Goal: Feedback & Contribution: Contribute content

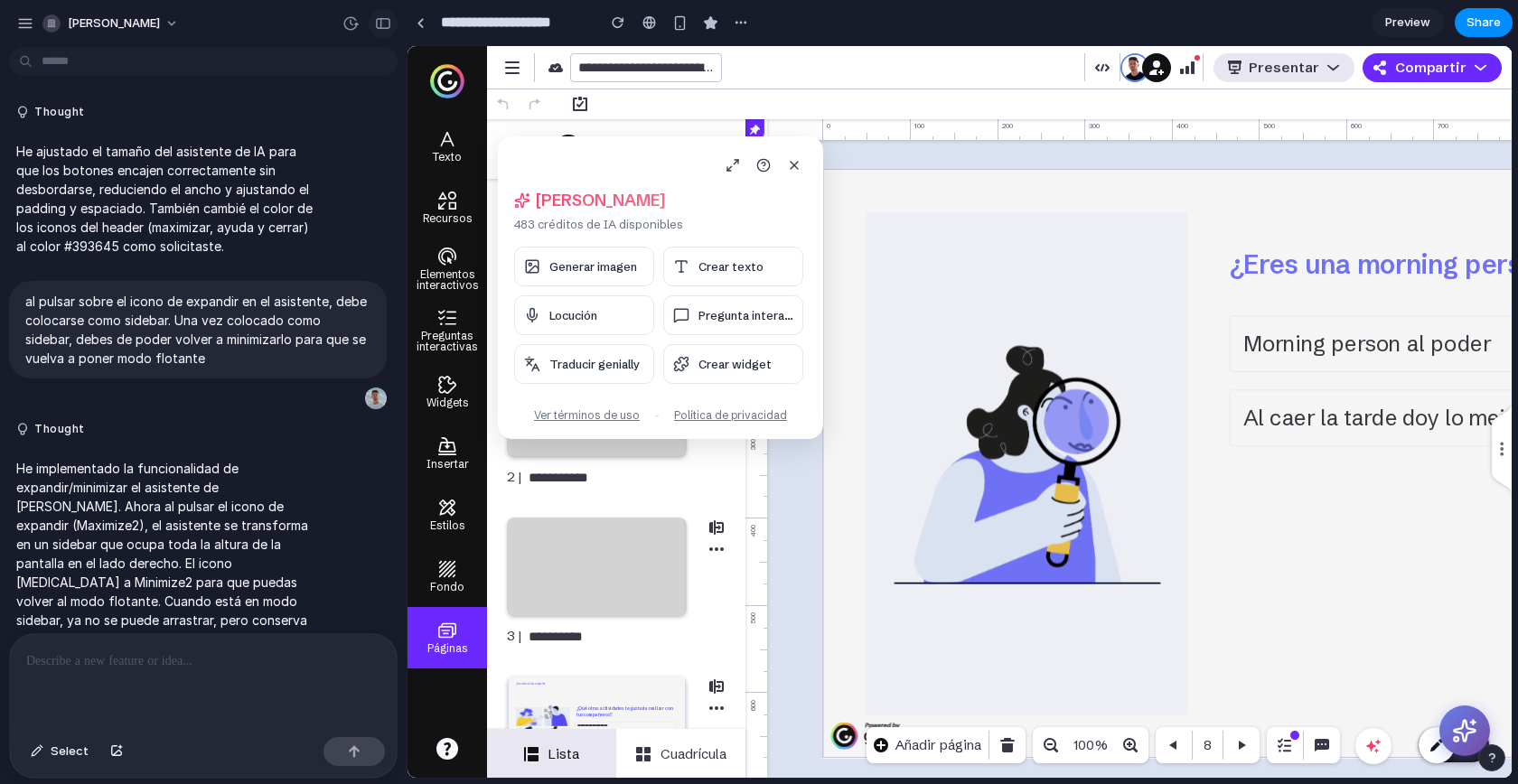
scroll to position [6892, 0]
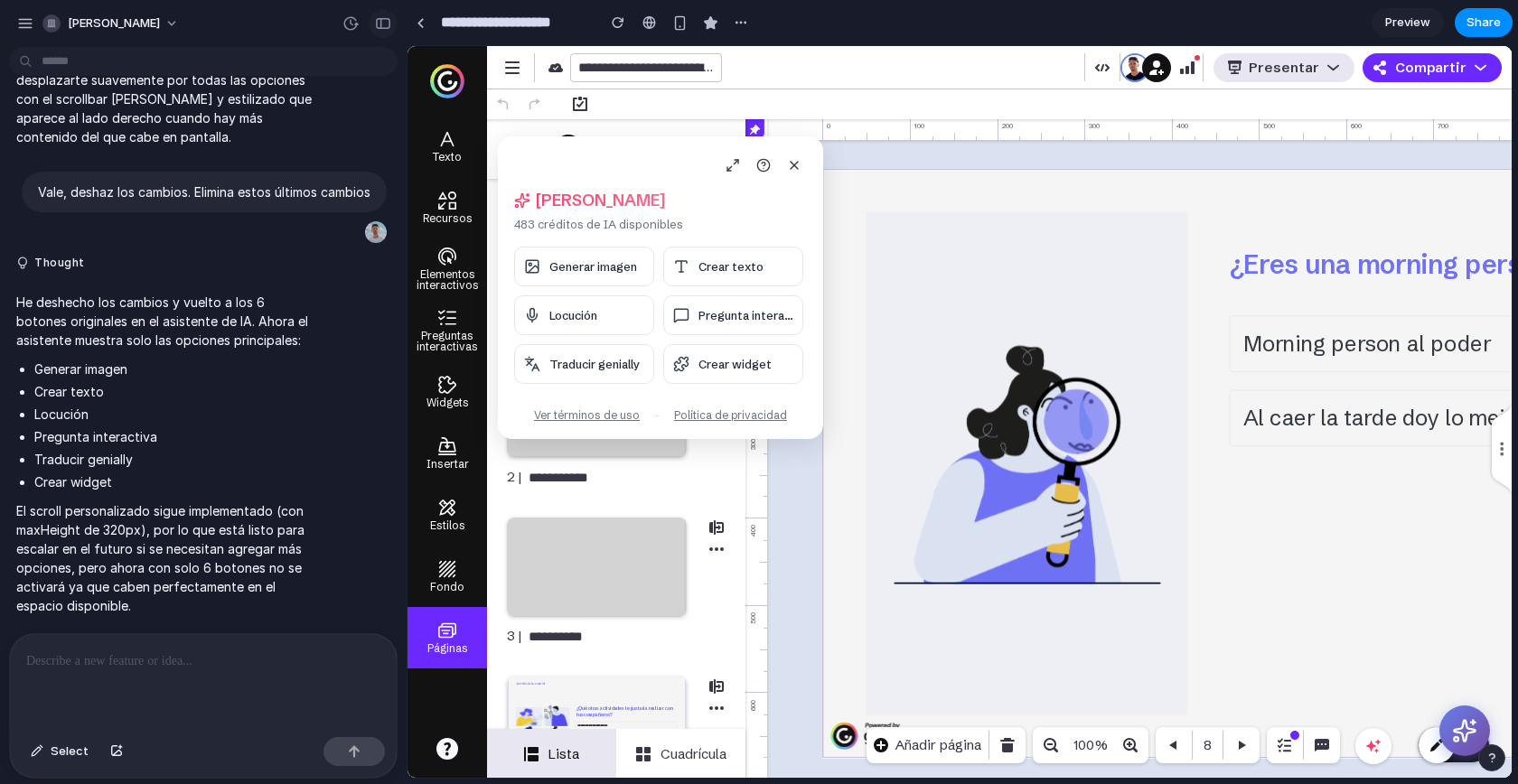
click at [369, 25] on button "button" at bounding box center [384, 23] width 29 height 29
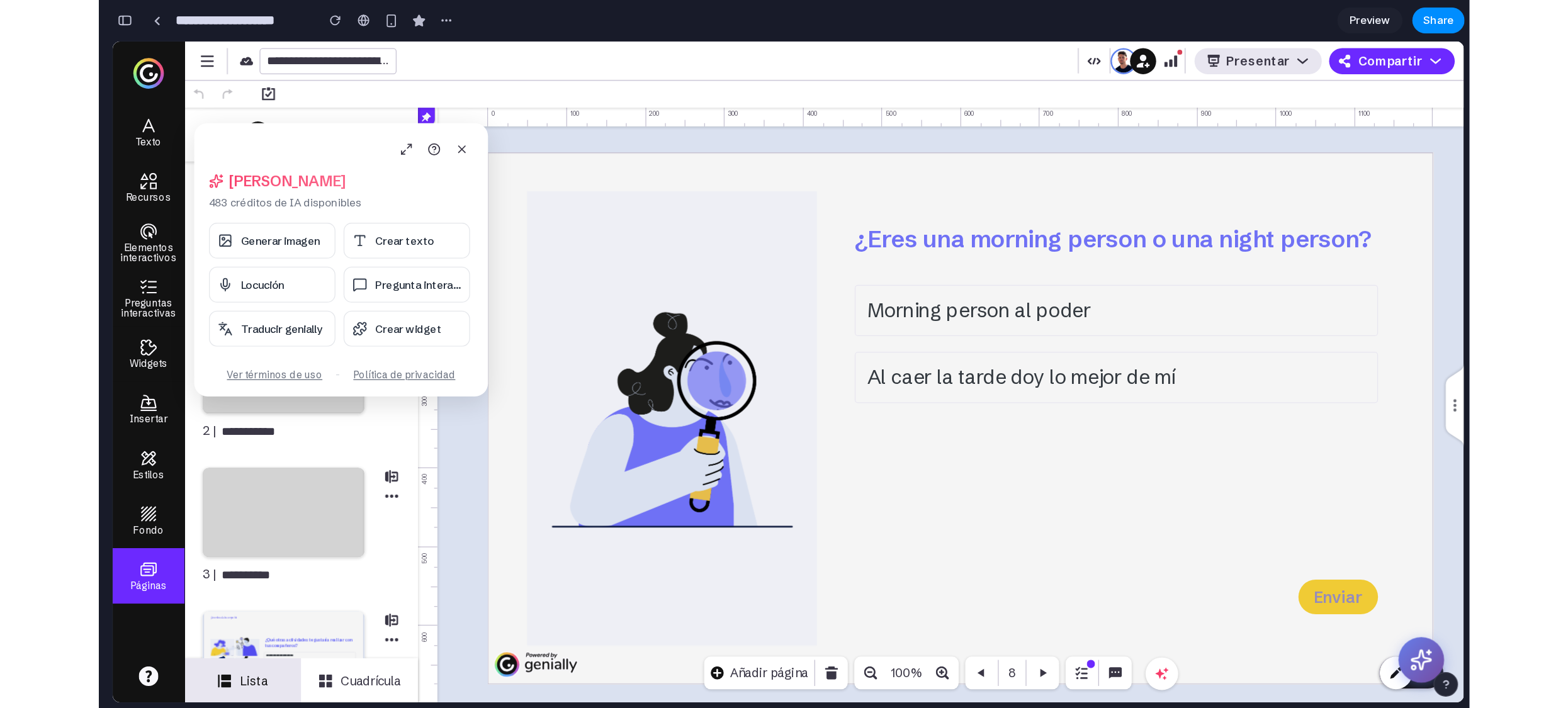
scroll to position [9265, 0]
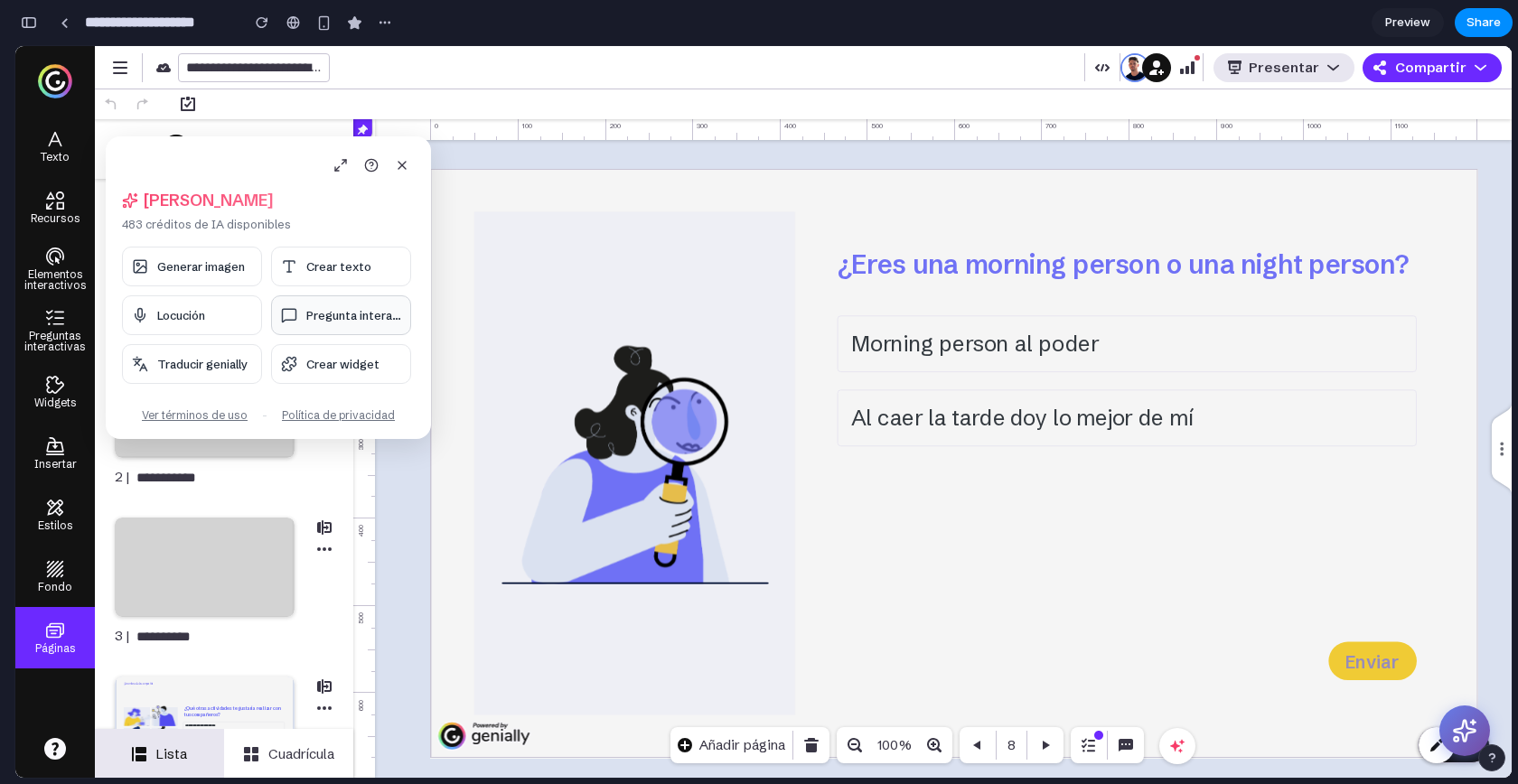
click at [344, 318] on span "Pregunta interac..." at bounding box center [354, 315] width 95 height 15
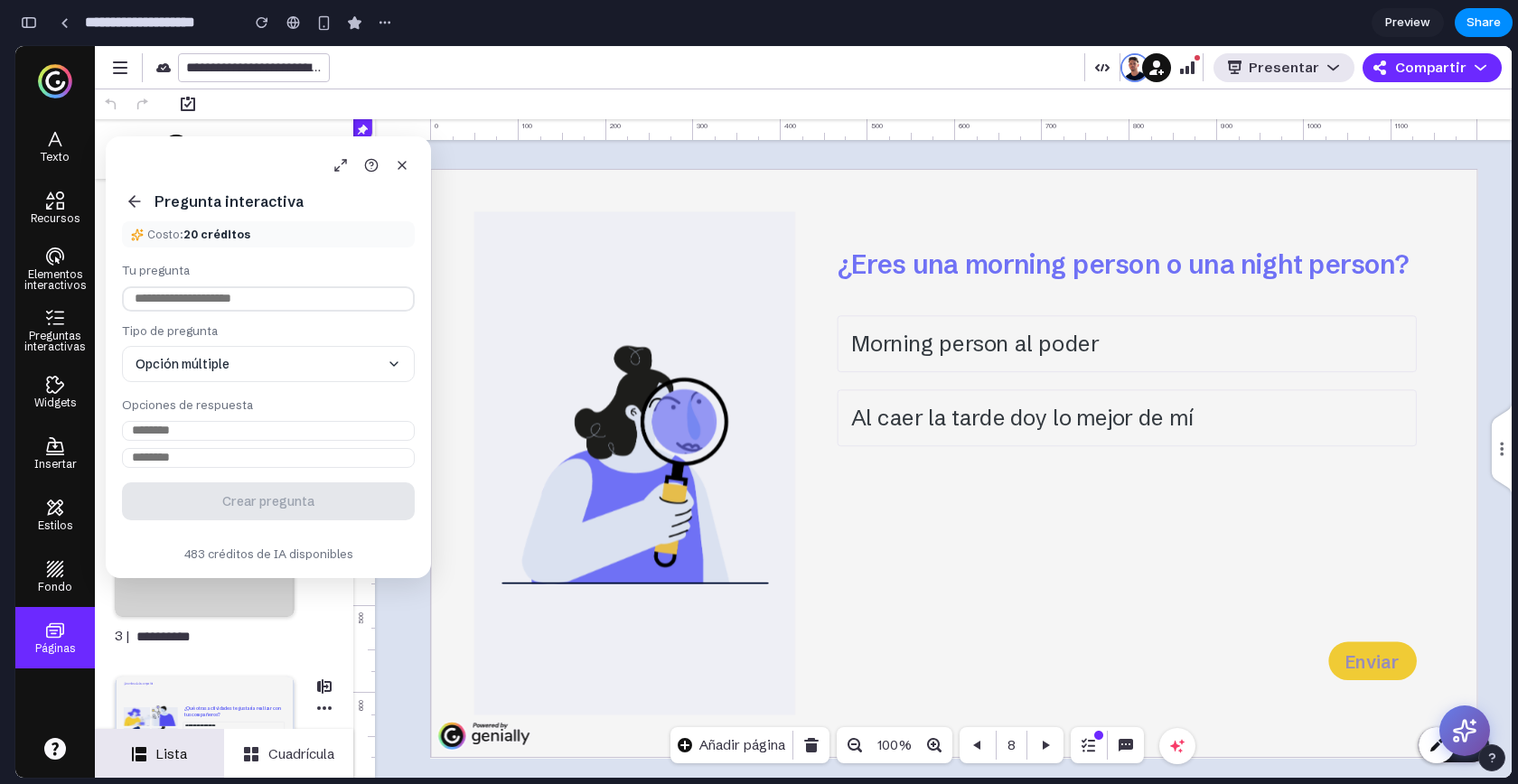
click at [136, 216] on div "Pregunta interactiva Costo: 20 créditos Tu pregunta Tipo de pregunta Opción múl…" at bounding box center [268, 356] width 325 height 441
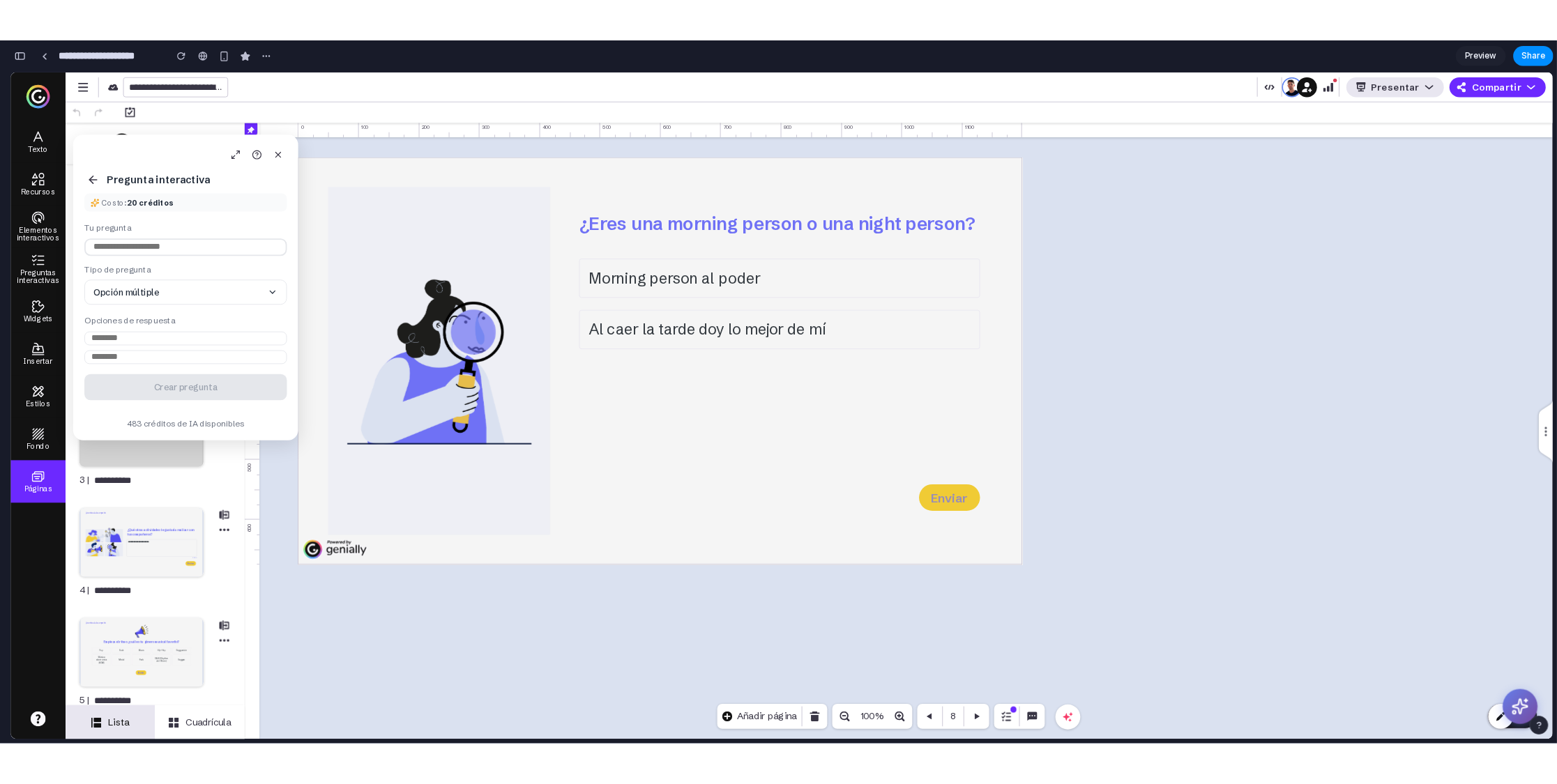
scroll to position [10261, 0]
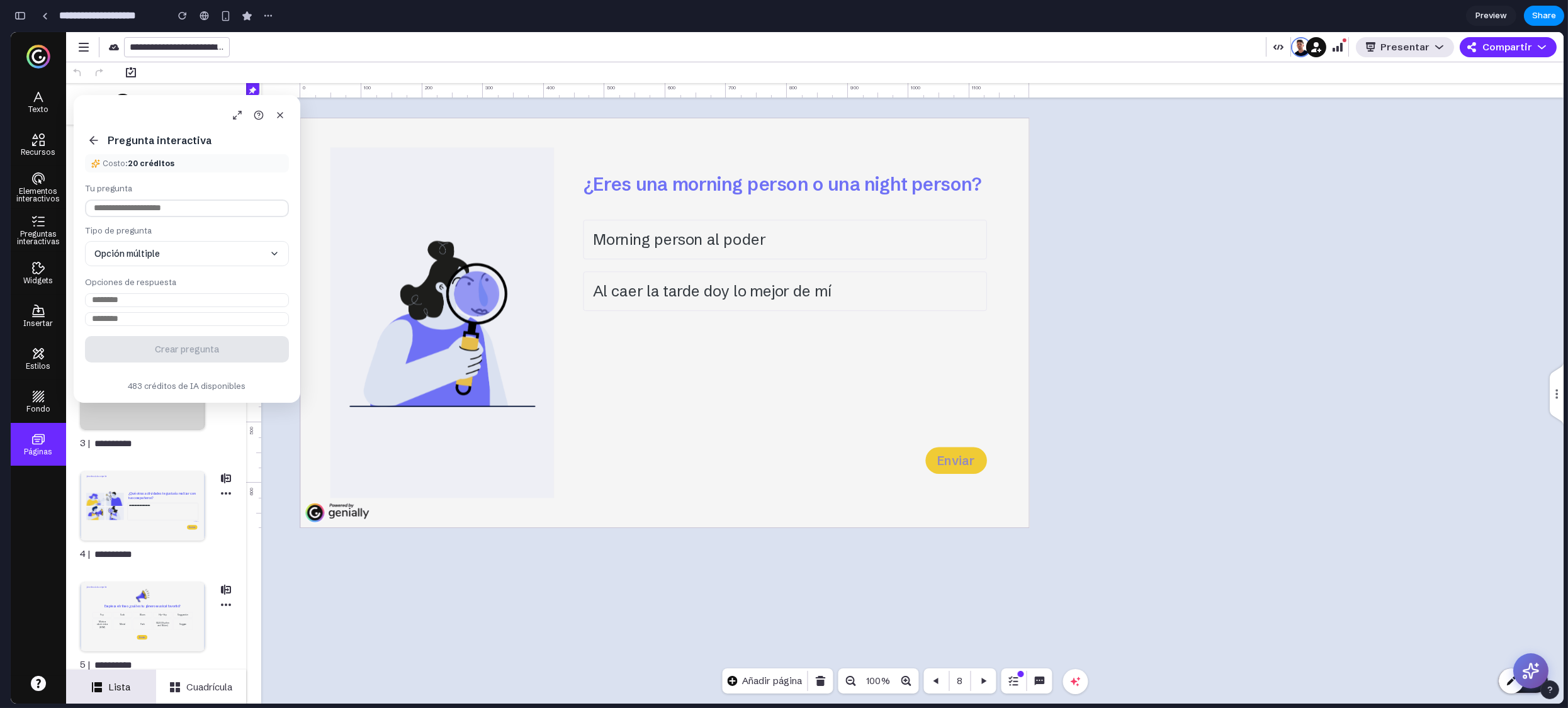
click at [93, 143] on icon at bounding box center [93, 141] width 12 height 12
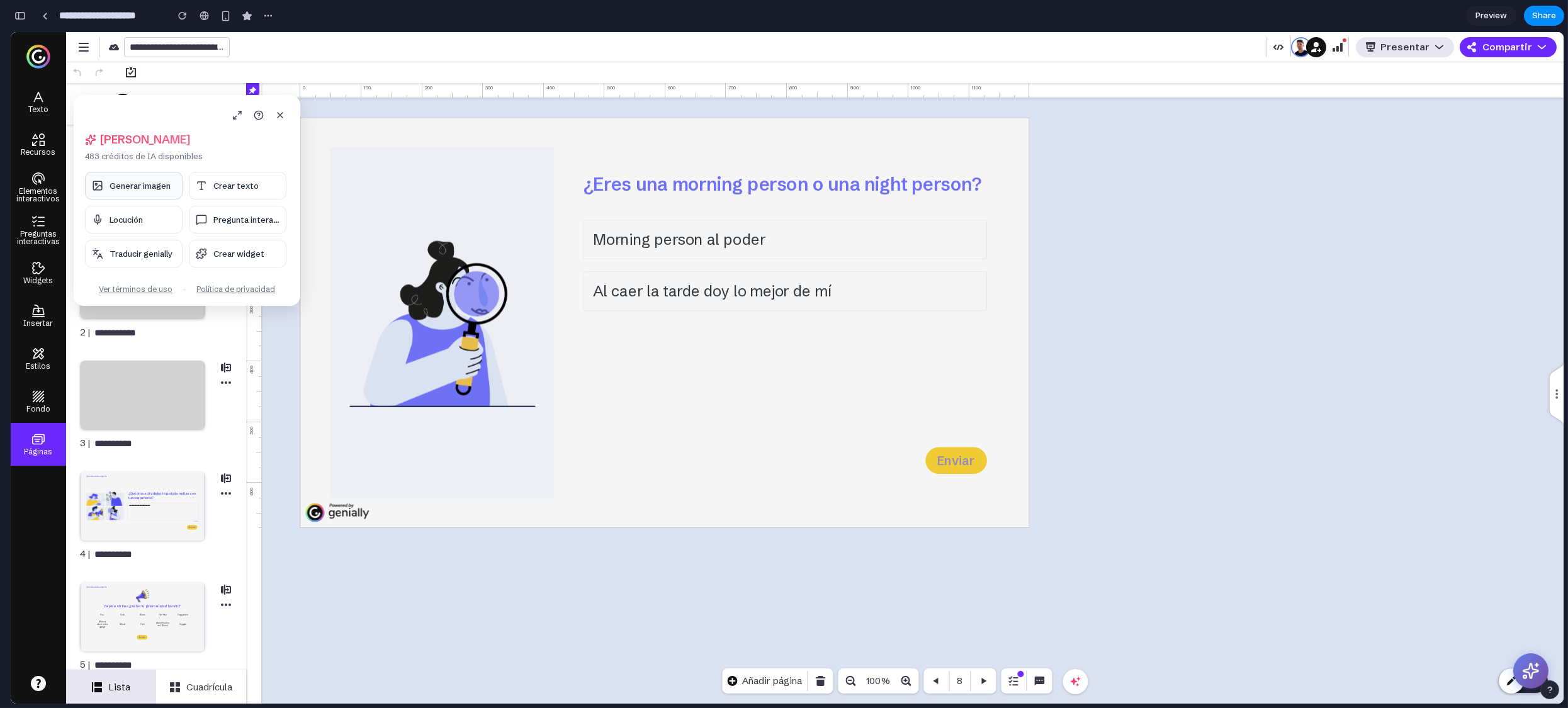
click at [147, 186] on span "Generar imagen" at bounding box center [140, 186] width 61 height 10
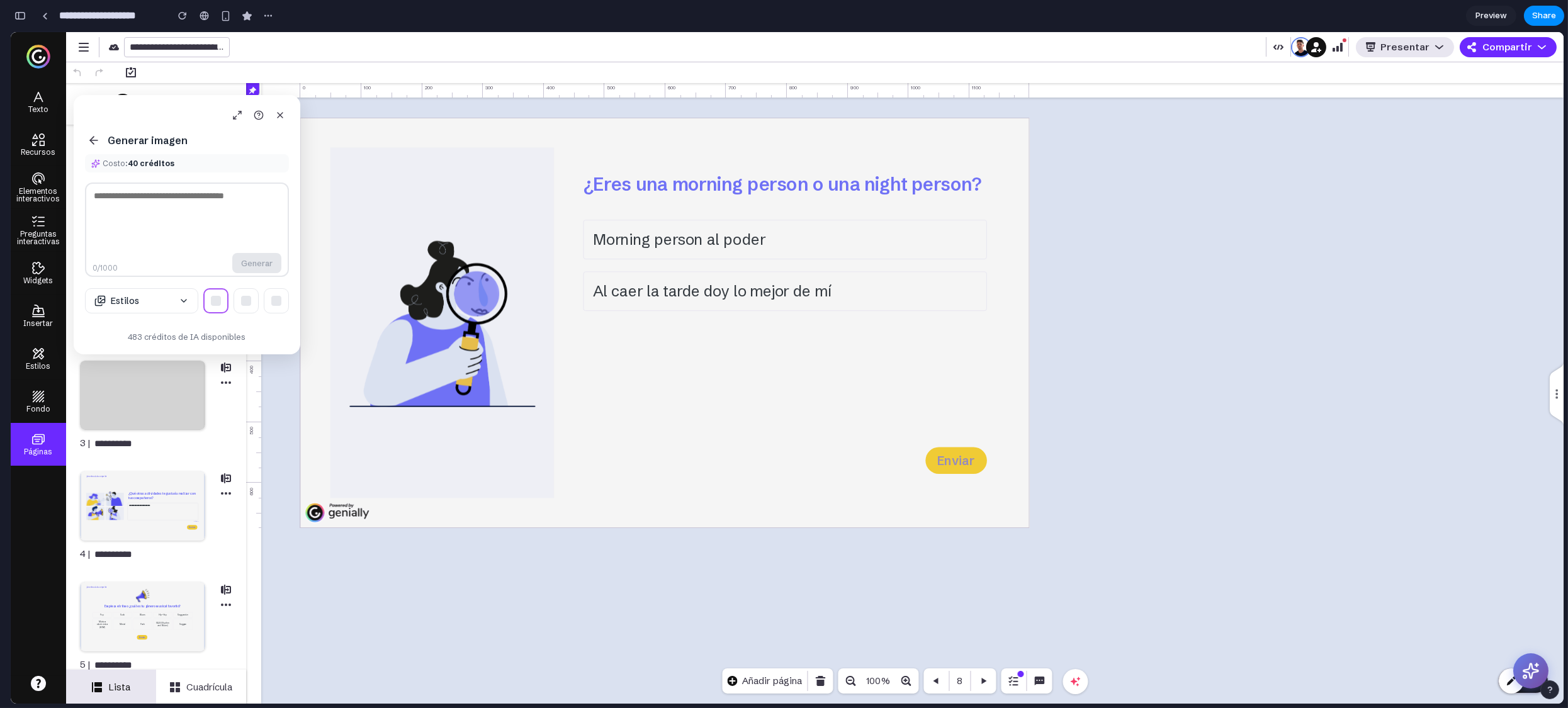
click at [96, 134] on icon at bounding box center [93, 141] width 12 height 12
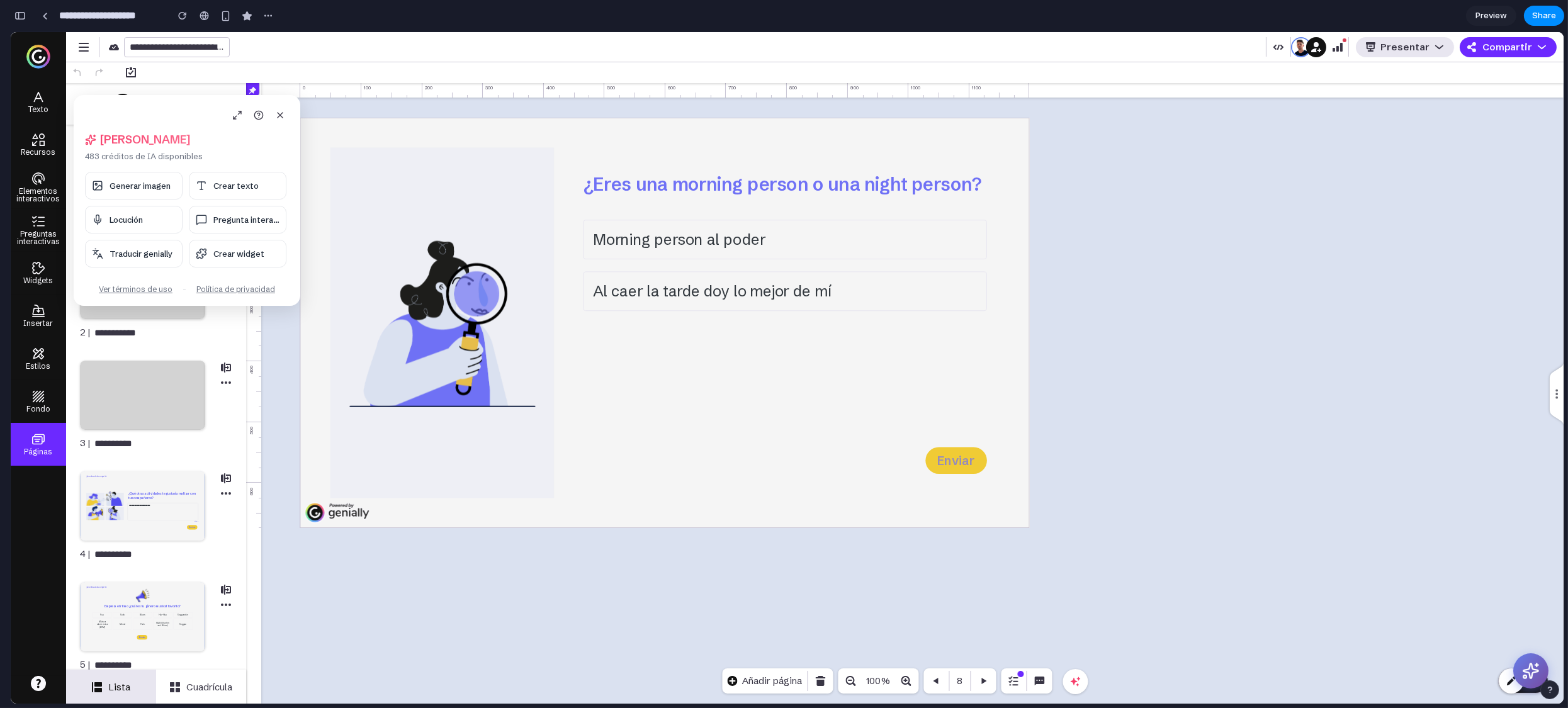
drag, startPoint x: 150, startPoint y: 106, endPoint x: 319, endPoint y: 175, distance: 182.5
click at [319, 175] on body "**********" at bounding box center [787, 368] width 1553 height 672
drag, startPoint x: 166, startPoint y: 113, endPoint x: 953, endPoint y: 380, distance: 831.1
click at [953, 380] on body "**********" at bounding box center [787, 368] width 1553 height 672
drag, startPoint x: 126, startPoint y: 110, endPoint x: 792, endPoint y: 311, distance: 695.7
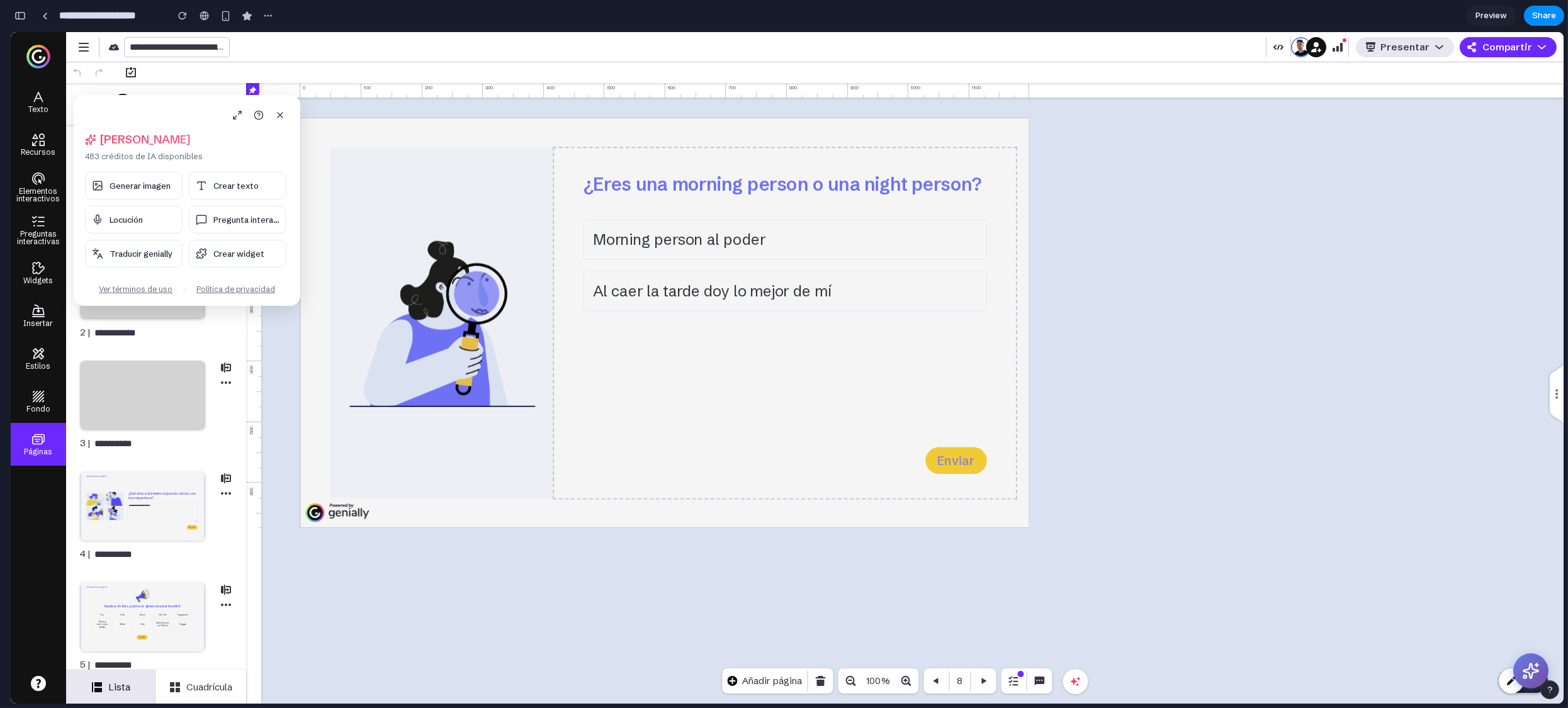
click at [792, 311] on body "**********" at bounding box center [787, 368] width 1553 height 672
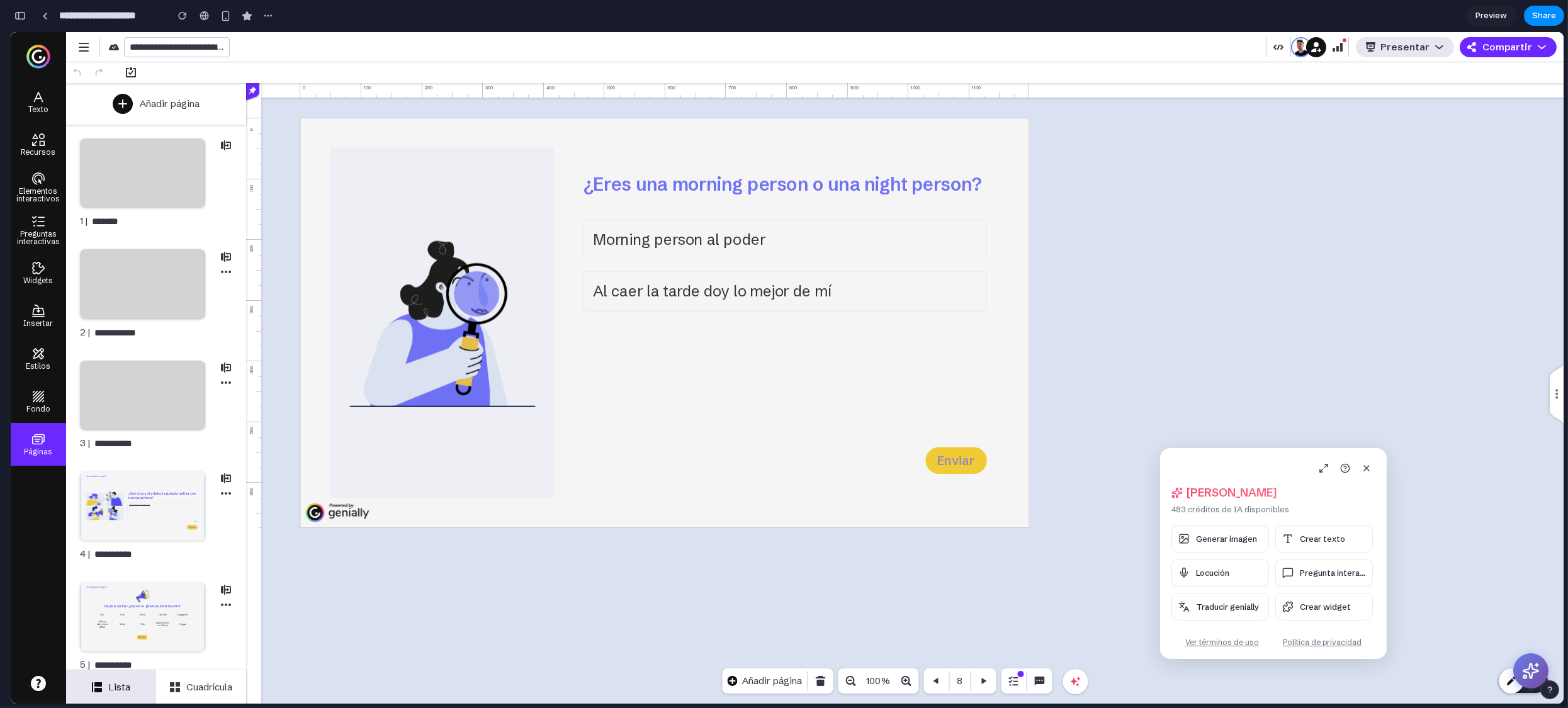
drag, startPoint x: 110, startPoint y: 104, endPoint x: 1196, endPoint y: 457, distance: 1141.9
click at [1056, 457] on div "Hola, Alejandro 483 créditos de IA disponibles Generar imagen Crear texto Locuc…" at bounding box center [1273, 553] width 226 height 211
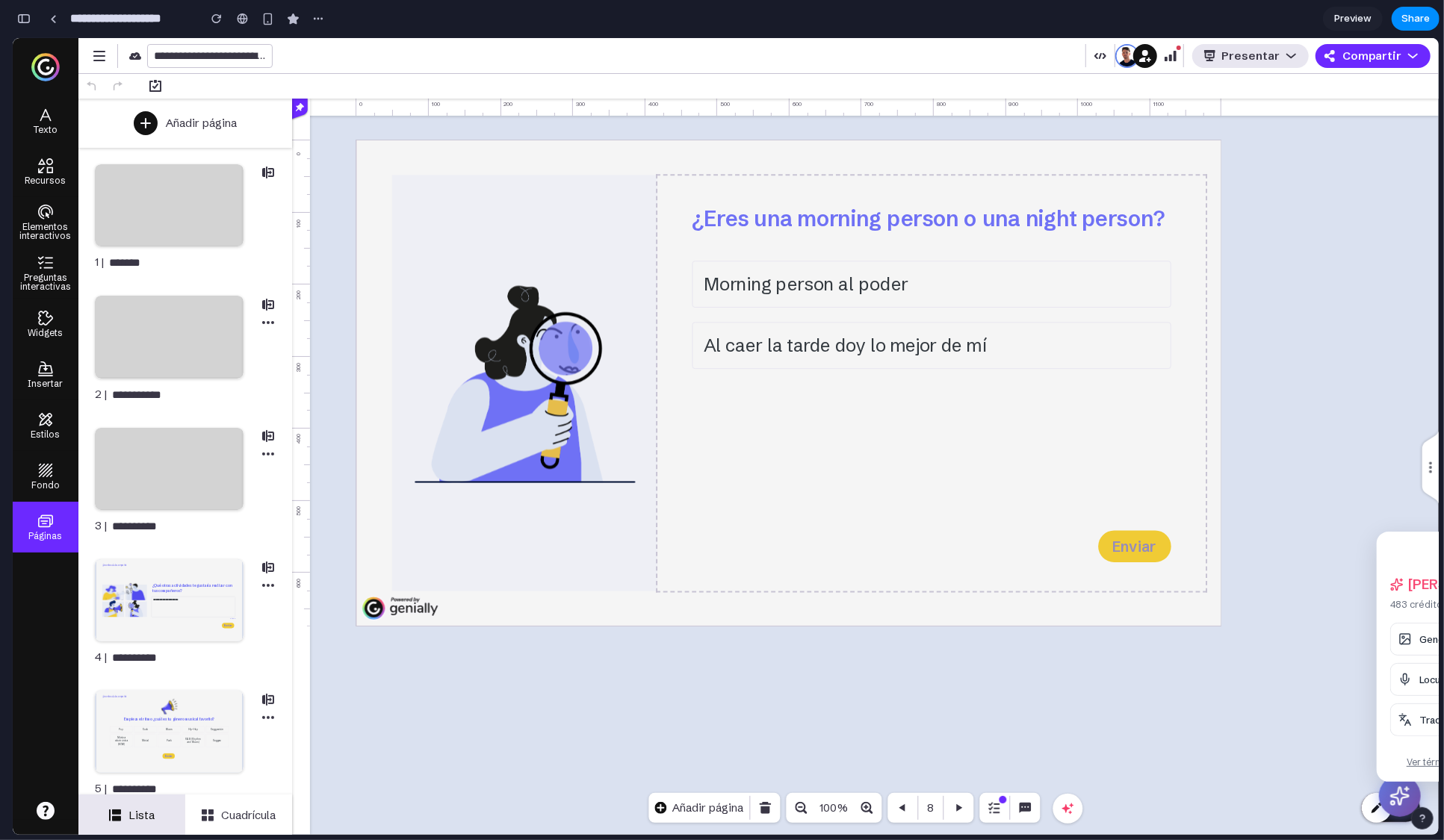
drag, startPoint x: 1396, startPoint y: 558, endPoint x: 869, endPoint y: 446, distance: 538.8
click at [869, 446] on body "**********" at bounding box center [726, 435] width 1426 height 797
drag, startPoint x: 1415, startPoint y: 554, endPoint x: 1033, endPoint y: 431, distance: 401.3
click at [1033, 431] on body "**********" at bounding box center [726, 435] width 1426 height 797
drag, startPoint x: 1416, startPoint y: 549, endPoint x: 1026, endPoint y: 468, distance: 398.3
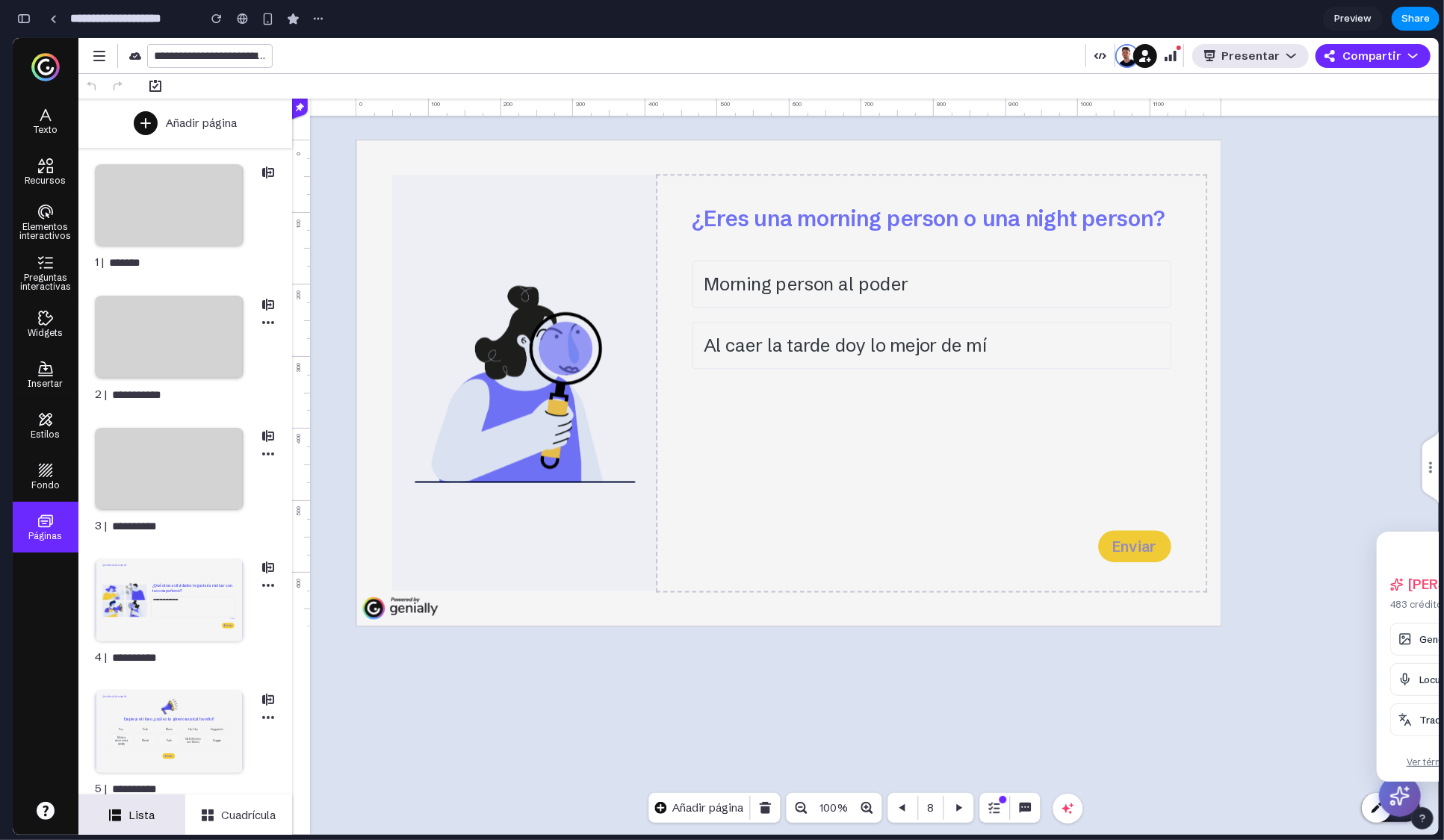
click at [982, 468] on body "**********" at bounding box center [726, 435] width 1426 height 797
drag, startPoint x: 1402, startPoint y: 565, endPoint x: 1064, endPoint y: 614, distance: 341.5
click at [1064, 614] on body "**********" at bounding box center [726, 435] width 1426 height 797
drag, startPoint x: 1399, startPoint y: 557, endPoint x: 1076, endPoint y: 504, distance: 327.3
click at [1076, 504] on body "**********" at bounding box center [726, 435] width 1426 height 797
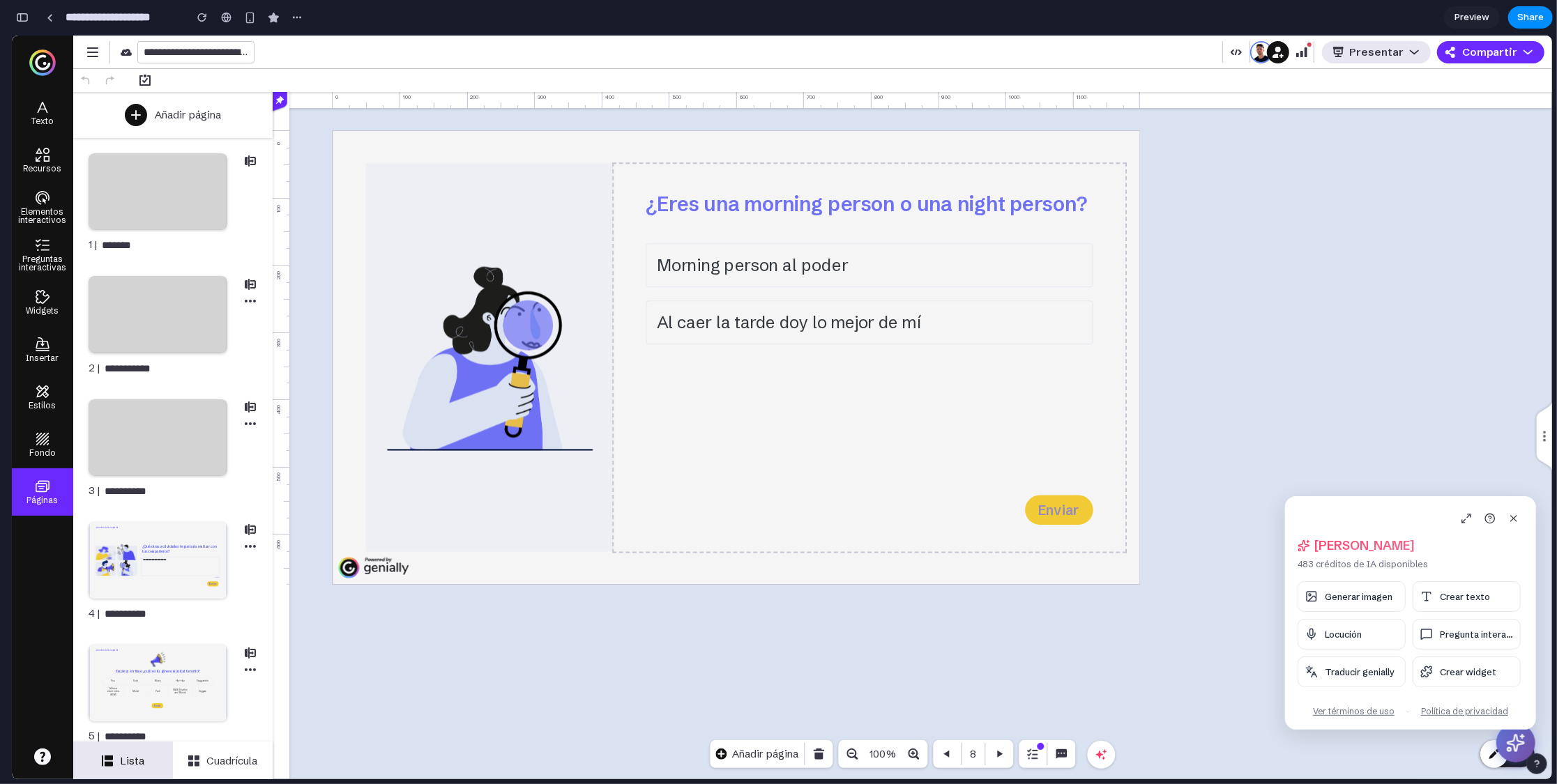
drag, startPoint x: 1345, startPoint y: 518, endPoint x: 931, endPoint y: 412, distance: 427.4
click at [931, 412] on body "**********" at bounding box center [782, 407] width 1540 height 744
drag, startPoint x: 1391, startPoint y: 515, endPoint x: 1079, endPoint y: 441, distance: 320.7
click at [1085, 441] on body "**********" at bounding box center [782, 407] width 1540 height 744
click at [1170, 407] on div "¿Eres una morning person o una night person? Morning person al poder Al caer la…" at bounding box center [920, 427] width 1218 height 593
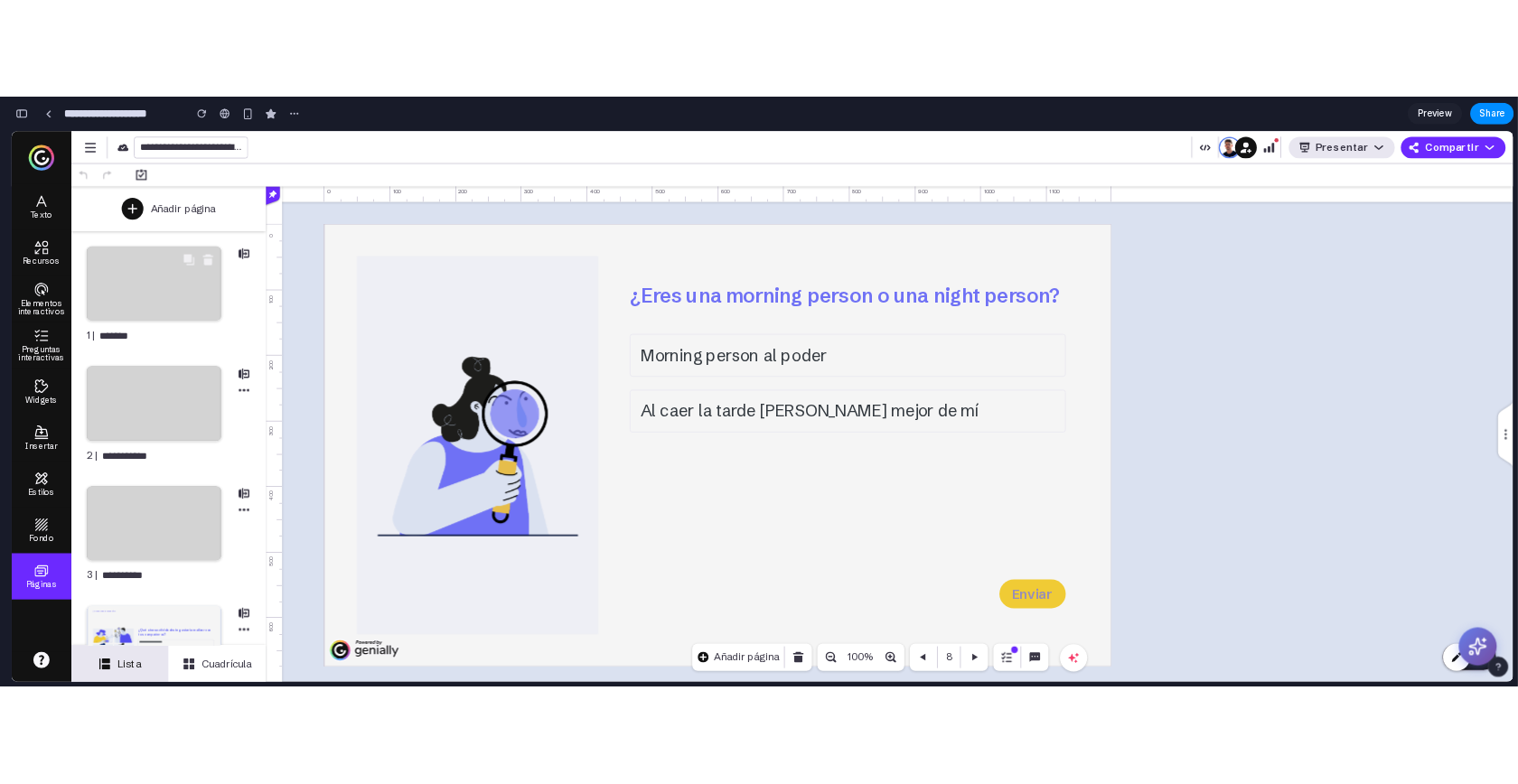
scroll to position [14071, 0]
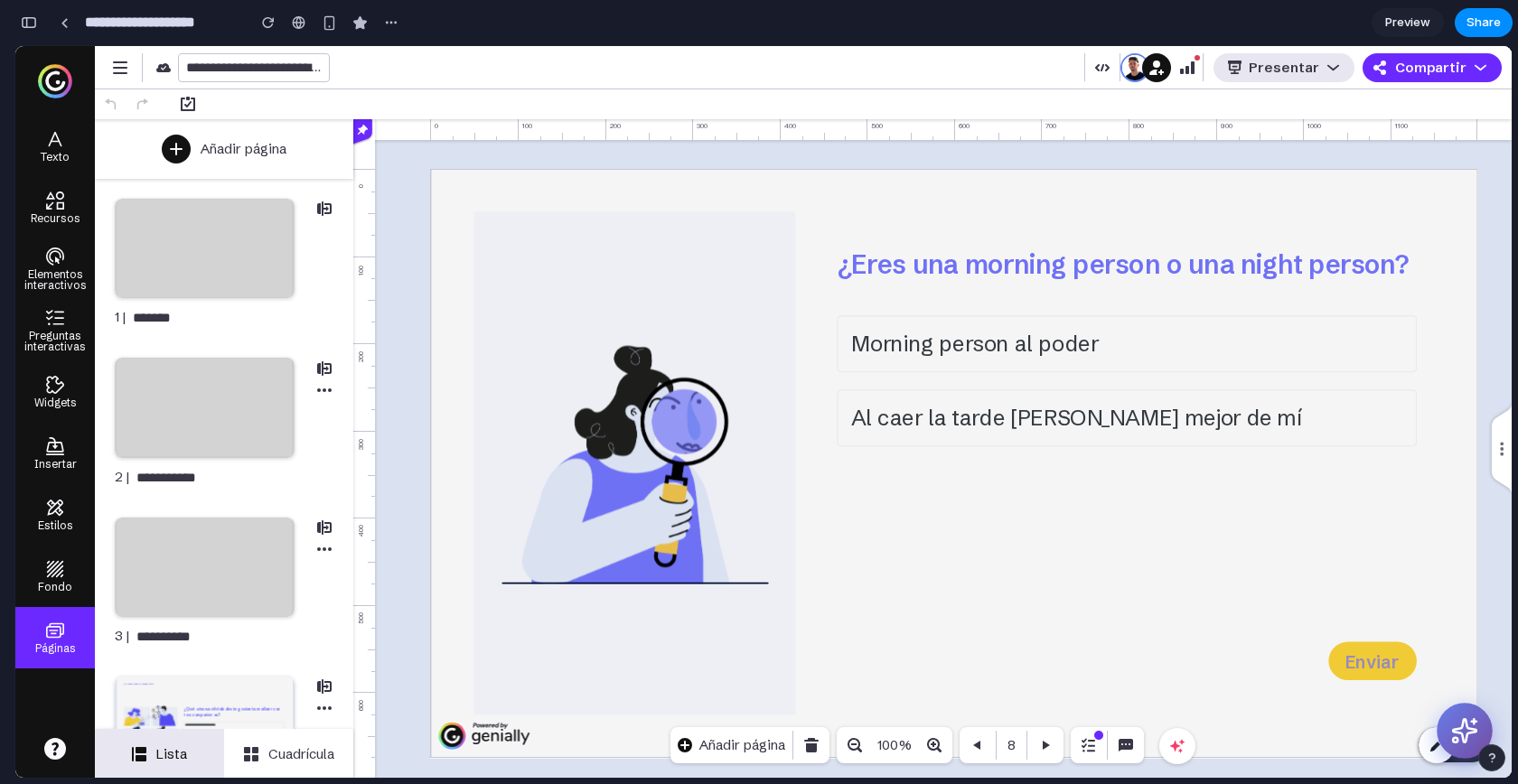
click at [1460, 725] on icon at bounding box center [1465, 731] width 28 height 28
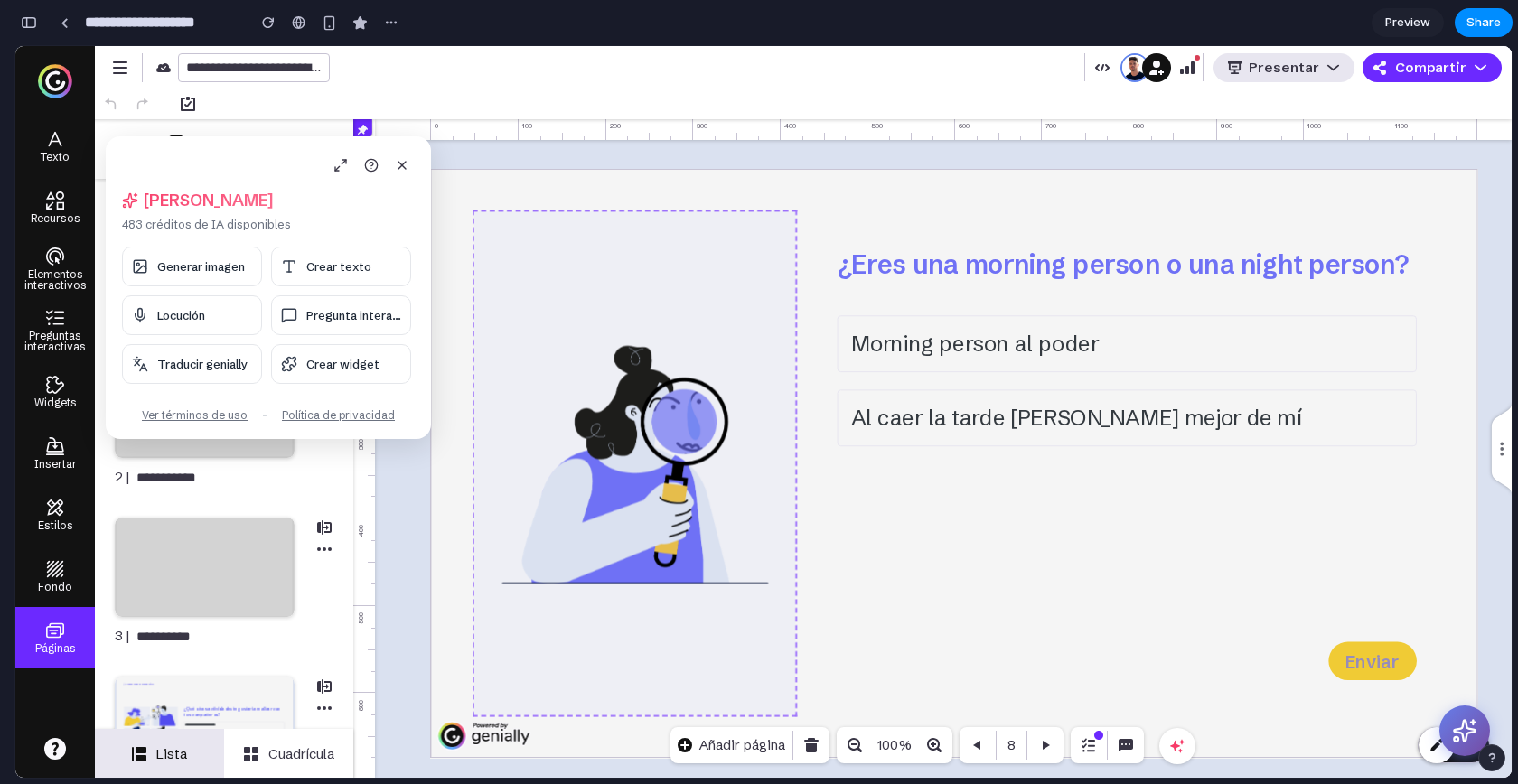
drag, startPoint x: 179, startPoint y: 160, endPoint x: 537, endPoint y: 302, distance: 385.1
click at [537, 302] on body "**********" at bounding box center [764, 411] width 1496 height 731
drag, startPoint x: 171, startPoint y: 159, endPoint x: 528, endPoint y: 226, distance: 363.2
click at [528, 226] on body "**********" at bounding box center [764, 411] width 1496 height 731
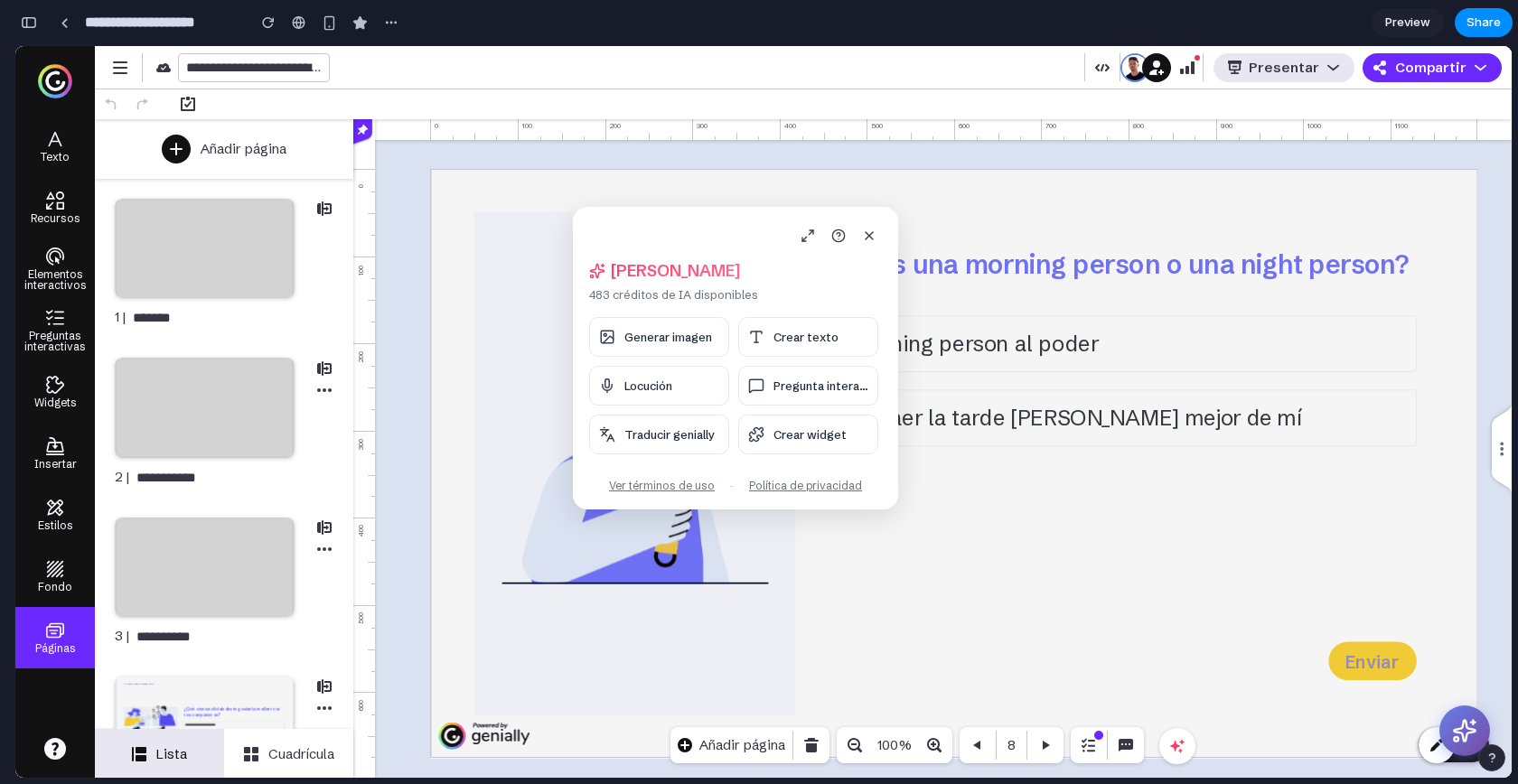
drag, startPoint x: 145, startPoint y: 144, endPoint x: 596, endPoint y: 210, distance: 455.8
click at [596, 210] on div "Hola, Alejandro 483 créditos de IA disponibles Generar imagen Crear texto Locuc…" at bounding box center [735, 357] width 325 height 302
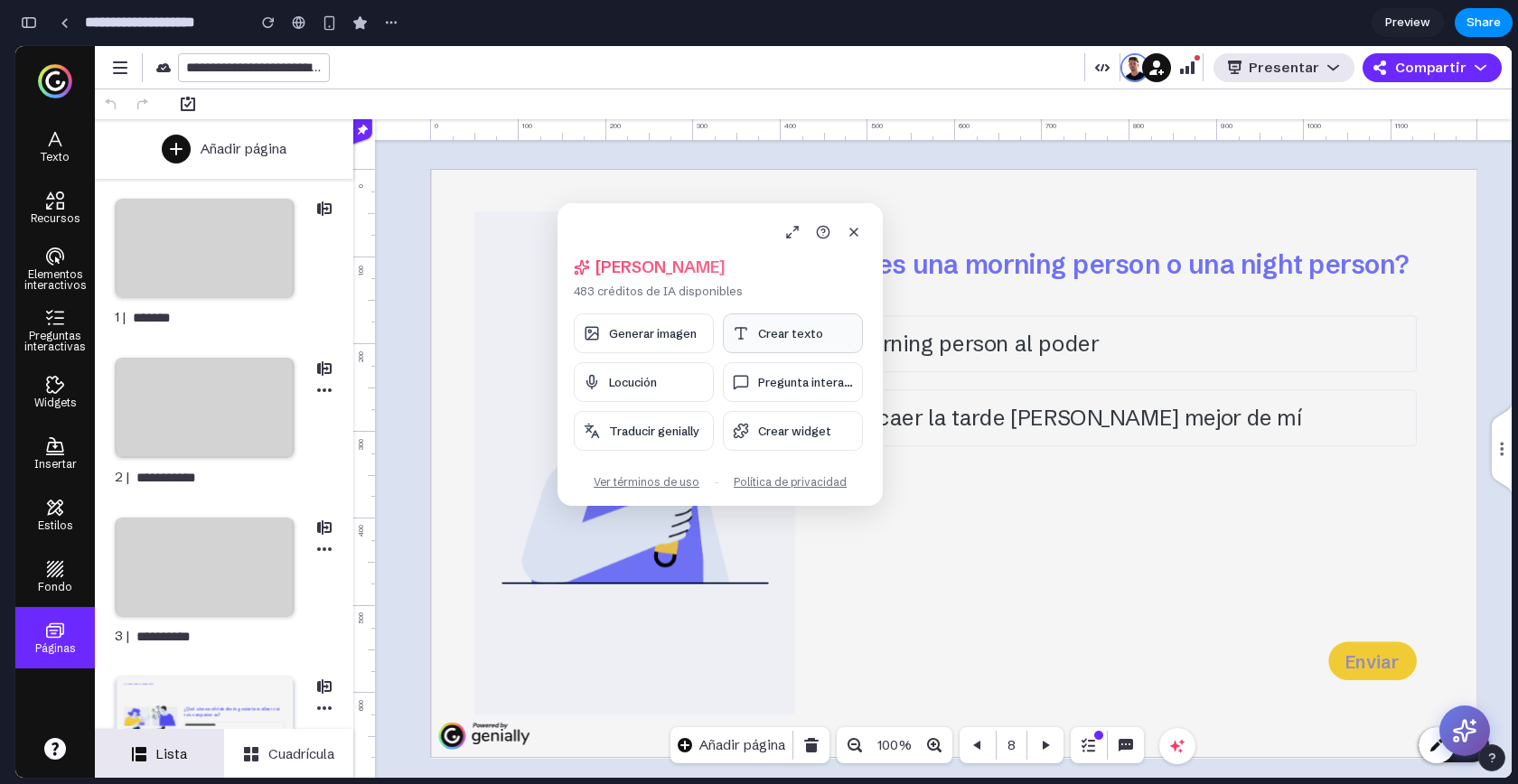
click at [804, 336] on span "Crear texto" at bounding box center [790, 333] width 65 height 15
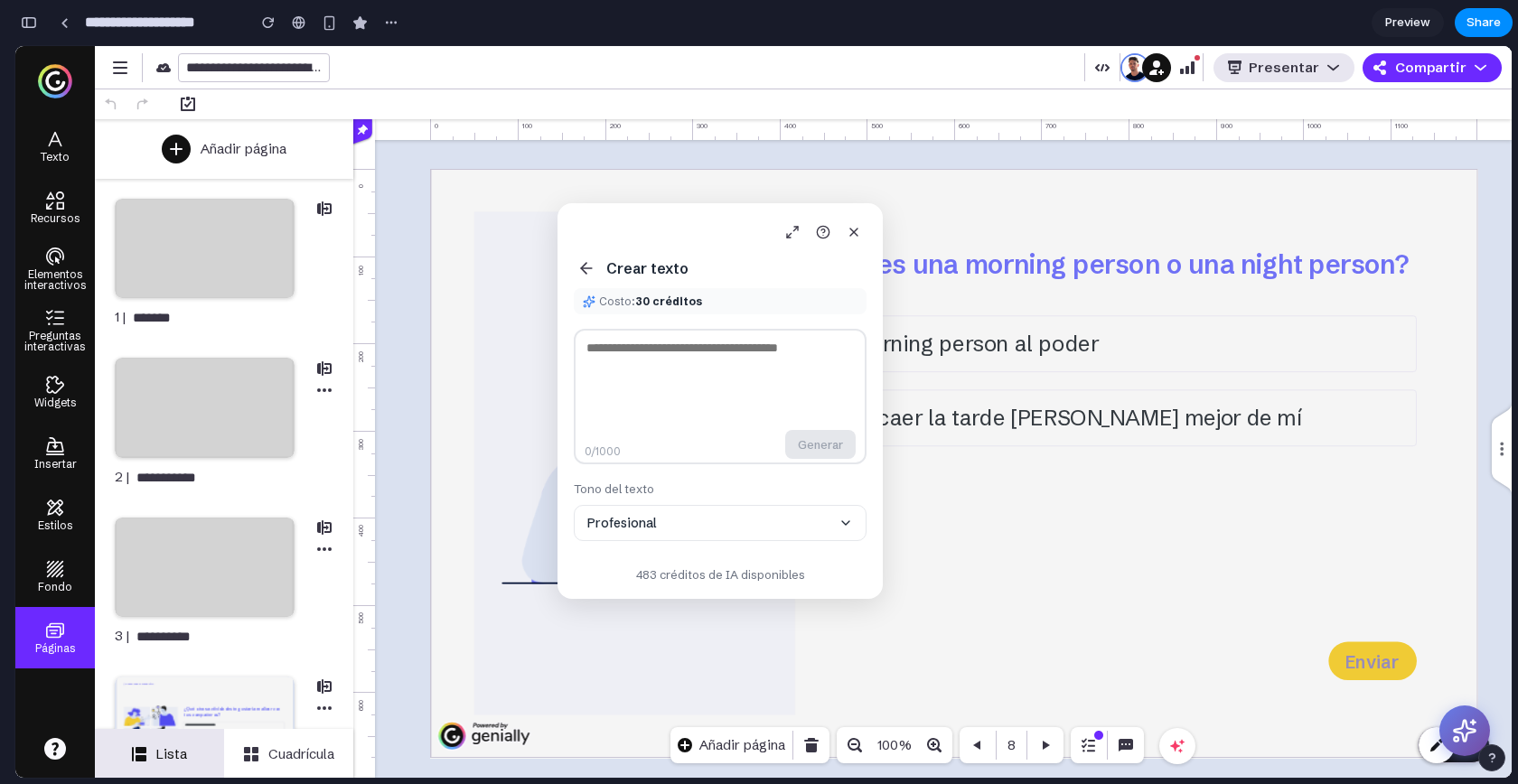
click at [585, 268] on icon at bounding box center [586, 268] width 11 height 0
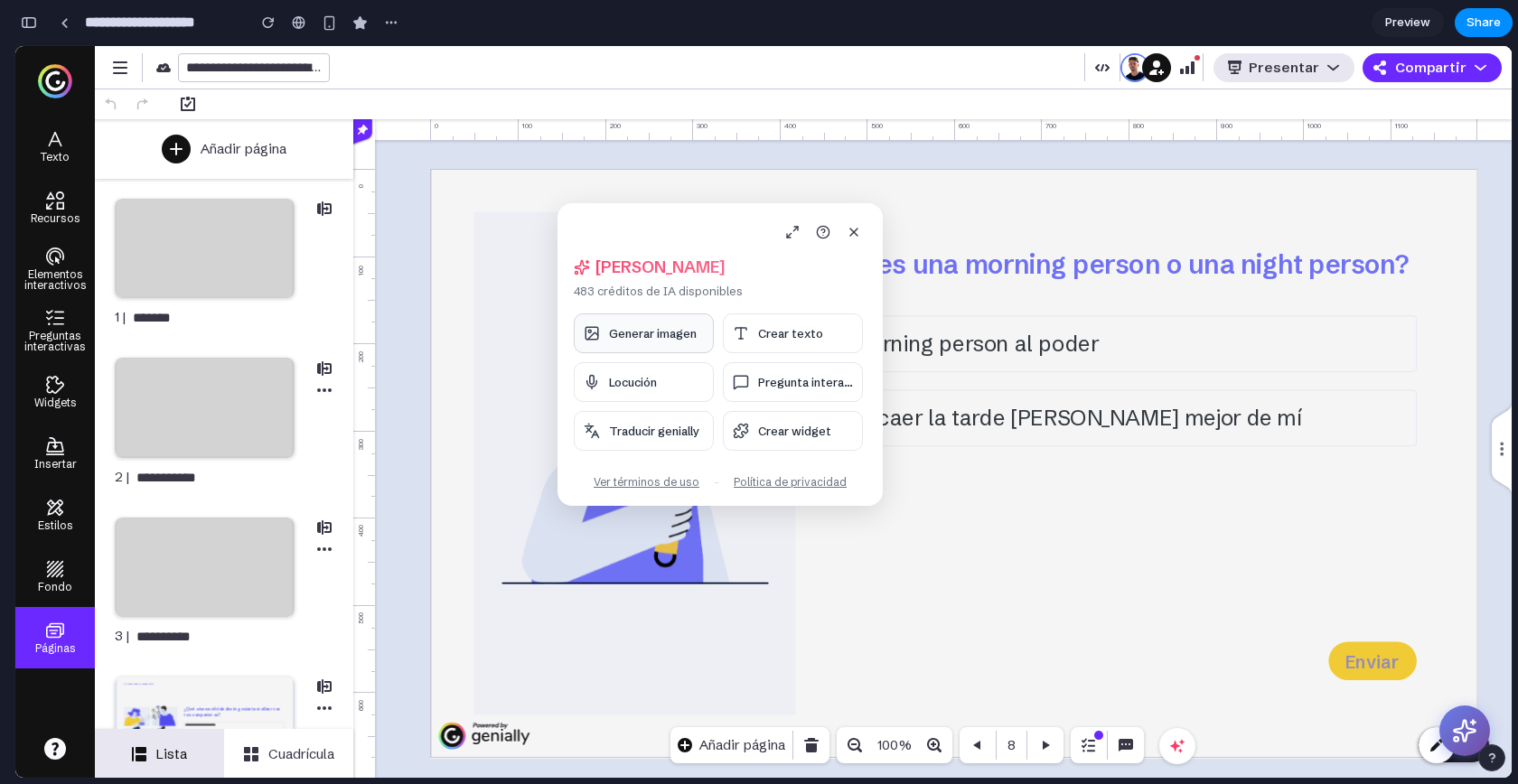
click at [630, 346] on button "Generar imagen" at bounding box center [643, 333] width 140 height 40
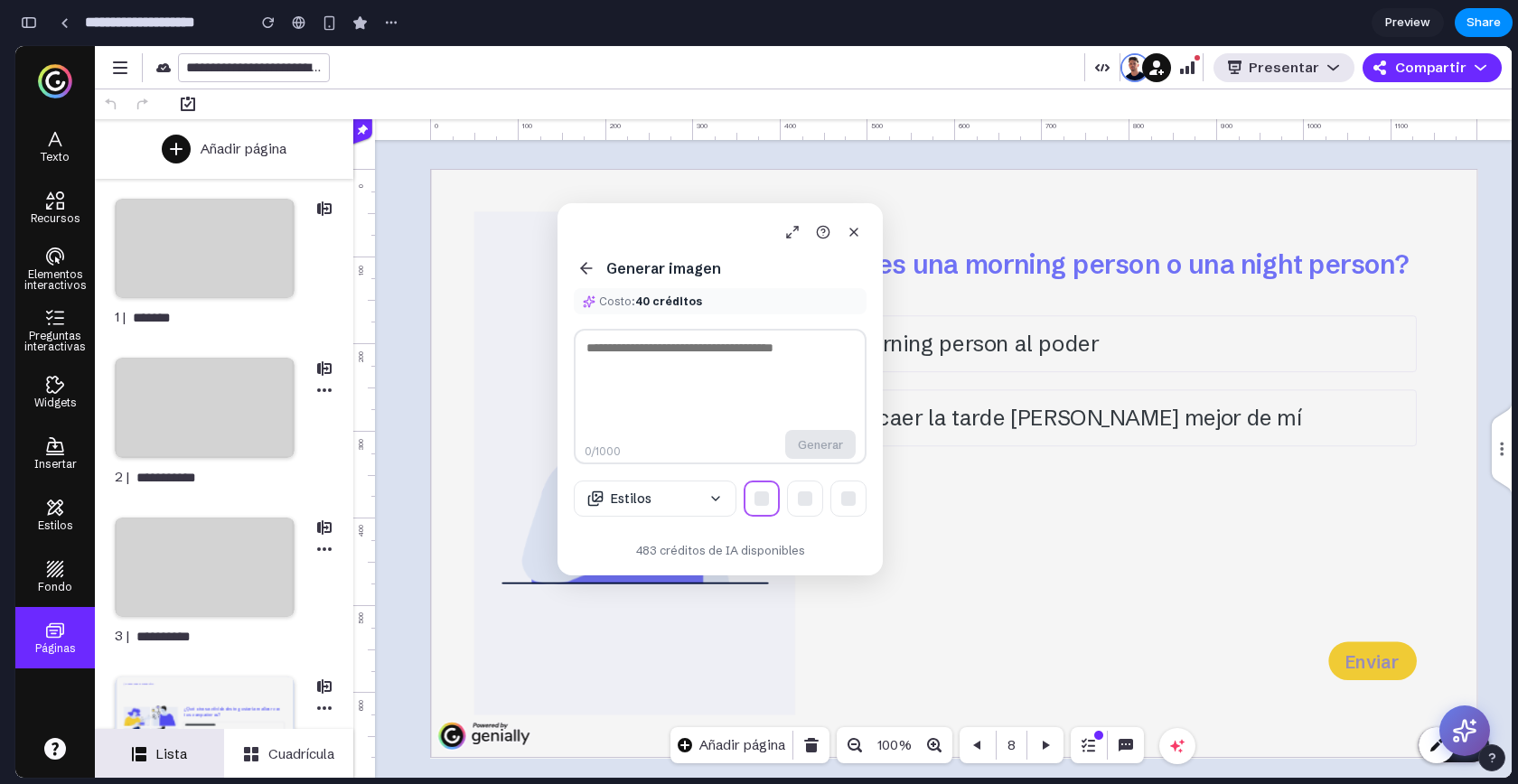
click at [641, 482] on button "Estilos" at bounding box center [655, 498] width 163 height 36
click at [797, 511] on button at bounding box center [805, 498] width 36 height 36
click at [853, 502] on div at bounding box center [848, 498] width 15 height 15
click at [592, 268] on icon at bounding box center [587, 268] width 18 height 18
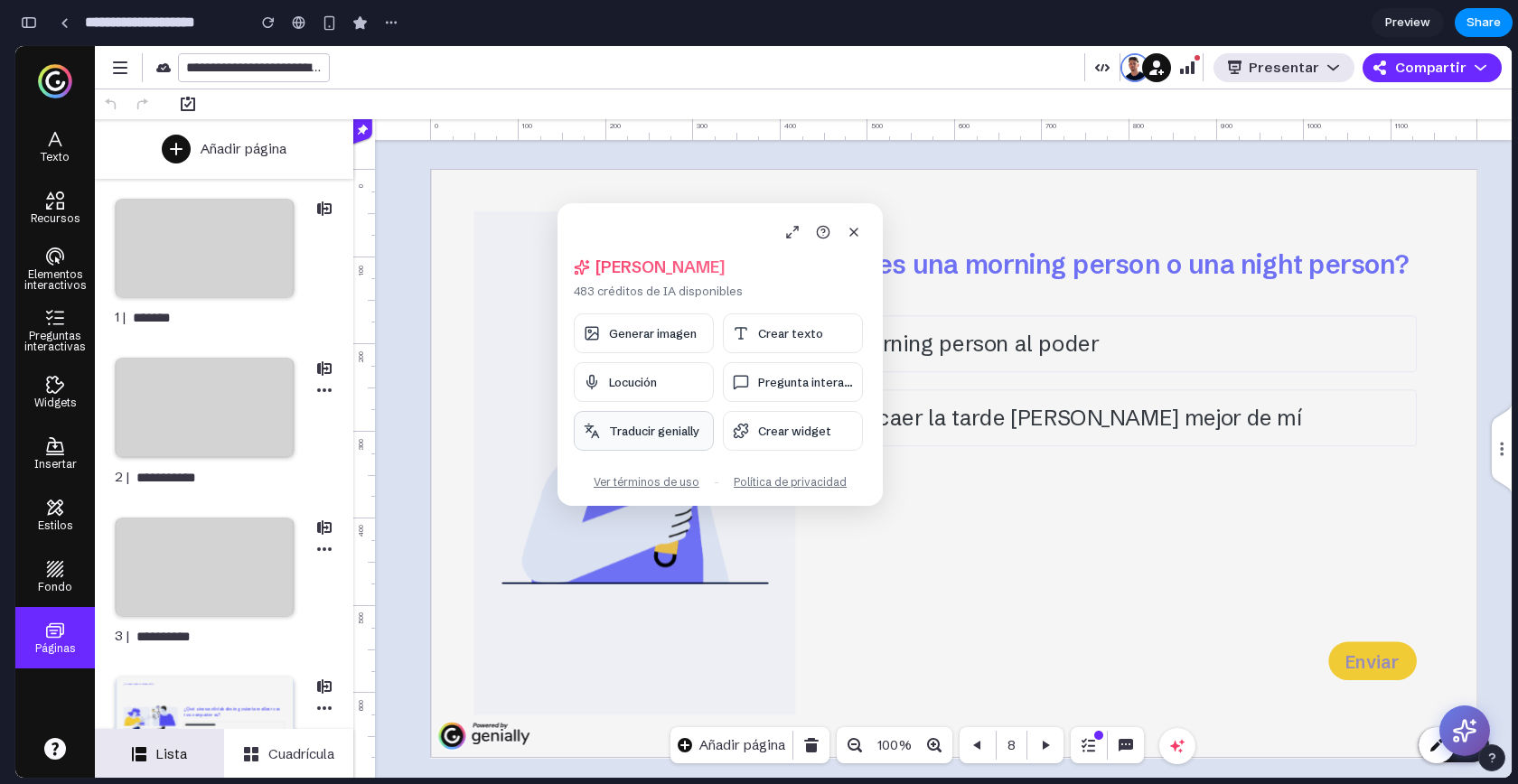
click at [668, 433] on span "Traducir genially" at bounding box center [654, 431] width 90 height 15
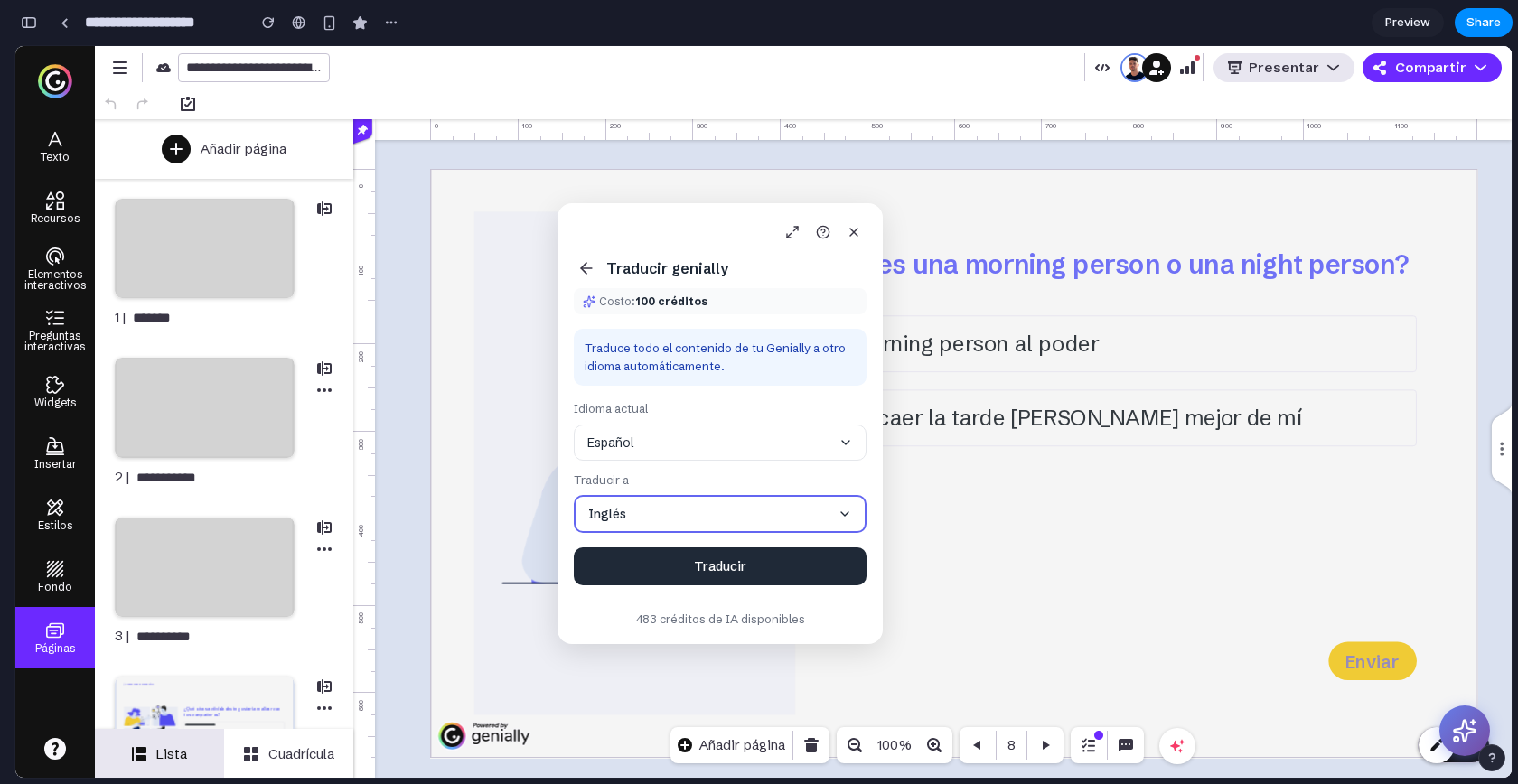
click at [585, 268] on icon at bounding box center [586, 268] width 11 height 0
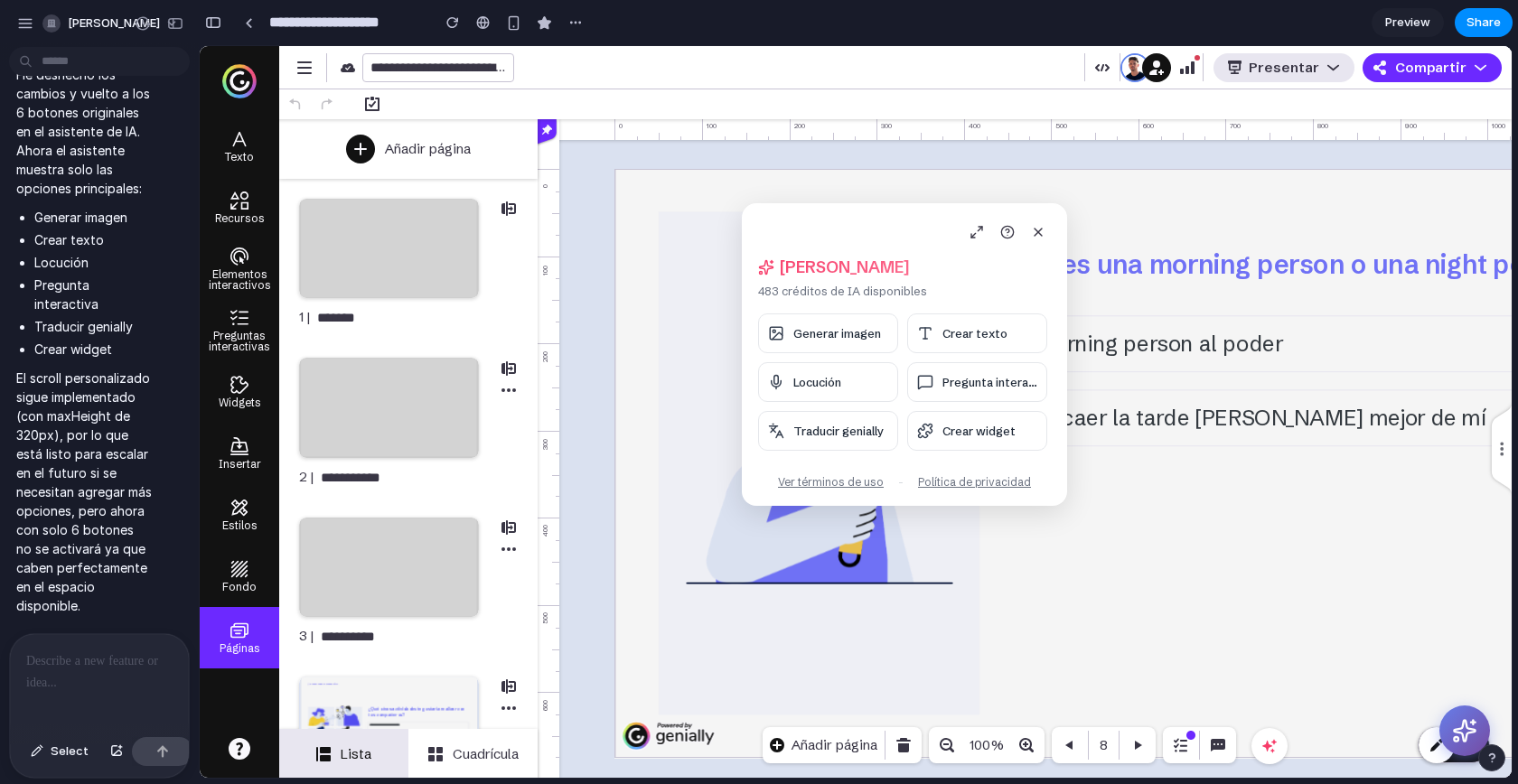
scroll to position [0, 0]
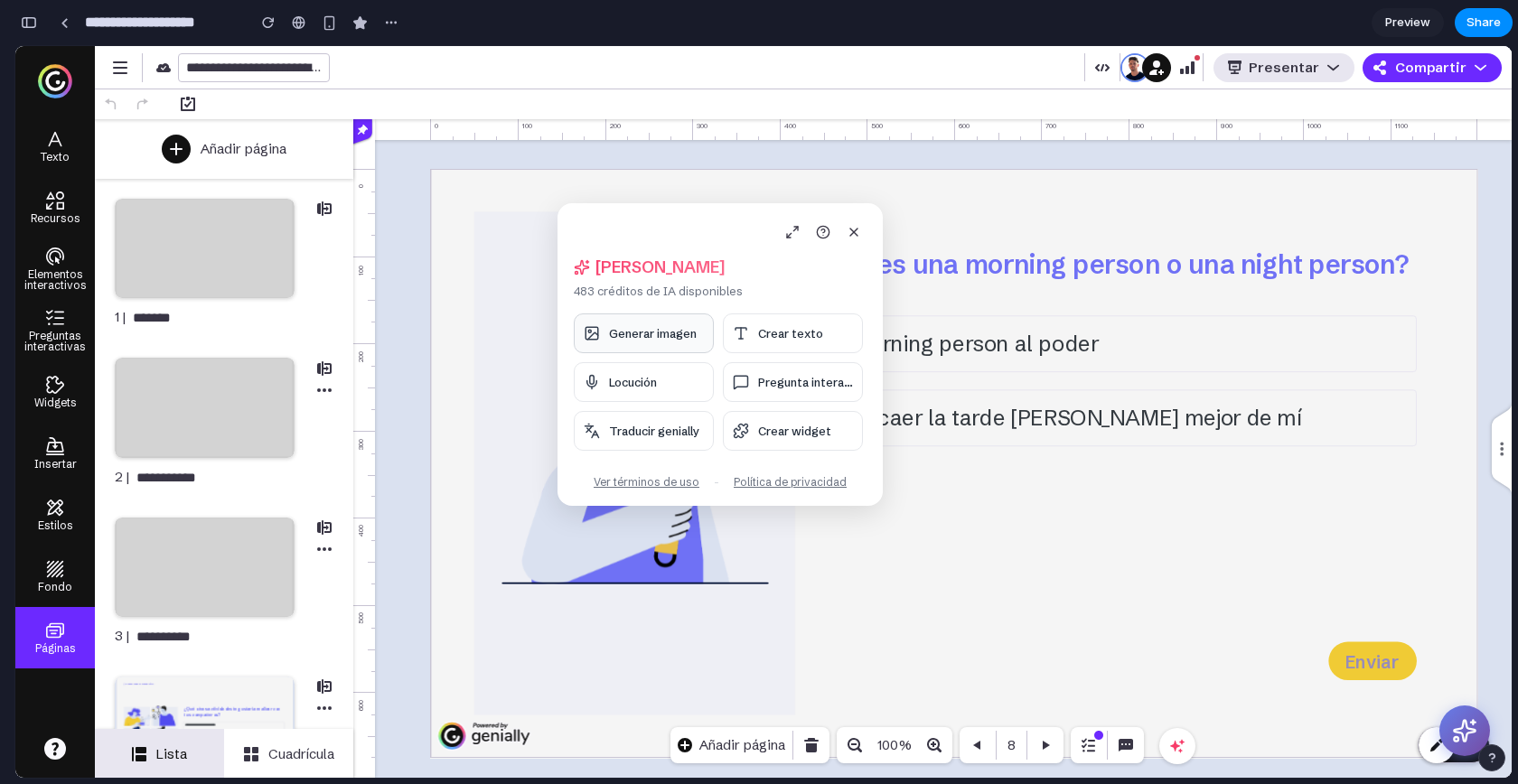
click at [683, 340] on span "Generar imagen" at bounding box center [653, 333] width 88 height 15
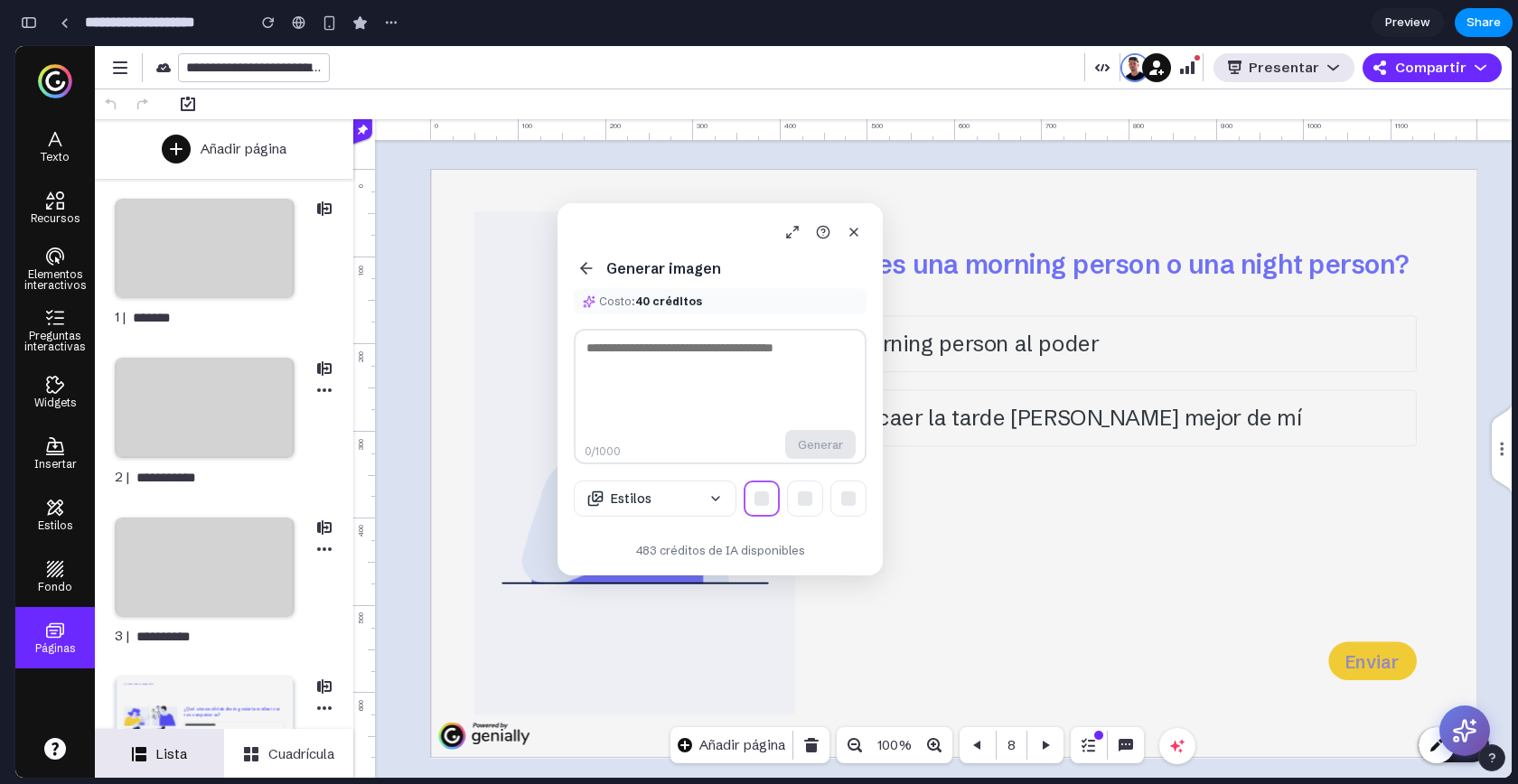
click at [660, 375] on textarea at bounding box center [720, 396] width 293 height 135
click at [39, 28] on button "button" at bounding box center [29, 23] width 29 height 29
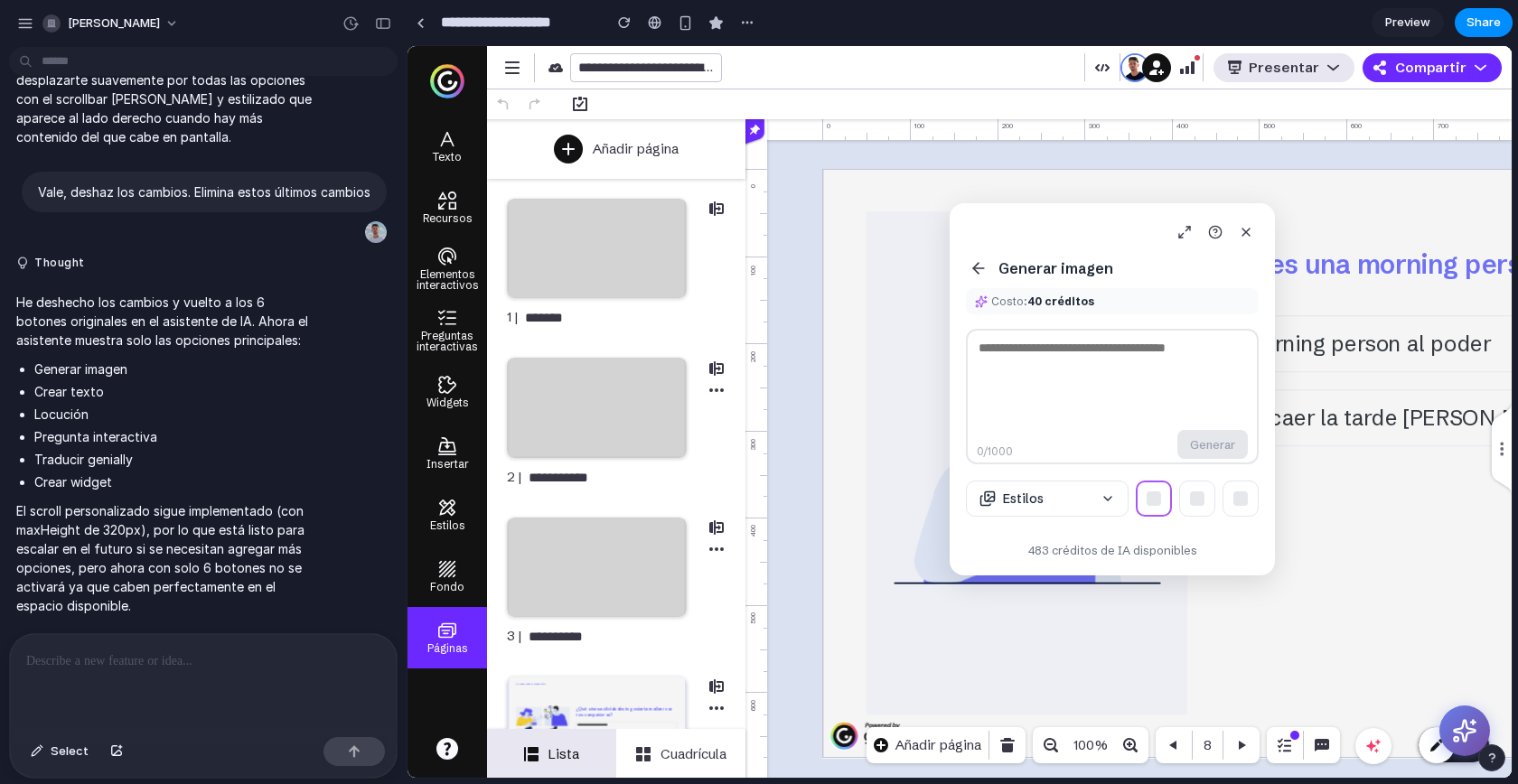
click at [152, 642] on div at bounding box center [203, 682] width 387 height 96
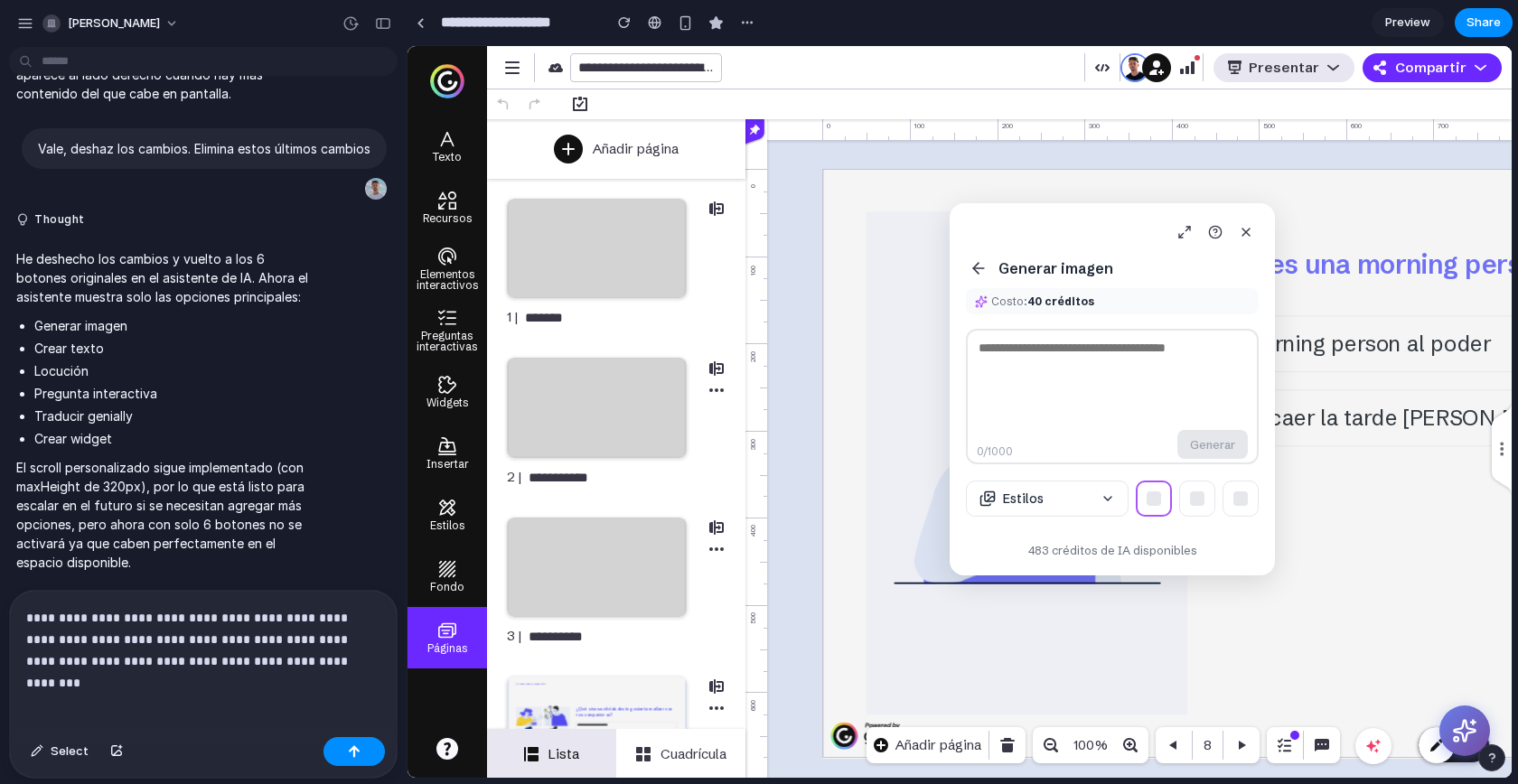
scroll to position [7193, 0]
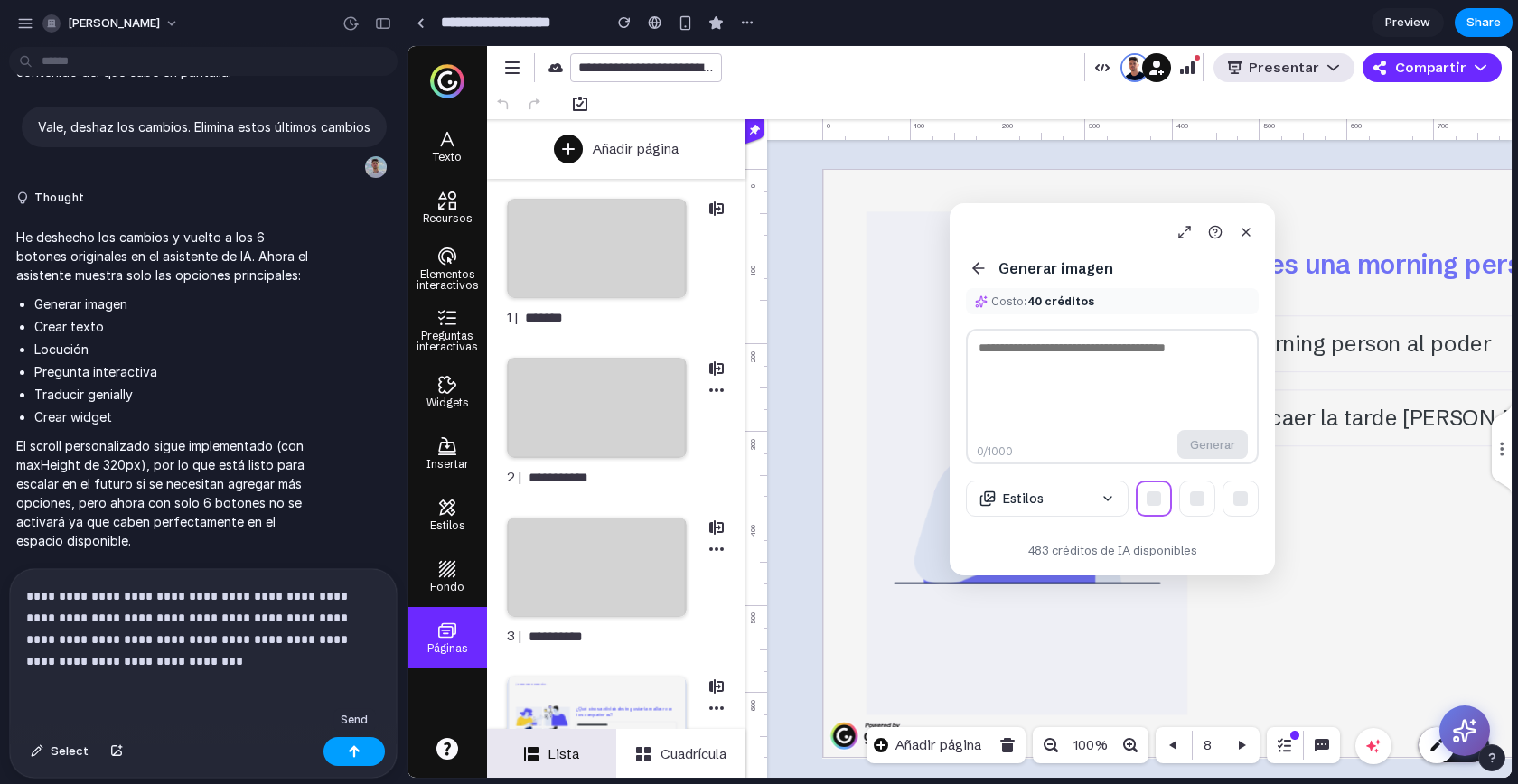
click at [348, 749] on div "button" at bounding box center [354, 751] width 13 height 13
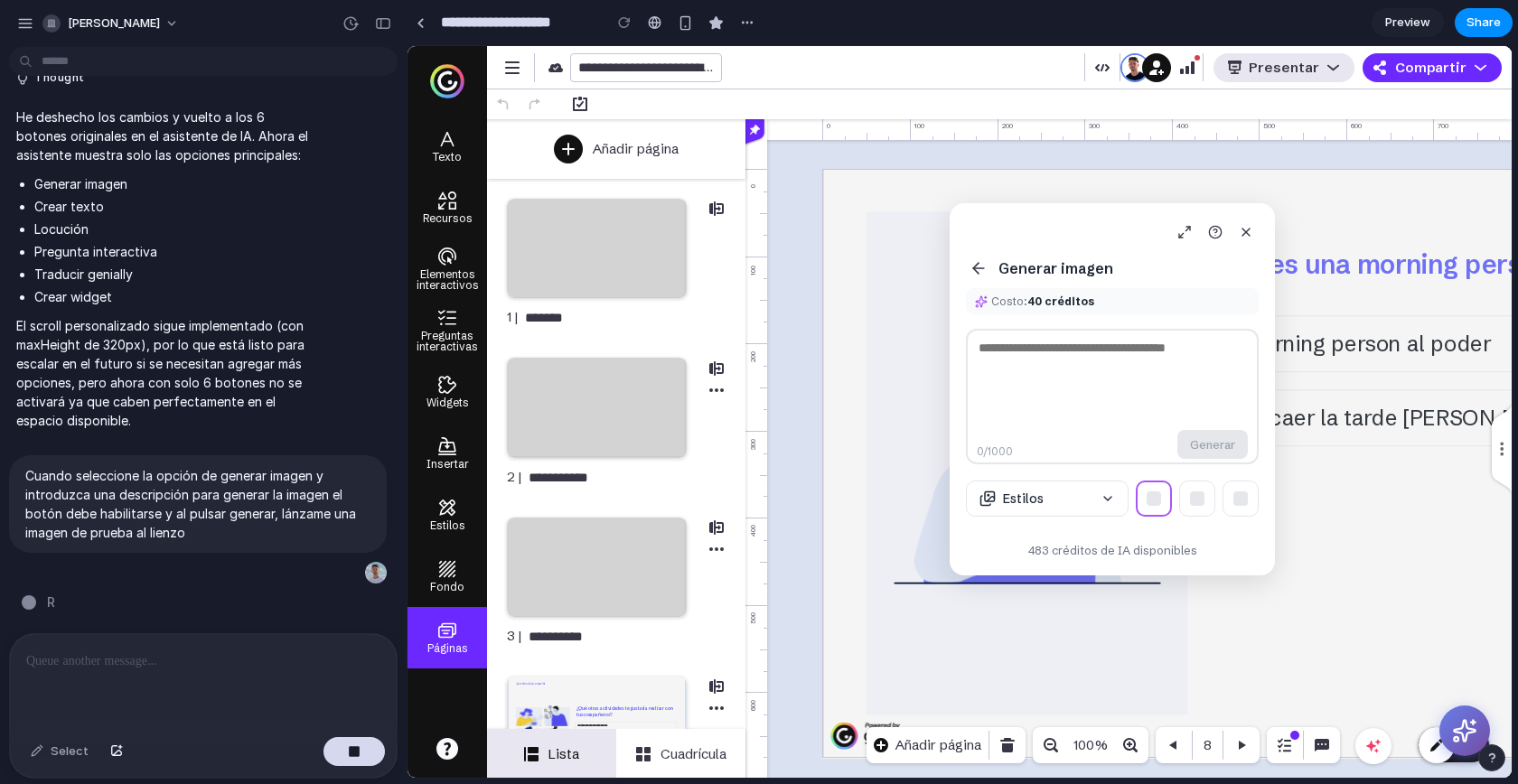
scroll to position [7276, 0]
click at [1189, 427] on textarea at bounding box center [1112, 396] width 293 height 135
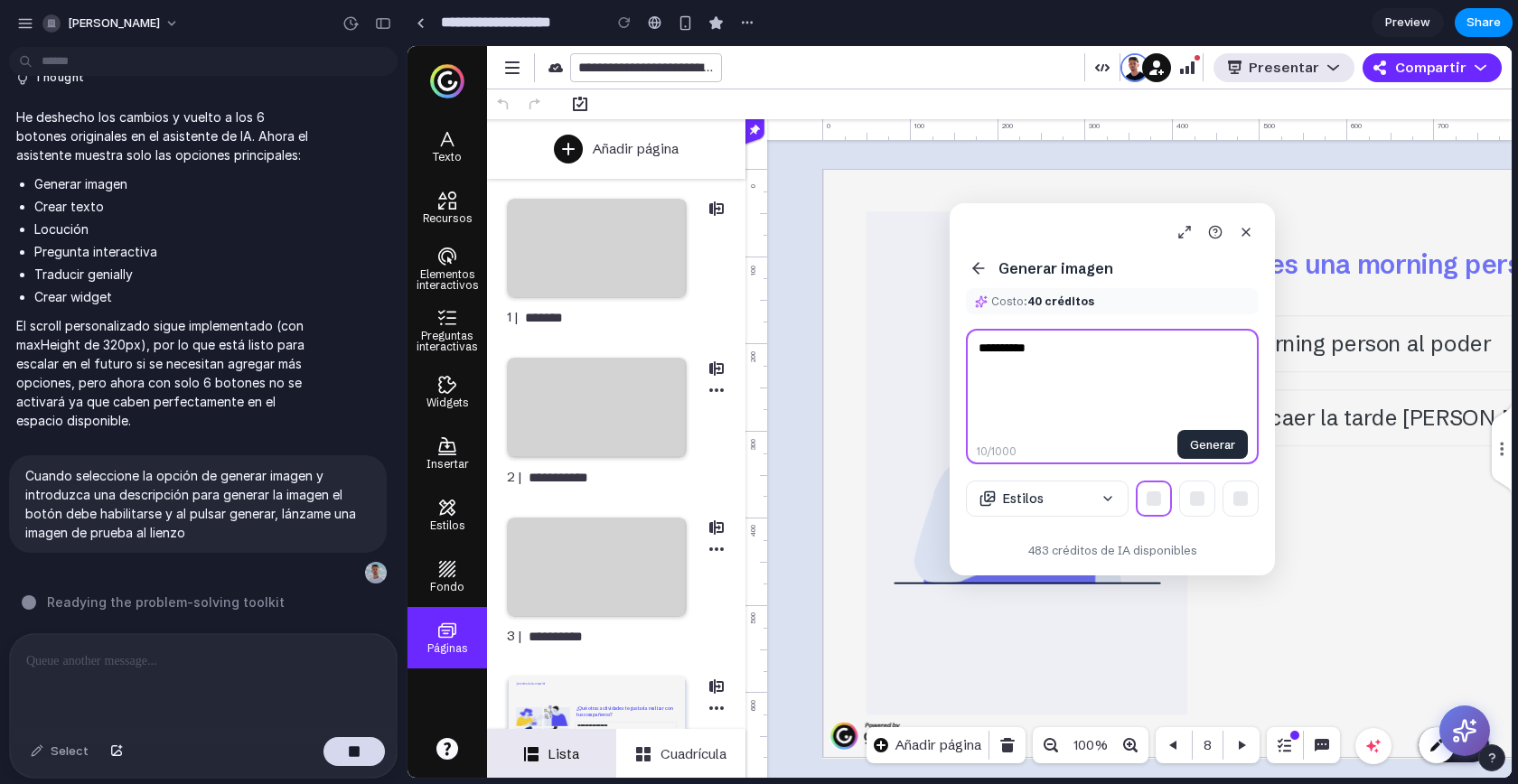
type textarea "**********"
click at [384, 18] on div "button" at bounding box center [383, 23] width 17 height 13
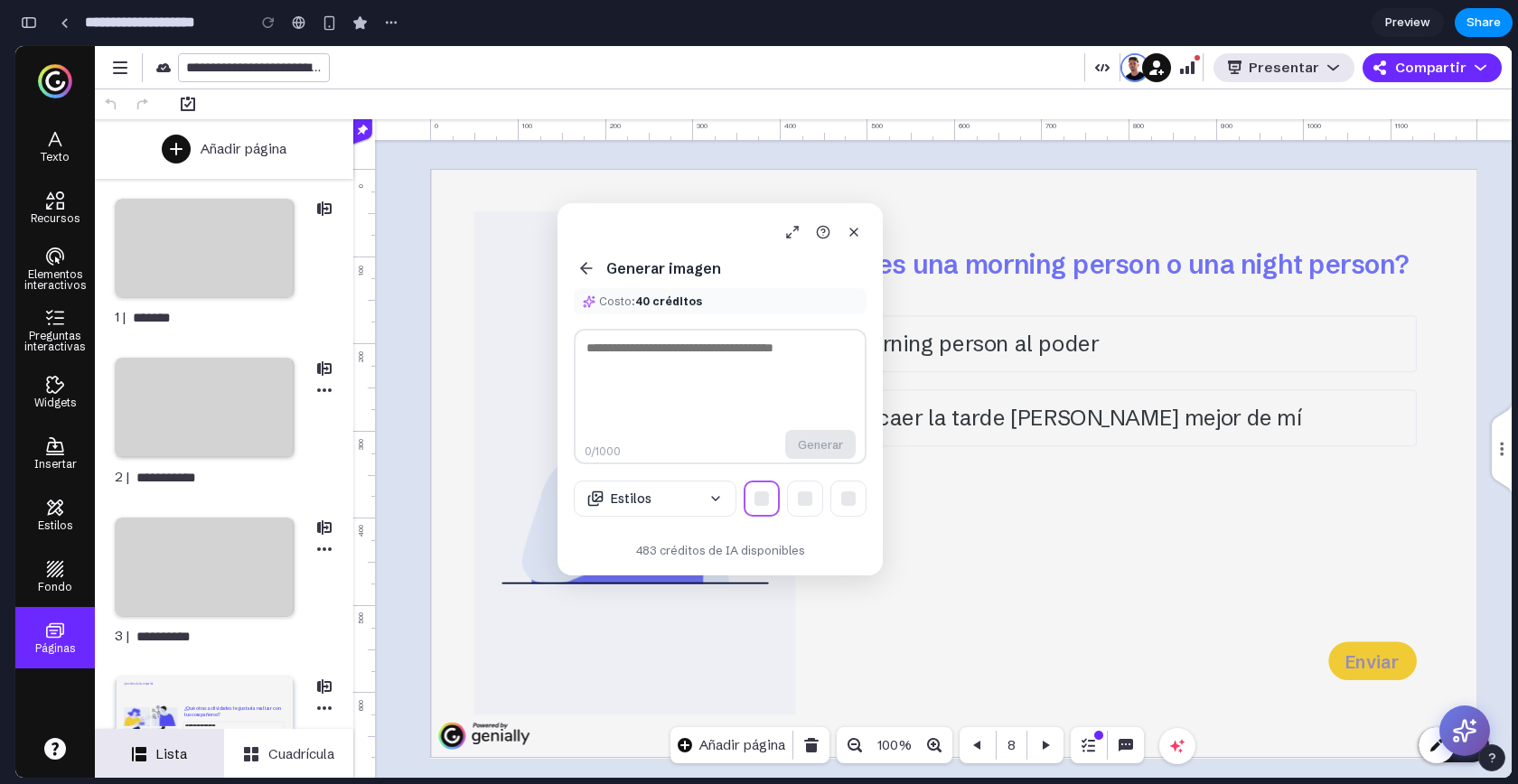
scroll to position [14155, 0]
click at [983, 258] on h2 "¿Eres una morning person o una night person?" at bounding box center [1126, 265] width 593 height 35
drag, startPoint x: 631, startPoint y: 235, endPoint x: 261, endPoint y: 235, distance: 370.0
click at [261, 235] on body "**********" at bounding box center [764, 411] width 1496 height 731
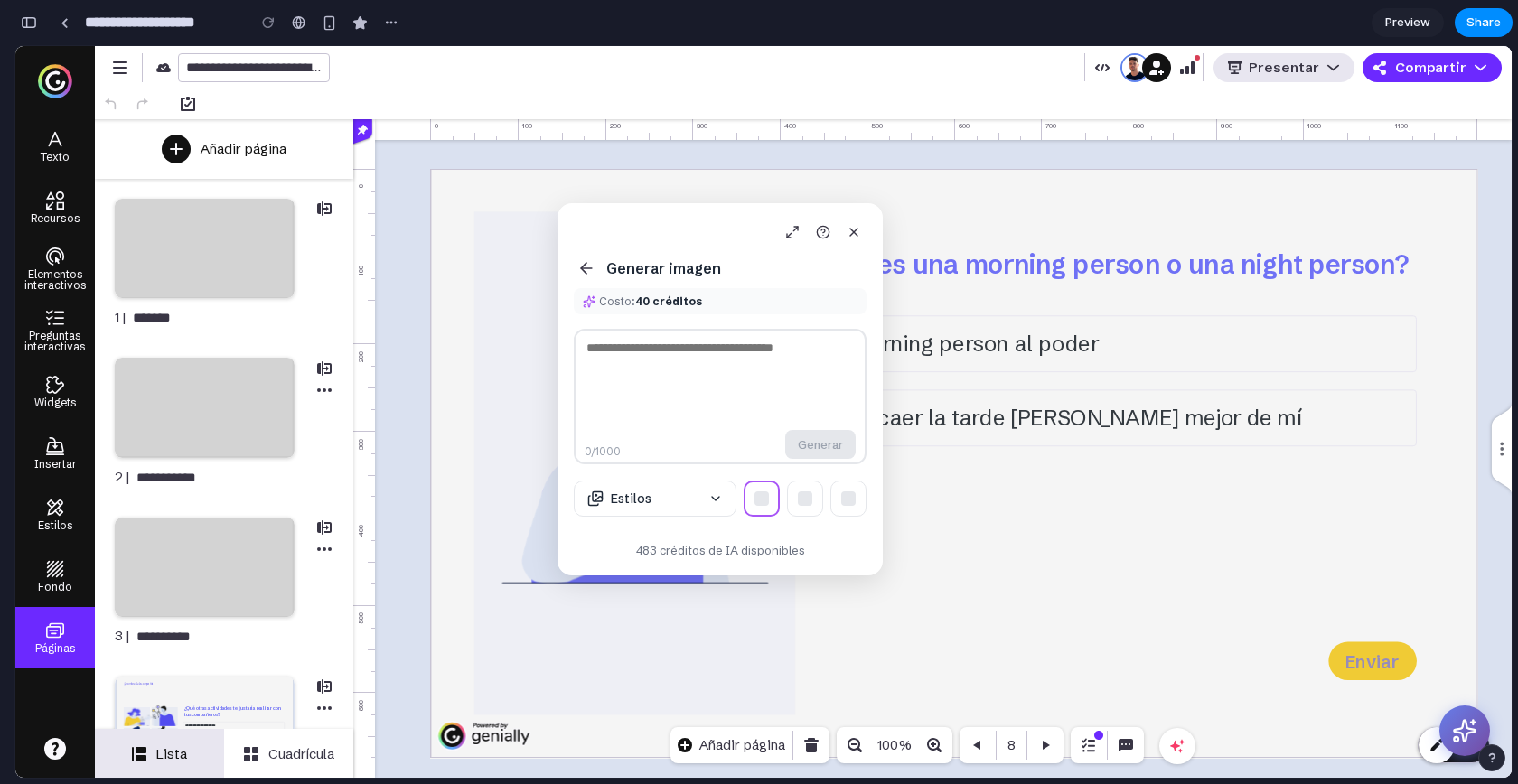
drag, startPoint x: 709, startPoint y: 222, endPoint x: 299, endPoint y: 170, distance: 413.3
click at [299, 170] on body "**********" at bounding box center [764, 411] width 1496 height 731
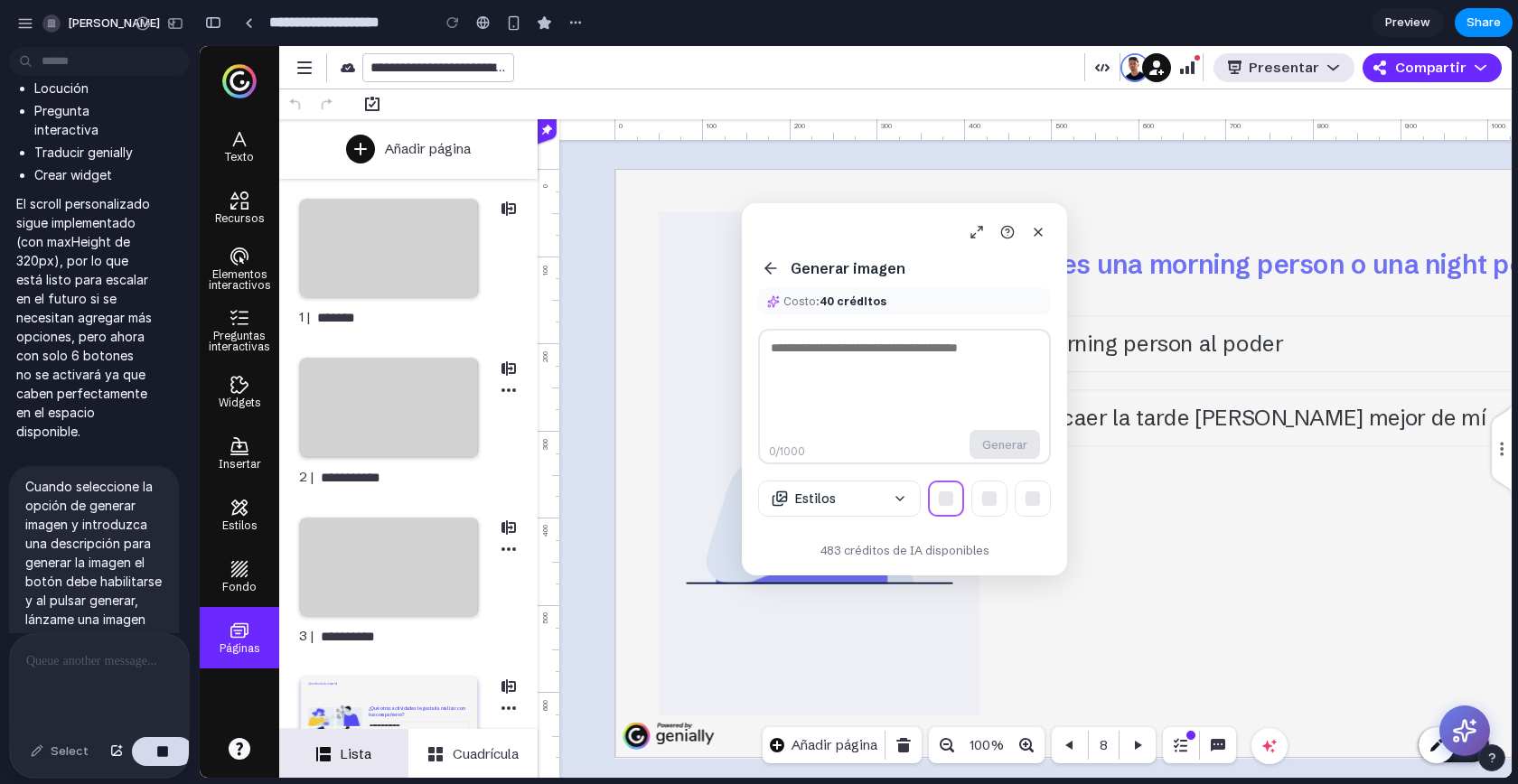
scroll to position [14553, 0]
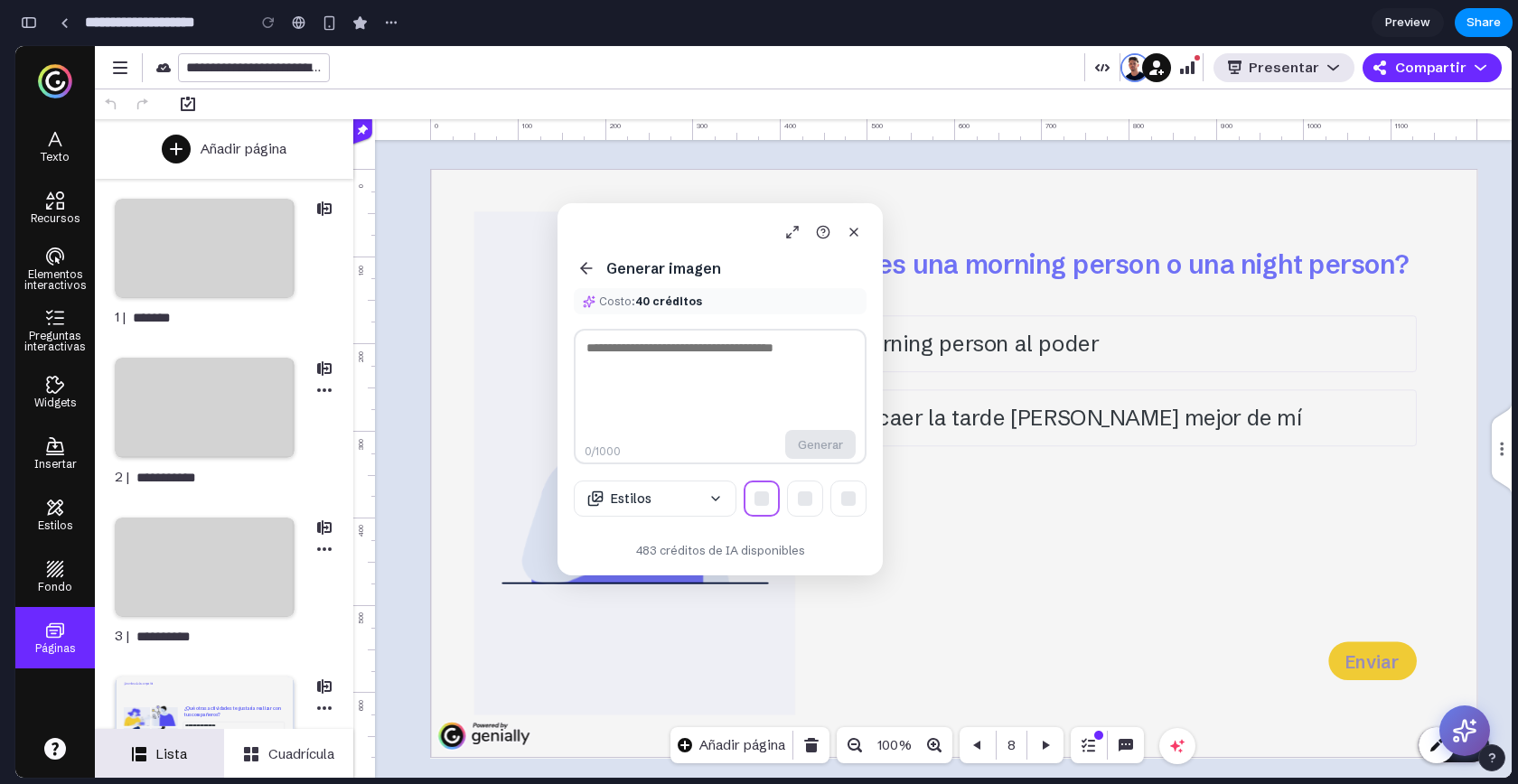
click at [148, 478] on input "**********" at bounding box center [236, 478] width 205 height 20
click at [164, 419] on div at bounding box center [205, 407] width 180 height 100
click at [194, 590] on div at bounding box center [205, 568] width 180 height 100
click at [193, 204] on div at bounding box center [205, 249] width 180 height 100
click at [193, 309] on input "*******" at bounding box center [235, 318] width 209 height 20
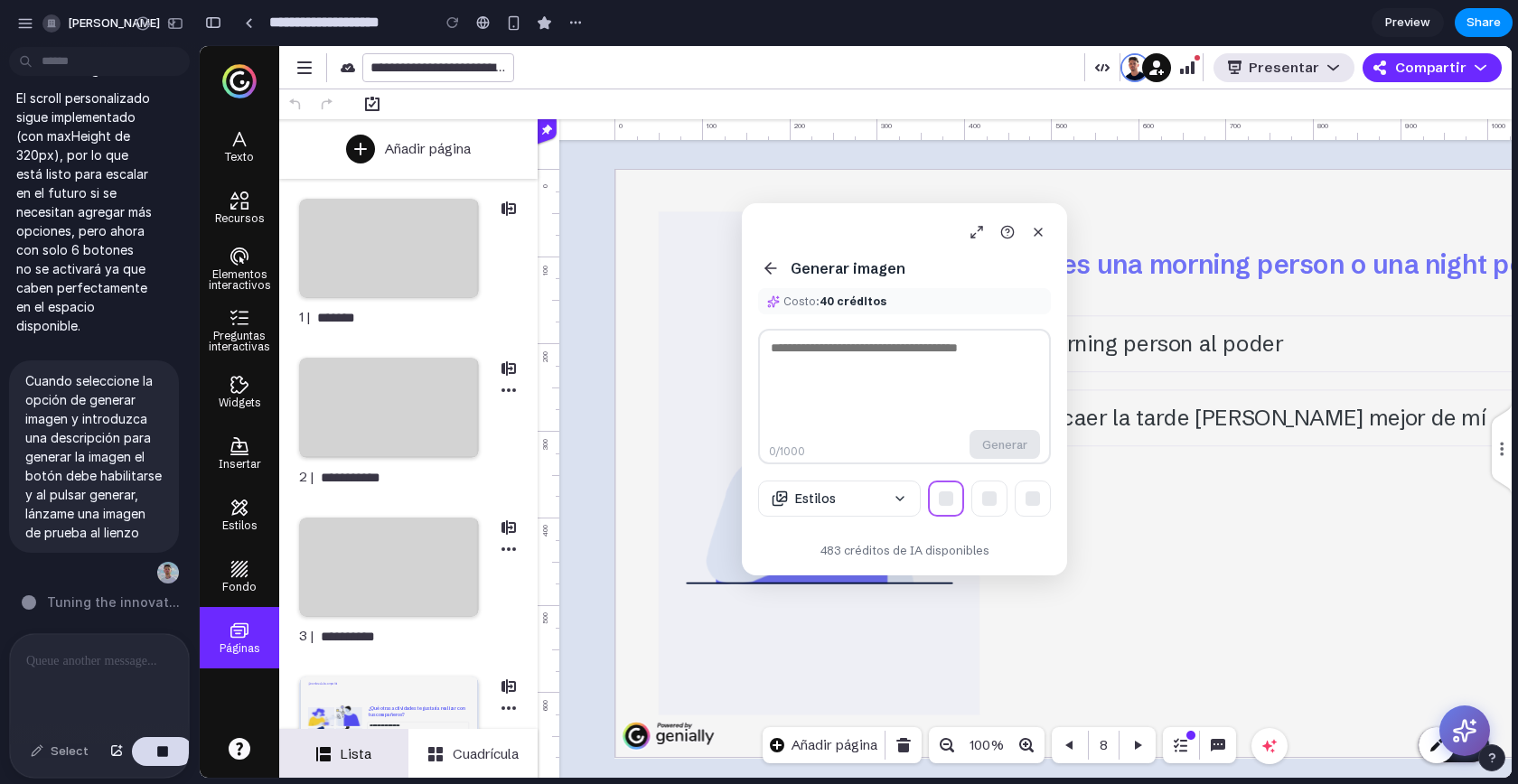
click at [73, 682] on div at bounding box center [99, 682] width 179 height 96
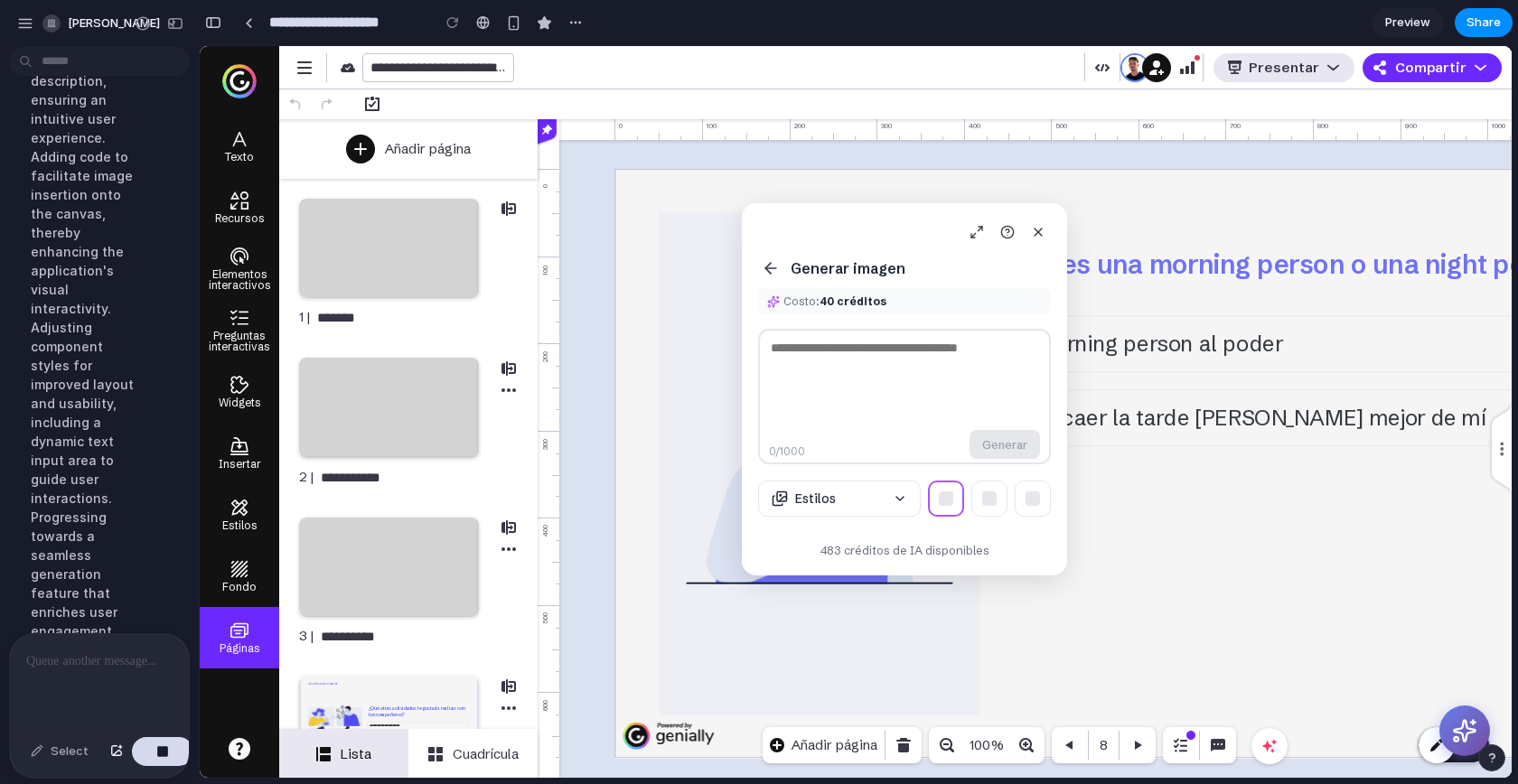
scroll to position [15379, 0]
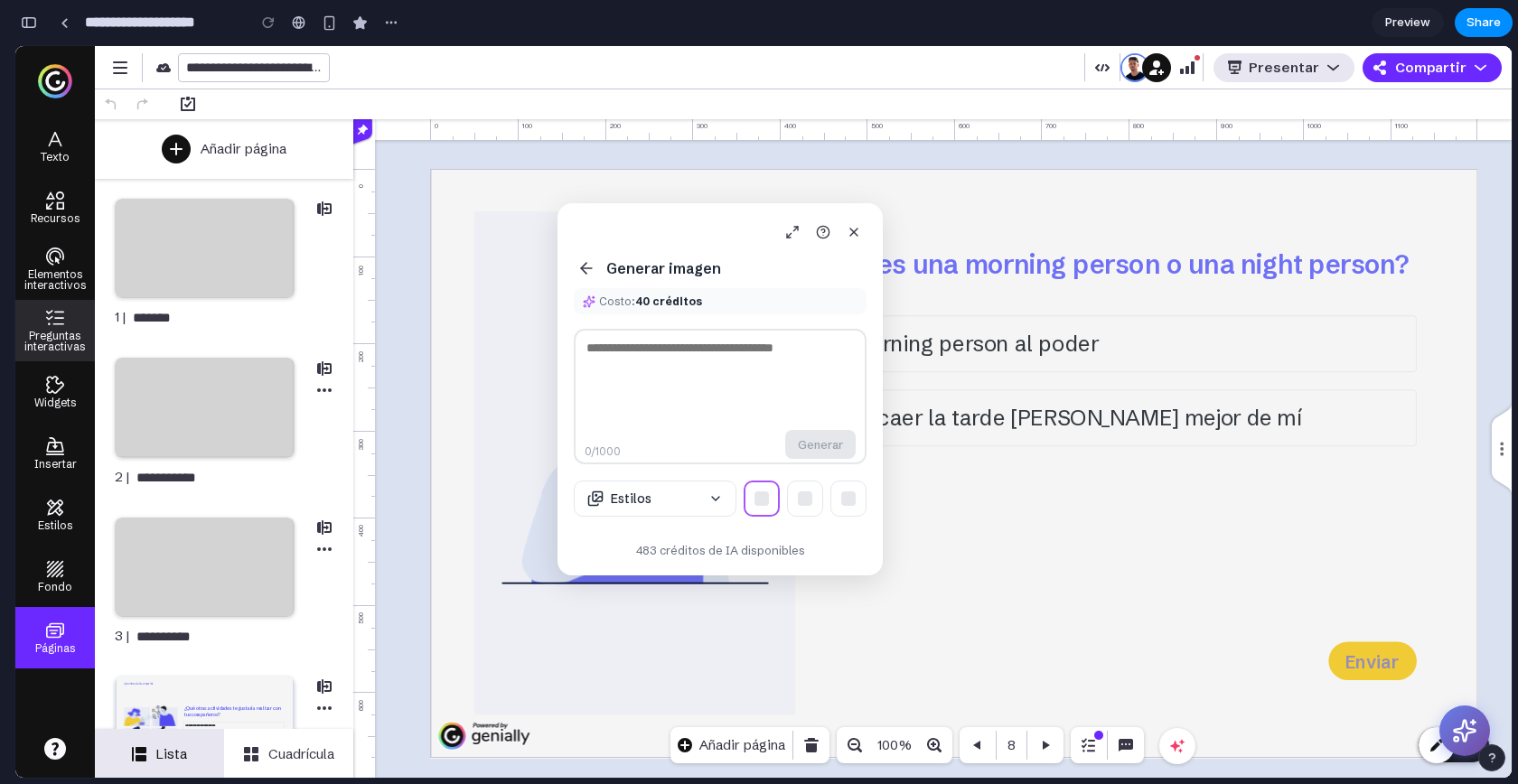
click at [34, 323] on div "Preguntas interactivas" at bounding box center [55, 330] width 79 height 62
click at [49, 339] on p "Preguntas interactivas" at bounding box center [55, 340] width 79 height 25
click at [57, 319] on icon at bounding box center [55, 318] width 18 height 18
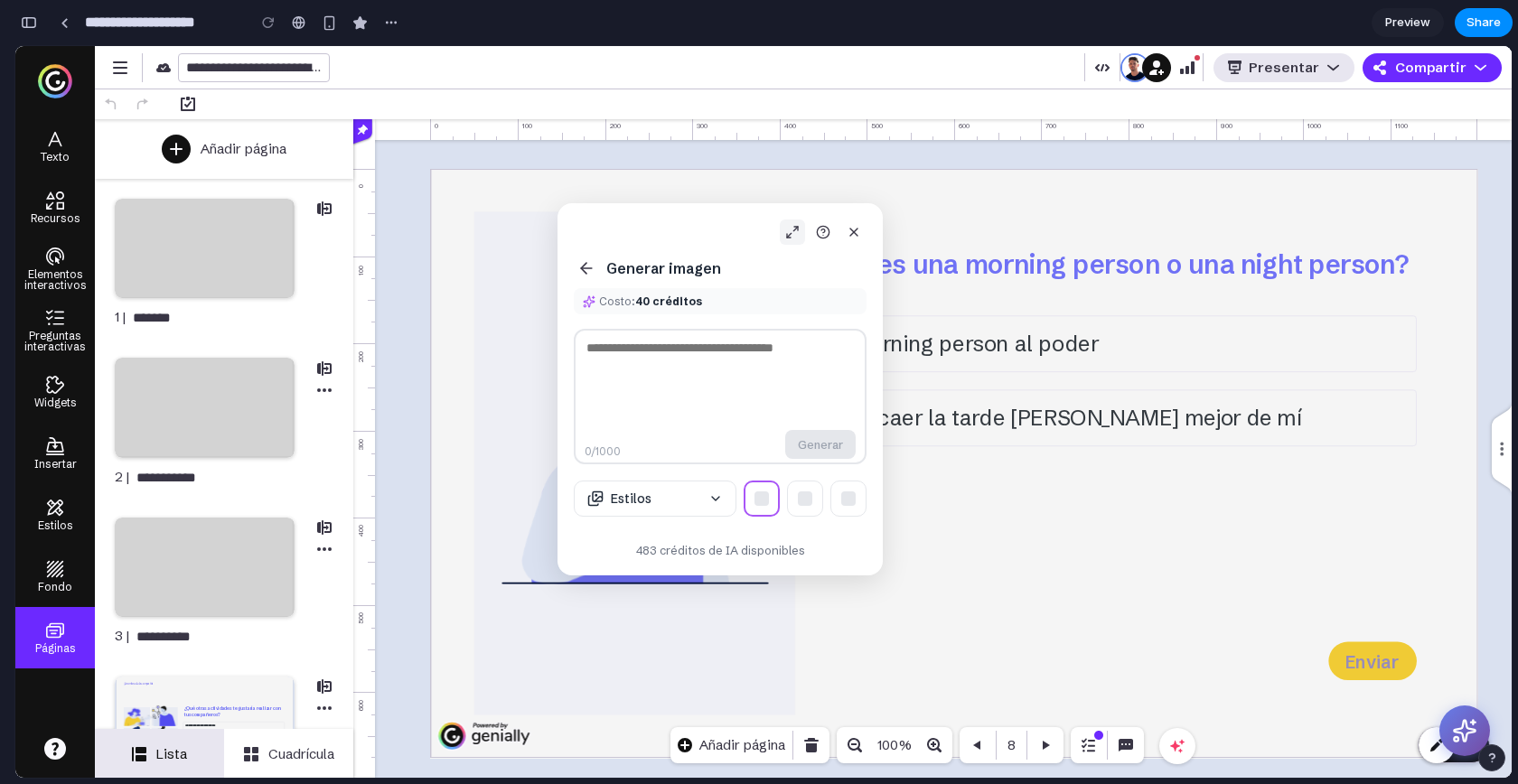
click at [796, 235] on icon at bounding box center [792, 232] width 15 height 15
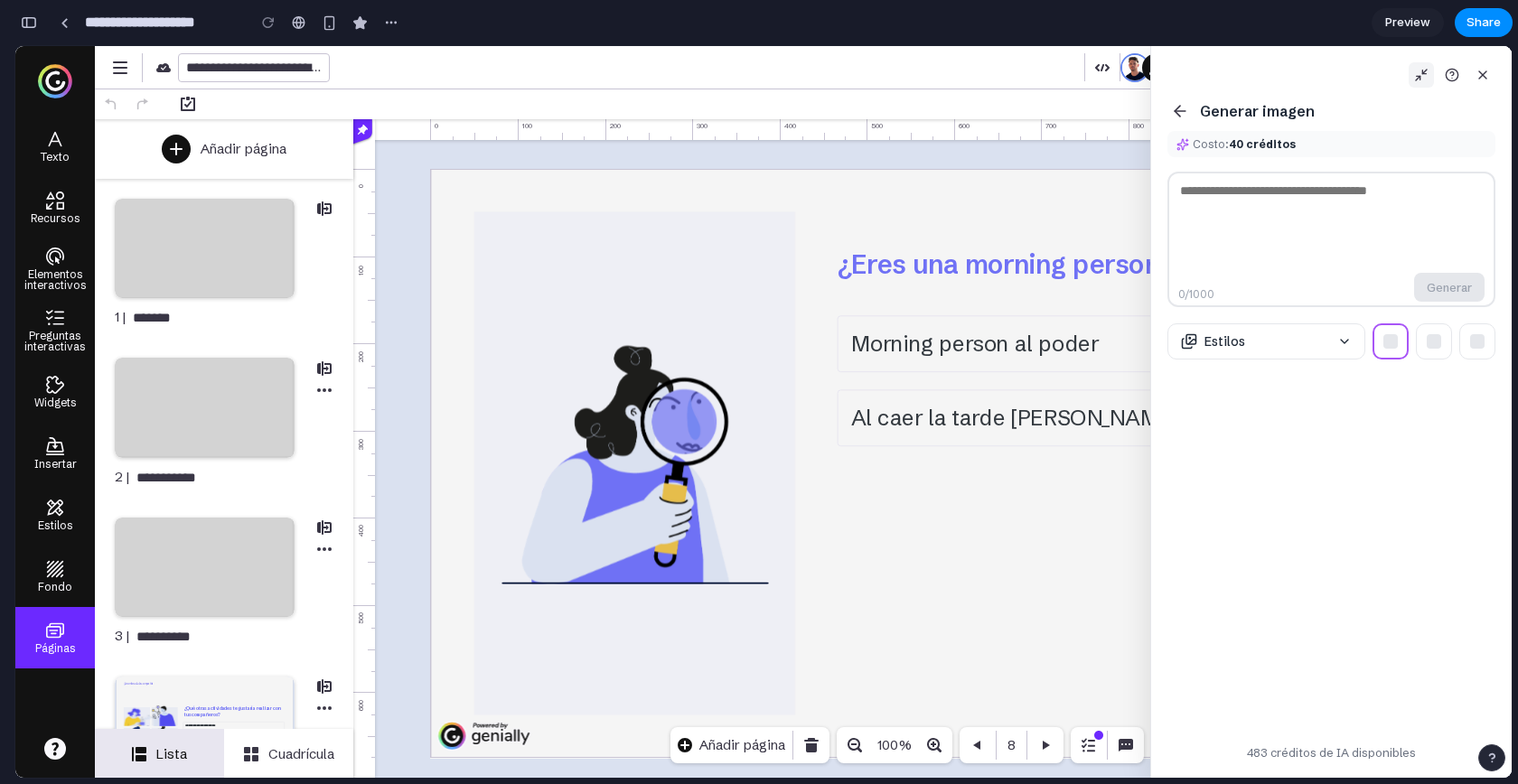
click at [1414, 76] on icon at bounding box center [1421, 74] width 15 height 15
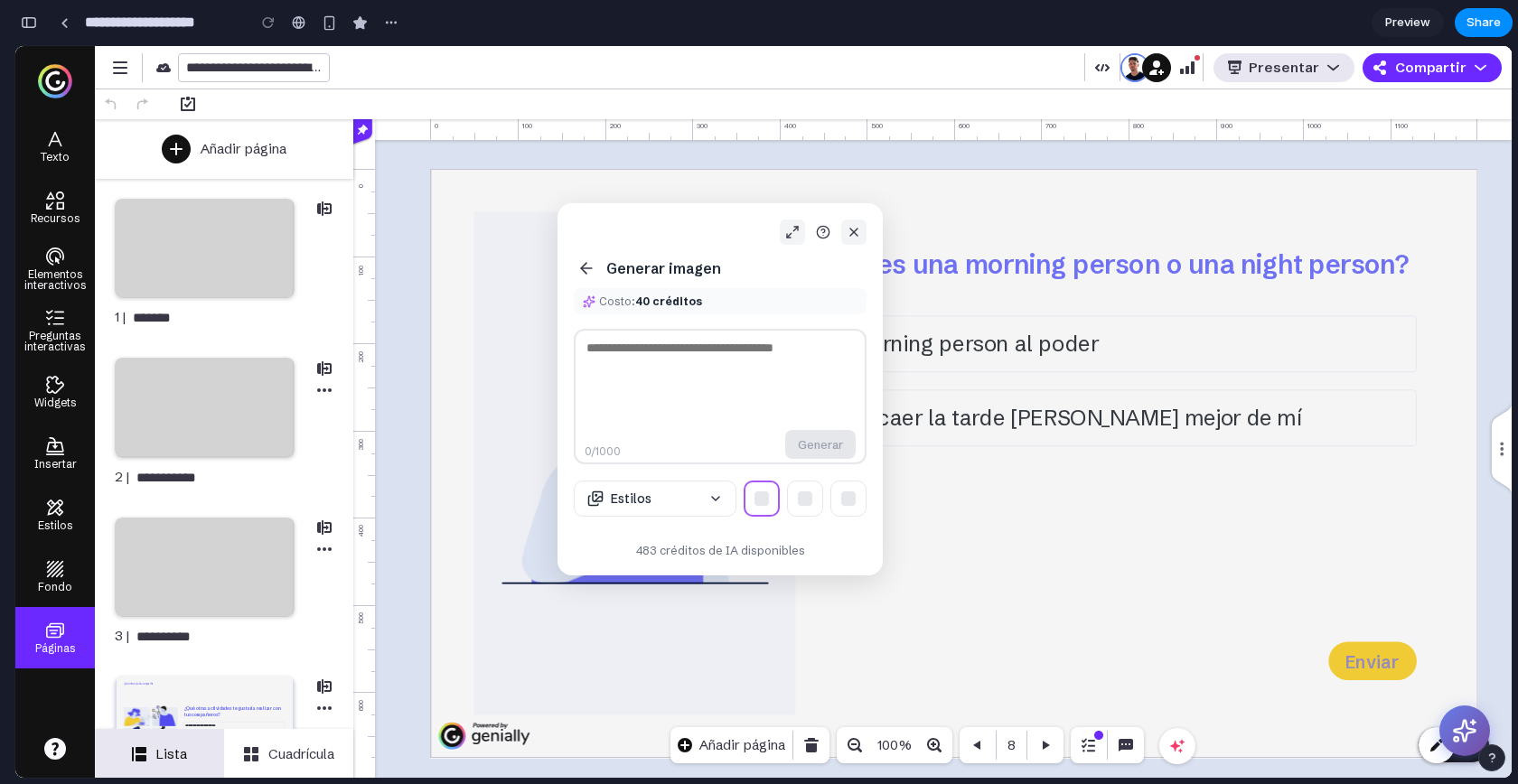
click at [860, 234] on icon at bounding box center [854, 232] width 15 height 15
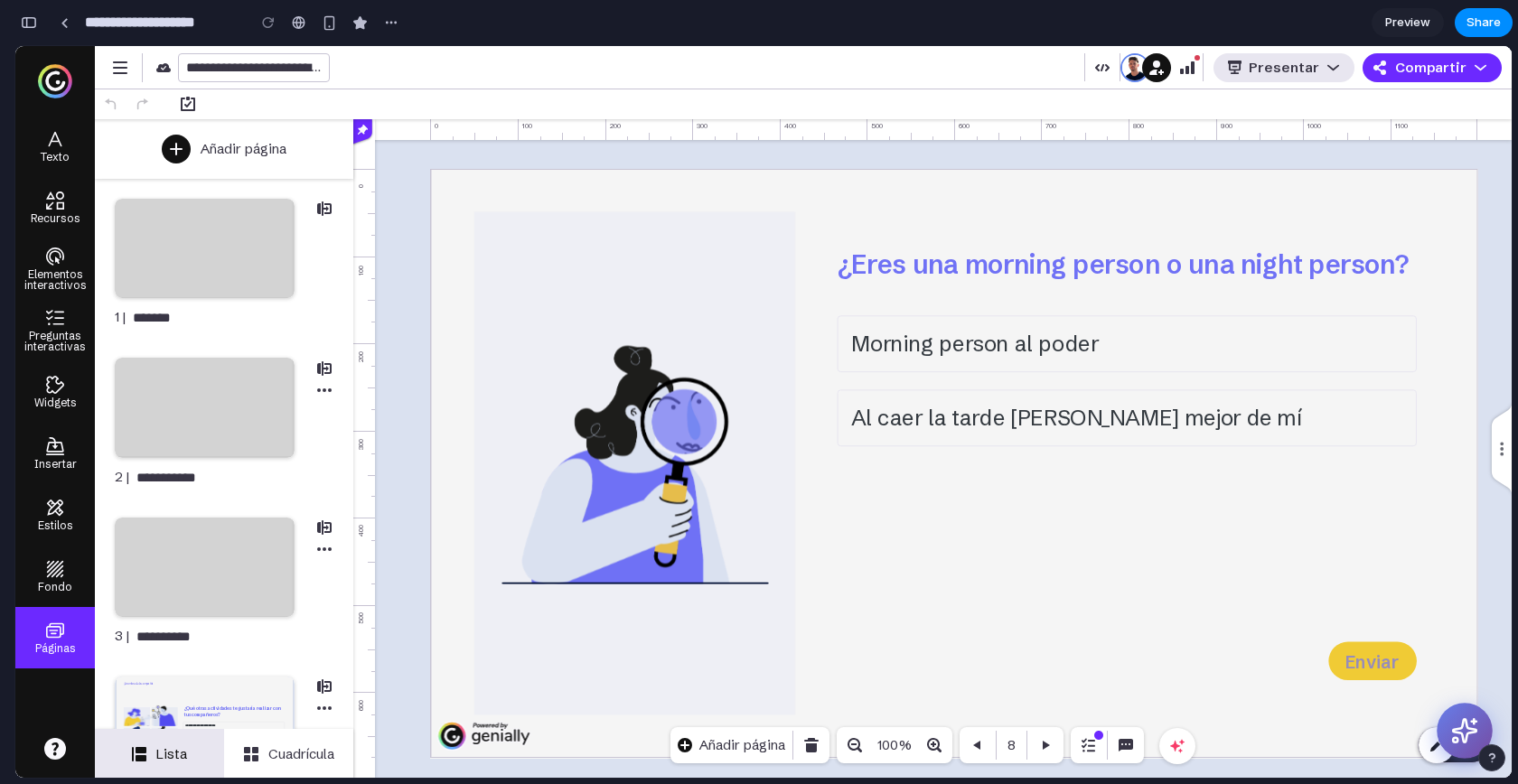
click at [1456, 725] on icon at bounding box center [1465, 731] width 28 height 28
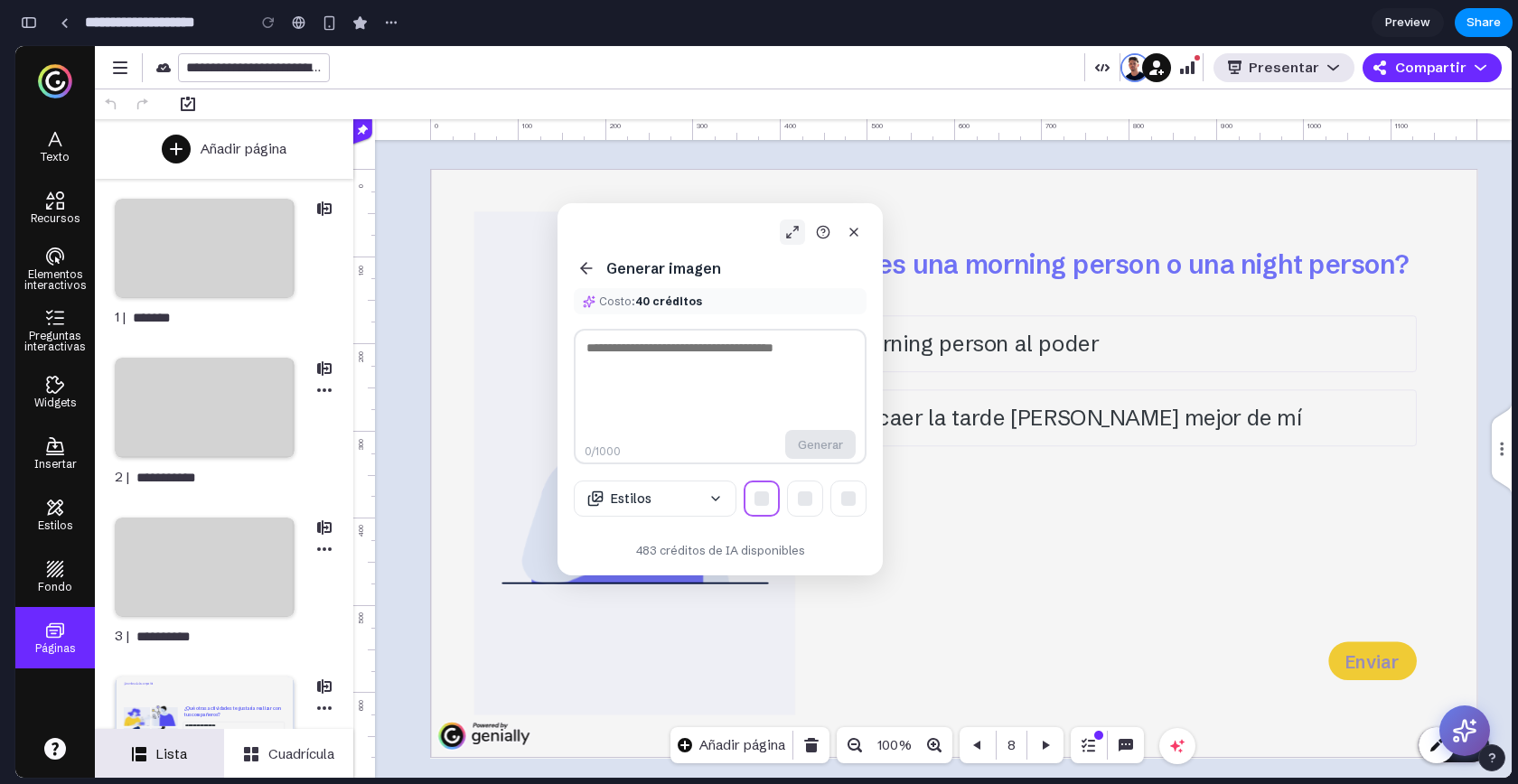
click at [790, 226] on icon at bounding box center [792, 232] width 15 height 15
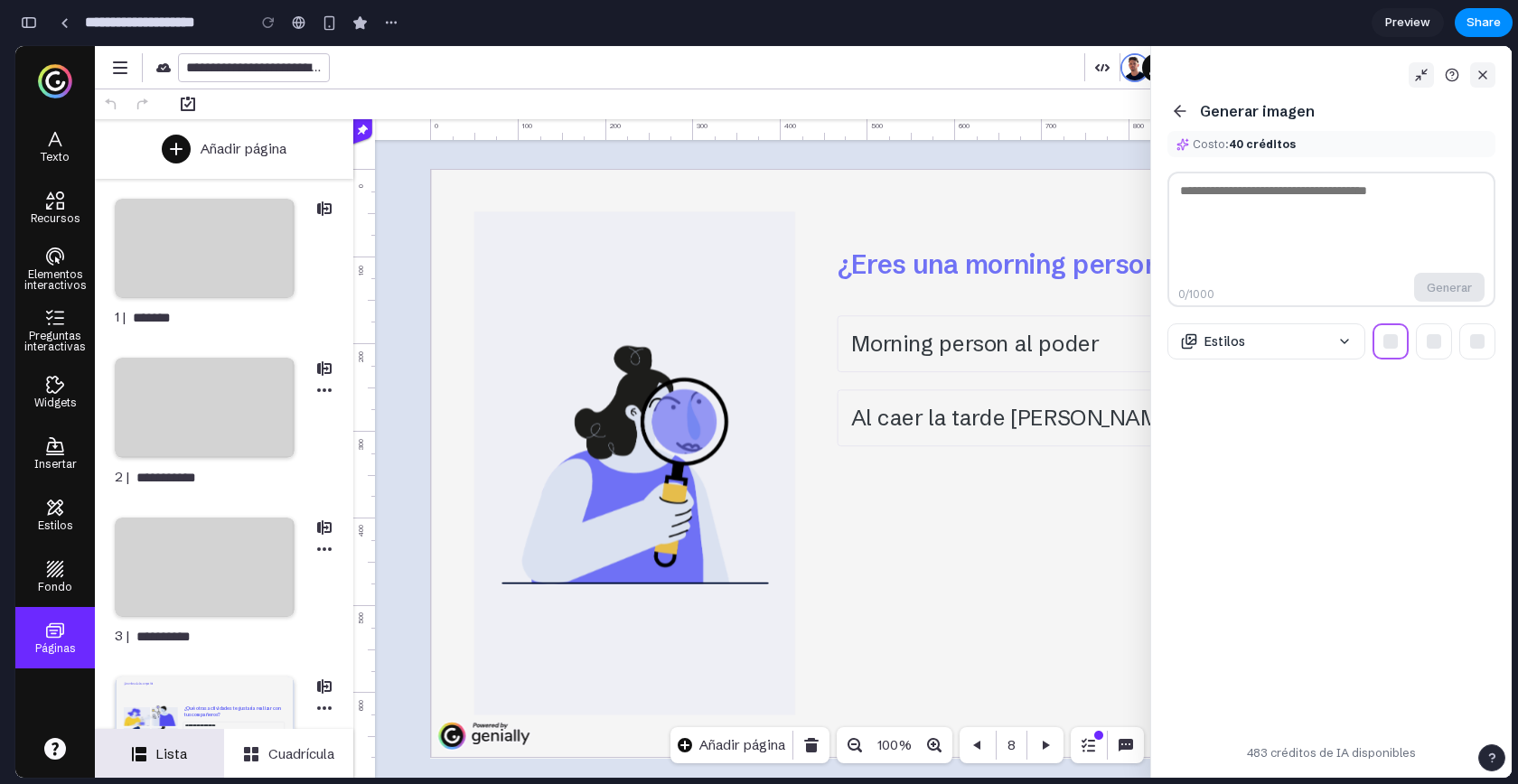
click at [1478, 69] on icon at bounding box center [1483, 74] width 15 height 15
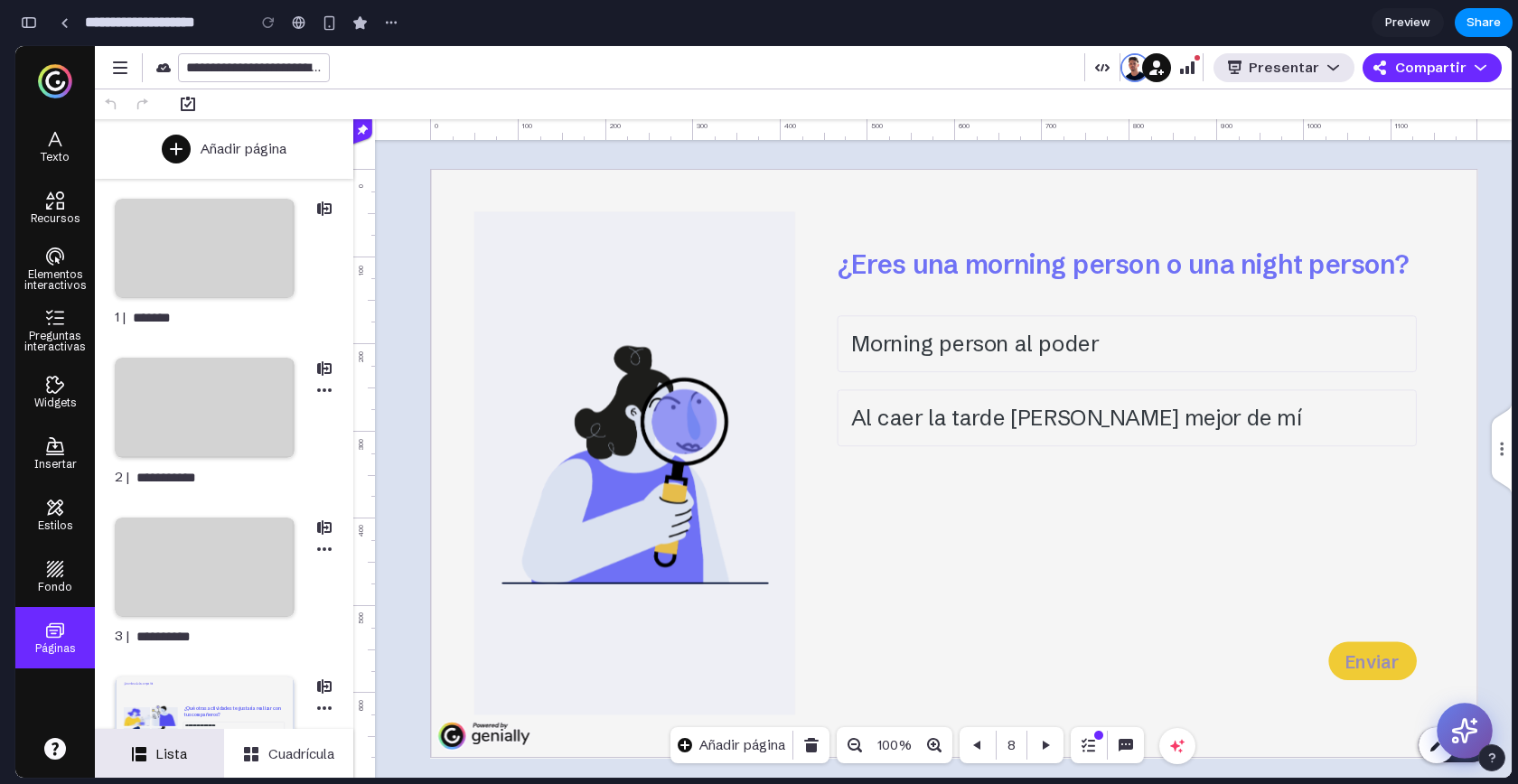
click at [1463, 743] on icon at bounding box center [1465, 731] width 28 height 28
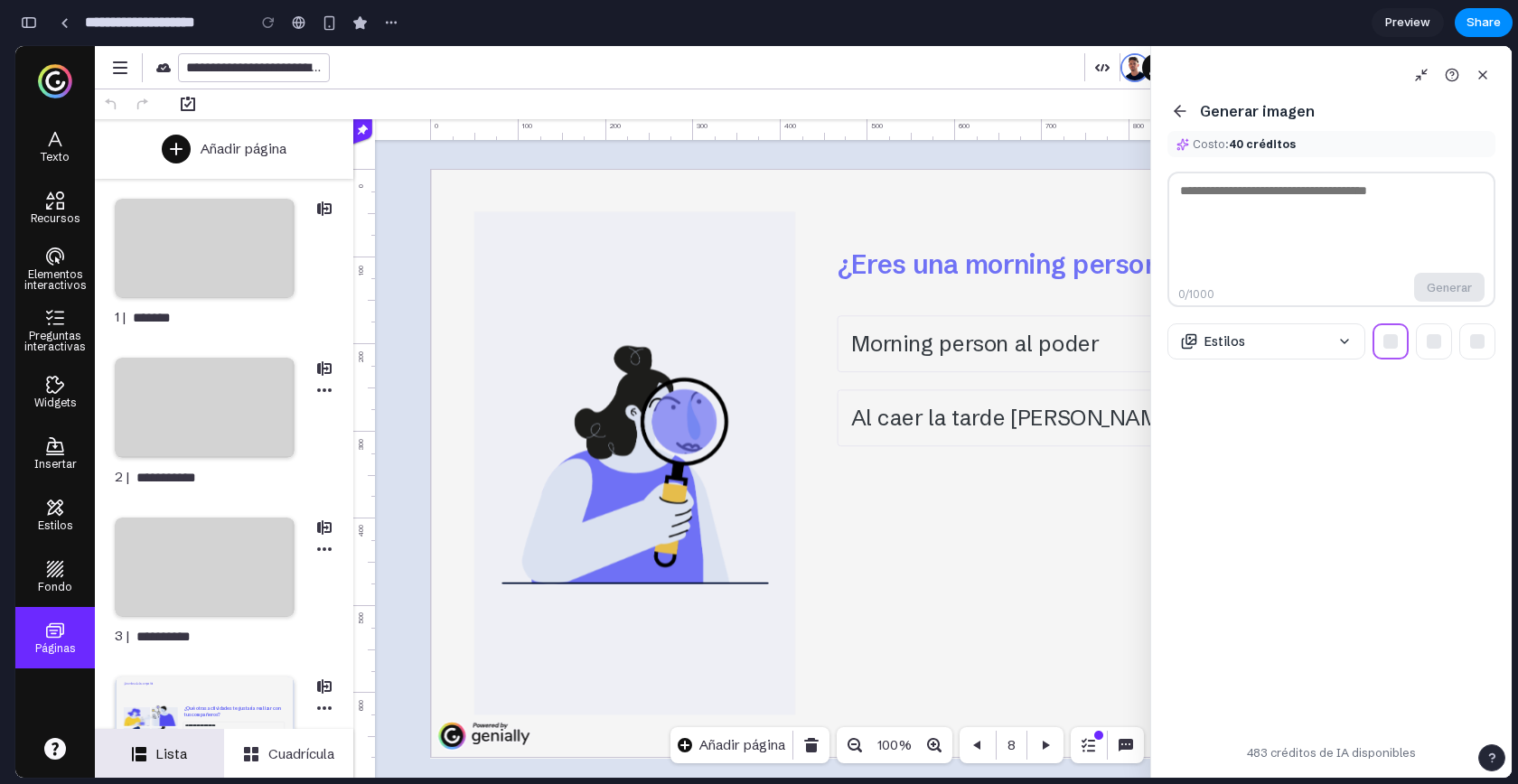
click at [1179, 108] on icon at bounding box center [1180, 111] width 18 height 18
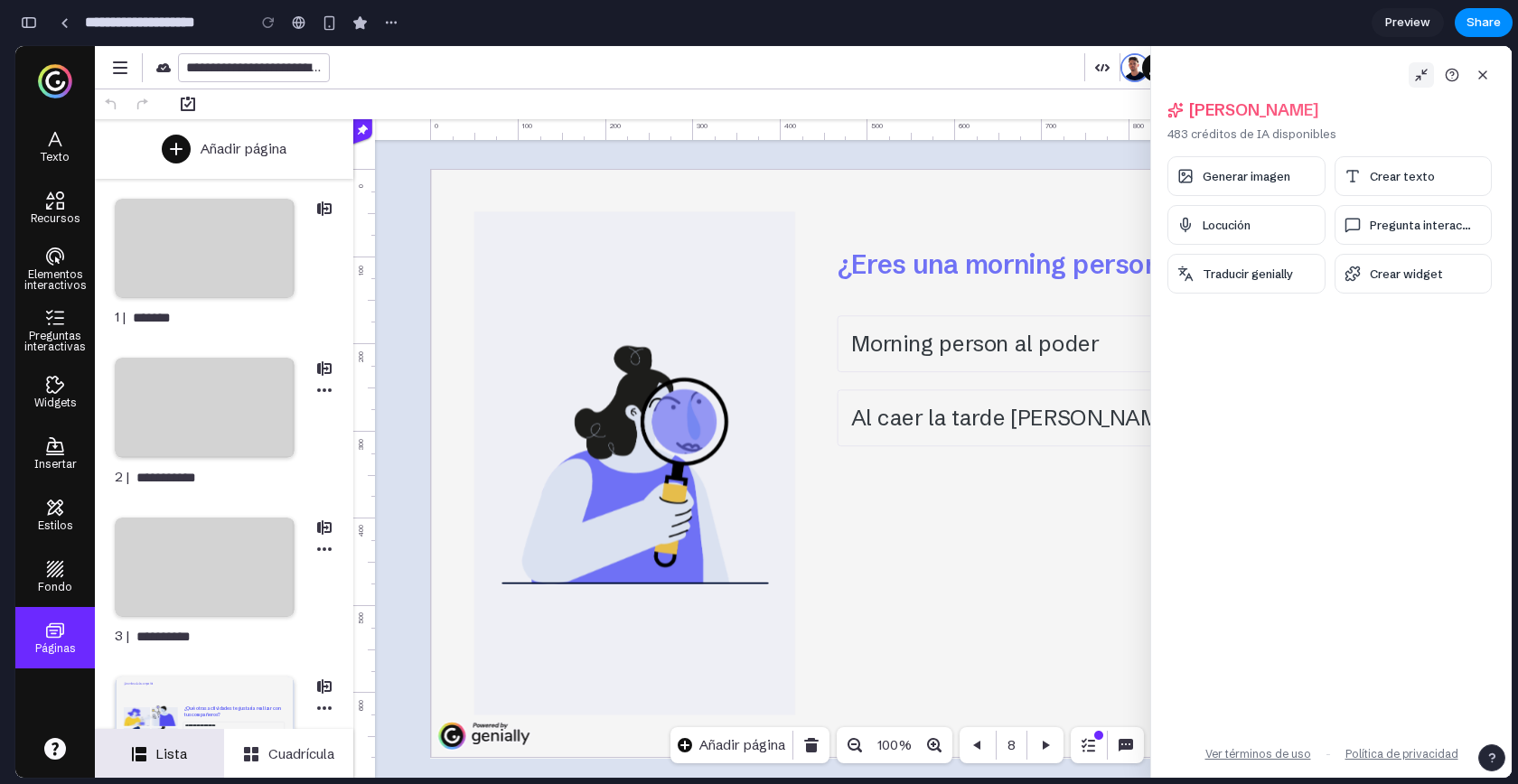
click at [1417, 76] on icon at bounding box center [1421, 74] width 15 height 15
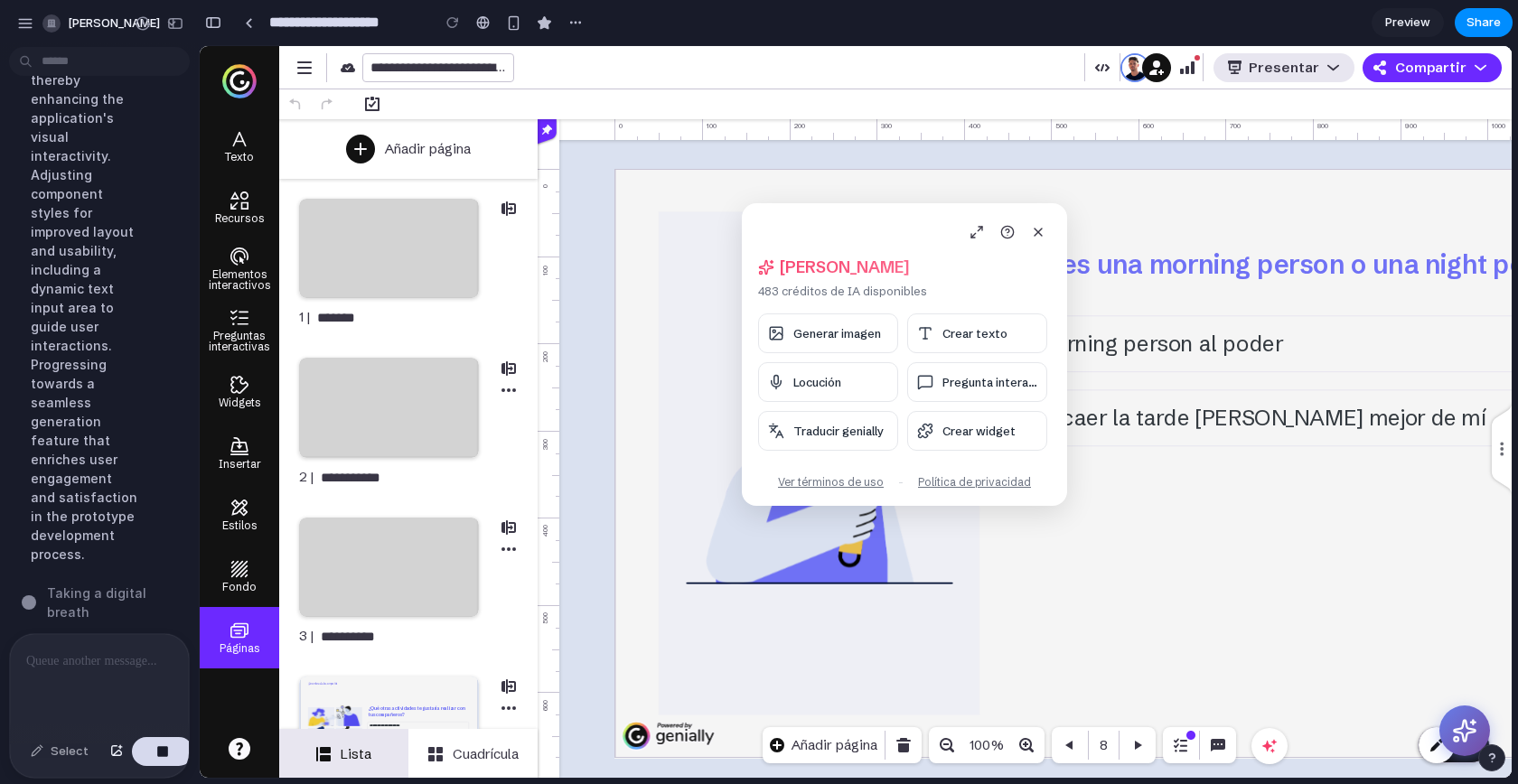
click at [69, 650] on p at bounding box center [96, 661] width 139 height 22
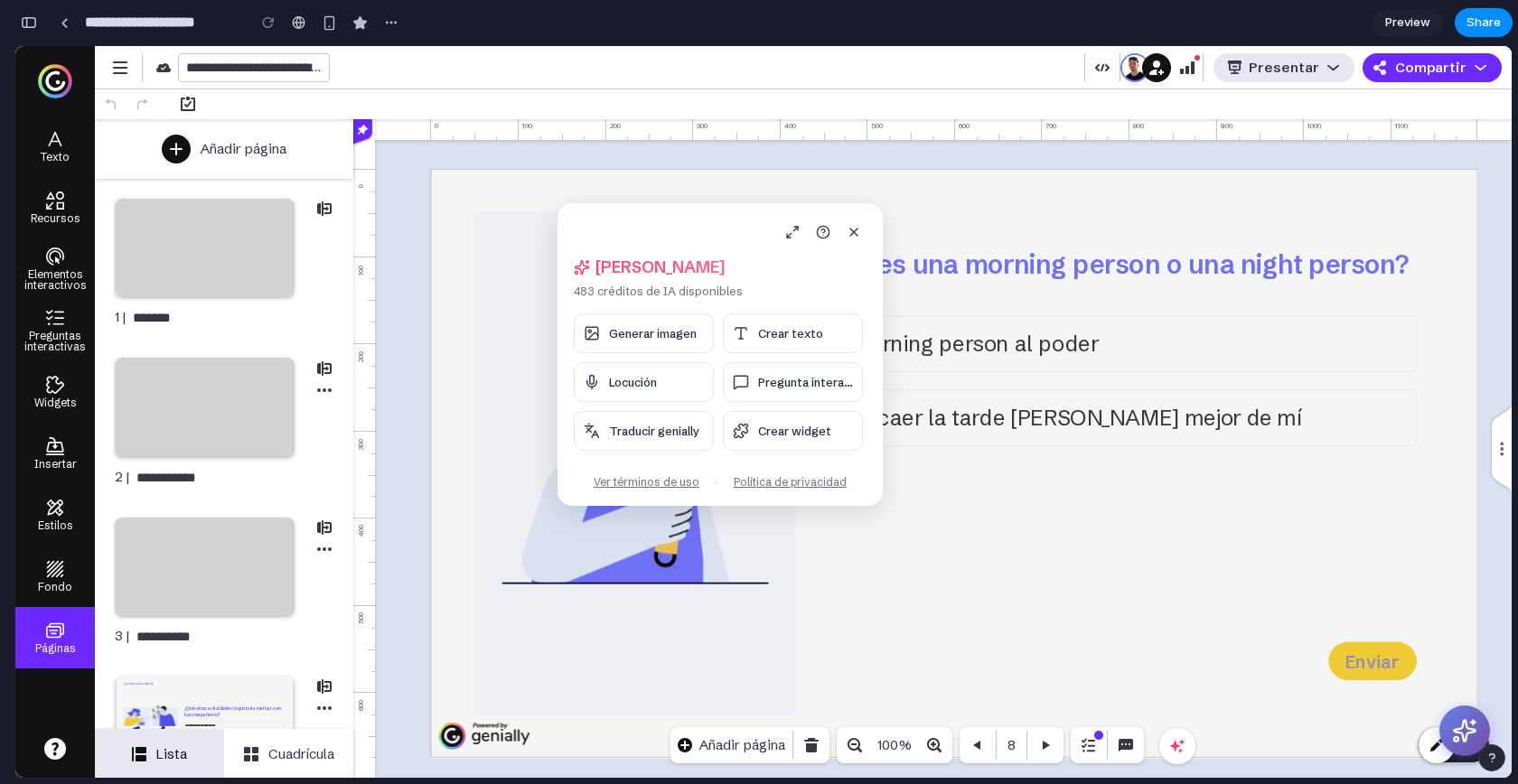
click at [33, 15] on button "button" at bounding box center [29, 23] width 29 height 29
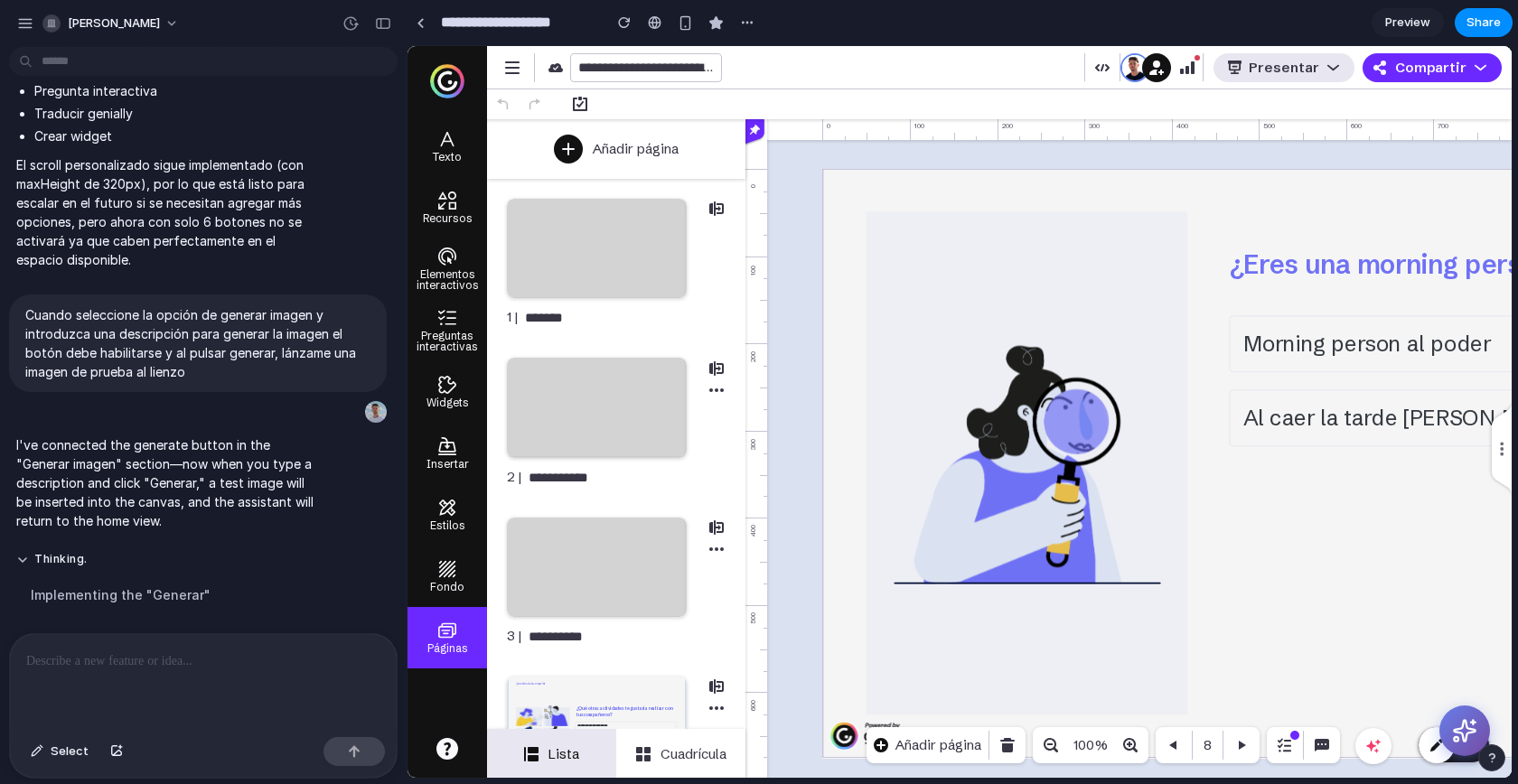
scroll to position [7157, 0]
click at [383, 28] on div "button" at bounding box center [383, 23] width 17 height 13
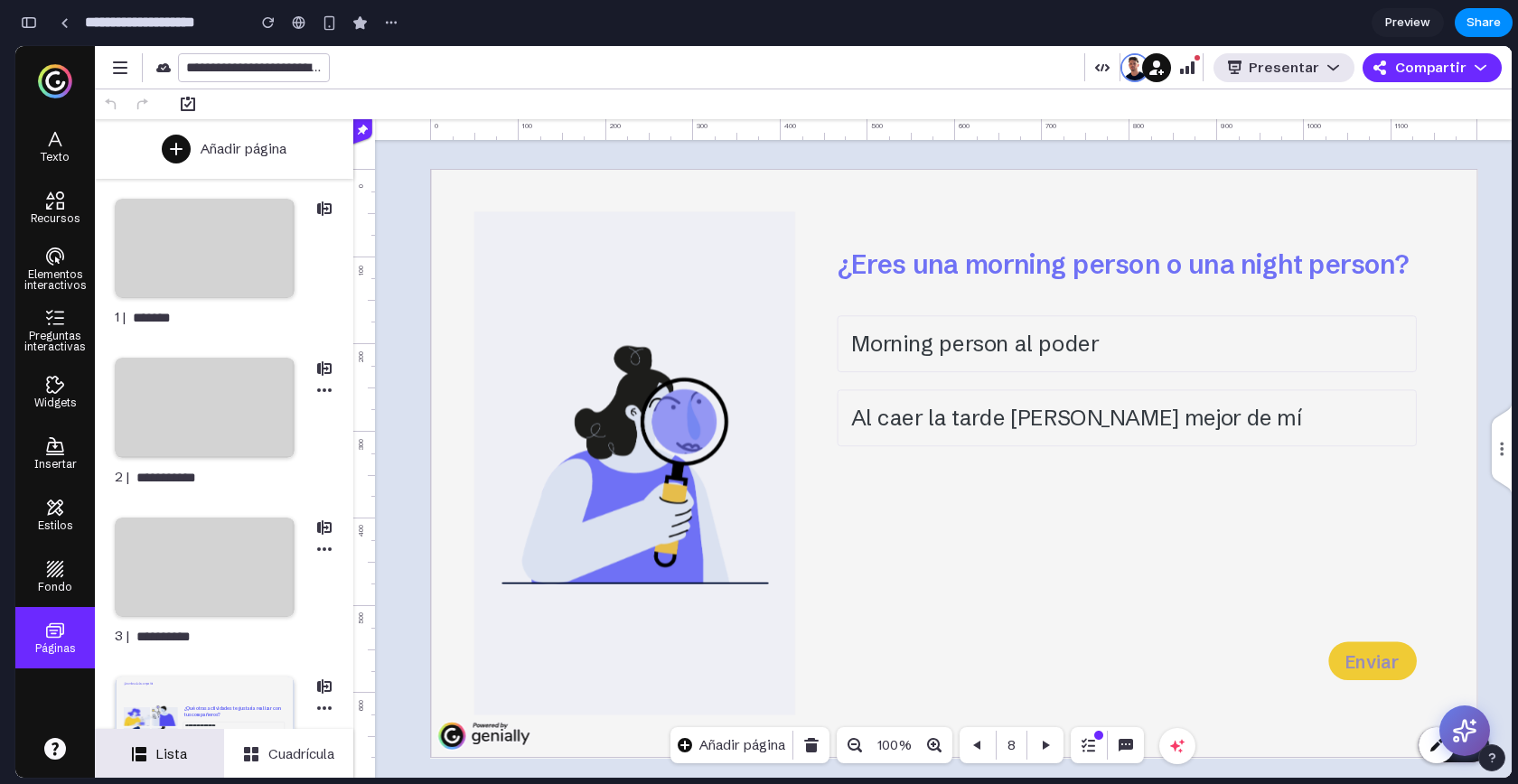
scroll to position [14264, 0]
click at [1467, 717] on icon at bounding box center [1465, 731] width 28 height 28
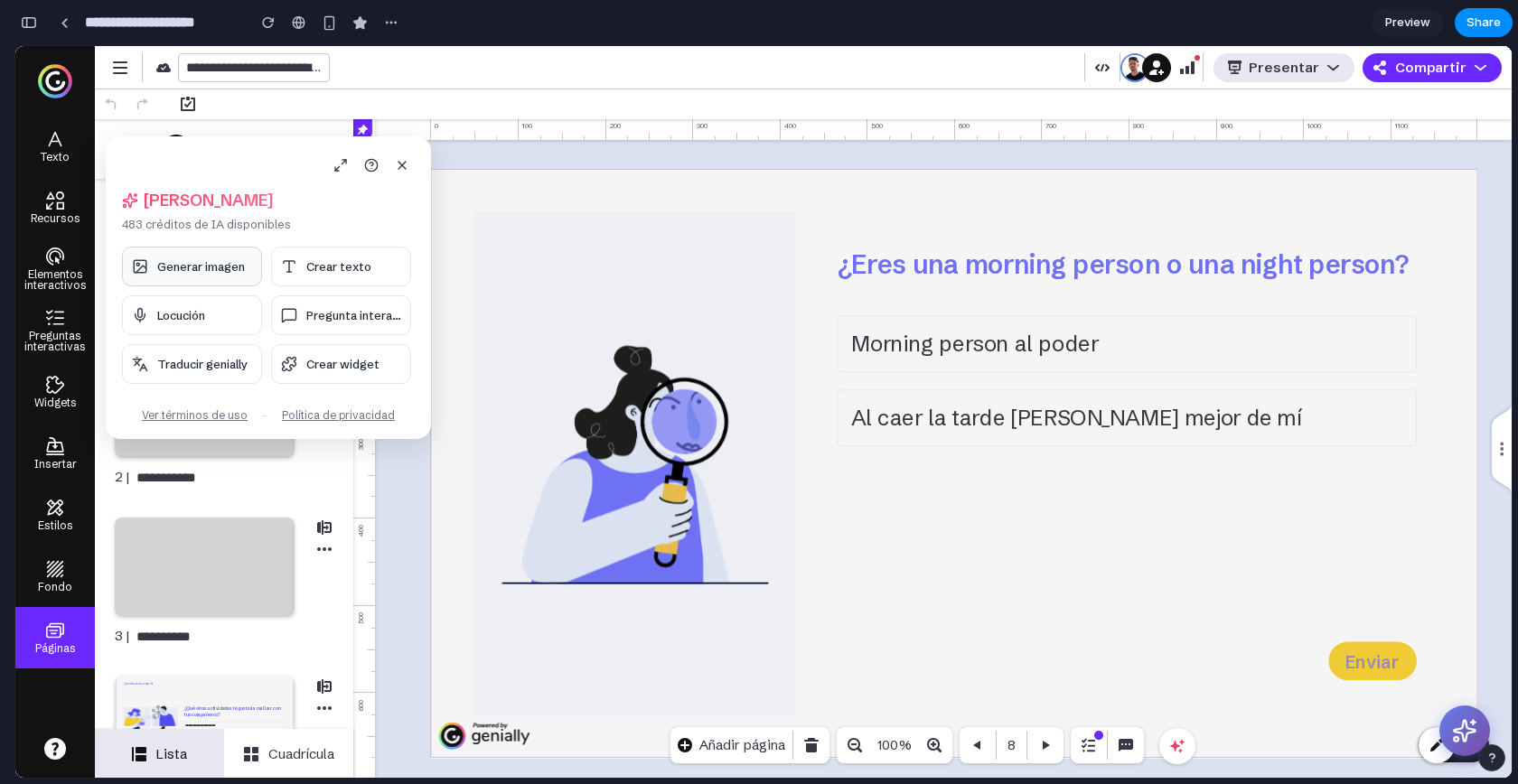
click at [186, 258] on button "Generar imagen" at bounding box center [192, 266] width 140 height 40
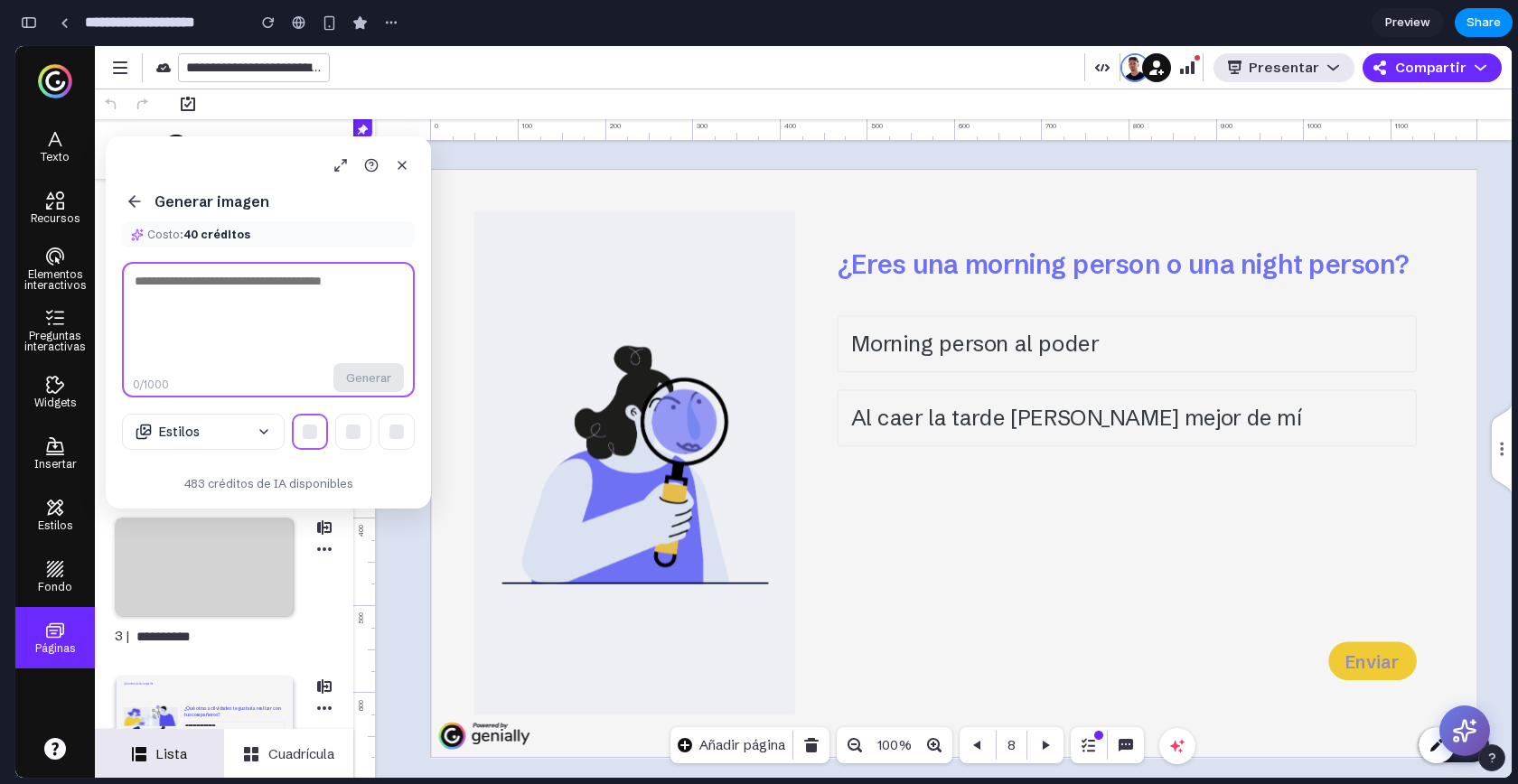
click at [259, 294] on textarea at bounding box center [268, 330] width 293 height 135
type textarea "****"
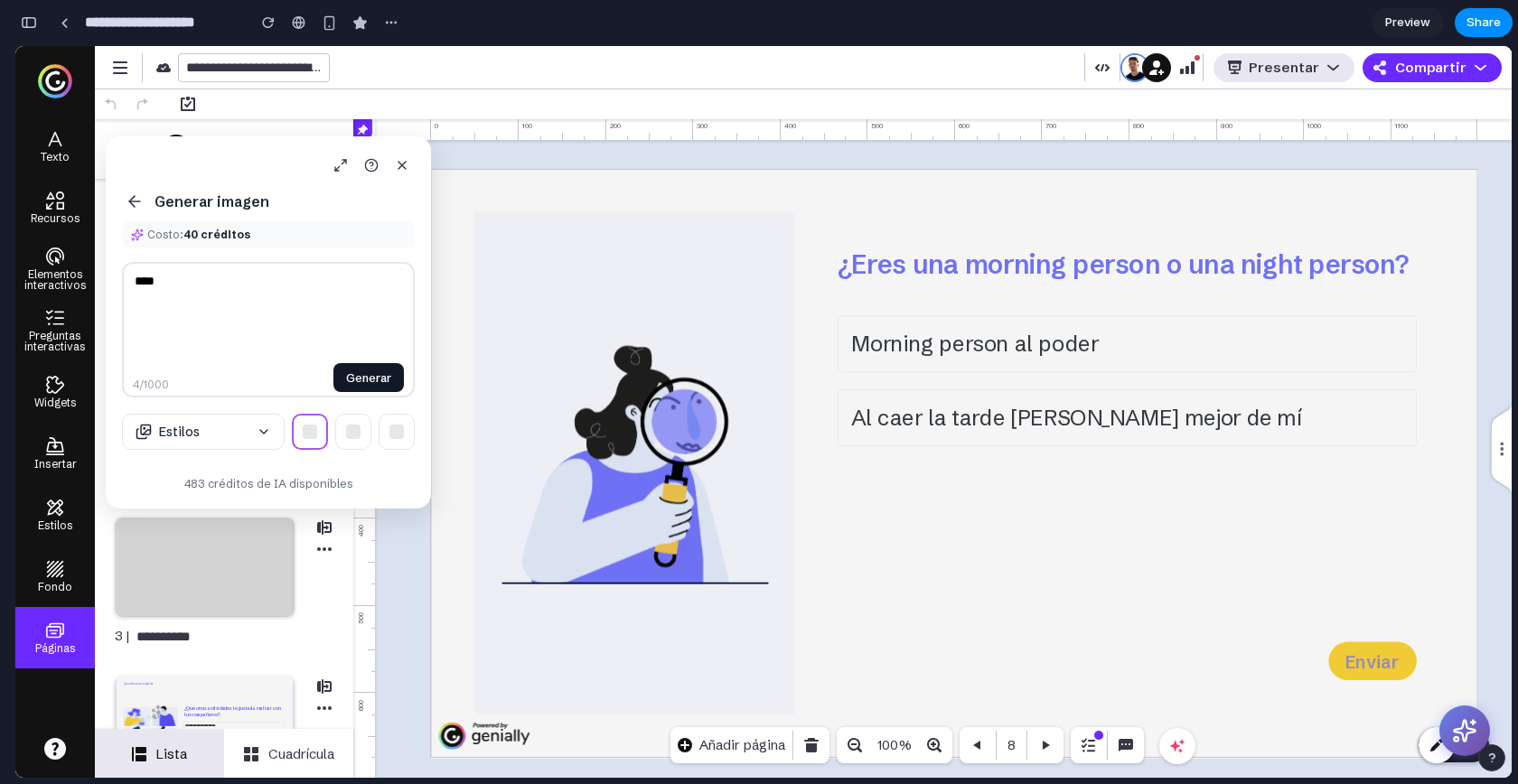
click at [373, 368] on button "Generar" at bounding box center [369, 378] width 71 height 29
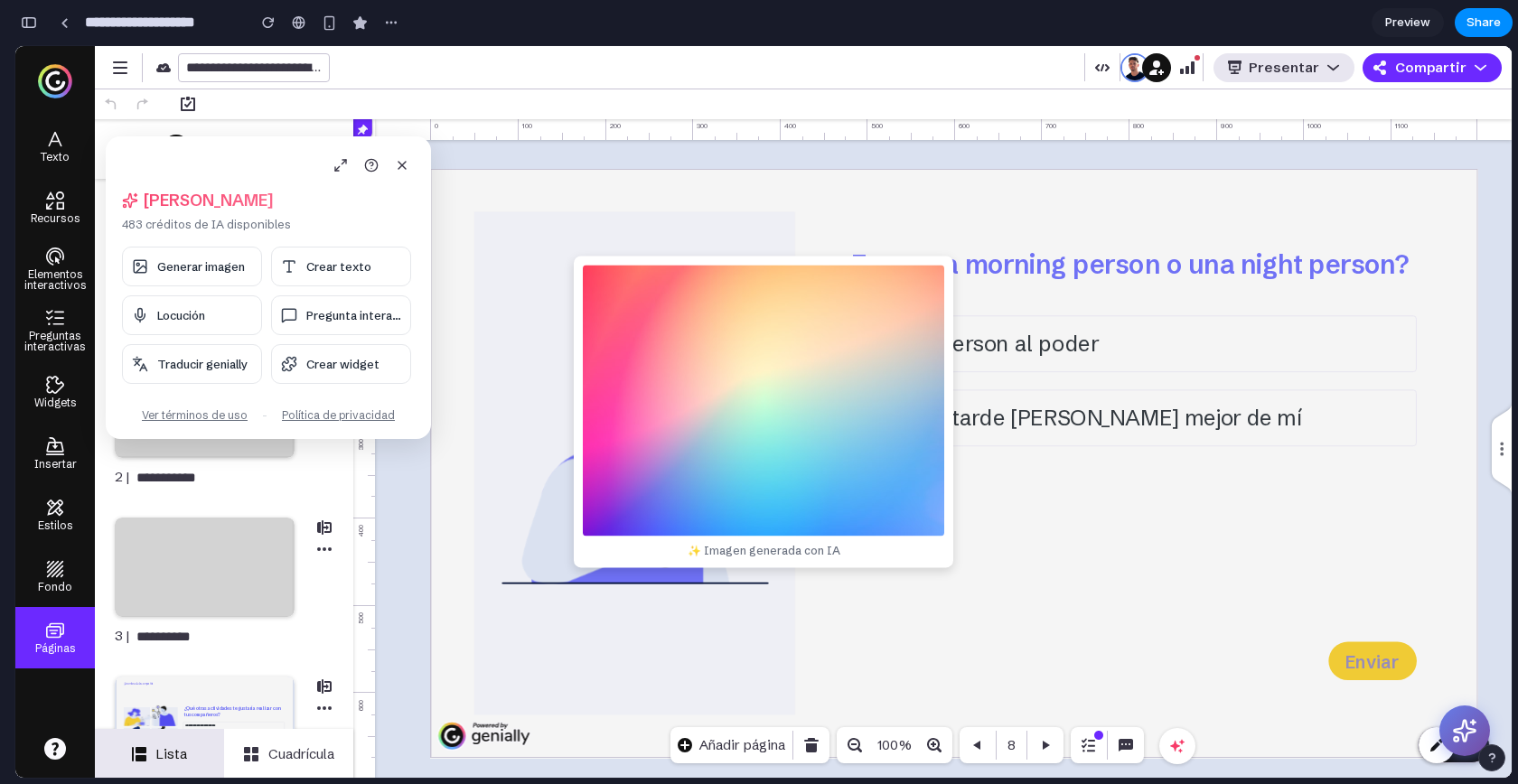
click at [675, 482] on img at bounding box center [763, 399] width 361 height 271
click at [203, 254] on button "Generar imagen" at bounding box center [192, 266] width 140 height 40
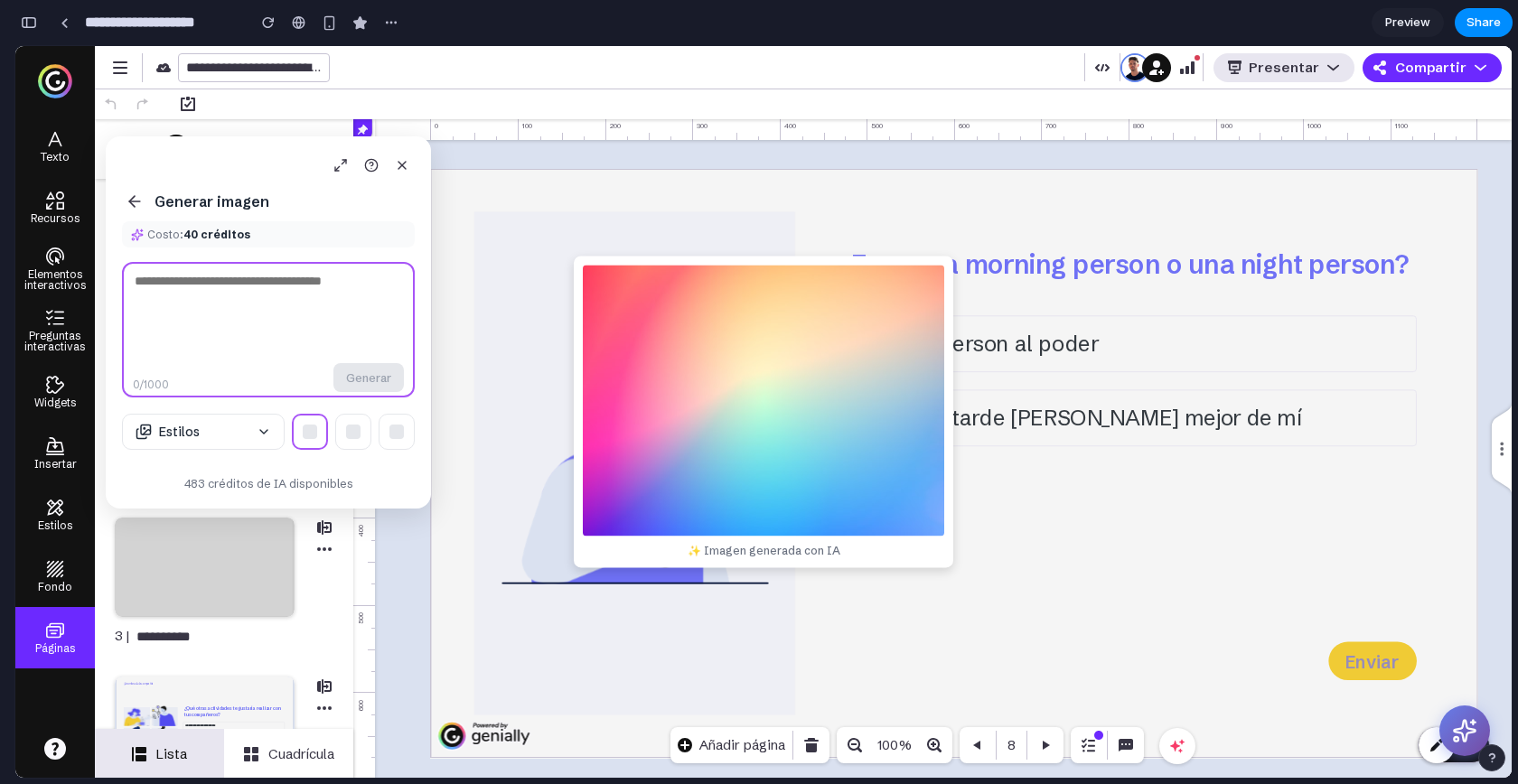
click at [229, 300] on textarea at bounding box center [268, 330] width 293 height 135
type textarea "******"
click at [382, 379] on button "Generar" at bounding box center [369, 378] width 71 height 29
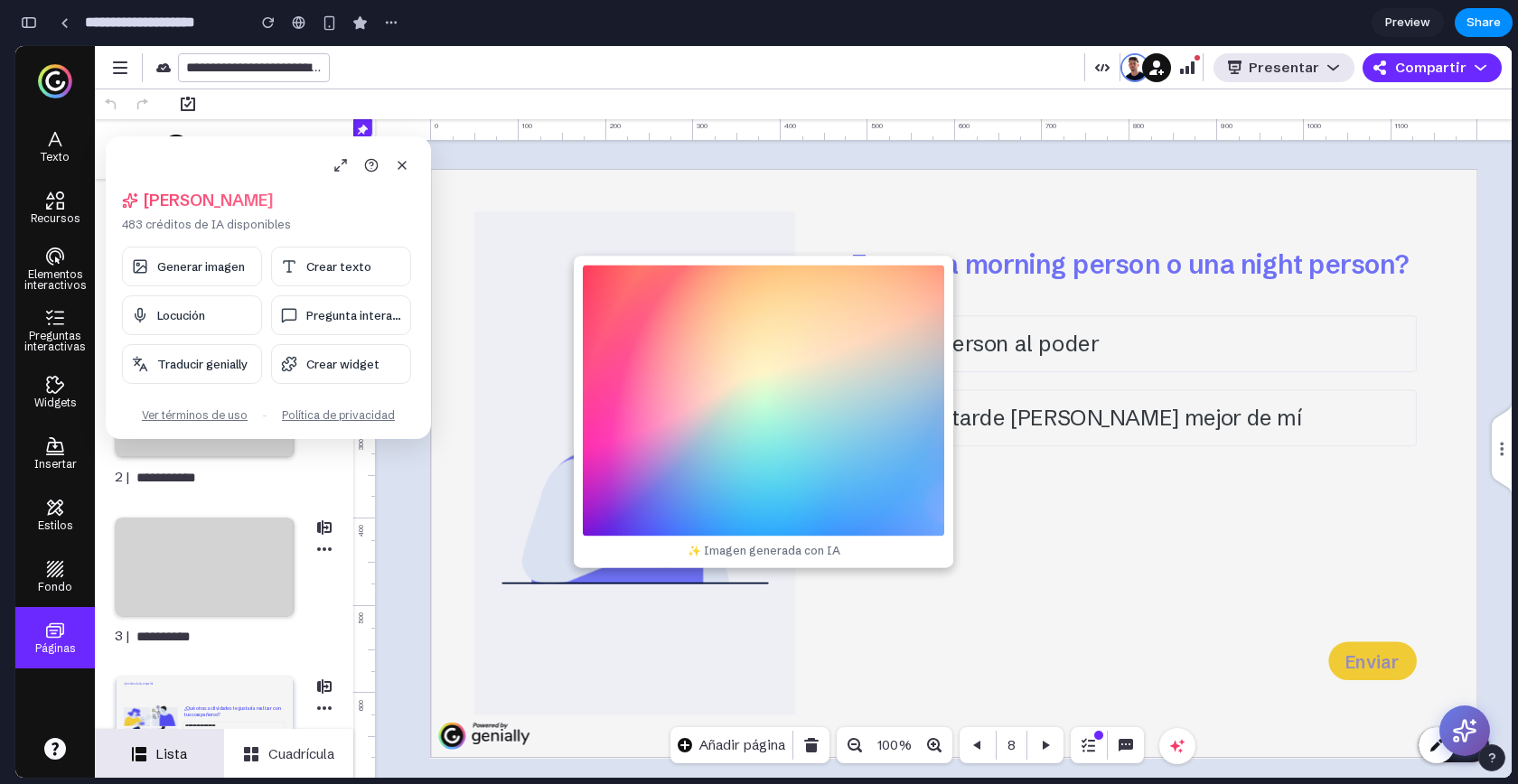
click at [759, 403] on img at bounding box center [763, 399] width 361 height 271
click at [699, 341] on img at bounding box center [763, 399] width 361 height 271
click at [627, 299] on img at bounding box center [763, 399] width 361 height 271
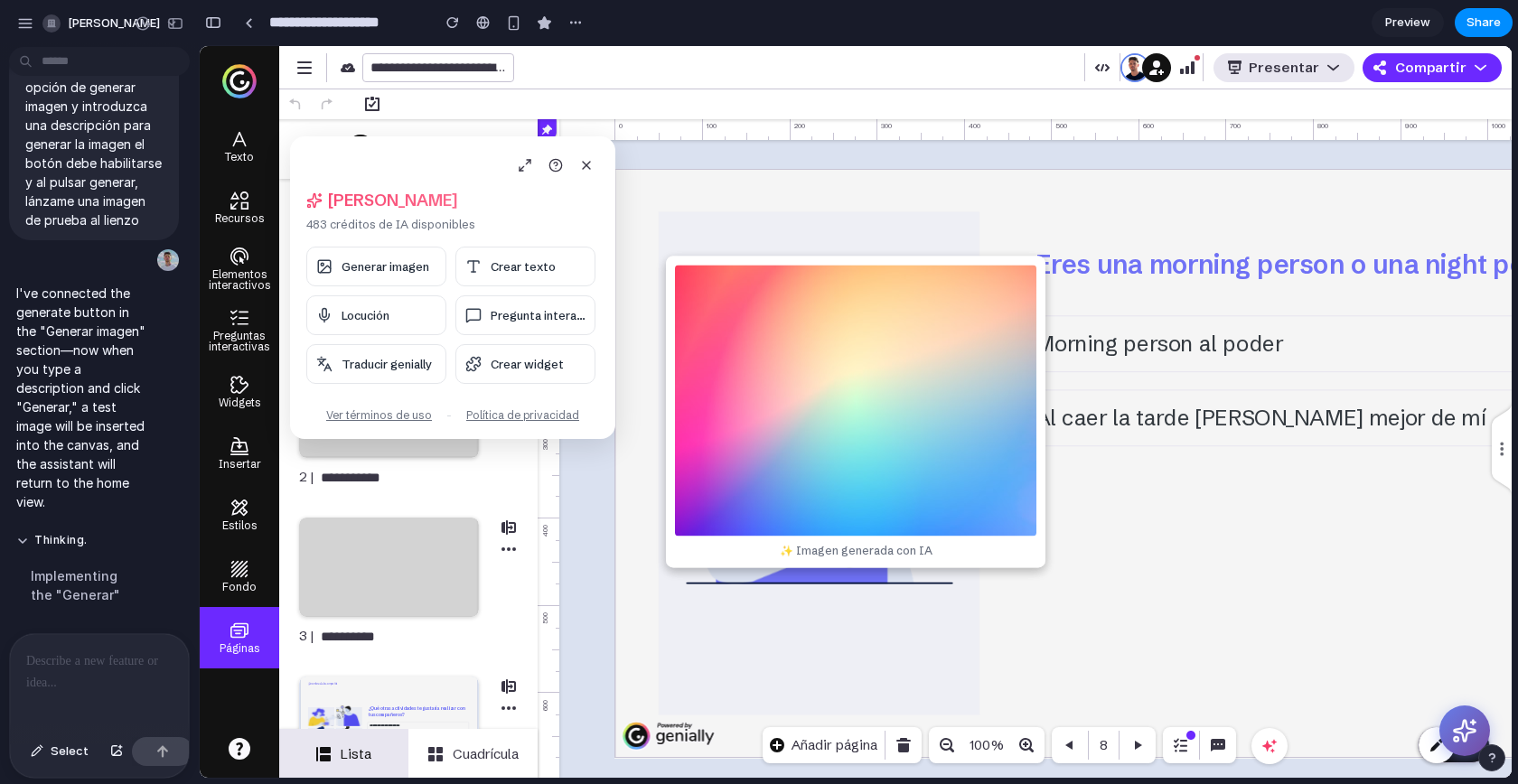
click at [73, 661] on p at bounding box center [96, 661] width 139 height 22
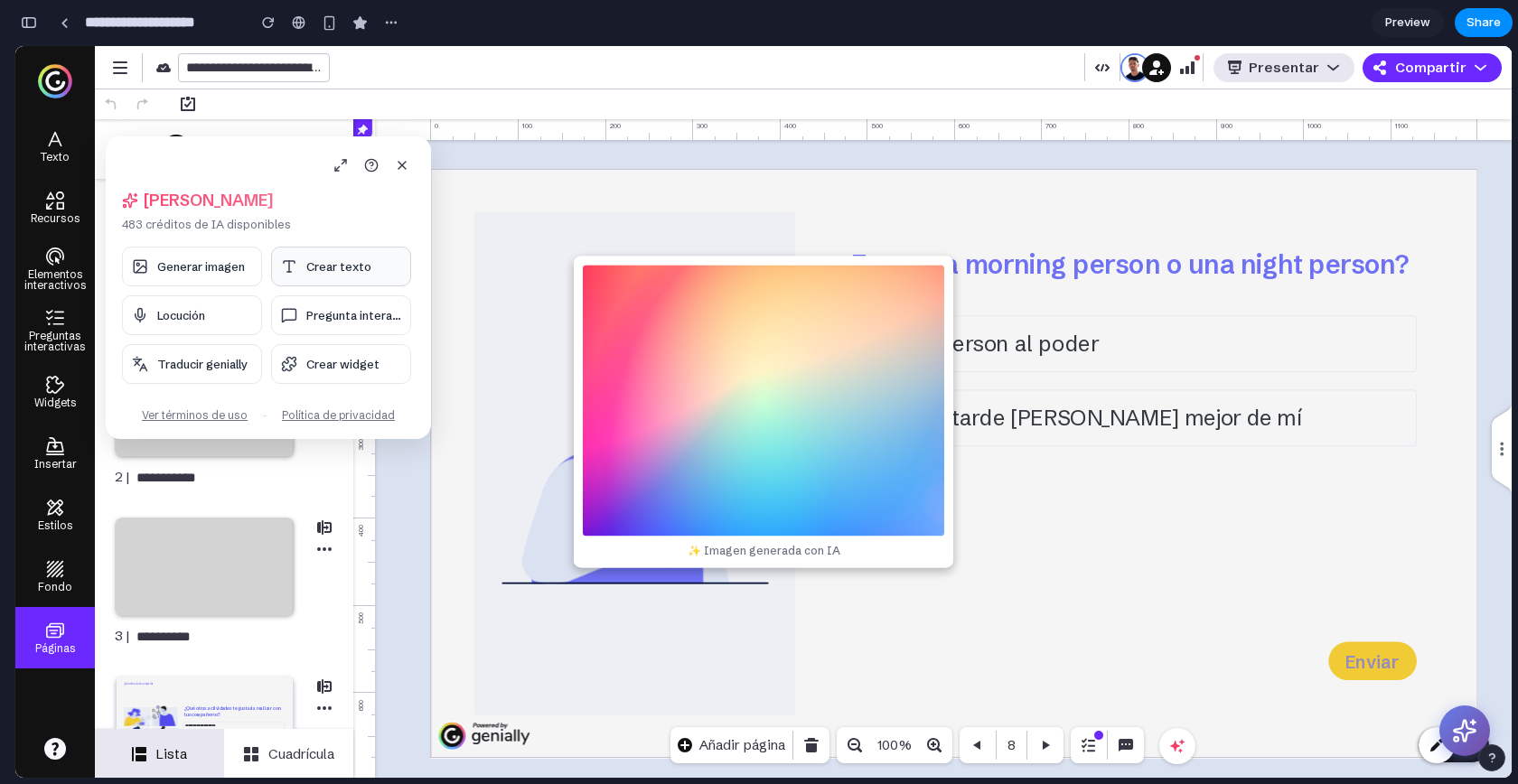
click at [310, 263] on span "Crear texto" at bounding box center [339, 266] width 65 height 15
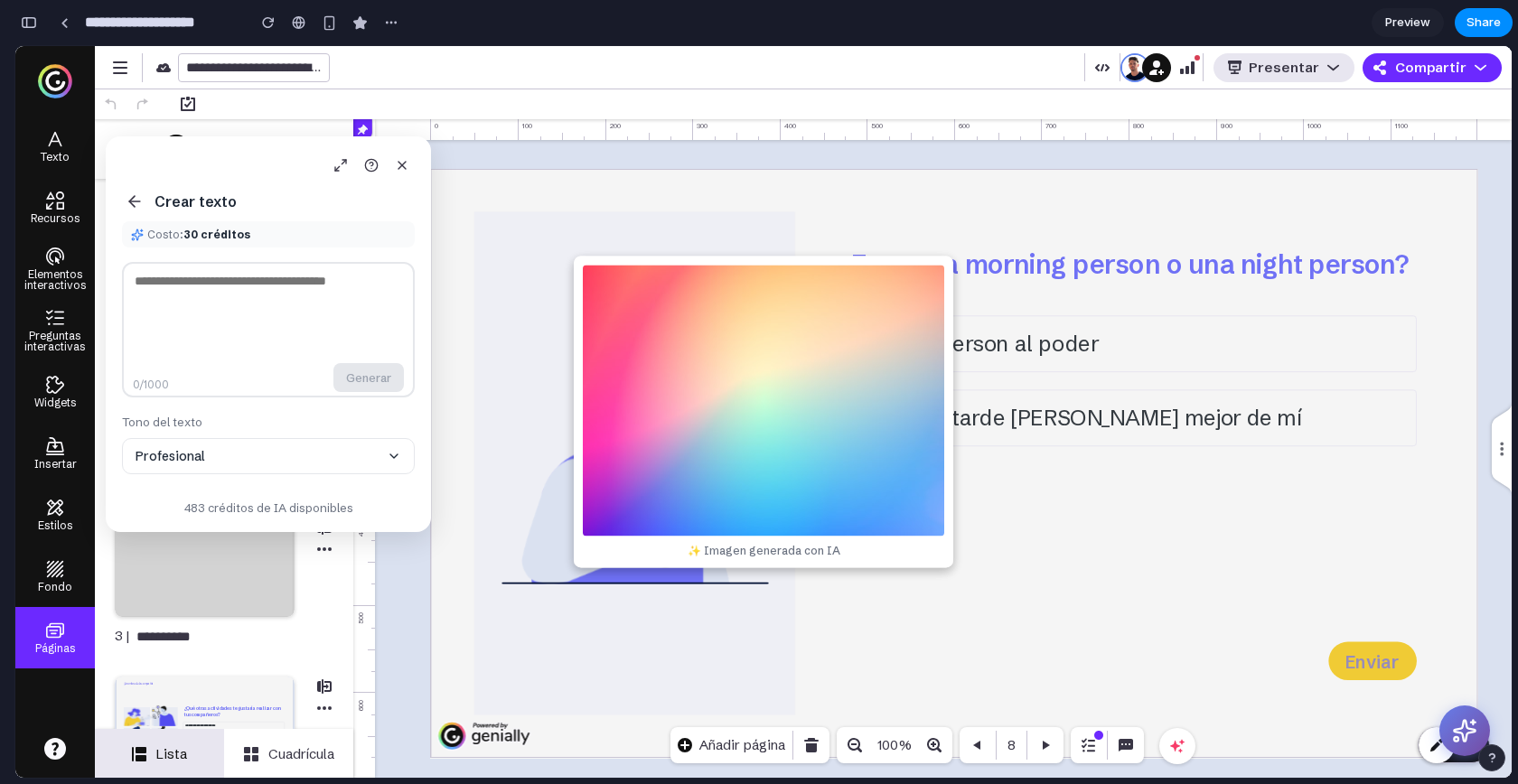
click at [259, 455] on button "Profesional" at bounding box center [268, 456] width 293 height 36
click at [267, 463] on button "Profesional" at bounding box center [268, 456] width 293 height 36
click at [284, 461] on button "Profesional" at bounding box center [268, 456] width 293 height 36
click at [227, 455] on button "Profesional" at bounding box center [268, 456] width 293 height 36
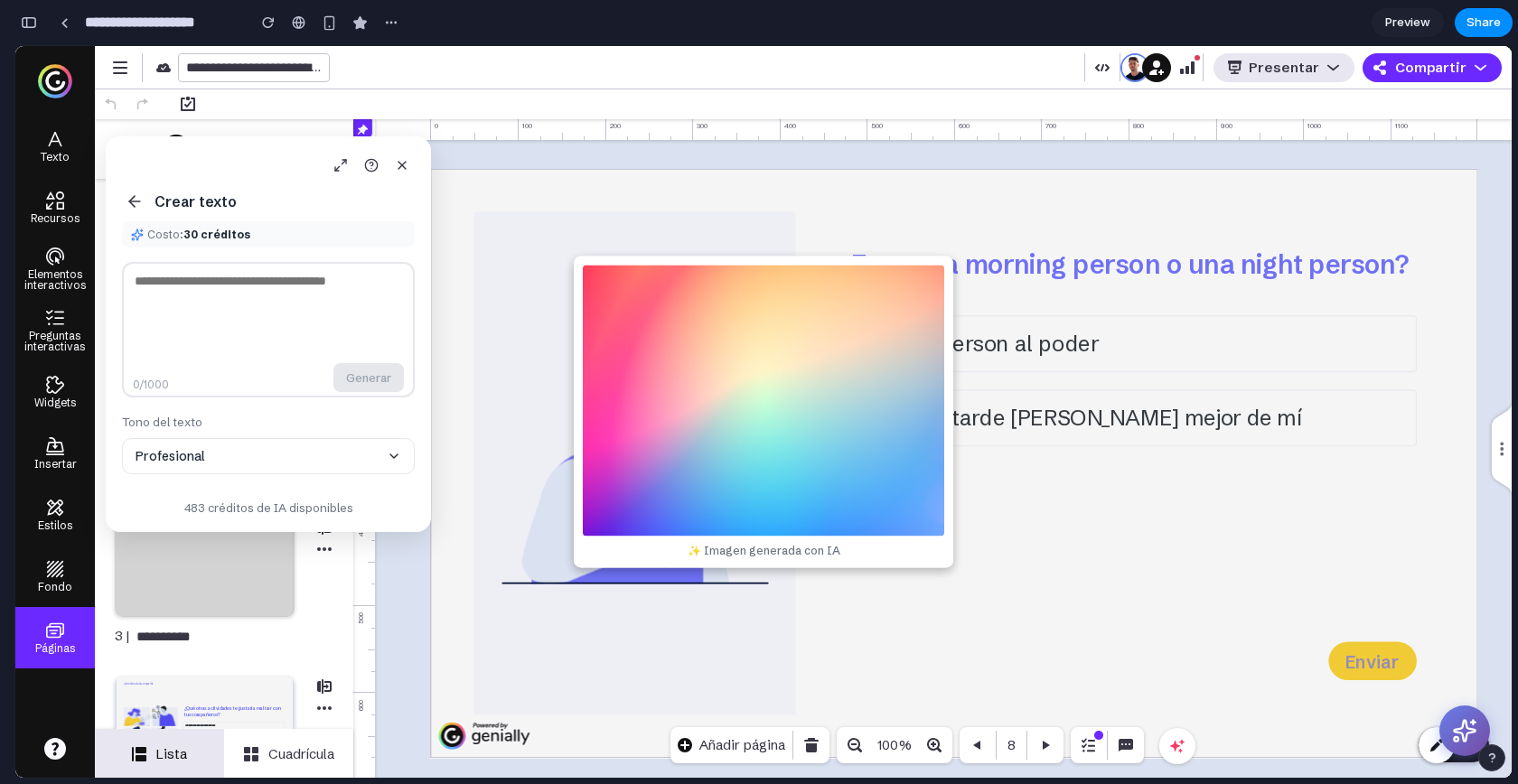
click at [211, 455] on button "Profesional" at bounding box center [268, 456] width 293 height 36
click at [340, 462] on button "Profesional" at bounding box center [268, 456] width 293 height 36
click at [289, 470] on button "Profesional" at bounding box center [268, 456] width 293 height 36
click at [131, 200] on icon at bounding box center [132, 201] width 6 height 11
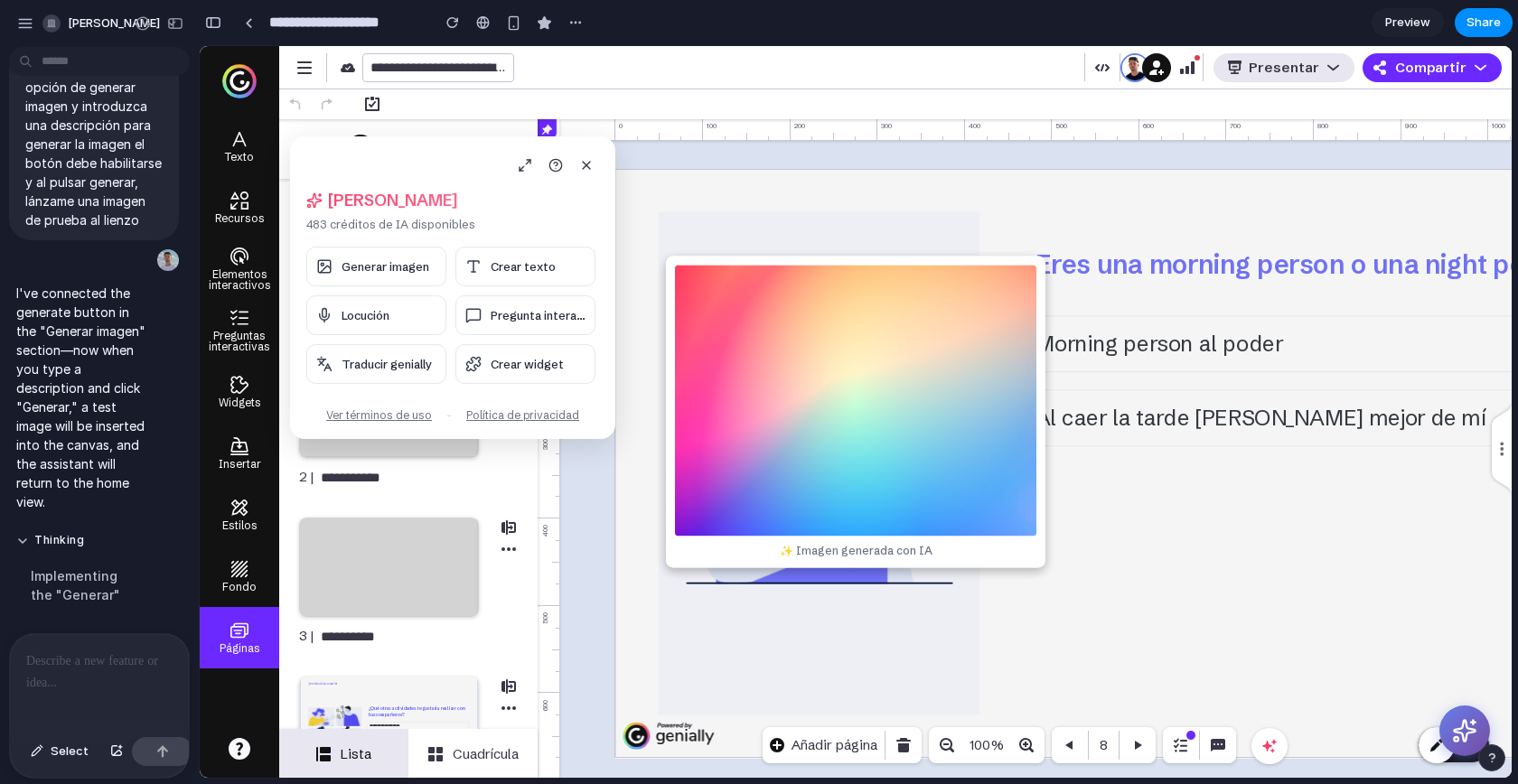
click at [108, 651] on p at bounding box center [96, 661] width 139 height 22
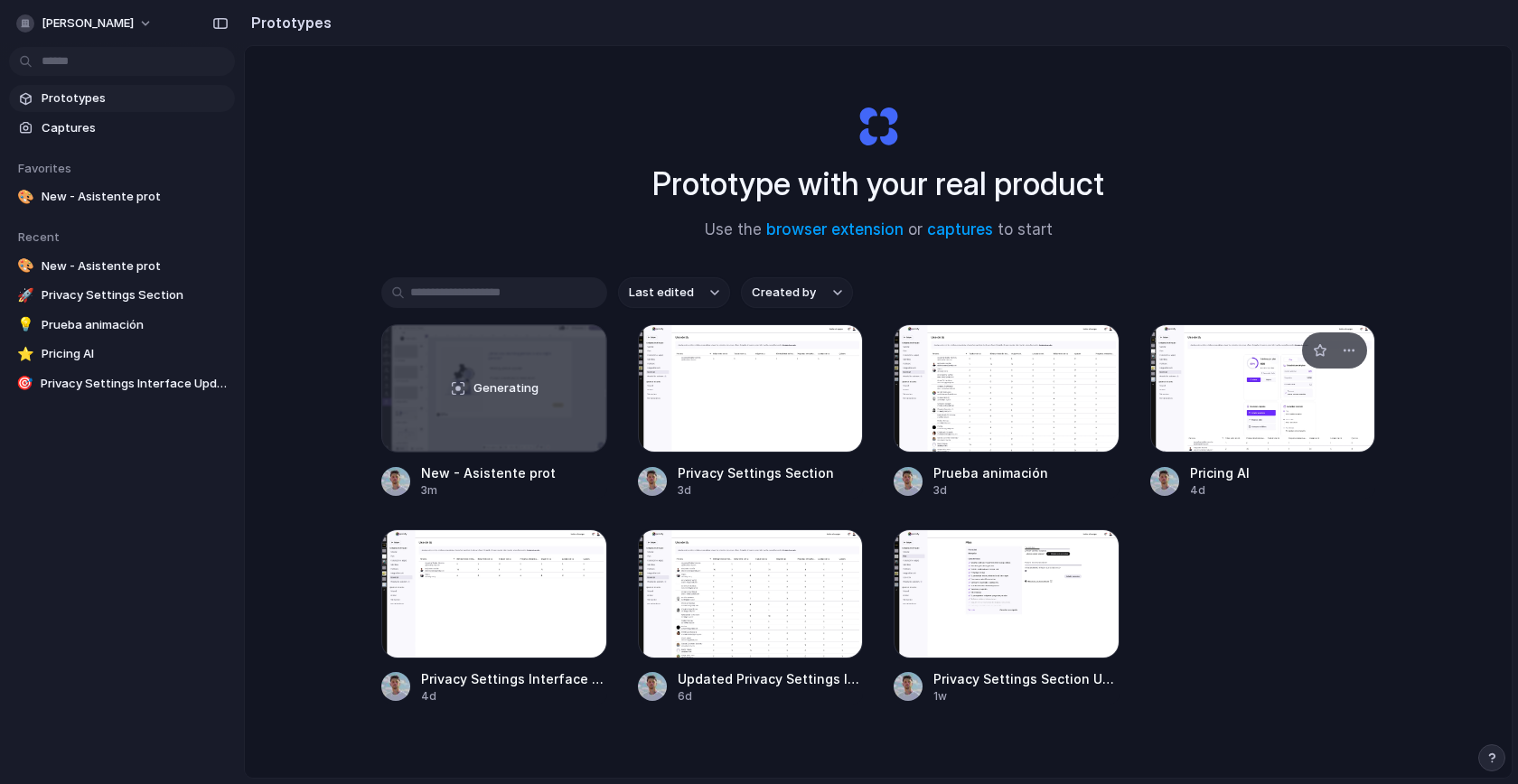
click at [1218, 409] on div at bounding box center [1263, 388] width 226 height 128
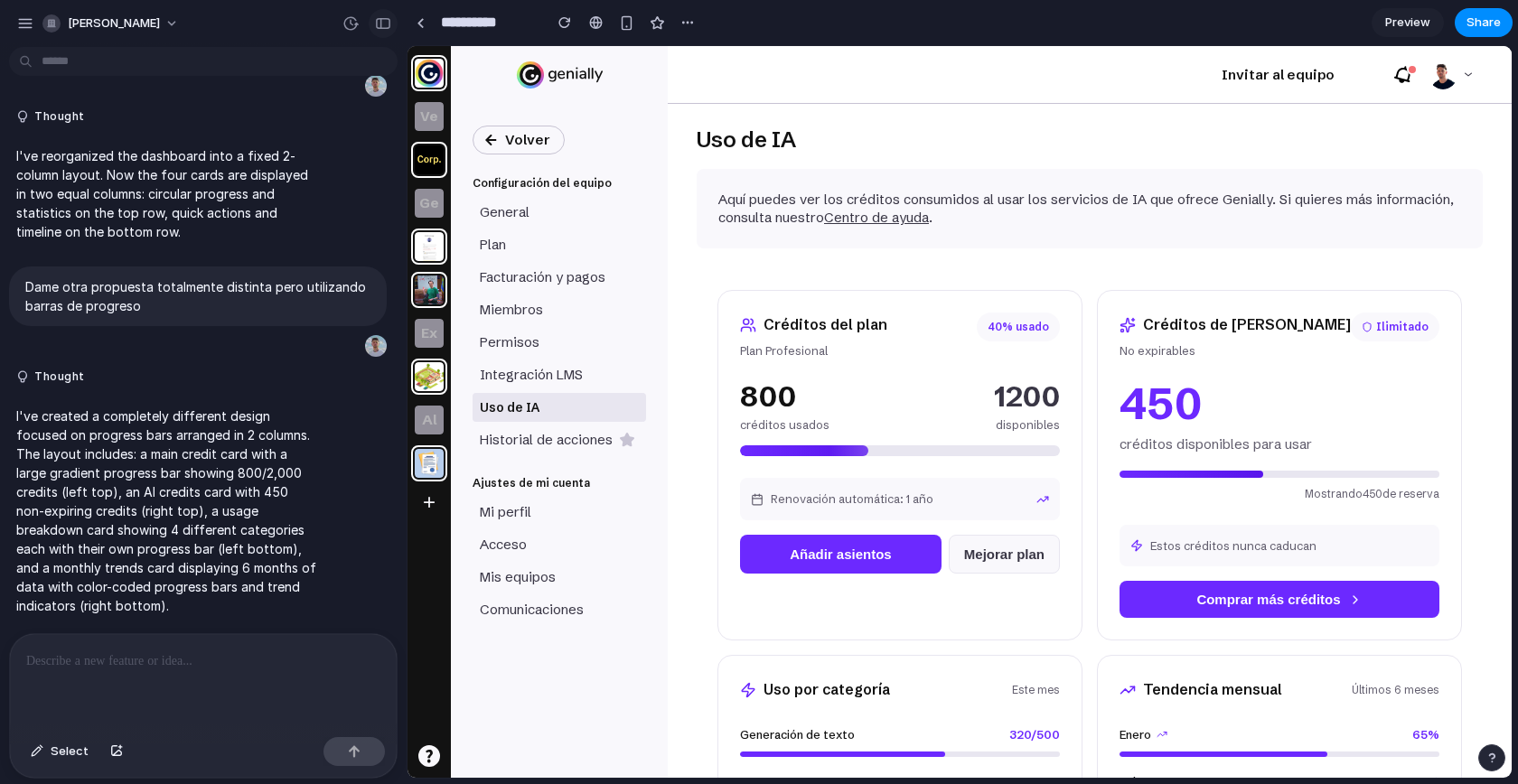
click at [377, 27] on div "button" at bounding box center [383, 23] width 17 height 13
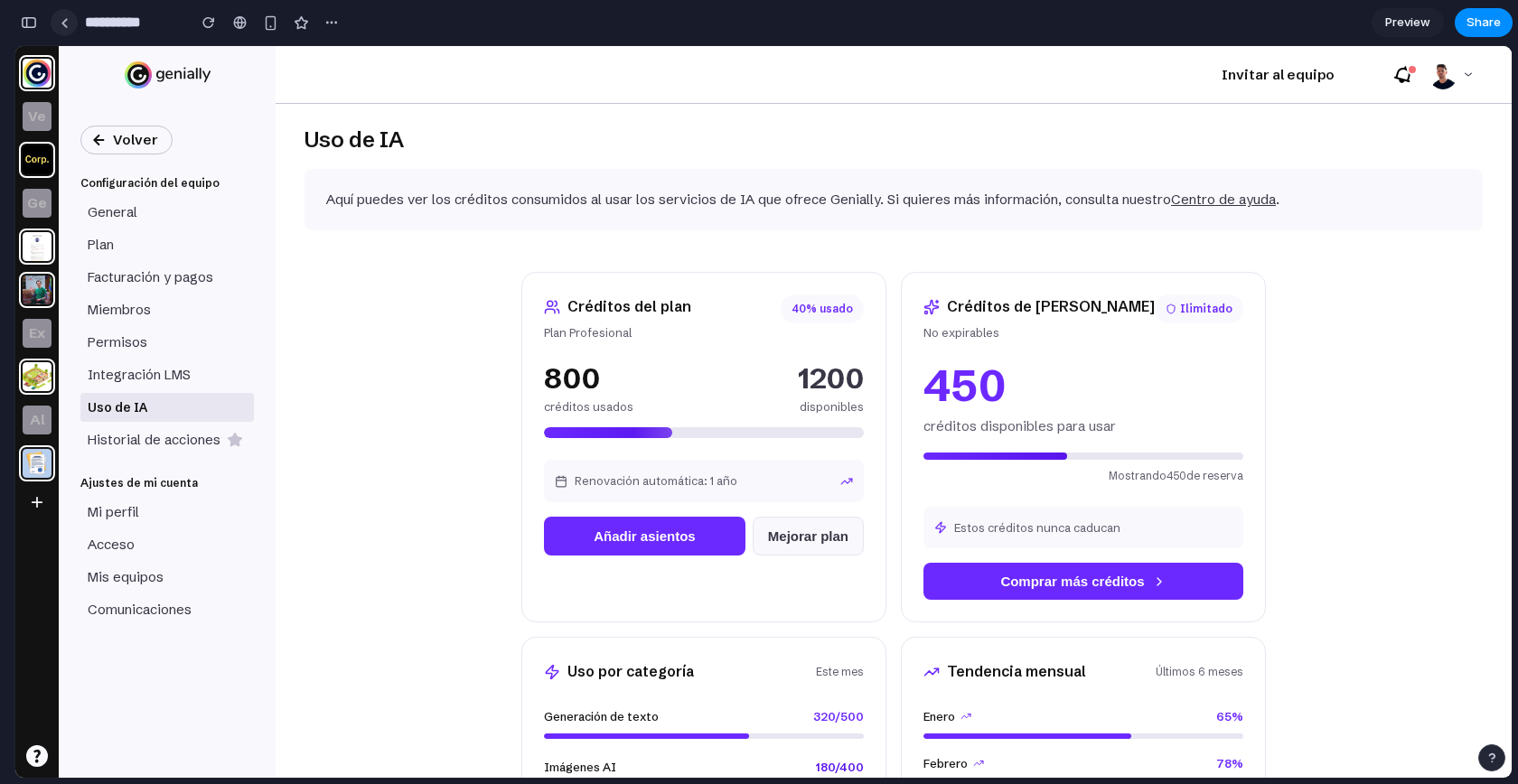
click at [65, 32] on link at bounding box center [65, 23] width 27 height 27
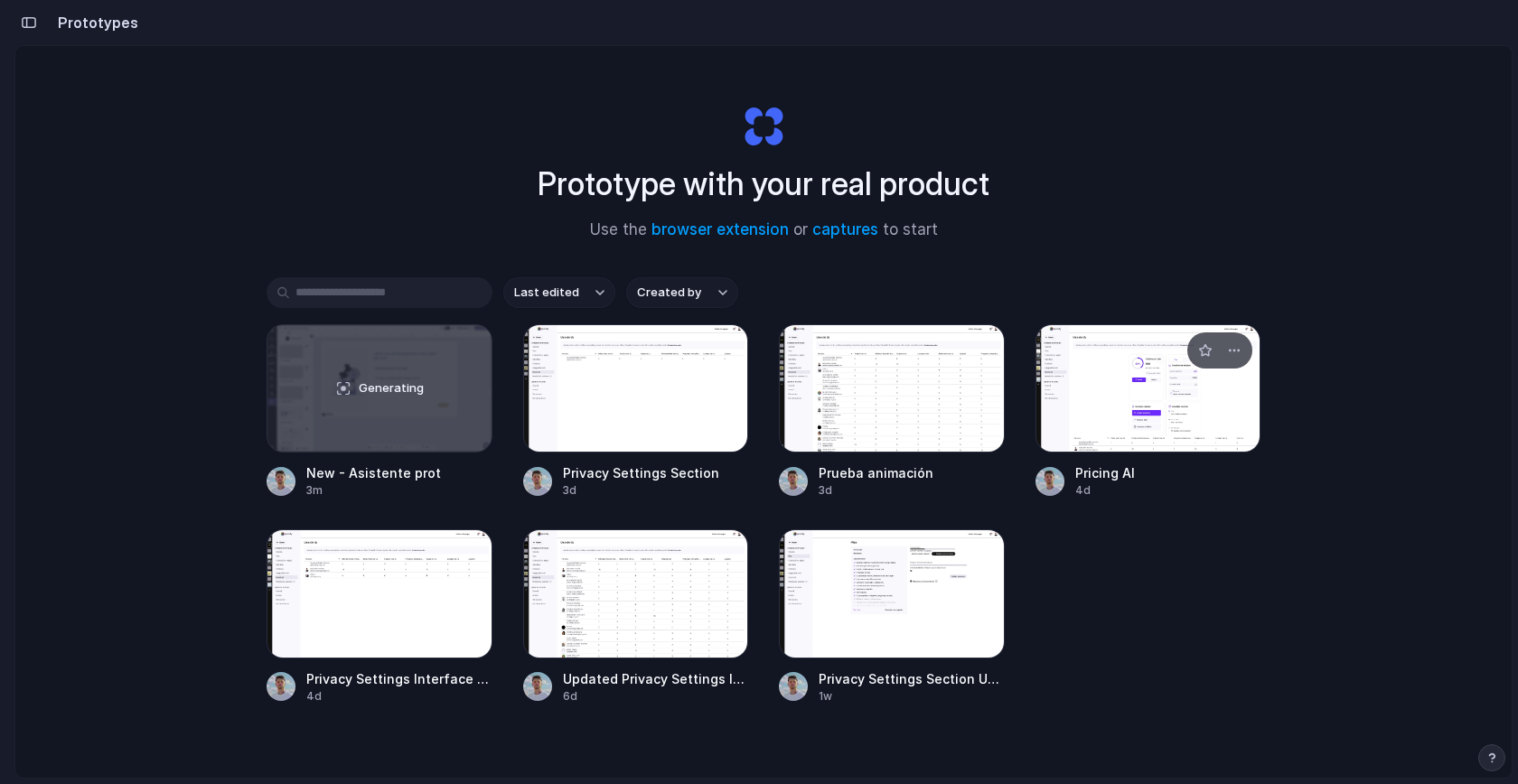
click at [1036, 406] on div at bounding box center [1149, 388] width 226 height 128
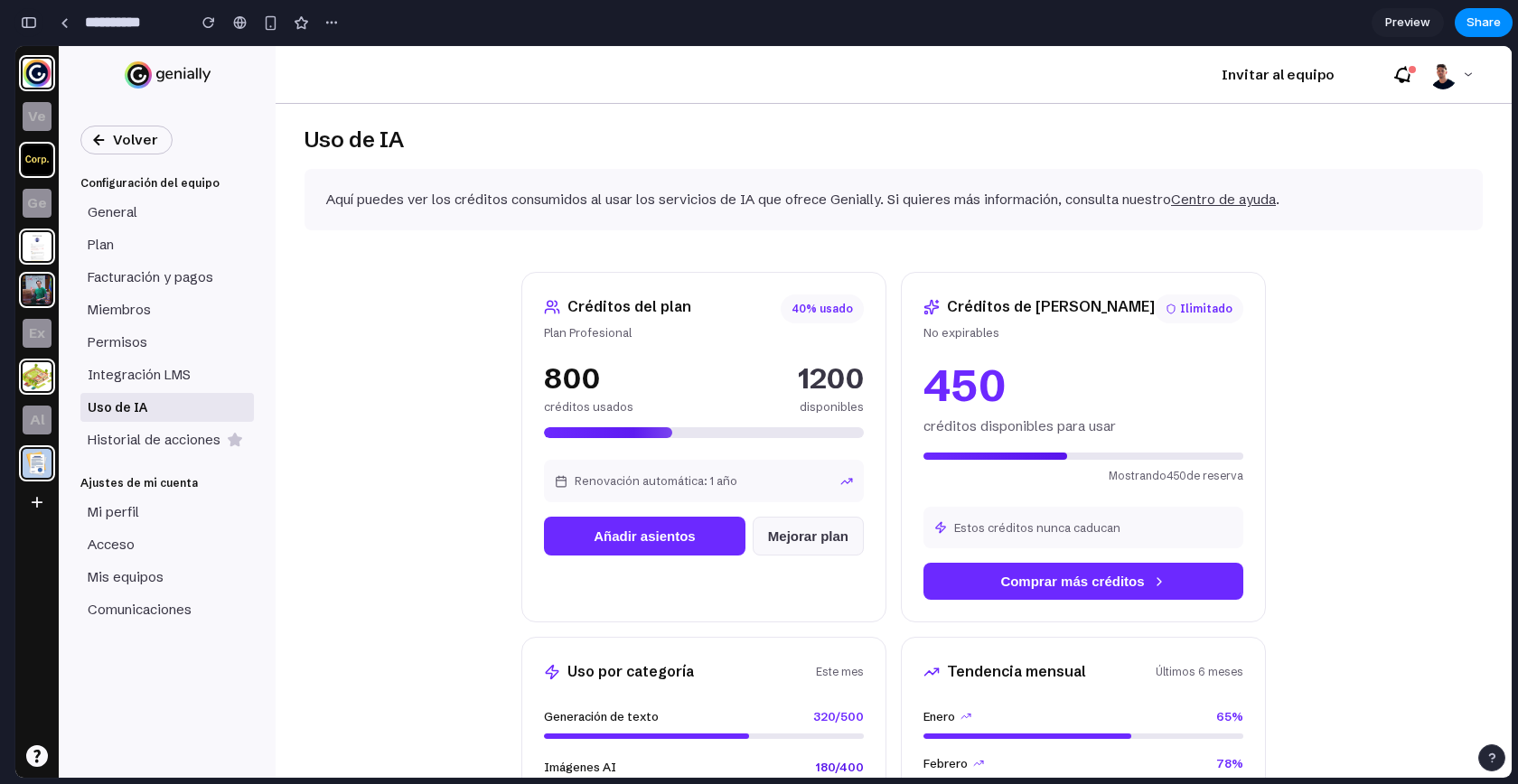
click at [35, 29] on button "button" at bounding box center [29, 23] width 29 height 29
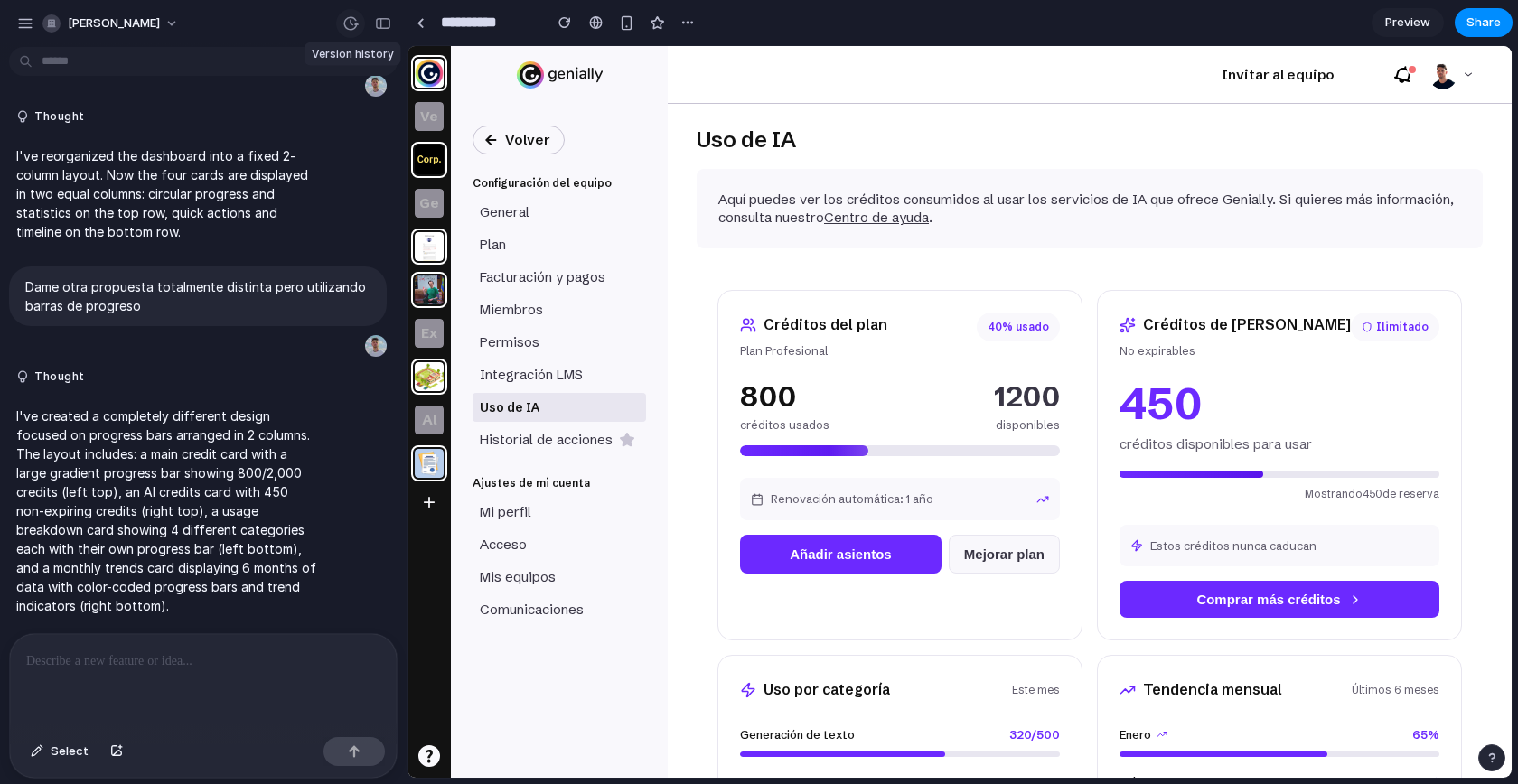
click at [345, 27] on div "button" at bounding box center [351, 23] width 17 height 17
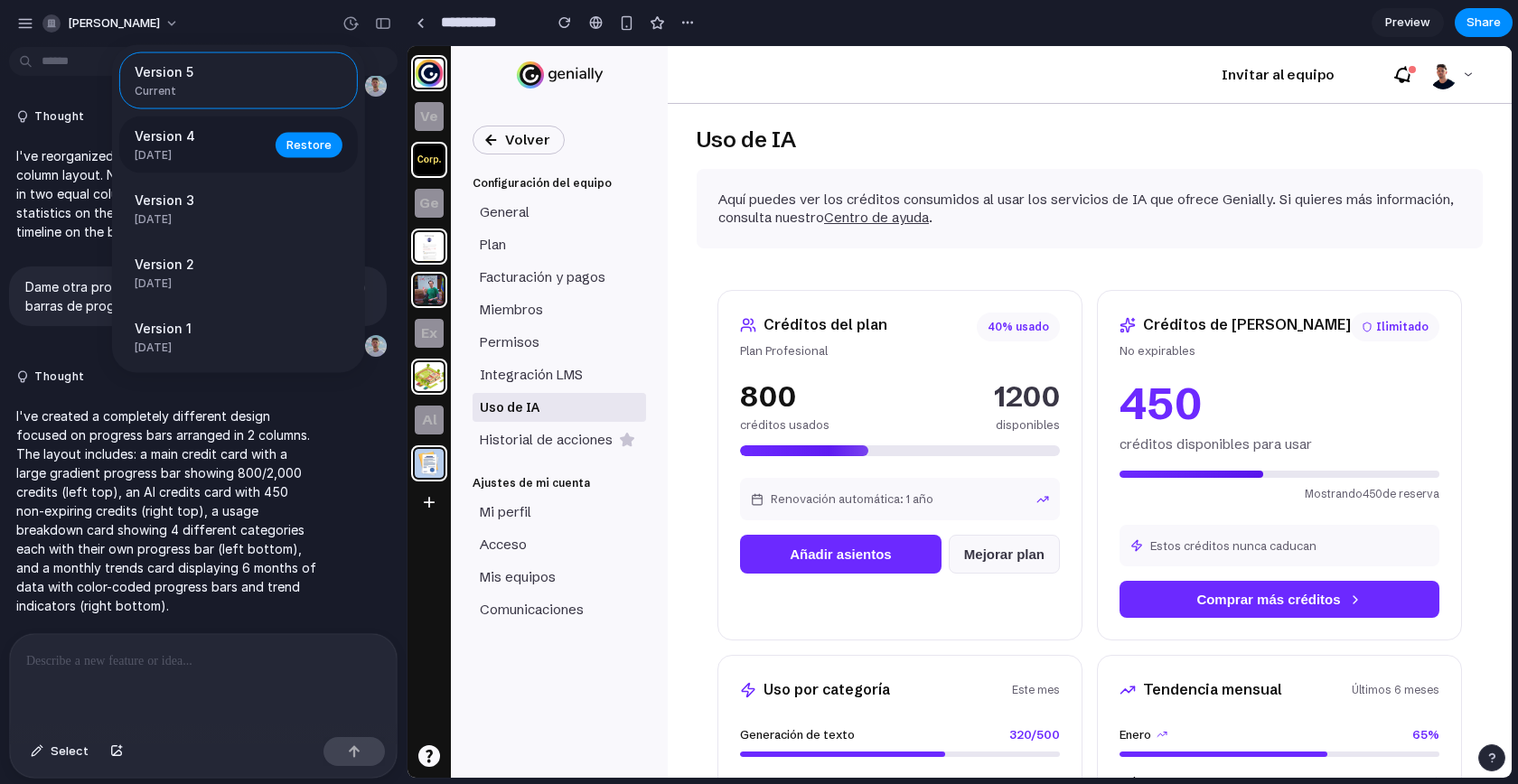
click at [213, 149] on span "4d ago" at bounding box center [199, 155] width 130 height 17
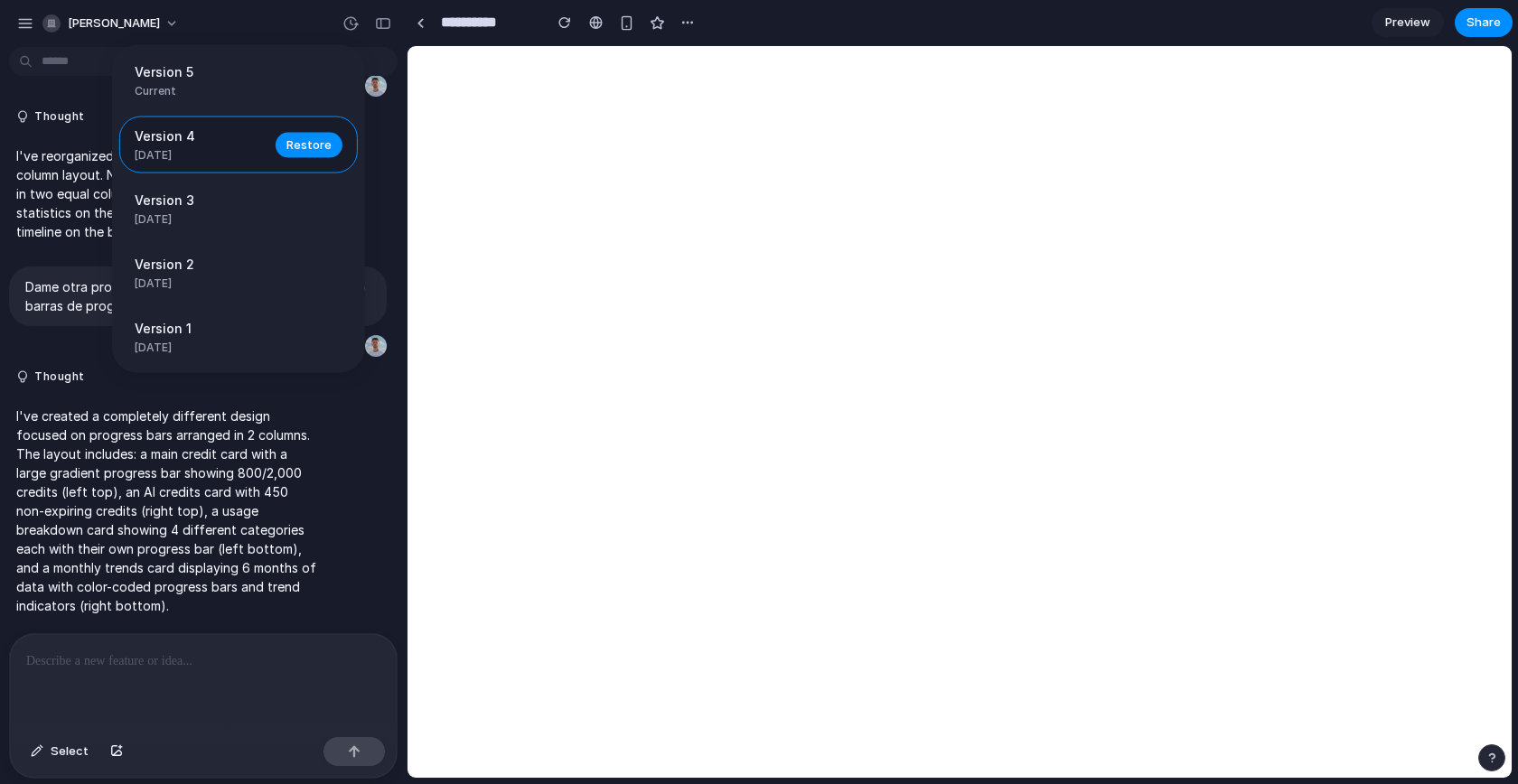
scroll to position [0, 0]
click at [322, 142] on span "Restore" at bounding box center [309, 144] width 45 height 18
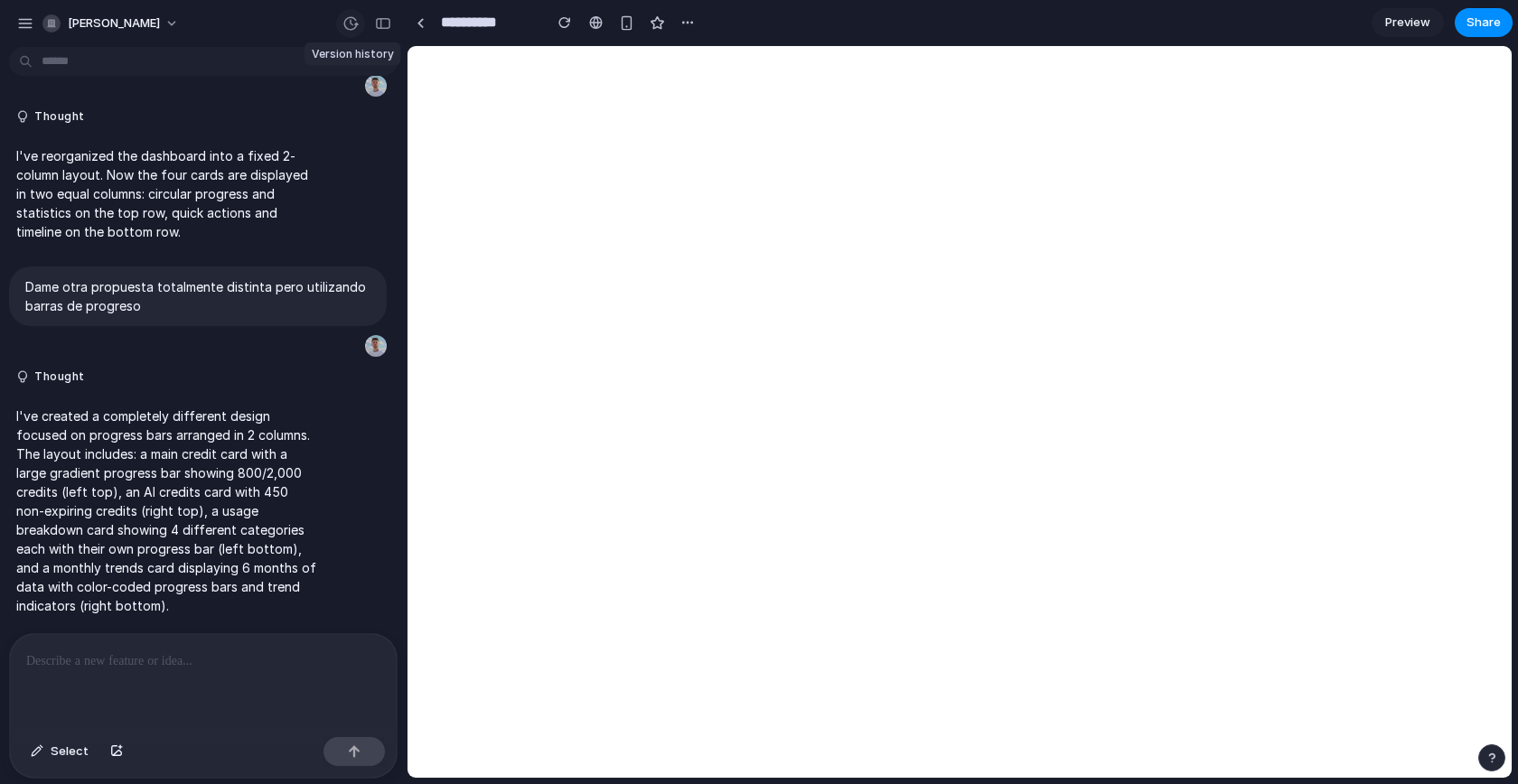
click at [351, 23] on div "button" at bounding box center [351, 23] width 17 height 17
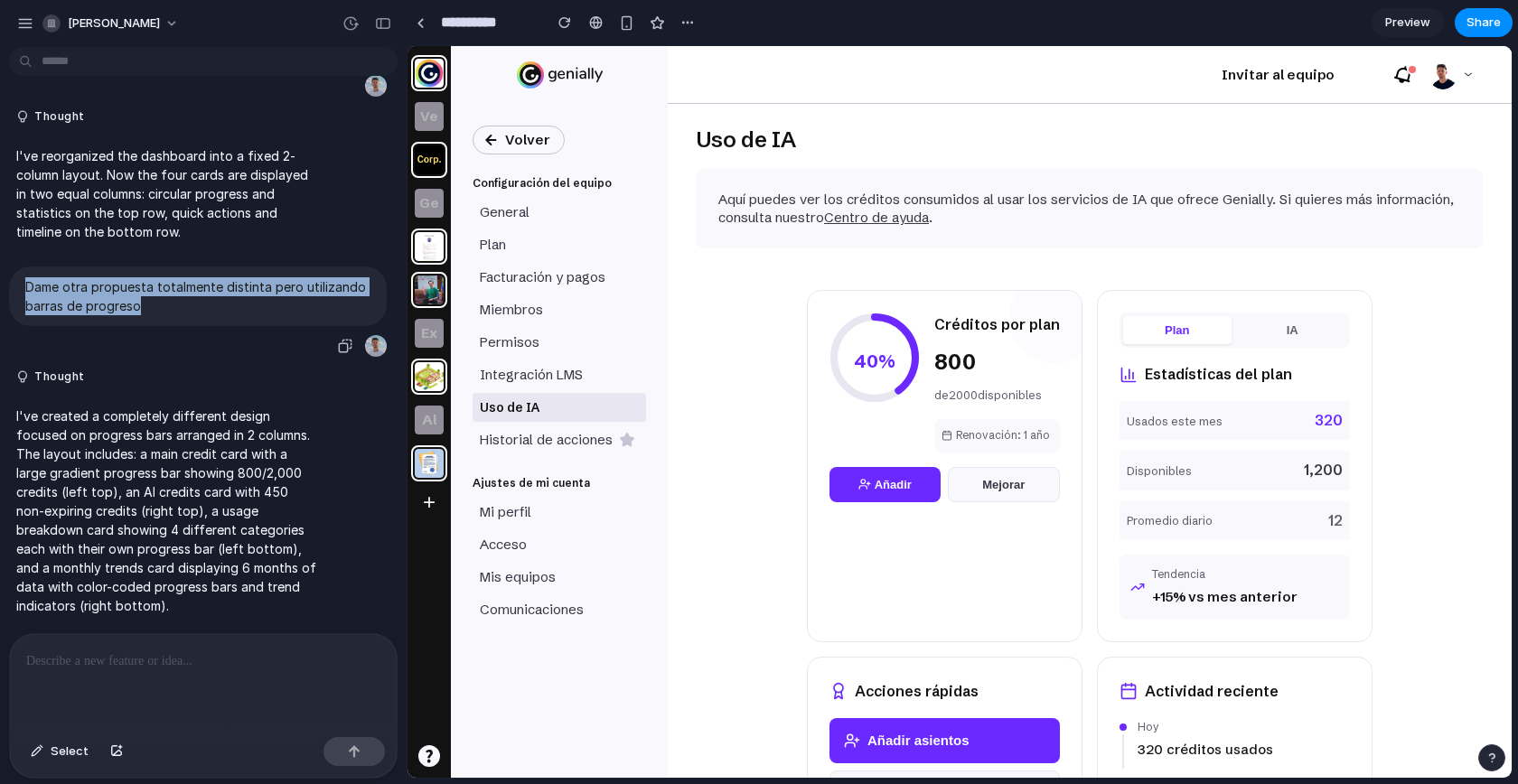
drag, startPoint x: 141, startPoint y: 299, endPoint x: 0, endPoint y: 279, distance: 142.4
click at [0, 279] on div "Dame otra propuesta totalmente distinta pero utilizando barras de progreso" at bounding box center [198, 312] width 396 height 92
click at [226, 314] on div "Dame otra propuesta totalmente distinta pero utilizando barras de progreso" at bounding box center [198, 296] width 378 height 60
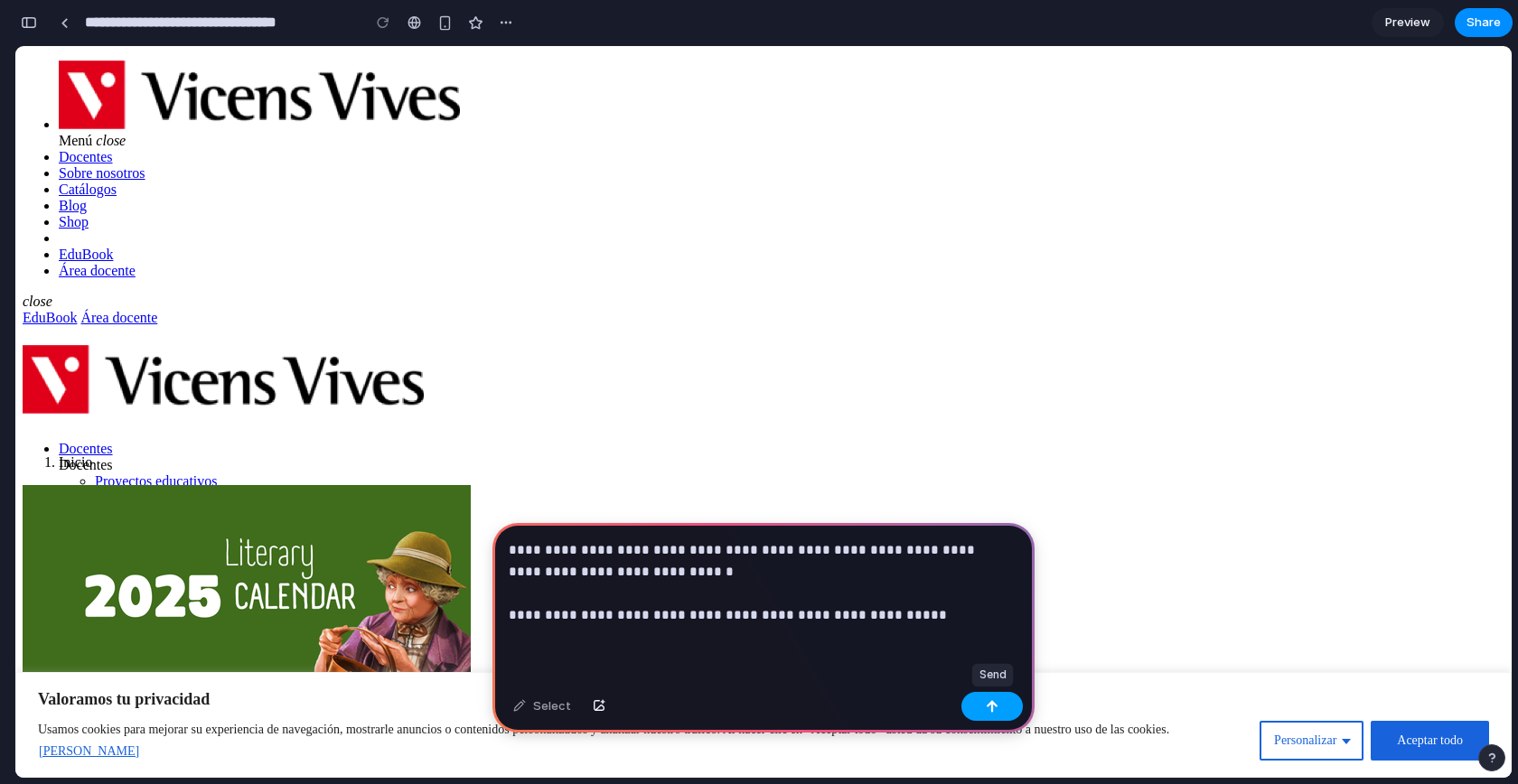
click at [994, 701] on div "button" at bounding box center [992, 706] width 13 height 13
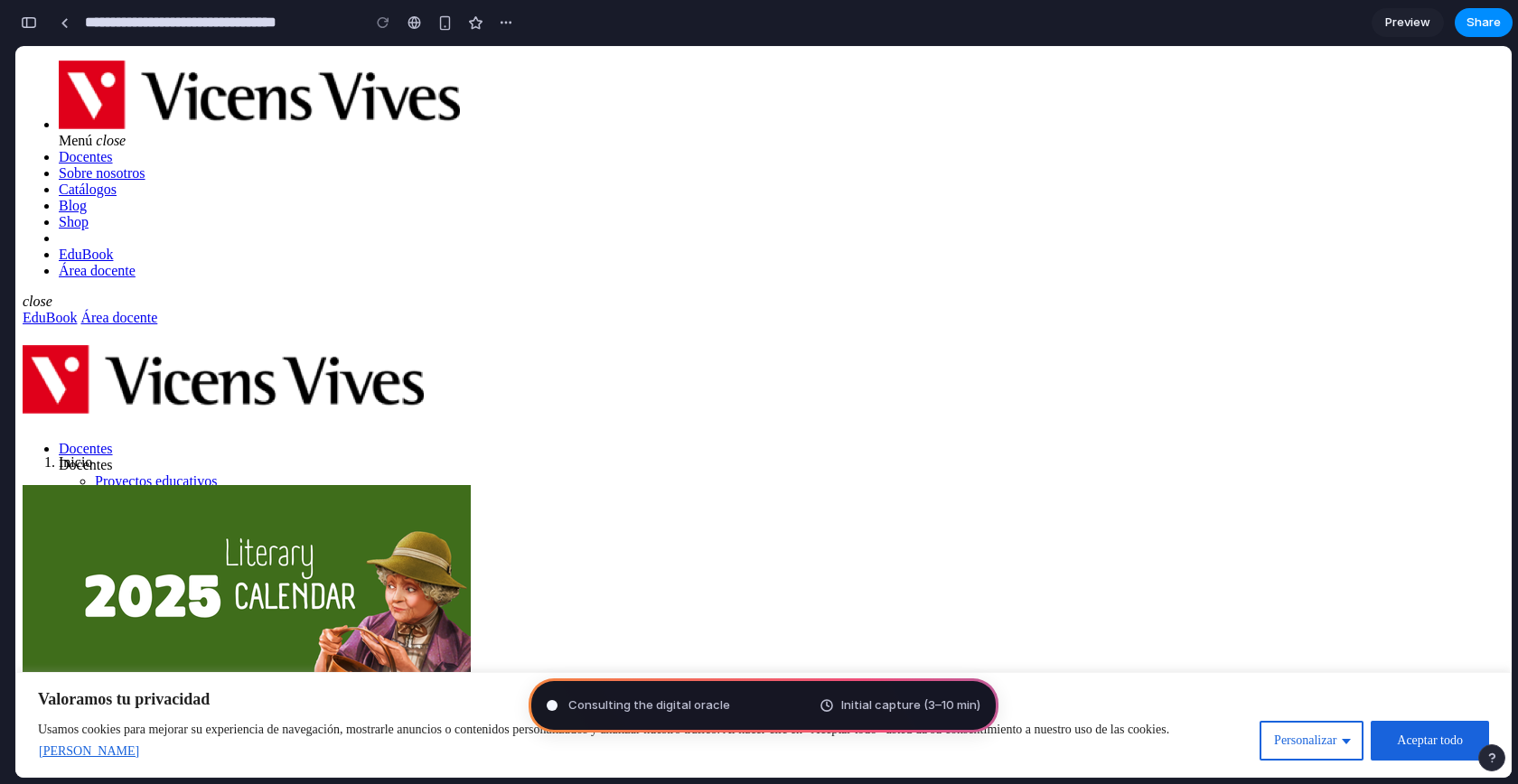
type input "**********"
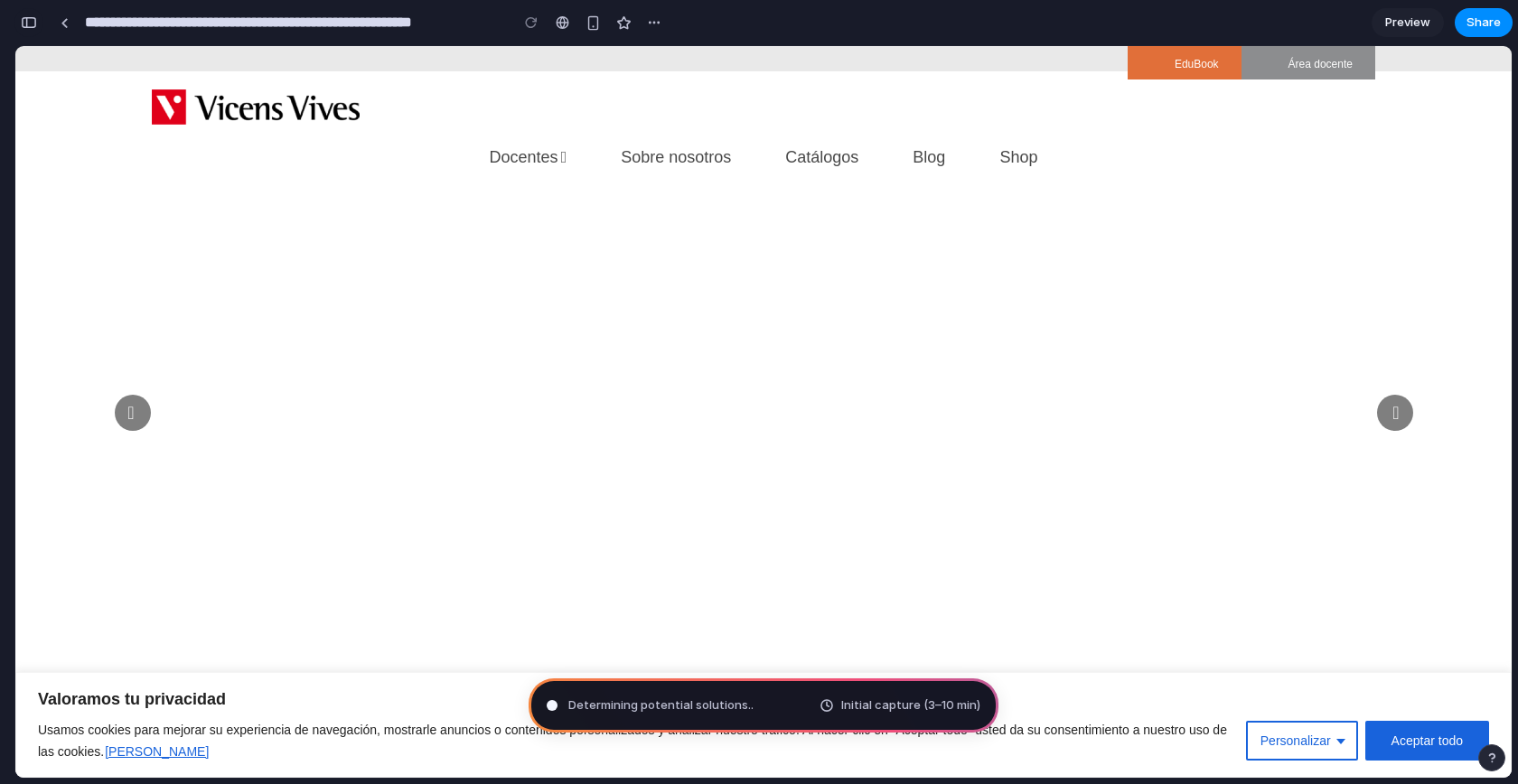
scroll to position [82, 0]
click at [31, 31] on button "button" at bounding box center [29, 23] width 29 height 29
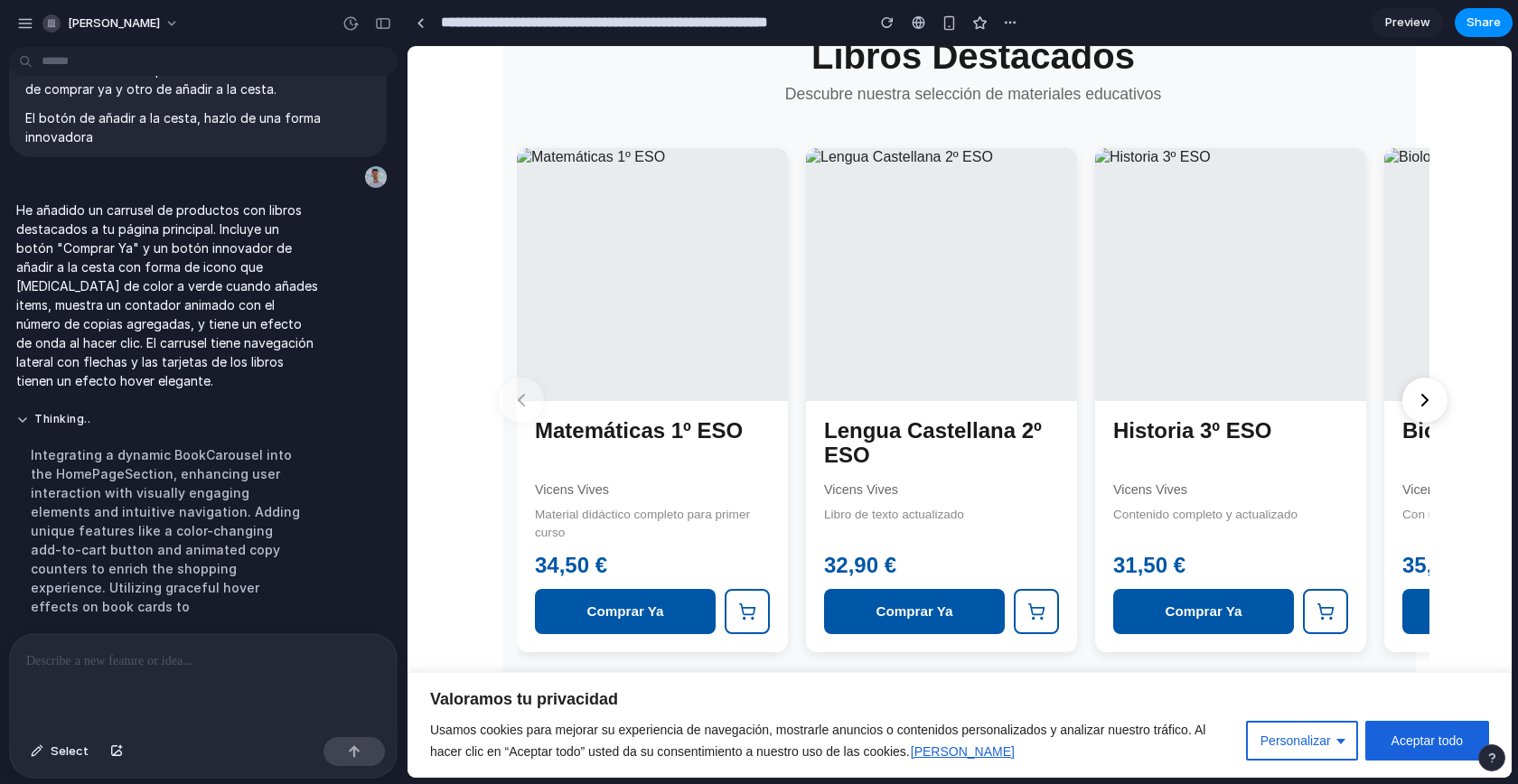
scroll to position [0, 0]
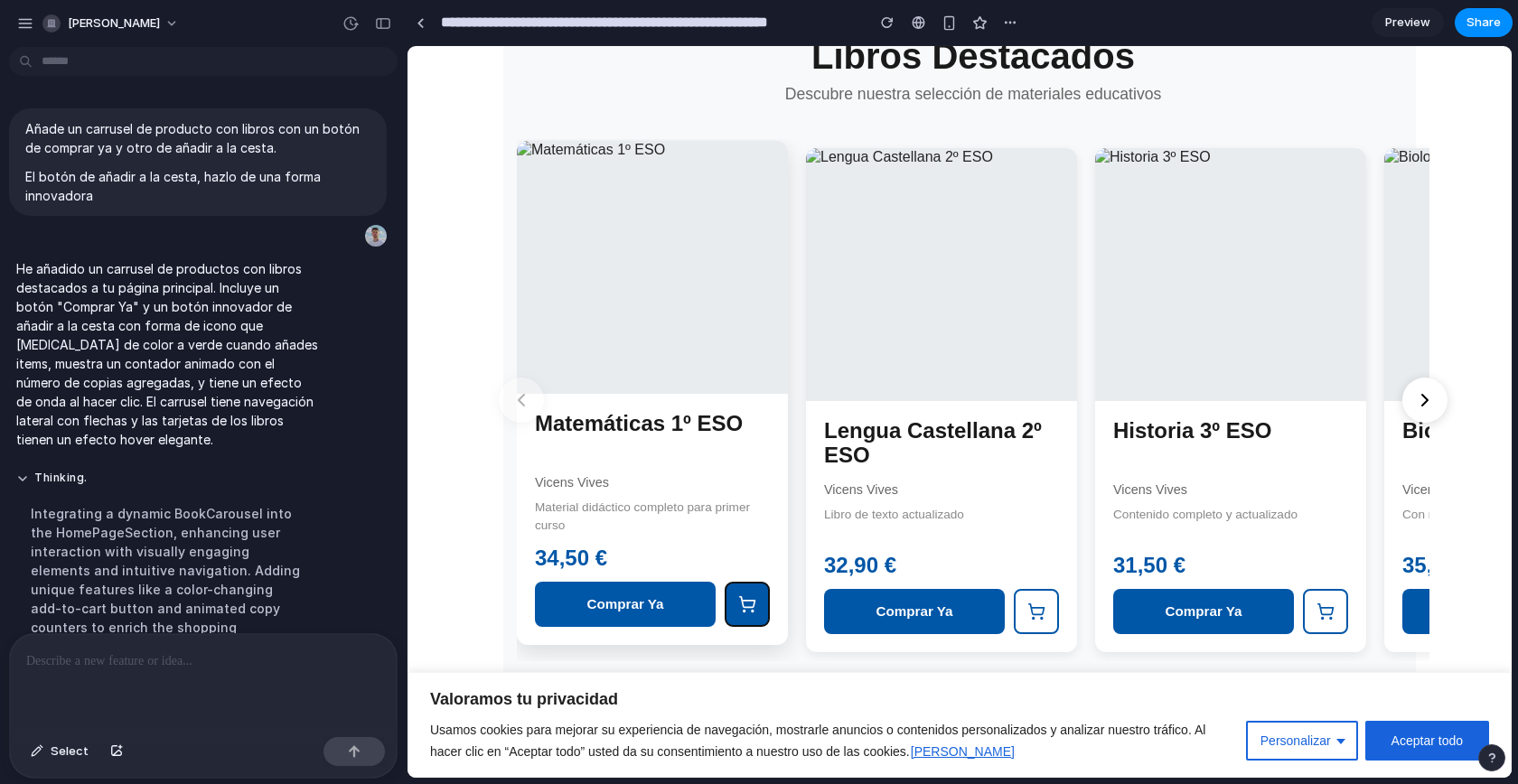
click at [747, 595] on icon at bounding box center [747, 604] width 18 height 18
click at [746, 593] on button "1" at bounding box center [747, 604] width 45 height 45
click at [743, 595] on icon at bounding box center [747, 604] width 18 height 18
click at [743, 583] on div at bounding box center [747, 604] width 41 height 41
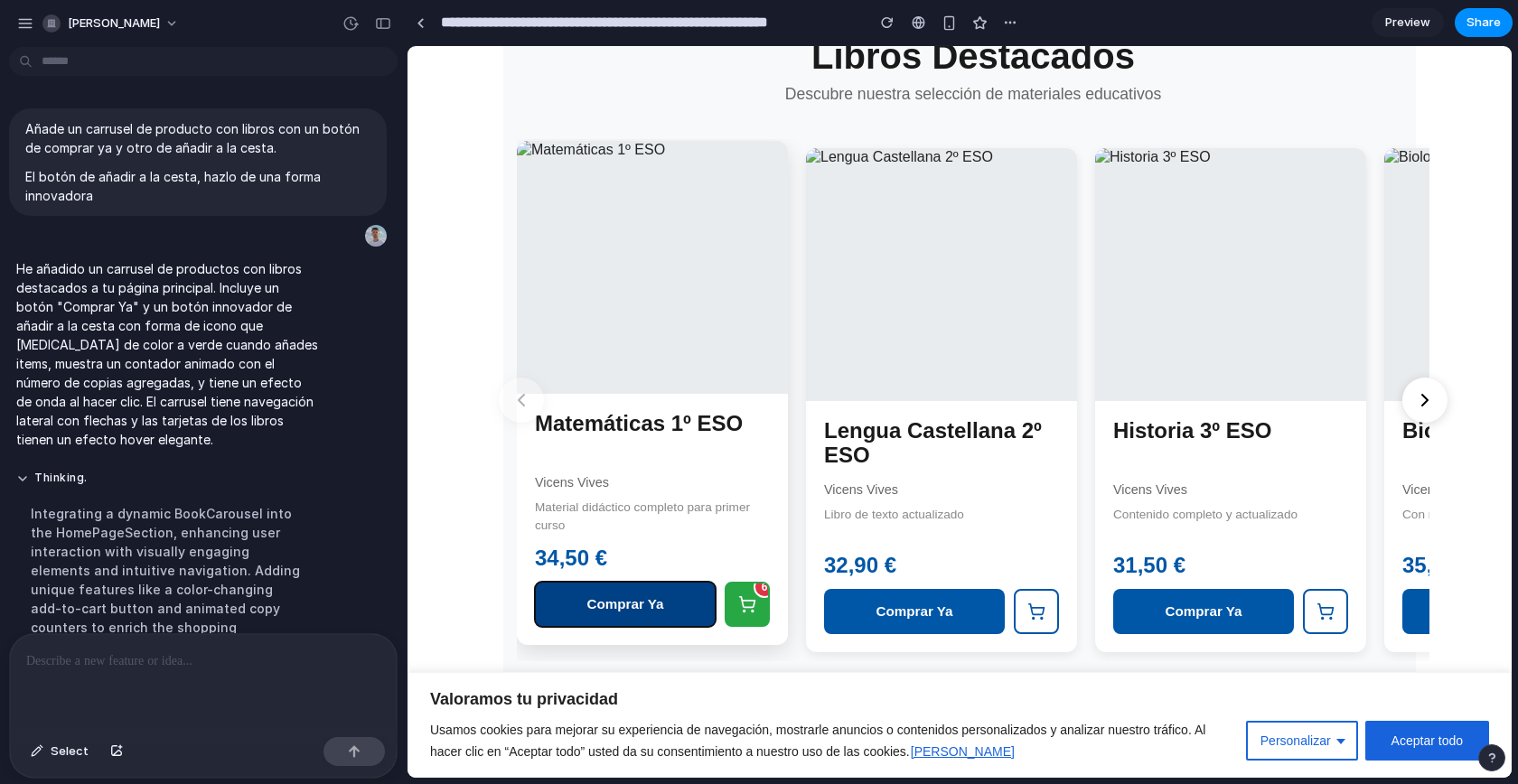
click at [634, 581] on button "Comprar Ya" at bounding box center [625, 604] width 181 height 45
click at [568, 412] on h3 "Matemáticas 1º ESO" at bounding box center [652, 438] width 235 height 54
click at [586, 415] on h3 "Matemáticas 1º ESO" at bounding box center [652, 438] width 235 height 54
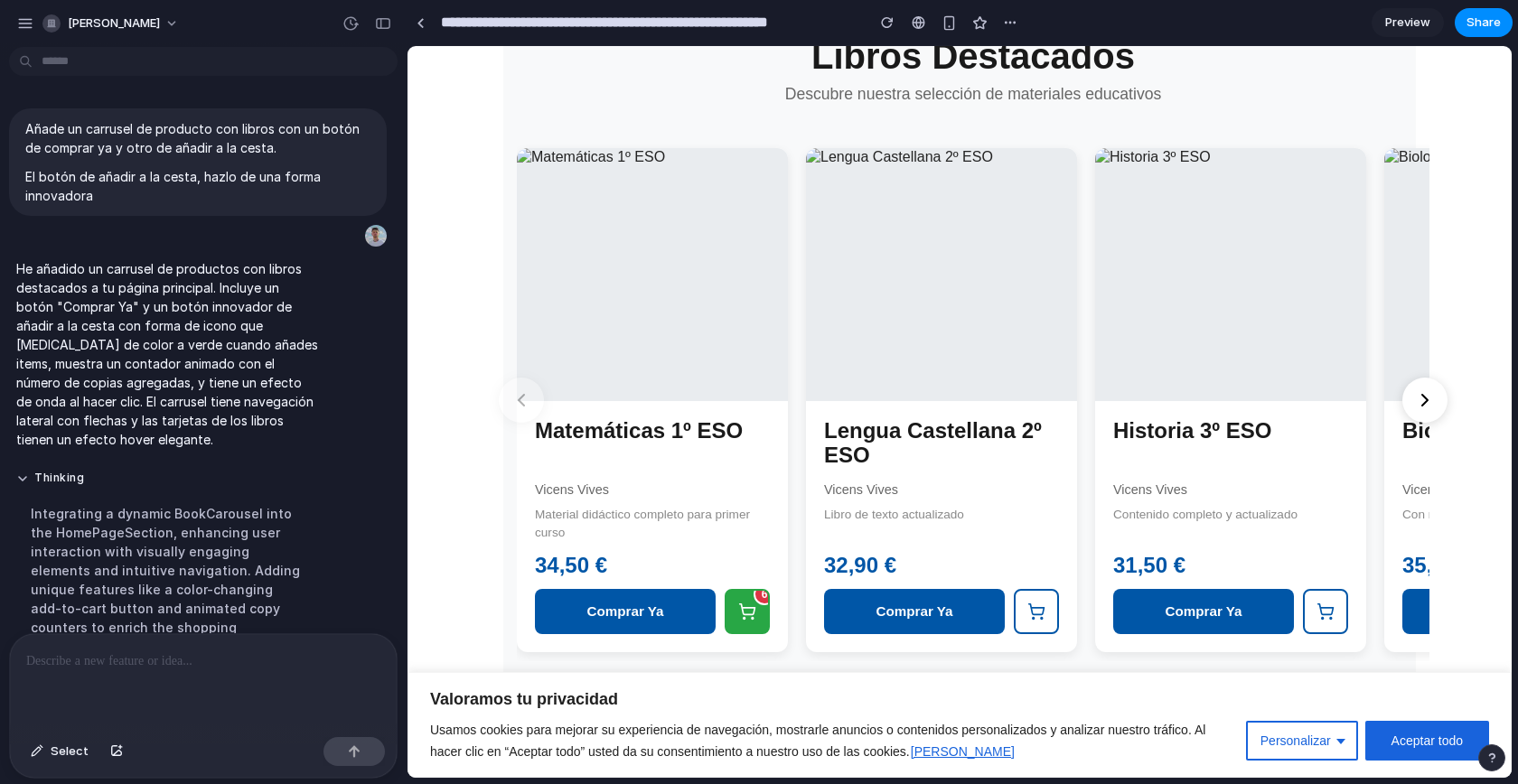
click at [1427, 390] on icon at bounding box center [1425, 400] width 22 height 22
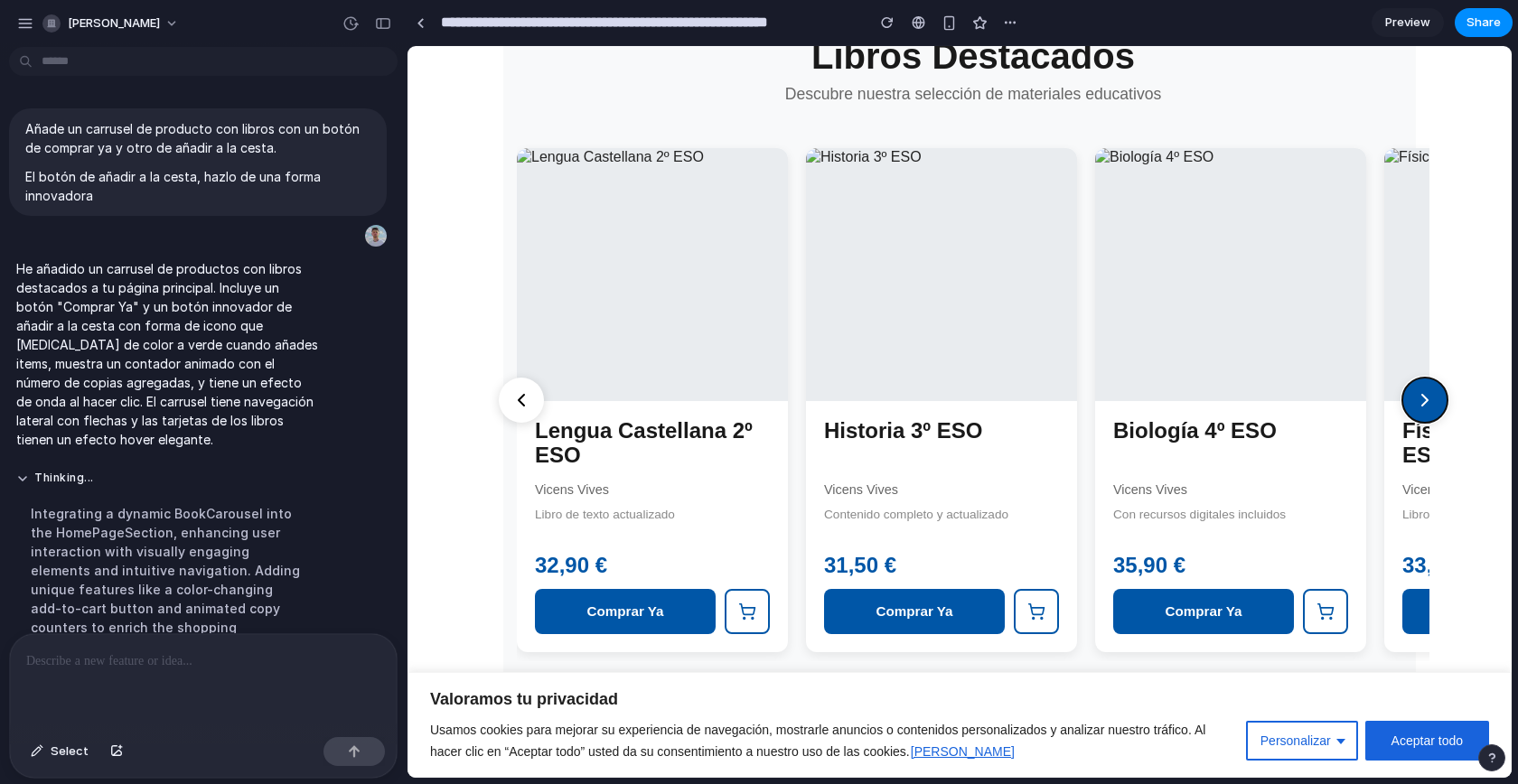
click at [1427, 390] on icon at bounding box center [1425, 400] width 22 height 22
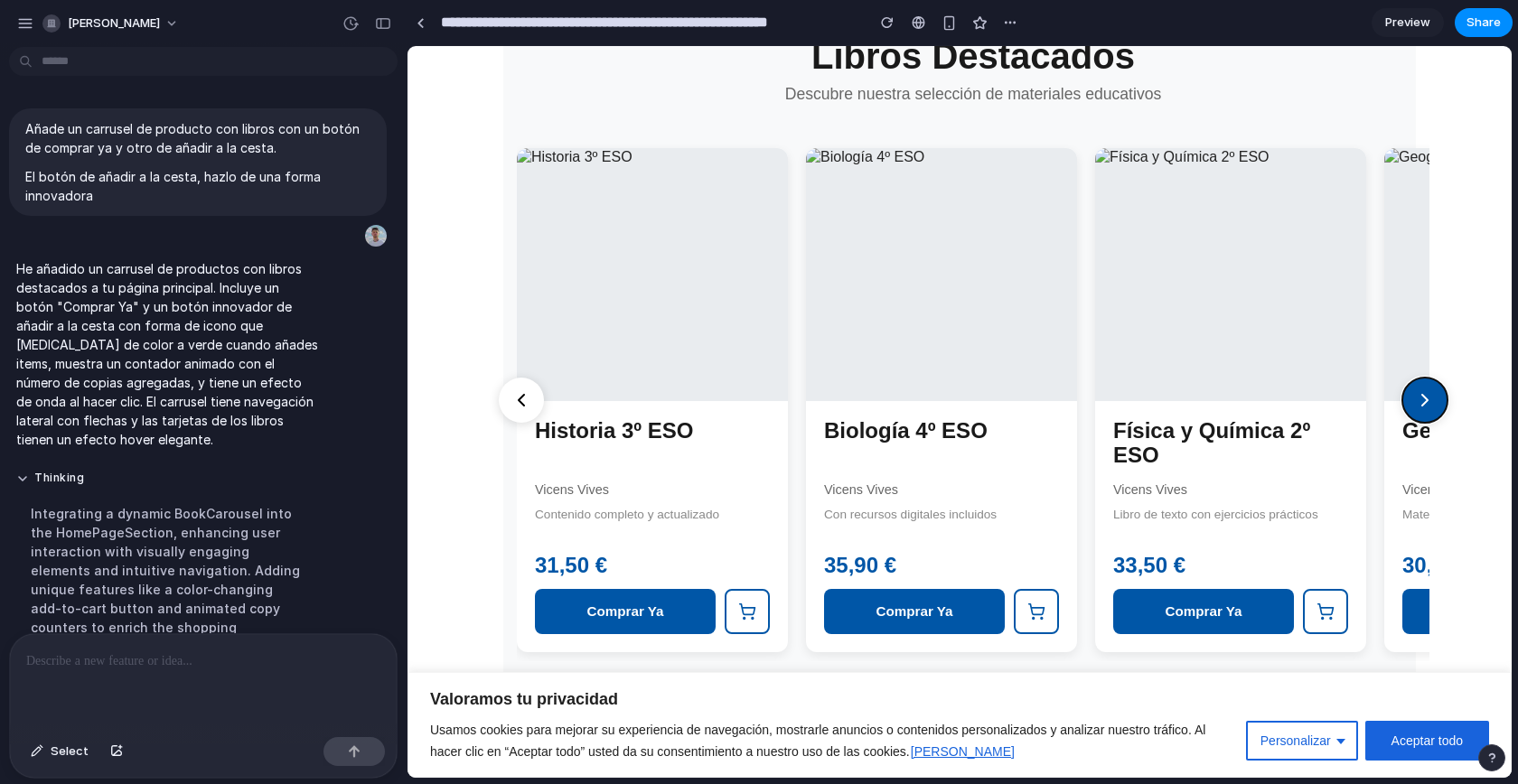
click at [1427, 390] on icon at bounding box center [1425, 400] width 22 height 22
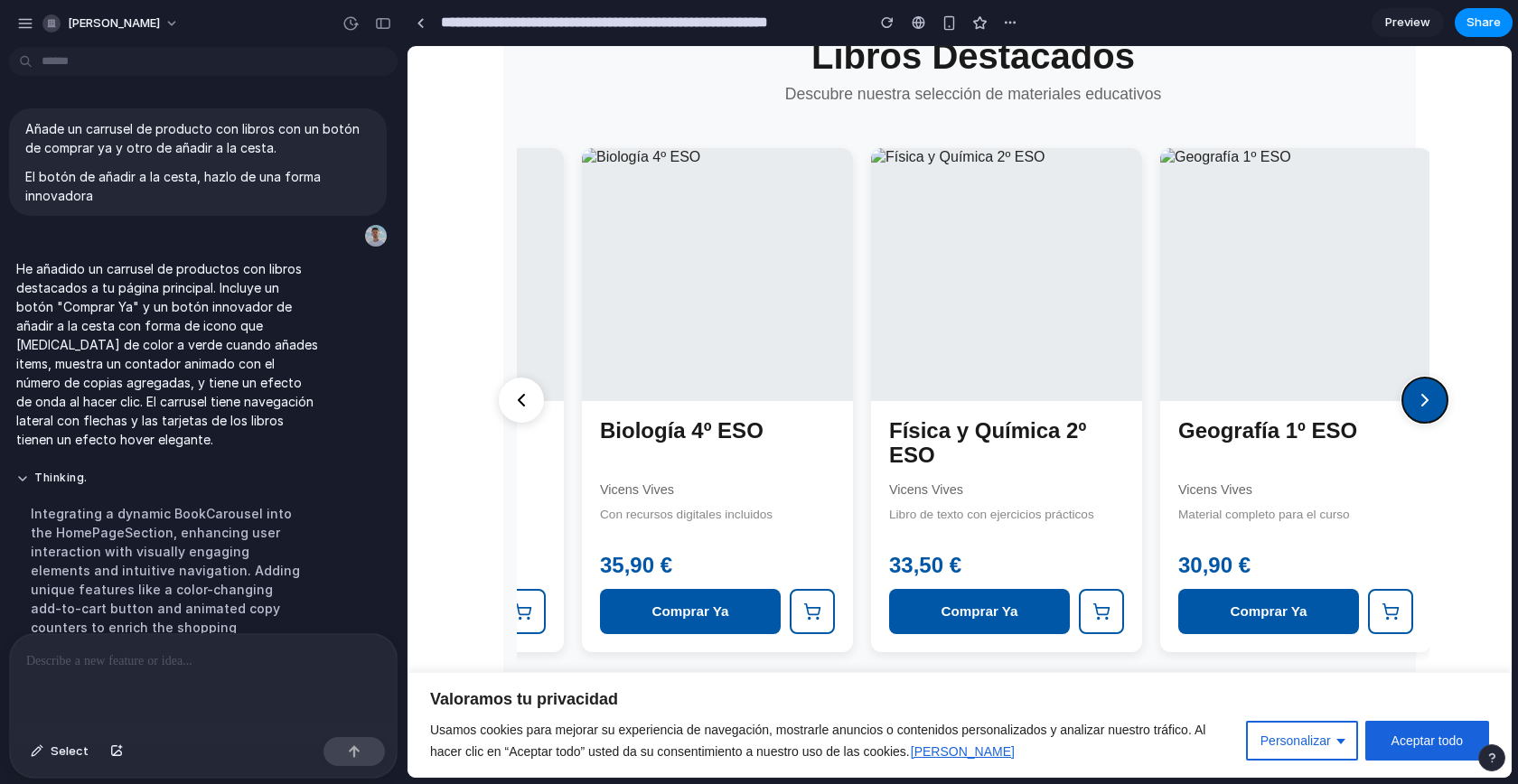
scroll to position [0, 804]
click at [1427, 390] on icon at bounding box center [1425, 400] width 22 height 22
click at [520, 390] on icon at bounding box center [521, 400] width 22 height 22
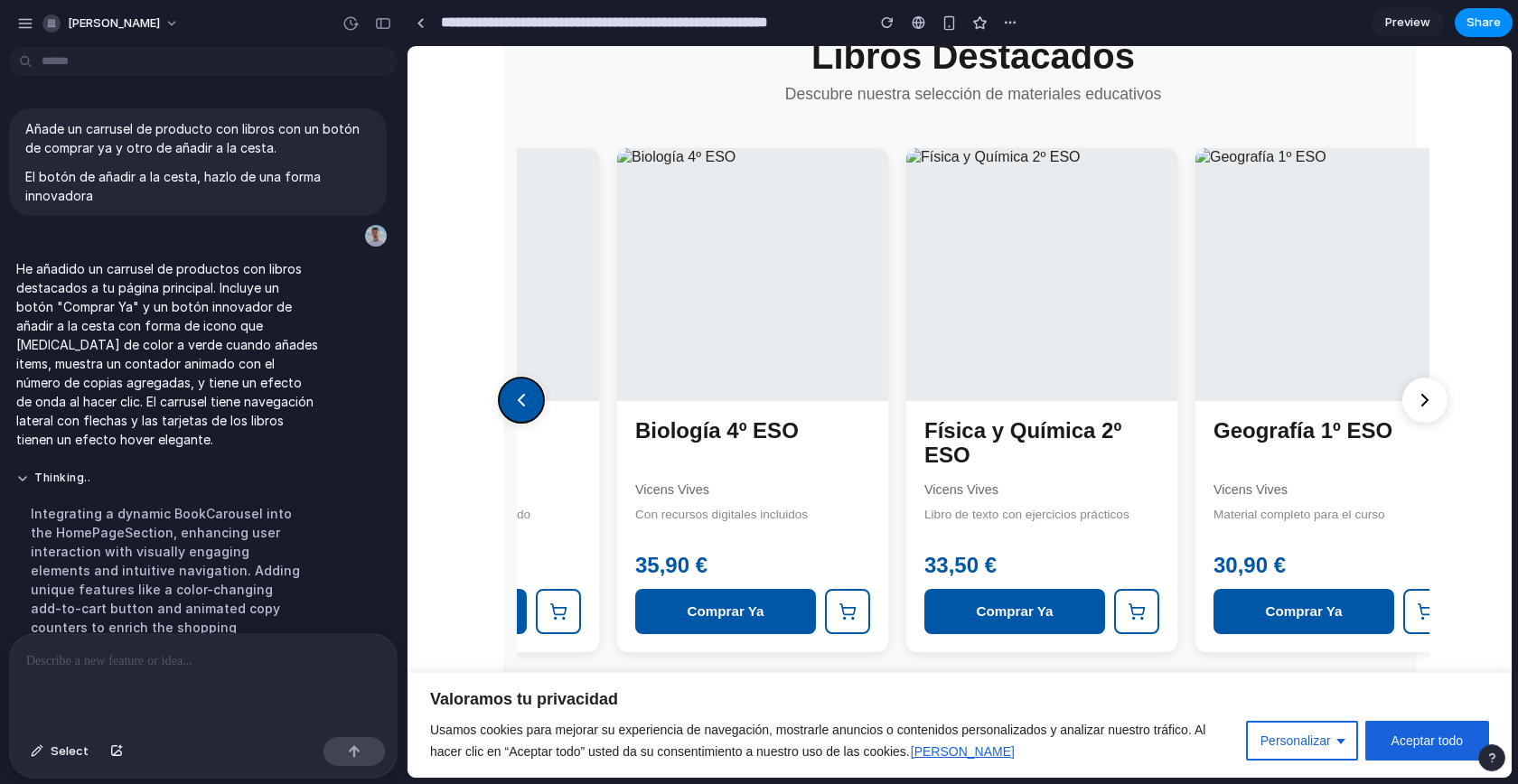
click at [520, 390] on icon at bounding box center [521, 400] width 22 height 22
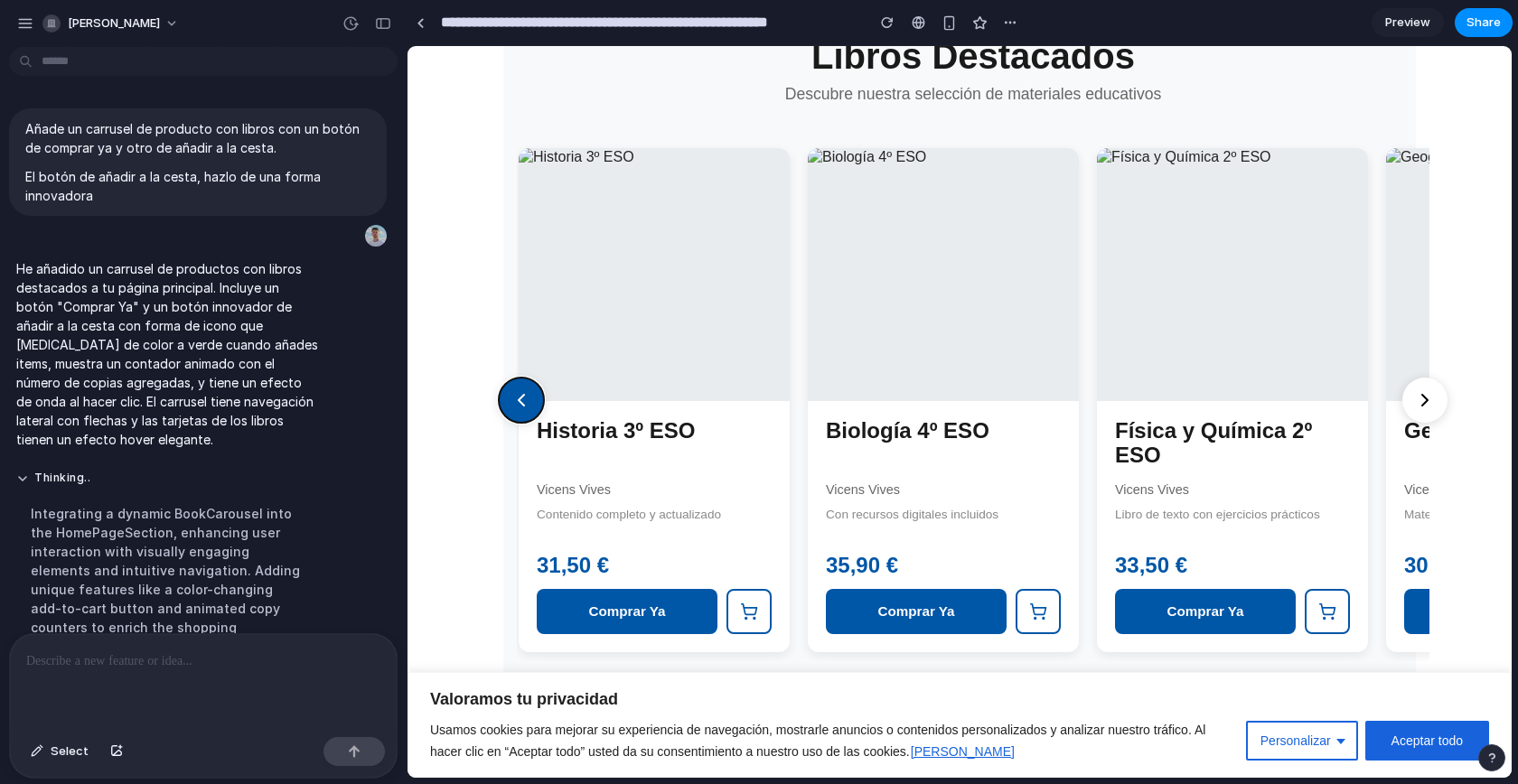
click at [520, 390] on icon at bounding box center [521, 400] width 22 height 22
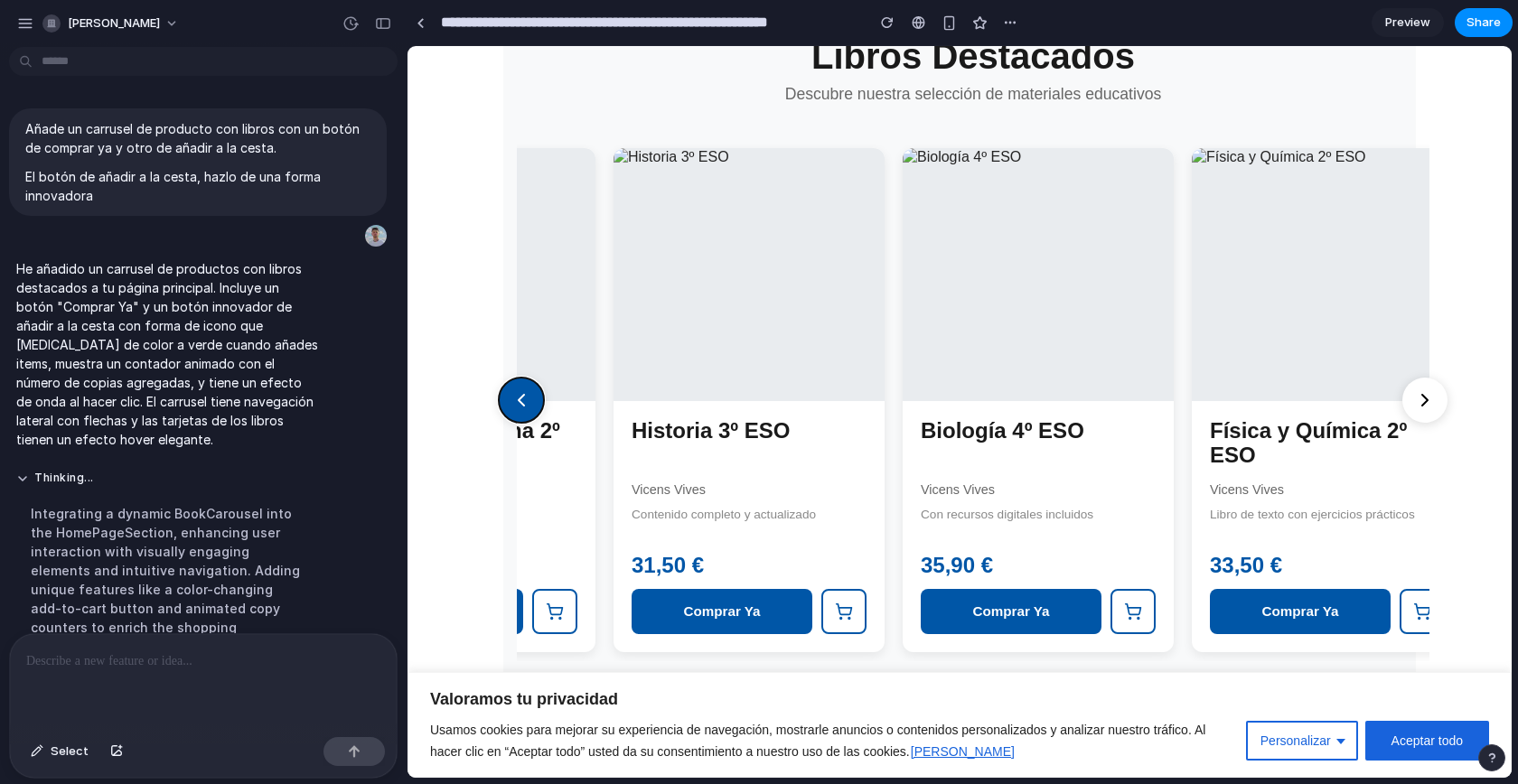
click at [520, 390] on icon at bounding box center [521, 400] width 22 height 22
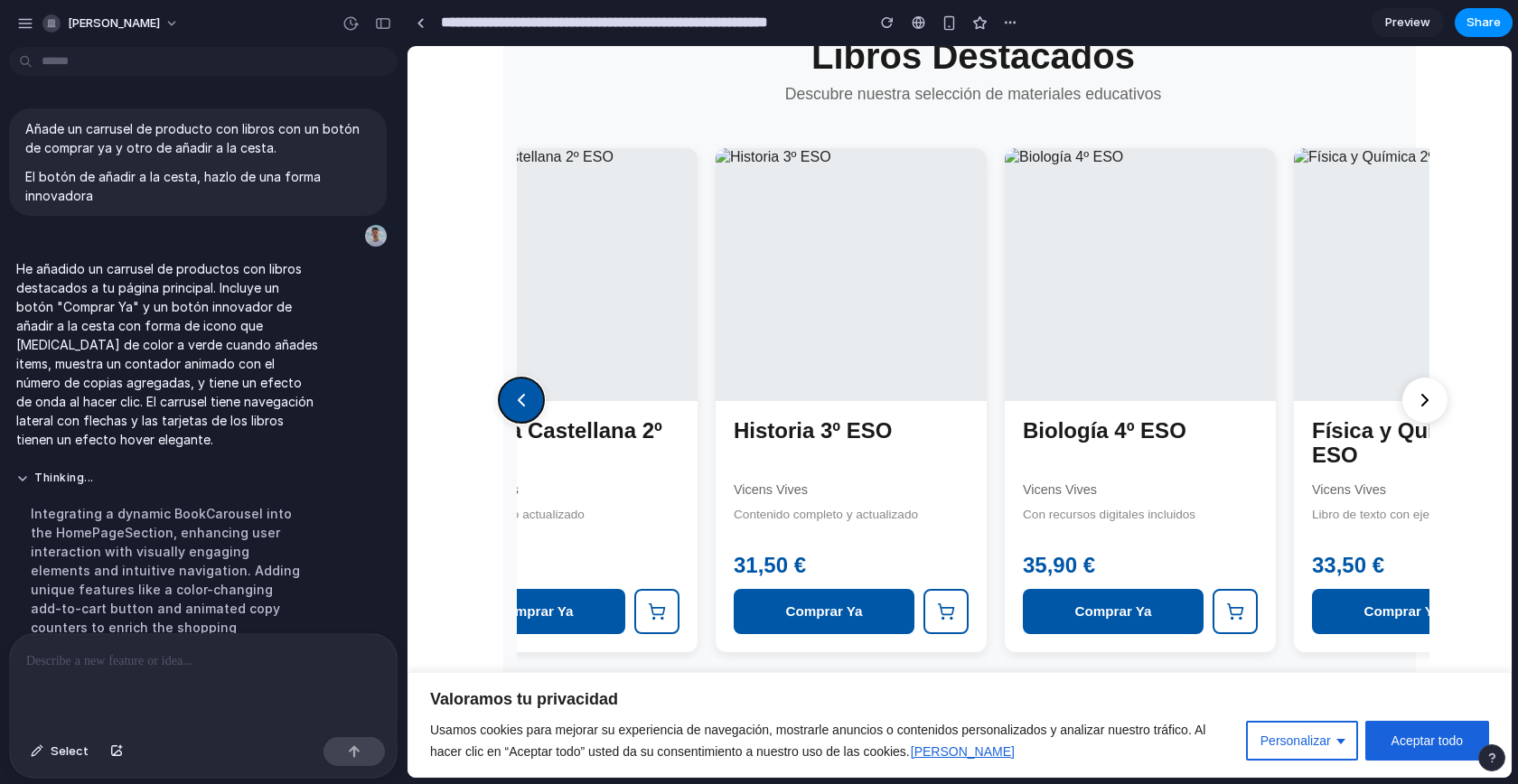
click at [520, 390] on icon at bounding box center [521, 400] width 22 height 22
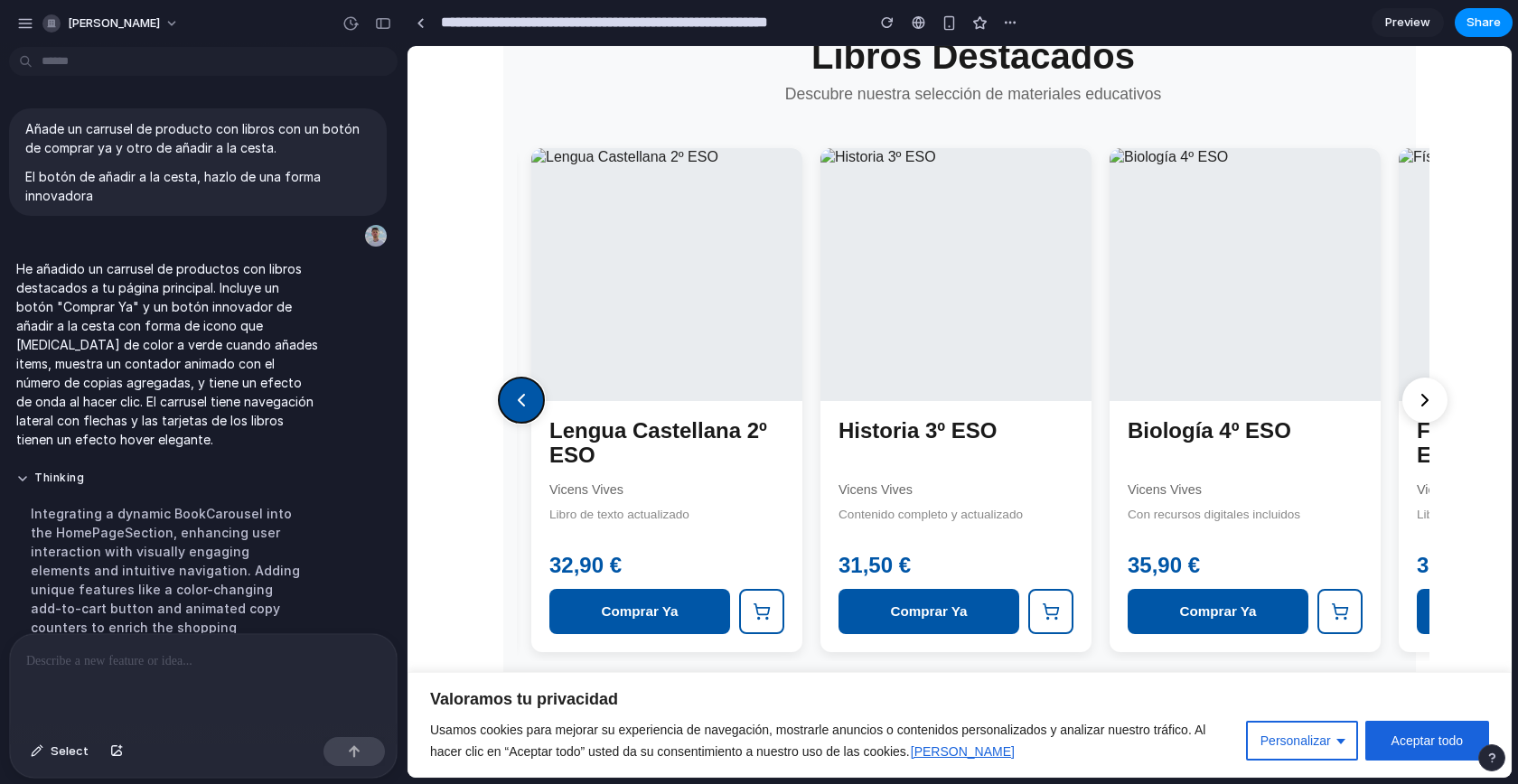
click at [520, 390] on icon at bounding box center [521, 400] width 22 height 22
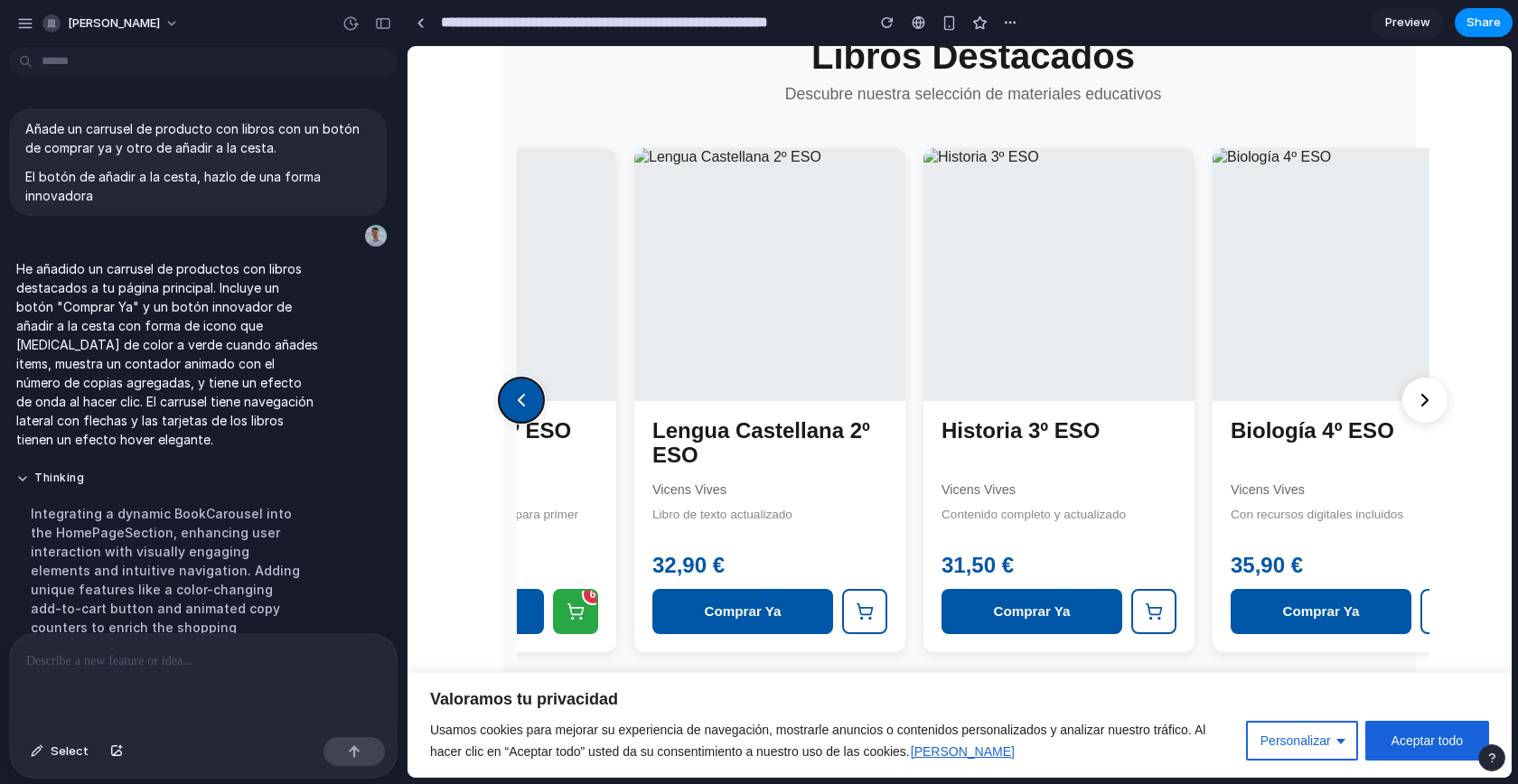
click at [520, 390] on icon at bounding box center [521, 400] width 22 height 22
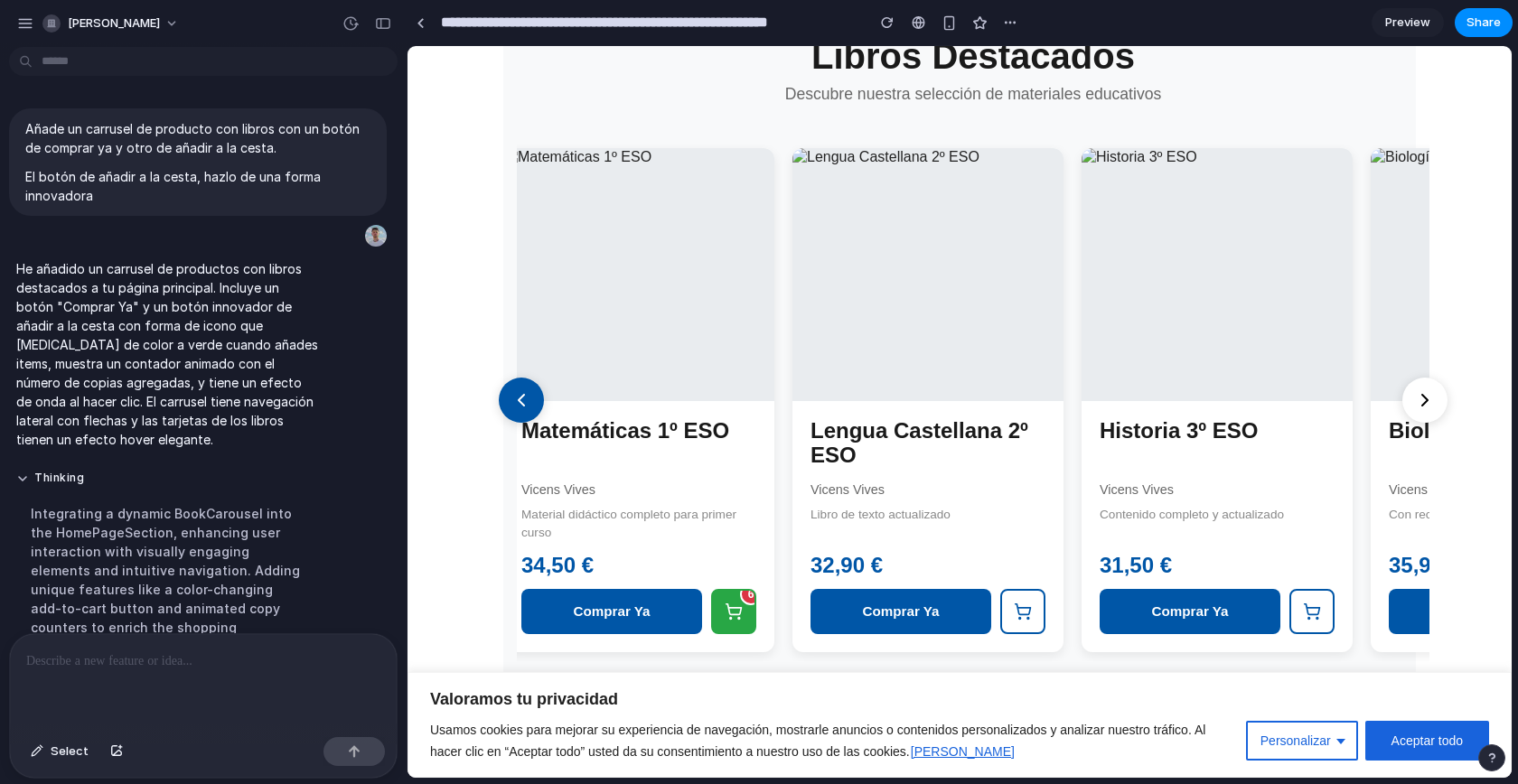
scroll to position [0, 0]
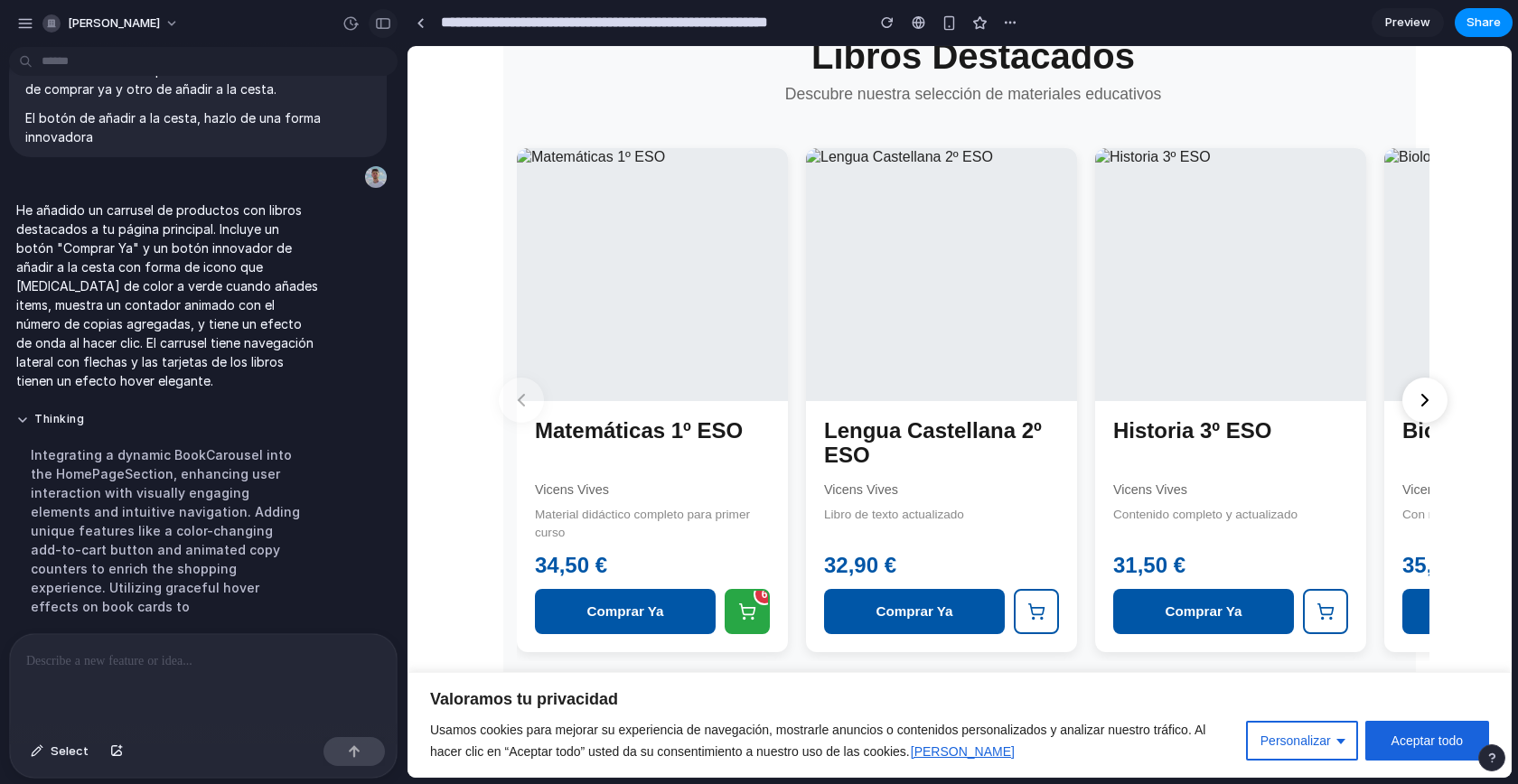
click at [380, 31] on button "button" at bounding box center [384, 23] width 29 height 29
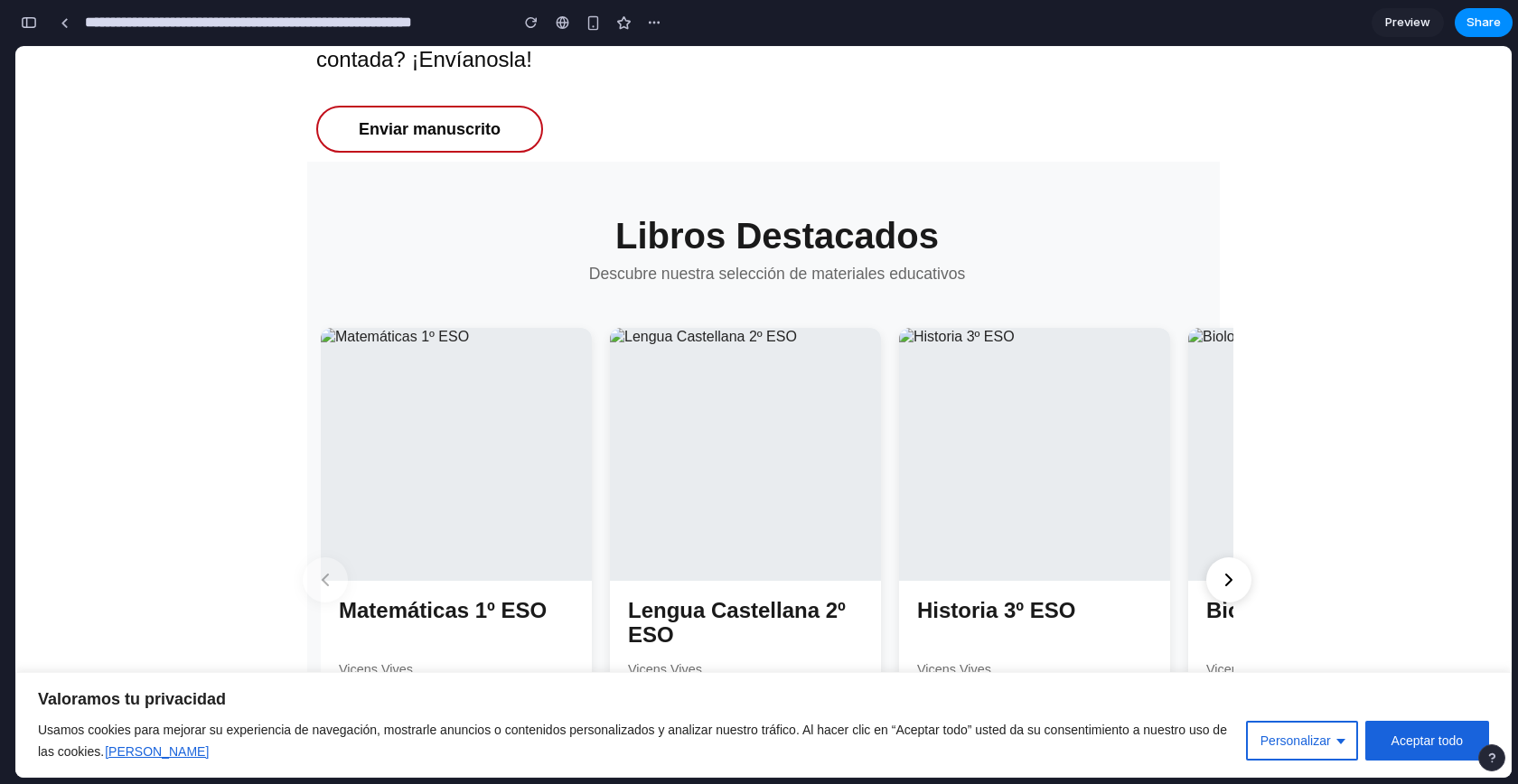
scroll to position [2943, 0]
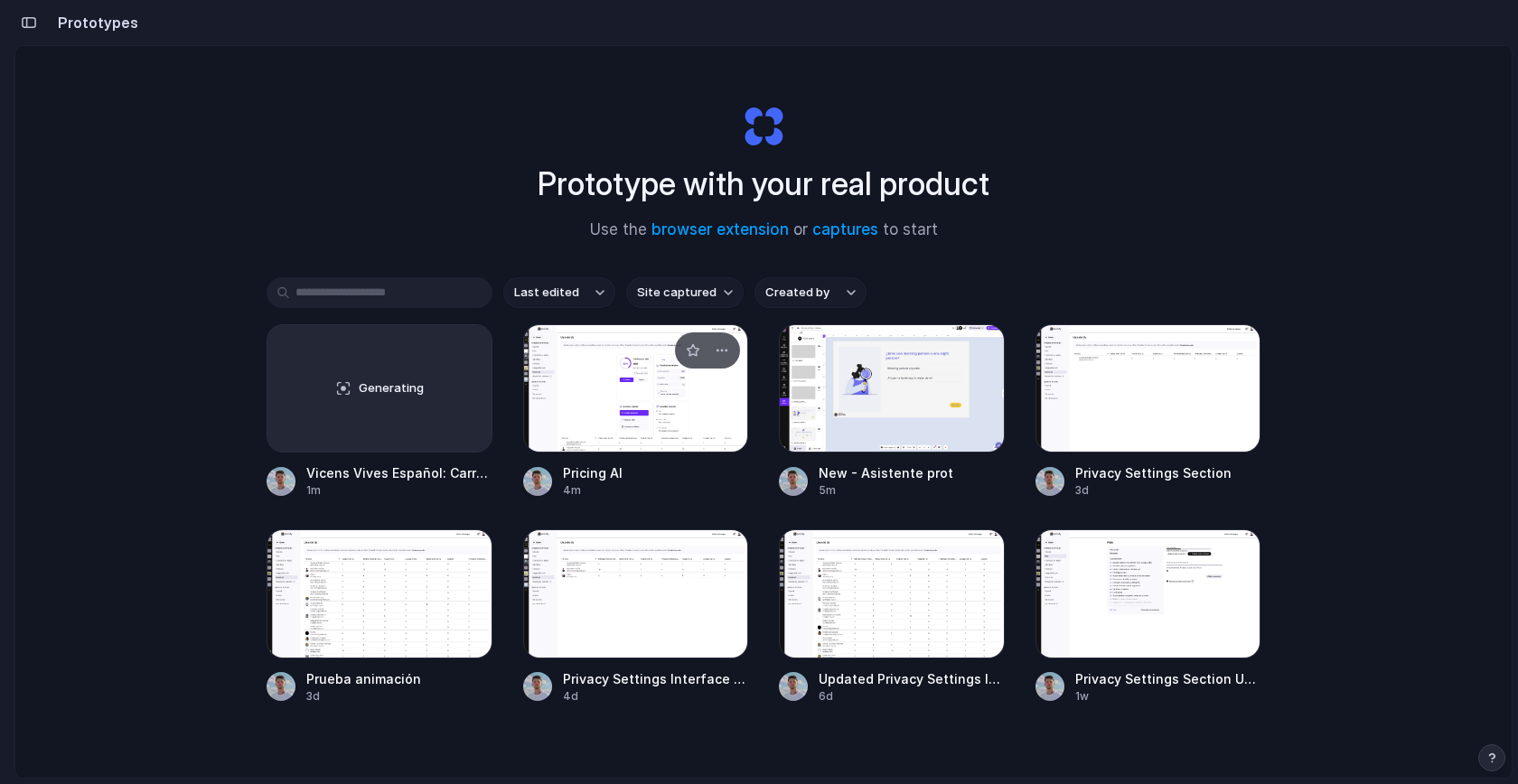
click at [614, 388] on div at bounding box center [636, 388] width 226 height 128
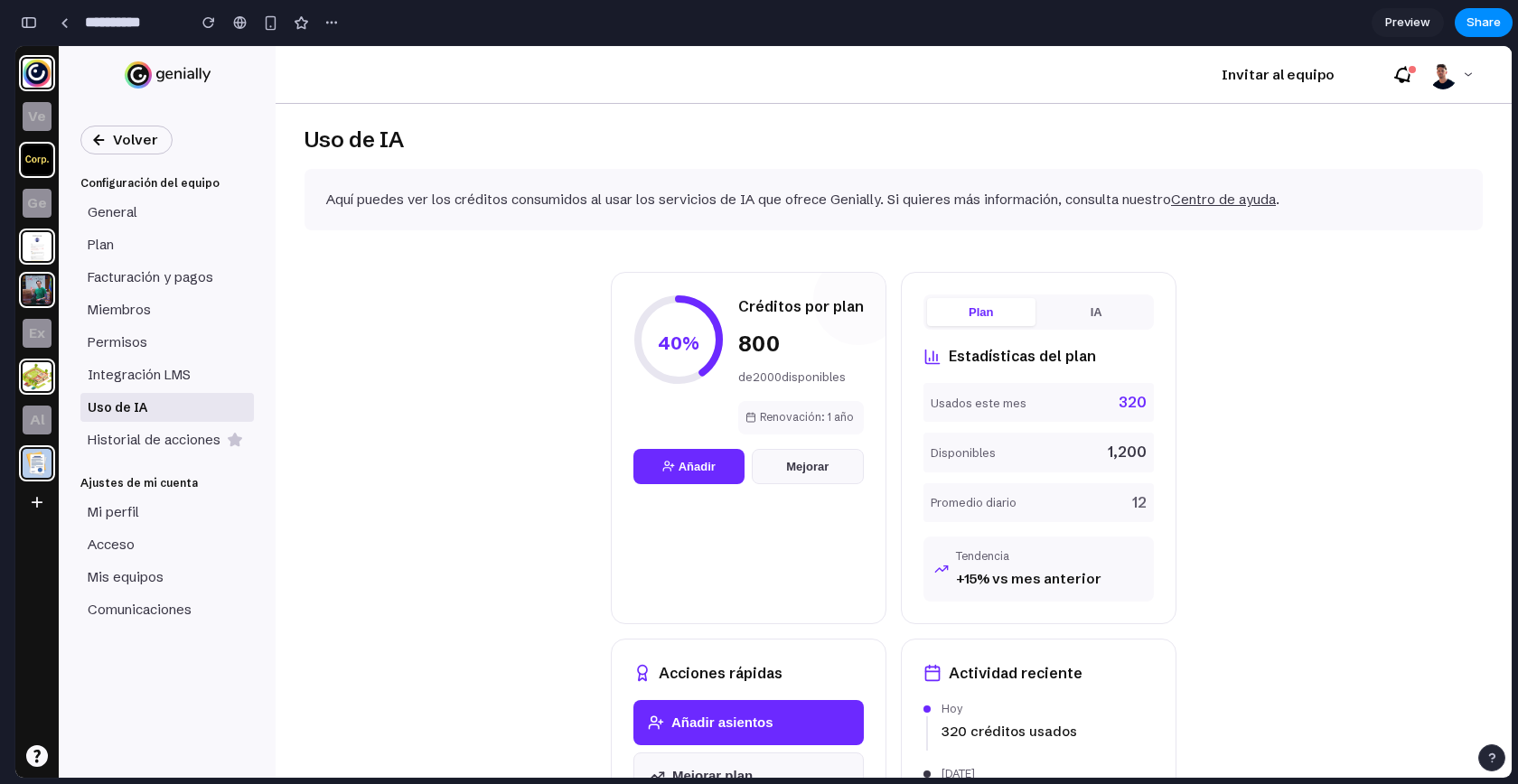
scroll to position [2492, 0]
click at [1481, 20] on span "Share" at bounding box center [1484, 23] width 34 height 18
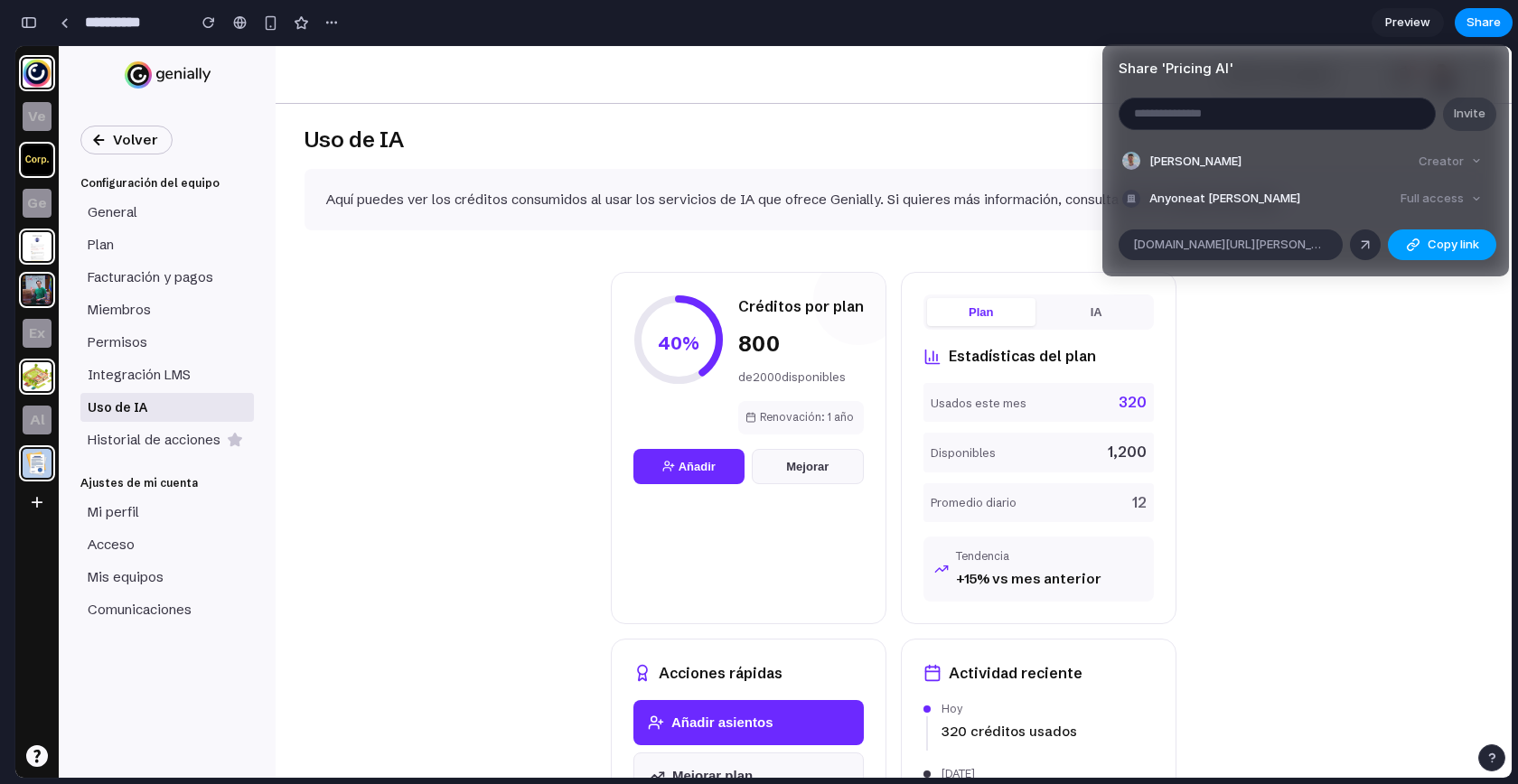
click at [1421, 242] on button "Copy link" at bounding box center [1442, 244] width 109 height 30
click at [898, 146] on div "Share ' Pricing AI ' Invite [PERSON_NAME] Anyone at [PERSON_NAME] Full access […" at bounding box center [759, 392] width 1518 height 784
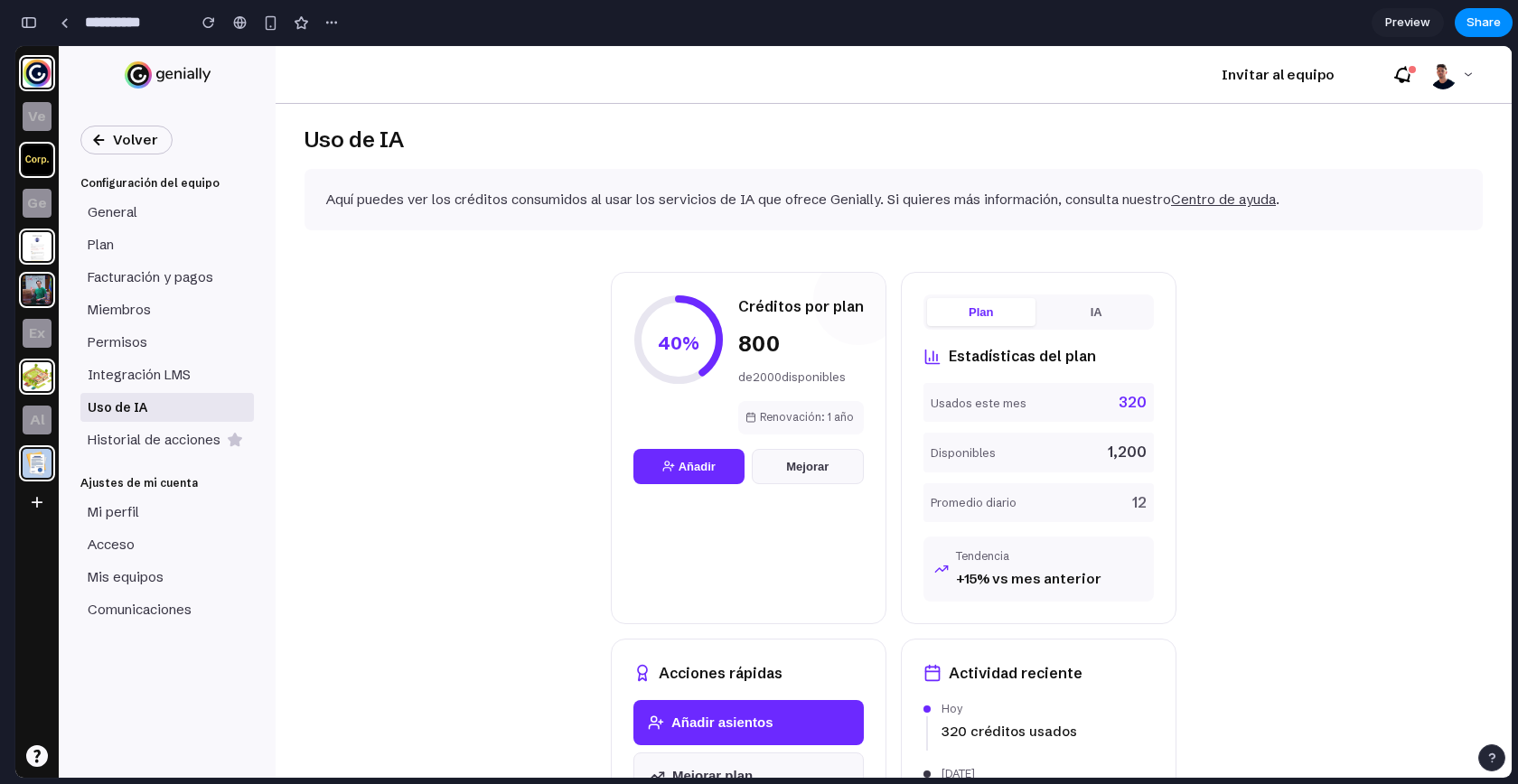
click at [763, 235] on div "Uso de IA Aquí puedes ver los créditos consumidos al usar los servicios de IA q…" at bounding box center [893, 440] width 1236 height 673
click at [567, 161] on div "Uso de IA Aquí puedes ver los créditos consumidos al usar los servicios de IA q…" at bounding box center [893, 440] width 1236 height 673
drag, startPoint x: 744, startPoint y: 299, endPoint x: 860, endPoint y: 299, distance: 116.0
click at [860, 299] on div "40 % Créditos por plan 800 de 2000 disponibles Renovación: 1 año Añadir Mejorar" at bounding box center [748, 448] width 275 height 352
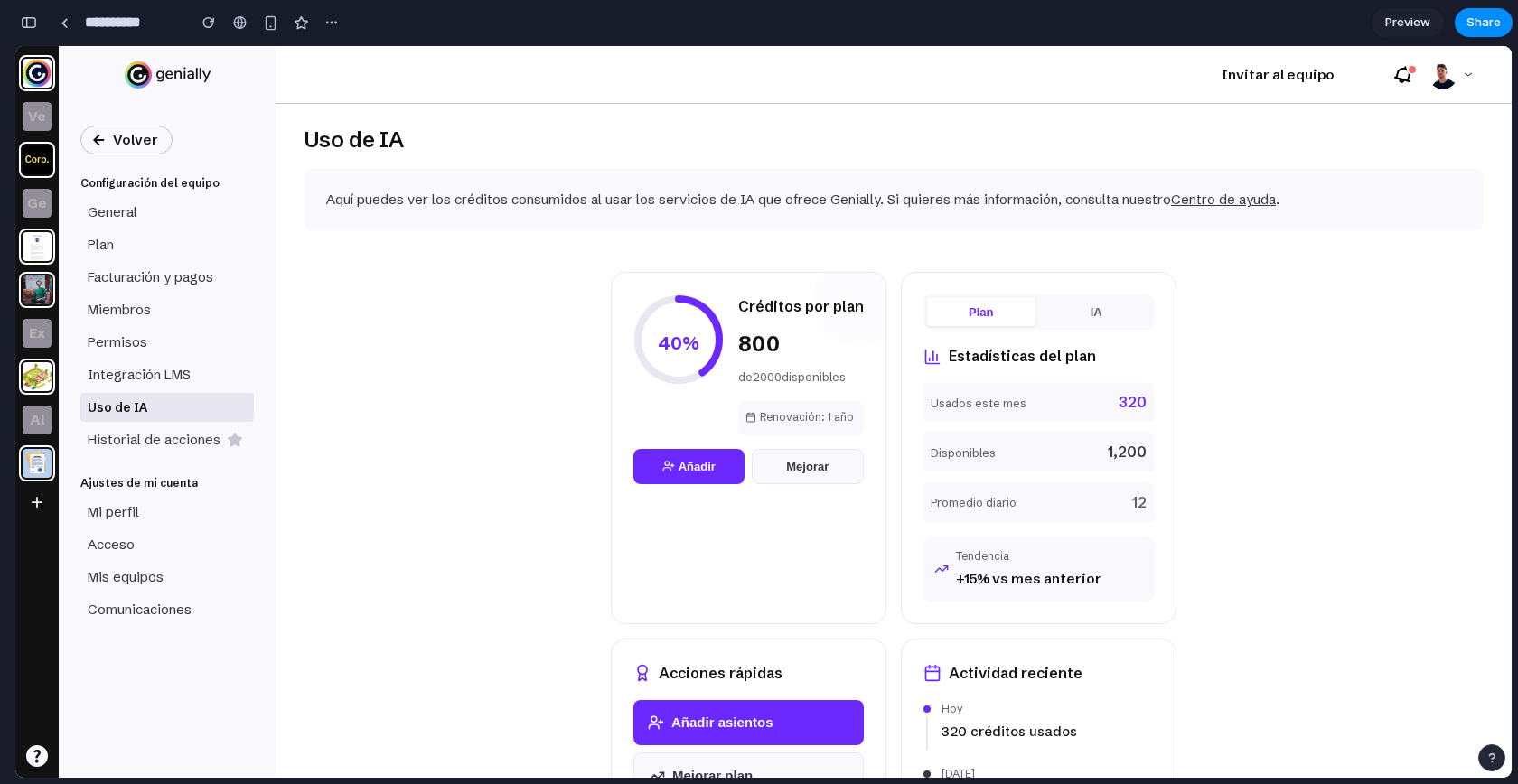
click at [820, 305] on h4 "Créditos por plan" at bounding box center [801, 306] width 125 height 24
drag, startPoint x: 769, startPoint y: 305, endPoint x: 797, endPoint y: 308, distance: 28.2
click at [797, 308] on h4 "Créditos por plan" at bounding box center [801, 306] width 125 height 24
click at [506, 327] on div "Uso de IA Aquí puedes ver los créditos consumidos al usar los servicios de IA q…" at bounding box center [893, 440] width 1236 height 673
click at [454, 250] on div "Uso de IA Aquí puedes ver los créditos consumidos al usar los servicios de IA q…" at bounding box center [893, 440] width 1236 height 673
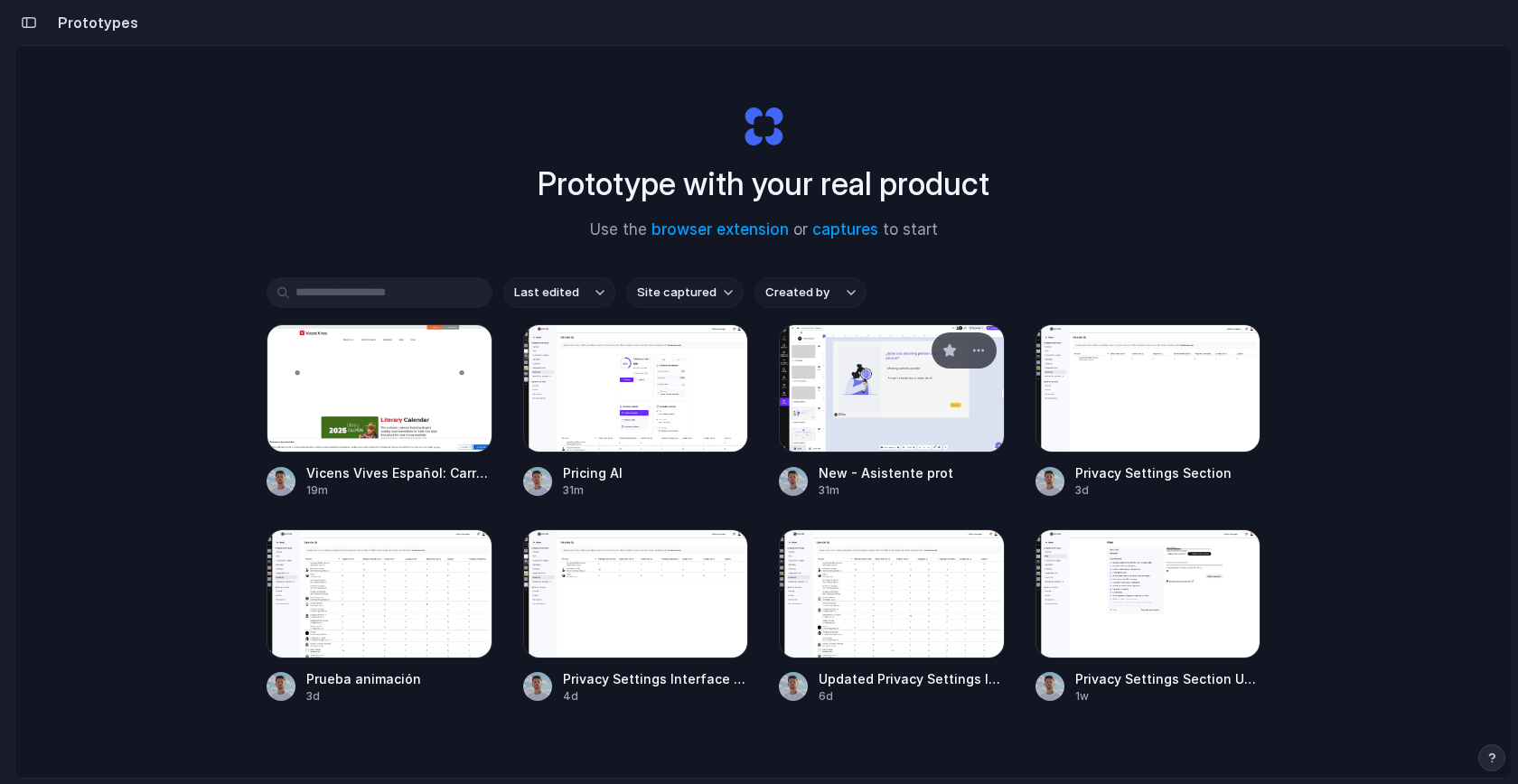
click at [869, 405] on div at bounding box center [891, 388] width 226 height 128
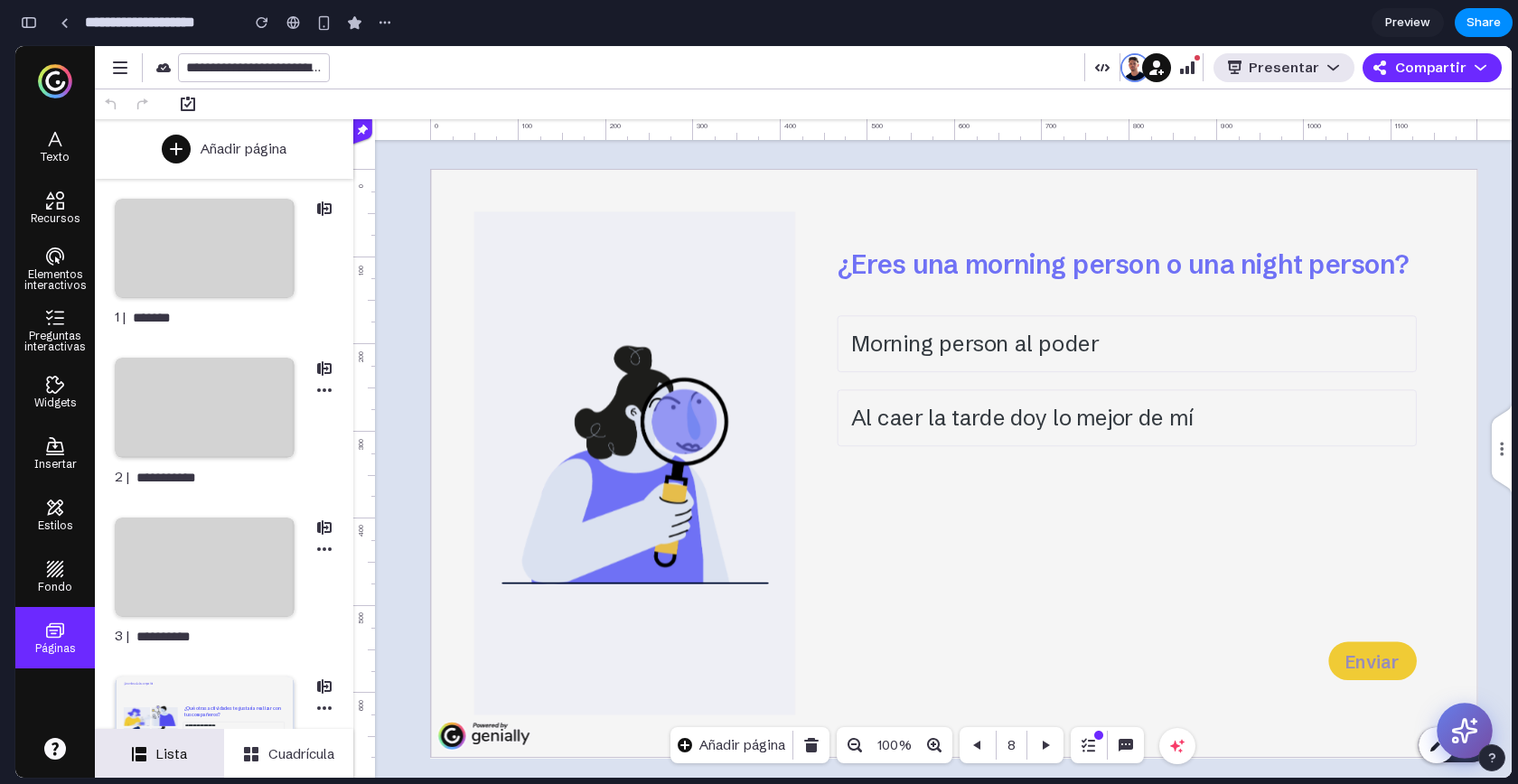
click at [1447, 736] on button at bounding box center [1464, 730] width 56 height 56
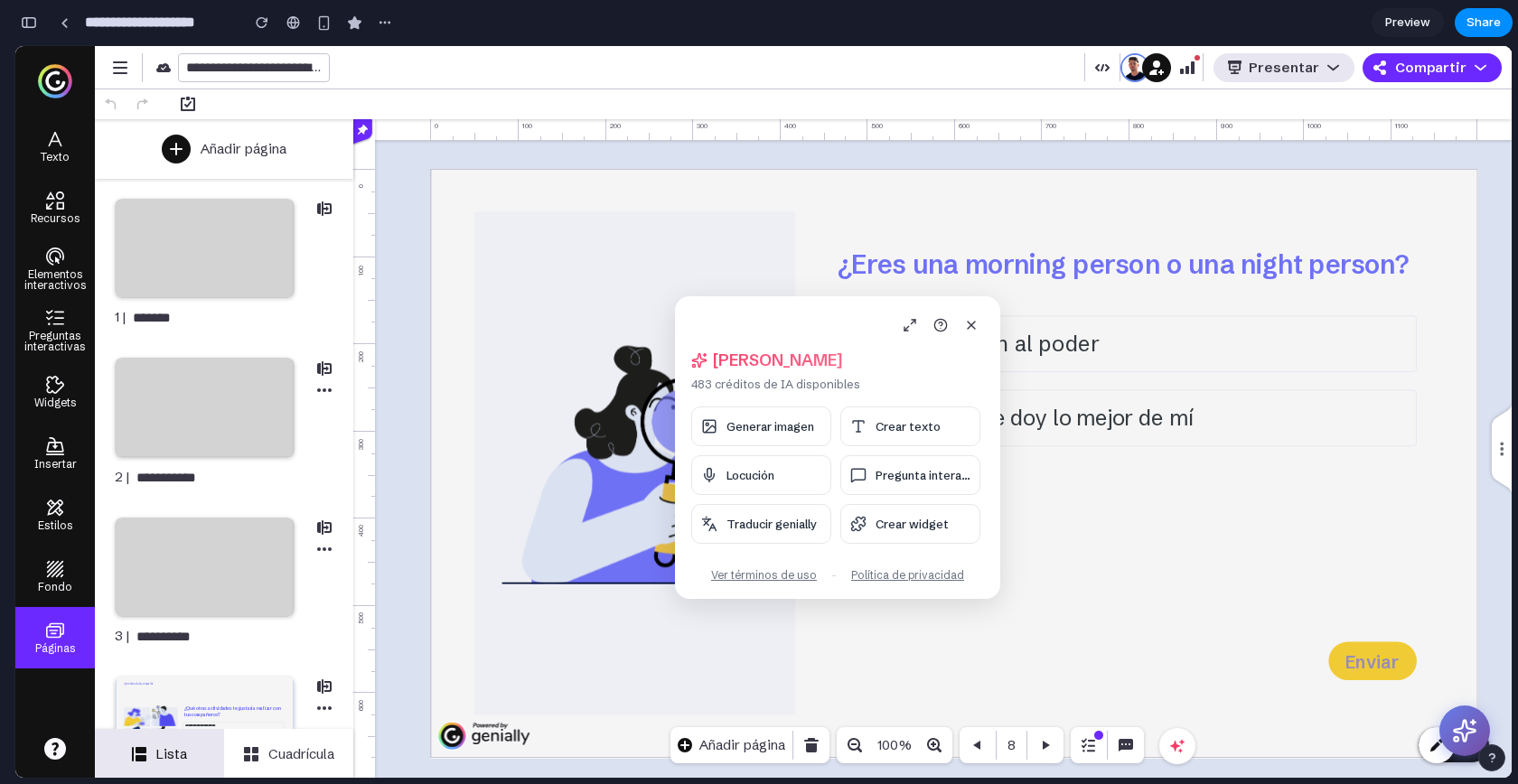
drag, startPoint x: 166, startPoint y: 150, endPoint x: 735, endPoint y: 307, distance: 590.3
click at [735, 308] on div "Hola, Alejandro 483 créditos de IA disponibles Generar imagen Crear texto Locuc…" at bounding box center [837, 447] width 325 height 302
click at [777, 425] on span "Generar imagen" at bounding box center [771, 424] width 88 height 15
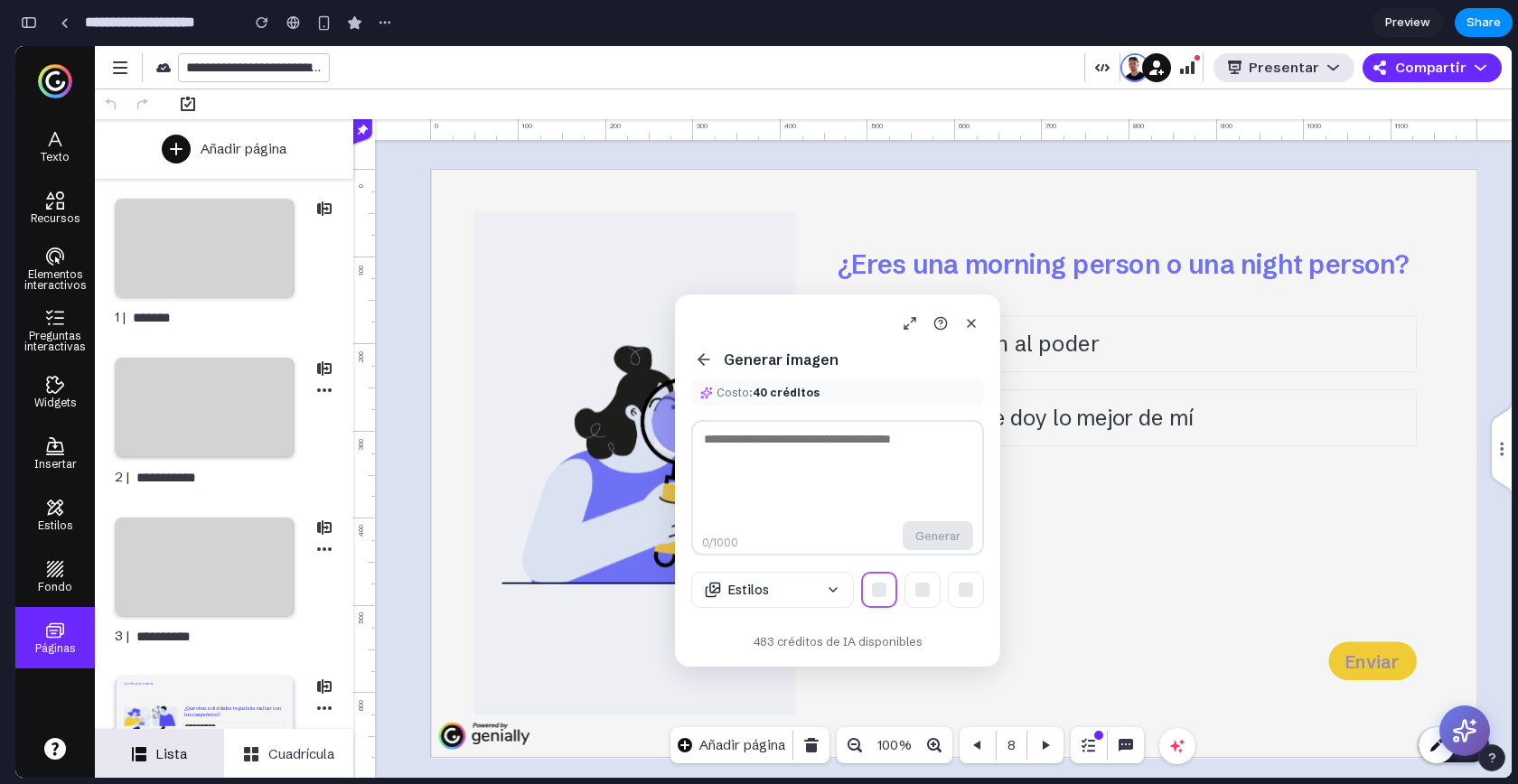
click at [18, 23] on button "button" at bounding box center [29, 23] width 29 height 29
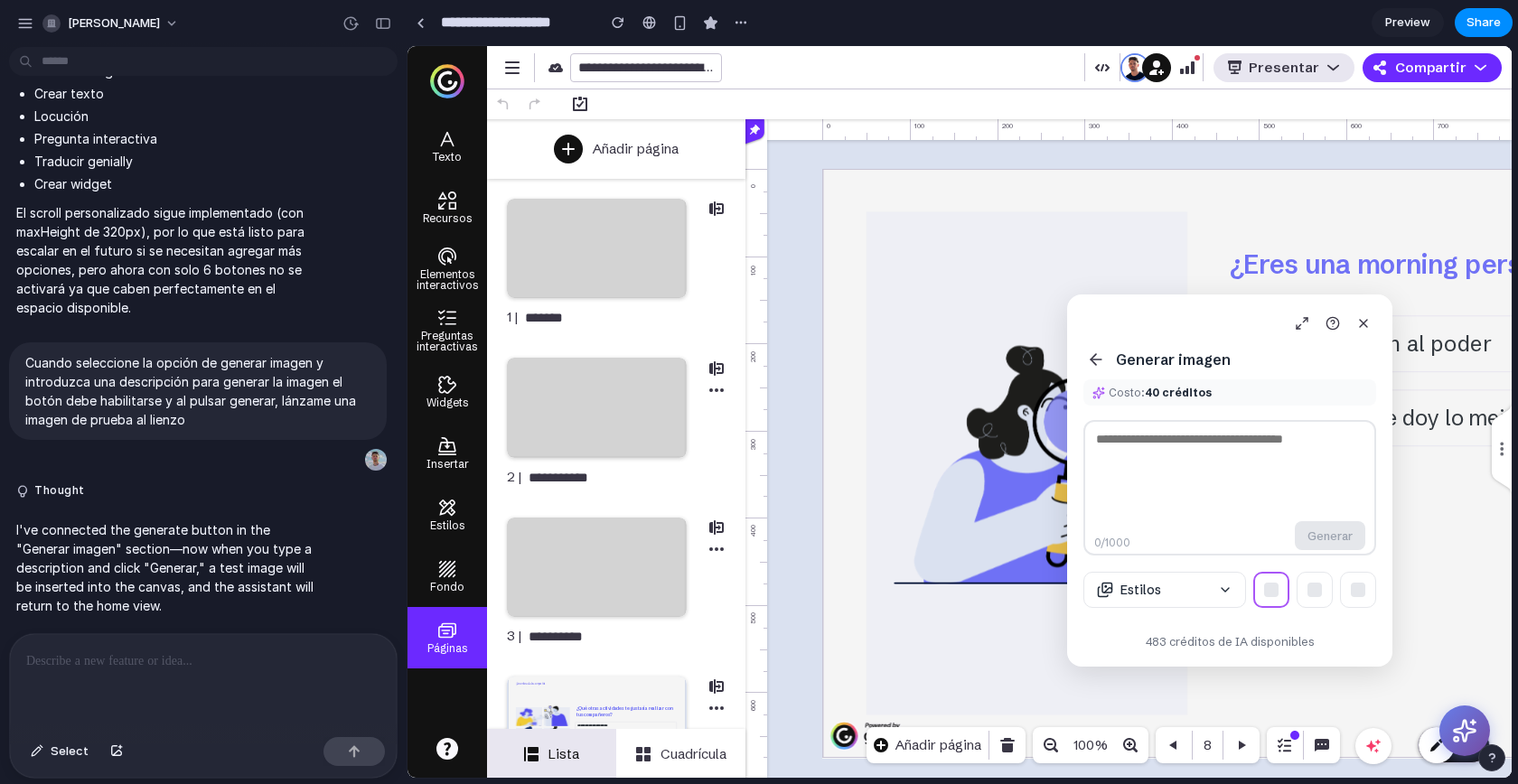
click at [166, 670] on div at bounding box center [203, 682] width 387 height 96
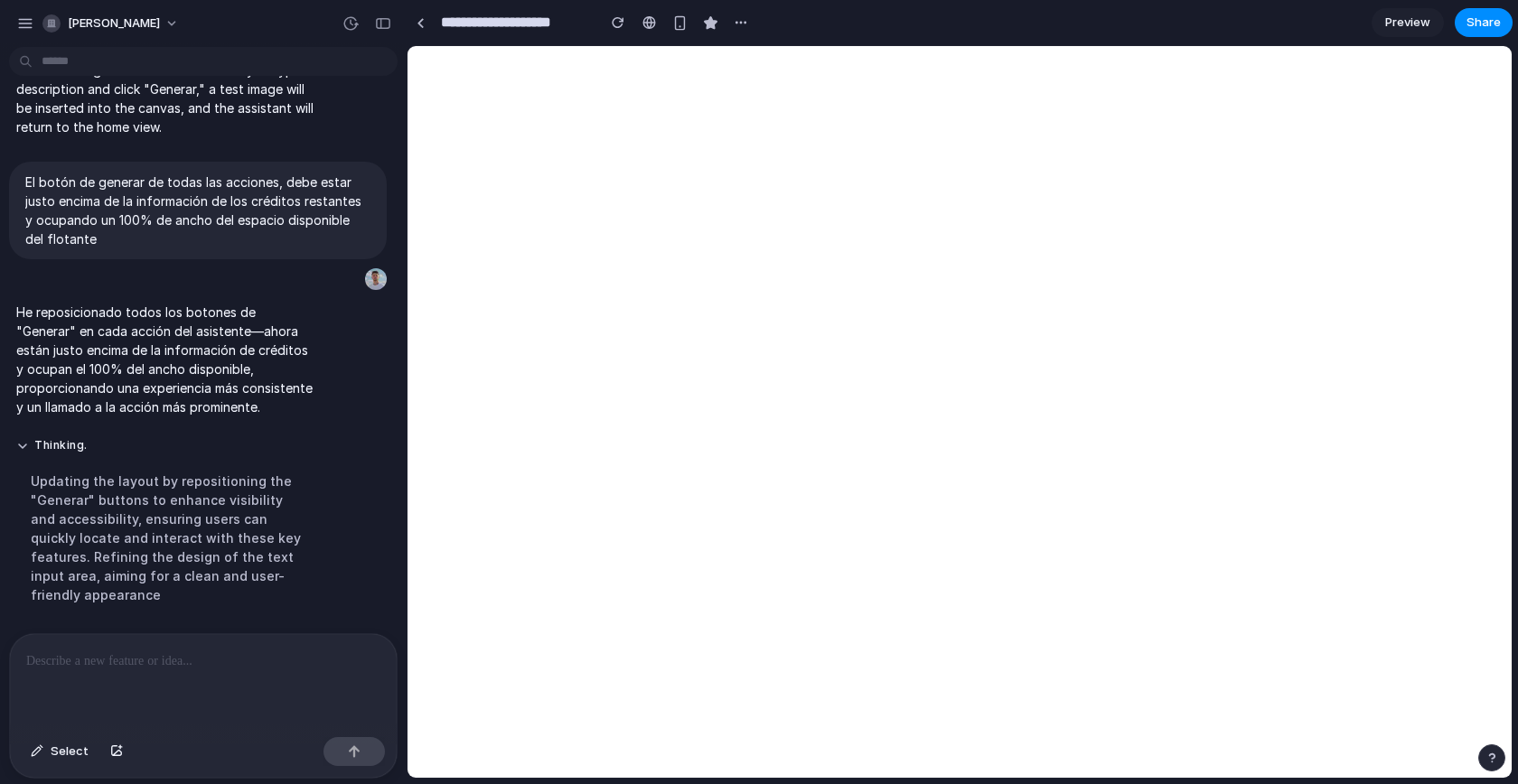
scroll to position [7271, 0]
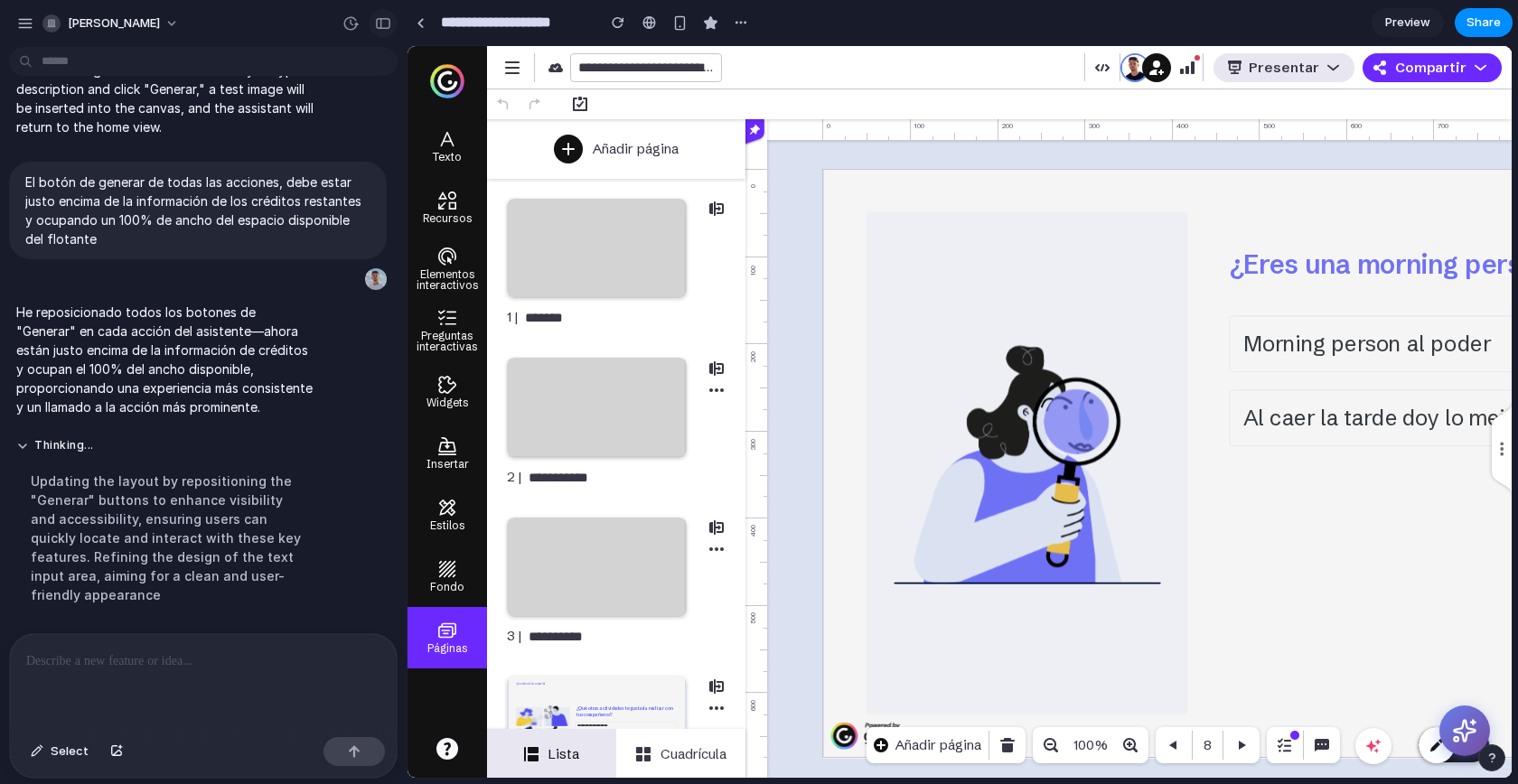
click at [372, 30] on button "button" at bounding box center [384, 23] width 29 height 29
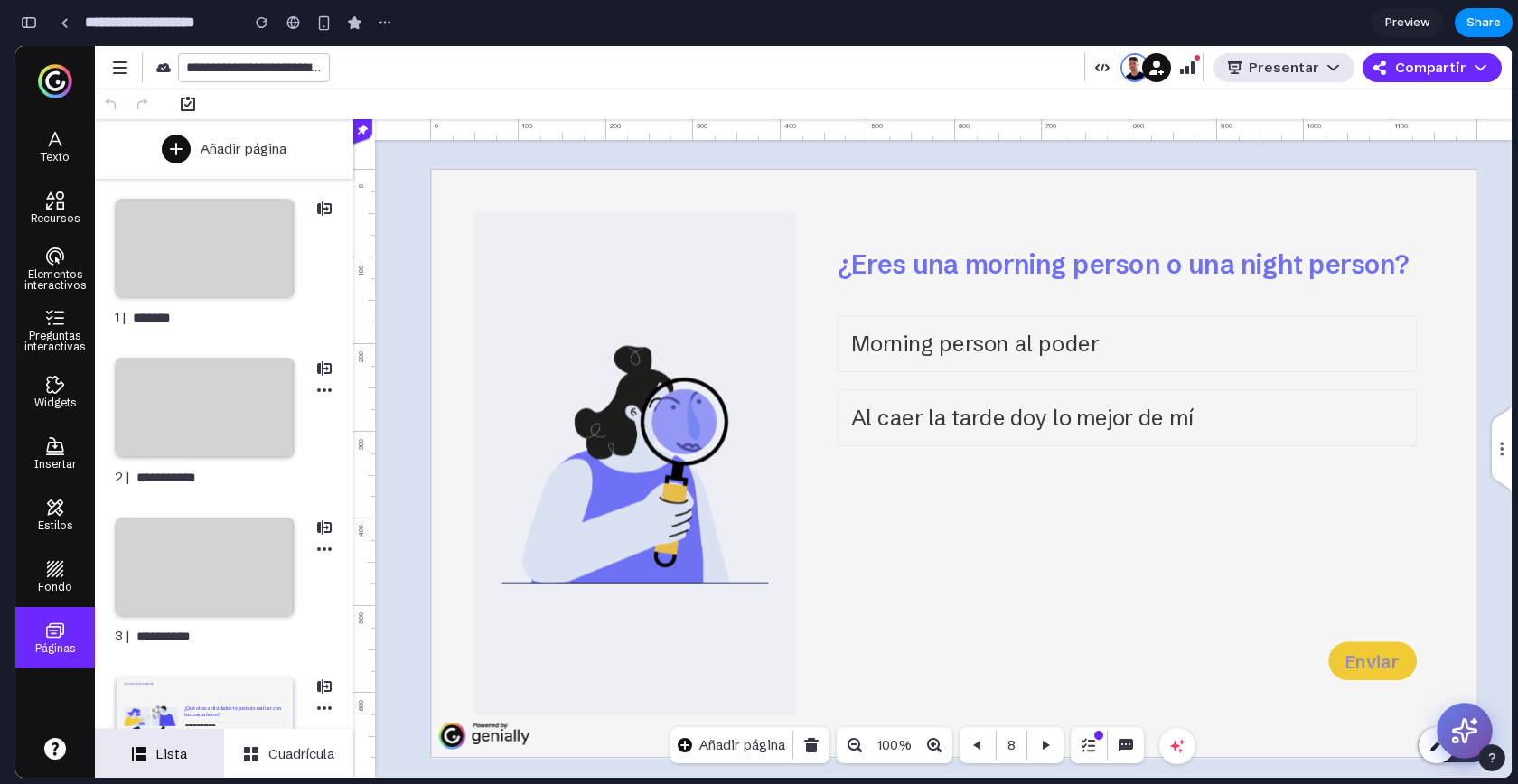
click at [1464, 717] on icon at bounding box center [1465, 731] width 28 height 28
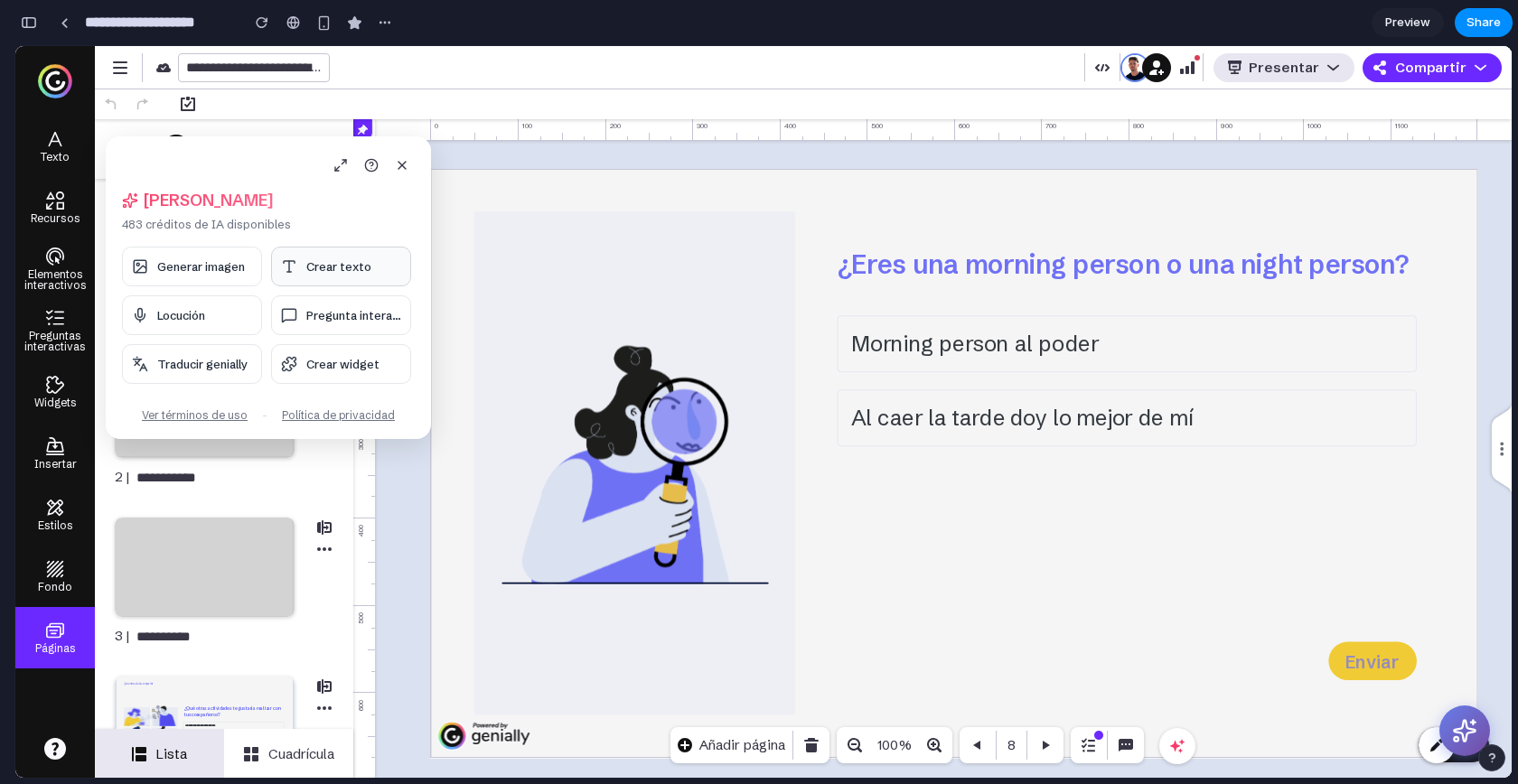
click at [317, 276] on button "Crear texto" at bounding box center [341, 266] width 140 height 40
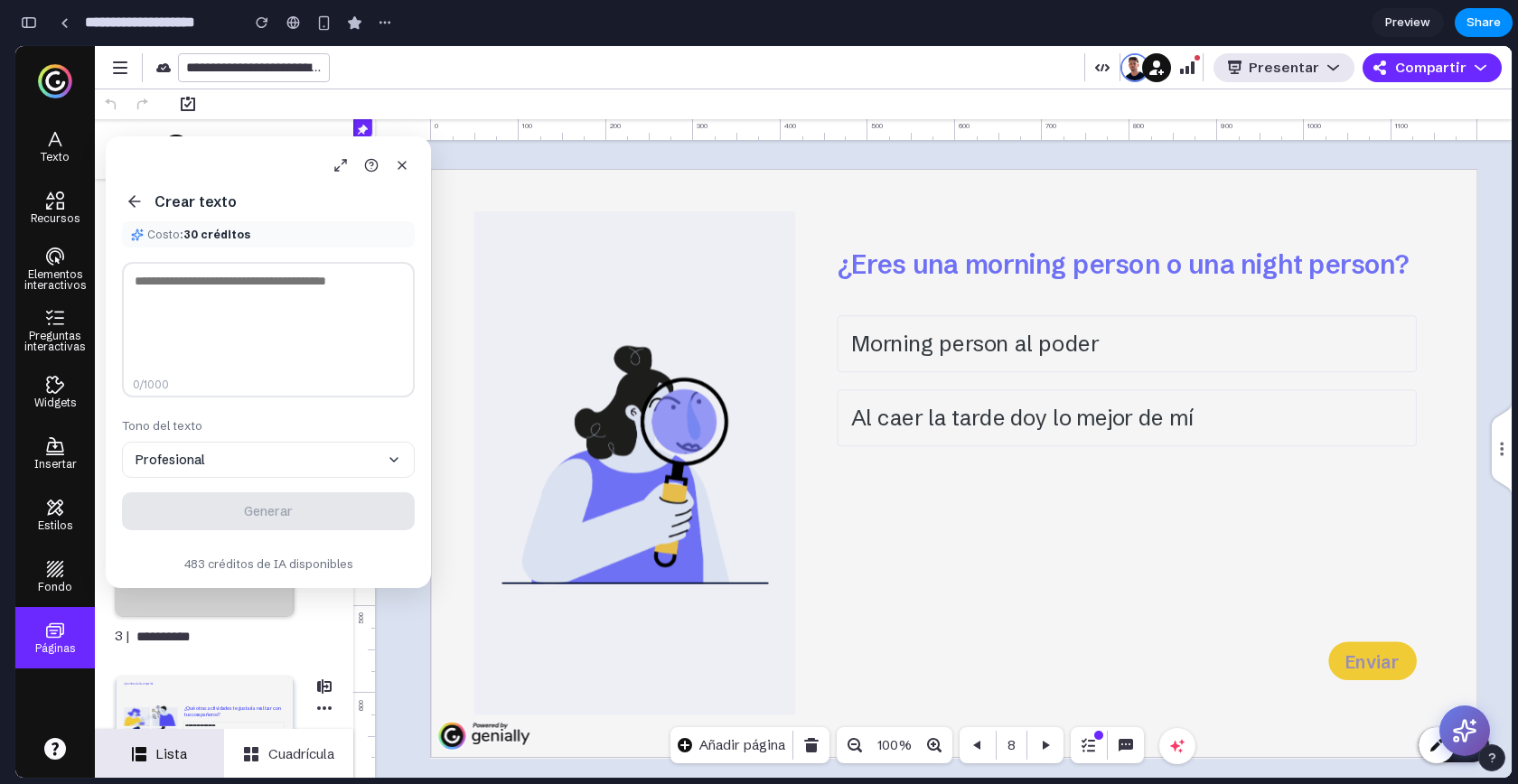
click at [140, 208] on icon at bounding box center [134, 202] width 18 height 18
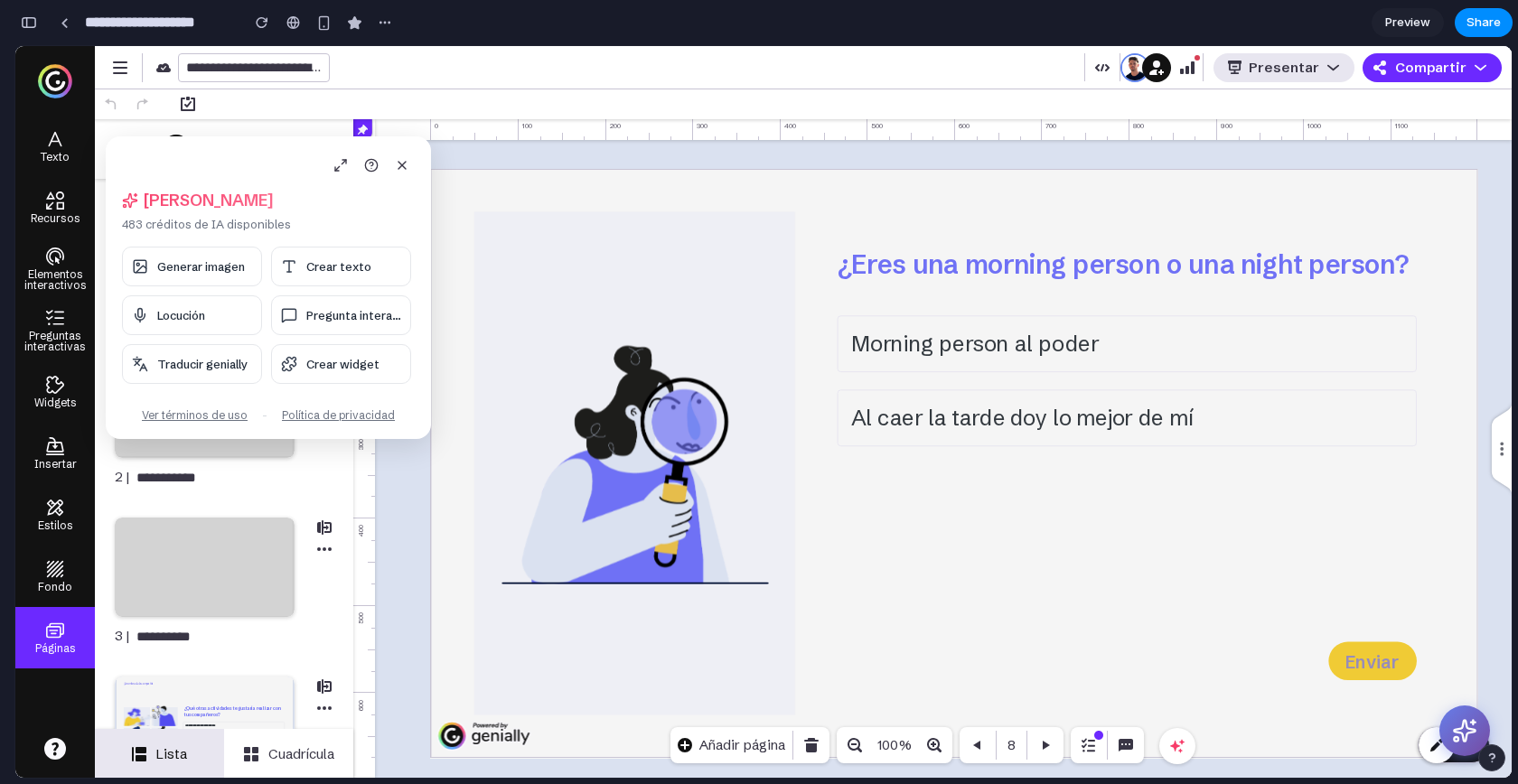
click at [201, 239] on div "Hola, Alejandro 483 créditos de IA disponibles Generar imagen Crear texto Locuc…" at bounding box center [268, 287] width 325 height 302
click at [201, 268] on span "Generar imagen" at bounding box center [202, 266] width 88 height 15
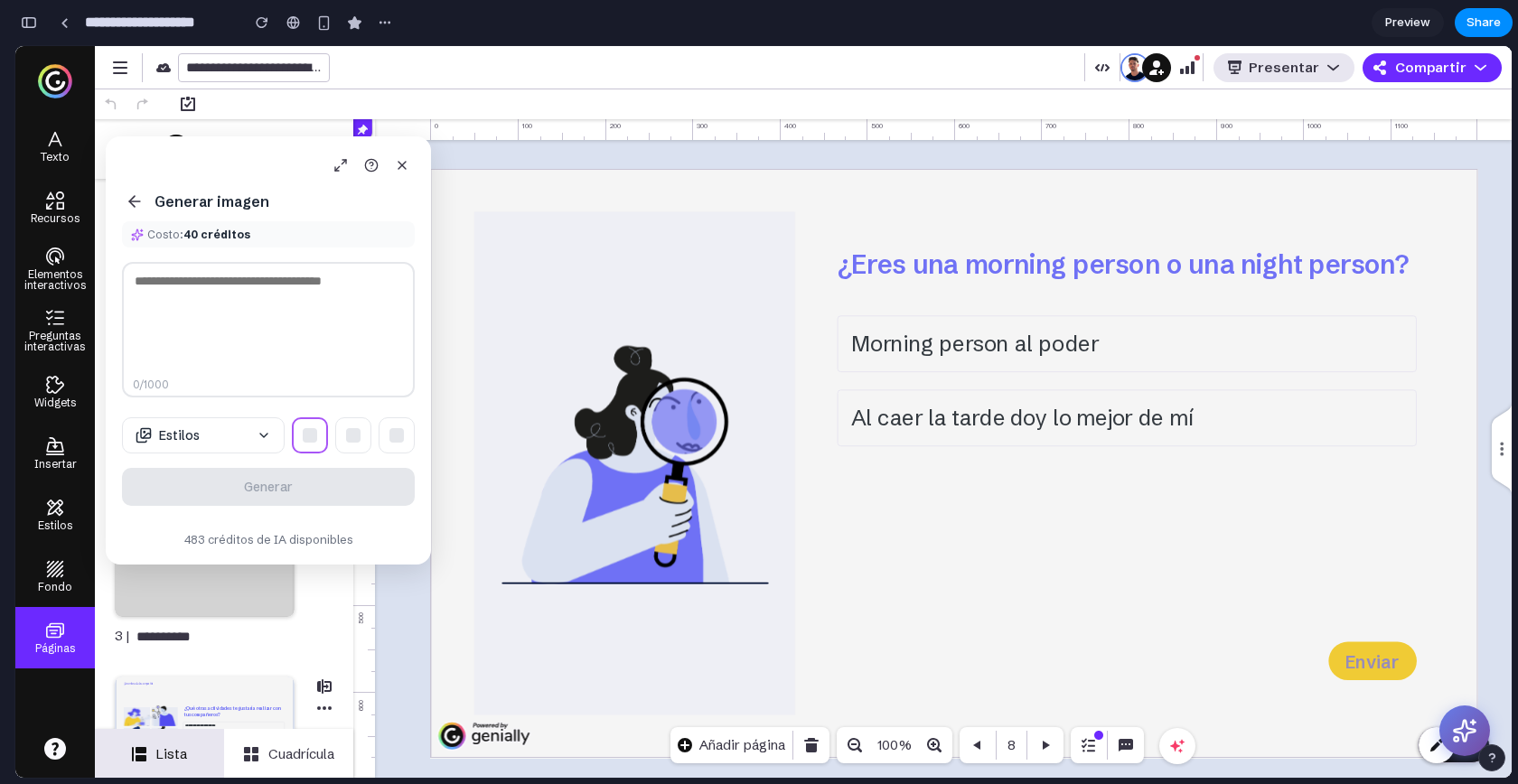
click at [241, 310] on textarea at bounding box center [268, 330] width 293 height 135
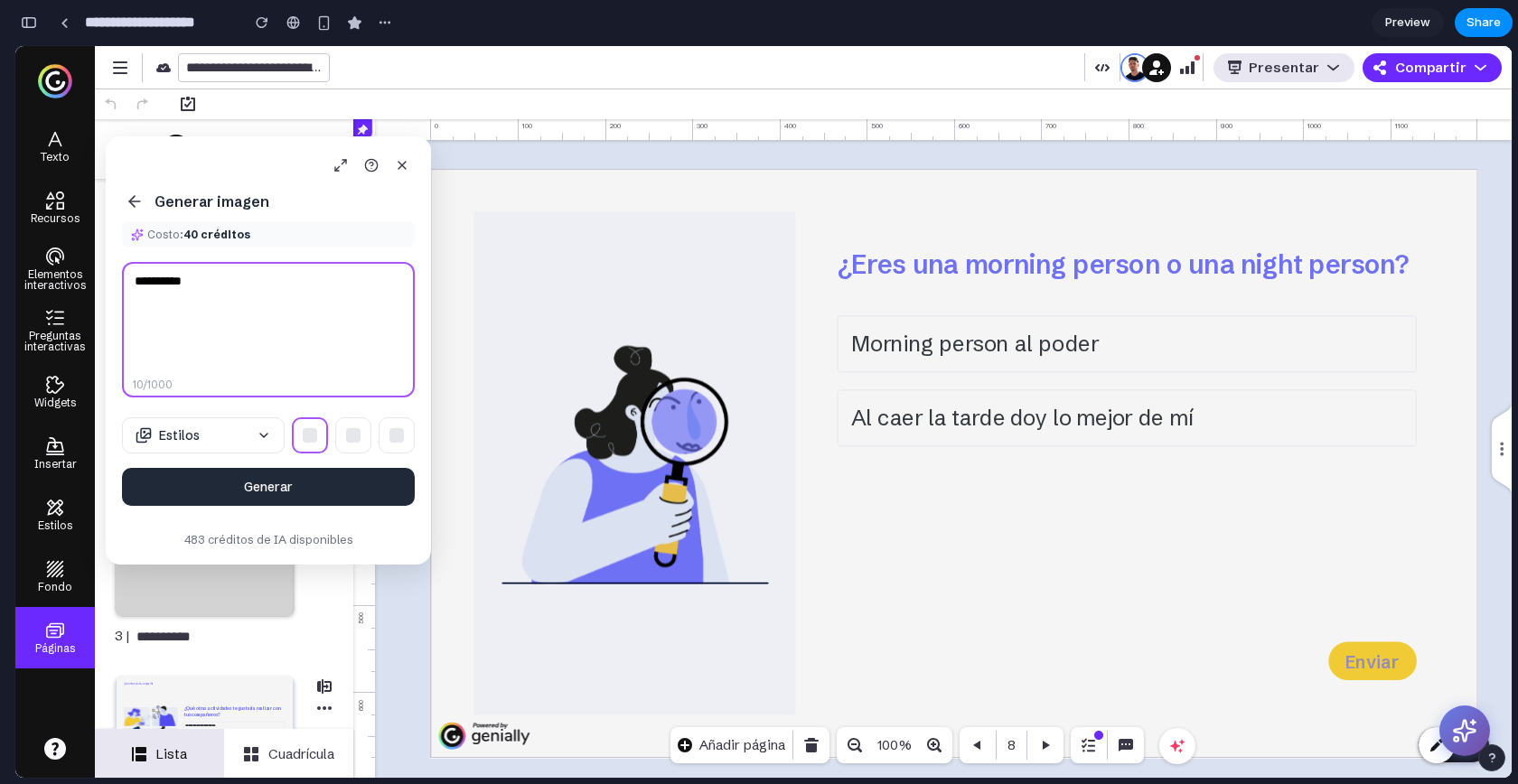
type textarea "**********"
click at [355, 429] on div at bounding box center [353, 435] width 15 height 15
click at [391, 445] on button at bounding box center [397, 435] width 36 height 36
click at [258, 444] on button "Estilos" at bounding box center [204, 435] width 163 height 36
click at [30, 30] on button "button" at bounding box center [29, 23] width 29 height 29
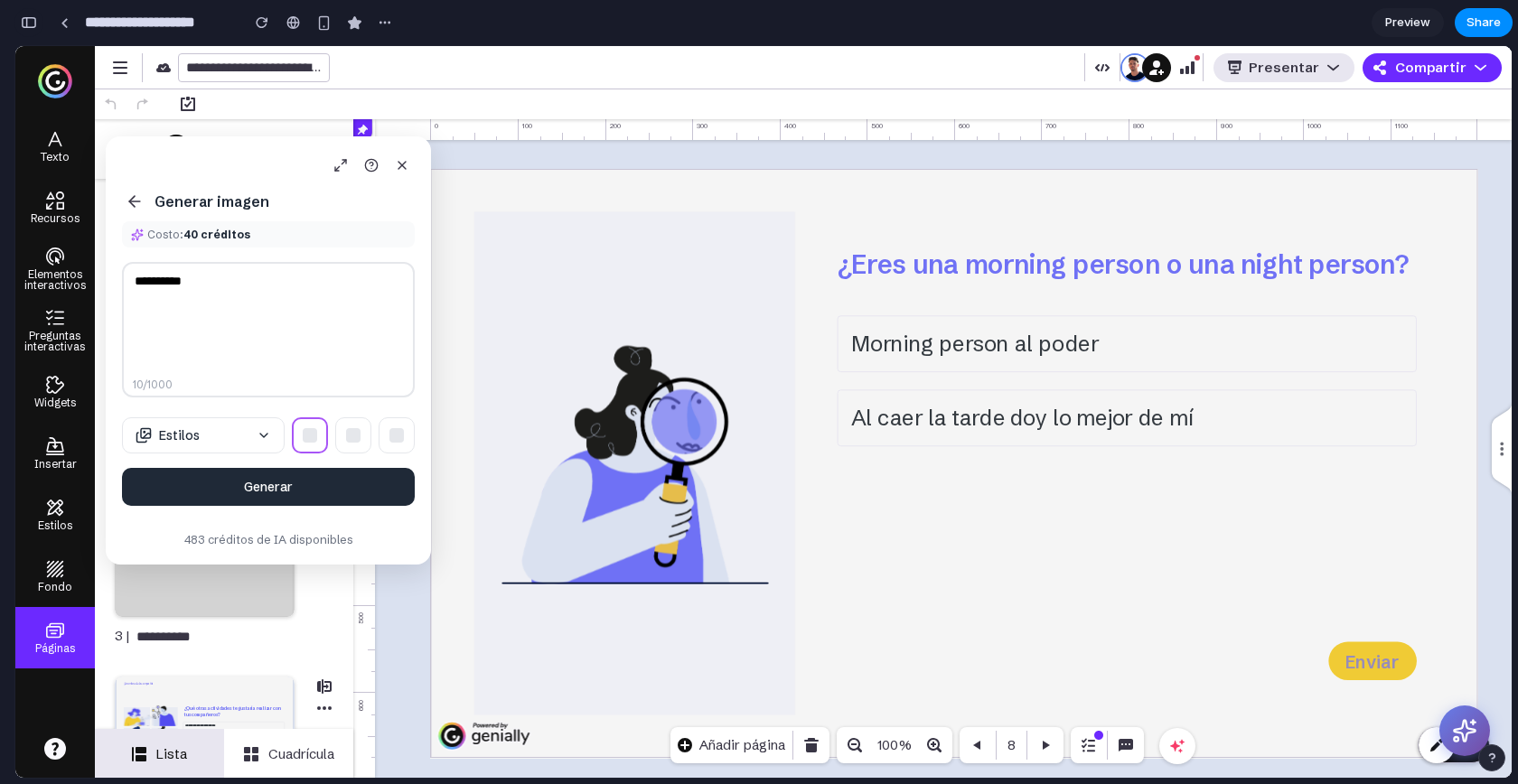
scroll to position [7271, 0]
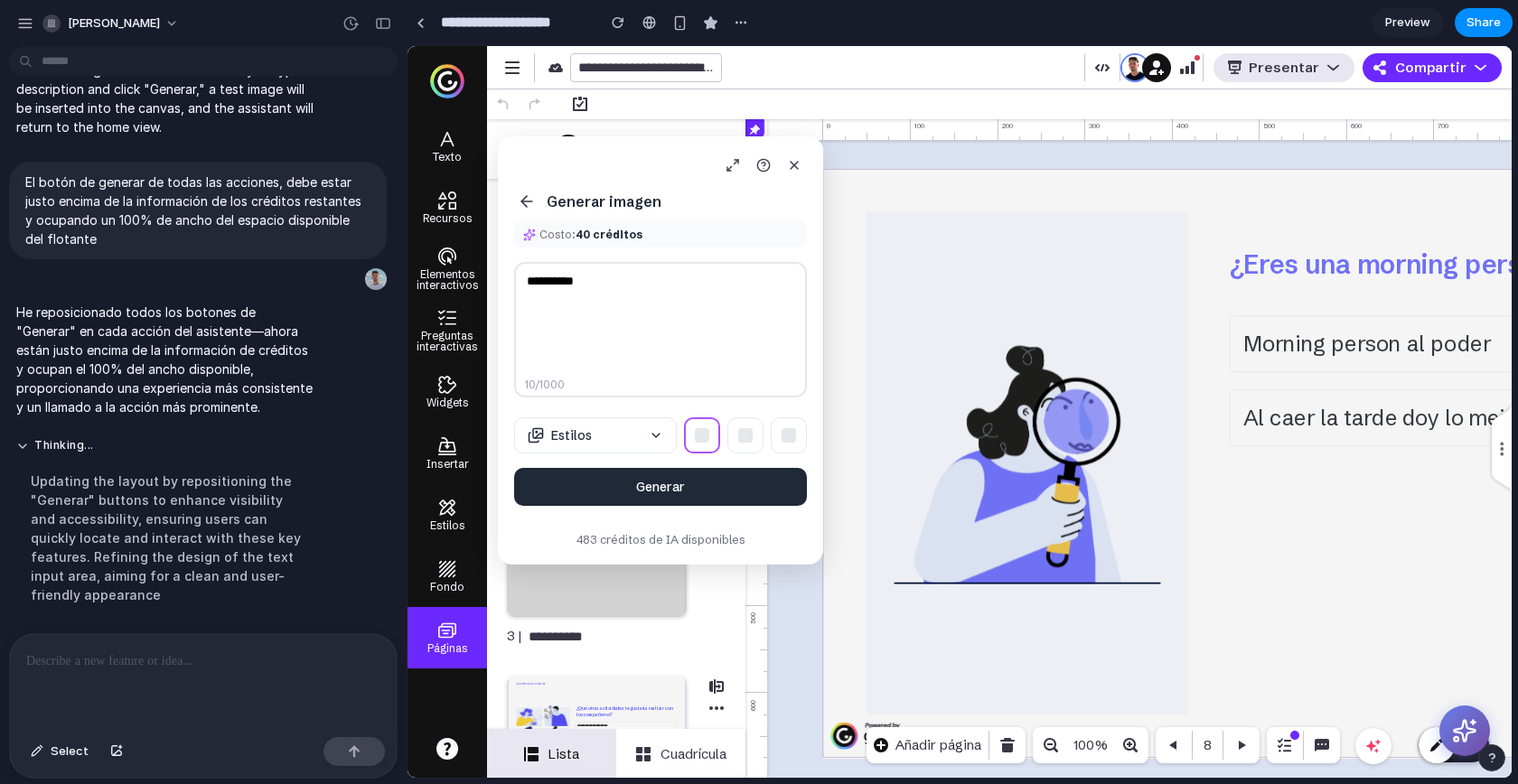
click at [152, 650] on p at bounding box center [200, 661] width 347 height 22
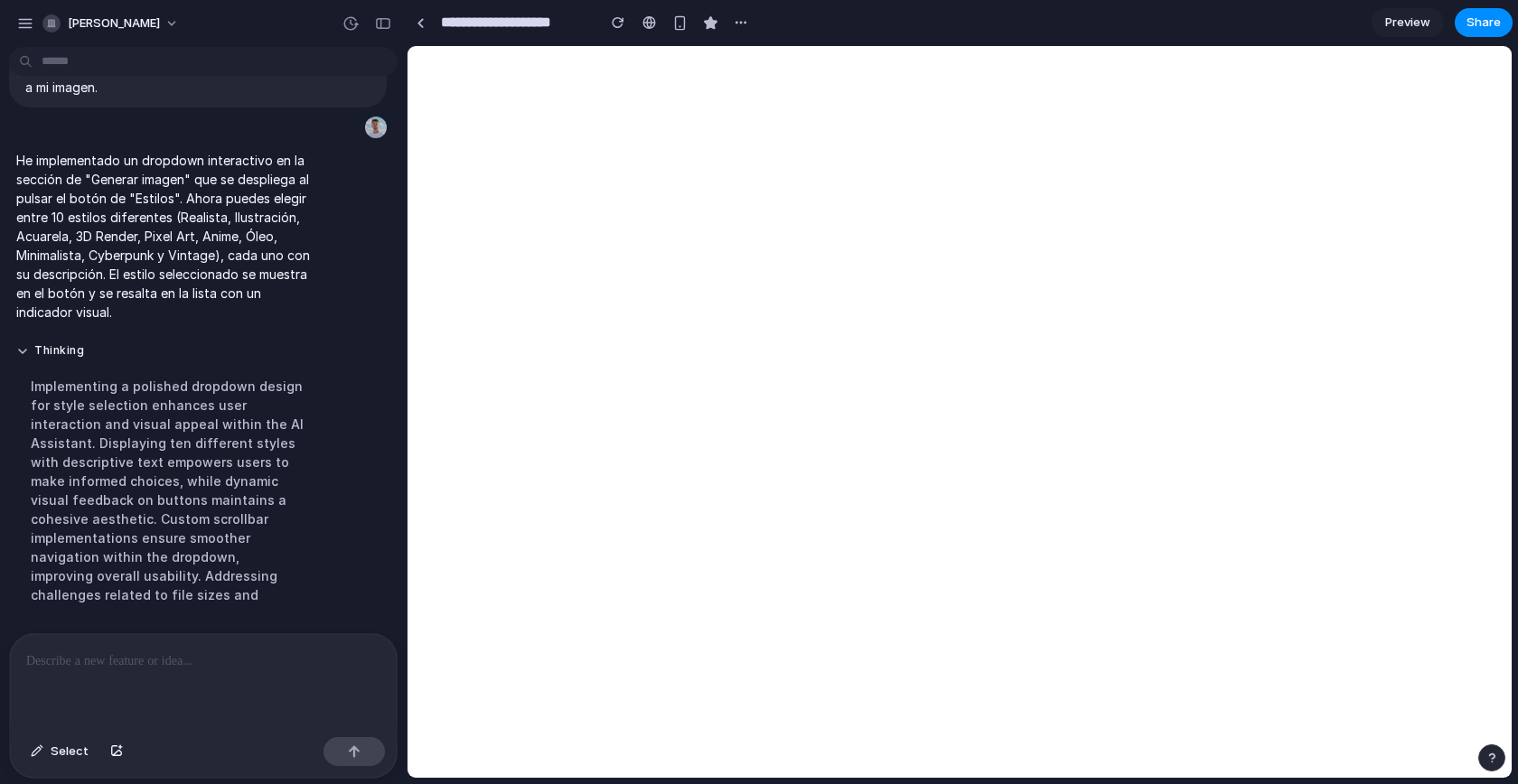
scroll to position [7480, 0]
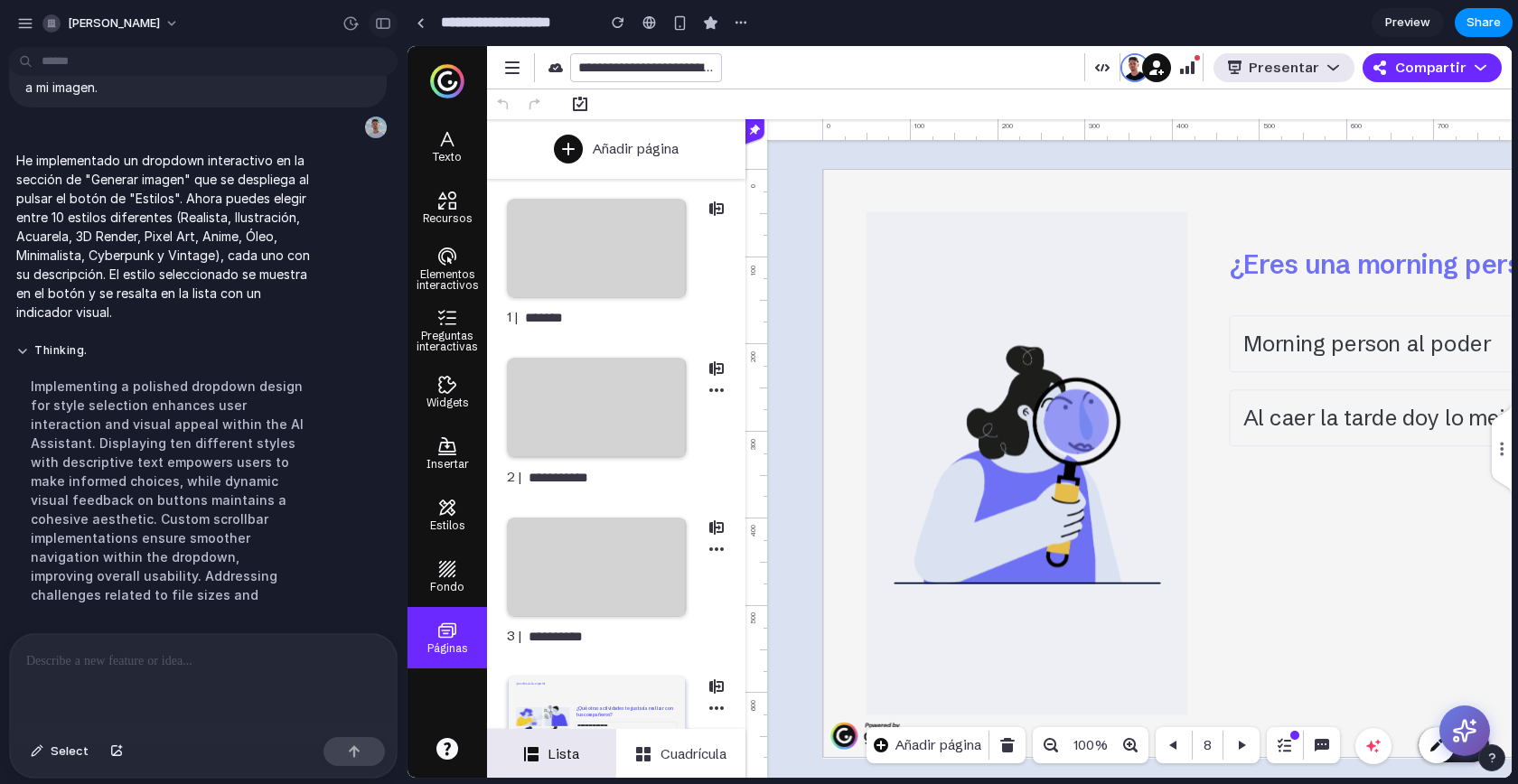
click at [385, 25] on div "button" at bounding box center [383, 23] width 17 height 13
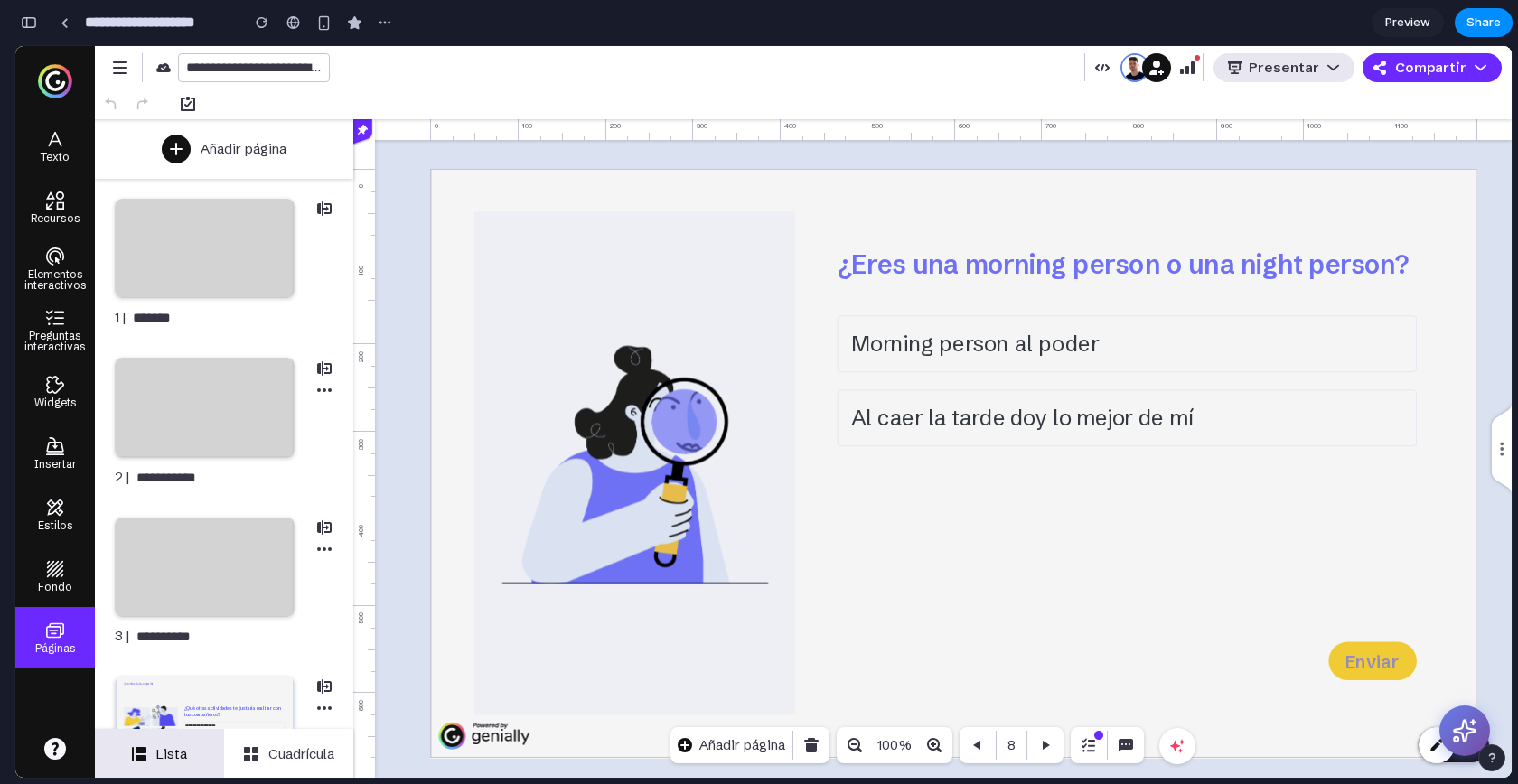
scroll to position [14376, 0]
click at [1440, 749] on div at bounding box center [1465, 731] width 51 height 51
click at [1472, 732] on icon at bounding box center [1465, 731] width 28 height 28
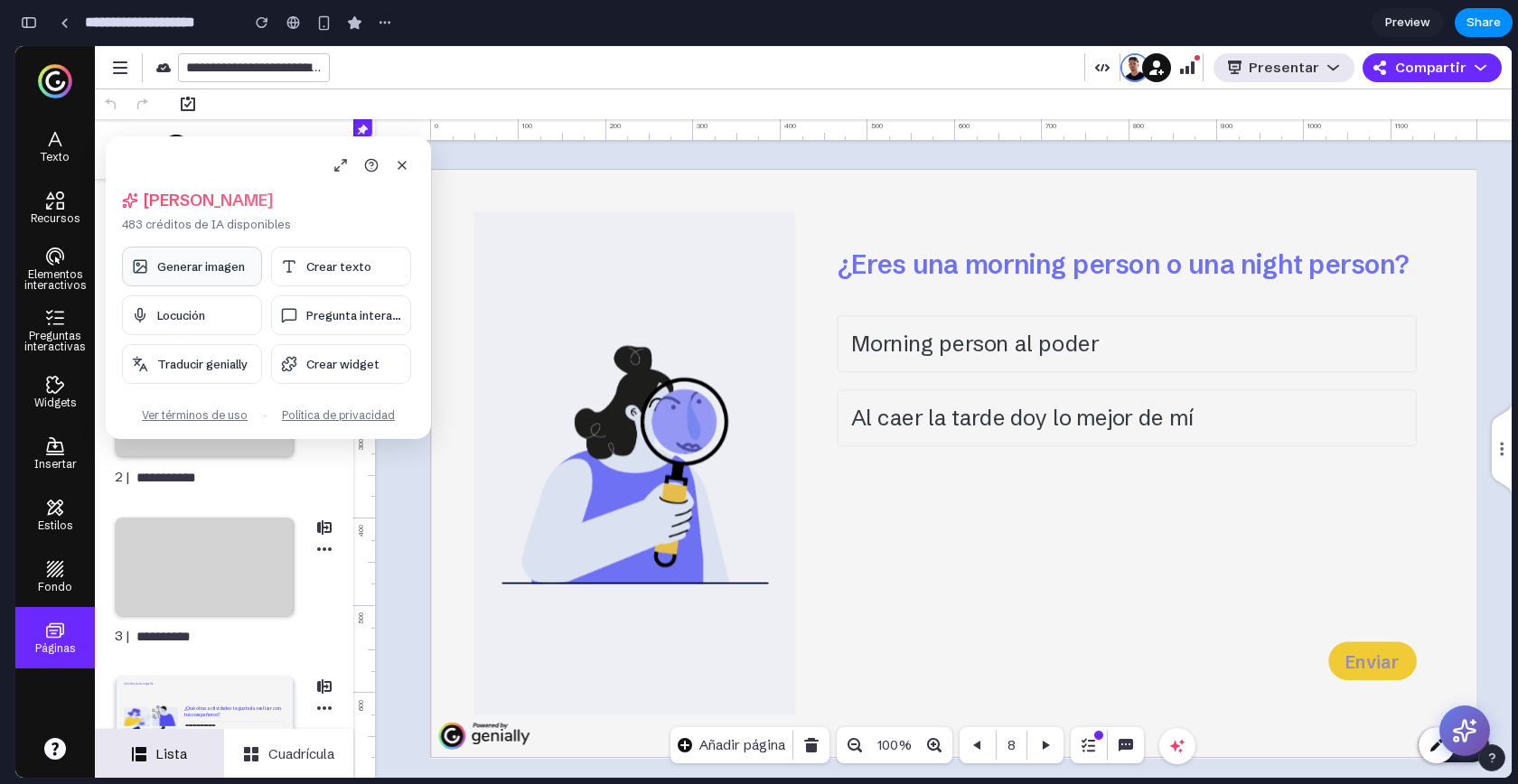
click at [210, 273] on span "Generar imagen" at bounding box center [202, 266] width 88 height 15
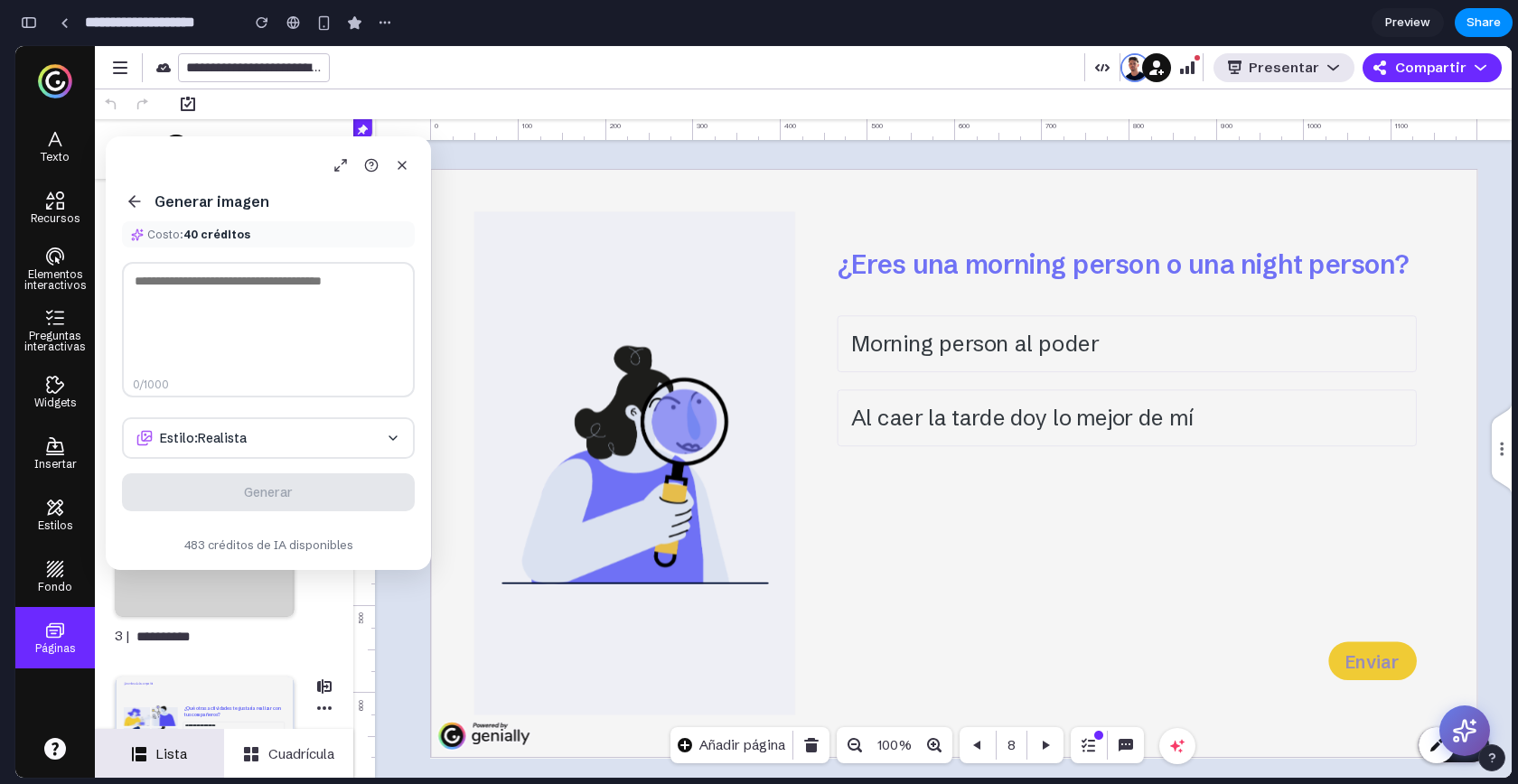
click at [353, 433] on button "Estilo: Realista" at bounding box center [268, 438] width 293 height 41
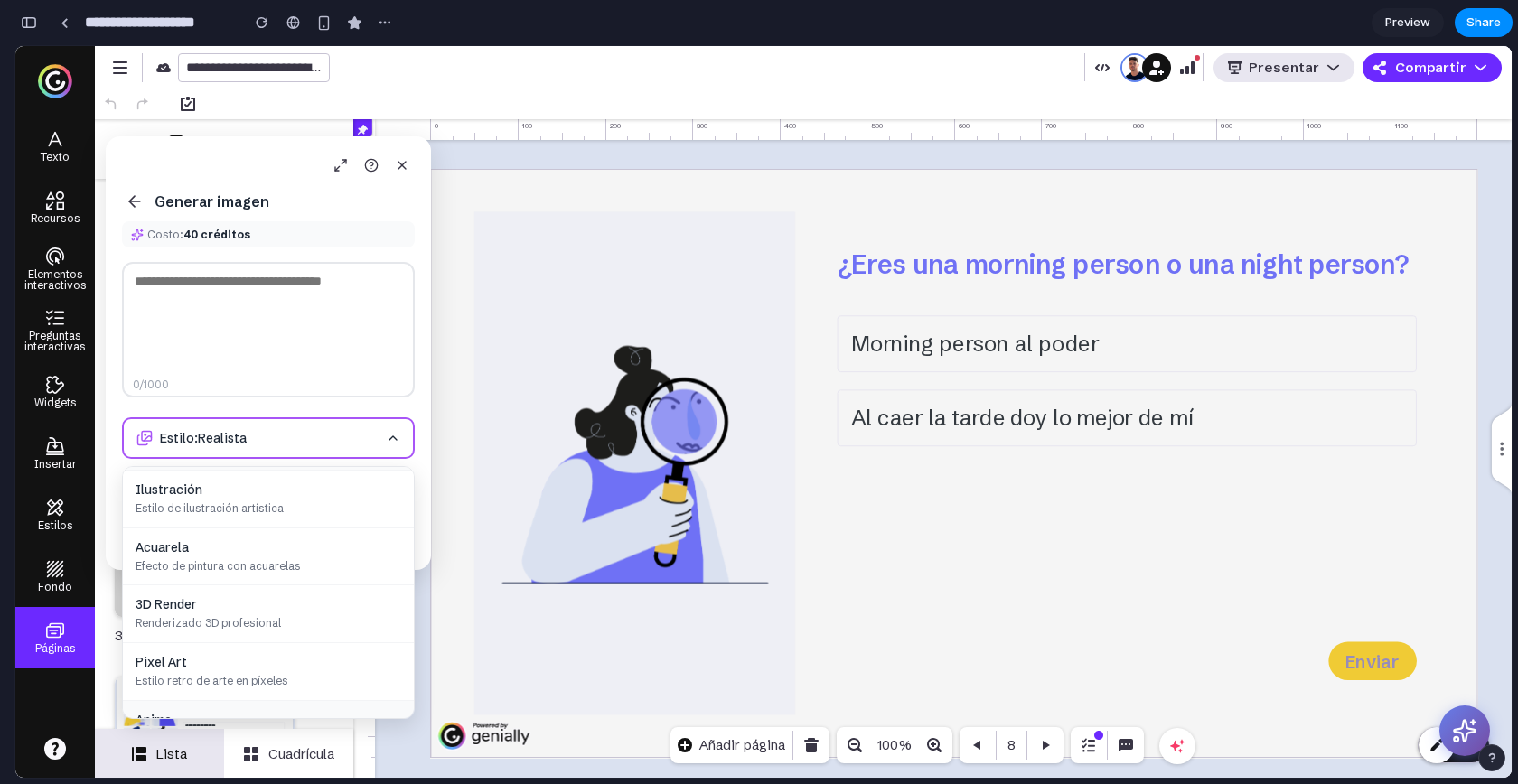
scroll to position [0, 0]
click at [325, 410] on div "Generar imagen Costo: 40 créditos 0 /1000 Estilo: Realista Realista Imágenes fo…" at bounding box center [268, 352] width 325 height 434
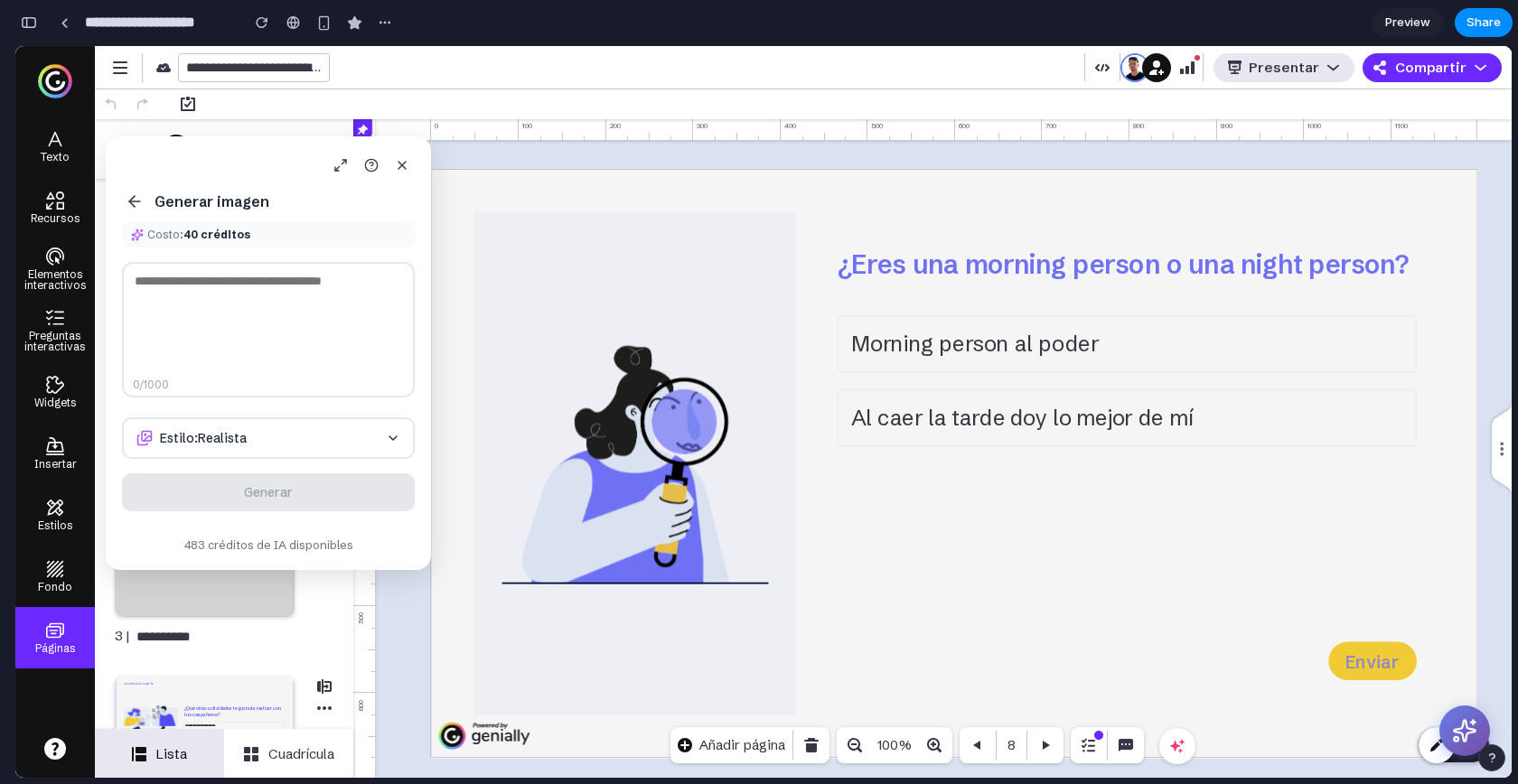
click at [277, 433] on button "Estilo: Realista" at bounding box center [268, 438] width 293 height 41
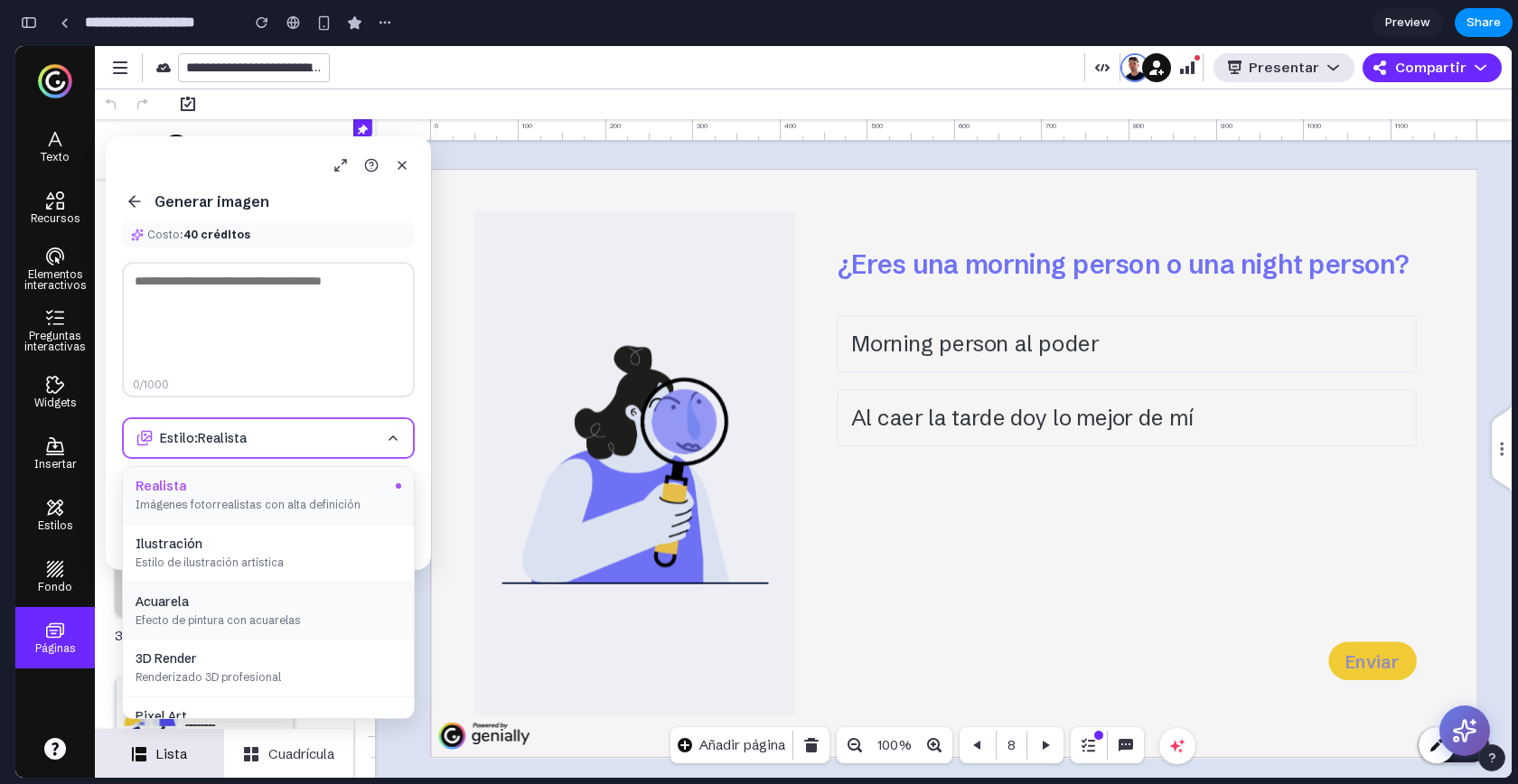
click at [277, 599] on div "Acuarela" at bounding box center [267, 601] width 265 height 17
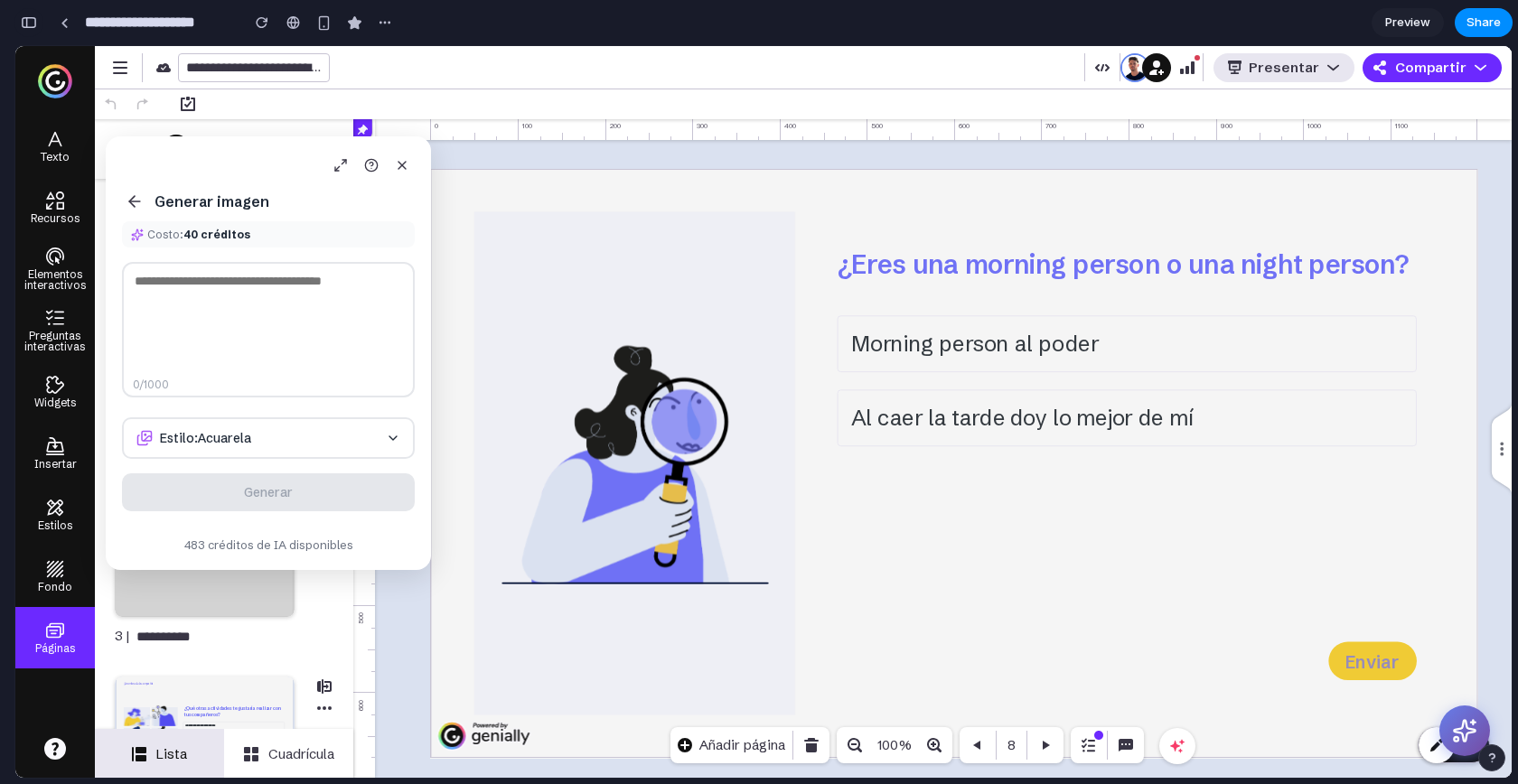
click at [34, 29] on button "button" at bounding box center [29, 23] width 29 height 29
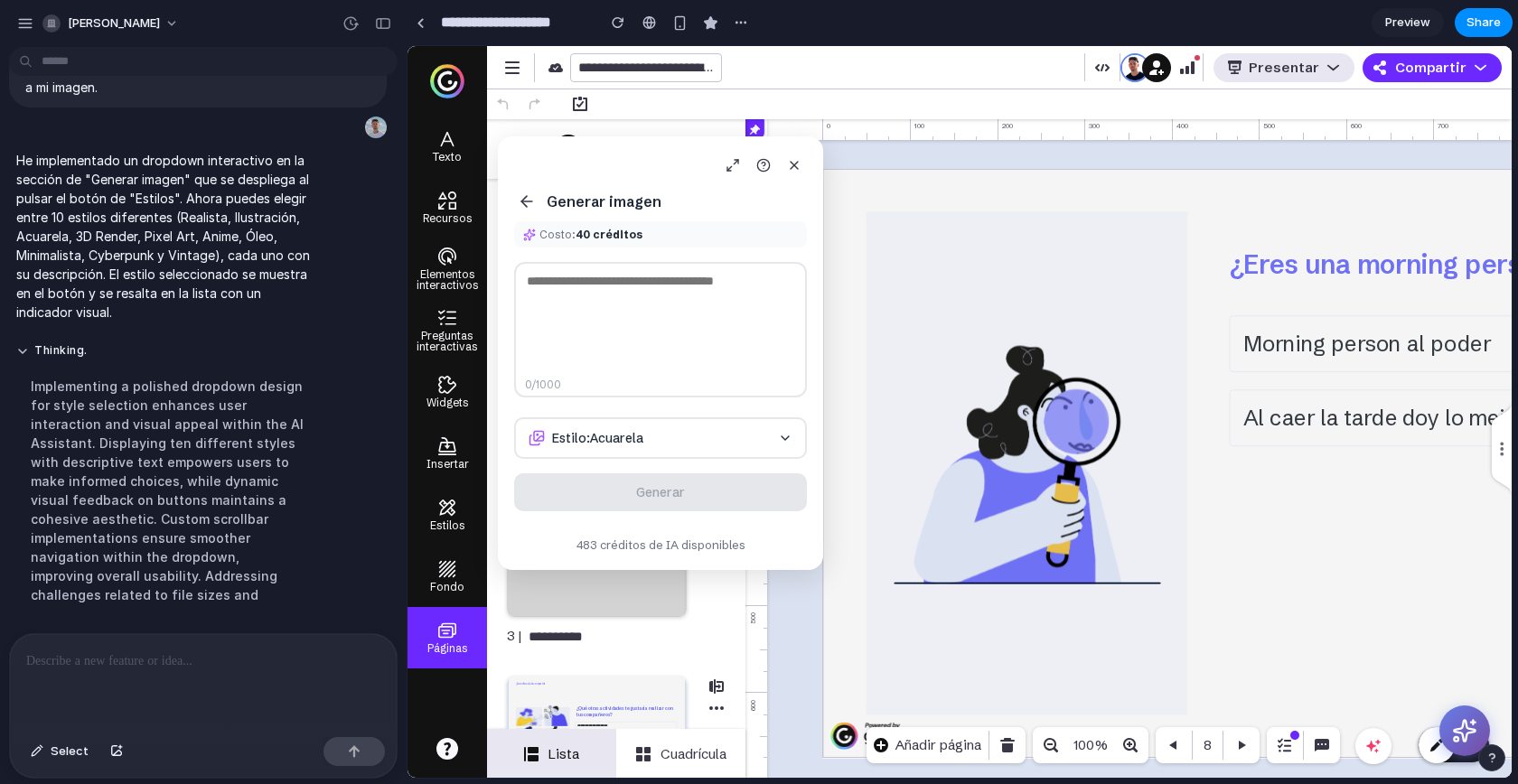
scroll to position [7480, 0]
click at [174, 660] on p at bounding box center [200, 661] width 347 height 22
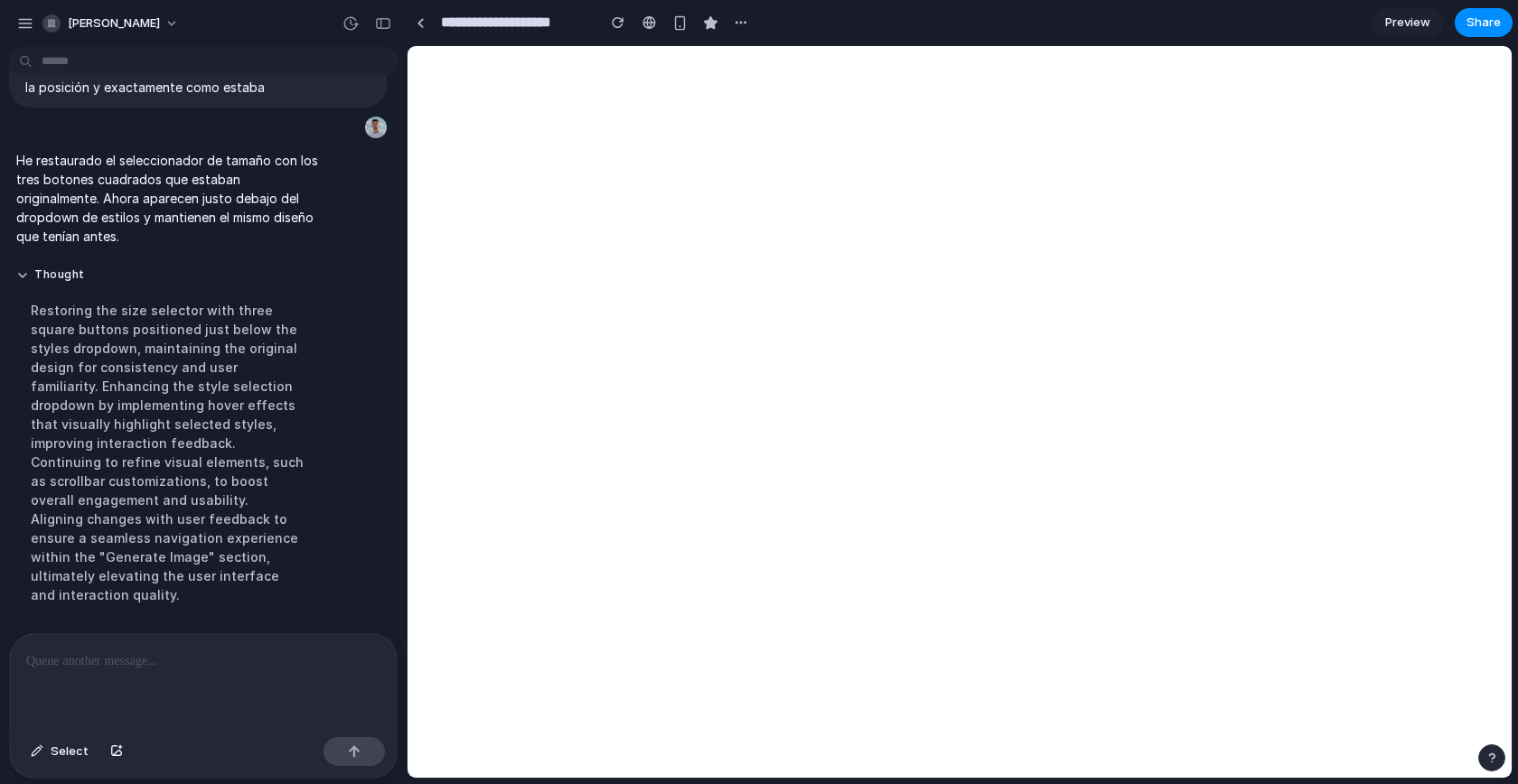
scroll to position [7190, 0]
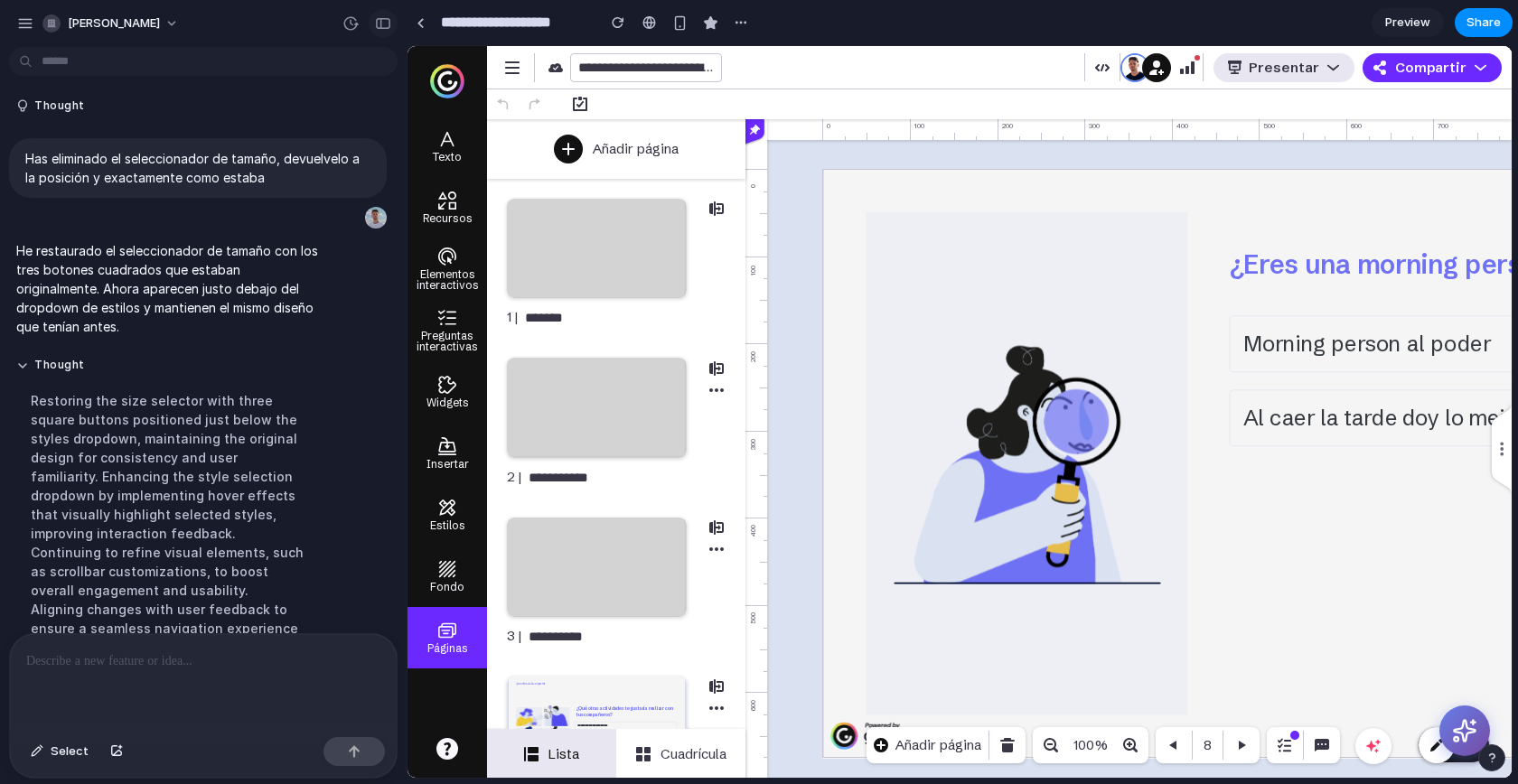
click at [381, 18] on div "button" at bounding box center [383, 23] width 17 height 13
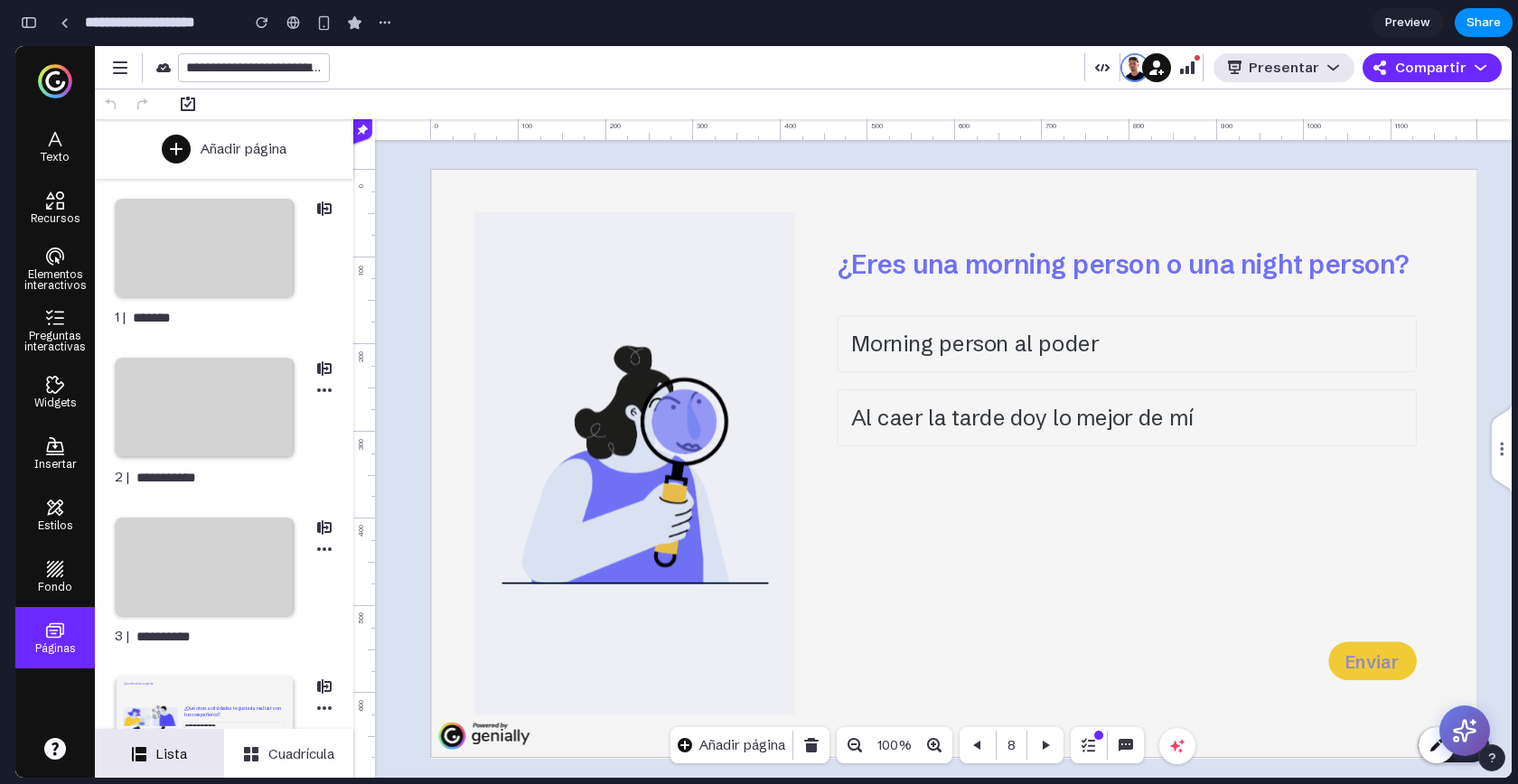
scroll to position [14438, 0]
click at [1479, 731] on button at bounding box center [1465, 731] width 51 height 51
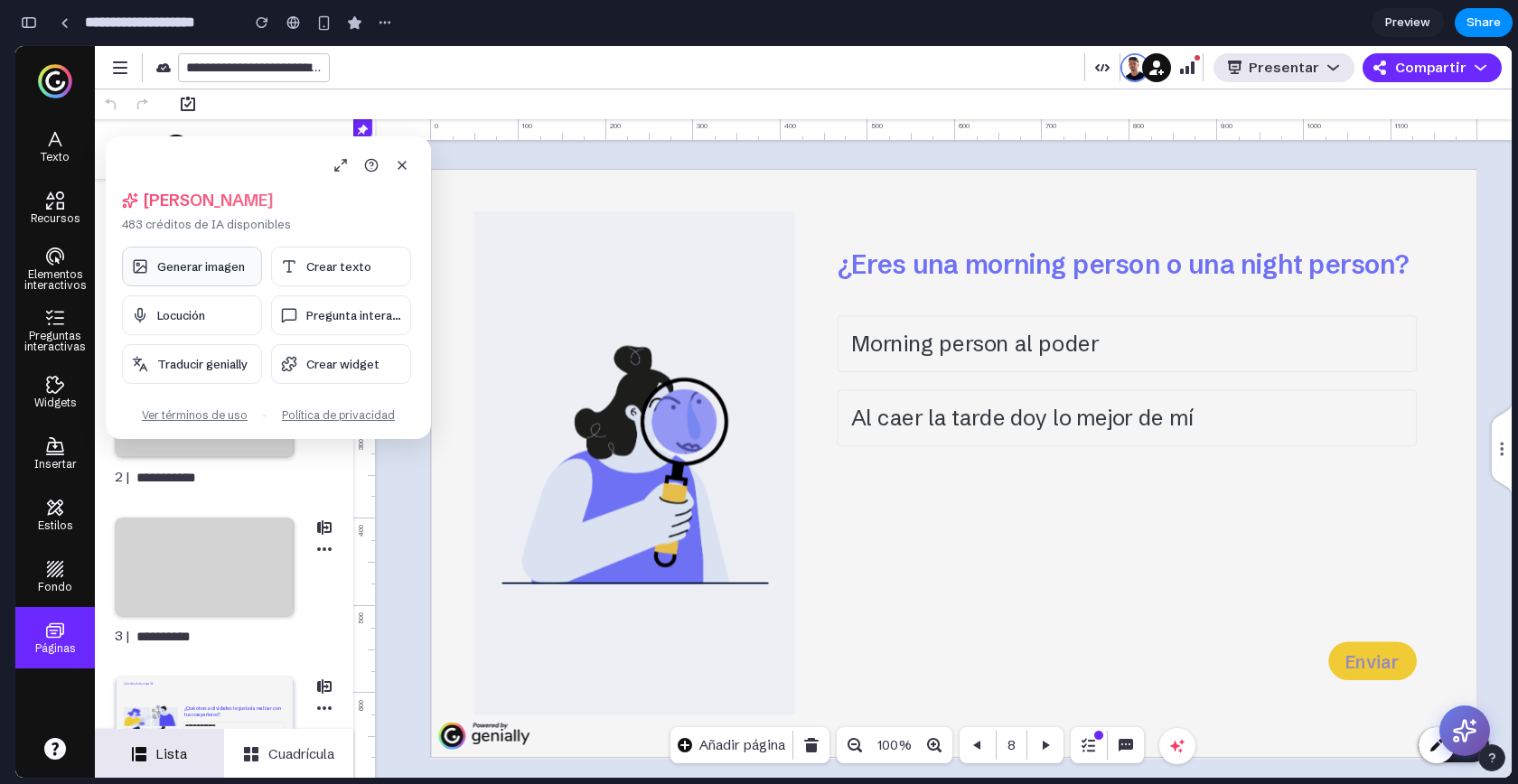
click at [204, 264] on span "Generar imagen" at bounding box center [202, 266] width 88 height 15
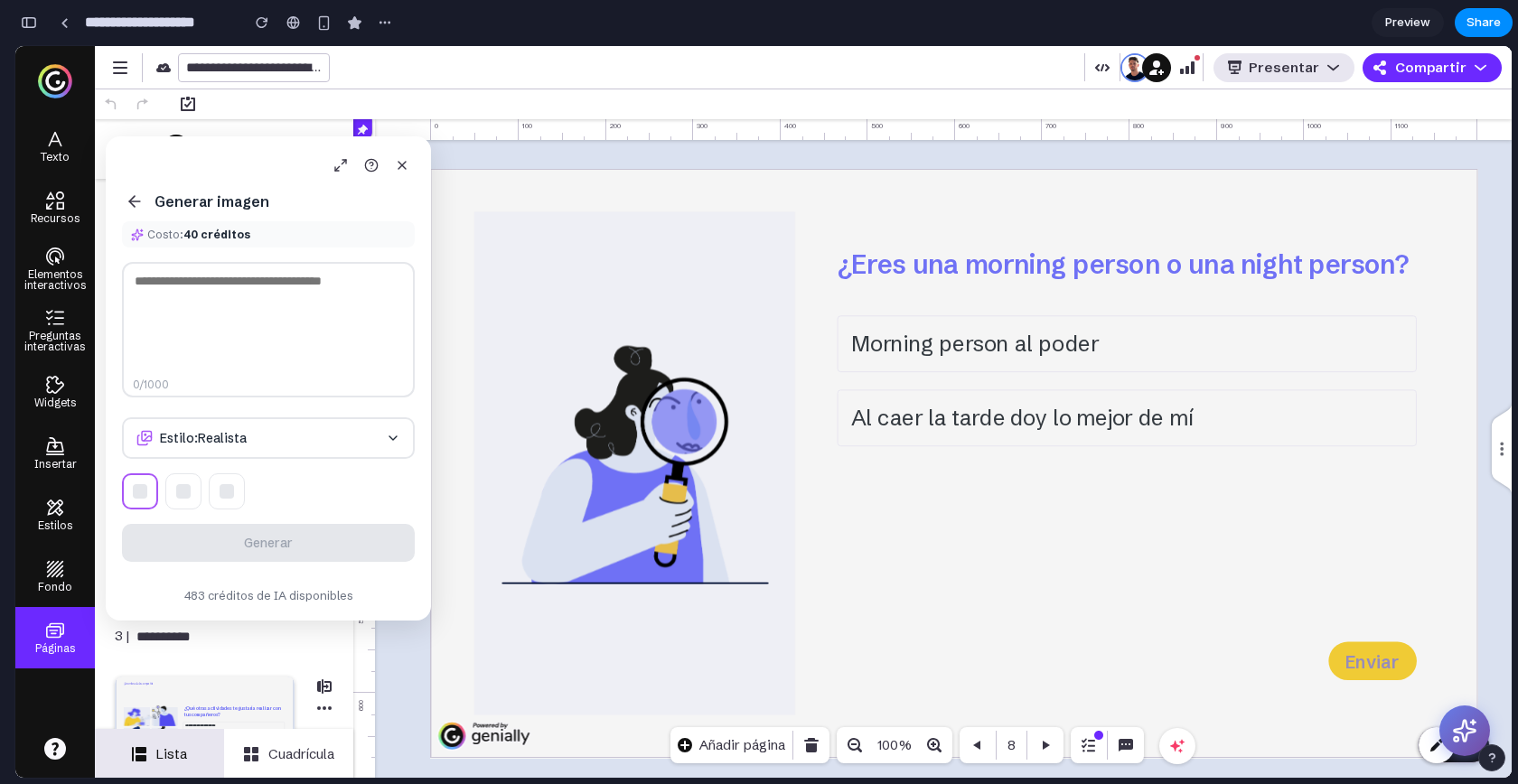
click at [178, 486] on div at bounding box center [183, 491] width 15 height 15
click at [225, 487] on div at bounding box center [226, 491] width 15 height 15
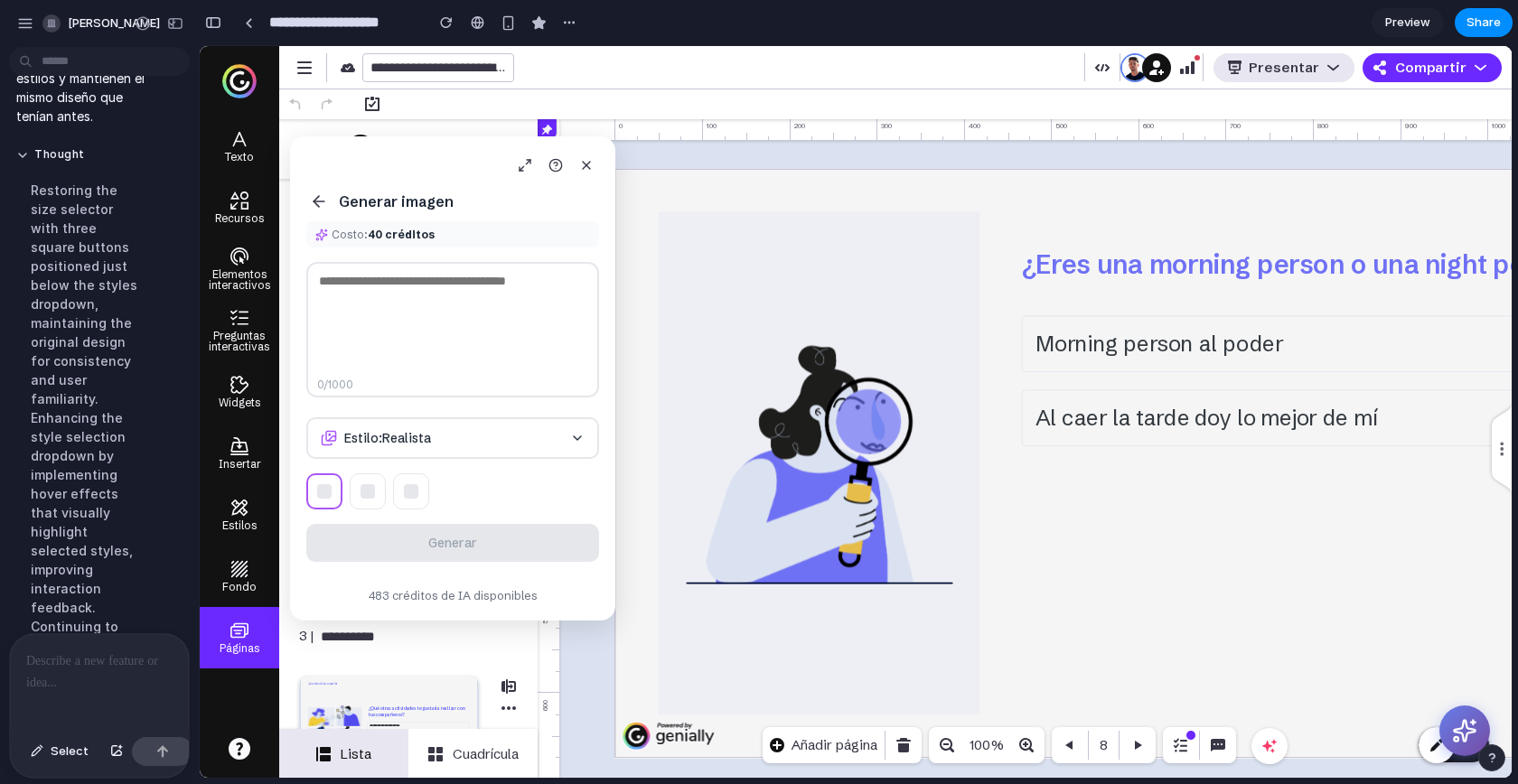
click at [80, 686] on div at bounding box center [99, 682] width 179 height 96
click at [111, 754] on div "button" at bounding box center [117, 751] width 13 height 11
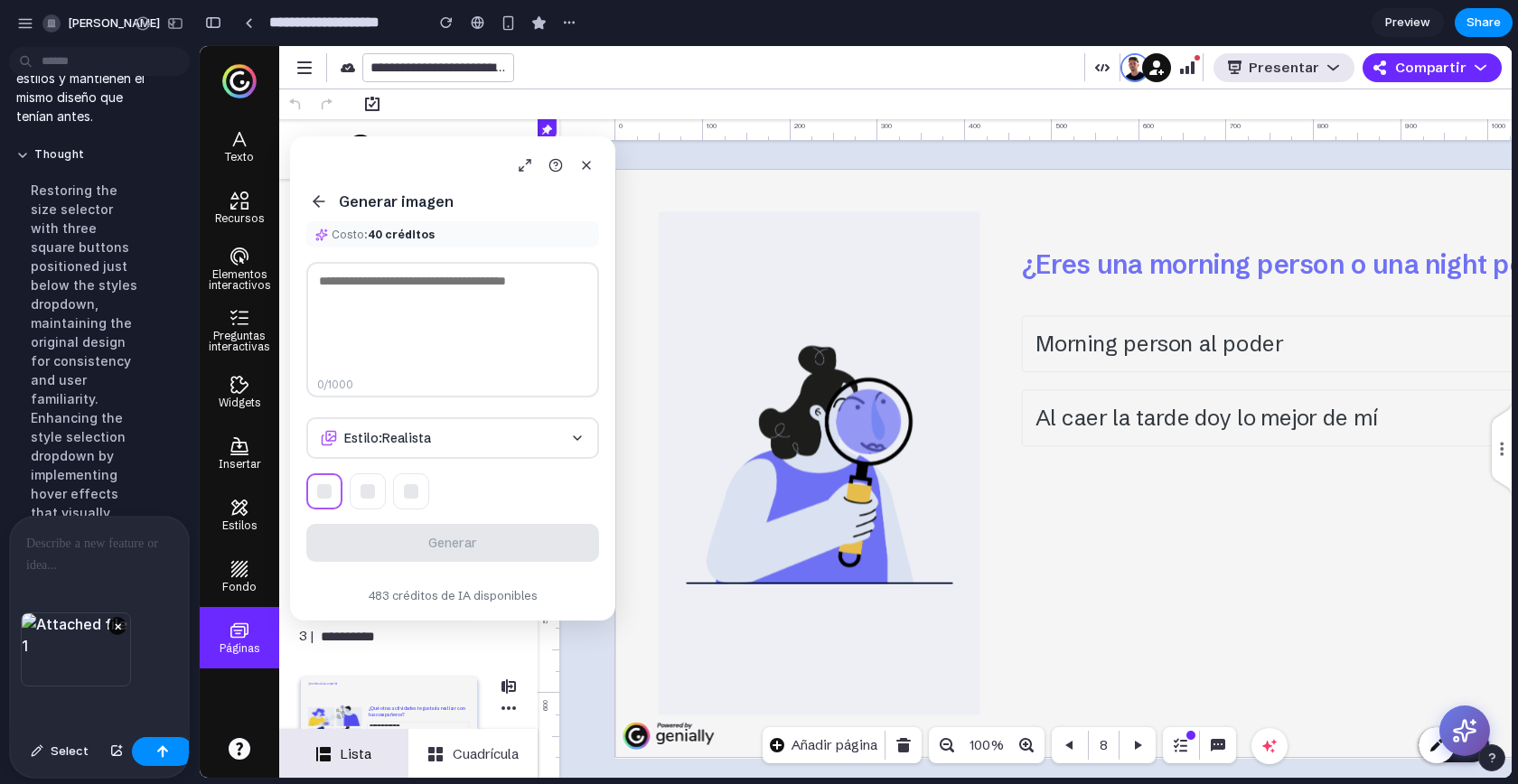
click at [67, 539] on p at bounding box center [96, 543] width 139 height 22
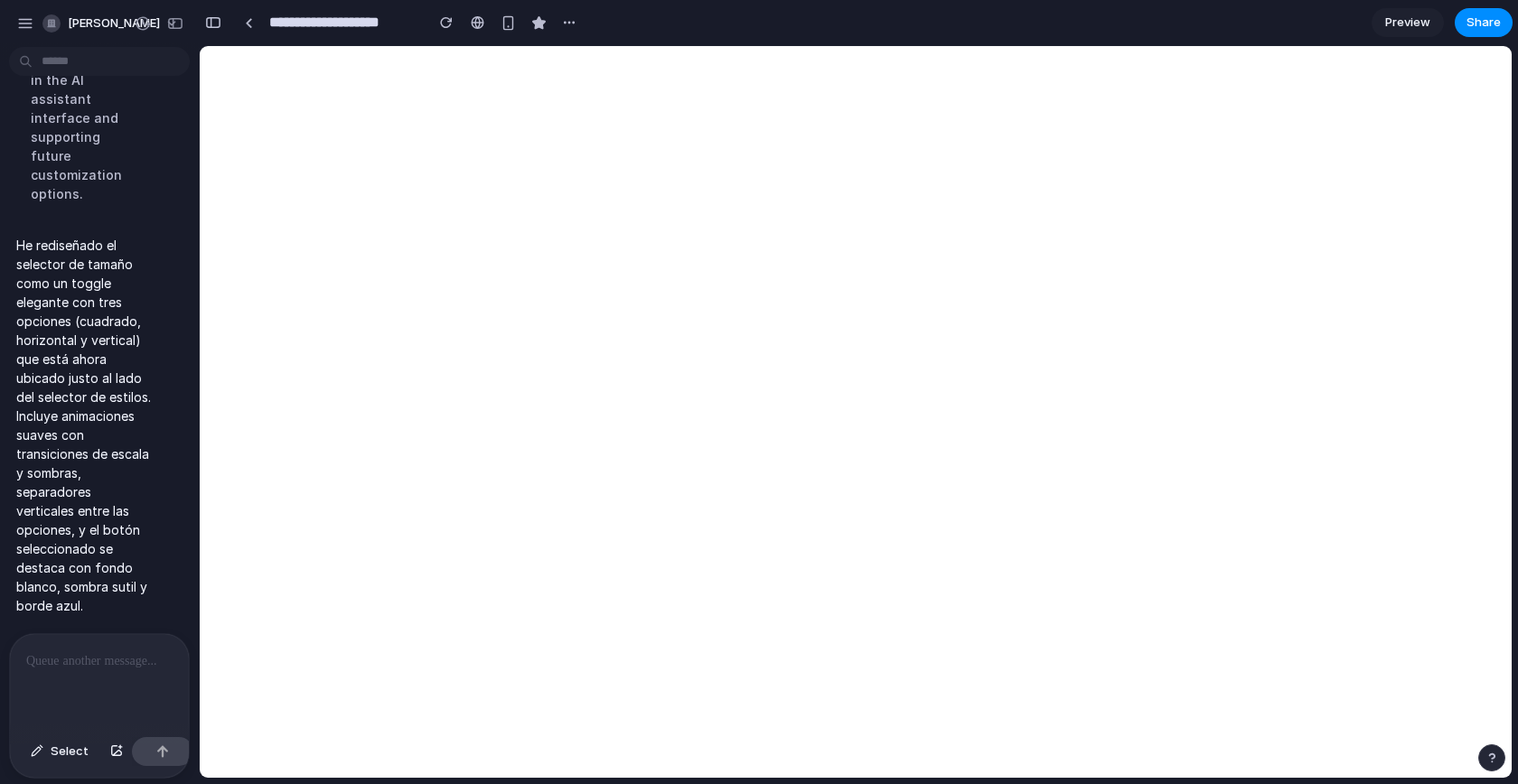
scroll to position [15241, 0]
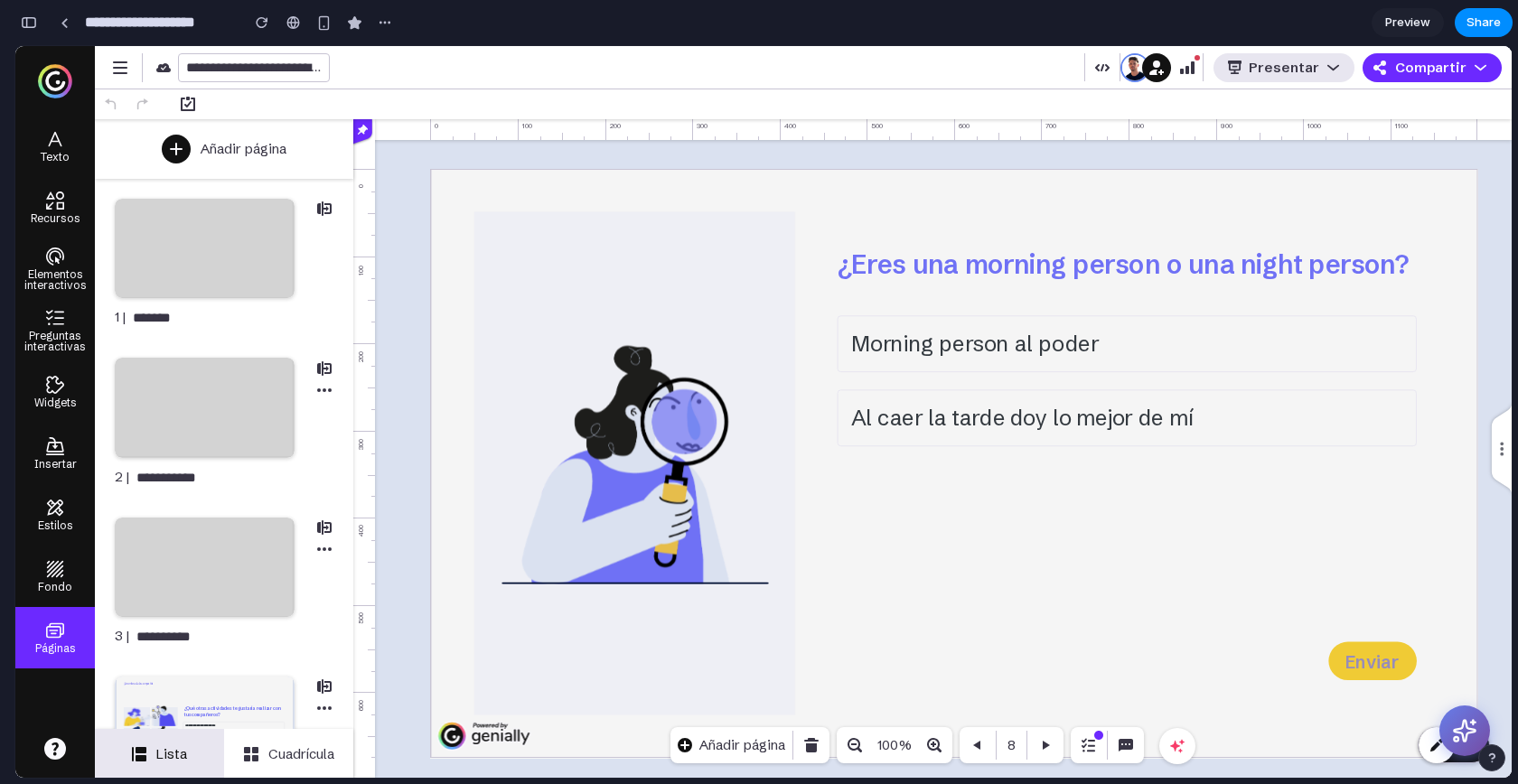
click at [1482, 728] on button at bounding box center [1465, 731] width 51 height 51
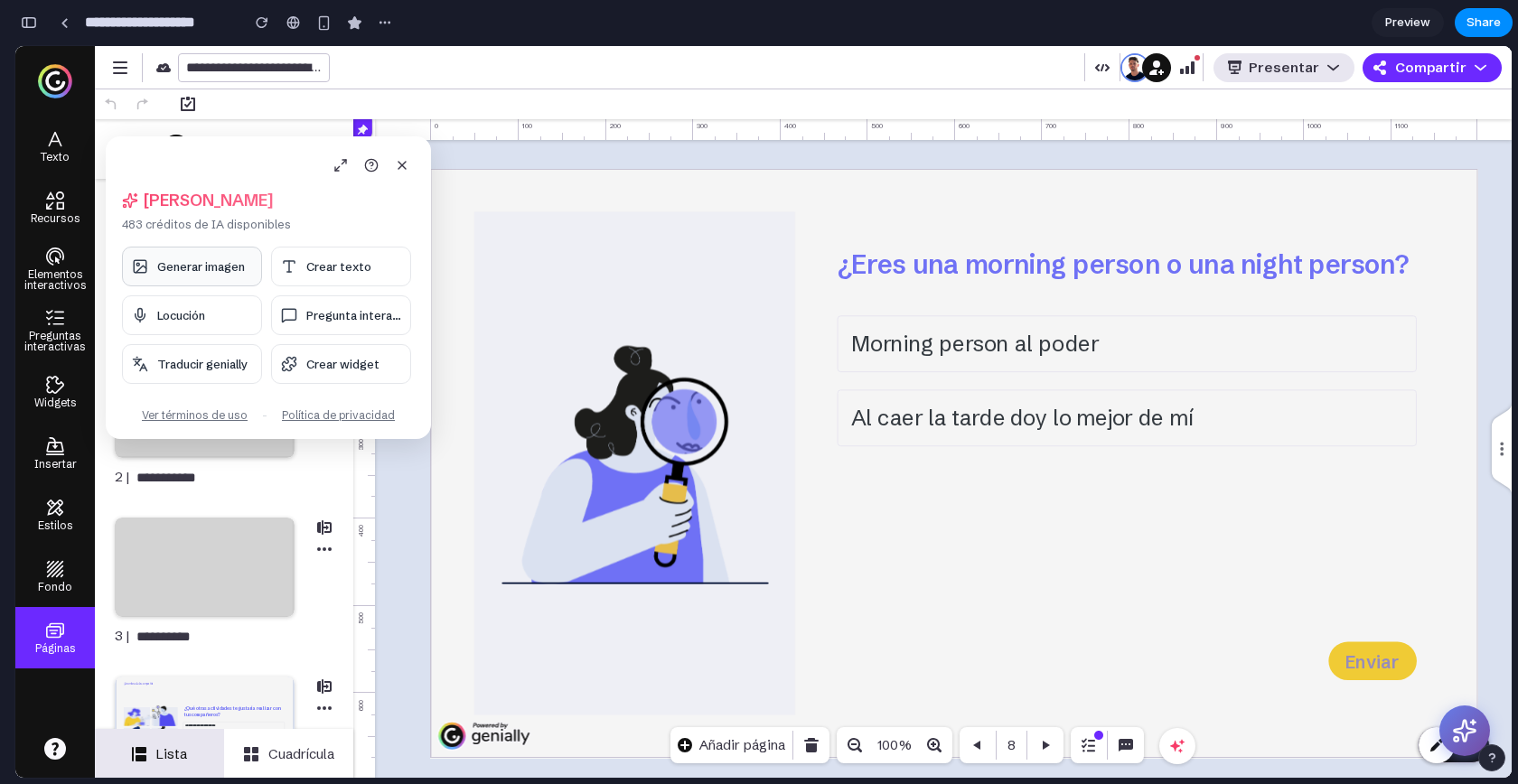
click at [214, 266] on span "Generar imagen" at bounding box center [202, 266] width 88 height 15
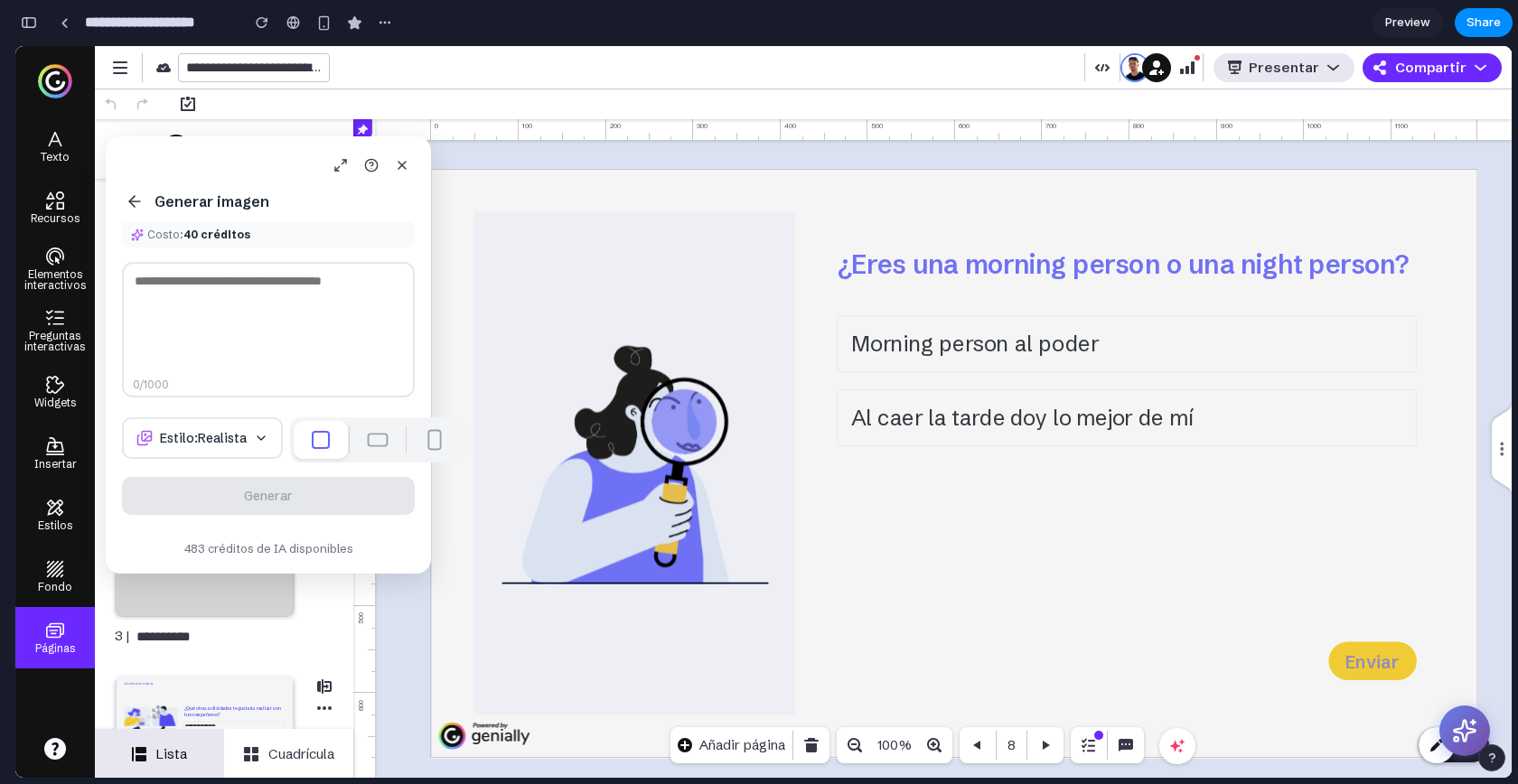
click at [353, 450] on button at bounding box center [378, 439] width 52 height 36
click at [415, 445] on button at bounding box center [435, 439] width 52 height 36
click at [197, 446] on span "Estilo: Realista" at bounding box center [203, 438] width 87 height 17
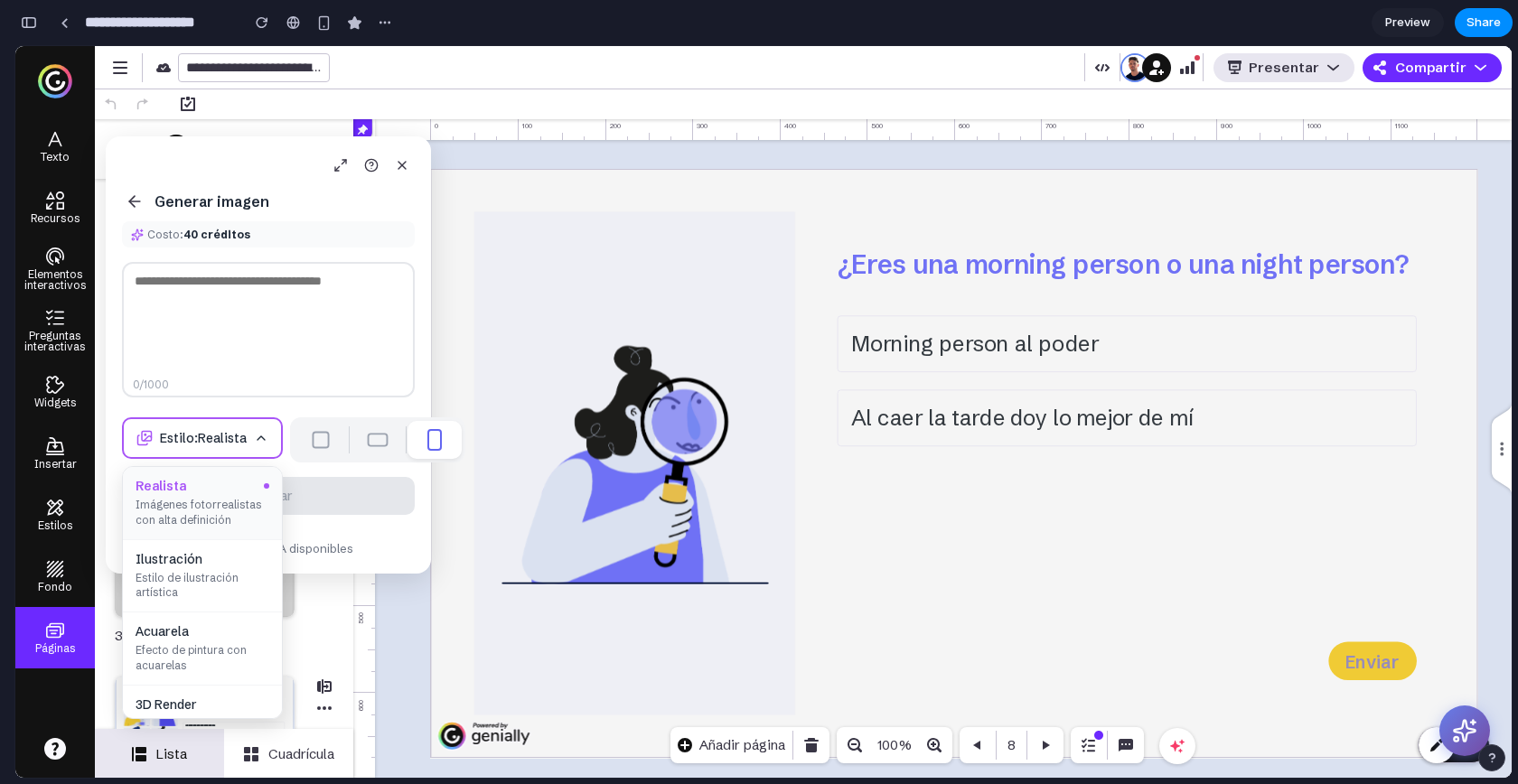
click at [203, 443] on span "Estilo: Realista" at bounding box center [203, 438] width 87 height 17
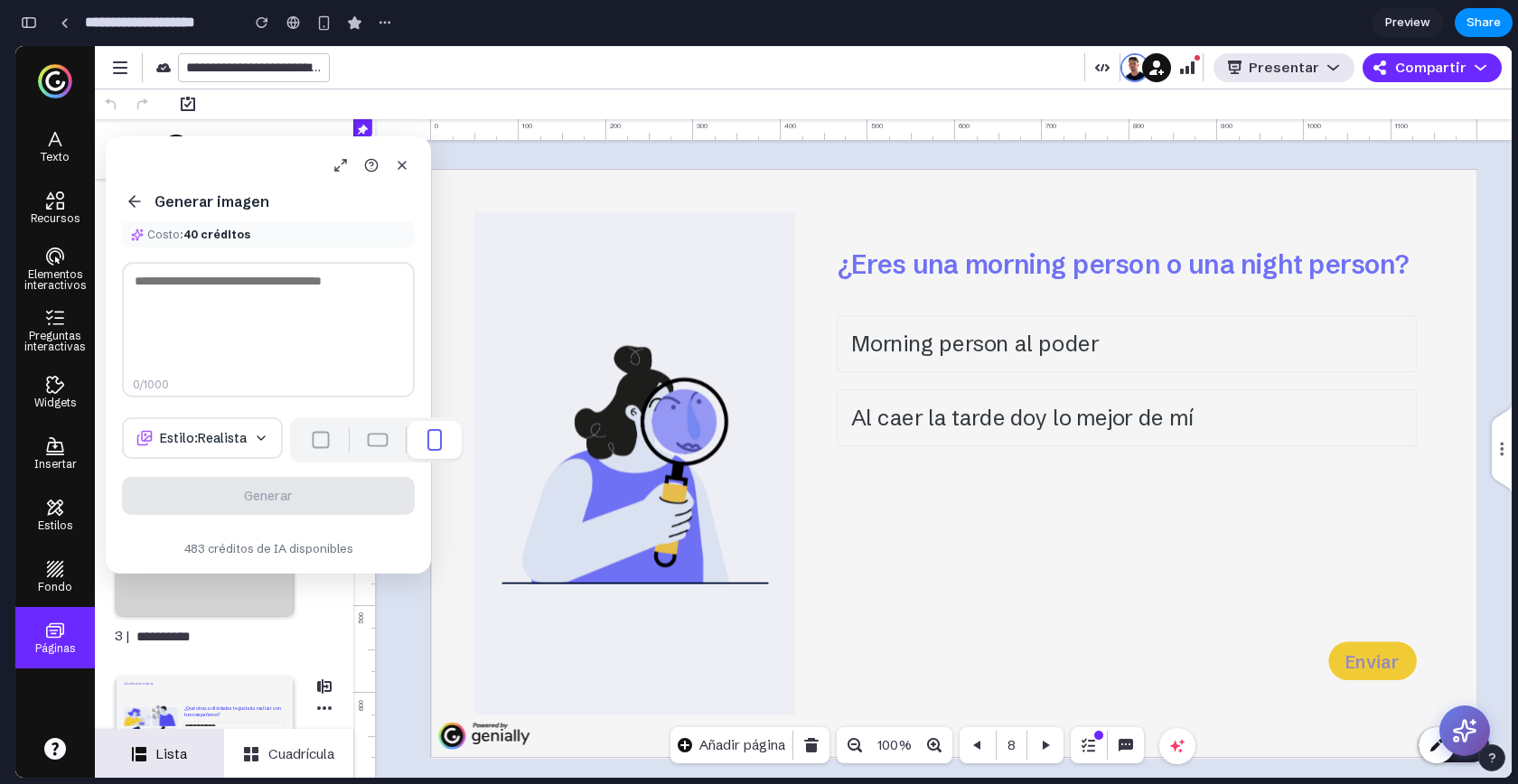
click at [298, 441] on button at bounding box center [321, 439] width 52 height 36
click at [368, 441] on div at bounding box center [378, 439] width 21 height 14
click at [409, 441] on button at bounding box center [435, 439] width 52 height 36
click at [353, 435] on button at bounding box center [378, 439] width 52 height 36
click at [312, 439] on div at bounding box center [321, 439] width 18 height 18
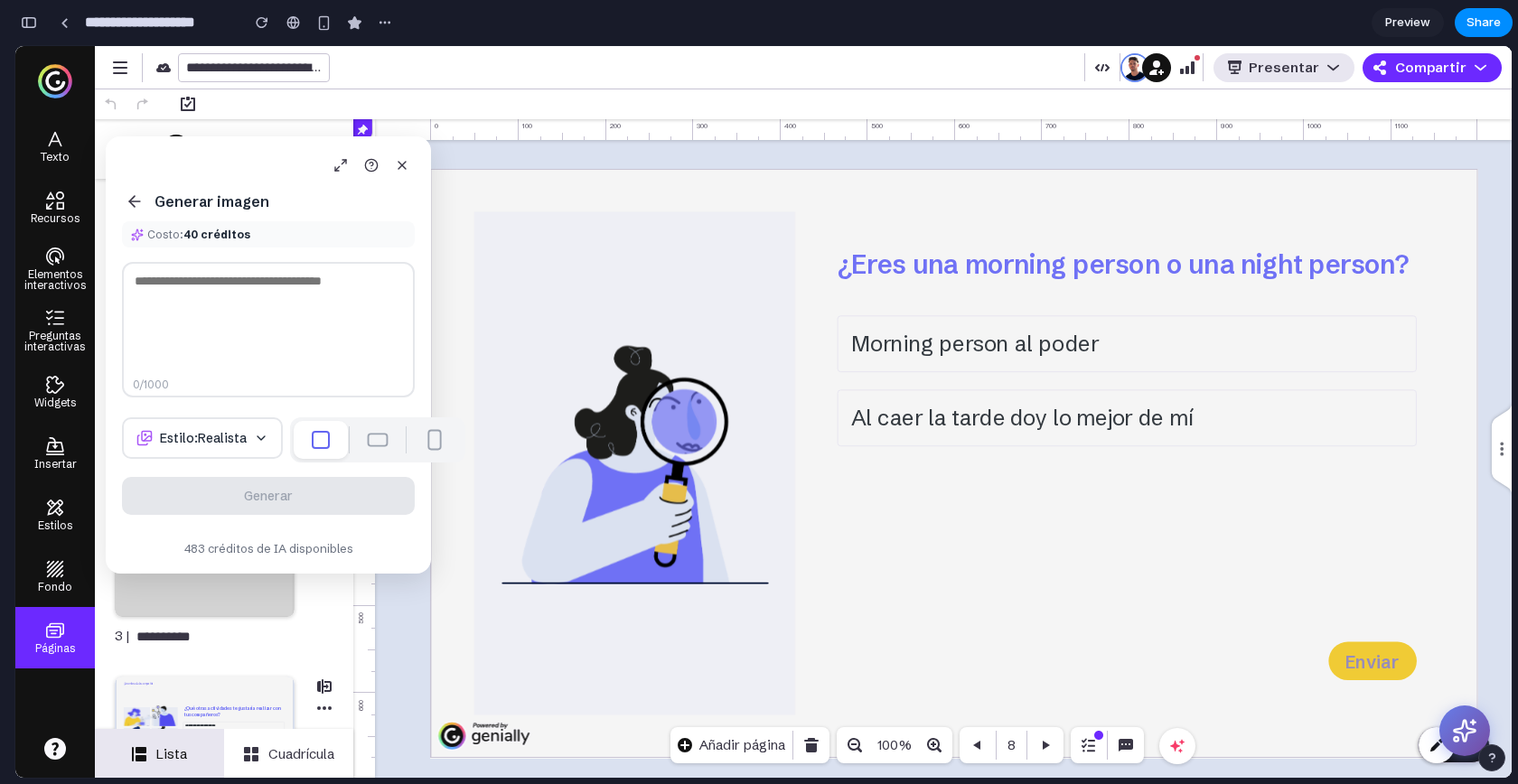
click at [427, 434] on div at bounding box center [434, 439] width 14 height 21
click at [296, 430] on button at bounding box center [321, 439] width 52 height 36
click at [135, 205] on icon at bounding box center [134, 202] width 18 height 18
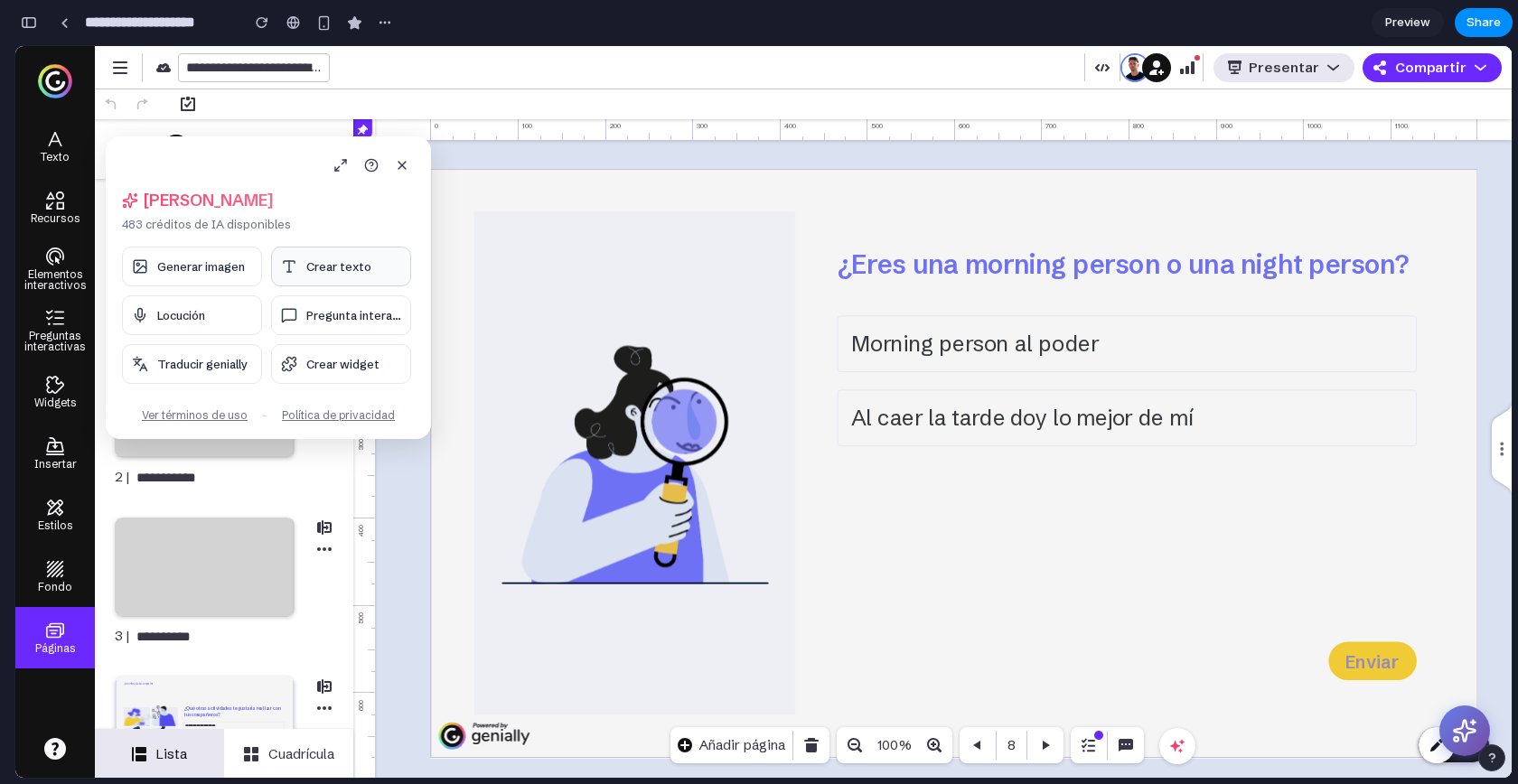
click at [339, 274] on button "Crear texto" at bounding box center [341, 266] width 140 height 40
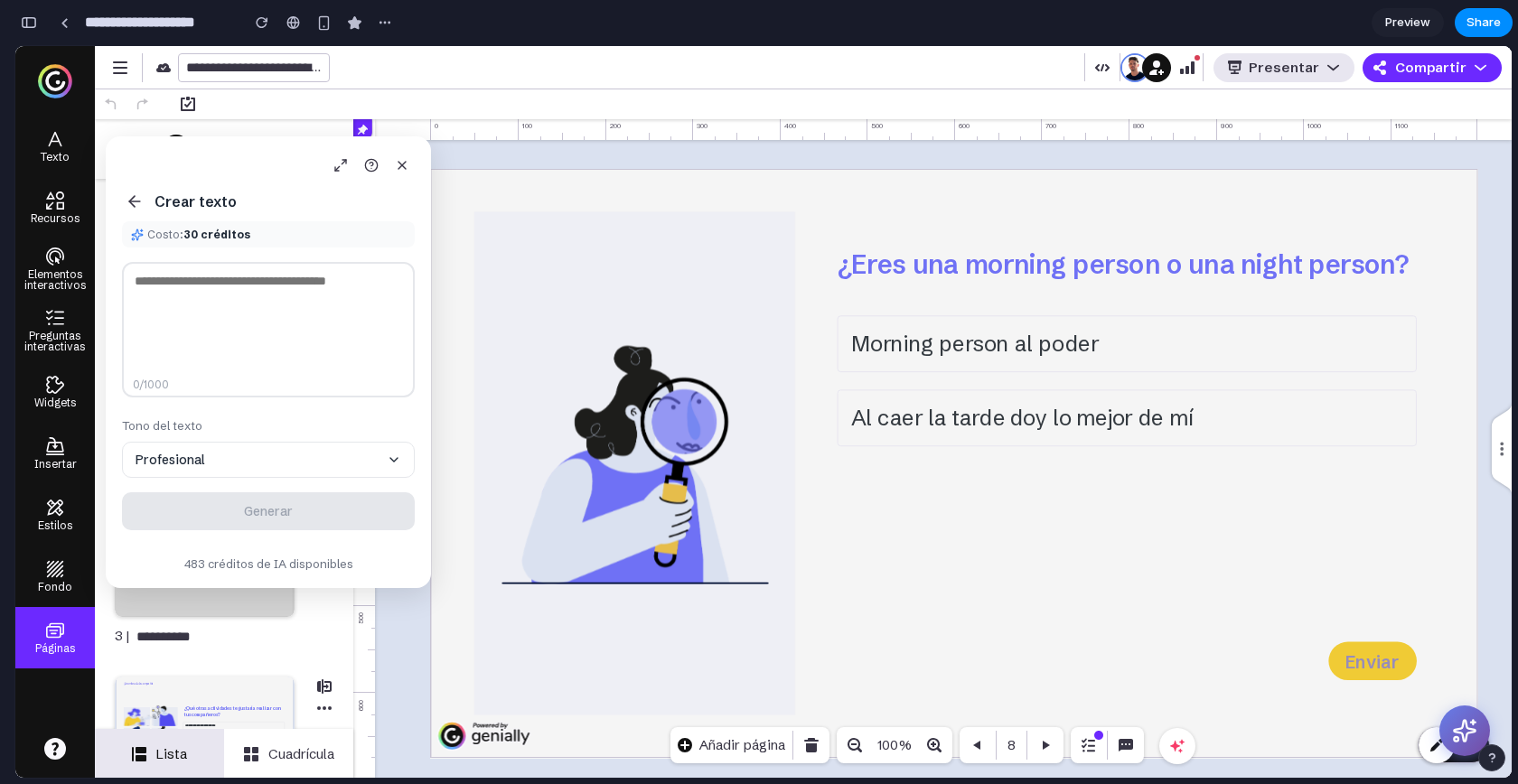
click at [136, 202] on icon at bounding box center [134, 202] width 11 height 0
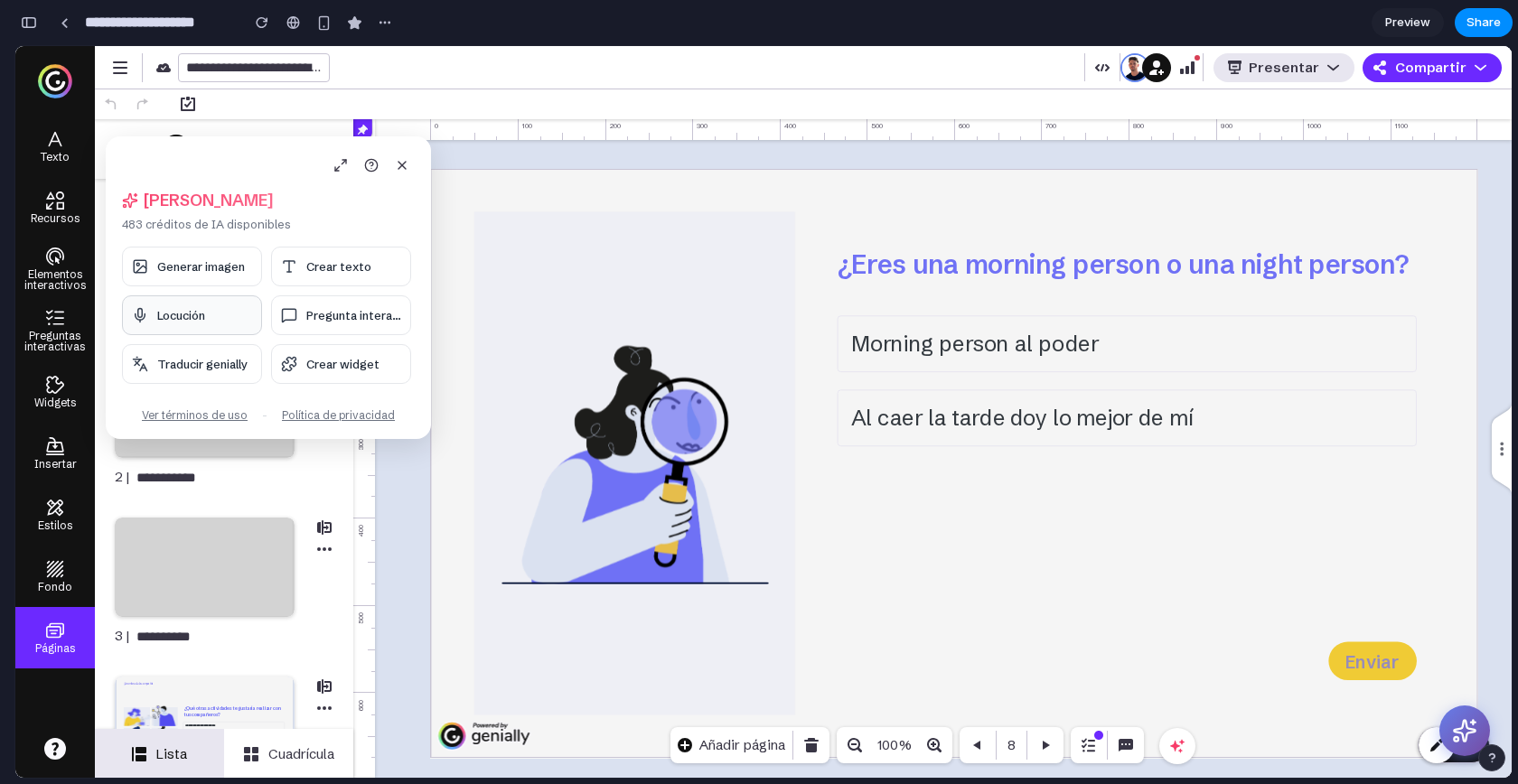
click at [178, 322] on button "Locución" at bounding box center [192, 315] width 140 height 40
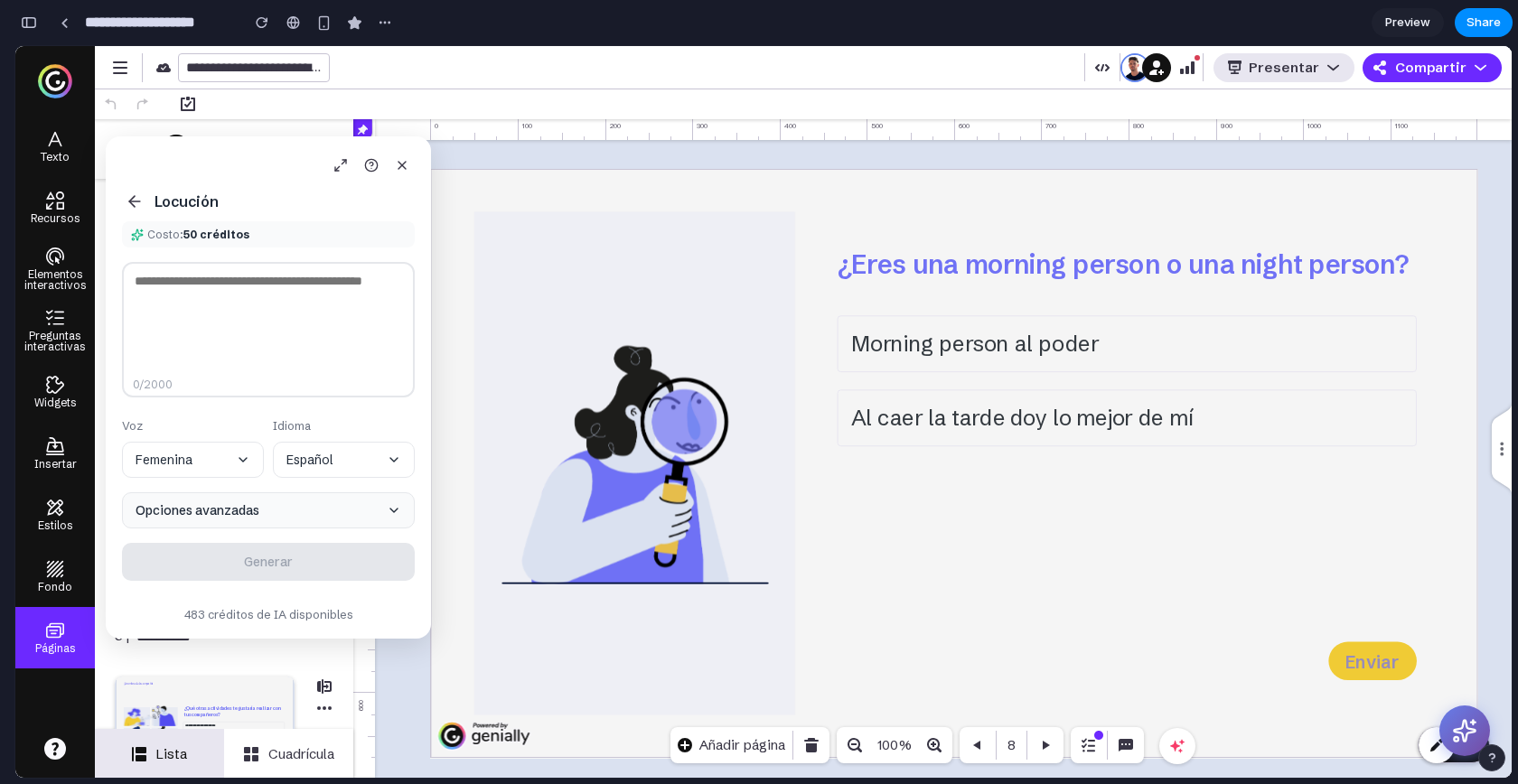
click at [240, 497] on button "Opciones avanzadas" at bounding box center [268, 510] width 293 height 36
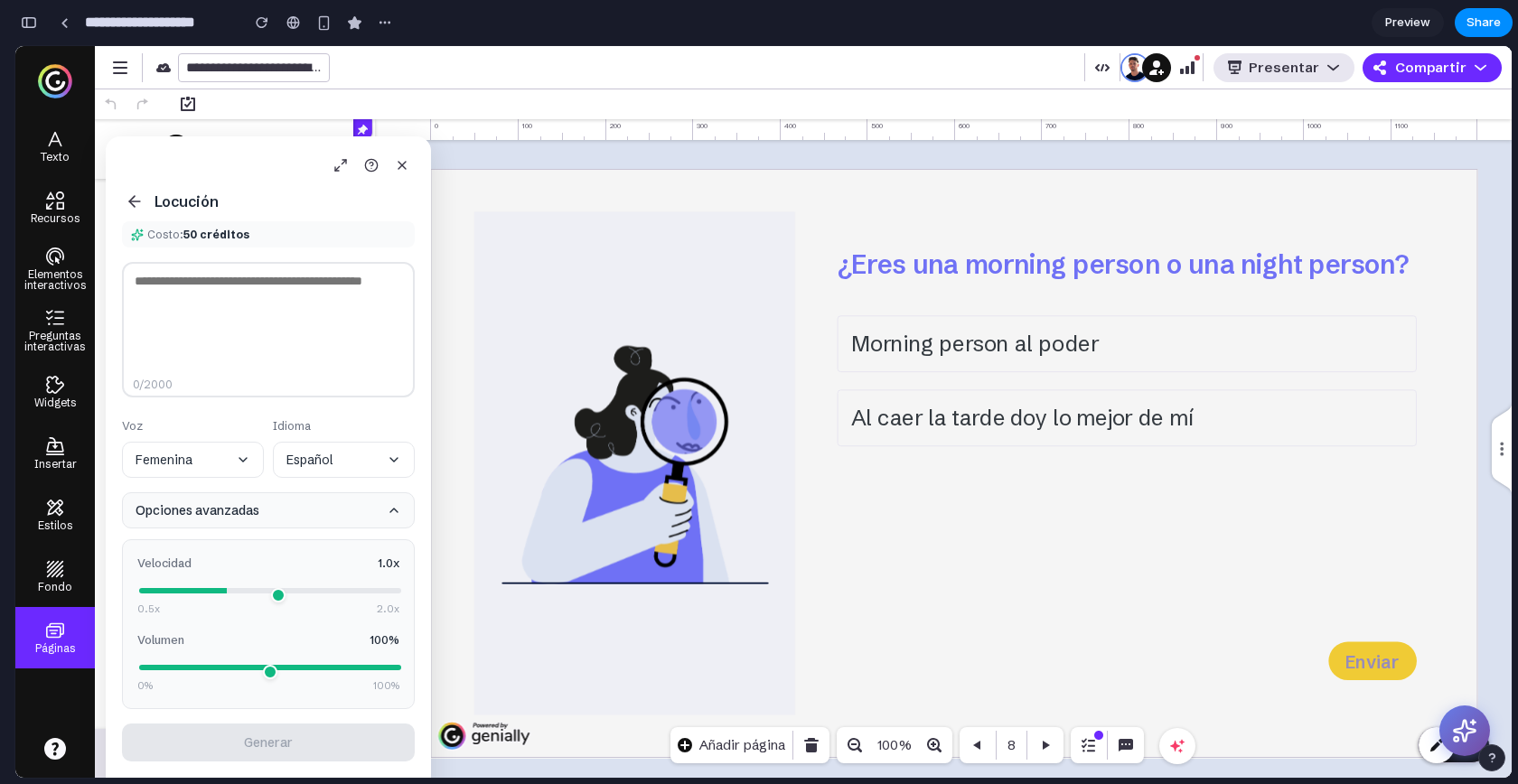
click at [239, 498] on button "Opciones avanzadas" at bounding box center [268, 510] width 293 height 36
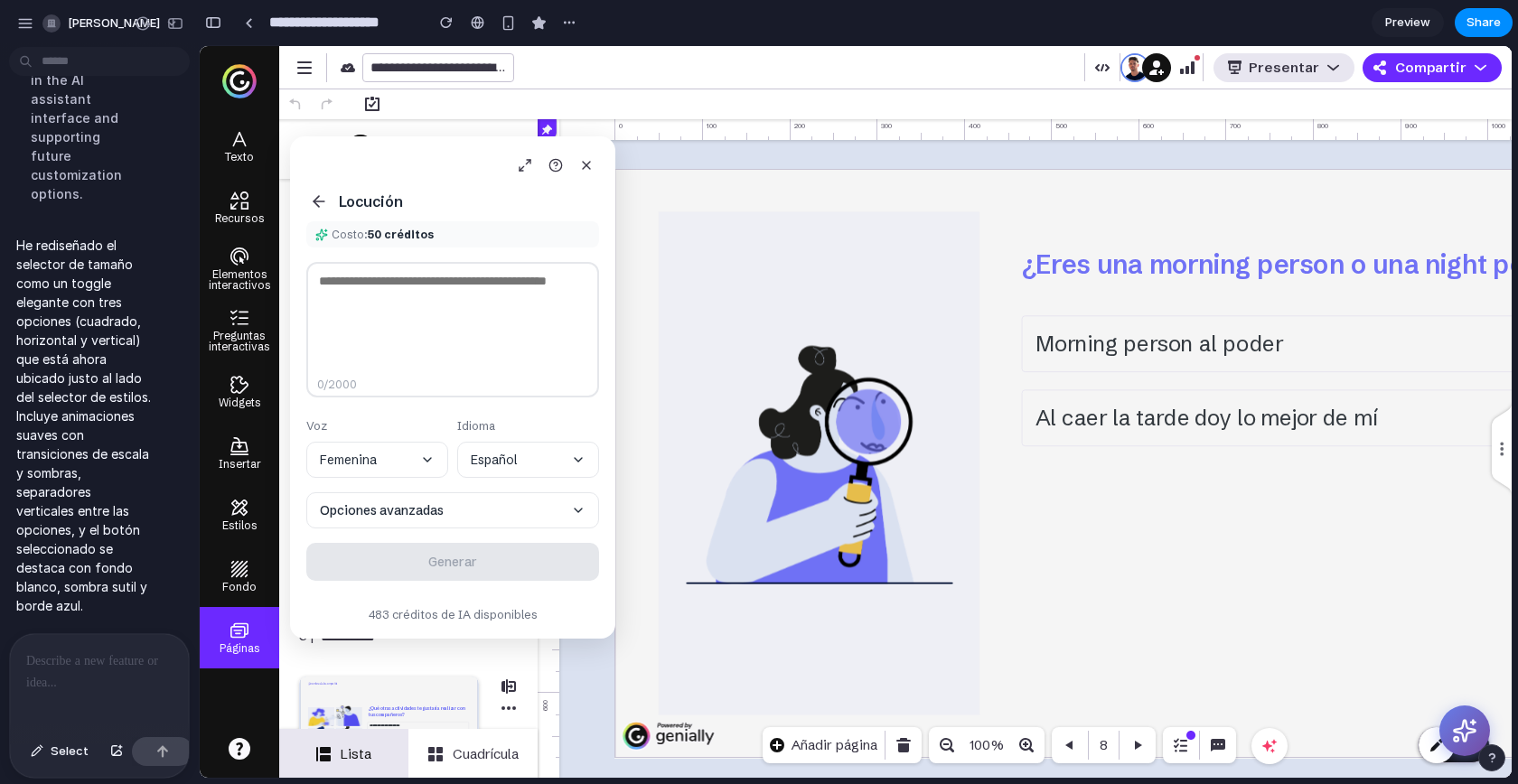
click at [123, 664] on p at bounding box center [96, 661] width 139 height 22
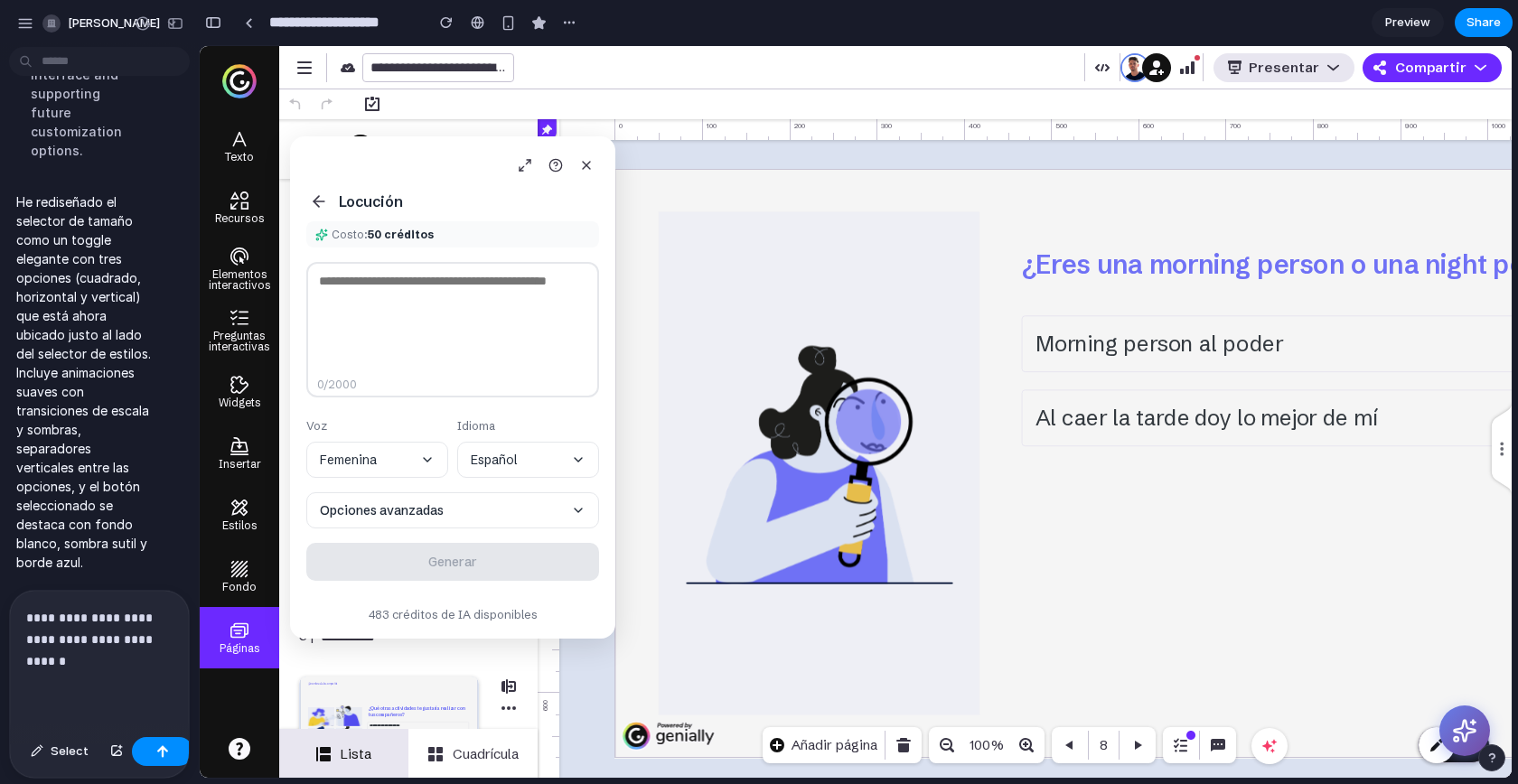
scroll to position [15277, 0]
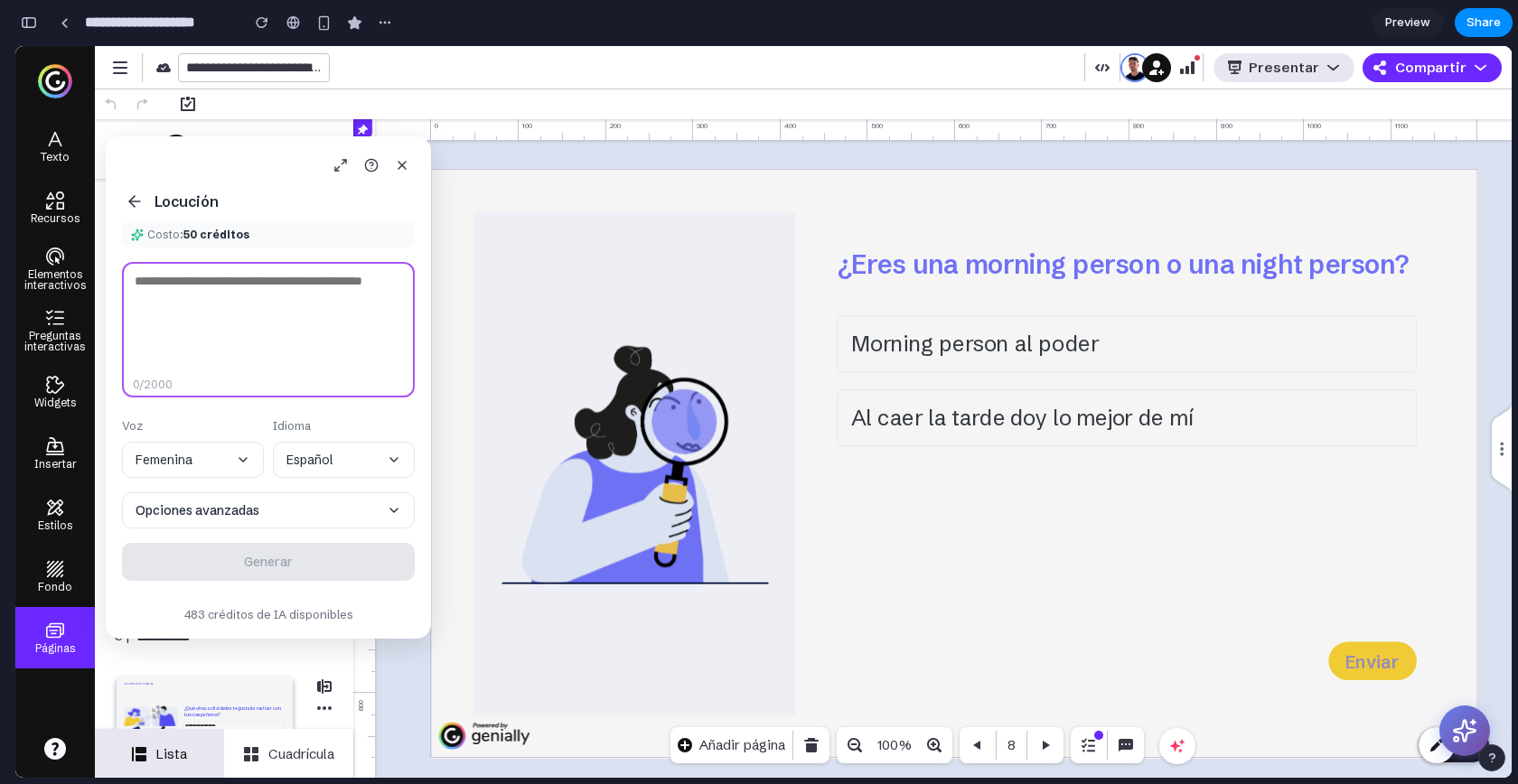
click at [221, 307] on textarea at bounding box center [268, 330] width 293 height 135
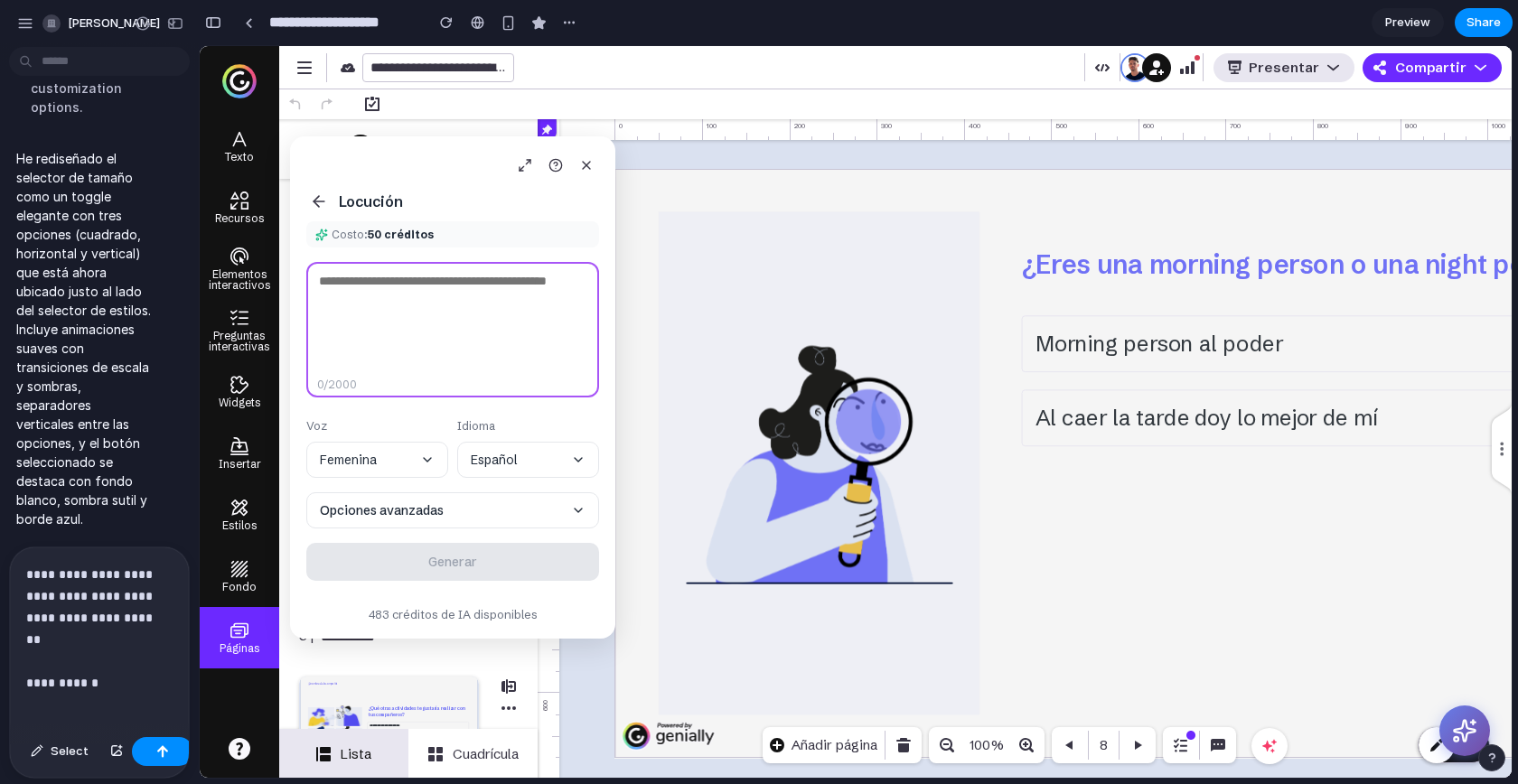
click at [132, 660] on p "**********" at bounding box center [96, 618] width 139 height 109
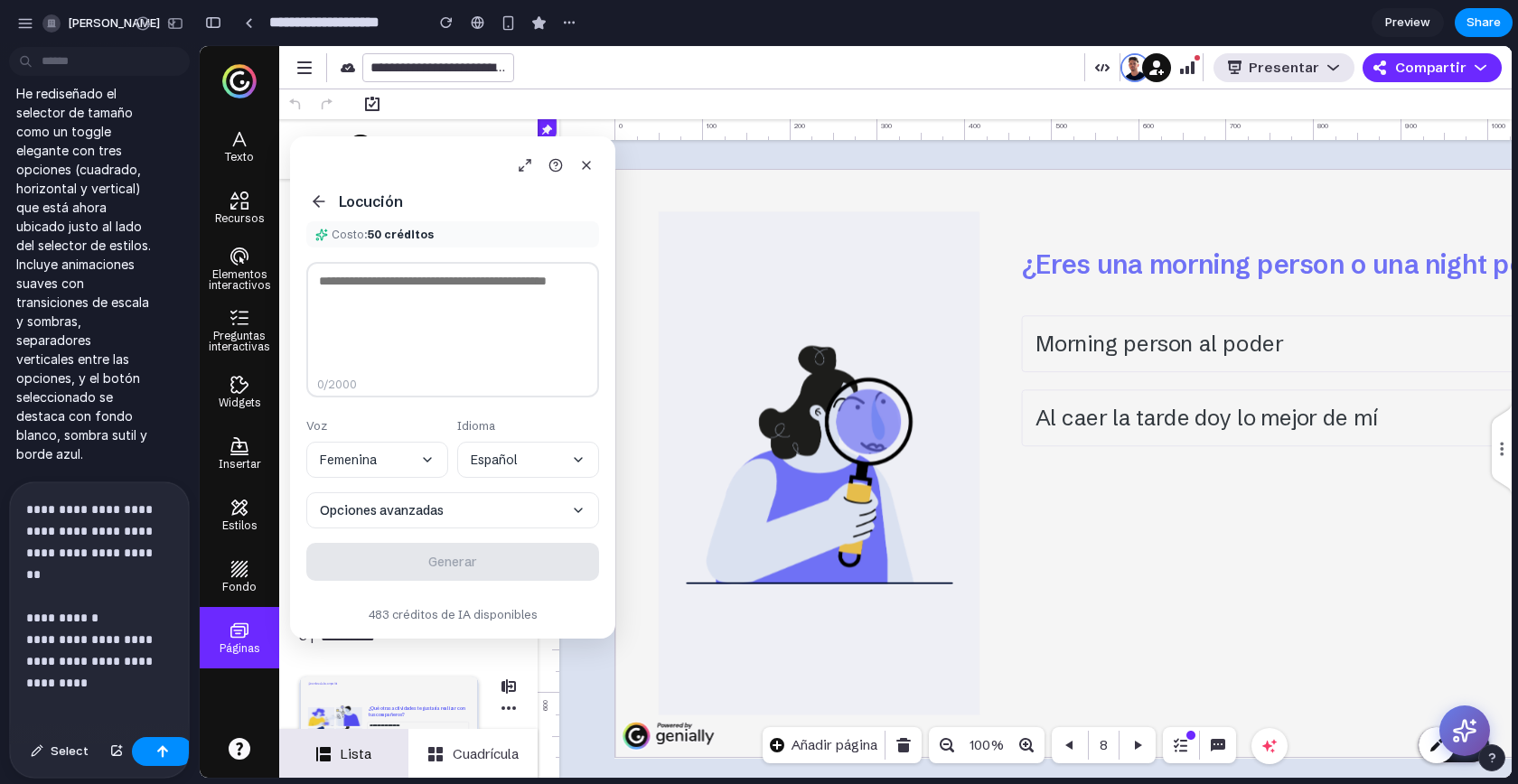
click at [159, 612] on p "**********" at bounding box center [96, 584] width 139 height 173
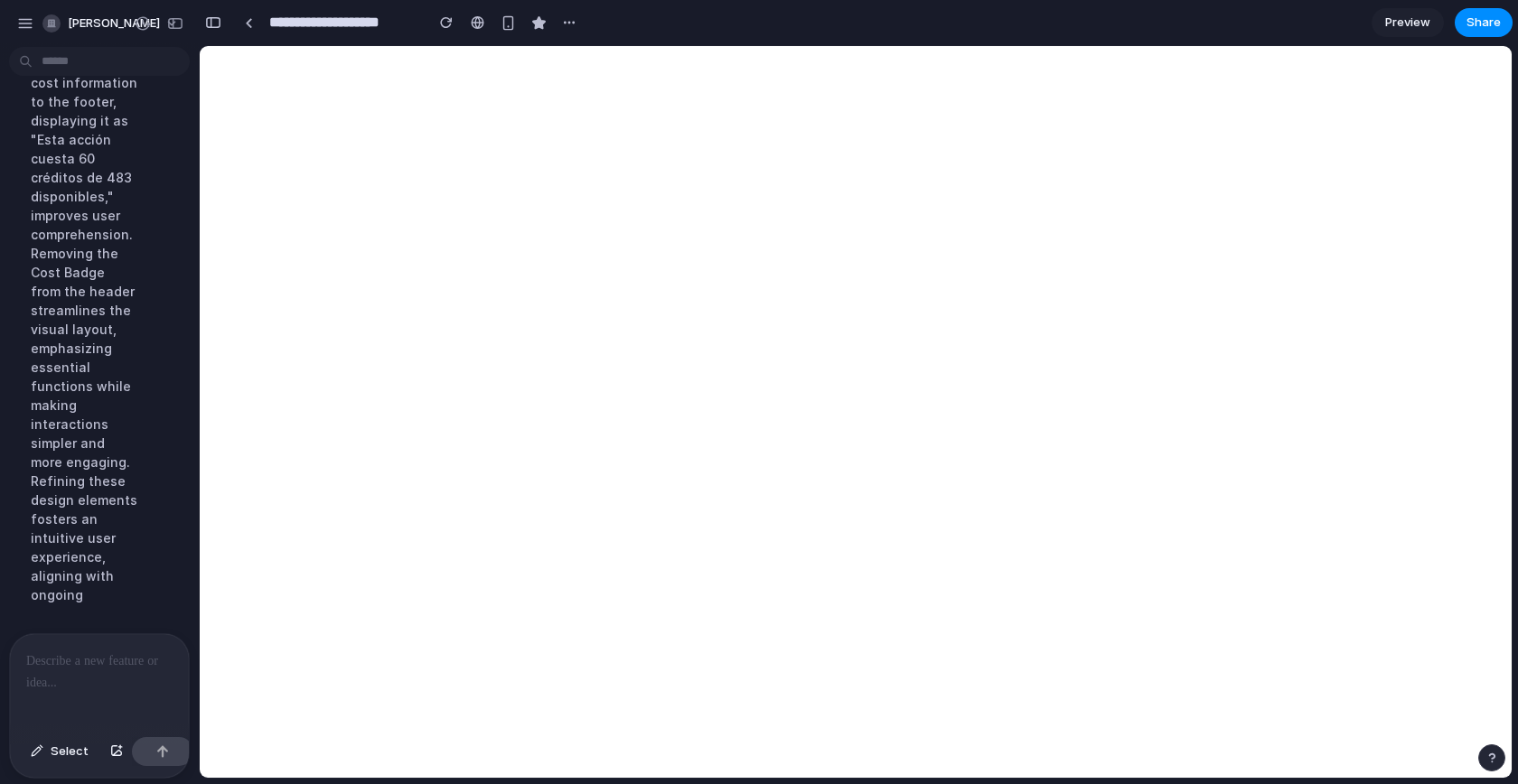
scroll to position [14154, 0]
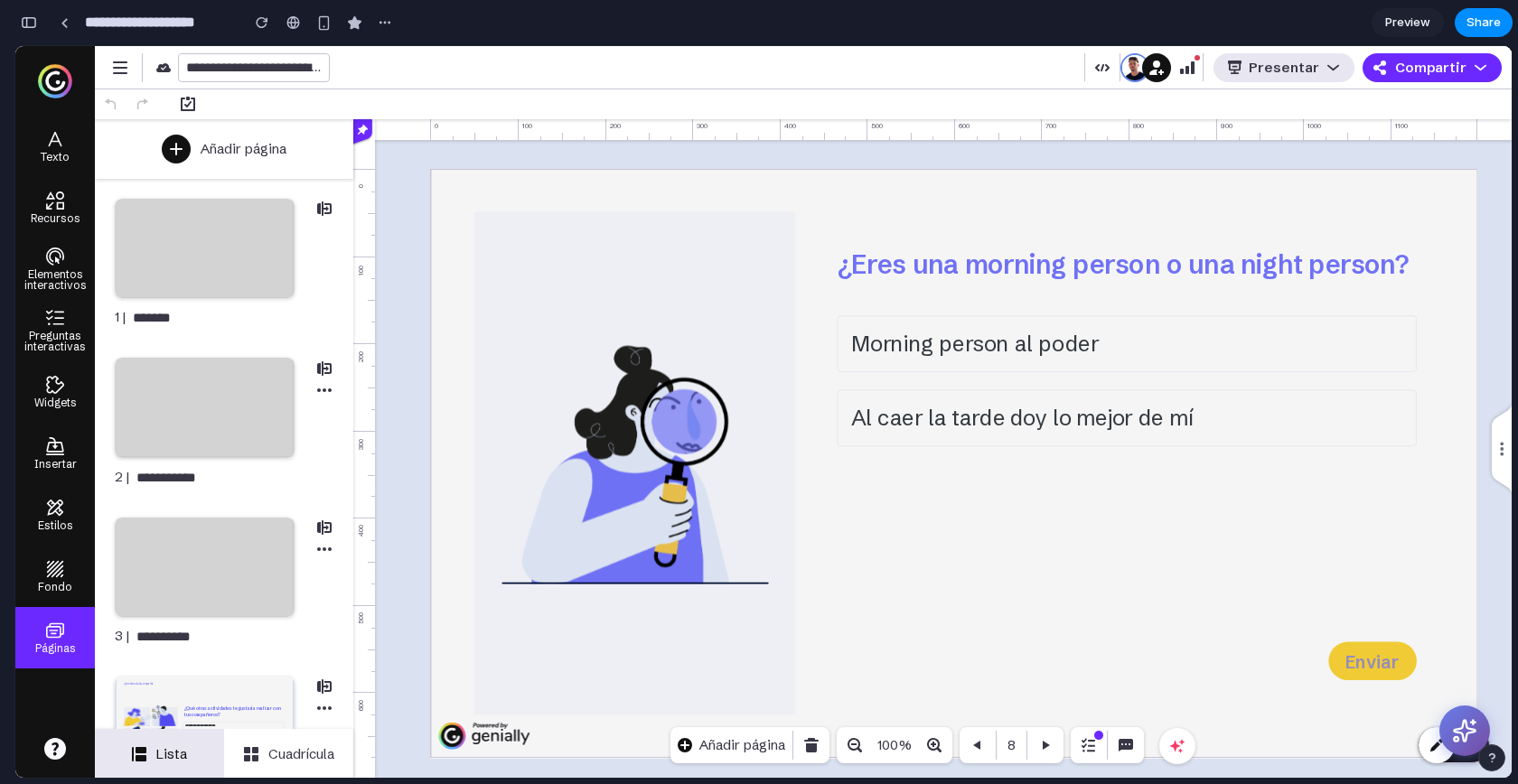
click at [1459, 731] on icon at bounding box center [1465, 731] width 25 height 25
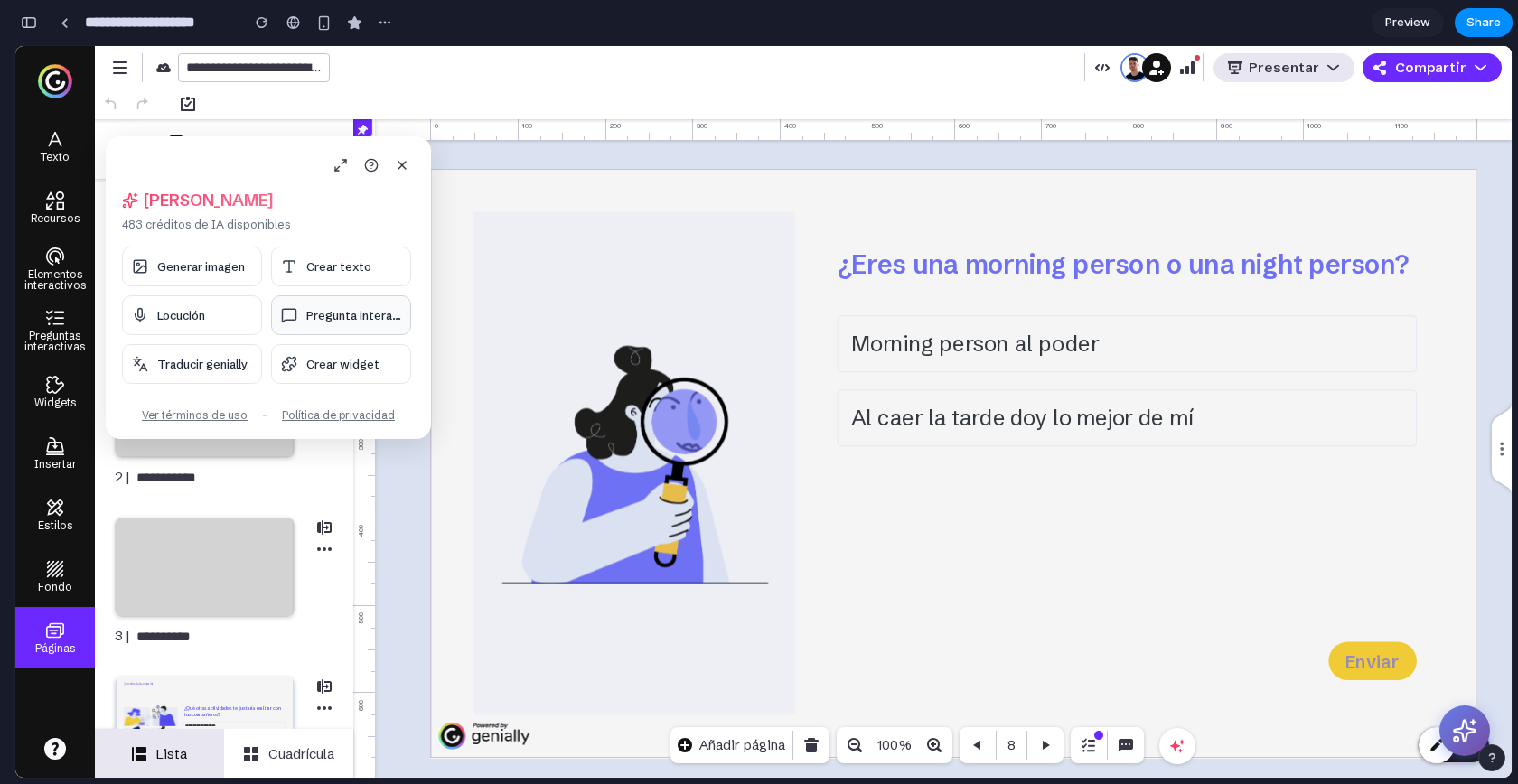
click at [318, 268] on span "Crear texto" at bounding box center [339, 266] width 65 height 15
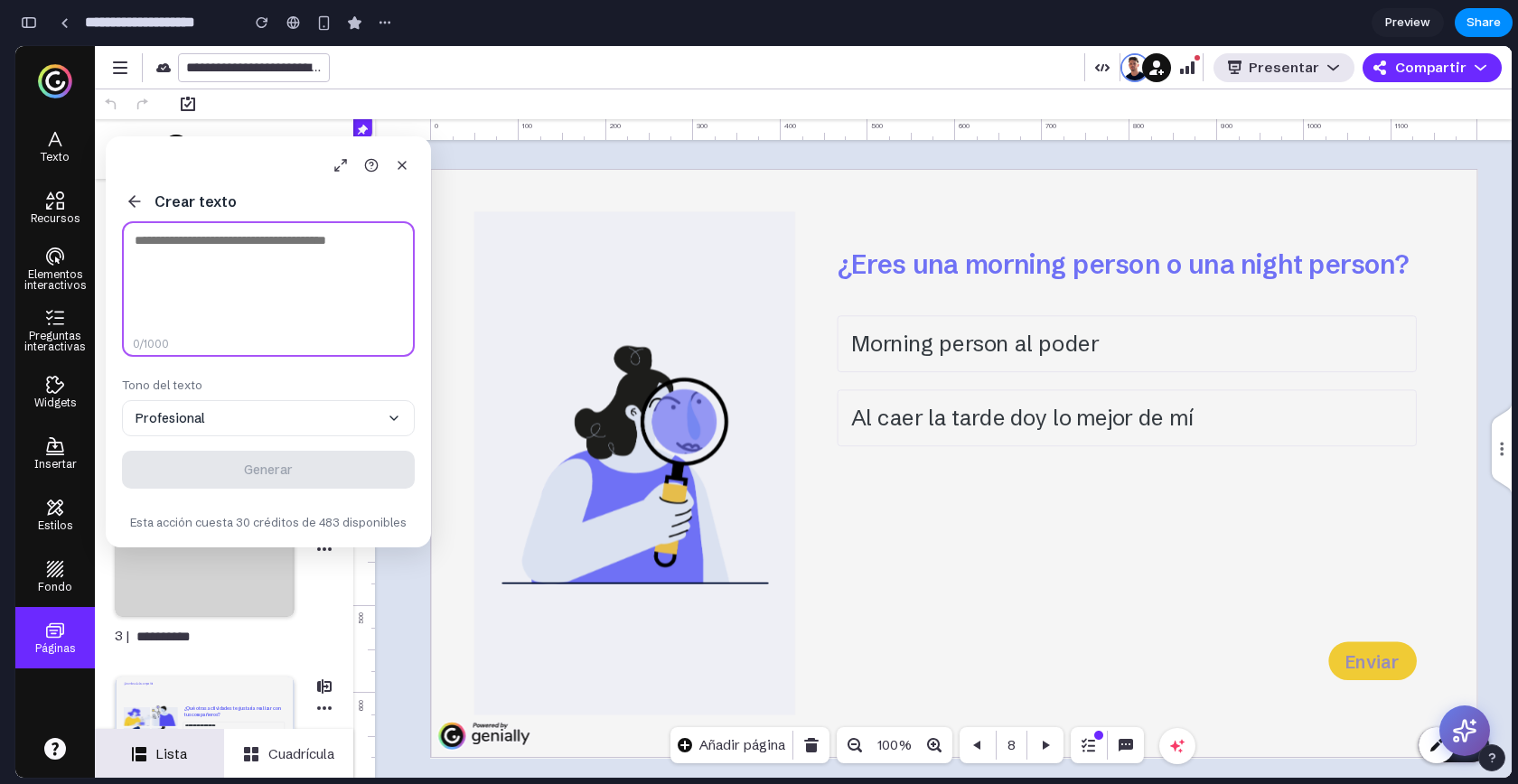
click at [202, 258] on textarea at bounding box center [268, 289] width 293 height 135
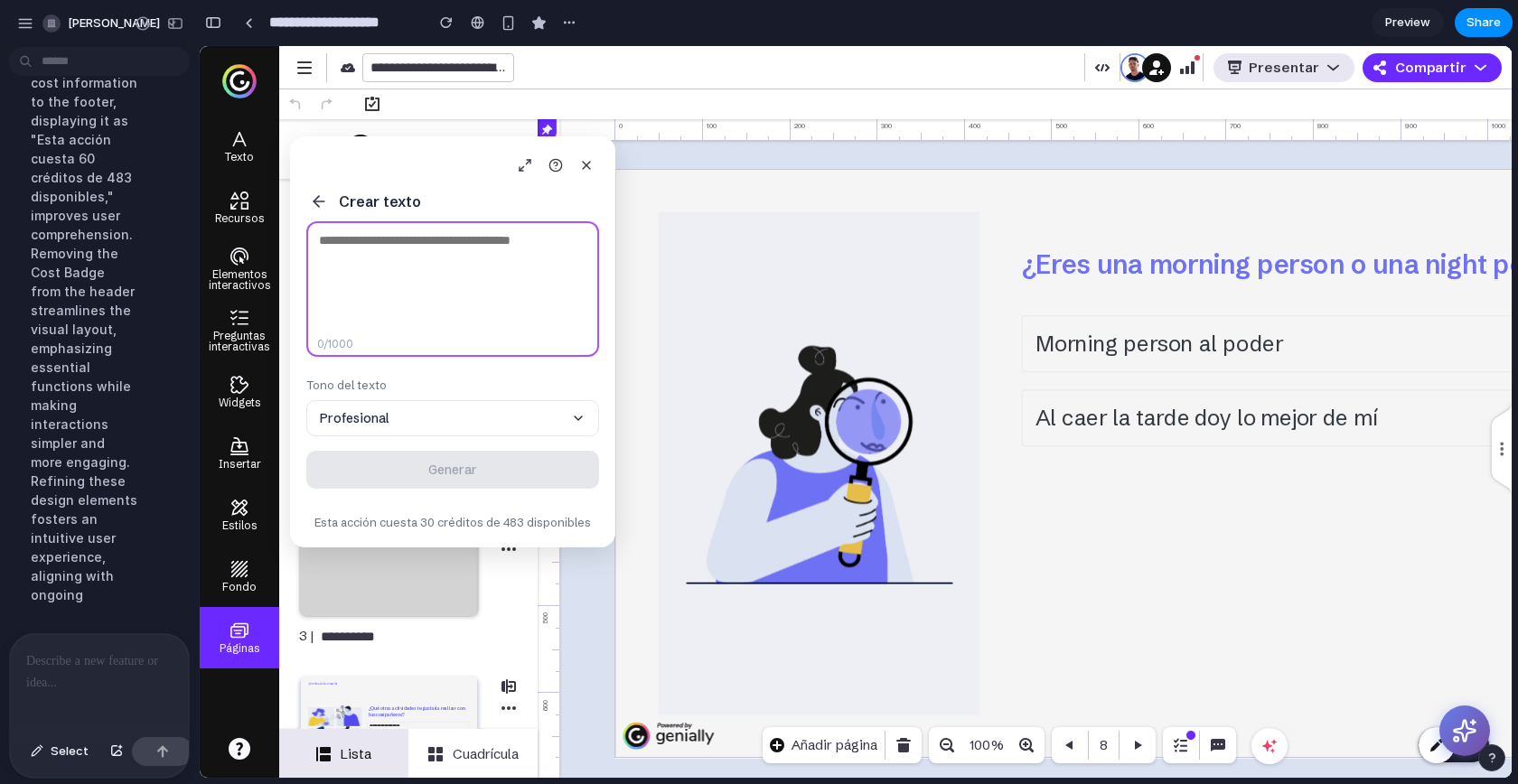
click at [73, 679] on div at bounding box center [99, 682] width 179 height 96
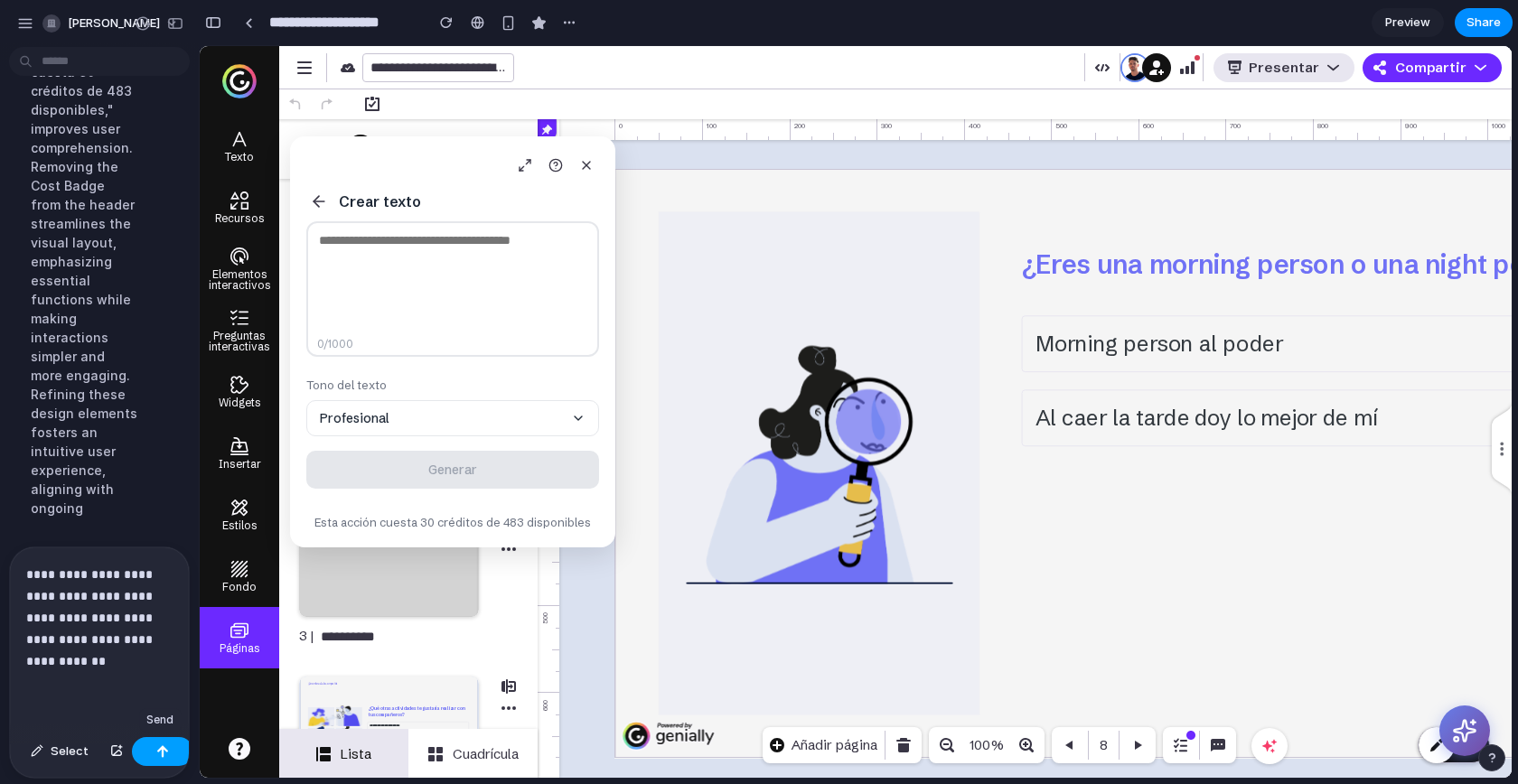
click at [158, 753] on div "button" at bounding box center [163, 751] width 13 height 13
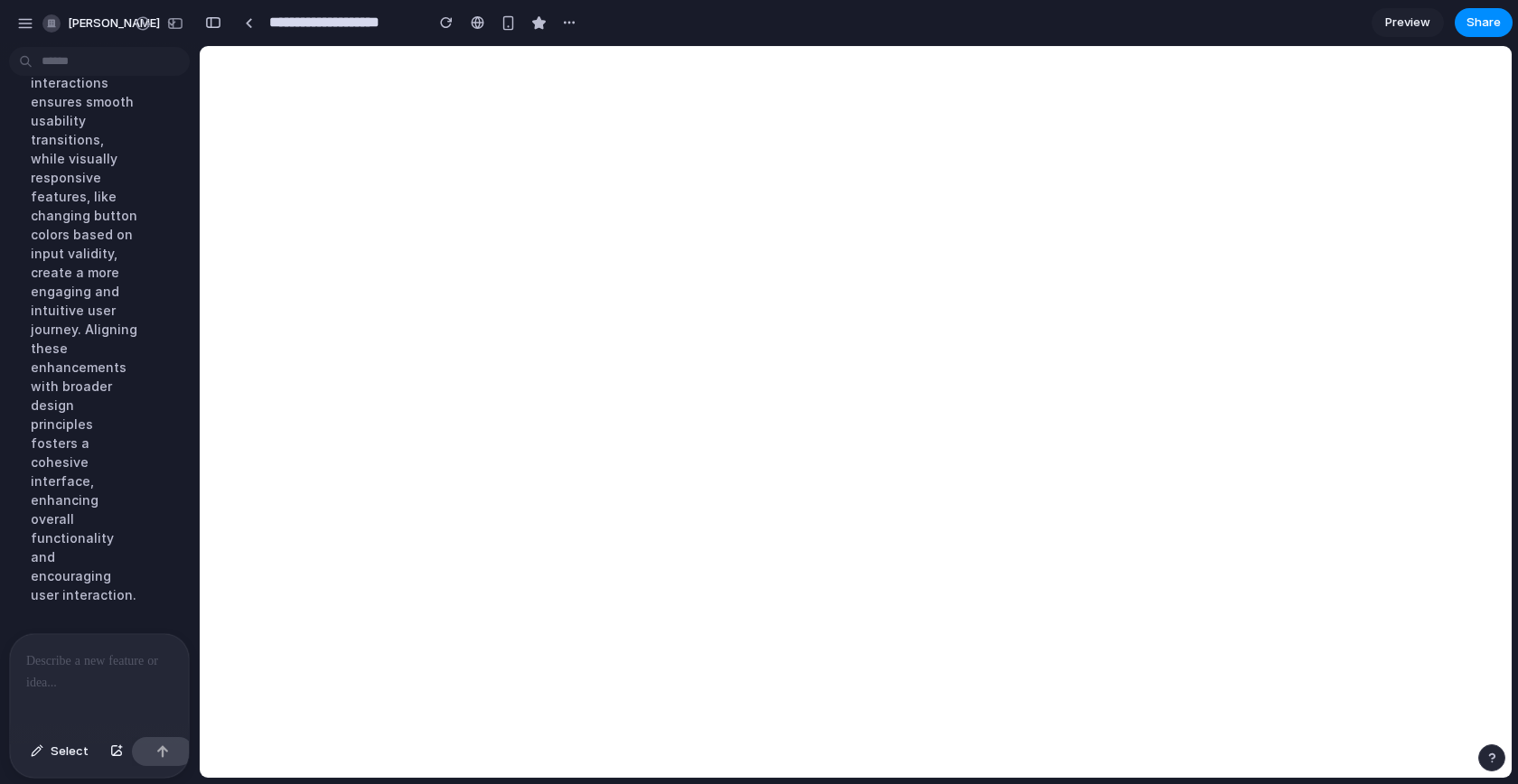
scroll to position [14239, 0]
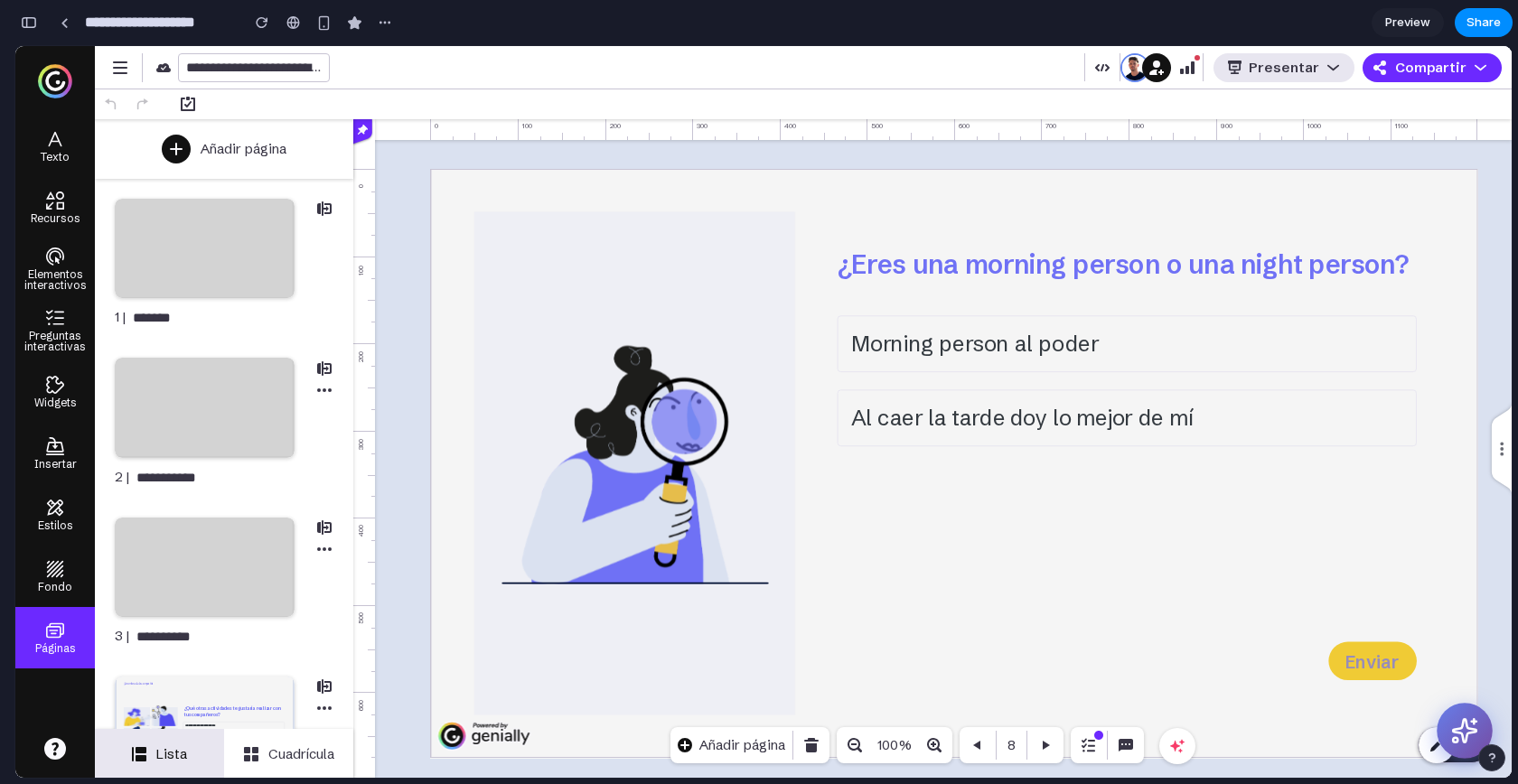
click at [1452, 723] on icon at bounding box center [1465, 731] width 28 height 28
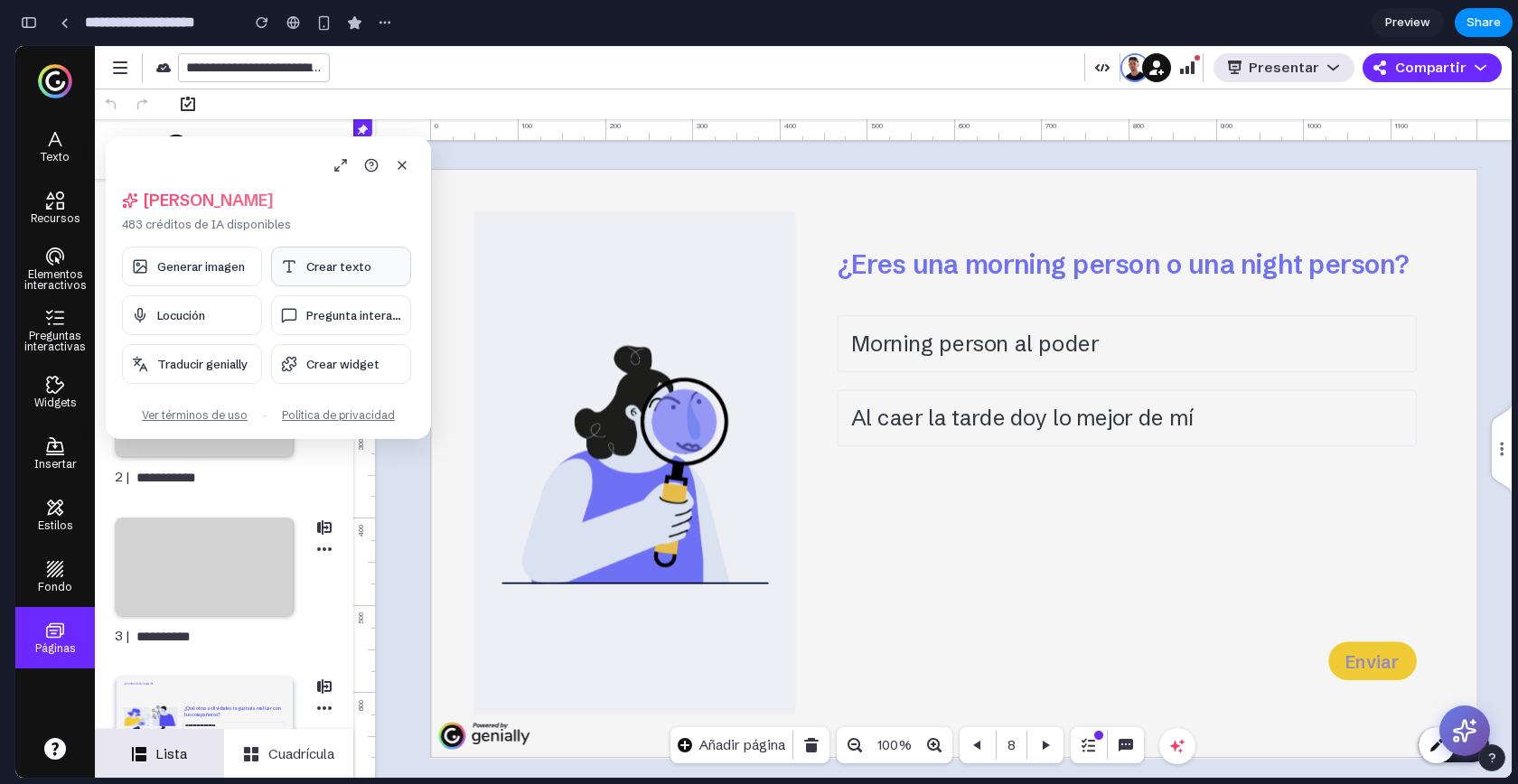
click at [333, 280] on button "Crear texto" at bounding box center [341, 266] width 140 height 40
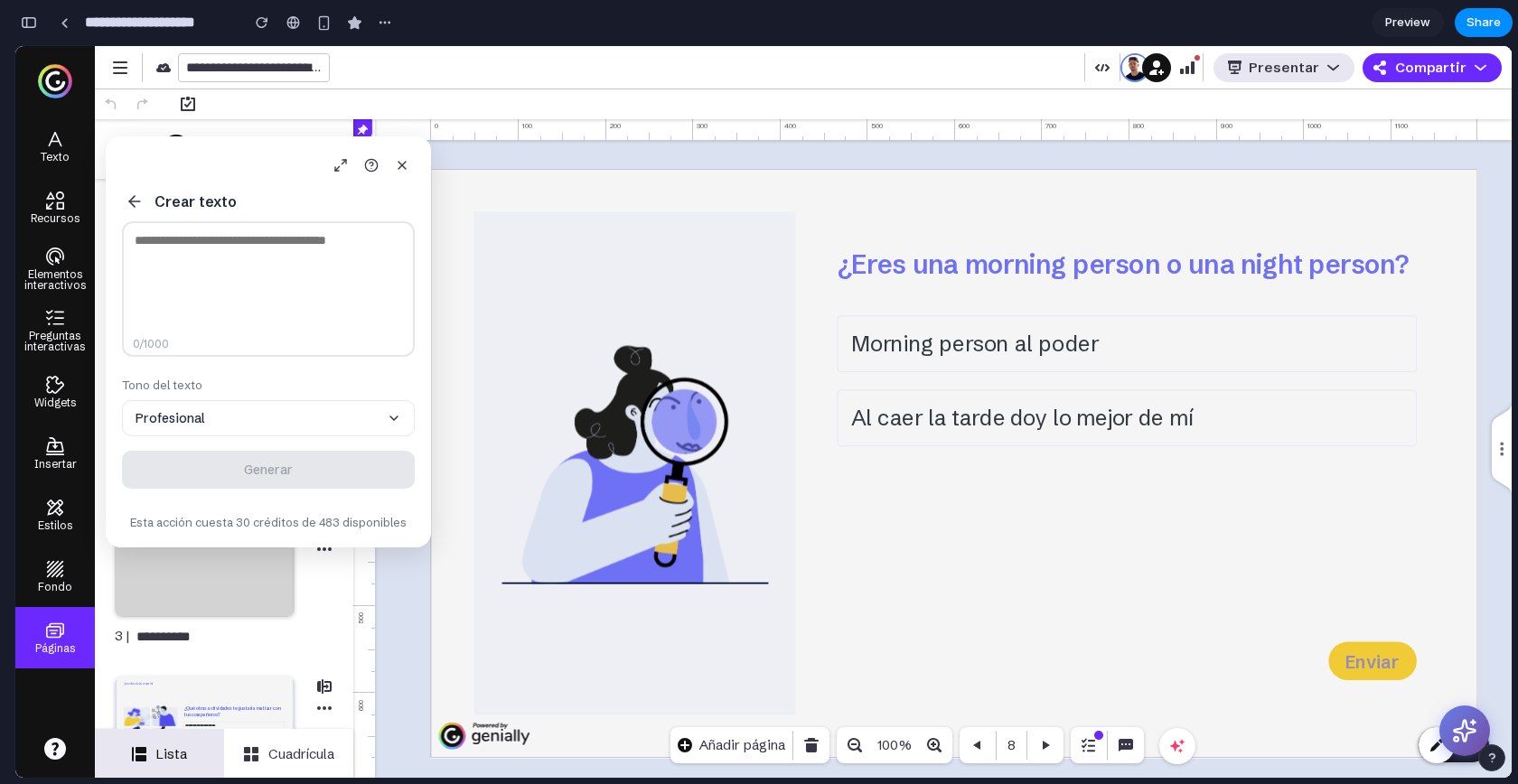
click at [271, 275] on textarea at bounding box center [268, 289] width 293 height 135
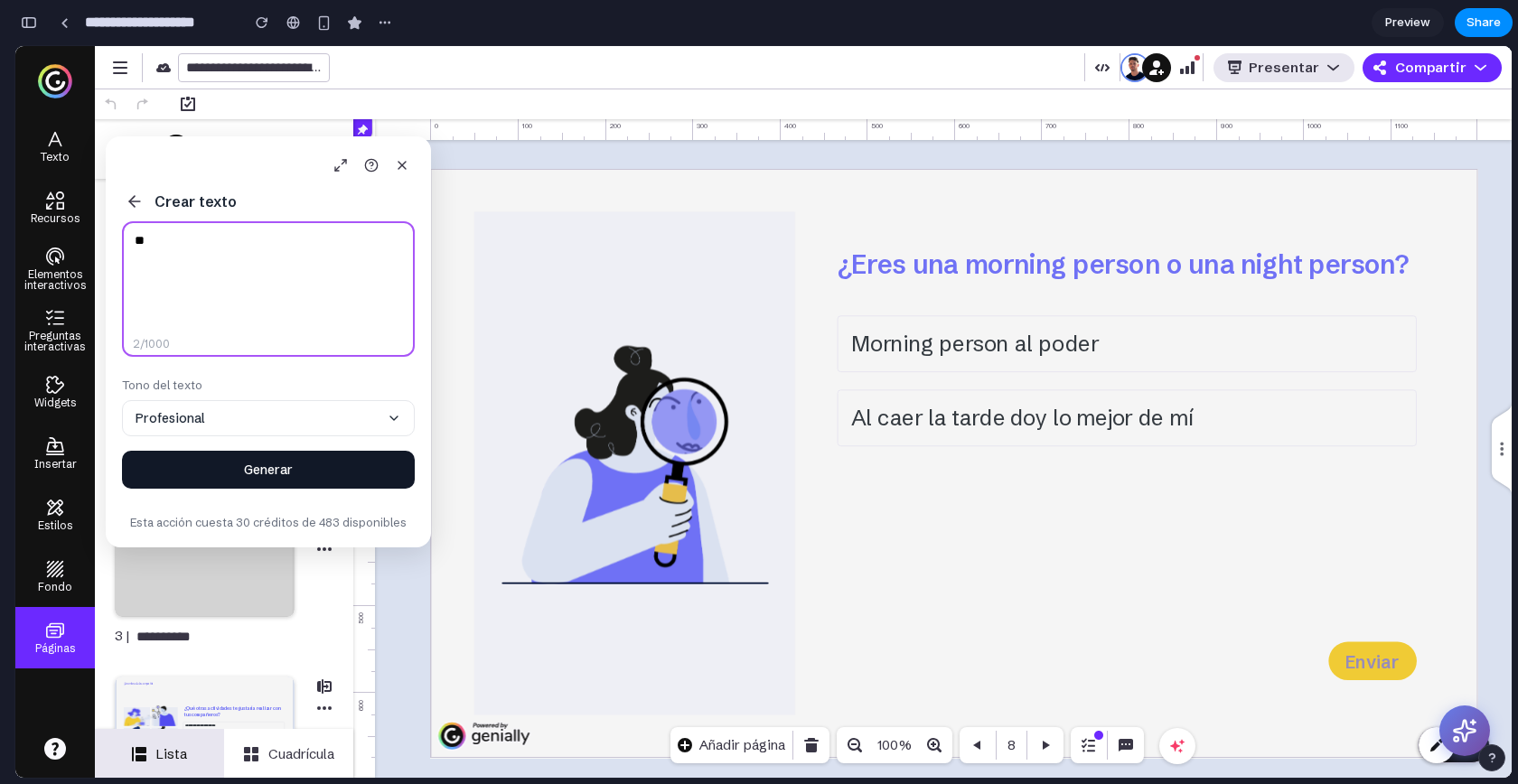
type textarea "**"
click at [331, 473] on button "Generar" at bounding box center [268, 469] width 293 height 38
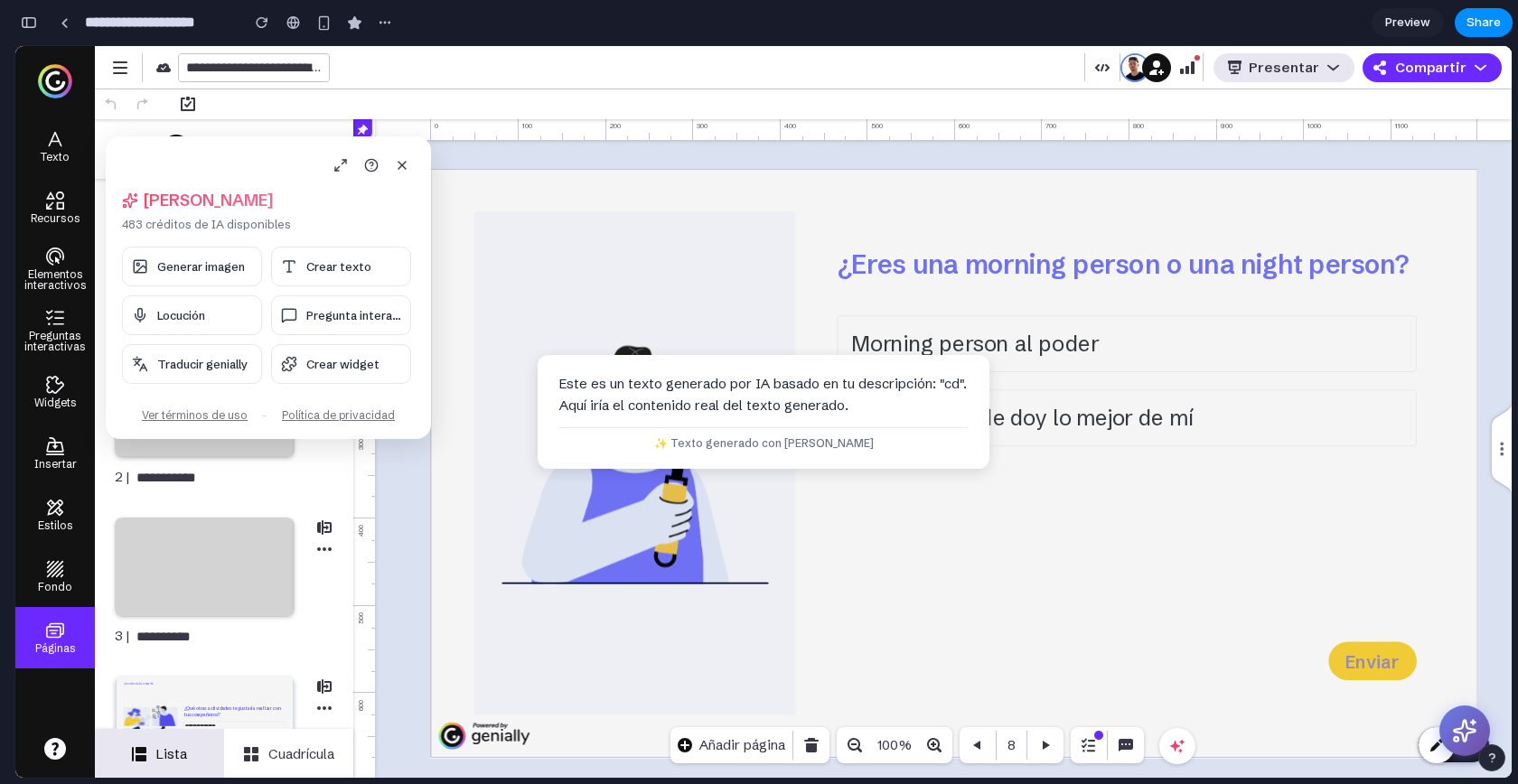
drag, startPoint x: 837, startPoint y: 387, endPoint x: 942, endPoint y: 369, distance: 106.5
click at [942, 369] on div "Este es un texto generado por IA basado en tu descripción: "cd". Aquí iría el c…" at bounding box center [763, 412] width 451 height 114
click at [661, 405] on div "Este es un texto generado por IA basado en tu descripción: "cd". Aquí iría el c…" at bounding box center [763, 394] width 408 height 43
click at [213, 268] on span "Generar imagen" at bounding box center [202, 266] width 88 height 15
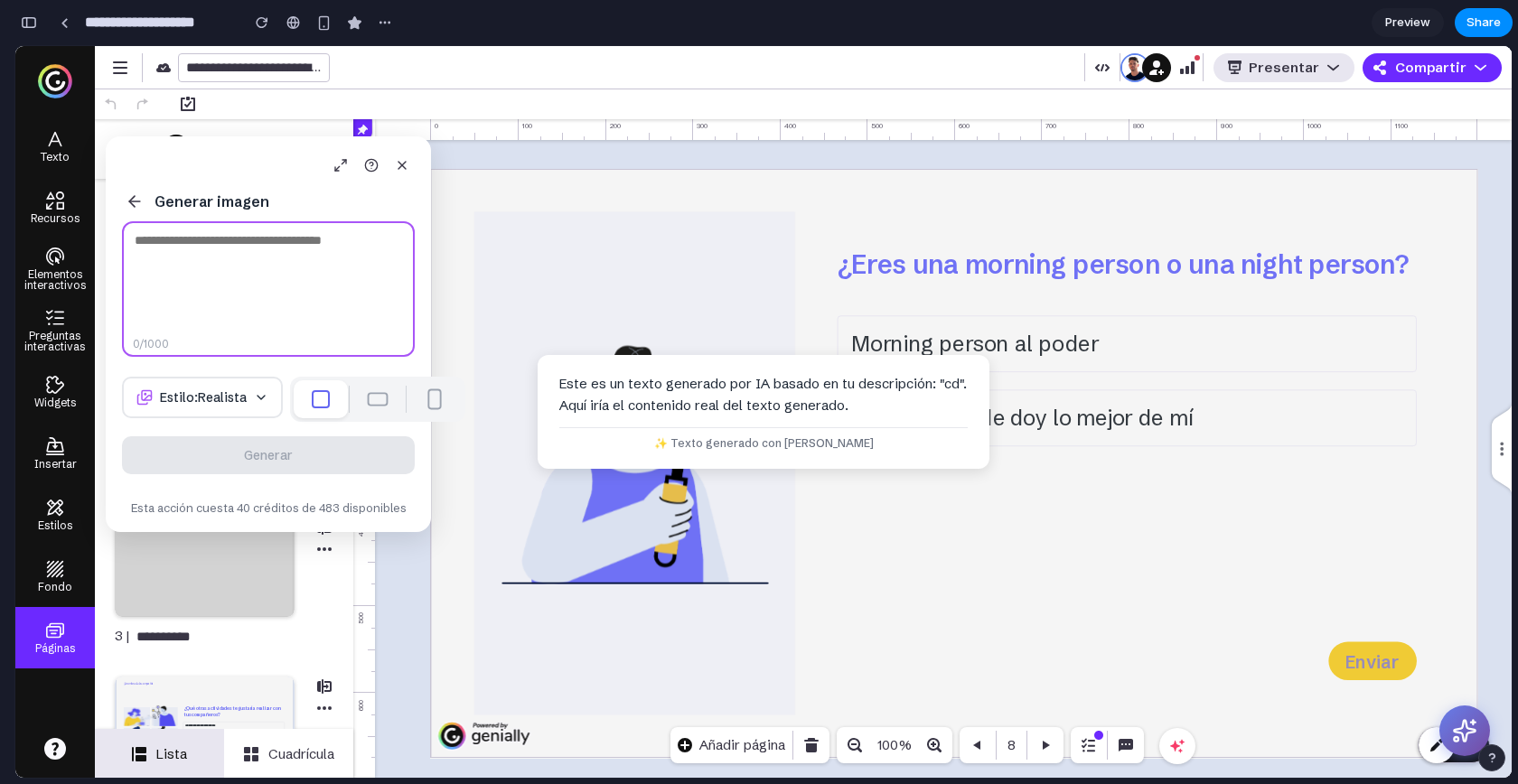
click at [238, 300] on textarea at bounding box center [268, 289] width 293 height 135
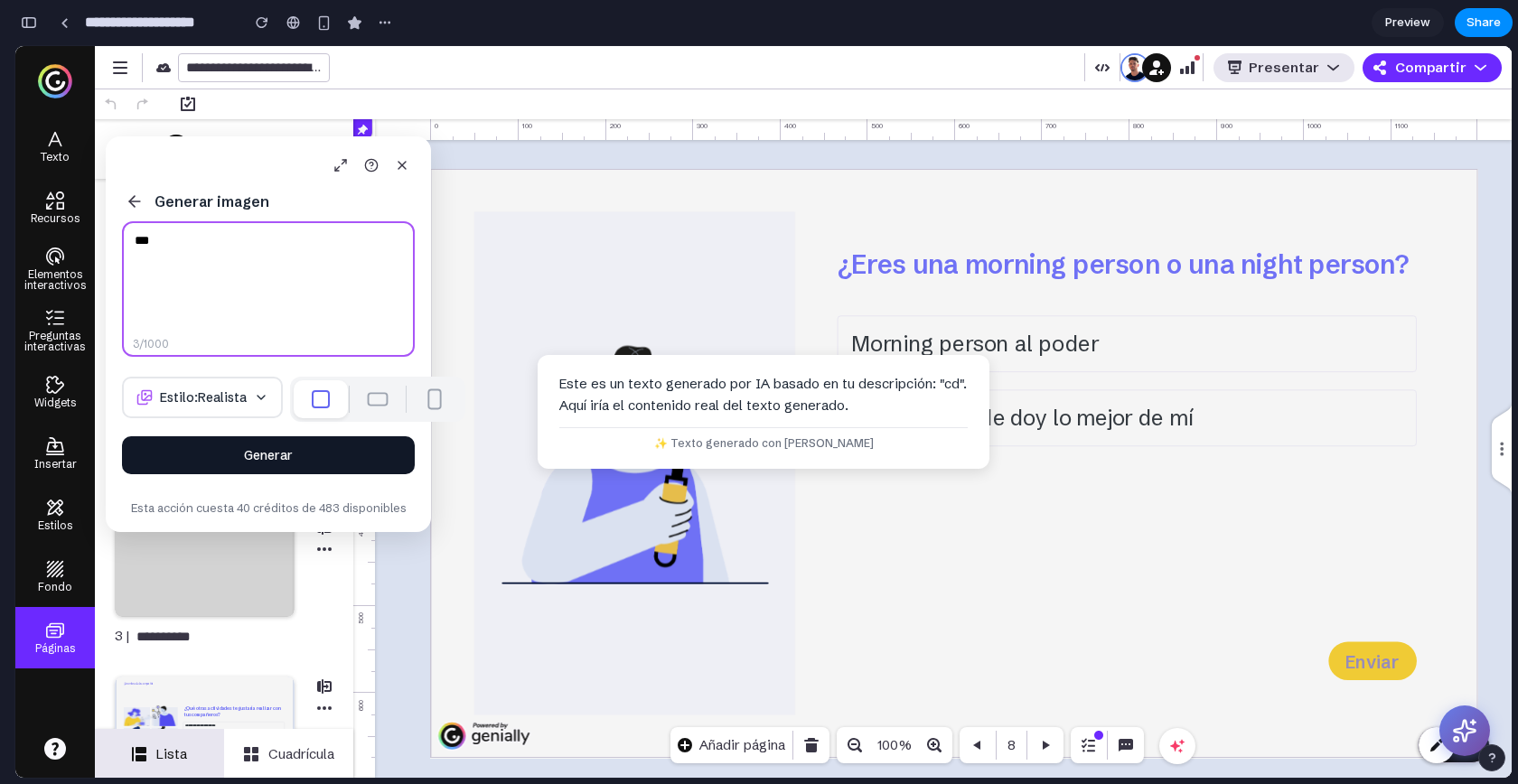
type textarea "***"
click at [310, 474] on button "Generar" at bounding box center [268, 455] width 293 height 38
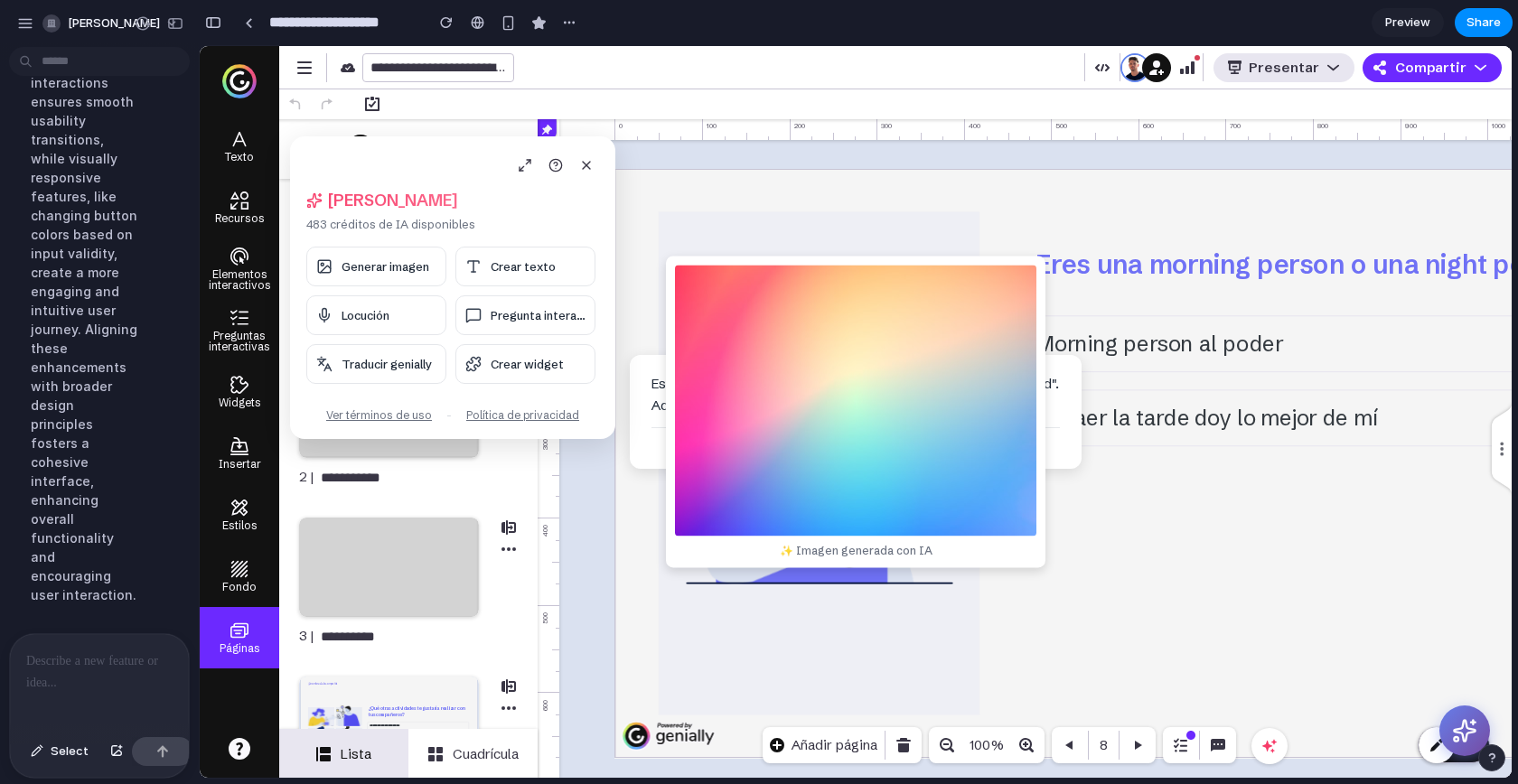
click at [69, 673] on div at bounding box center [99, 682] width 179 height 96
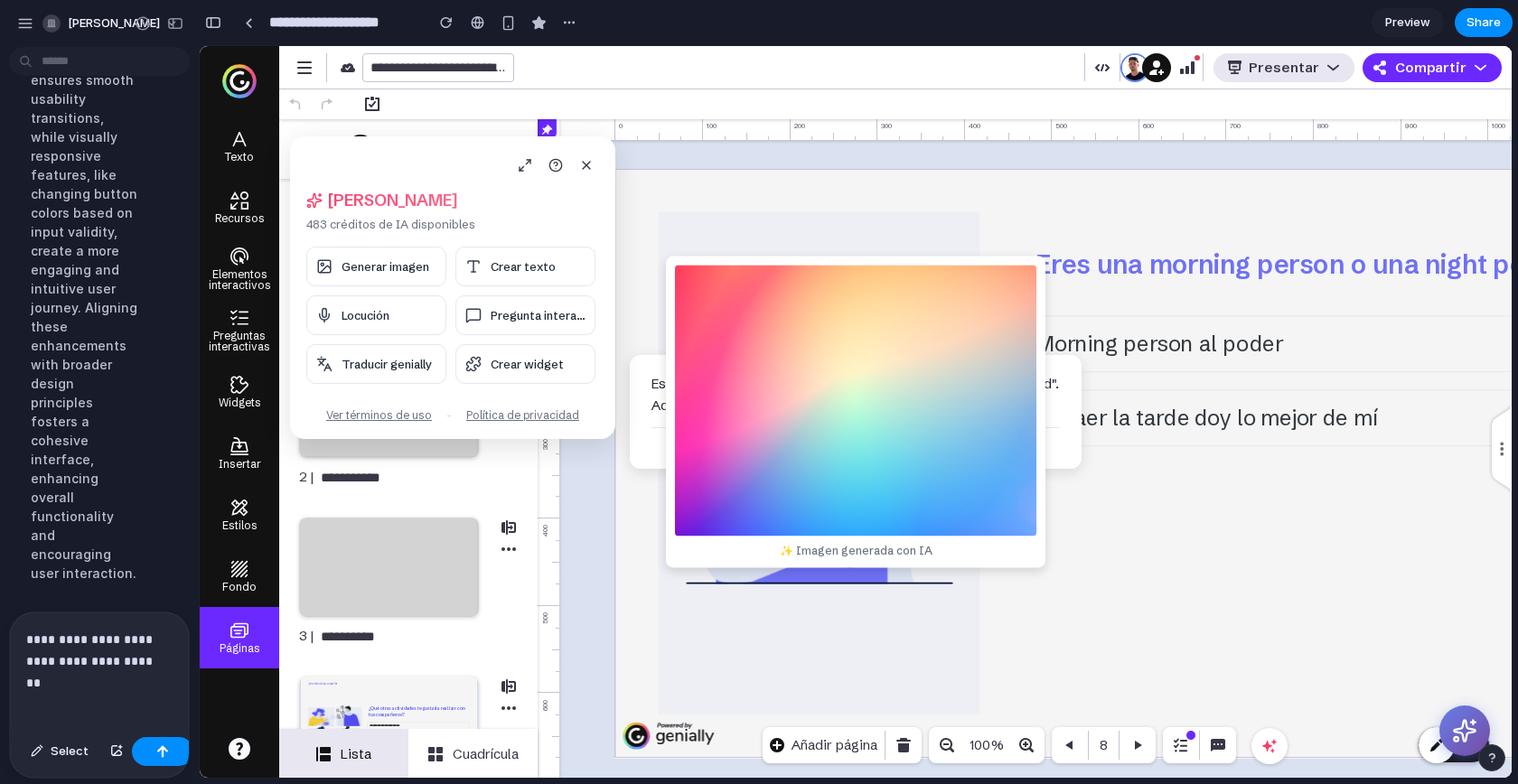
scroll to position [14280, 0]
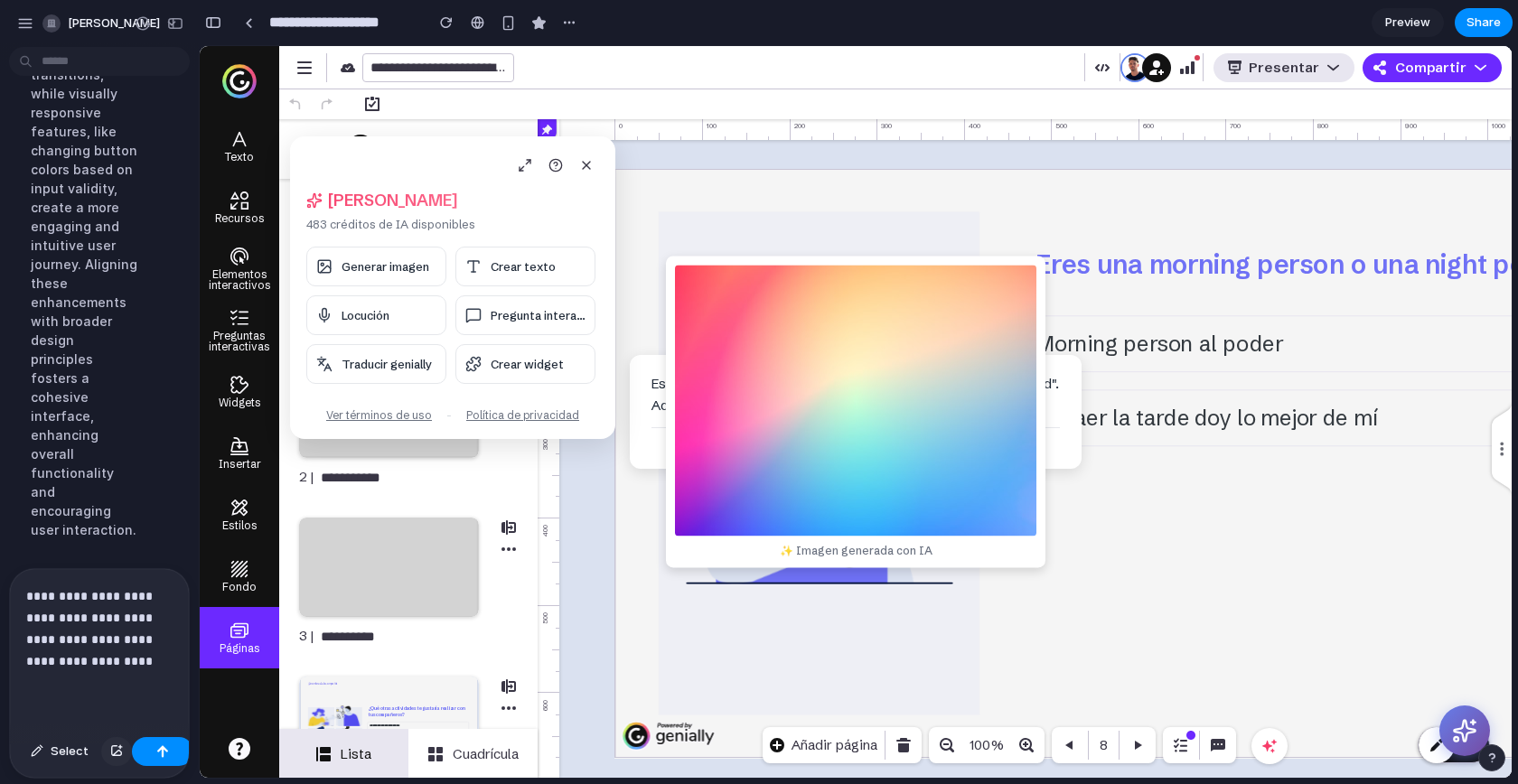
click at [117, 747] on div "button" at bounding box center [117, 751] width 13 height 11
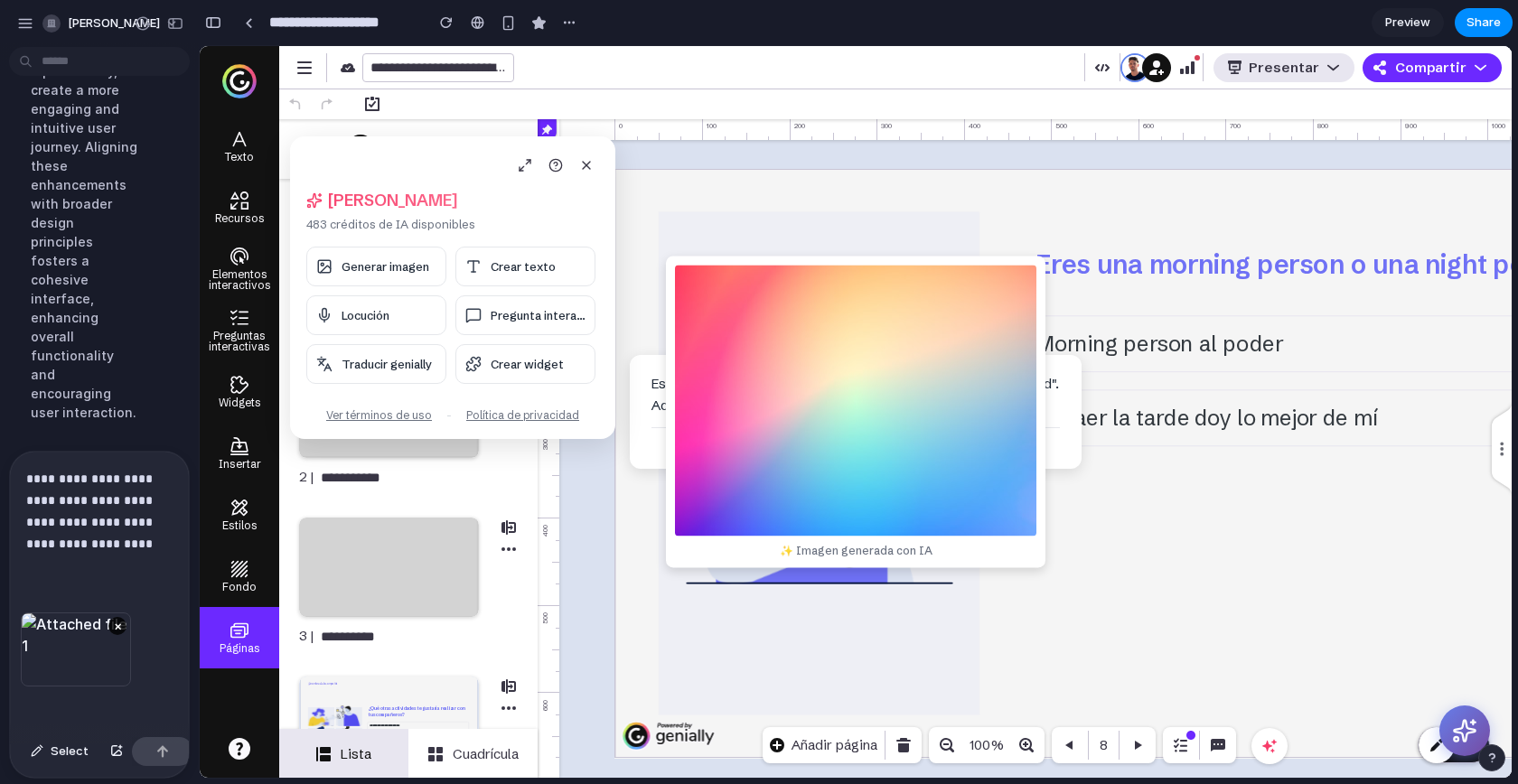
click at [130, 551] on div "**********" at bounding box center [99, 531] width 179 height 161
click at [146, 748] on div at bounding box center [163, 752] width 62 height 29
click at [146, 748] on button "button" at bounding box center [163, 752] width 62 height 29
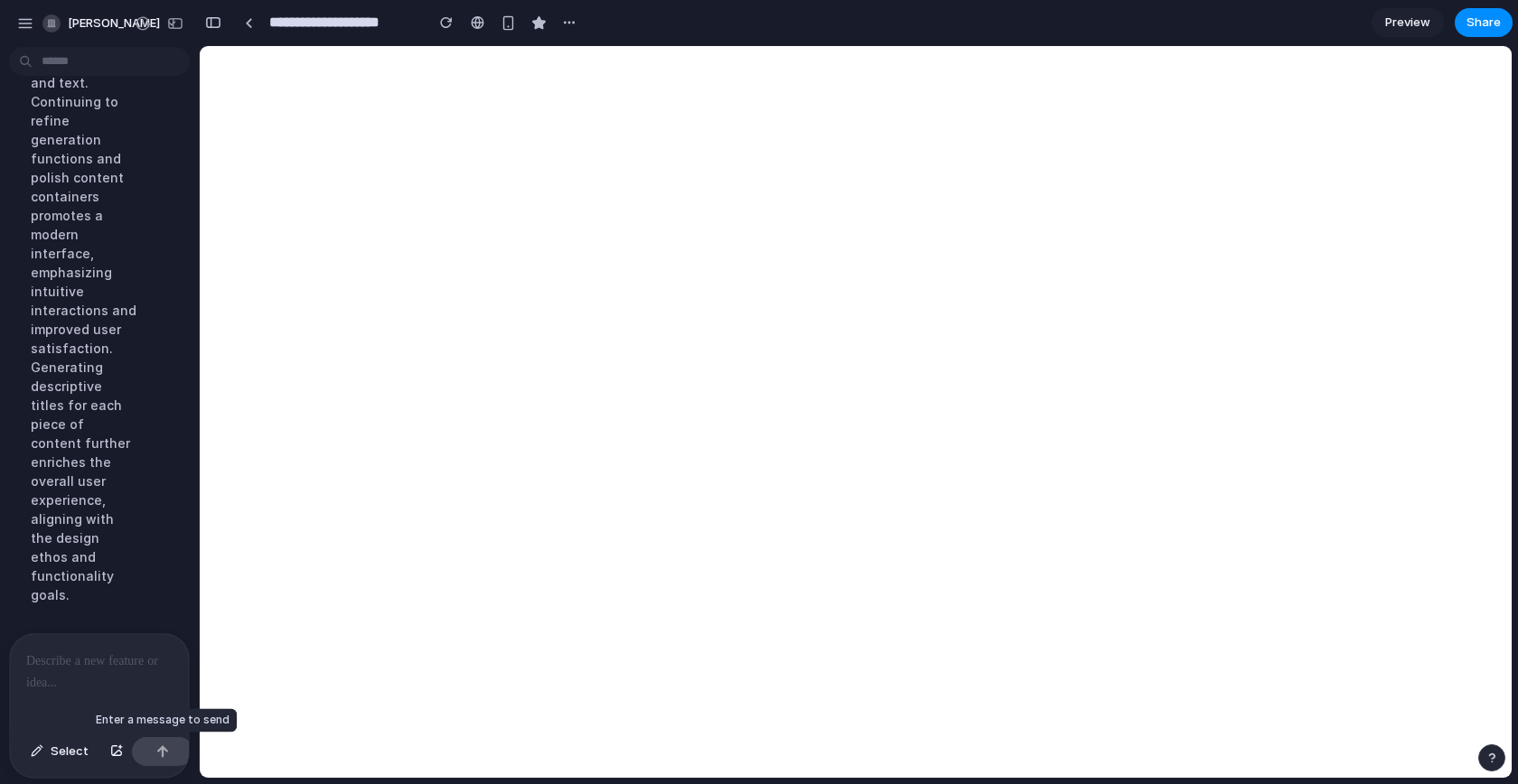
scroll to position [13732, 0]
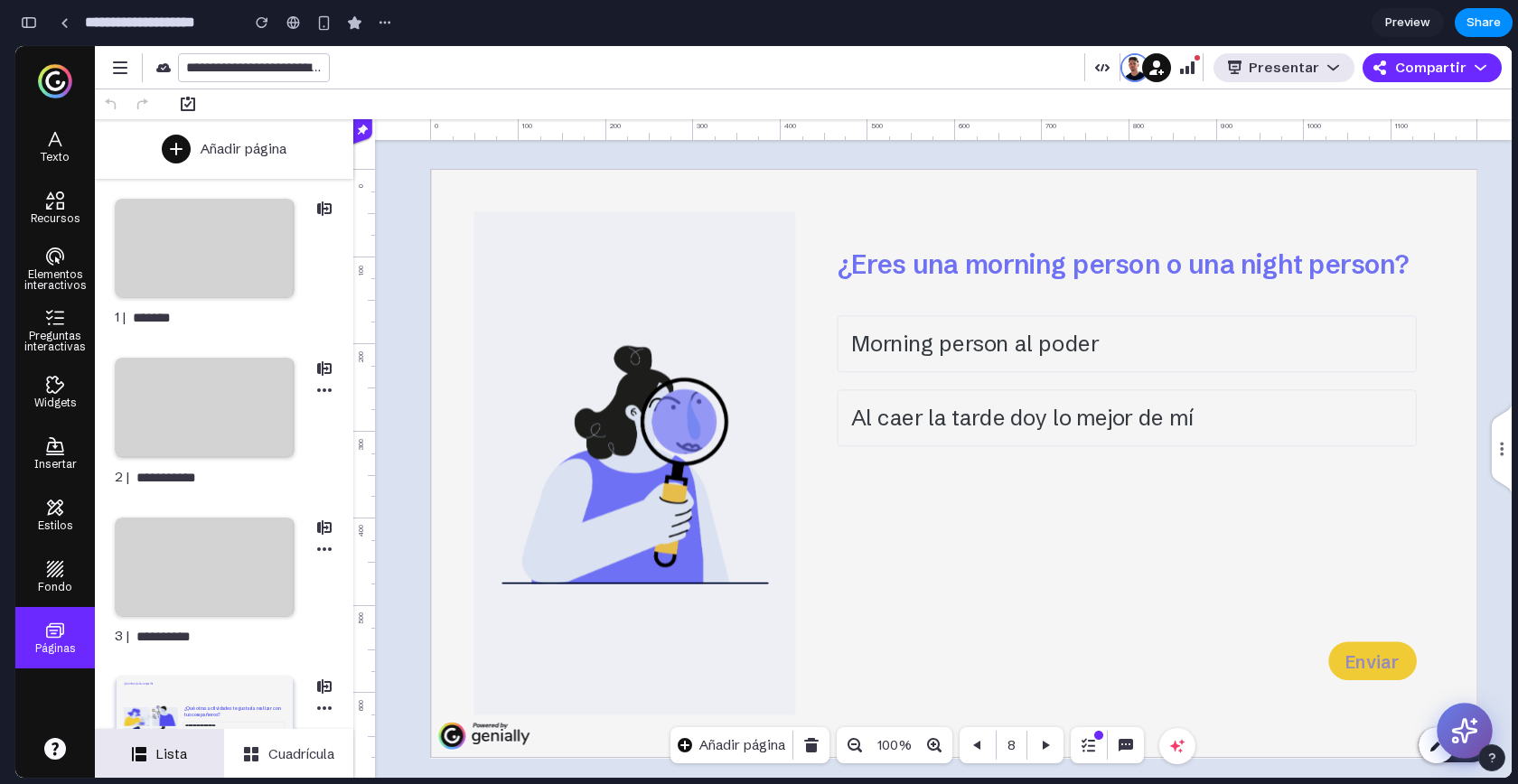
click at [1461, 741] on icon at bounding box center [1465, 731] width 28 height 28
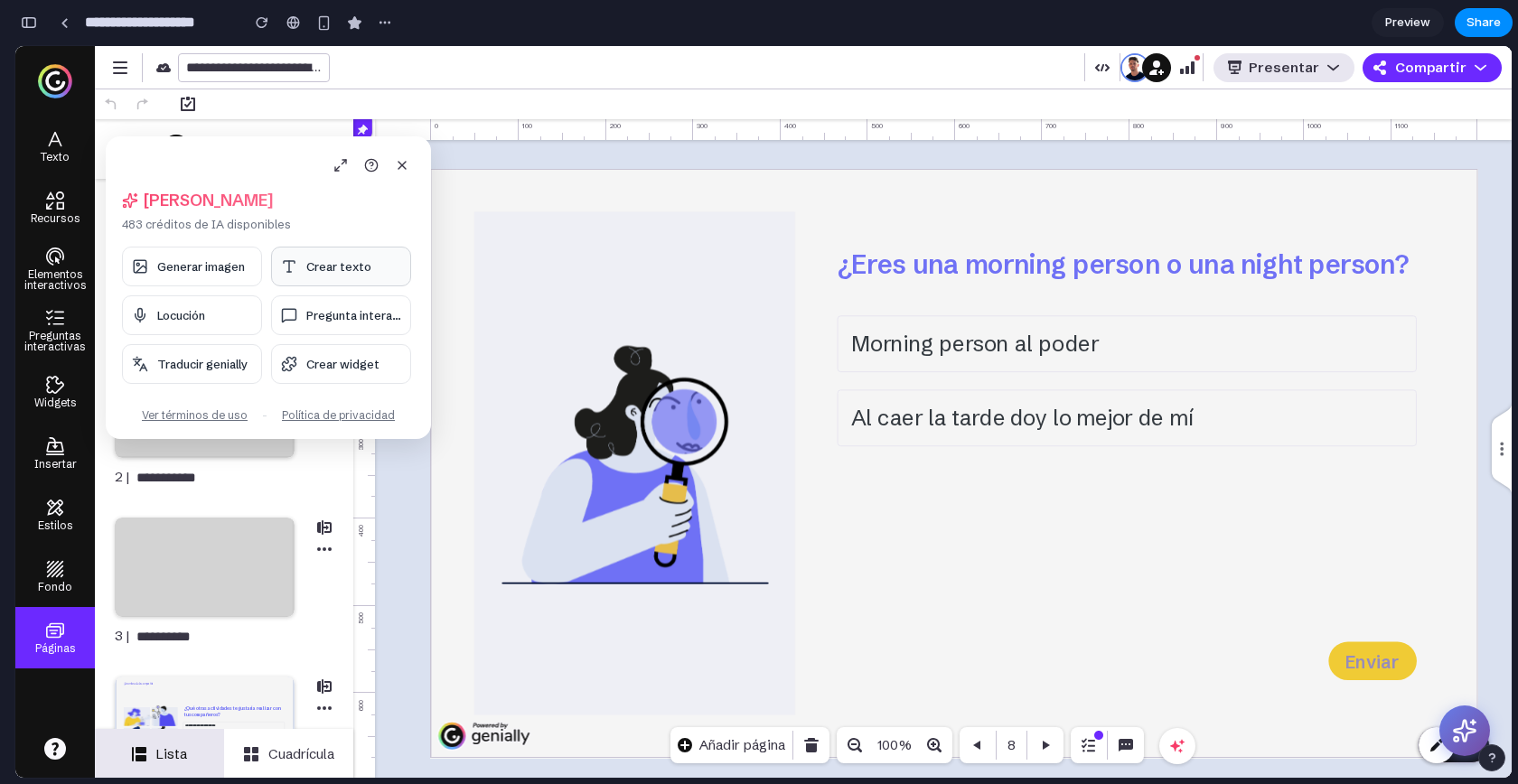
click at [322, 261] on span "Crear texto" at bounding box center [339, 266] width 65 height 15
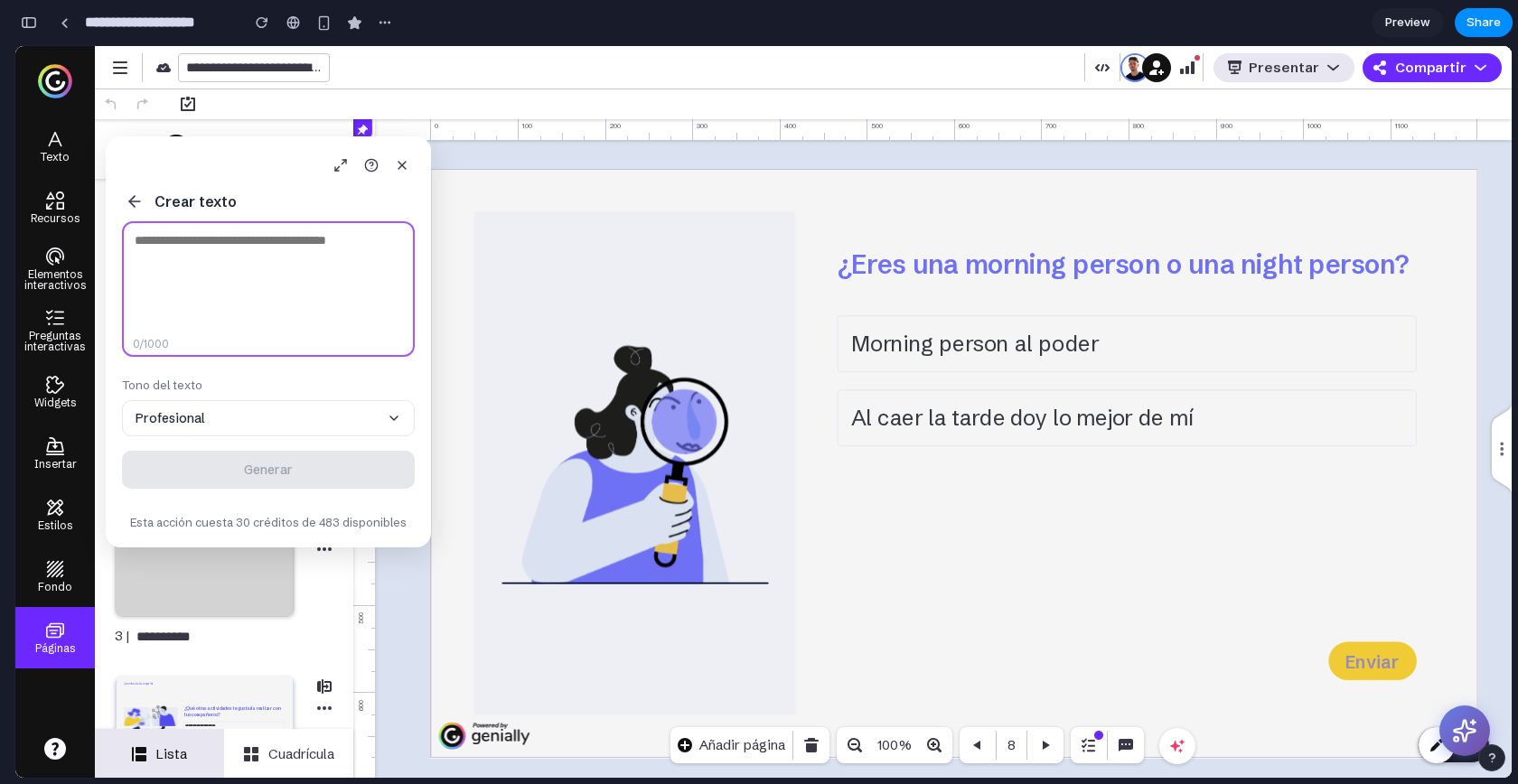
click at [245, 266] on textarea at bounding box center [268, 289] width 293 height 135
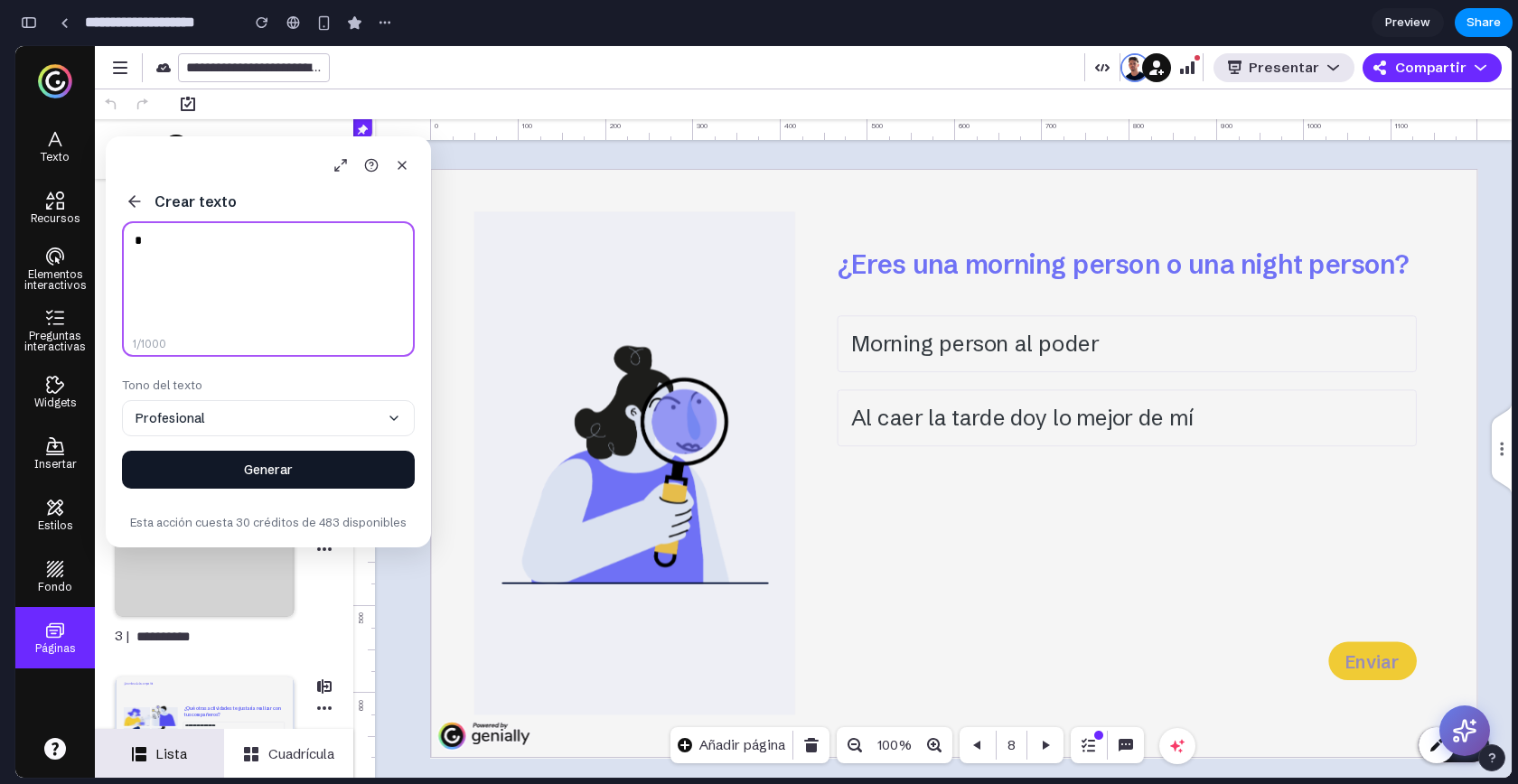
type textarea "*"
click at [254, 472] on button "Generar" at bounding box center [268, 469] width 293 height 38
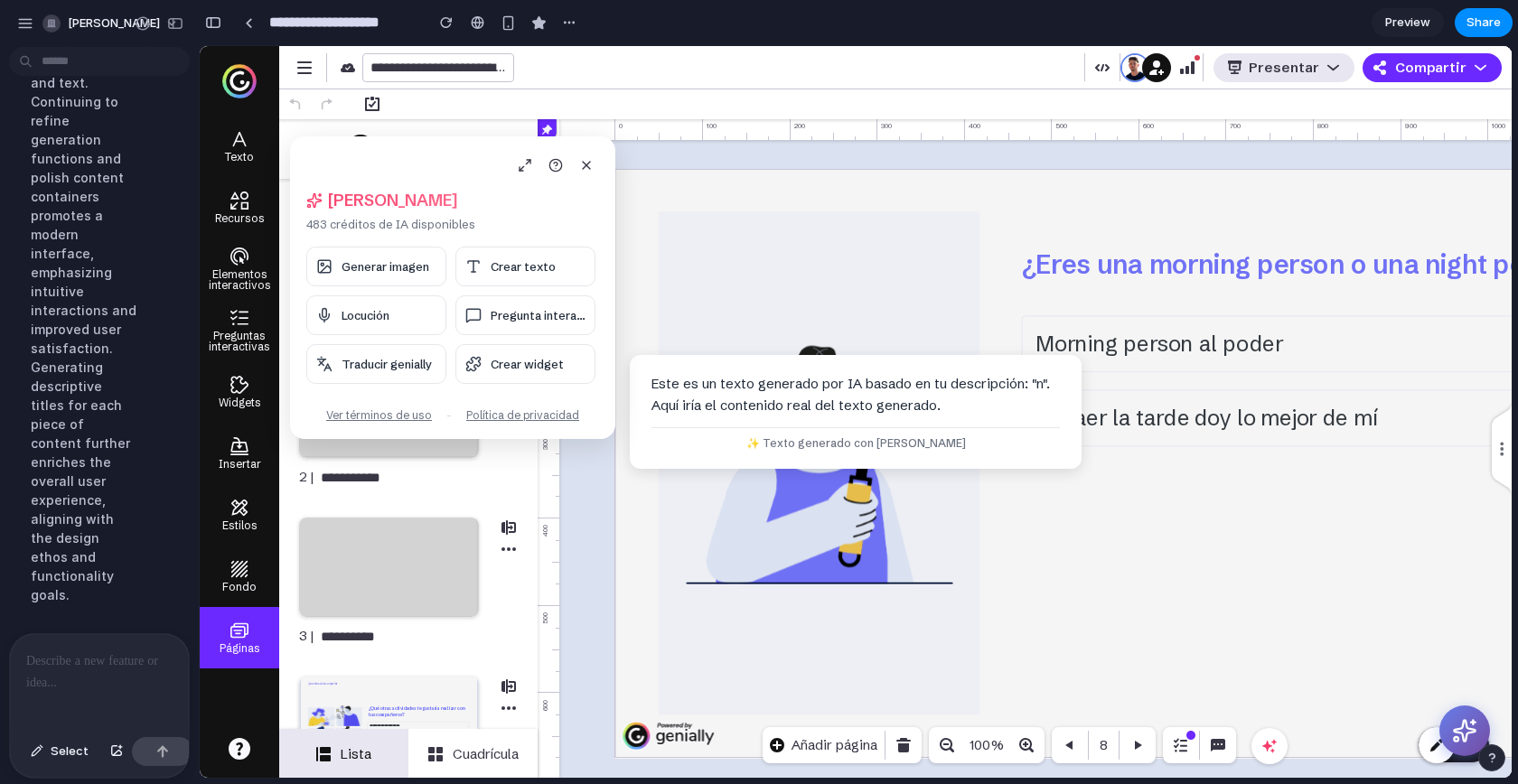
click at [108, 656] on p at bounding box center [96, 661] width 139 height 22
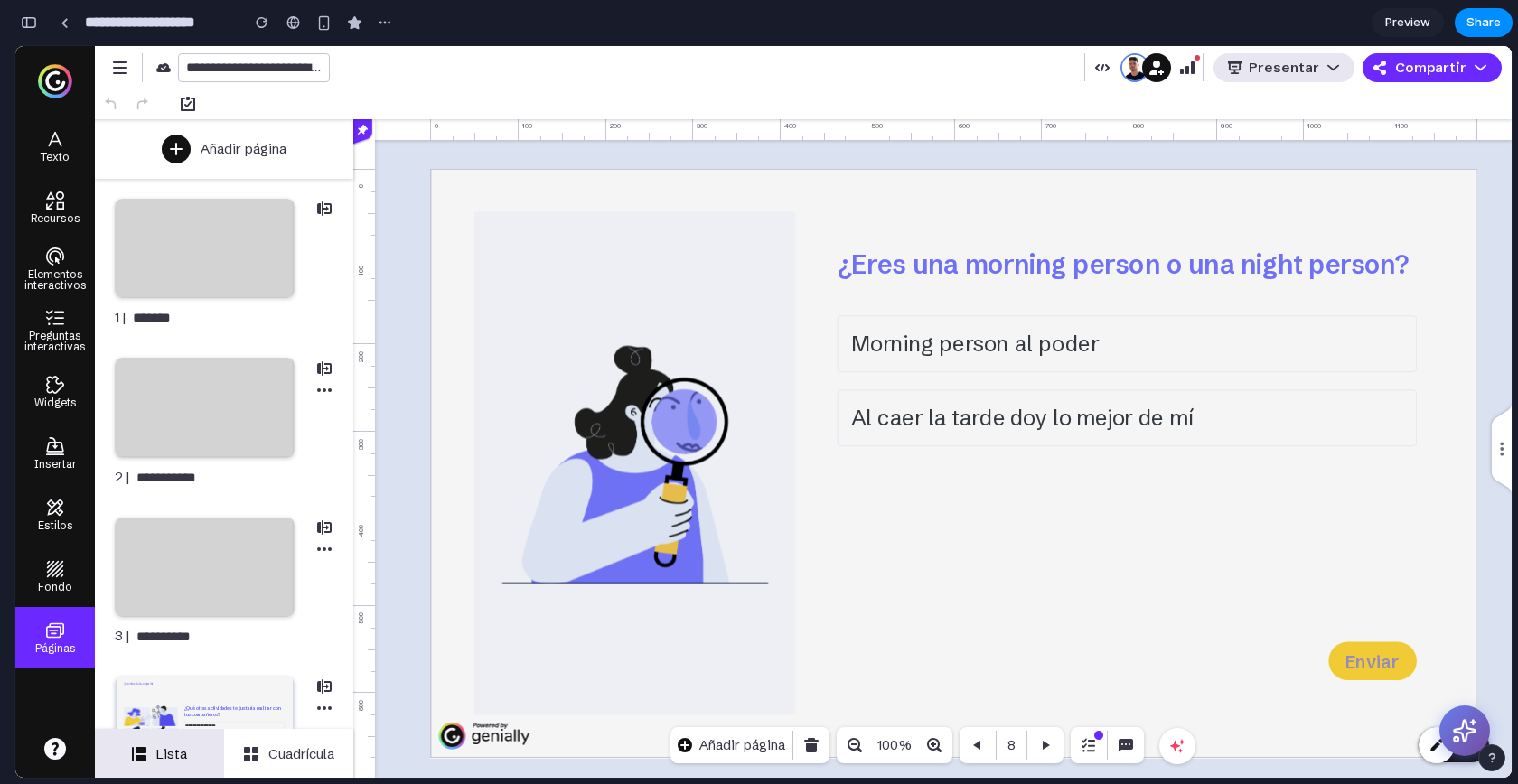
scroll to position [0, 0]
click at [1445, 720] on button at bounding box center [1464, 730] width 56 height 56
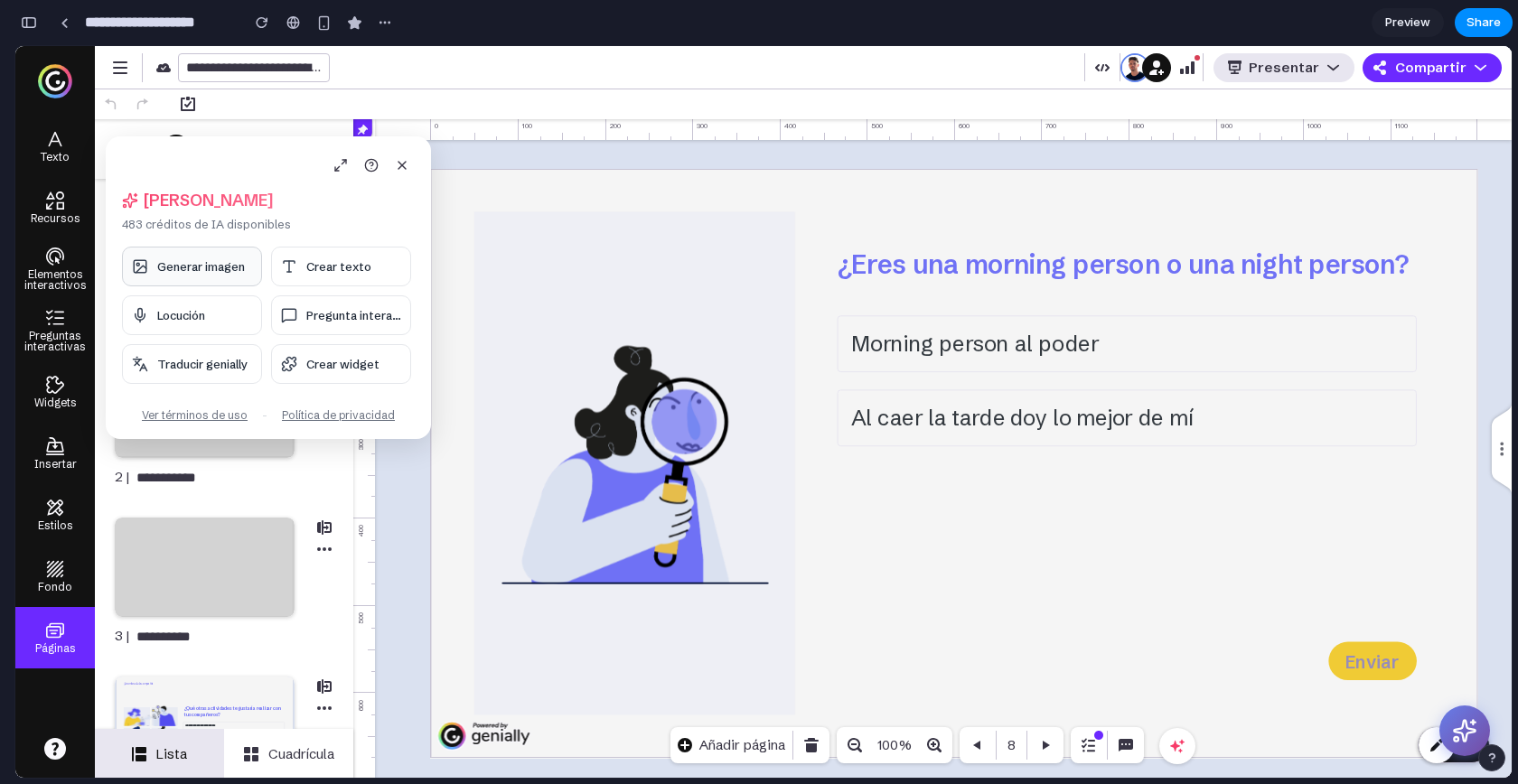
click at [224, 280] on button "Generar imagen" at bounding box center [192, 266] width 140 height 40
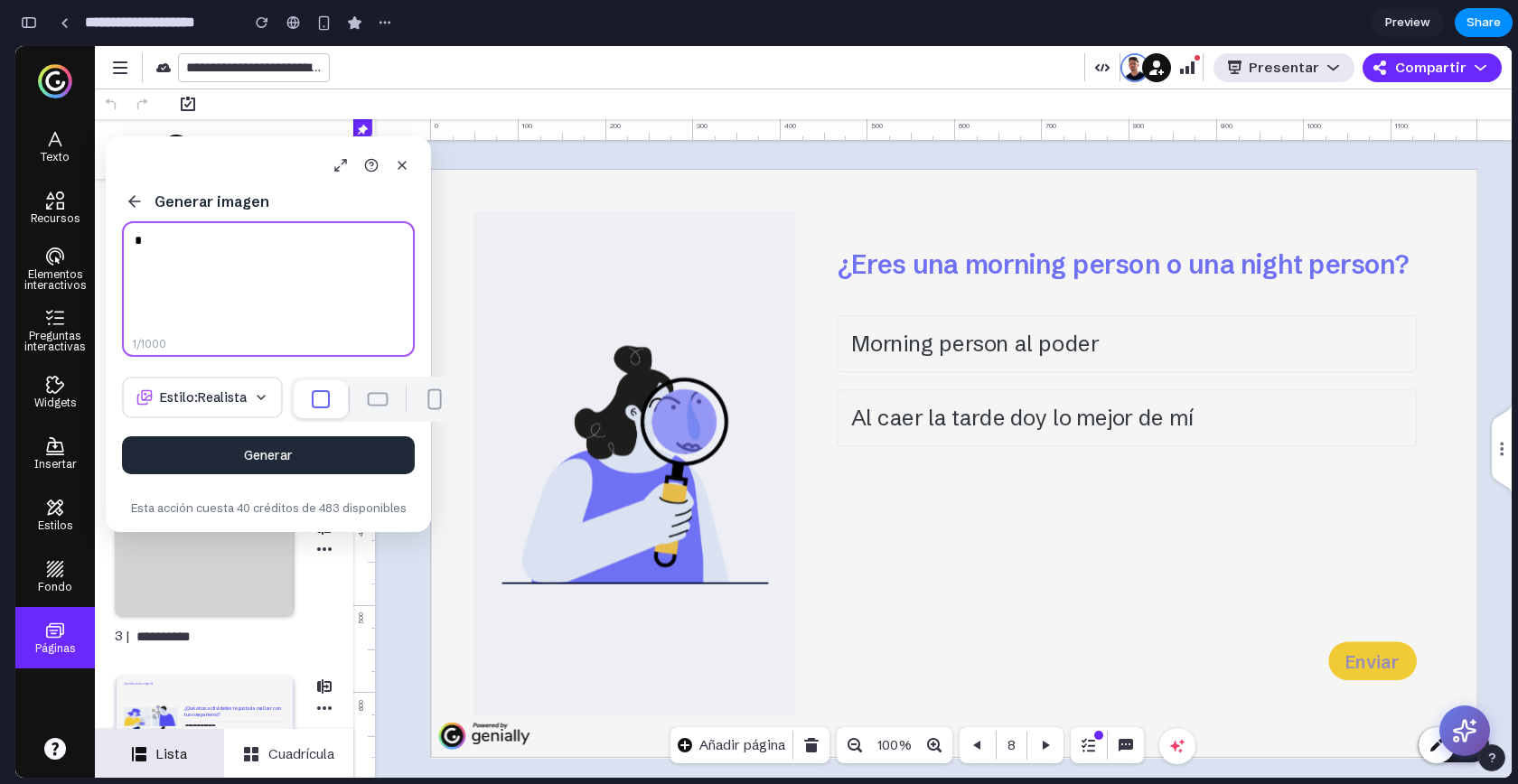
click at [230, 275] on textarea "*" at bounding box center [268, 289] width 293 height 135
type textarea "**"
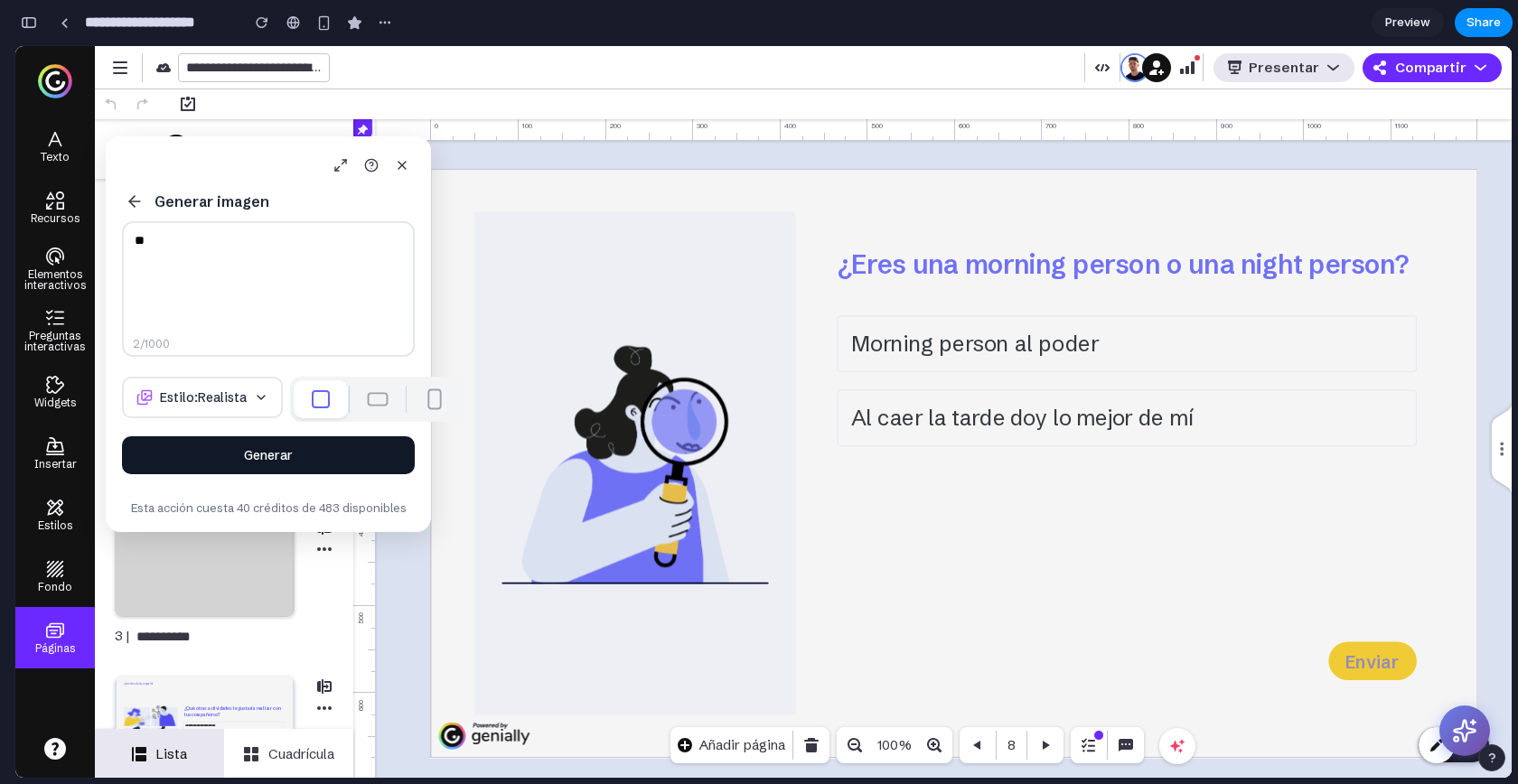
click at [288, 451] on button "Generar" at bounding box center [268, 455] width 293 height 38
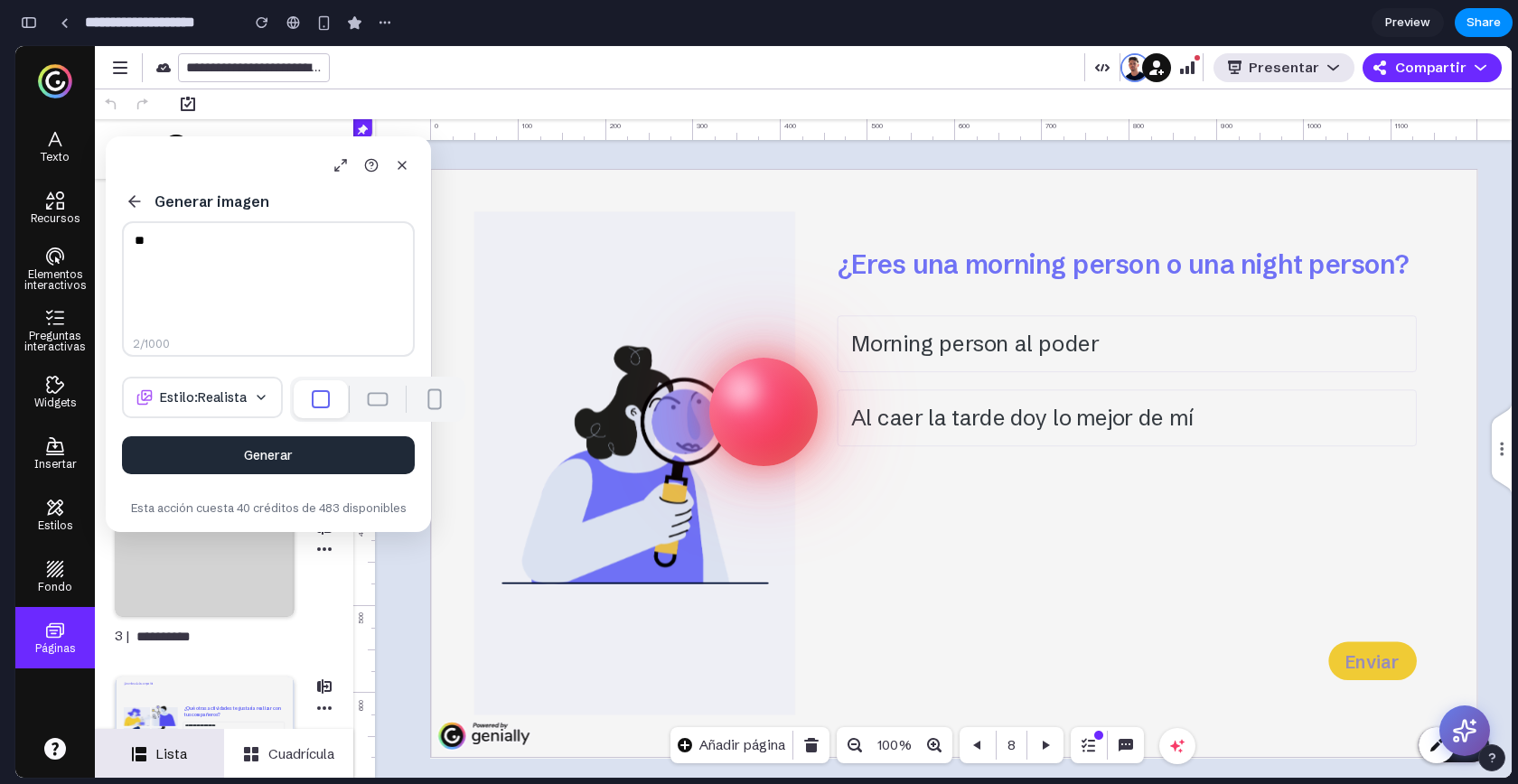
click at [743, 187] on div "¿Eres una morning person o una night person? Morning person al poder Al caer la…" at bounding box center [954, 464] width 1048 height 589
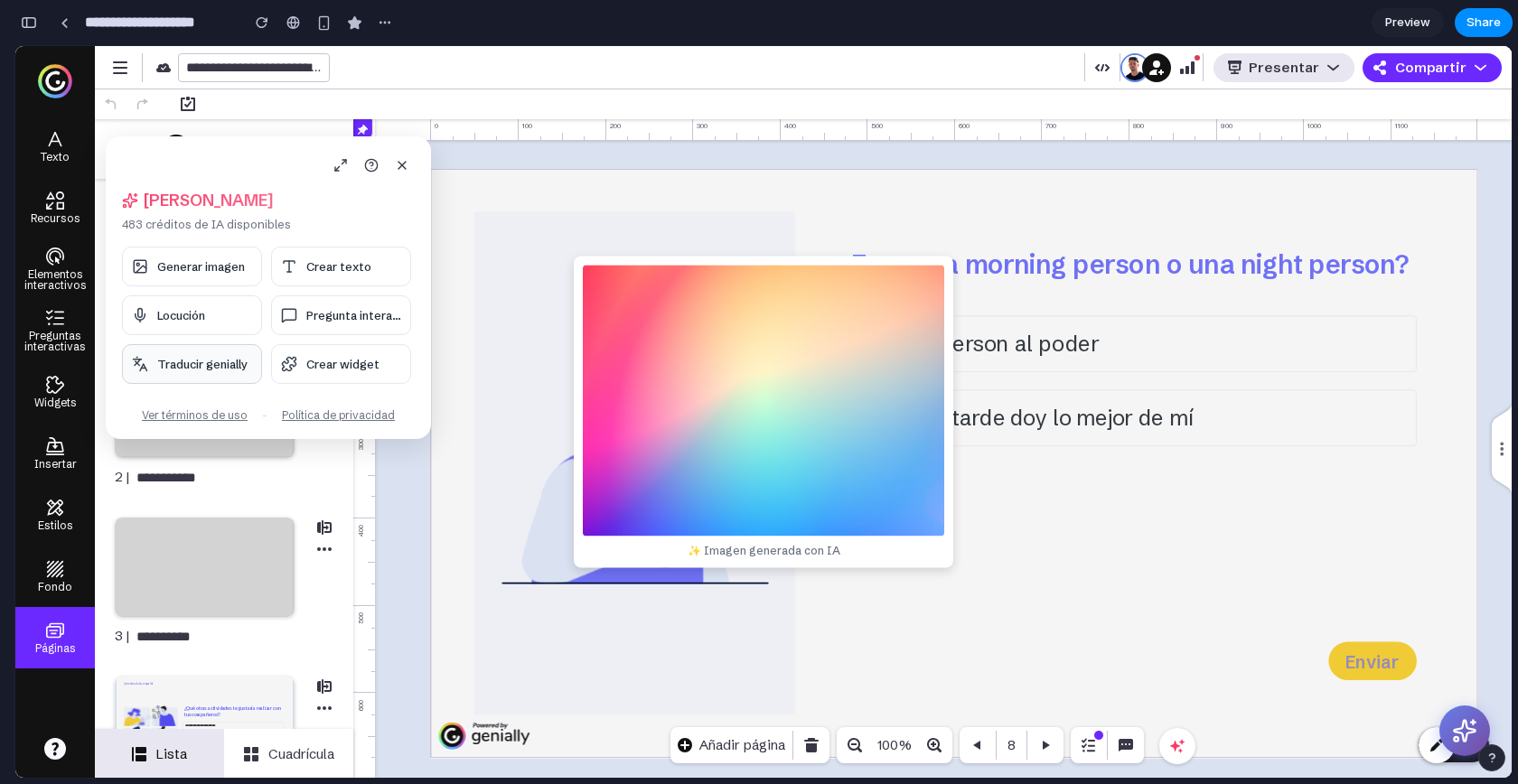
click at [152, 371] on button "Traducir genially" at bounding box center [192, 364] width 140 height 40
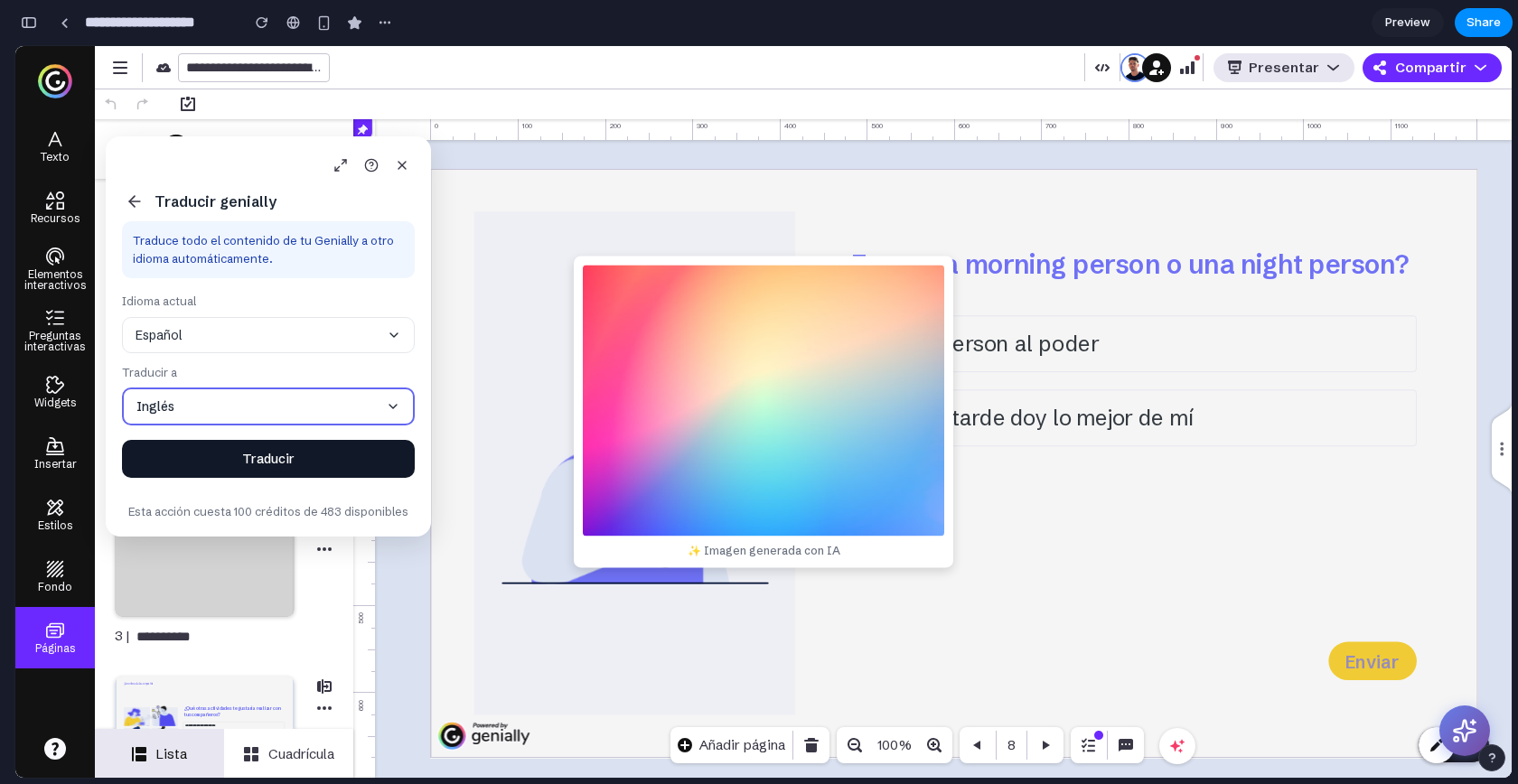
click at [248, 452] on button "Traducir" at bounding box center [268, 458] width 293 height 38
click at [142, 200] on icon at bounding box center [134, 202] width 18 height 18
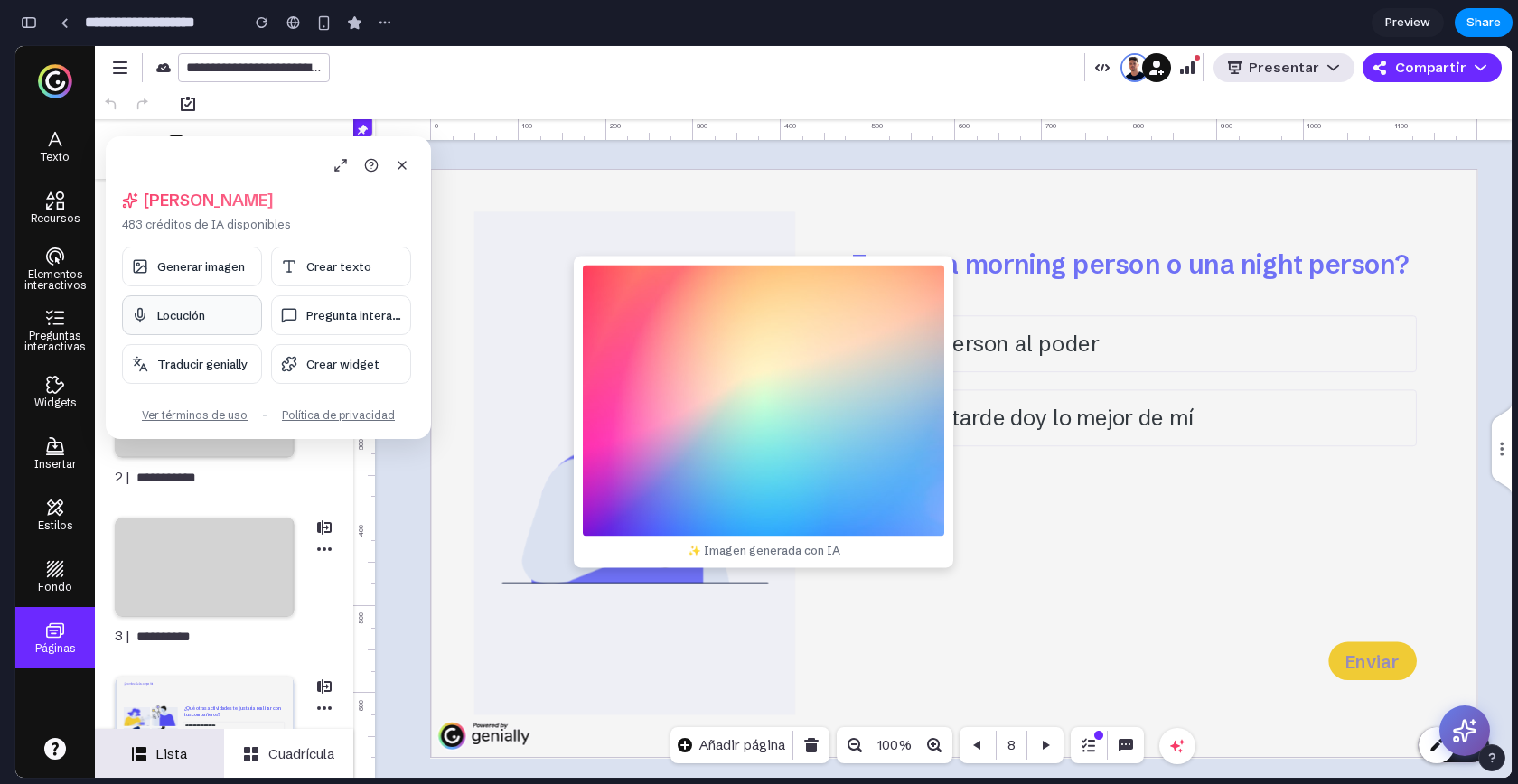
click at [200, 311] on span "Locución" at bounding box center [181, 315] width 48 height 15
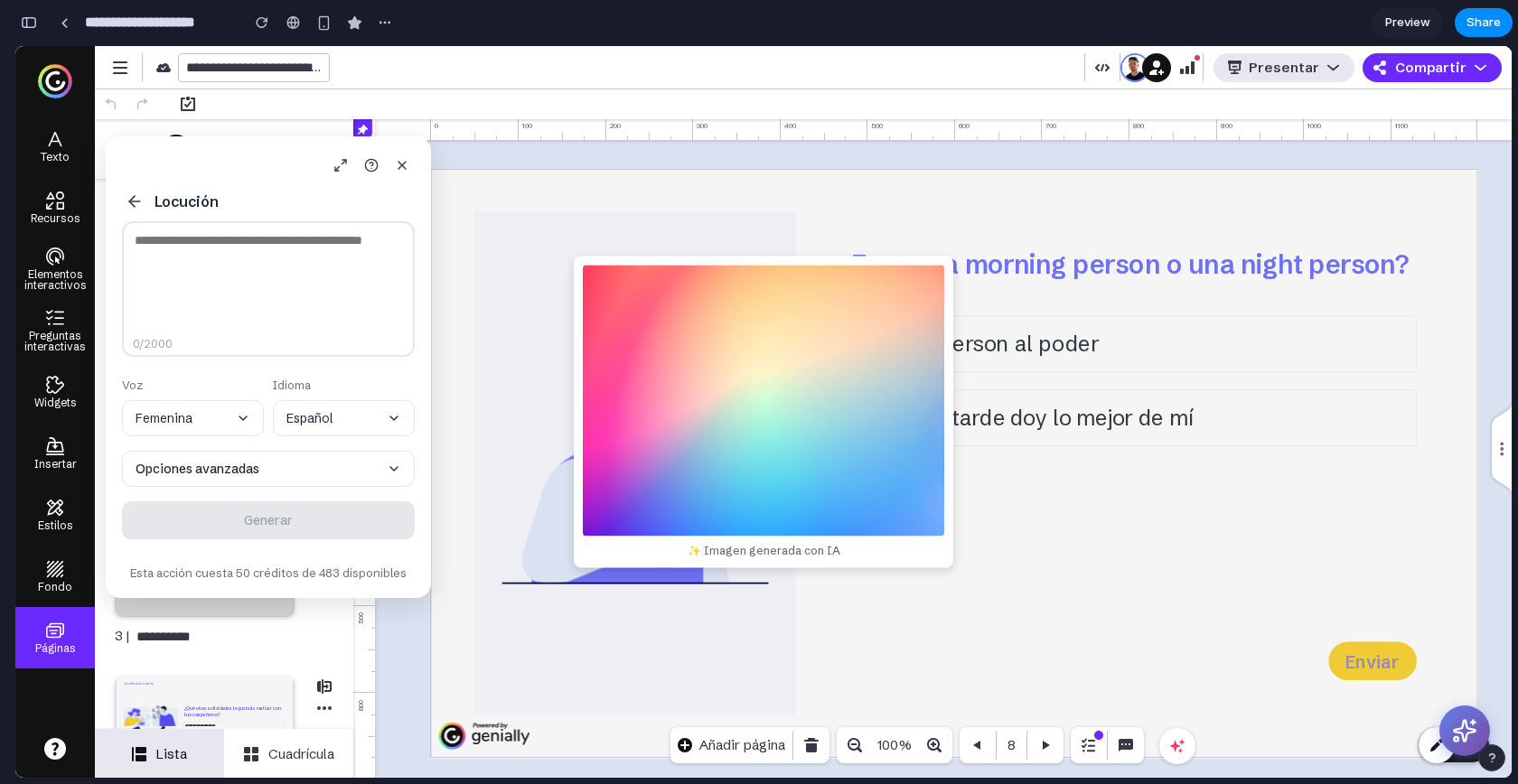
click at [161, 227] on textarea at bounding box center [268, 289] width 293 height 135
click at [755, 413] on img at bounding box center [763, 399] width 361 height 271
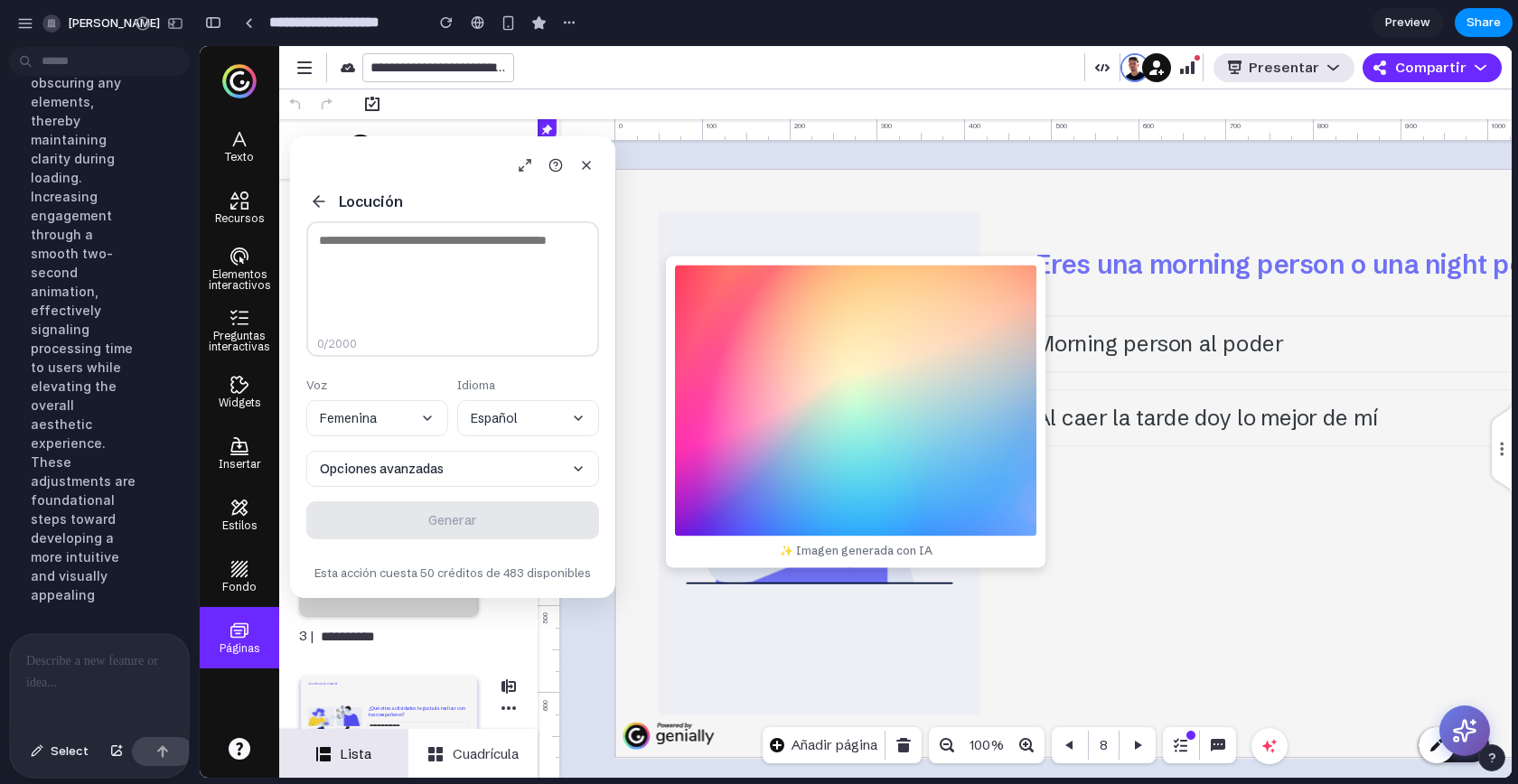
click at [76, 658] on p at bounding box center [96, 661] width 139 height 22
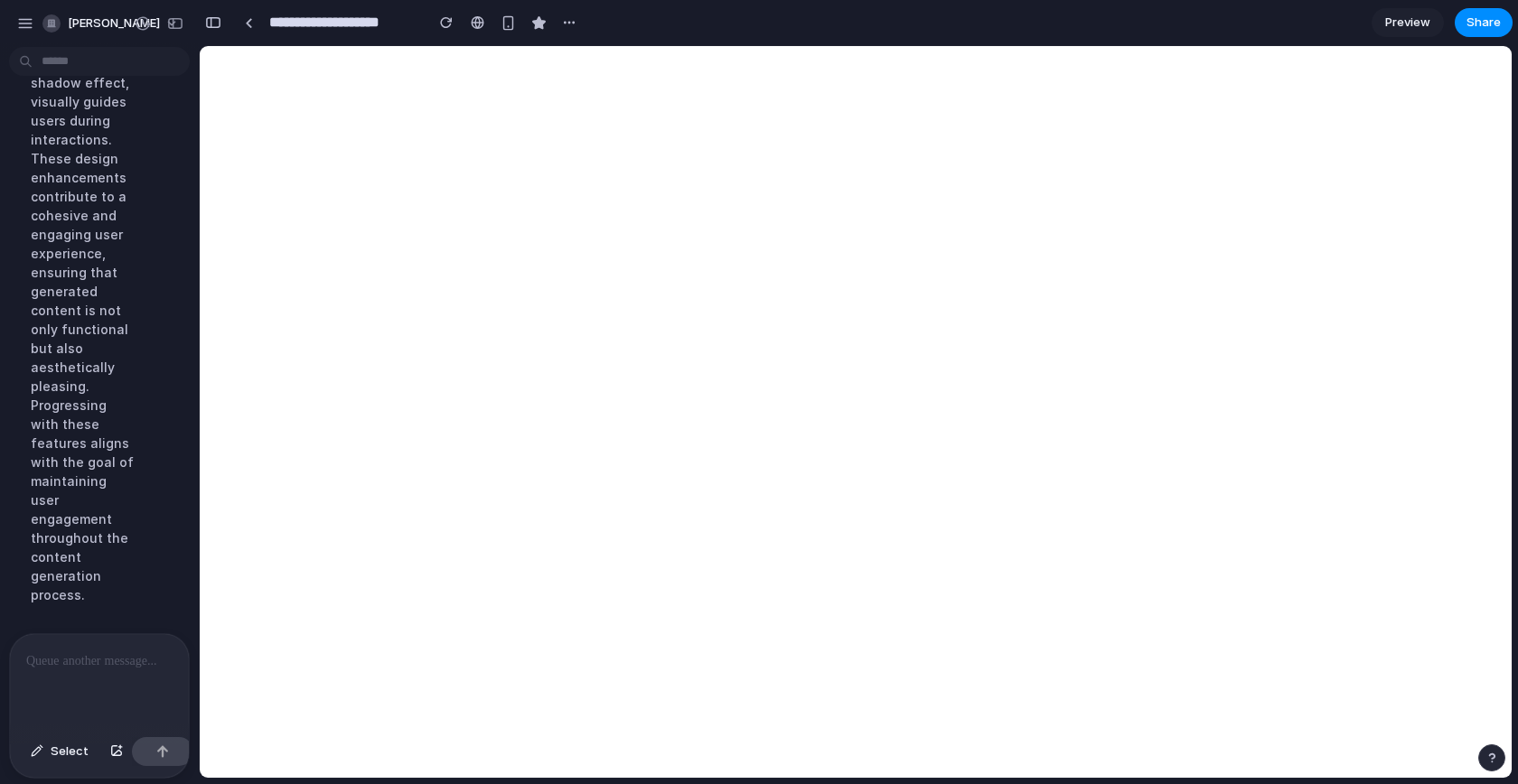
scroll to position [13039, 0]
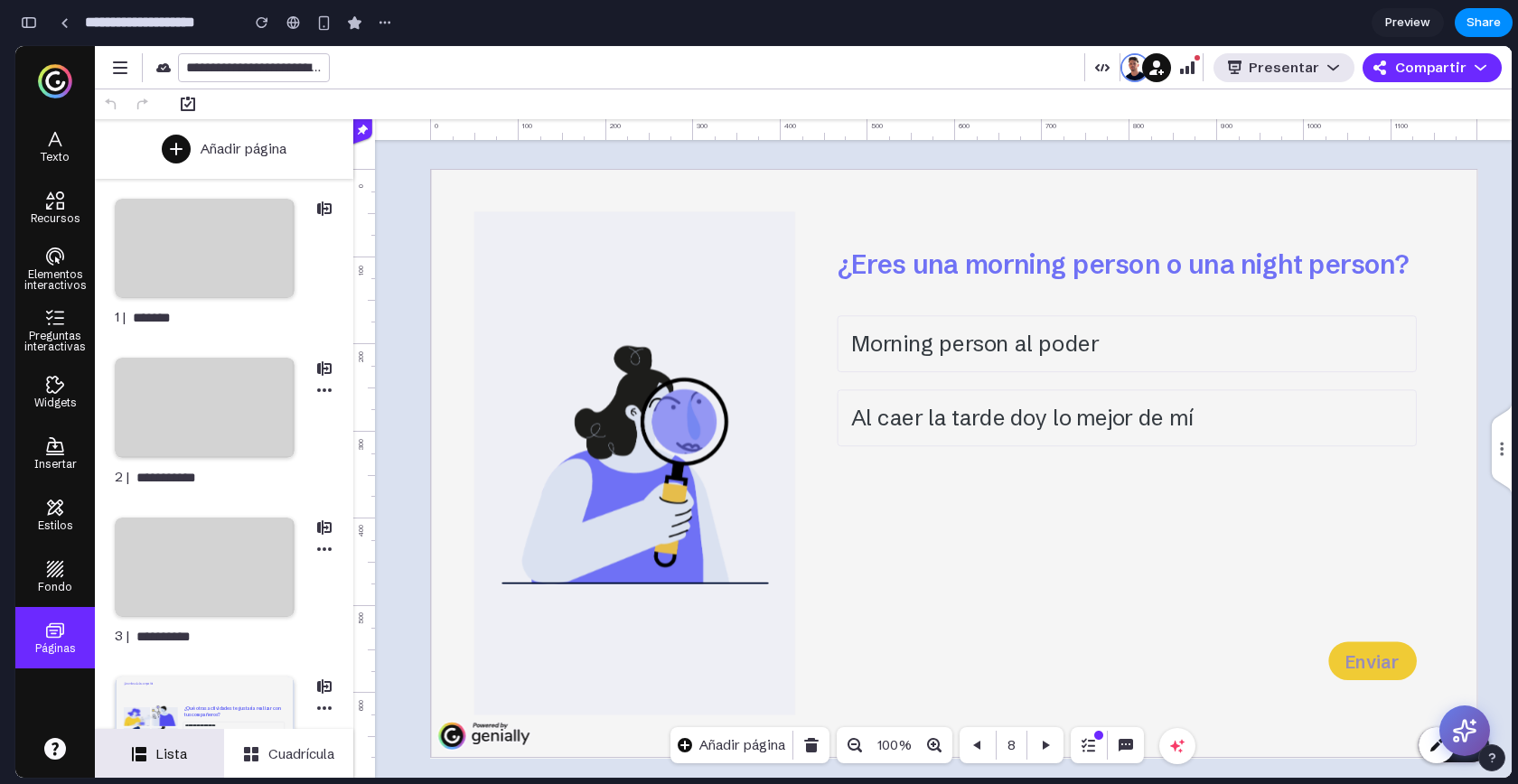
click at [1452, 721] on icon at bounding box center [1465, 731] width 25 height 25
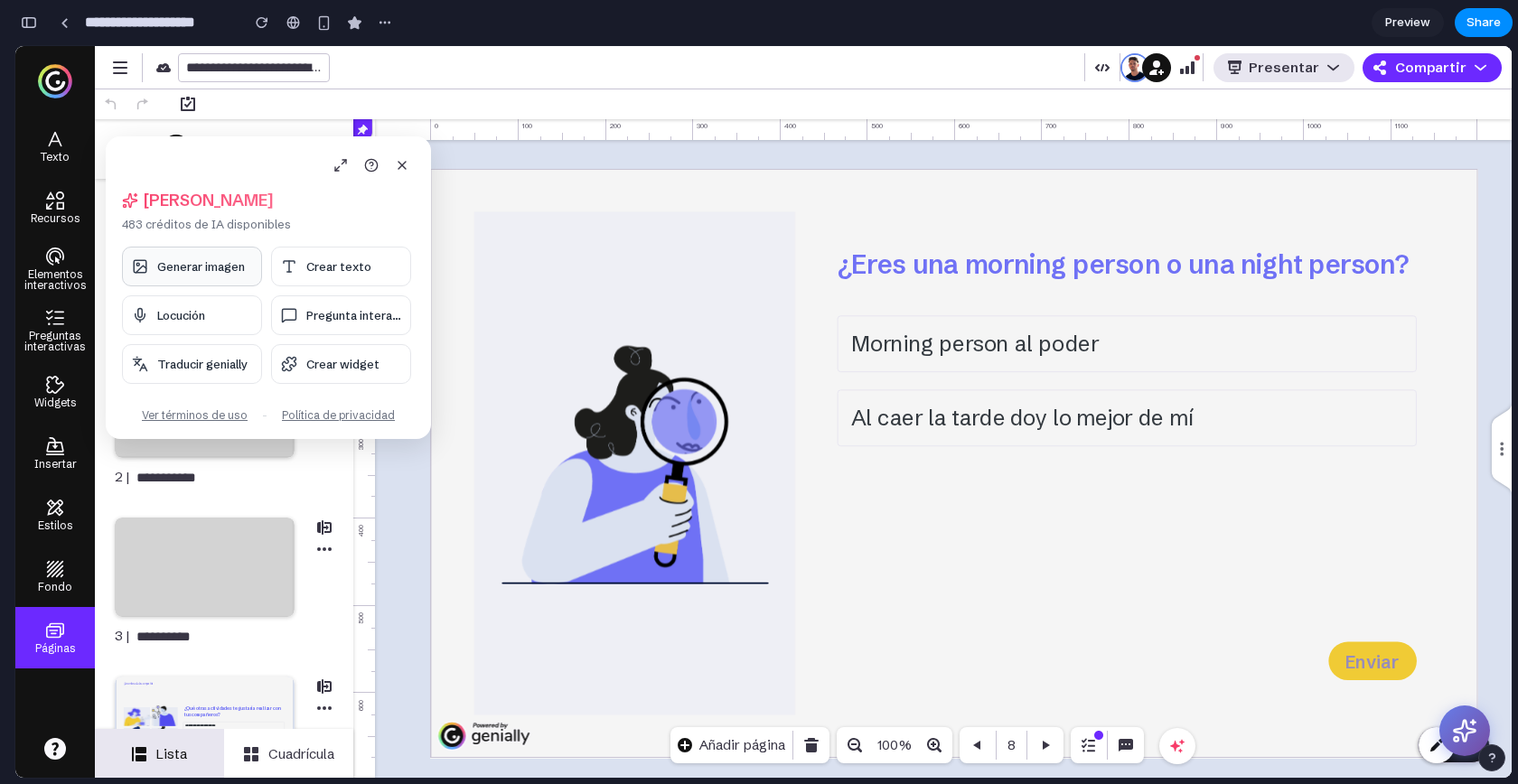
click at [185, 270] on span "Generar imagen" at bounding box center [202, 266] width 88 height 15
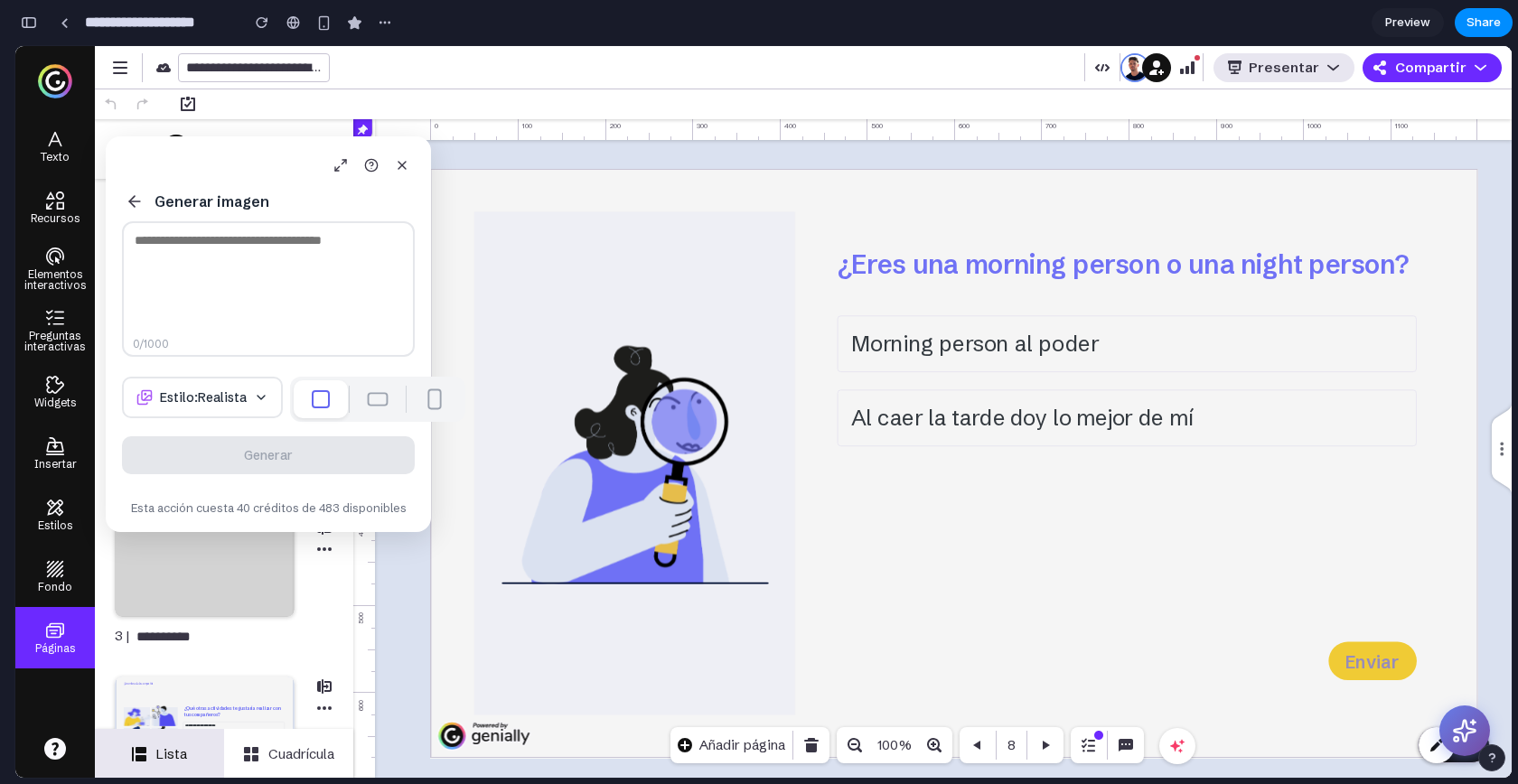
click at [263, 289] on textarea at bounding box center [268, 289] width 293 height 135
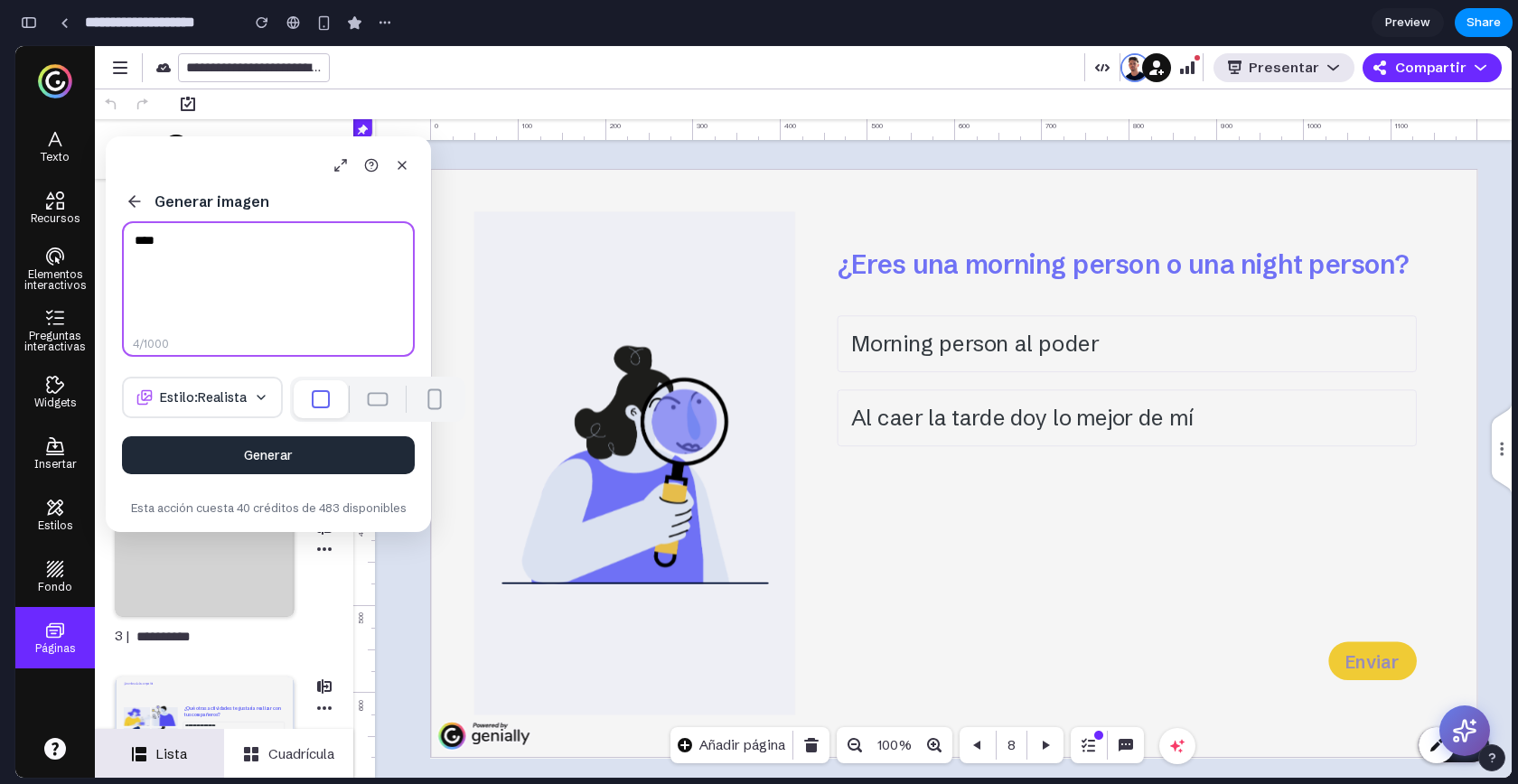
type textarea "****"
click at [312, 444] on div "Generar imagen **** 4 /1000 Estilo: Realista Generar Esta acción cuesta 40 créd…" at bounding box center [268, 335] width 325 height 395
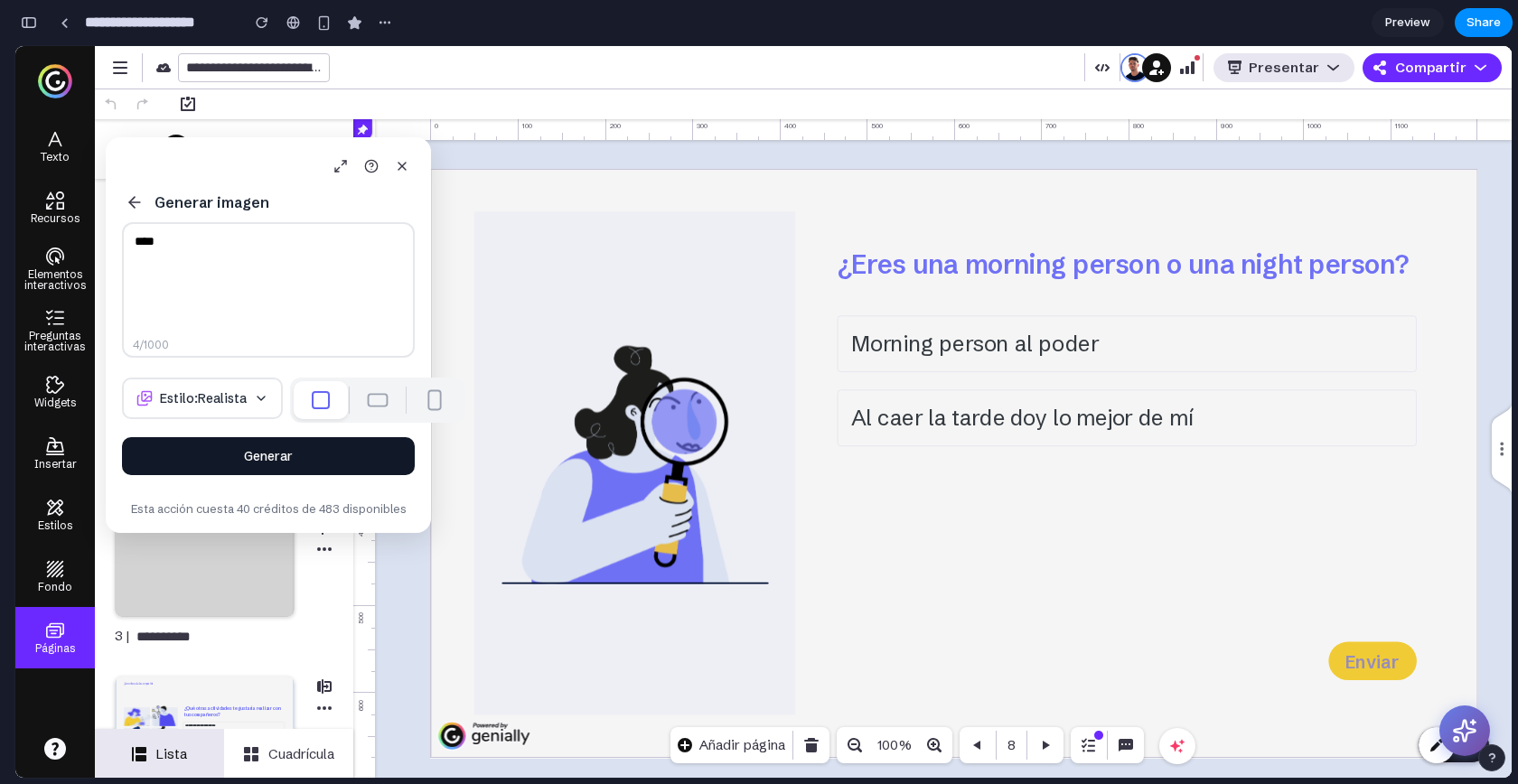
click at [313, 468] on button "Generar" at bounding box center [268, 456] width 293 height 38
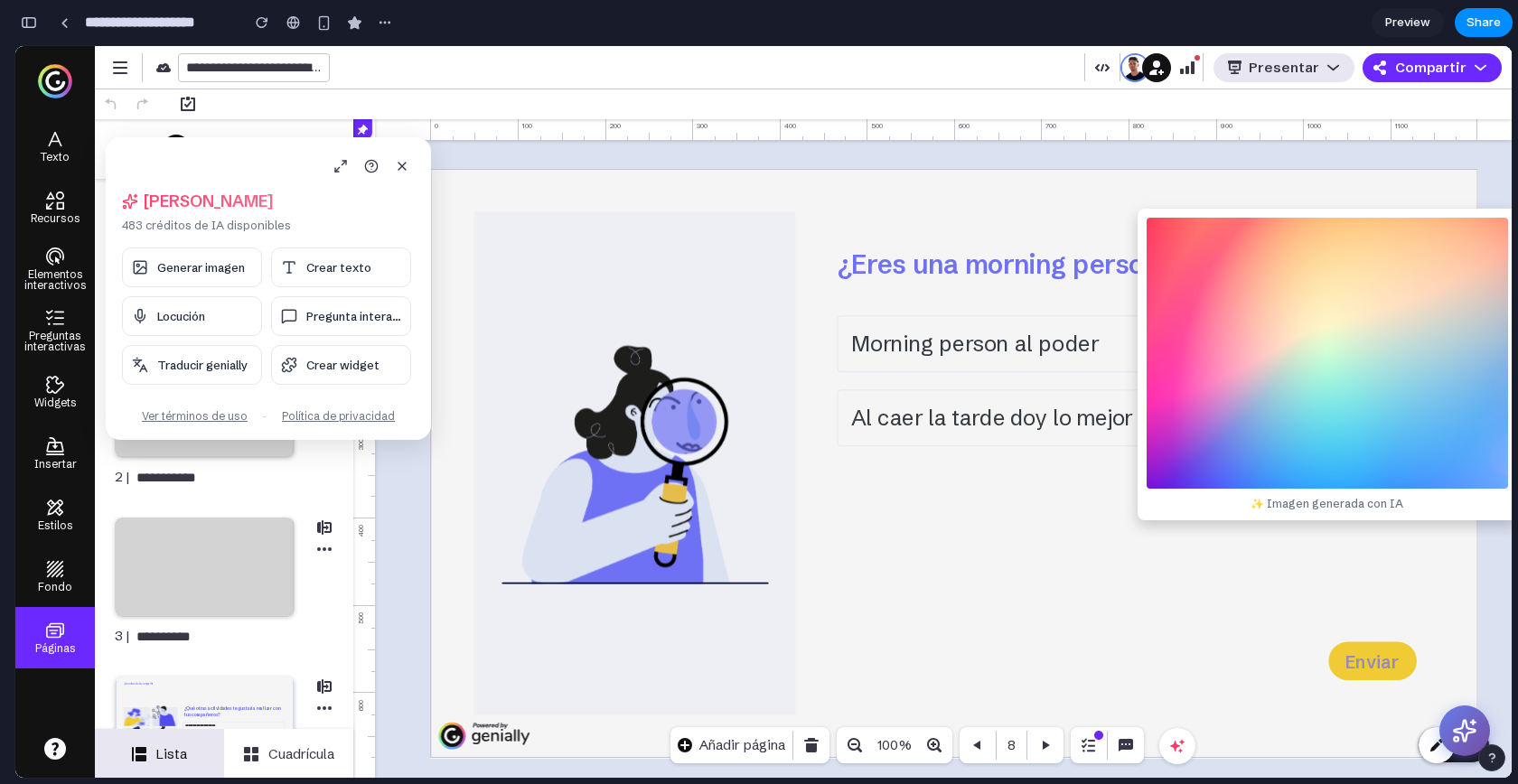
drag, startPoint x: 650, startPoint y: 423, endPoint x: 1215, endPoint y: 358, distance: 568.7
click at [1215, 358] on div "✨ Imagen generada con IA" at bounding box center [1328, 364] width 380 height 311
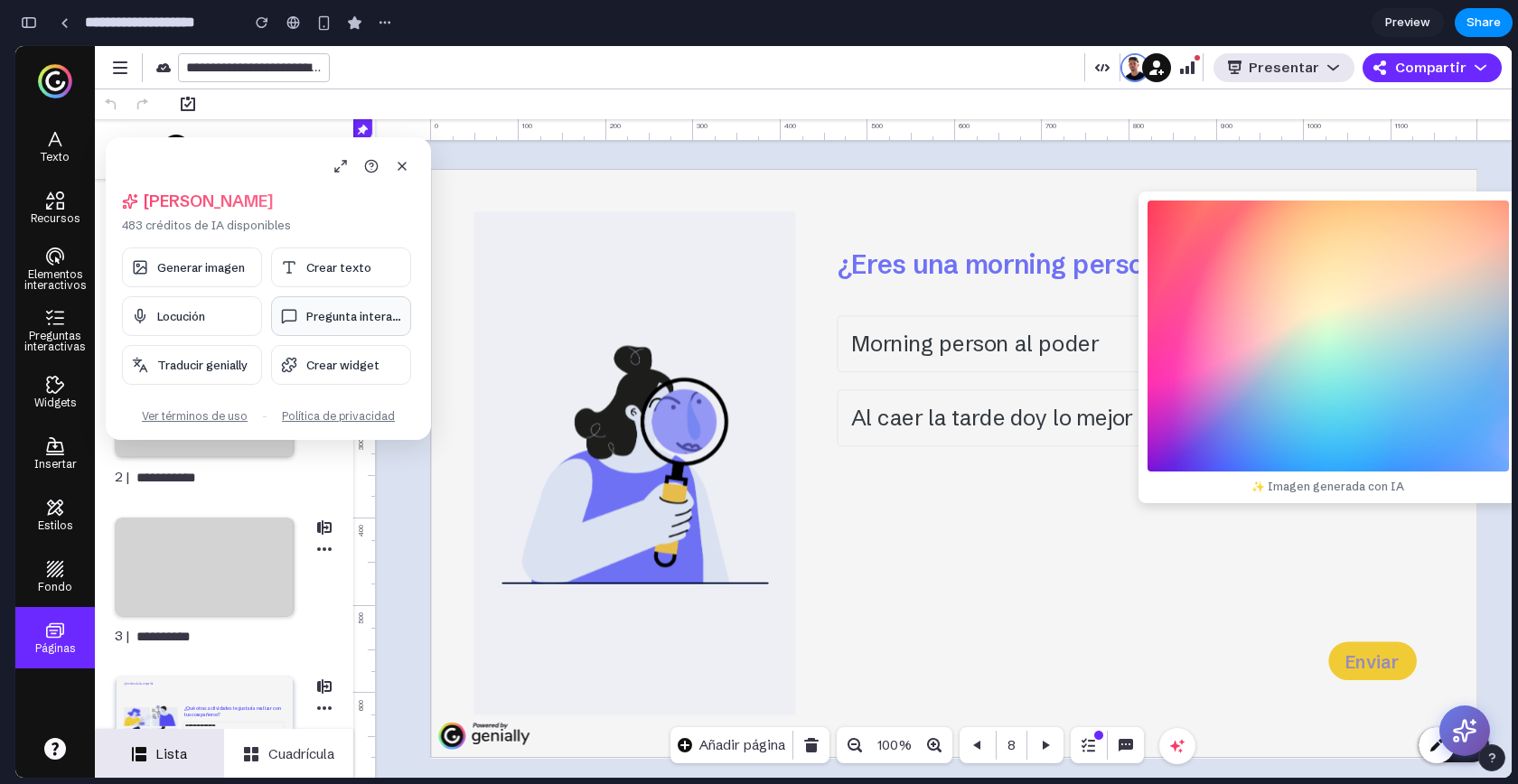
click at [339, 299] on button "Pregunta interac..." at bounding box center [341, 316] width 140 height 40
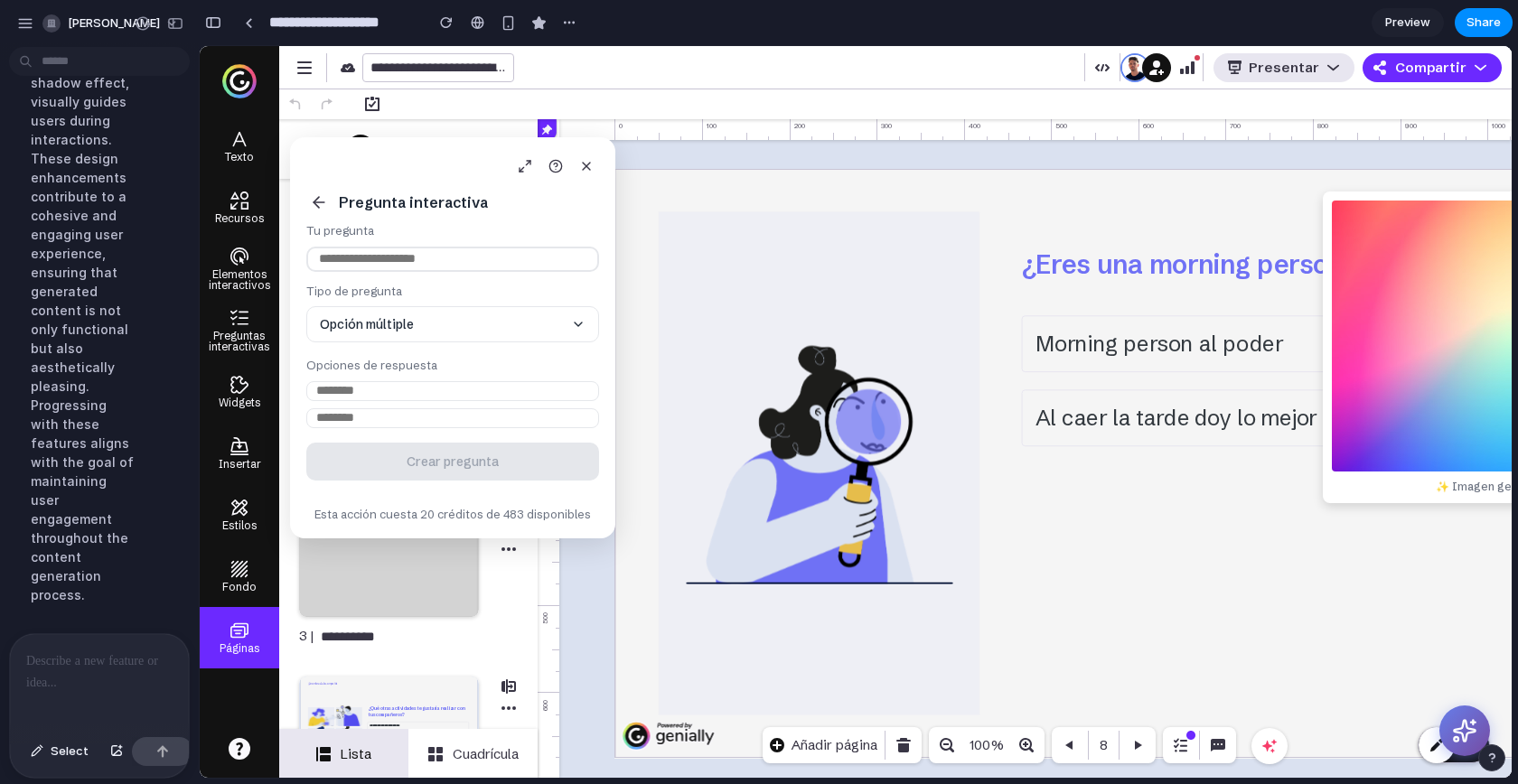
click at [89, 670] on div at bounding box center [99, 682] width 179 height 96
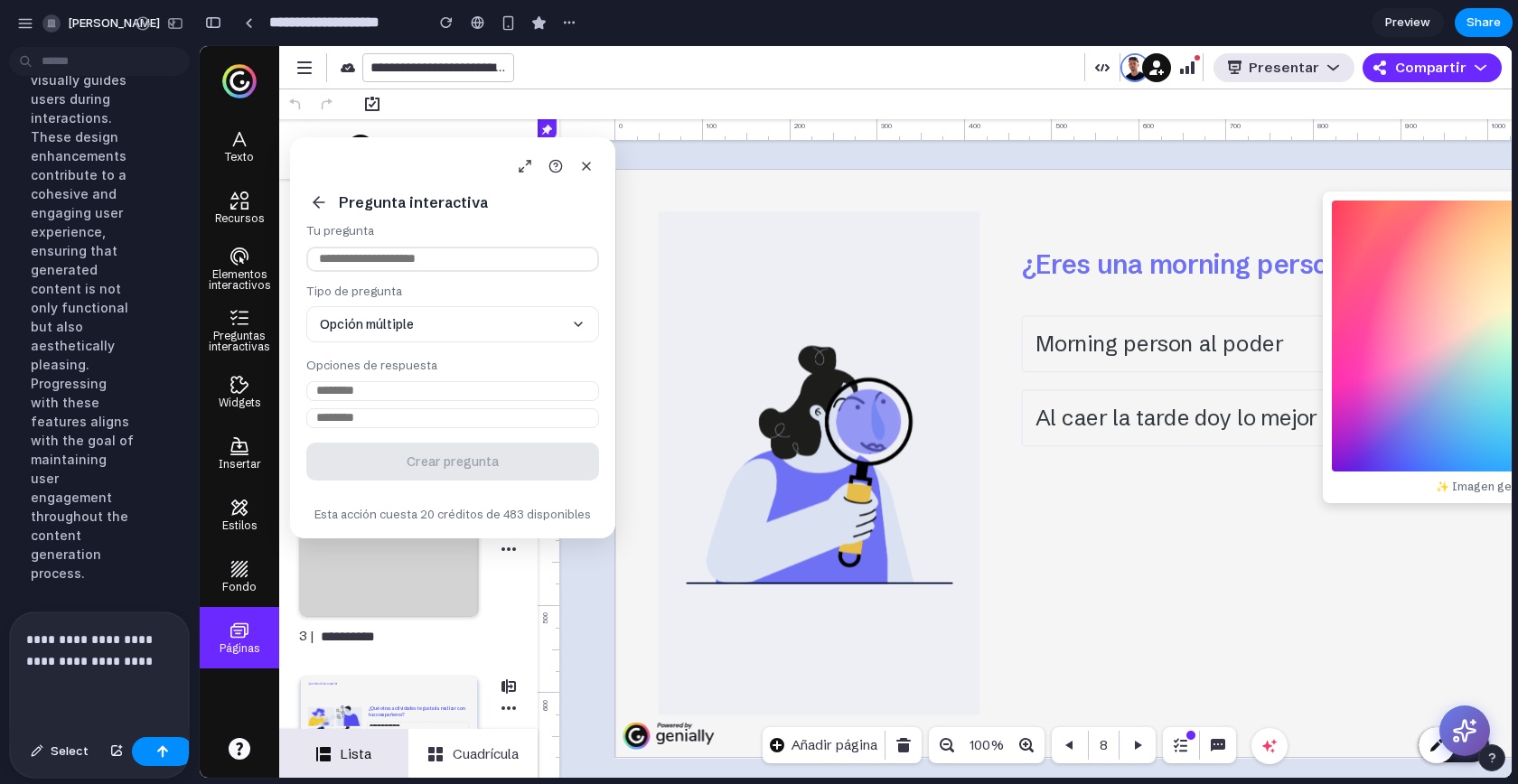
scroll to position [13075, 0]
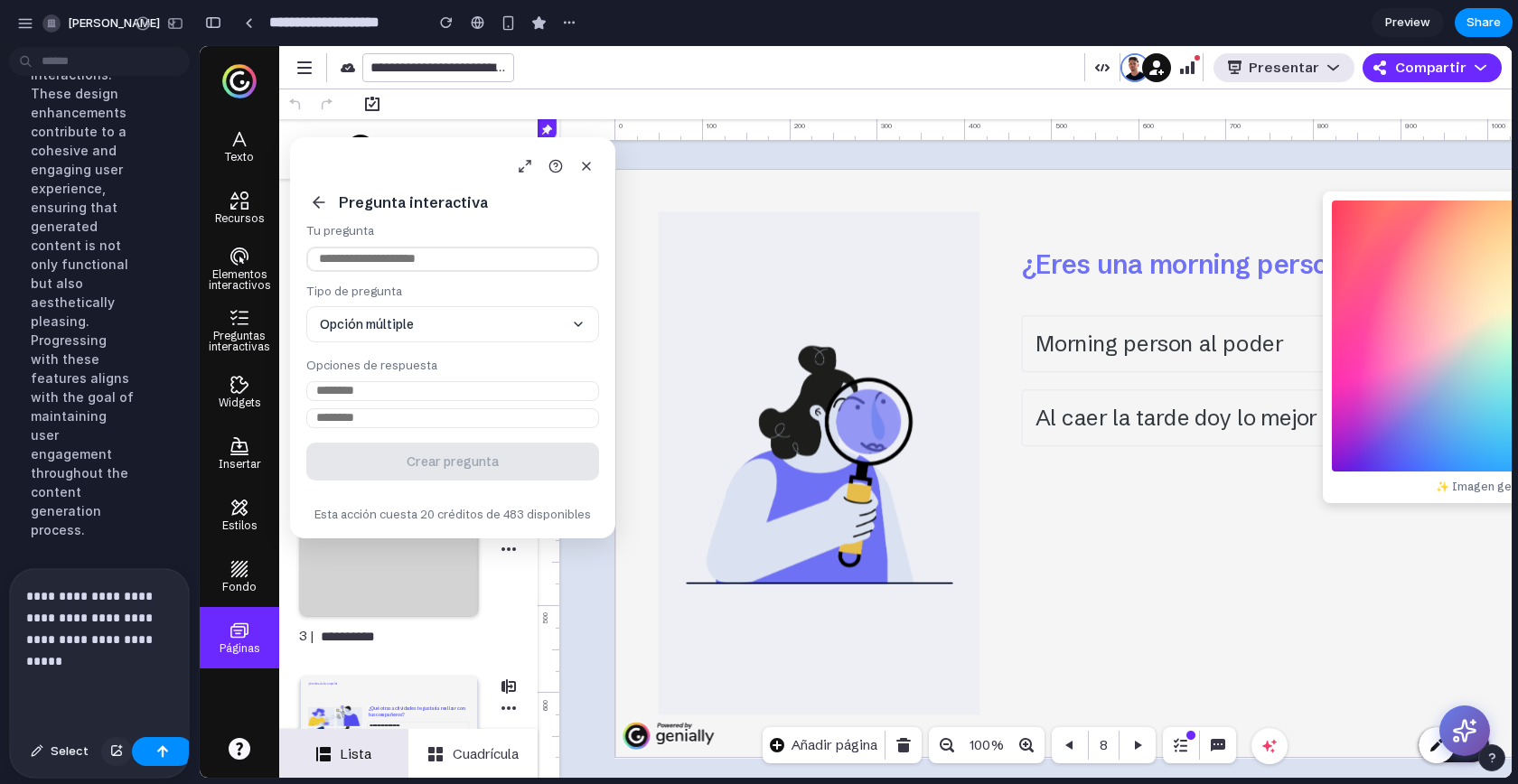
click at [106, 753] on button "button" at bounding box center [116, 752] width 30 height 29
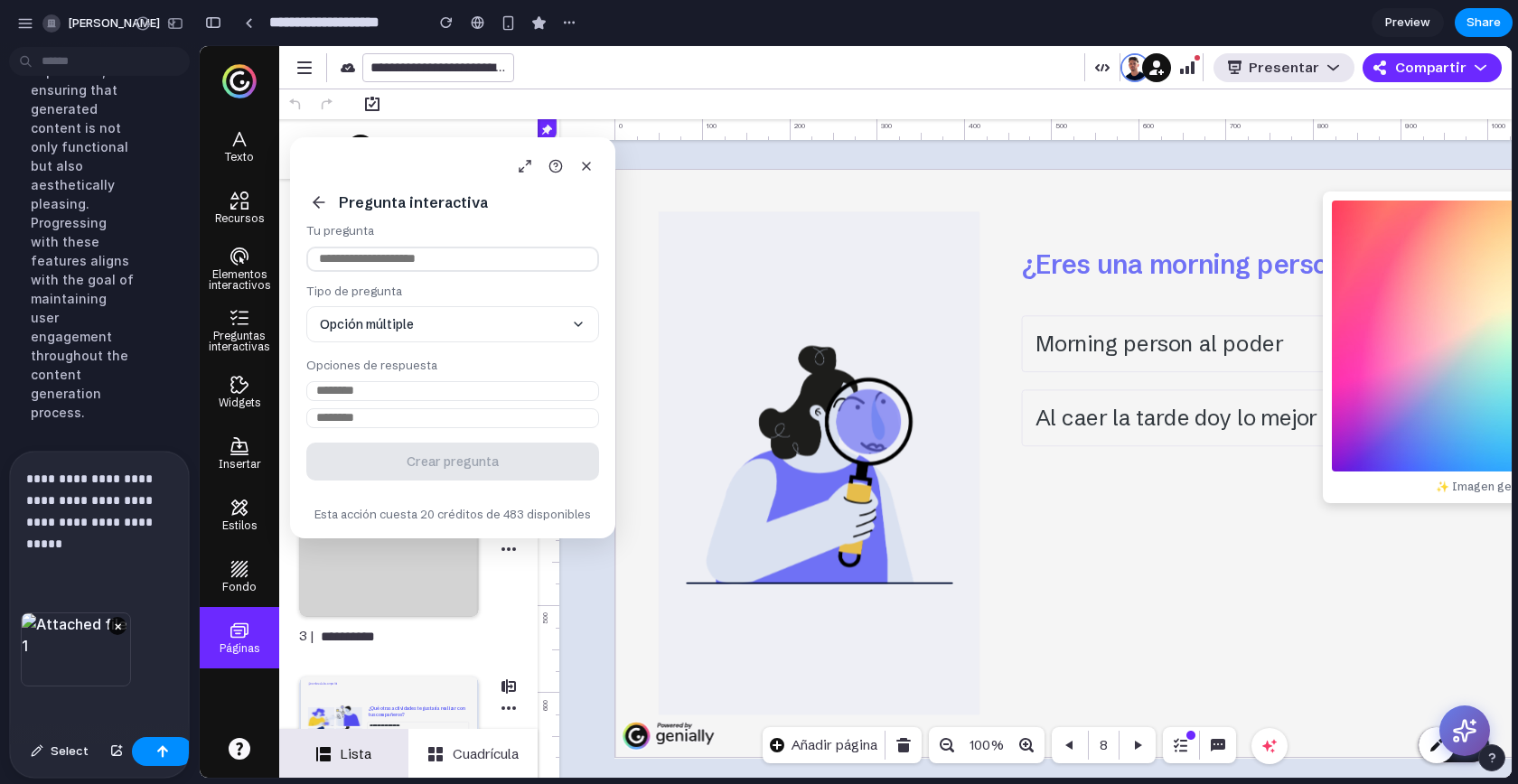
click at [137, 540] on p "**********" at bounding box center [96, 511] width 139 height 87
click at [141, 757] on button "button" at bounding box center [163, 752] width 62 height 29
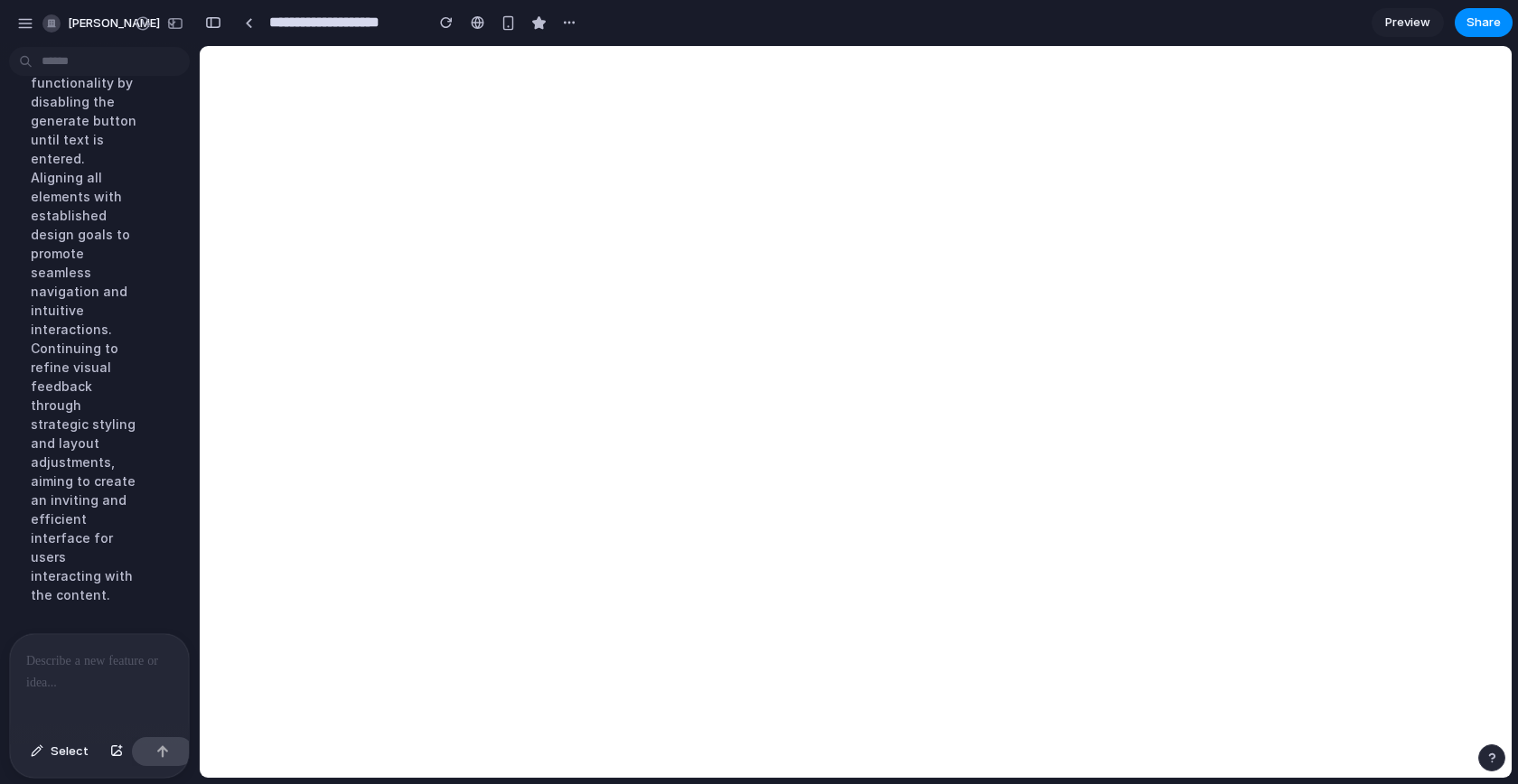
scroll to position [12749, 0]
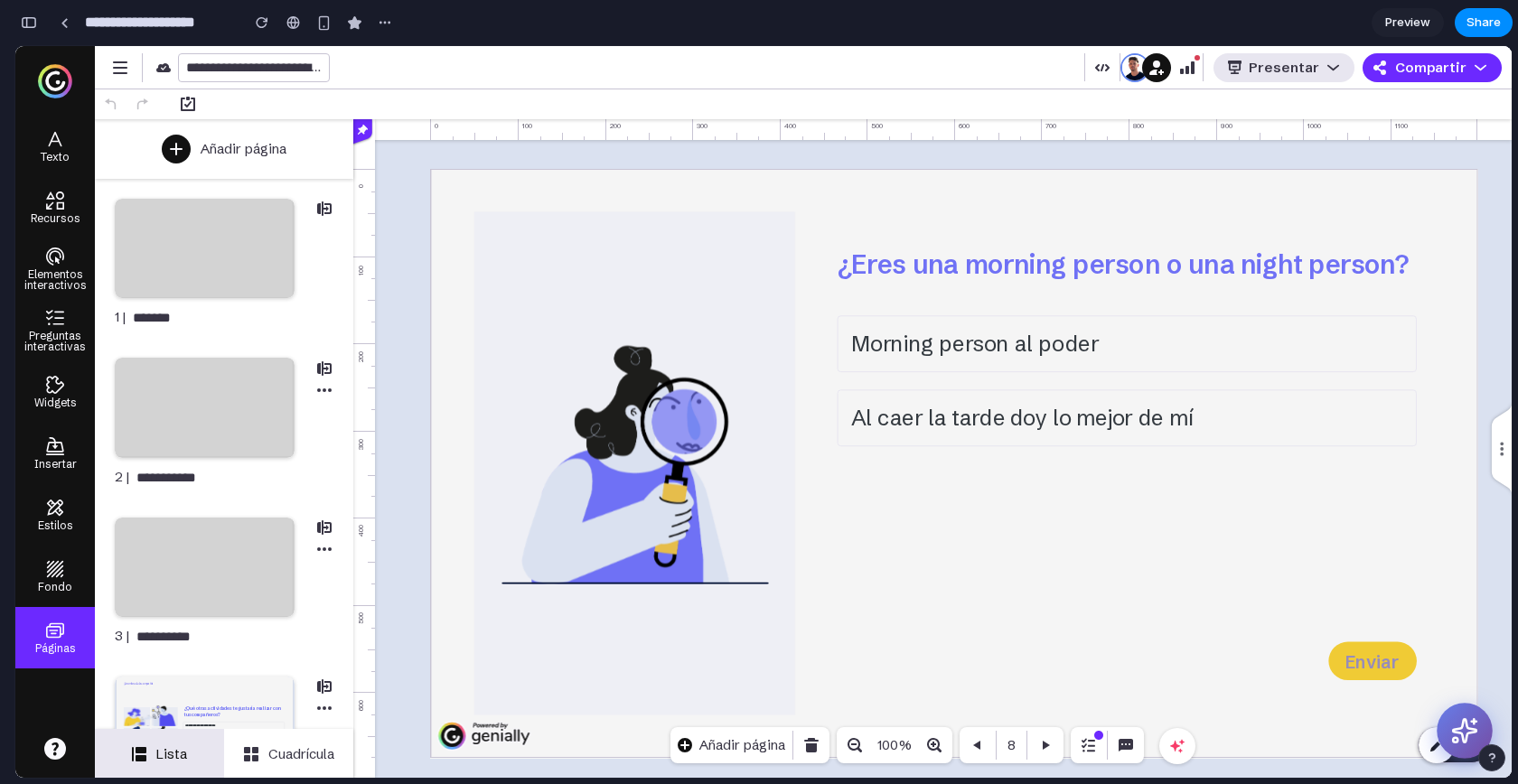
click at [1475, 721] on icon at bounding box center [1465, 731] width 28 height 28
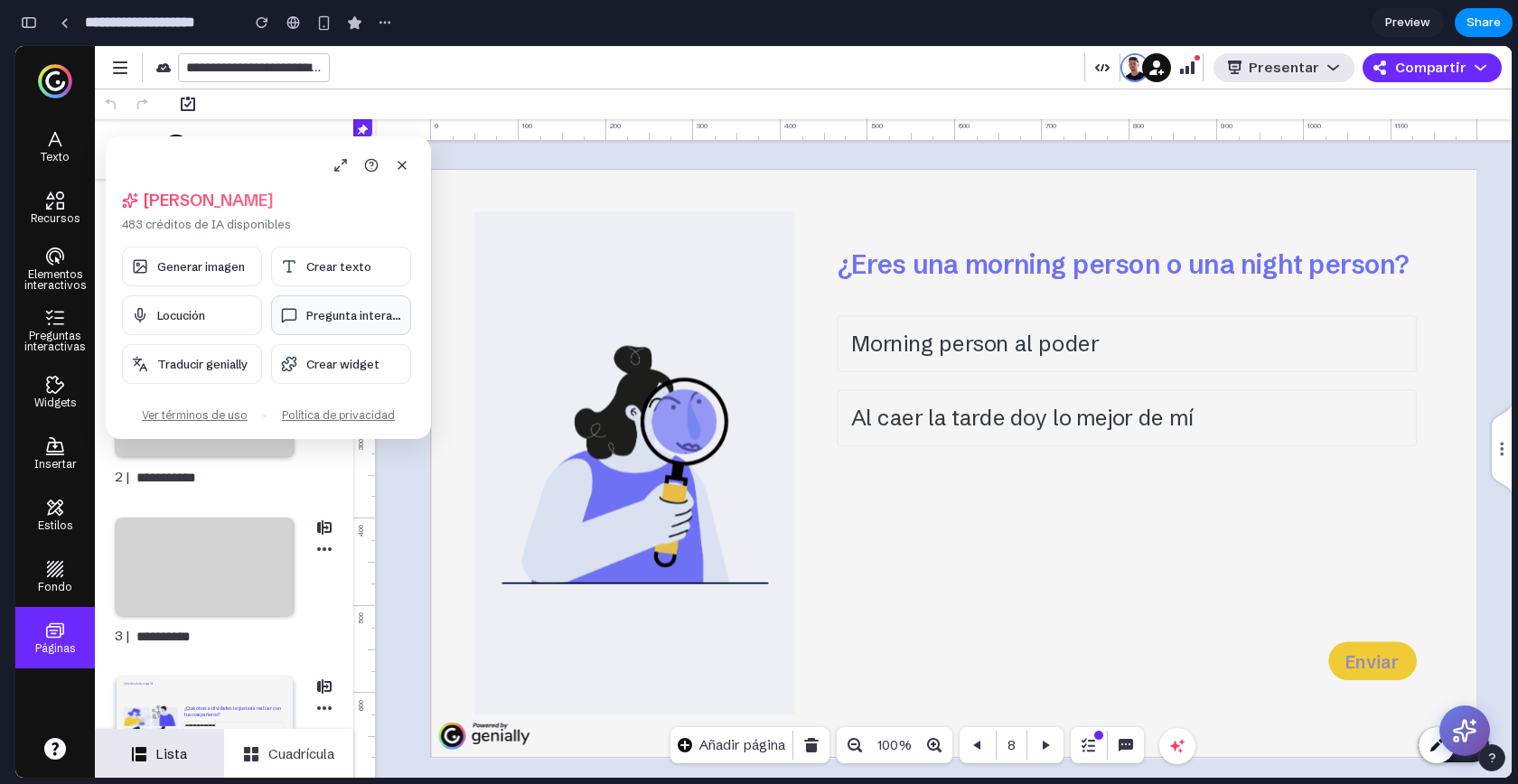
click at [307, 322] on button "Pregunta interac..." at bounding box center [341, 315] width 140 height 40
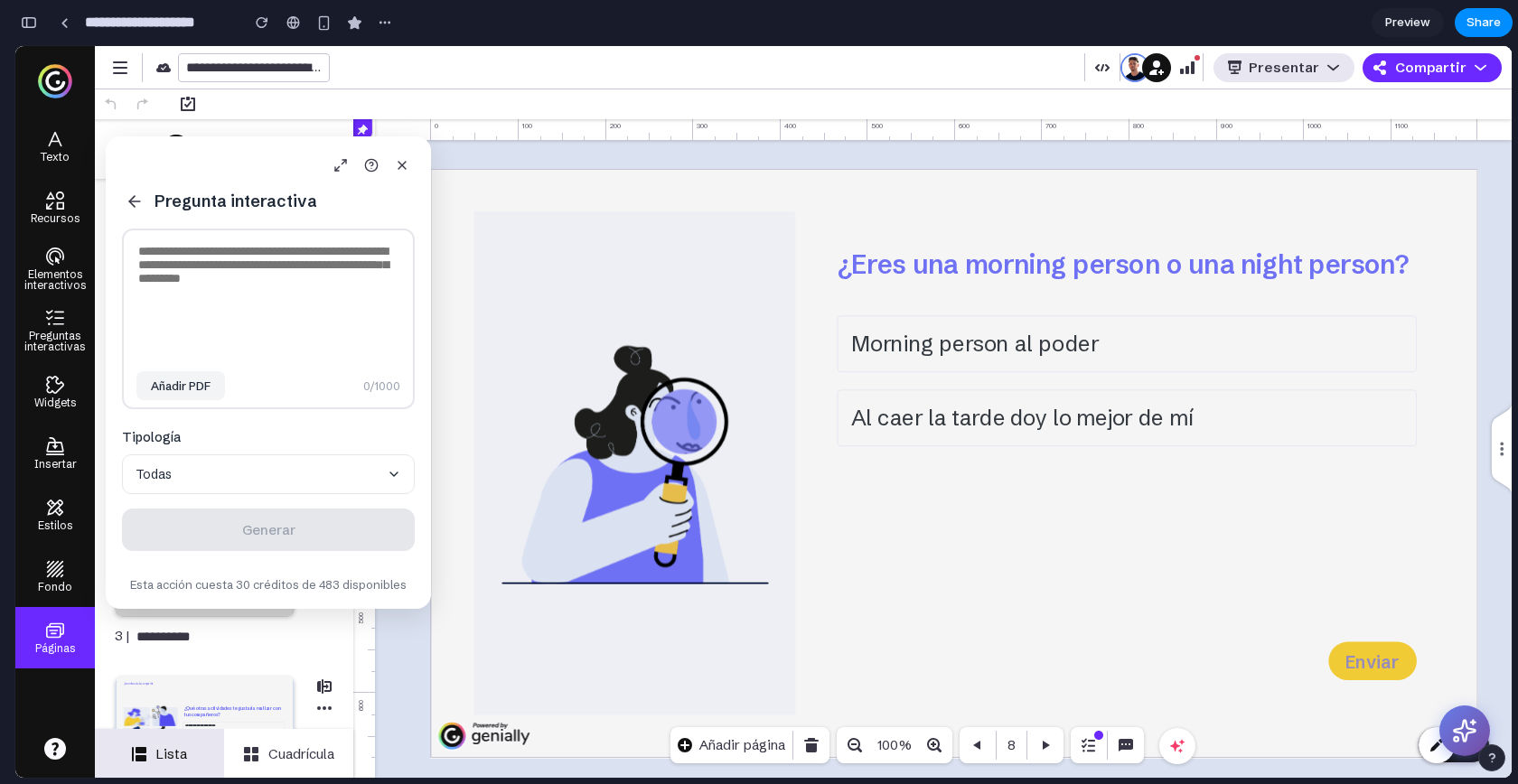
click at [324, 466] on button "Todas" at bounding box center [268, 474] width 293 height 40
click at [133, 207] on icon at bounding box center [134, 202] width 18 height 18
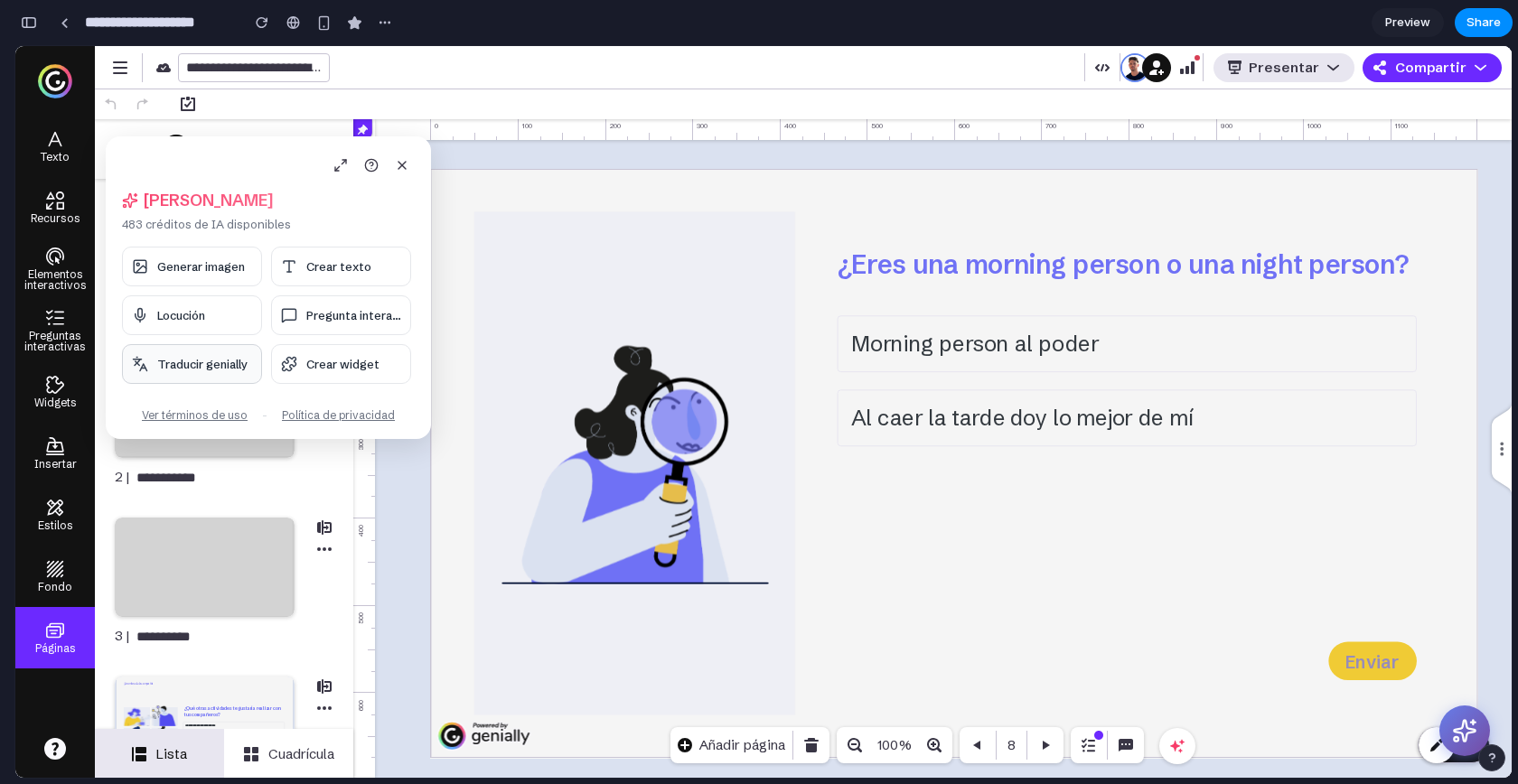
click at [193, 357] on span "Traducir genially" at bounding box center [203, 364] width 90 height 15
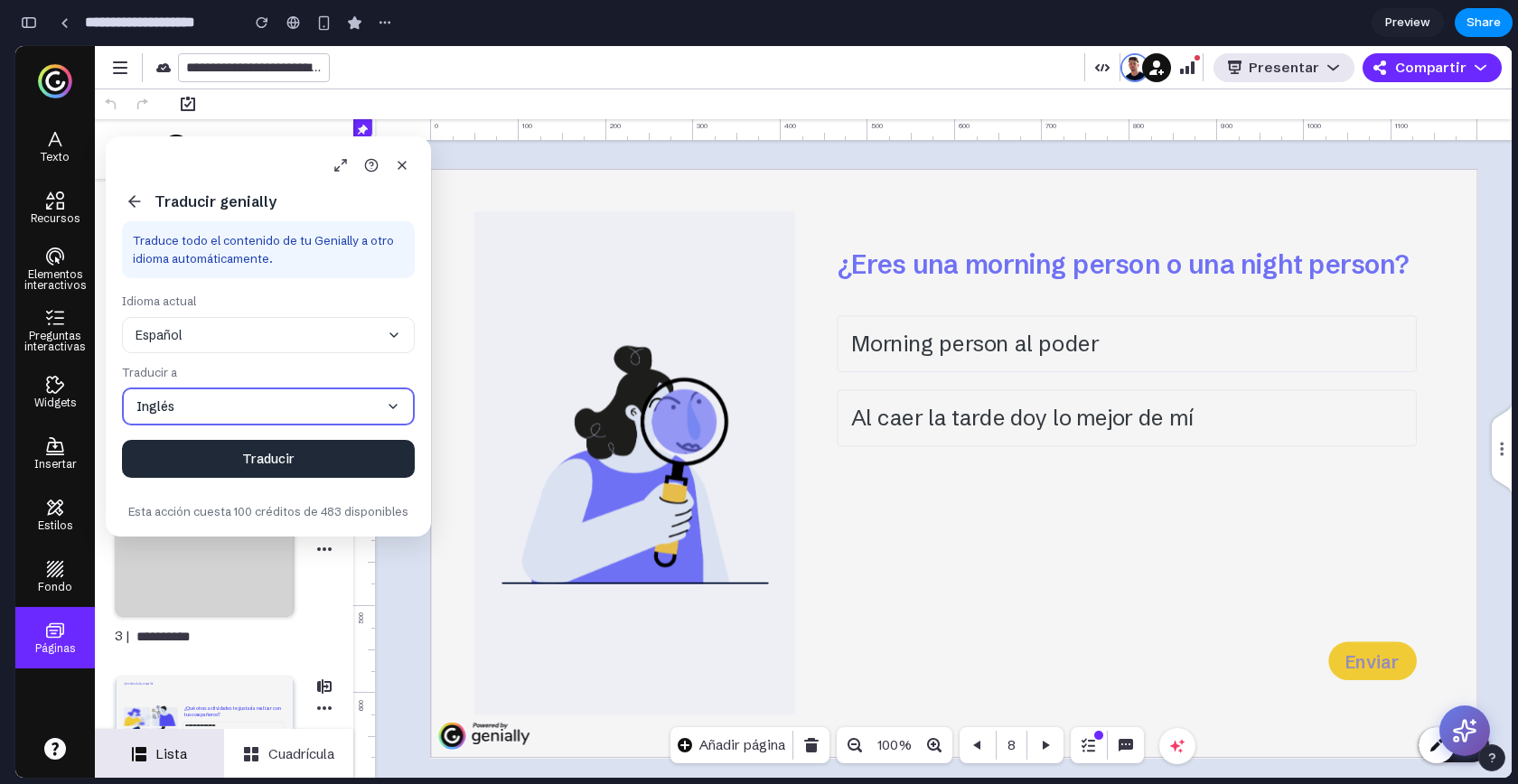
click at [137, 198] on icon at bounding box center [134, 202] width 18 height 18
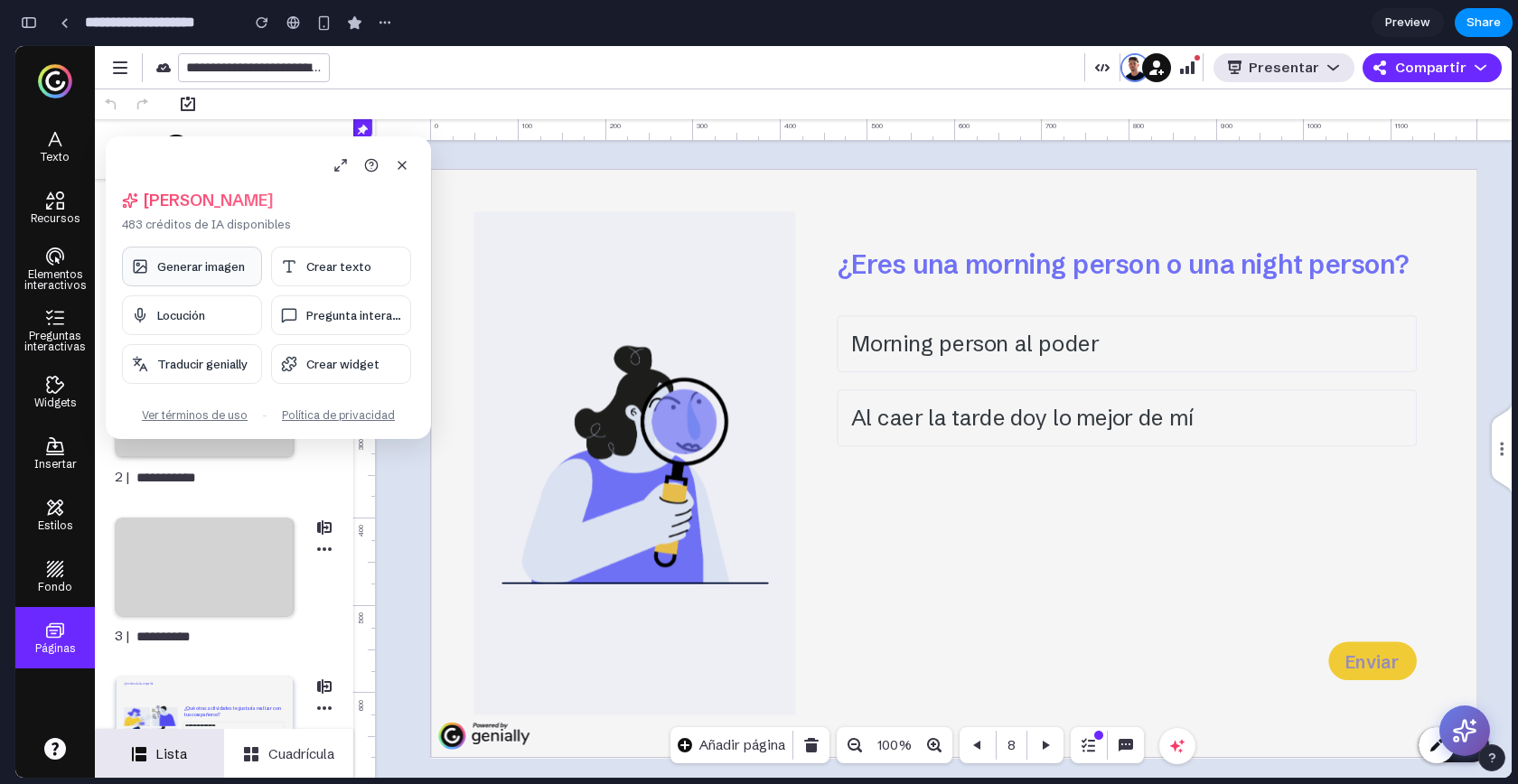
click at [183, 266] on span "Generar imagen" at bounding box center [202, 266] width 88 height 15
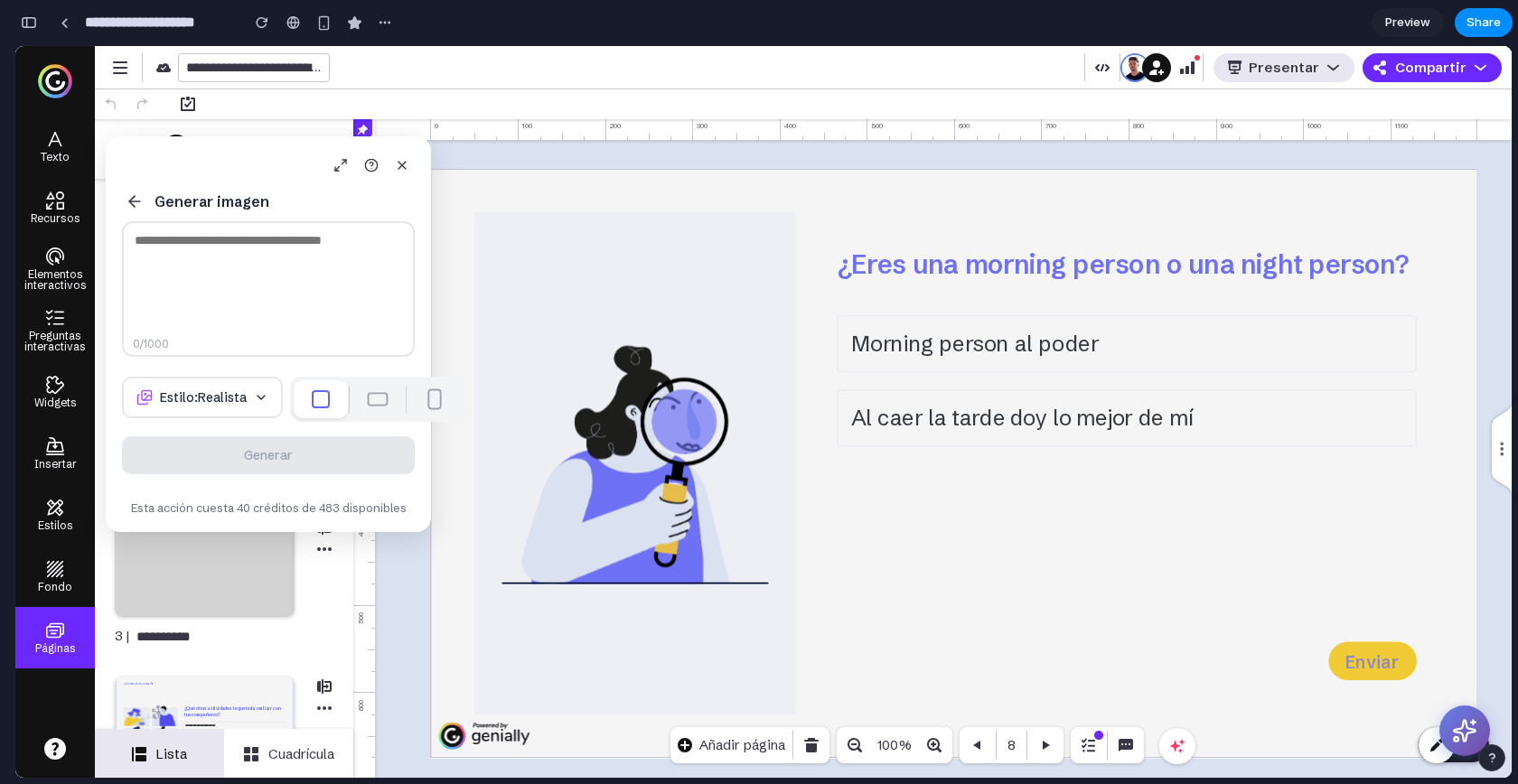
click at [130, 198] on icon at bounding box center [134, 202] width 18 height 18
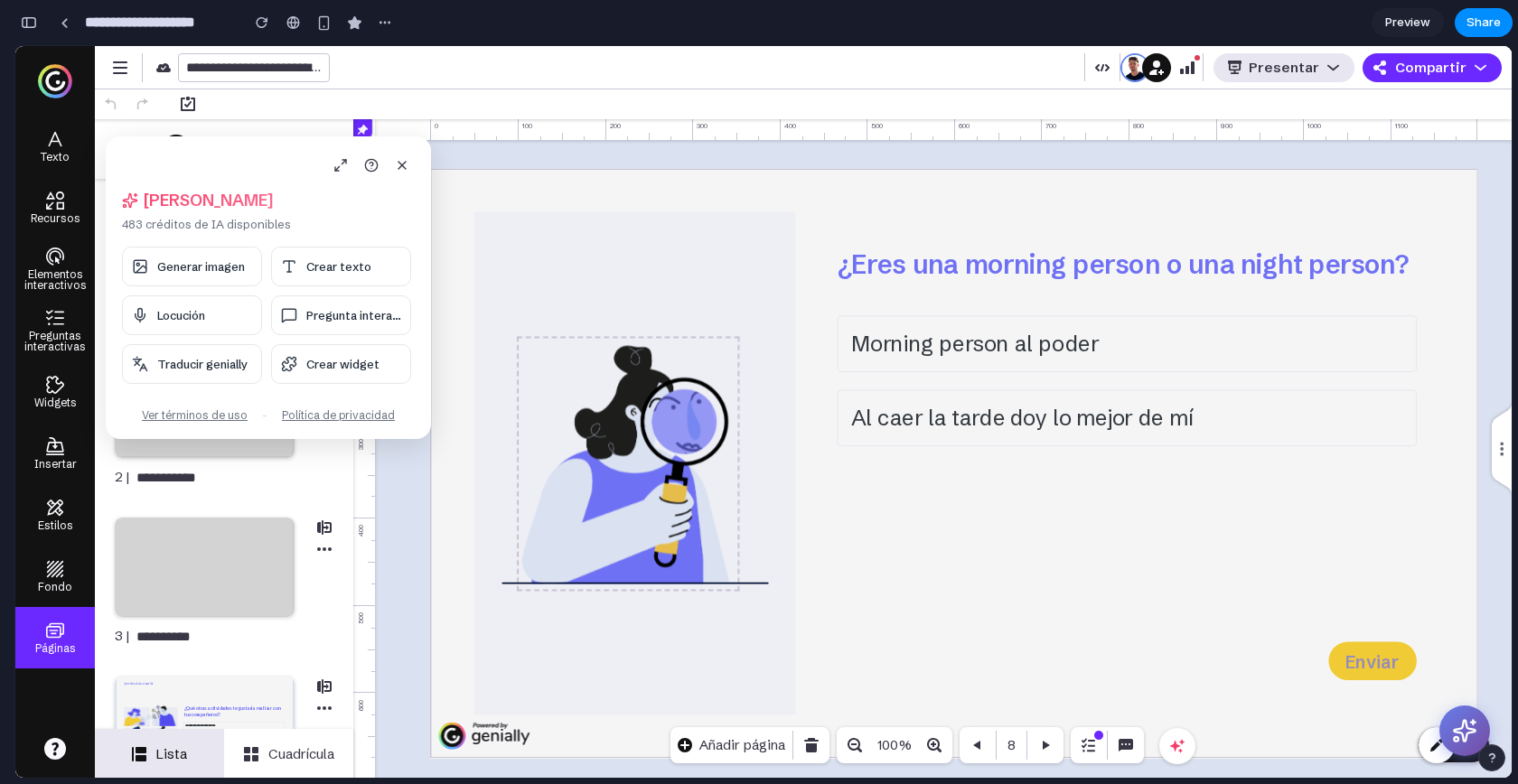
click at [652, 449] on img at bounding box center [628, 463] width 218 height 252
click at [656, 287] on div at bounding box center [635, 464] width 321 height 503
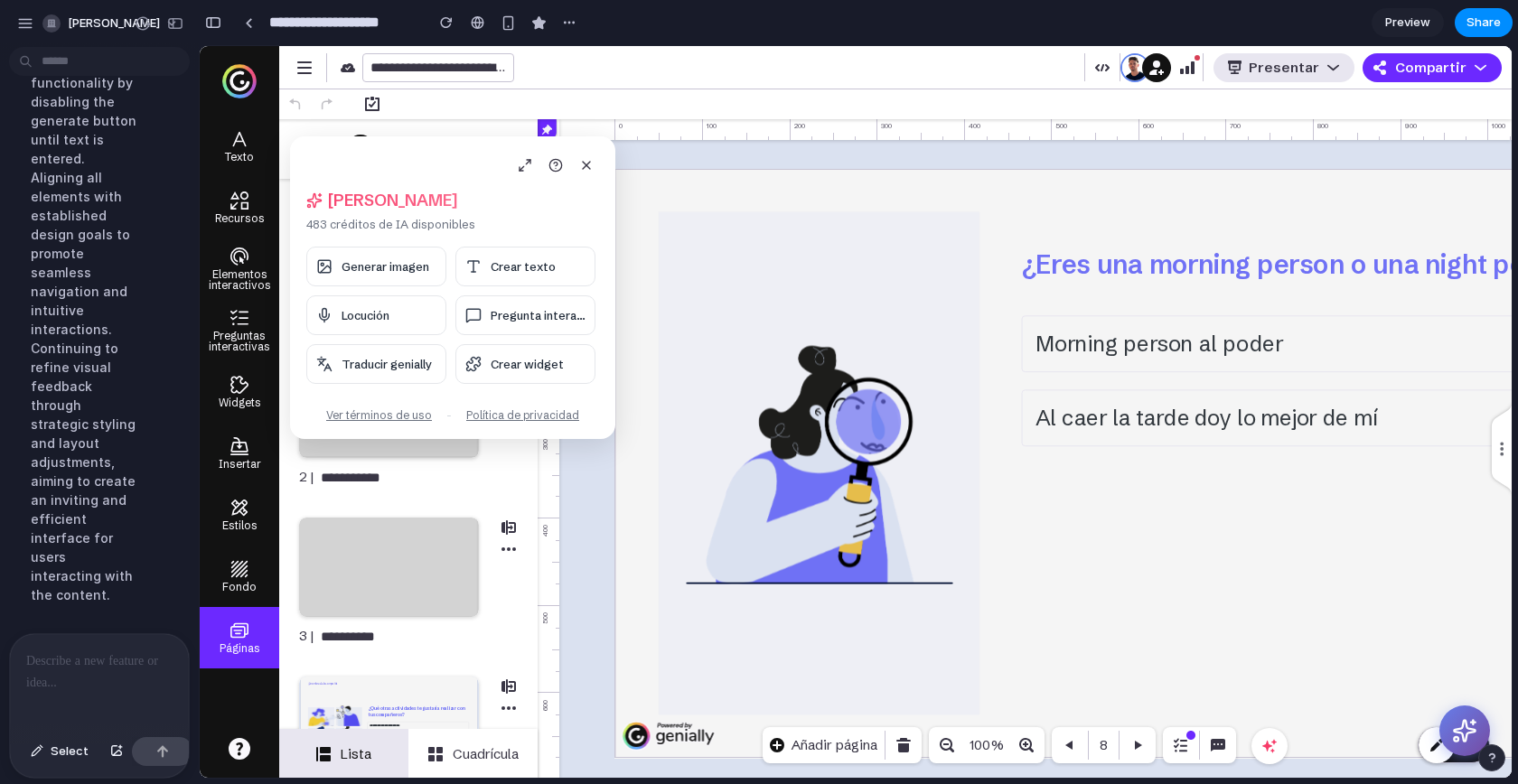
click at [74, 694] on div at bounding box center [99, 682] width 179 height 96
click at [53, 661] on p at bounding box center [96, 661] width 139 height 22
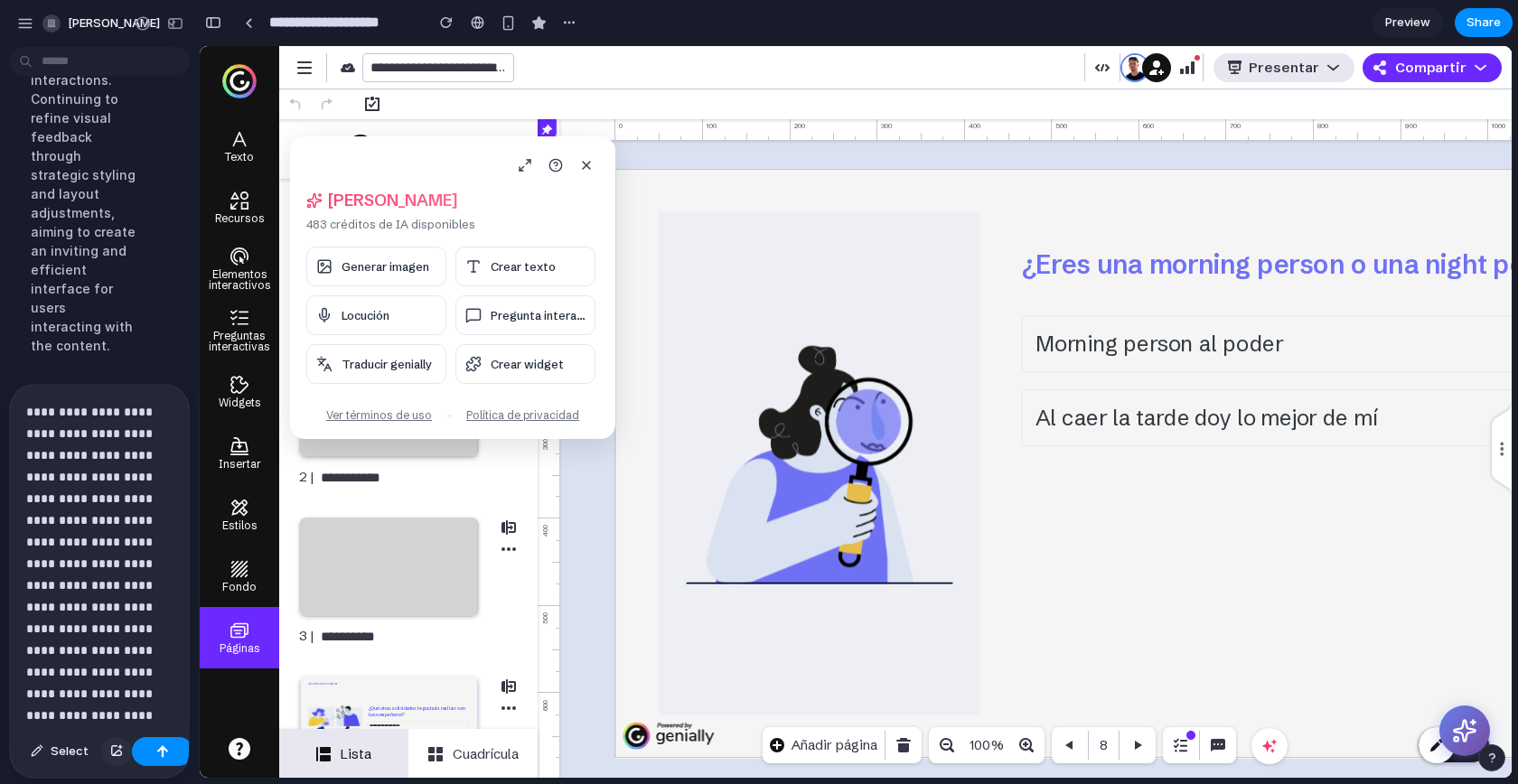
click at [114, 748] on div "button" at bounding box center [117, 751] width 13 height 11
click at [158, 764] on button "button" at bounding box center [163, 752] width 62 height 29
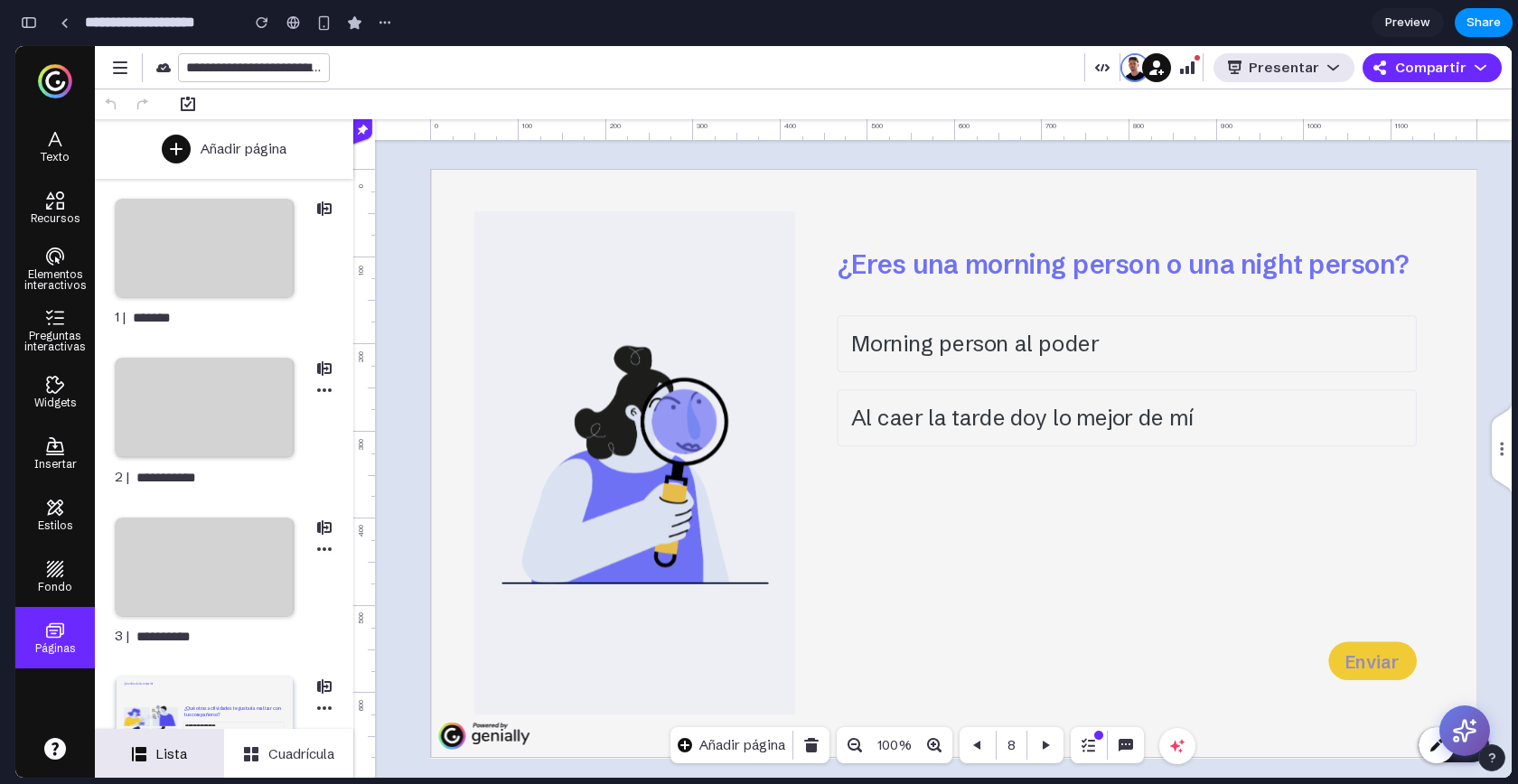
scroll to position [13488, 0]
click at [1494, 723] on div "¿Eres una morning person o una night person? Morning person al poder Al caer la…" at bounding box center [932, 448] width 1159 height 660
click at [1469, 725] on icon at bounding box center [1465, 731] width 28 height 28
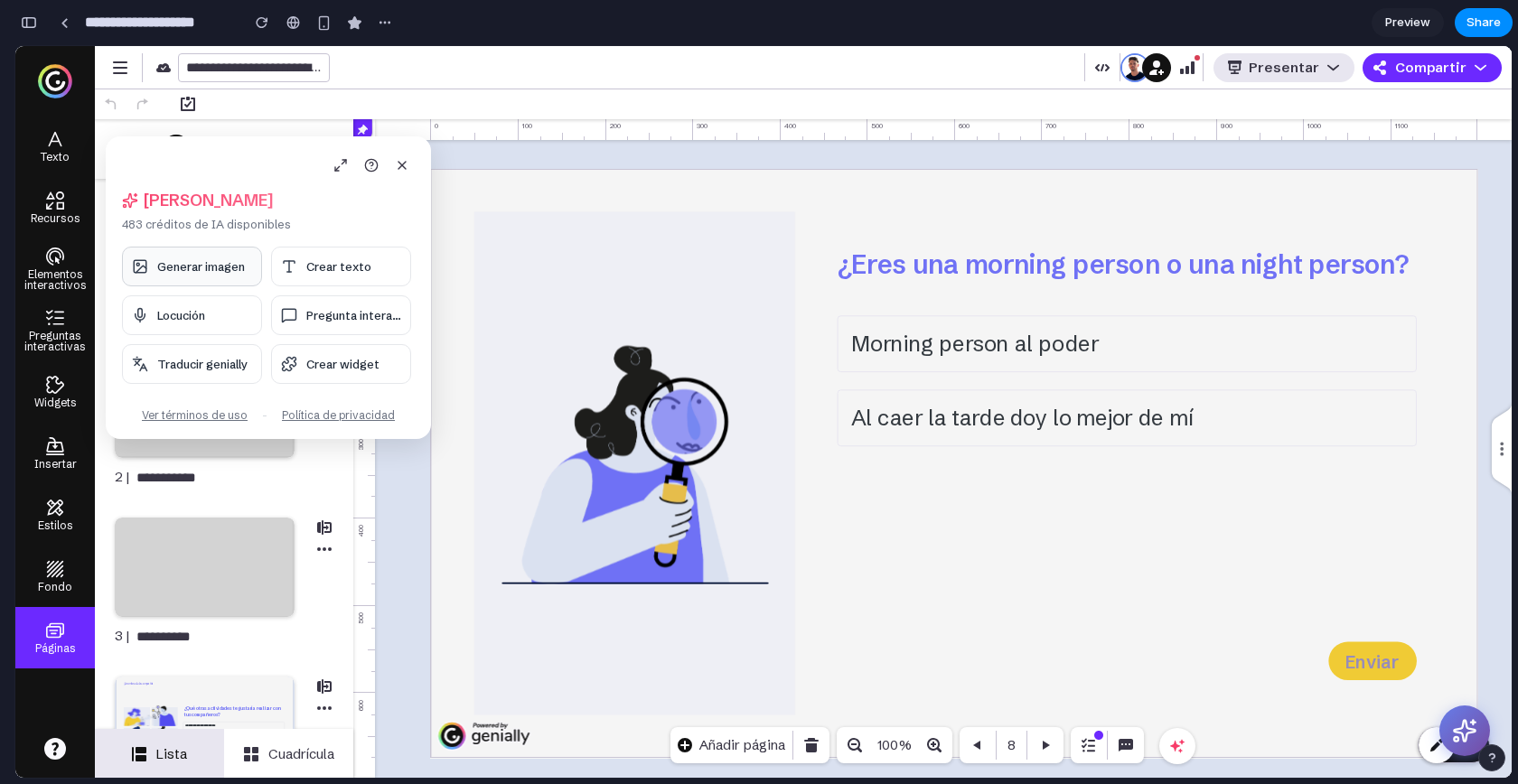
click at [206, 268] on span "Generar imagen" at bounding box center [202, 266] width 88 height 15
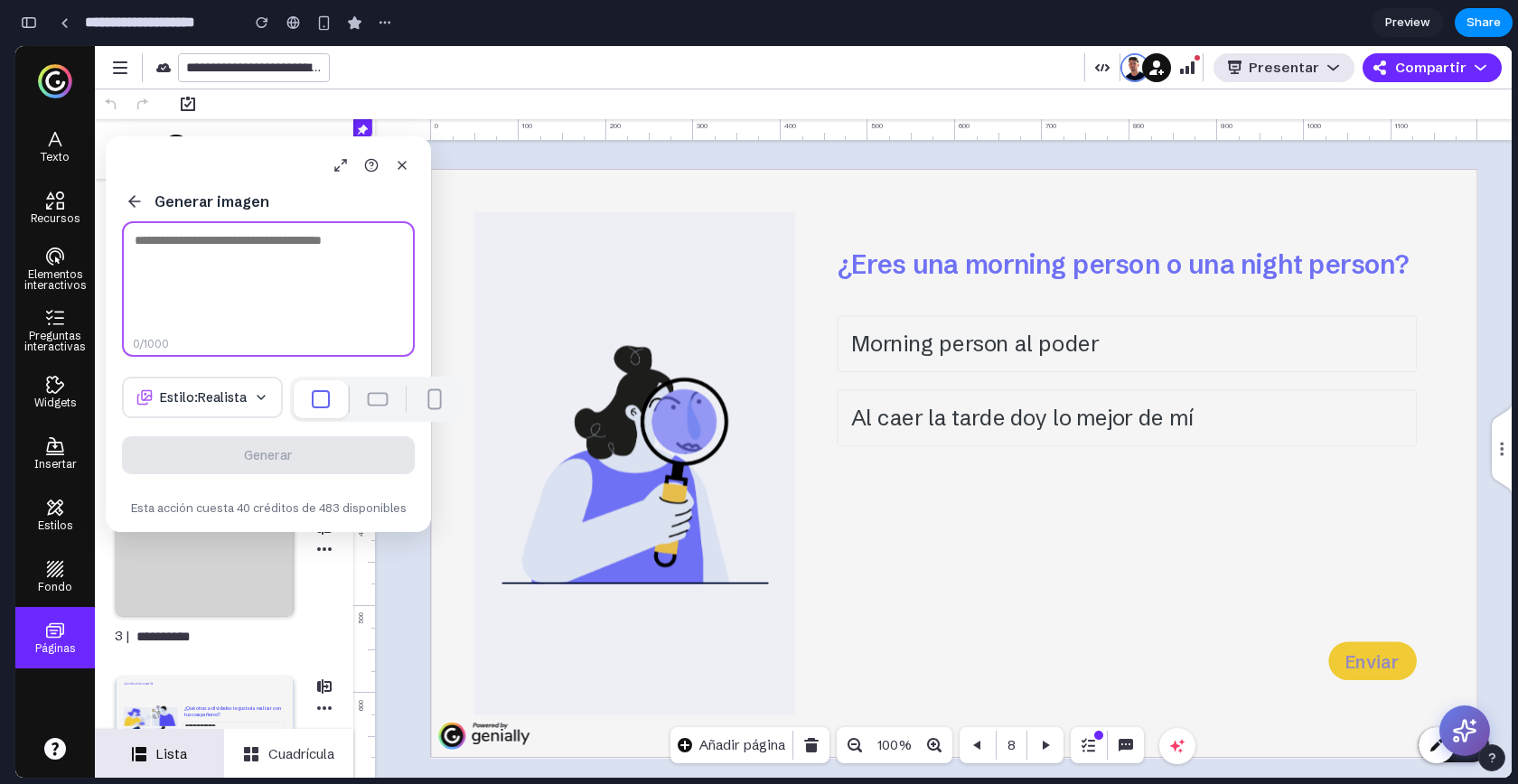
click at [220, 272] on textarea at bounding box center [268, 289] width 293 height 135
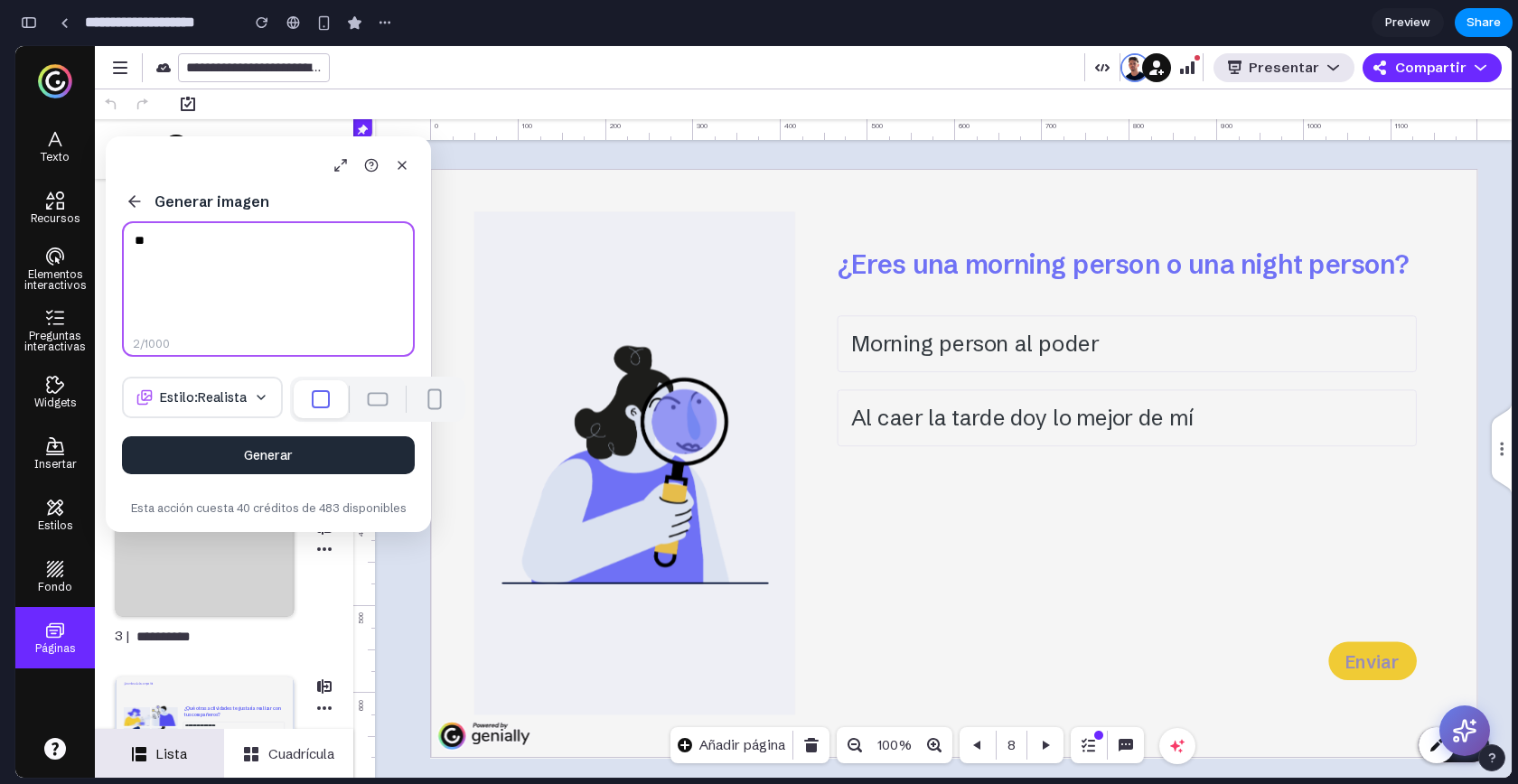
type textarea "**"
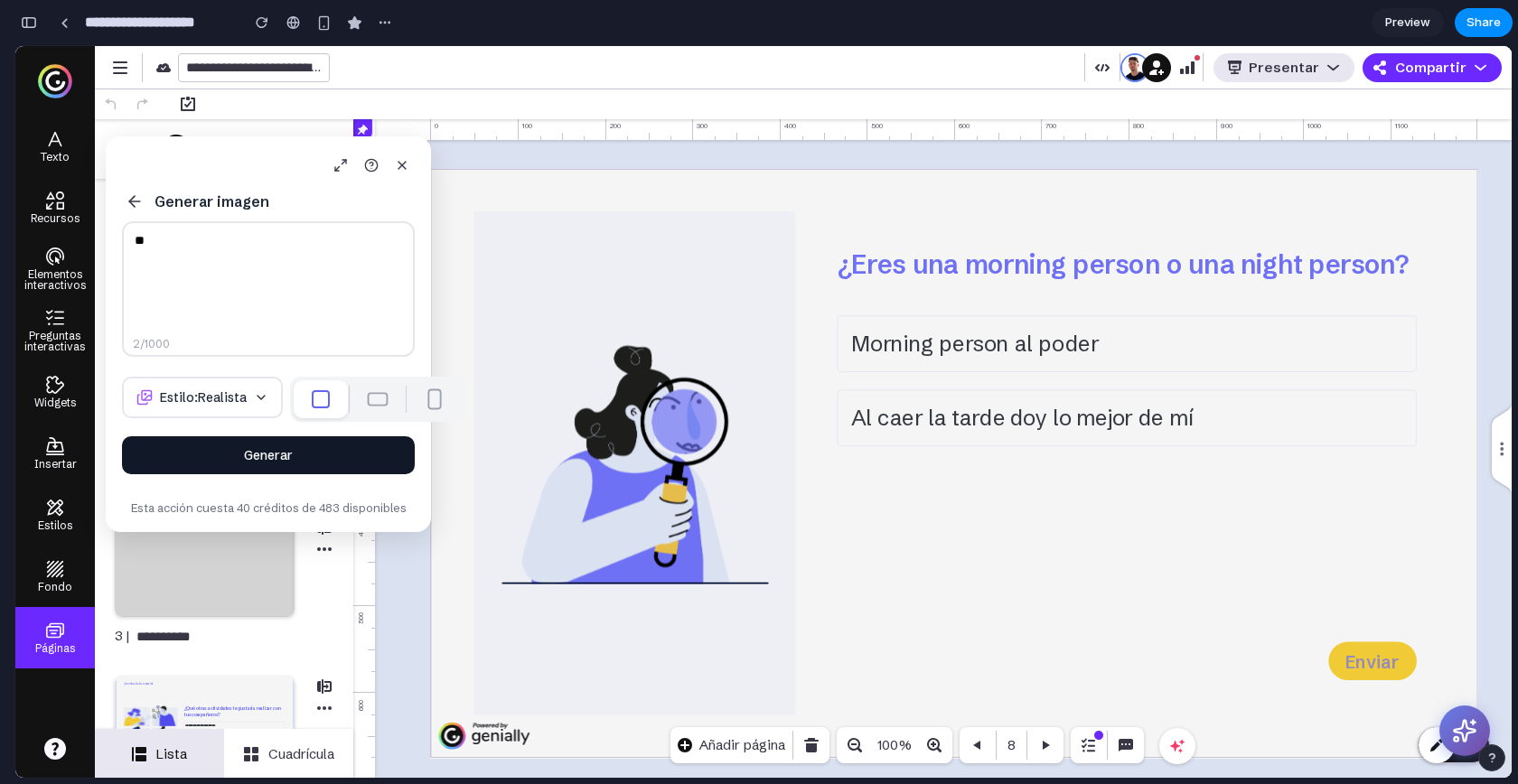
click at [274, 474] on button "Generar" at bounding box center [268, 455] width 293 height 38
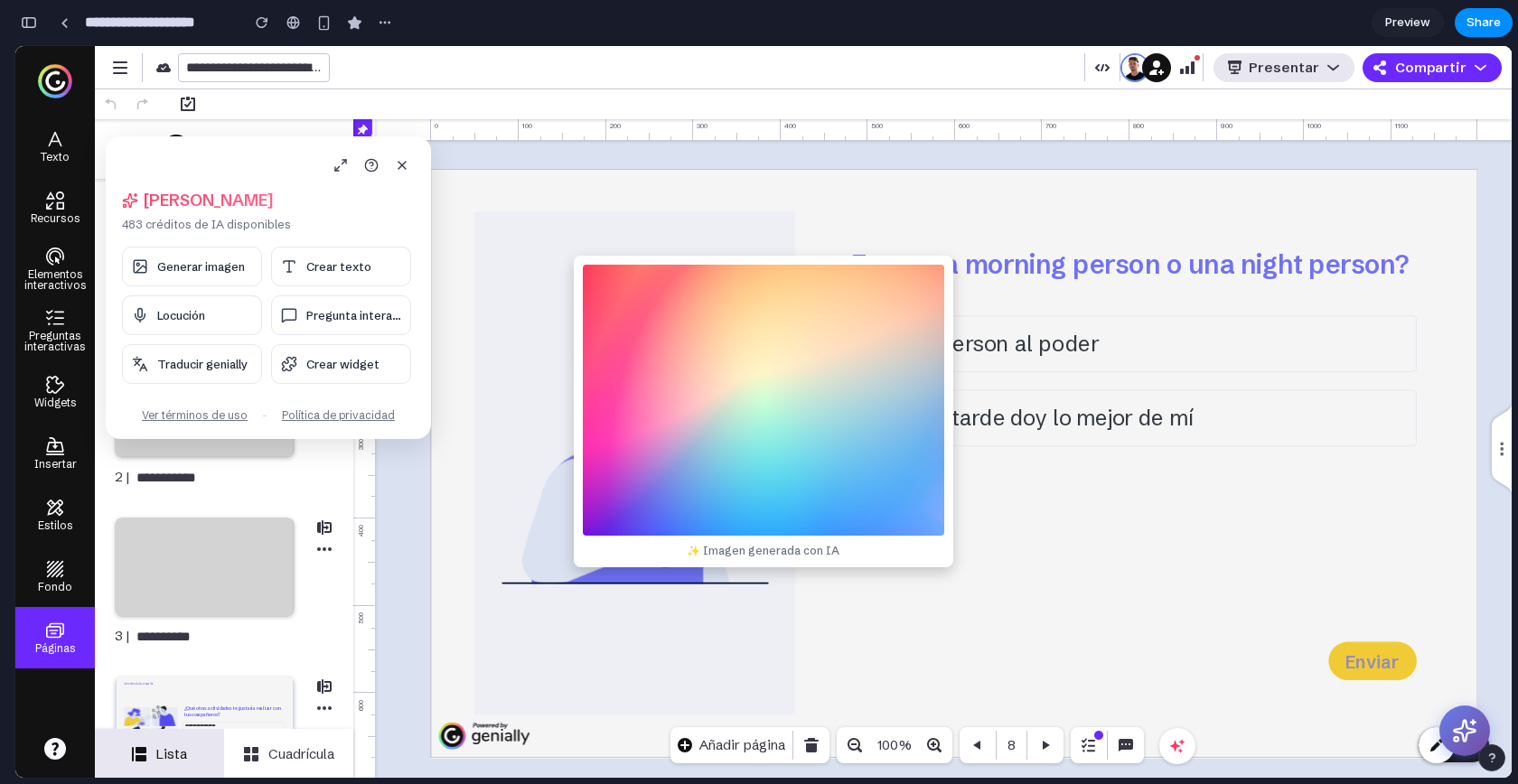
click at [719, 359] on div "✨ Imagen generada con IA" at bounding box center [764, 411] width 380 height 311
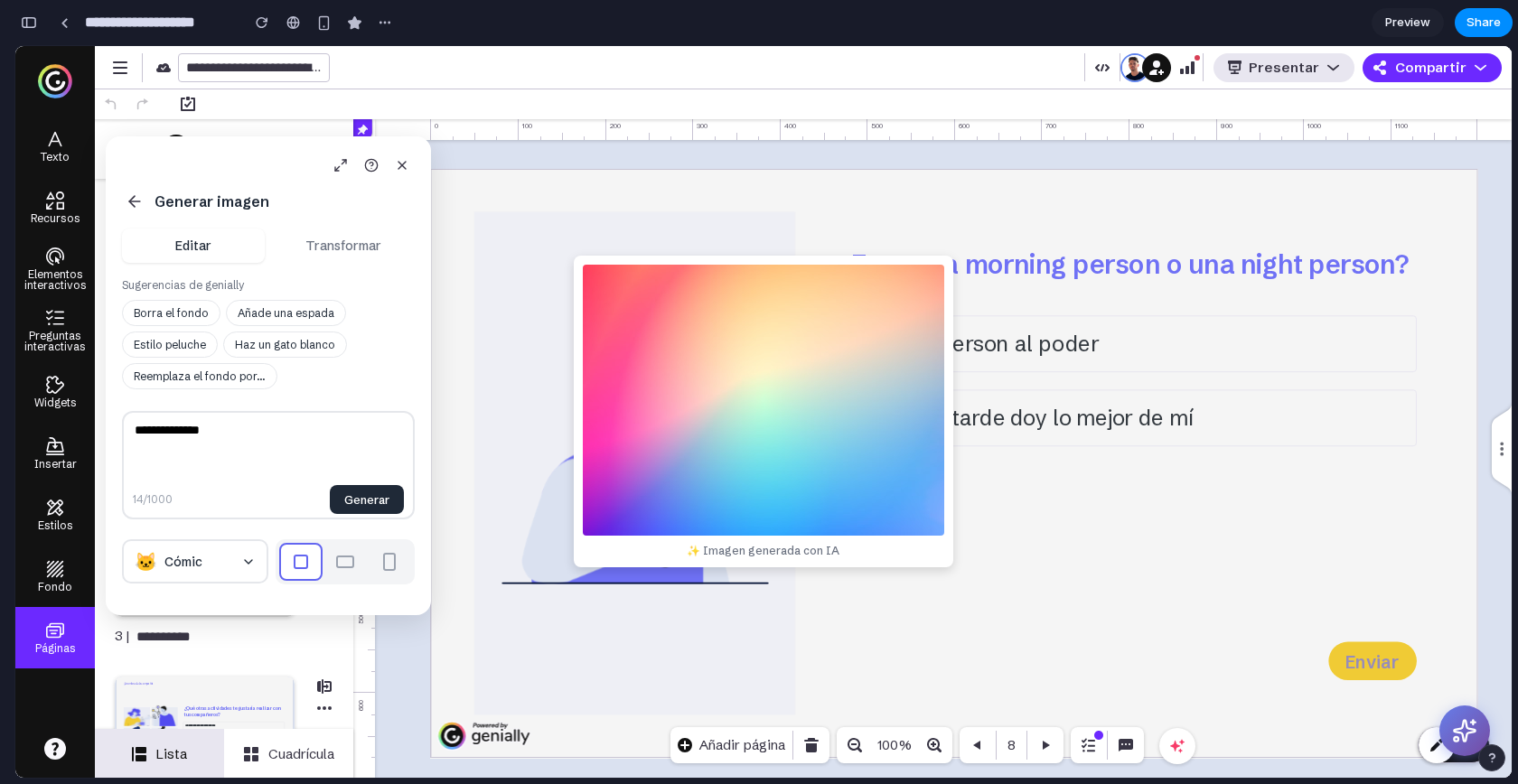
click at [331, 254] on button "Transformar" at bounding box center [344, 245] width 143 height 34
click at [164, 247] on button "Editar" at bounding box center [194, 245] width 143 height 34
click at [252, 311] on button "Añade una espada" at bounding box center [286, 312] width 120 height 26
click at [302, 345] on button "Haz un gato blanco" at bounding box center [285, 345] width 123 height 26
click at [199, 373] on button "Reemplaza el fondo por..." at bounding box center [200, 376] width 156 height 26
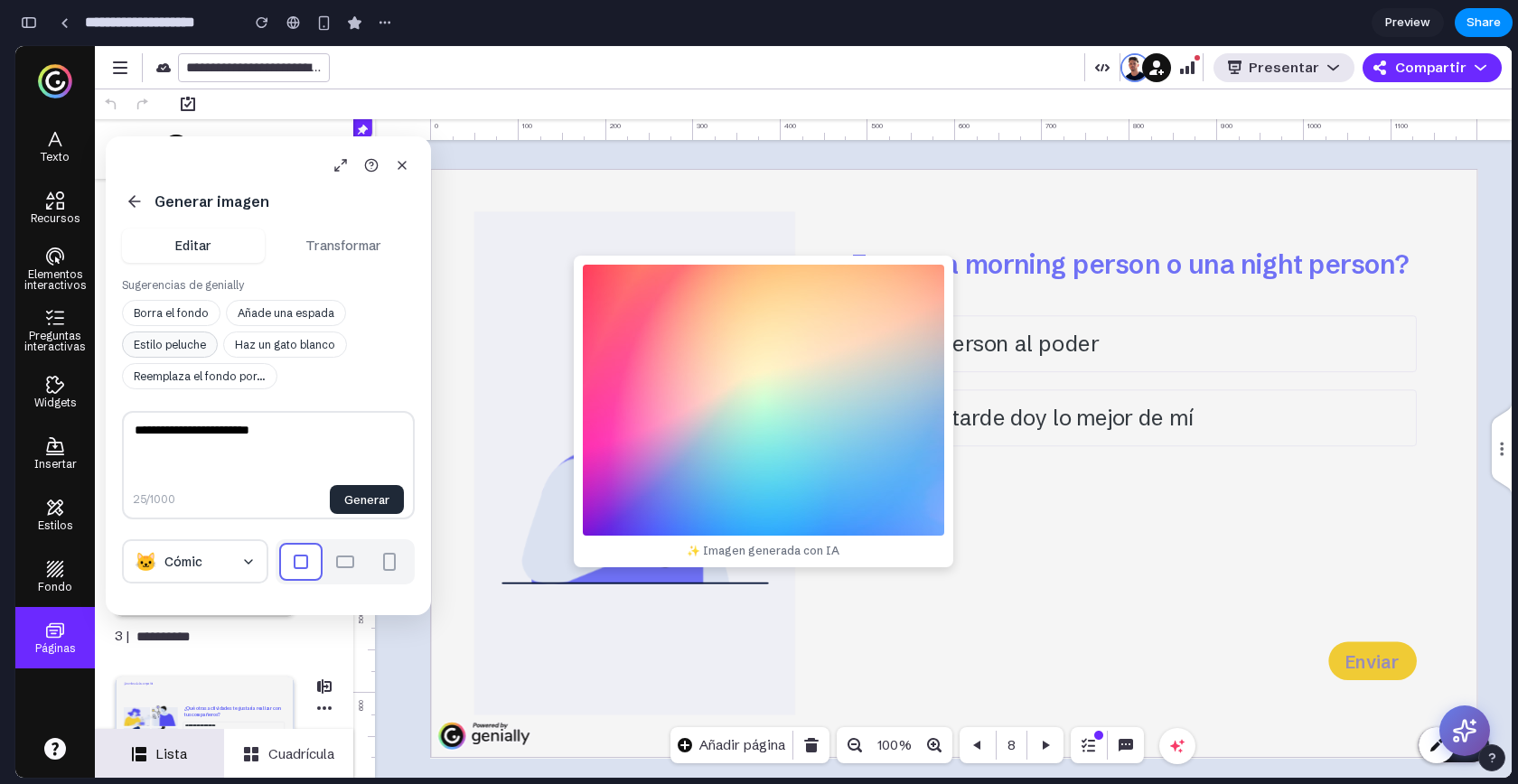
click at [167, 342] on button "Estilo peluche" at bounding box center [170, 345] width 96 height 26
click at [166, 285] on label "Sugerencias de genially" at bounding box center [268, 285] width 293 height 16
click at [169, 310] on button "Borra el fondo" at bounding box center [171, 312] width 99 height 26
type textarea "**********"
click at [341, 251] on button "Transformar" at bounding box center [344, 245] width 143 height 34
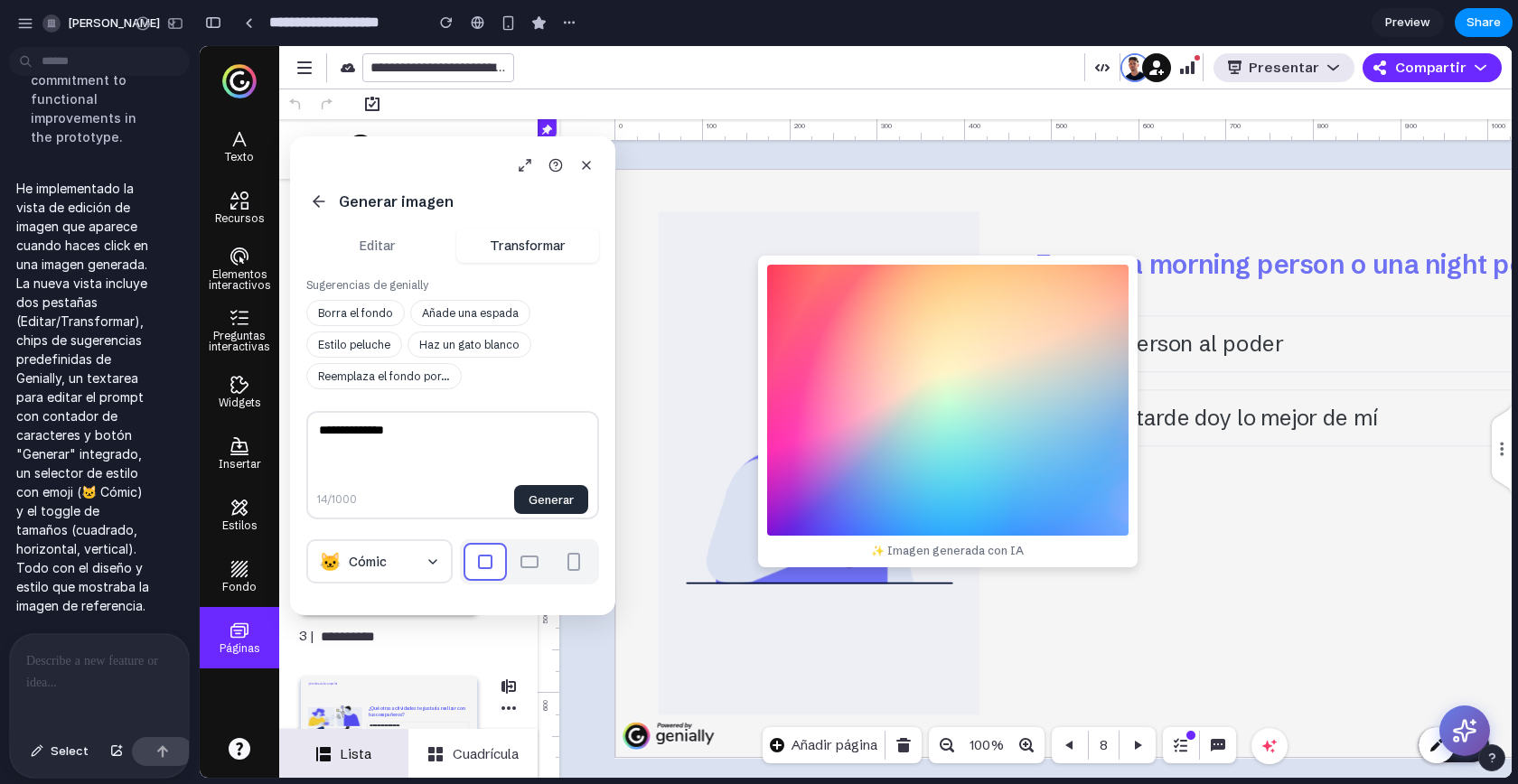
click at [88, 650] on p at bounding box center [96, 661] width 139 height 22
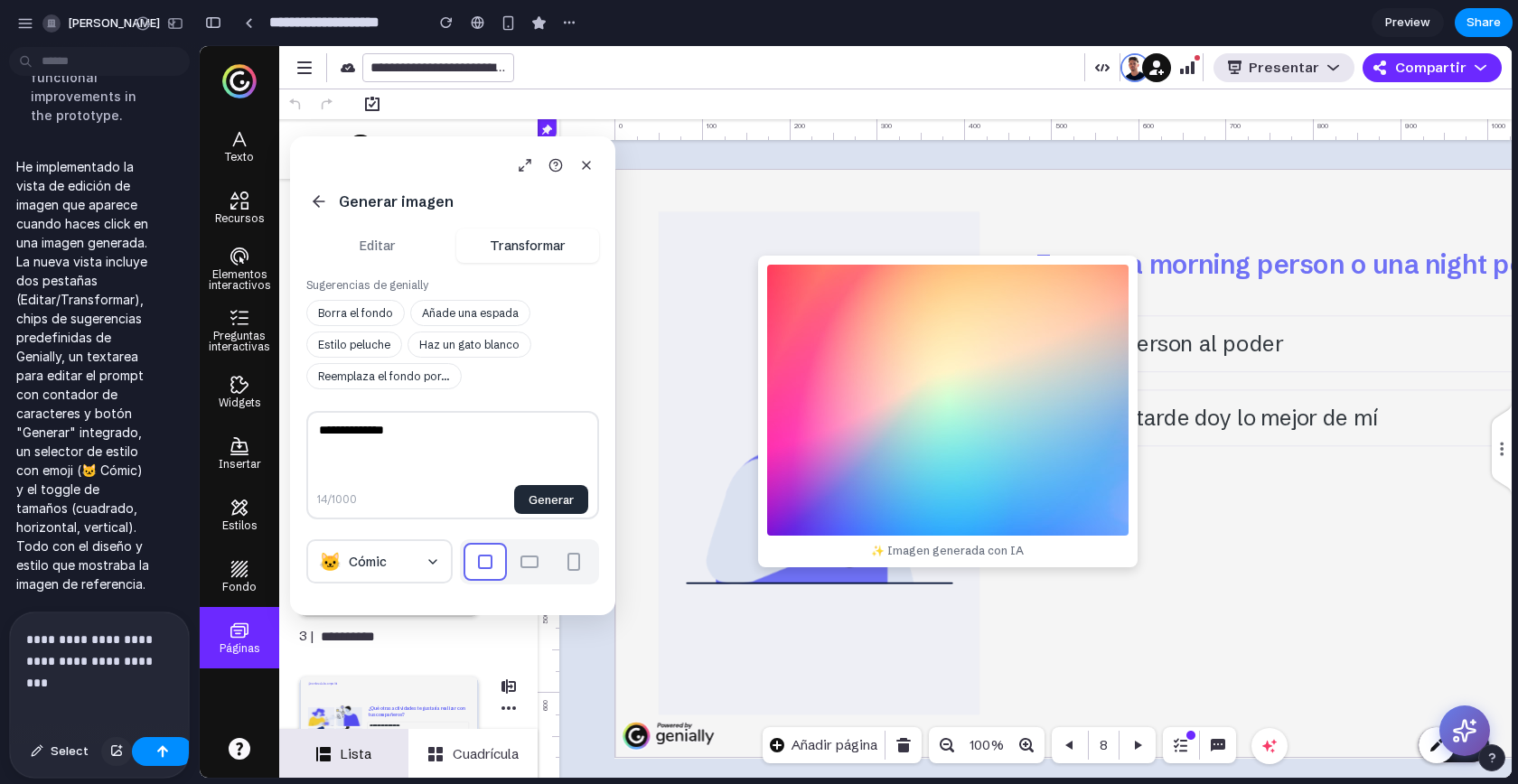
click at [112, 752] on div "button" at bounding box center [117, 751] width 13 height 11
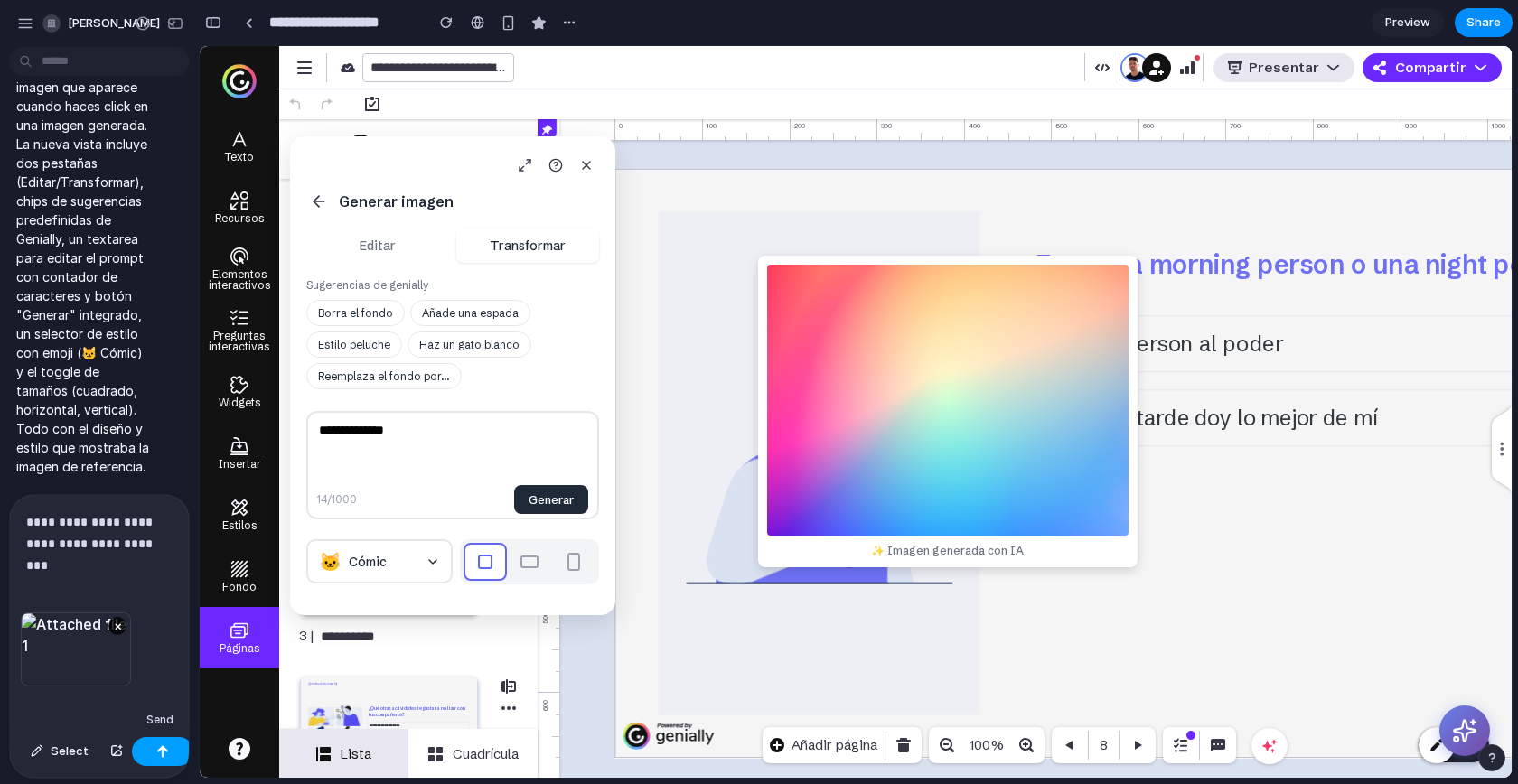
click at [151, 750] on button "button" at bounding box center [163, 752] width 62 height 29
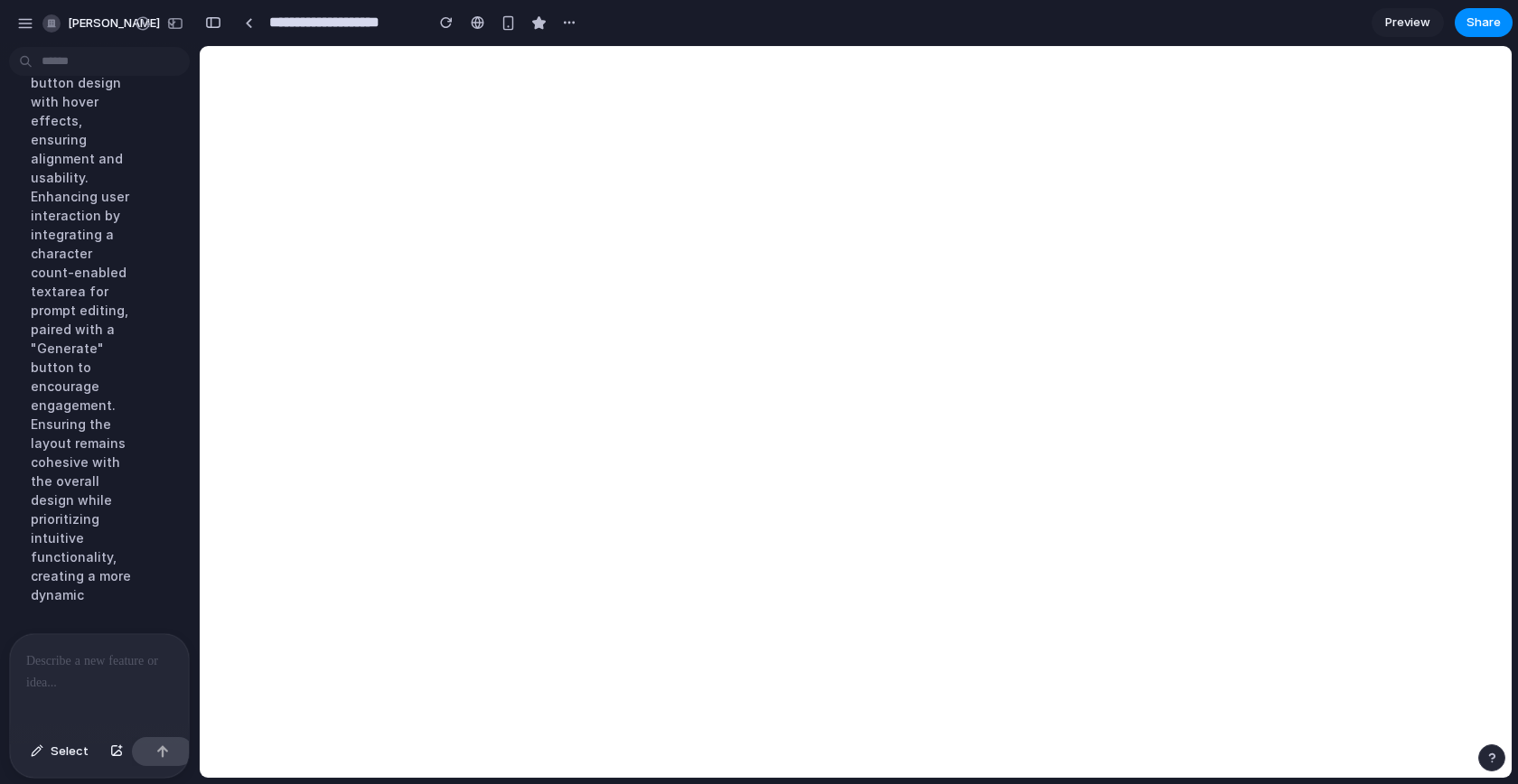
scroll to position [13354, 0]
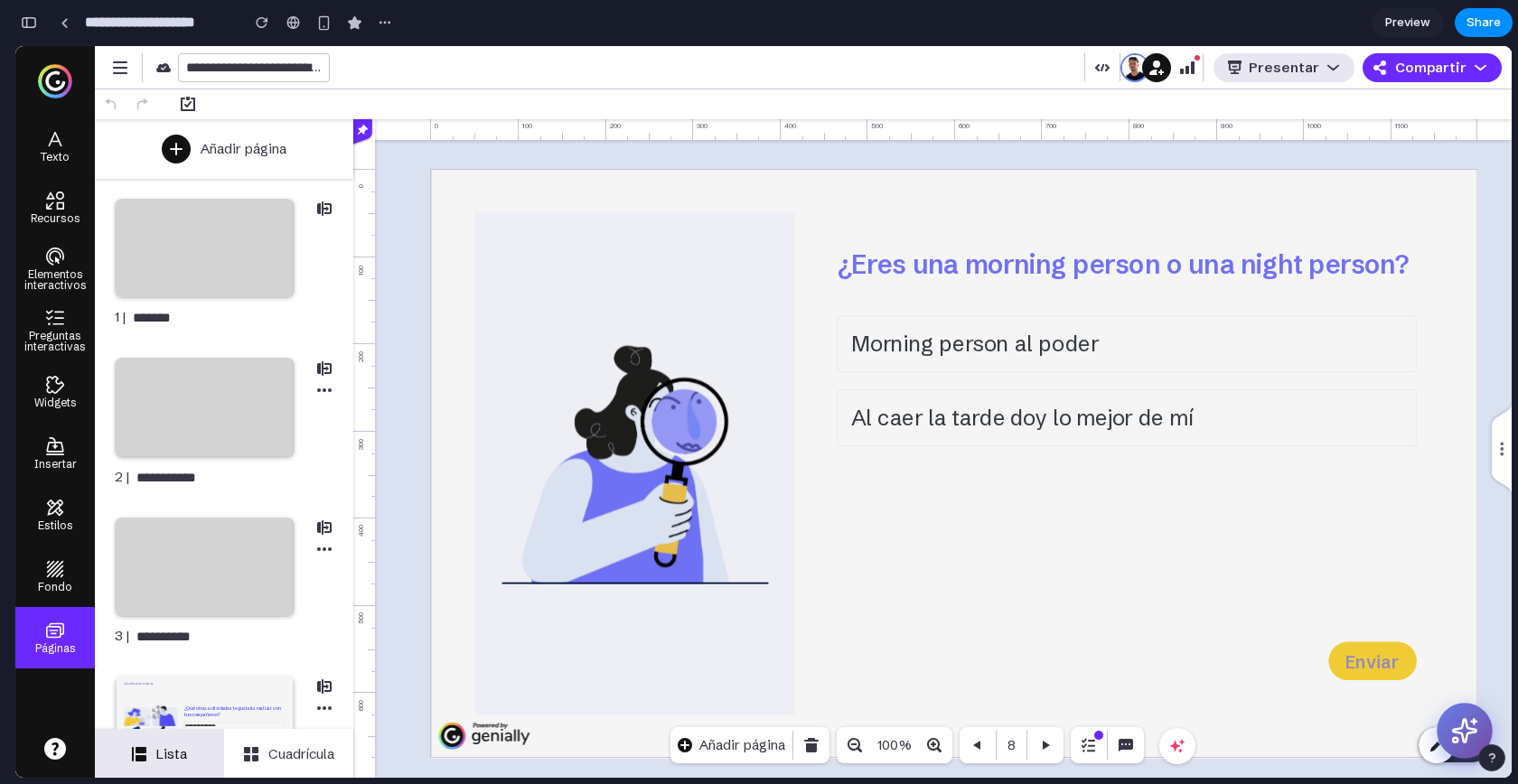
click at [1466, 744] on button at bounding box center [1464, 730] width 56 height 56
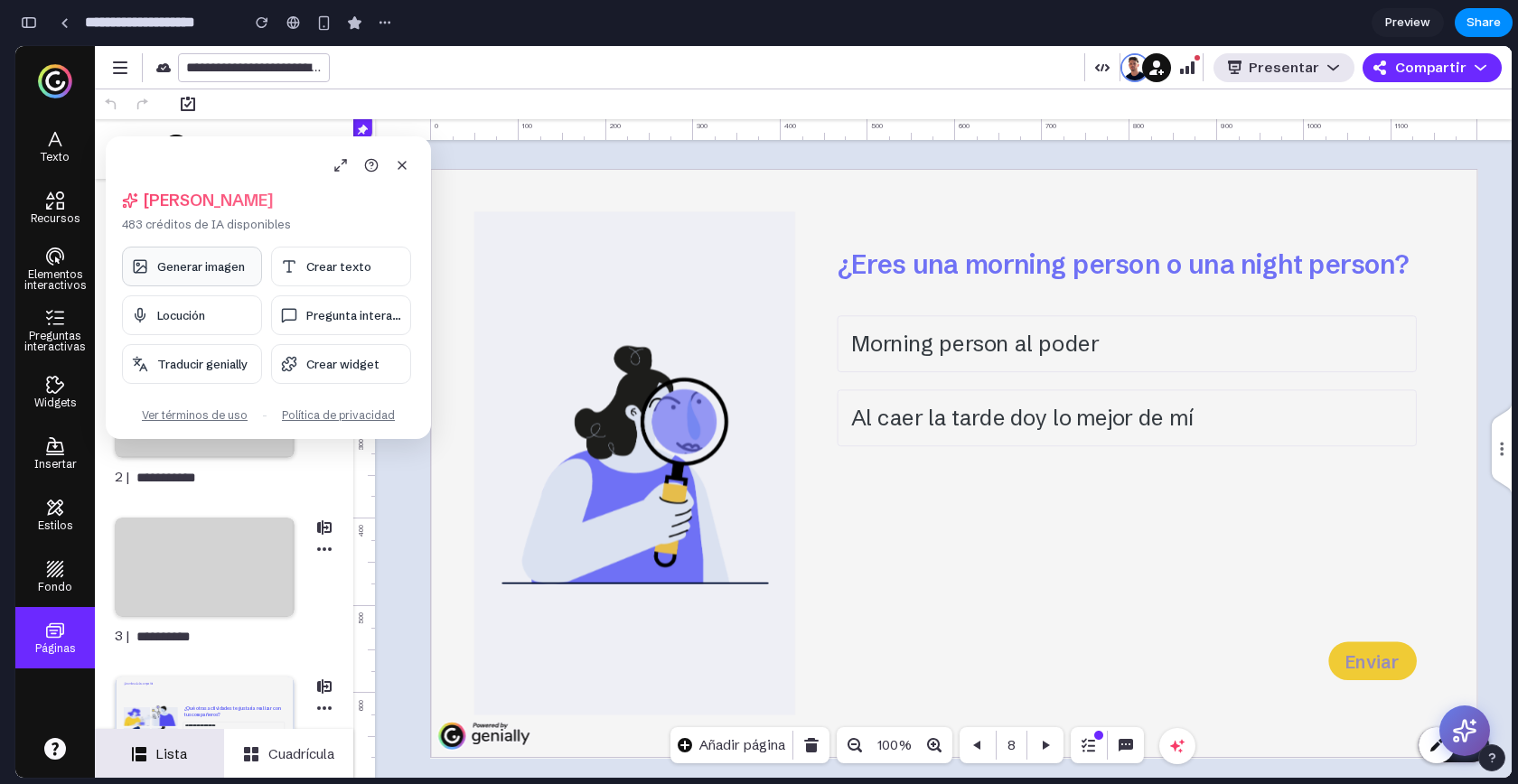
click at [196, 260] on span "Generar imagen" at bounding box center [202, 266] width 88 height 15
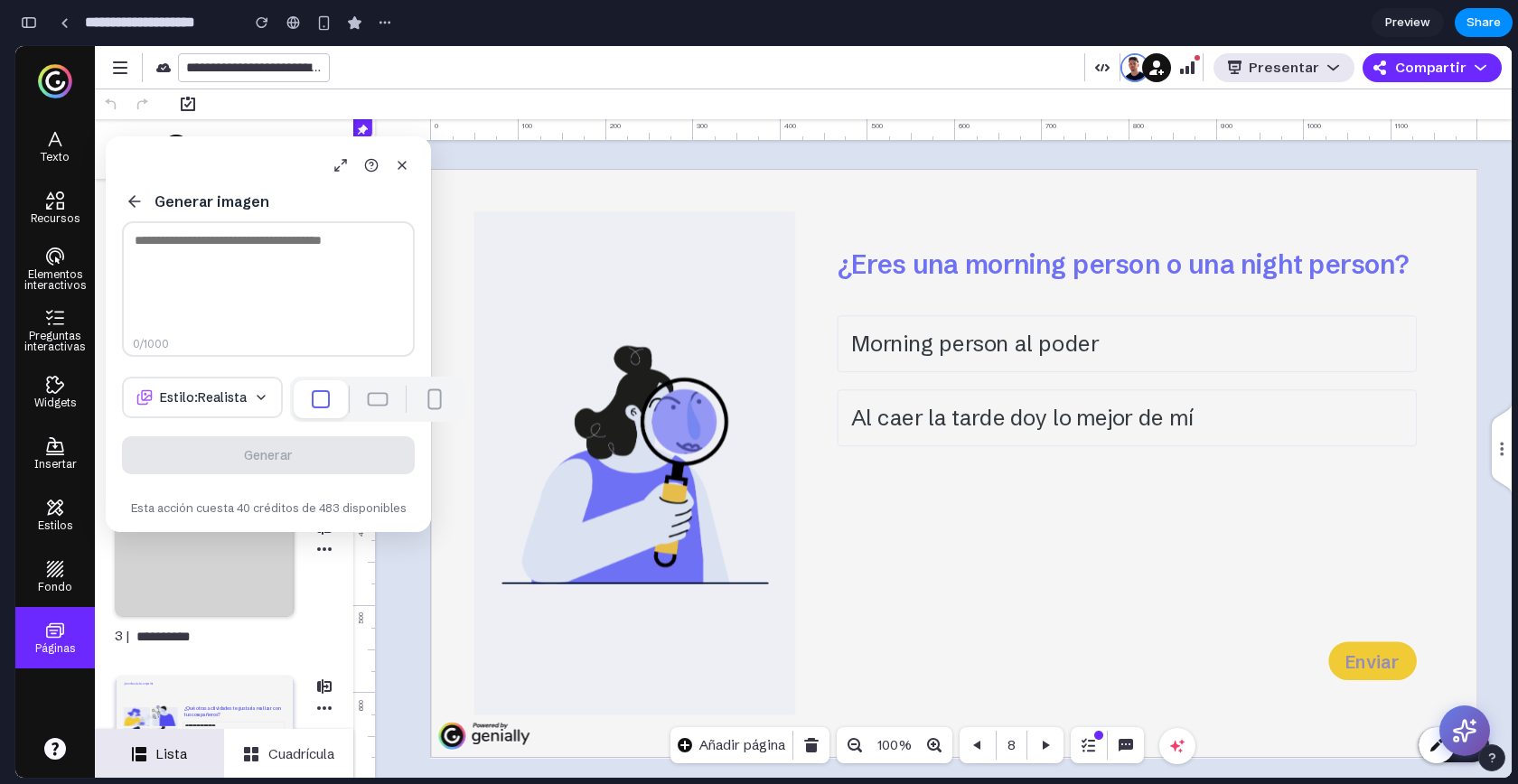
click at [214, 225] on textarea at bounding box center [268, 289] width 293 height 135
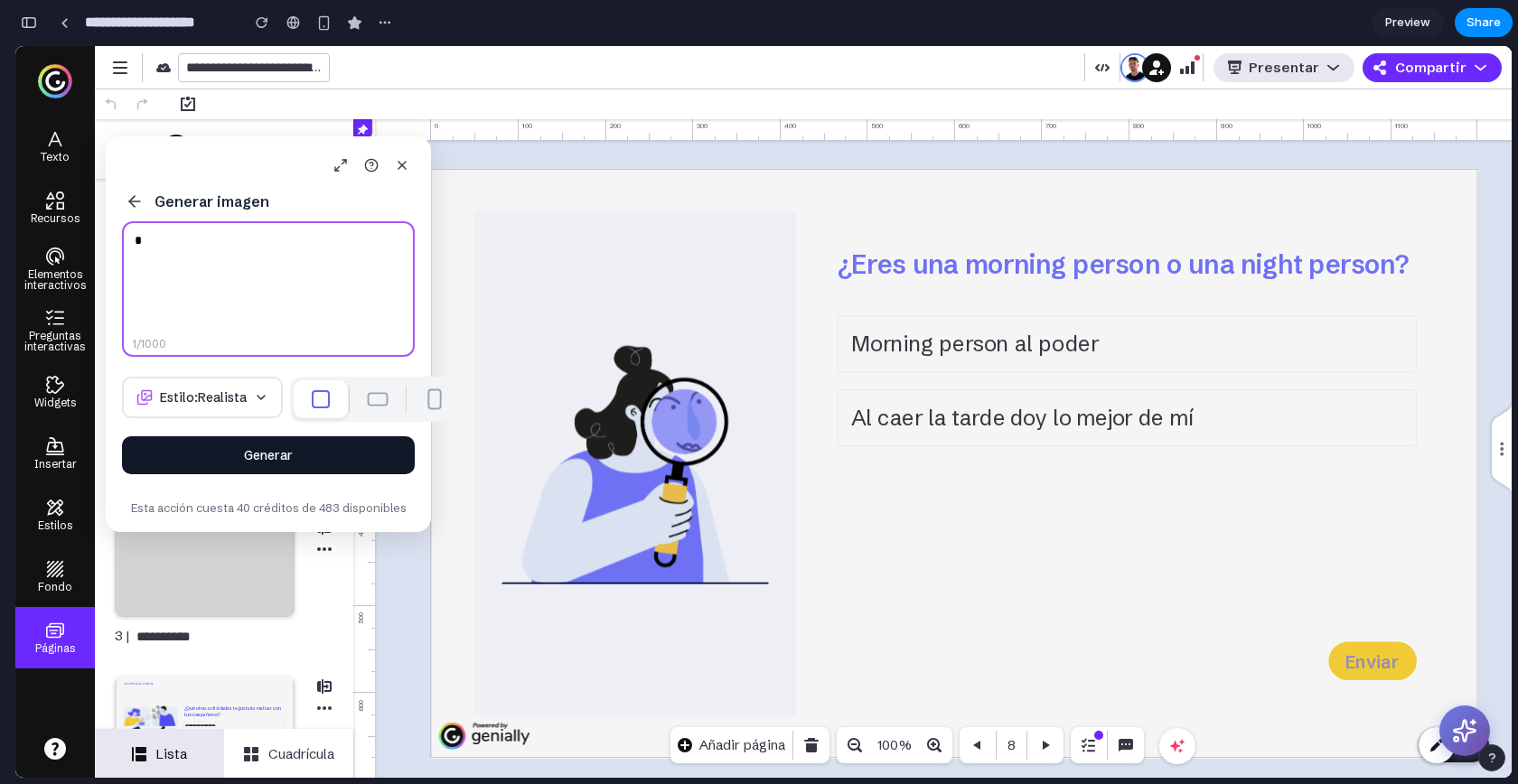
type textarea "*"
click at [289, 467] on button "Generar" at bounding box center [268, 455] width 293 height 38
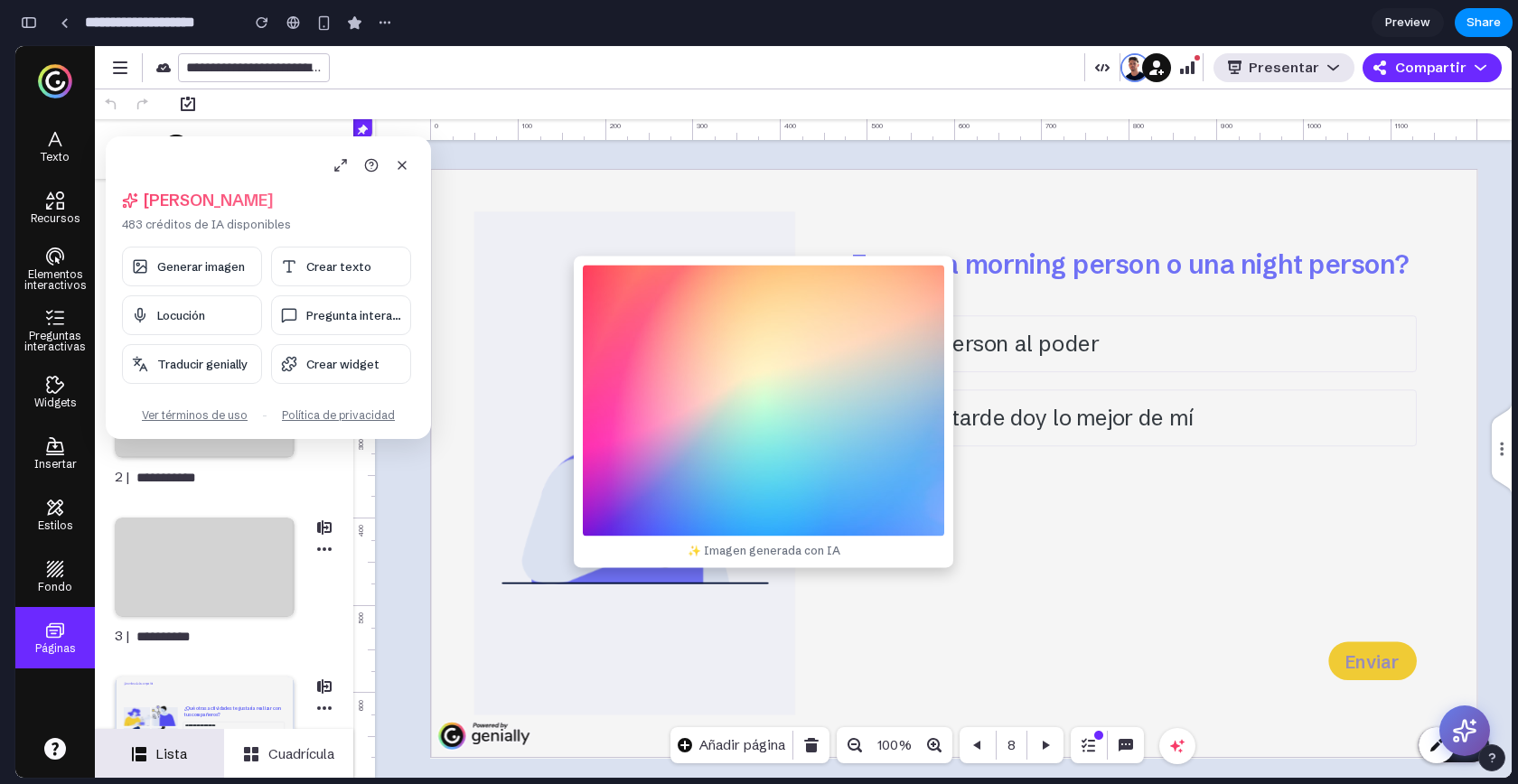
click at [718, 406] on div "✨ Imagen generada con IA" at bounding box center [764, 411] width 380 height 311
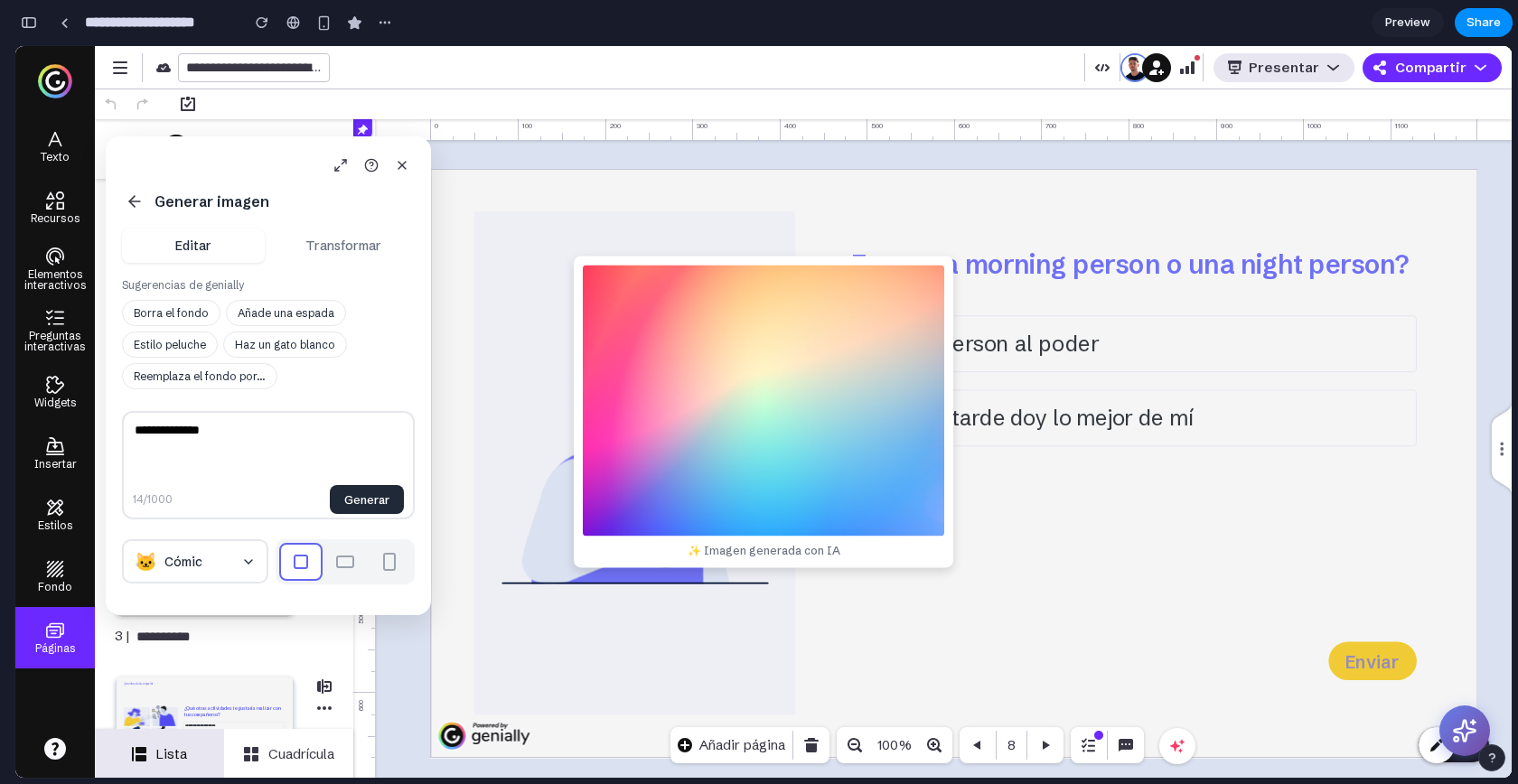
click at [331, 246] on button "Transformar" at bounding box center [344, 245] width 143 height 34
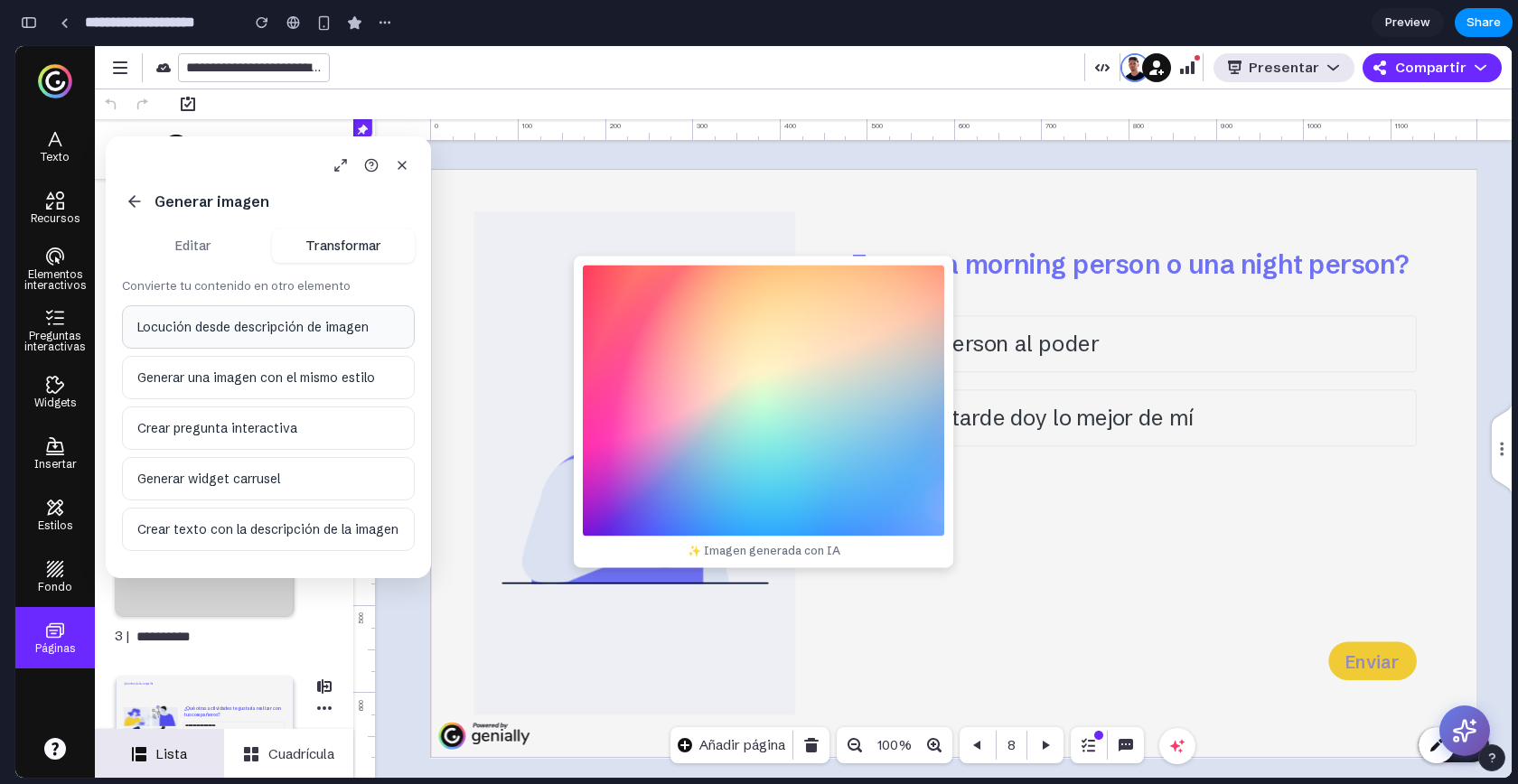
click at [255, 315] on button "Locución desde descripción de imagen" at bounding box center [268, 327] width 293 height 43
click at [284, 330] on button "Locución desde descripción de imagen" at bounding box center [268, 327] width 293 height 43
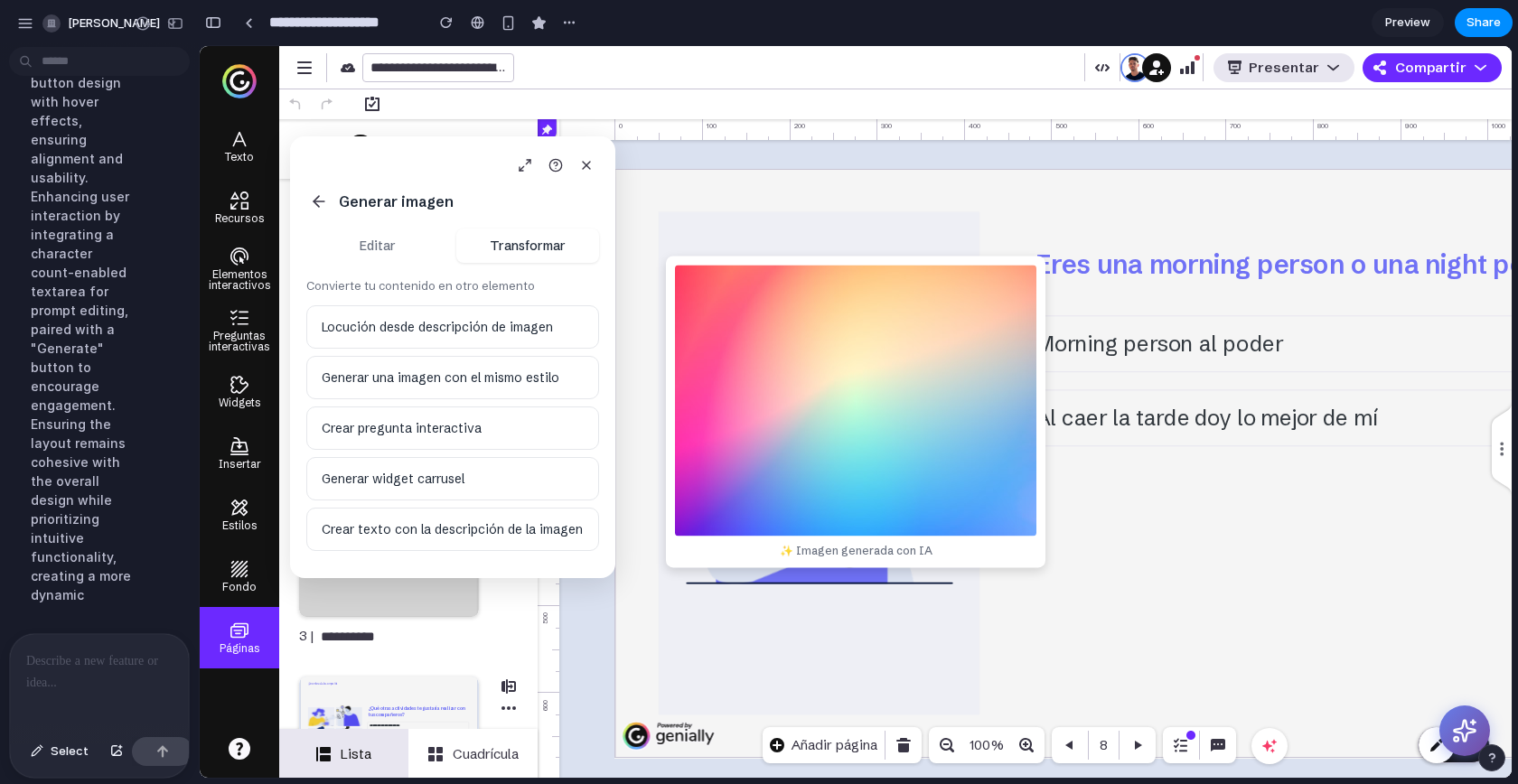
click at [54, 683] on div at bounding box center [99, 682] width 179 height 96
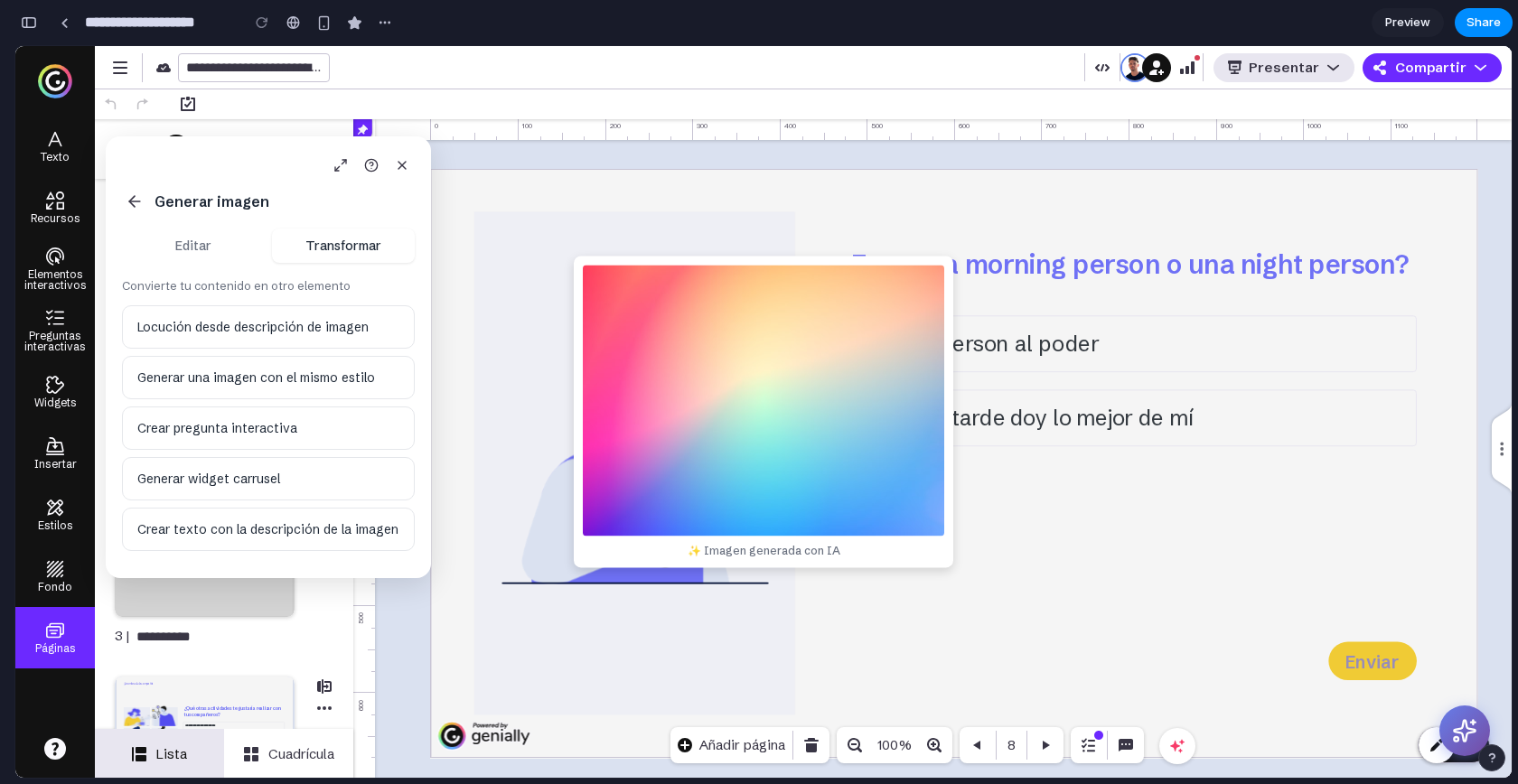
scroll to position [13691, 0]
click at [345, 172] on button at bounding box center [341, 165] width 25 height 25
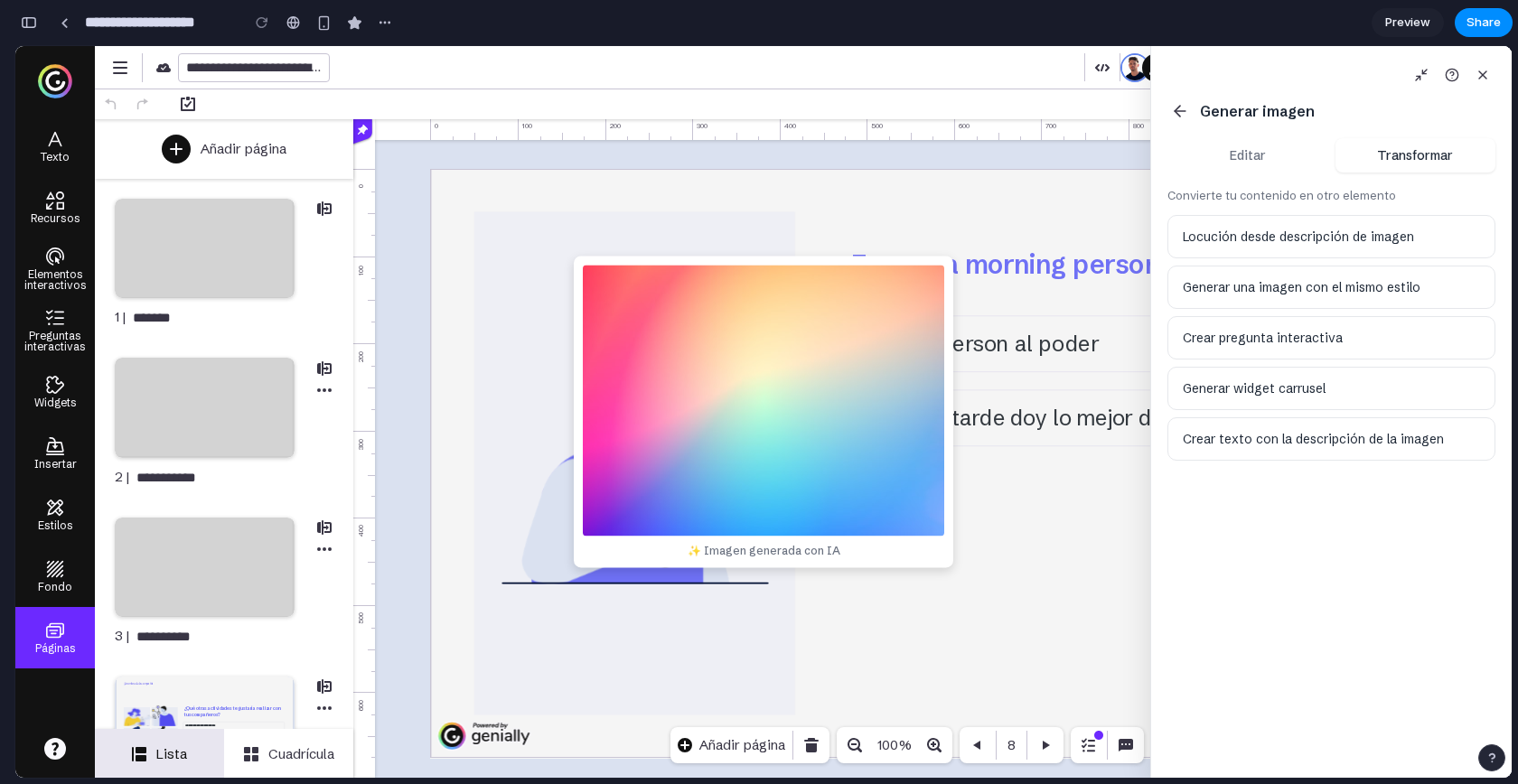
click at [1233, 162] on button "Editar" at bounding box center [1248, 155] width 161 height 34
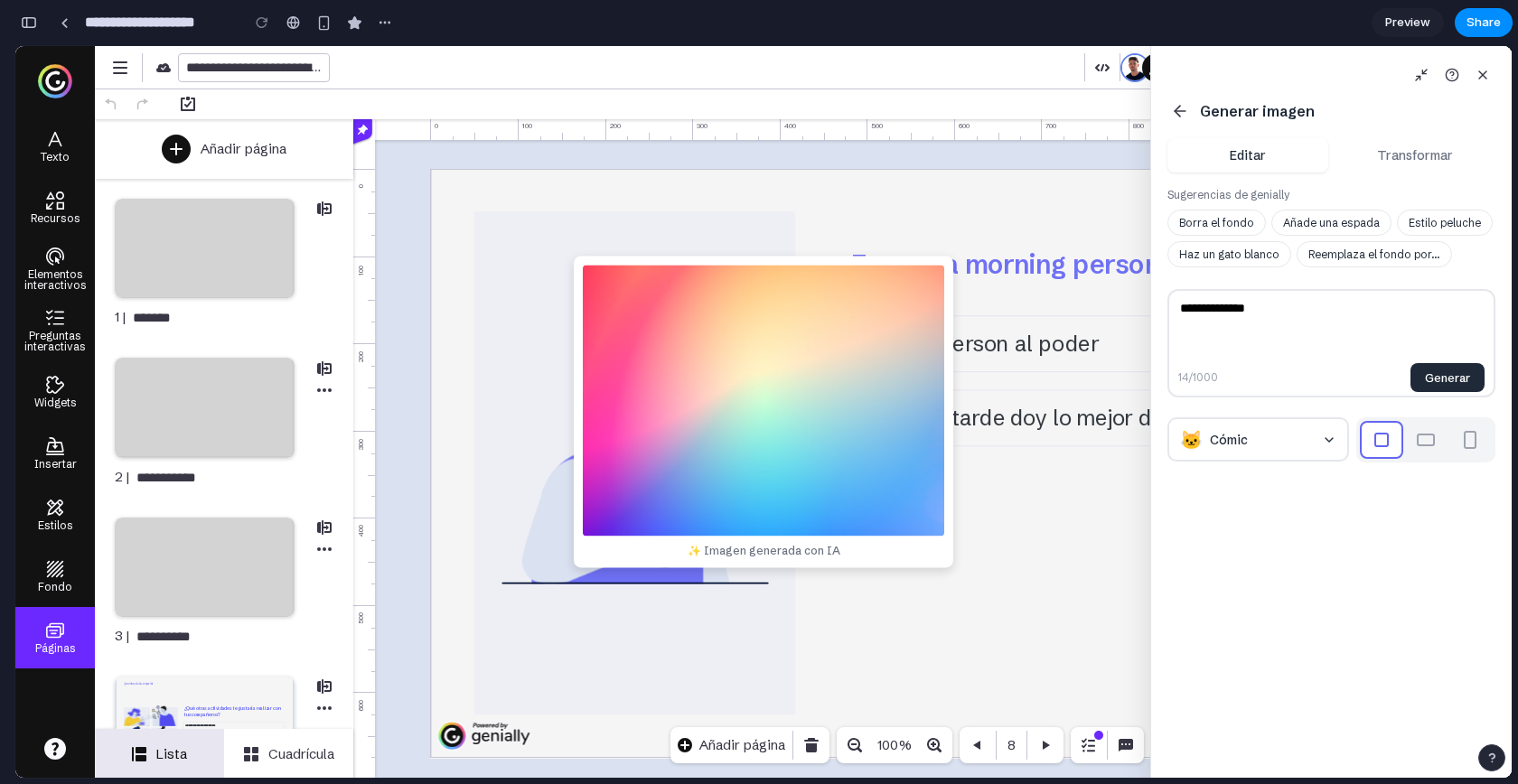
click at [1172, 112] on icon at bounding box center [1180, 111] width 18 height 18
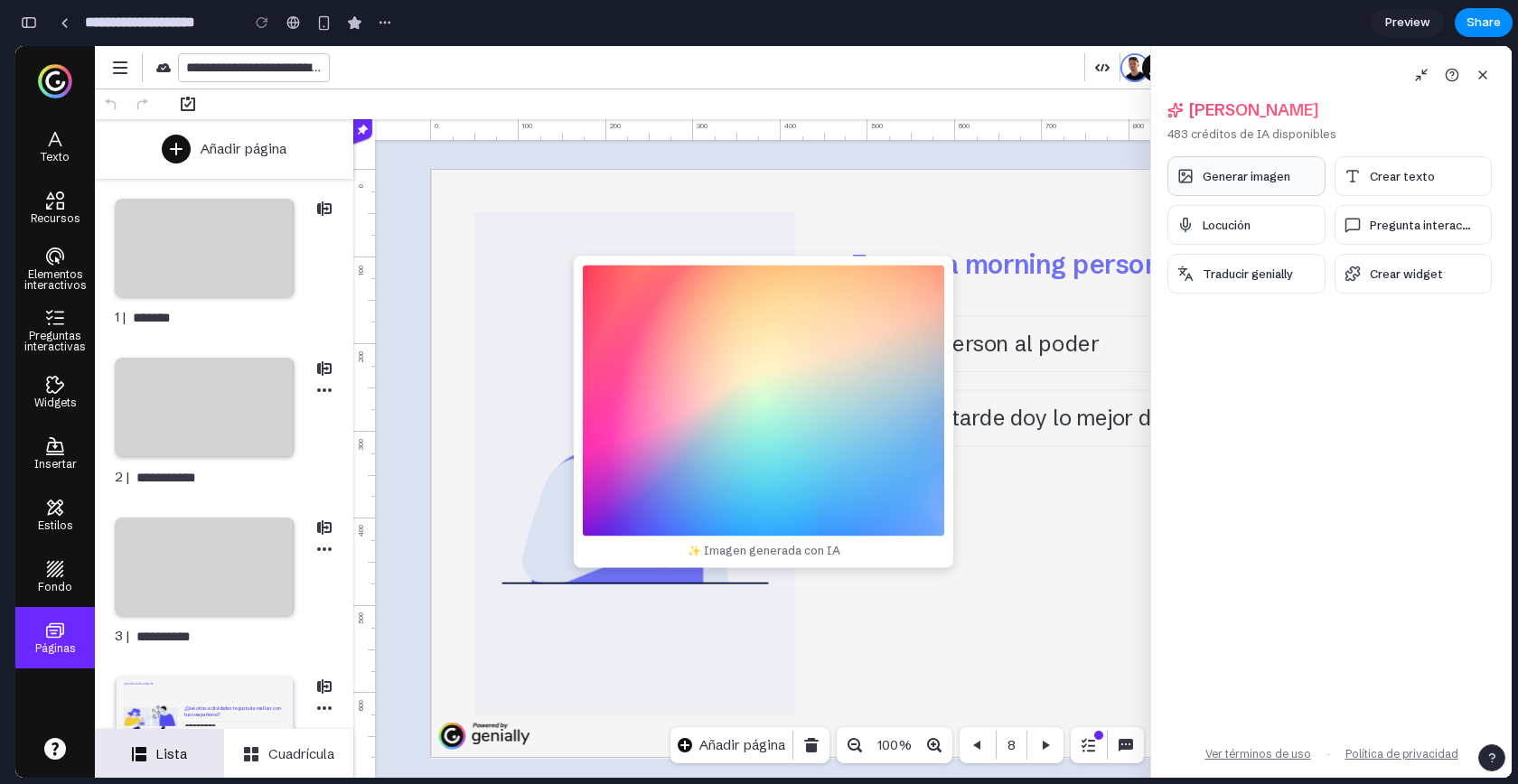
click at [1256, 188] on button "Generar imagen" at bounding box center [1246, 176] width 158 height 40
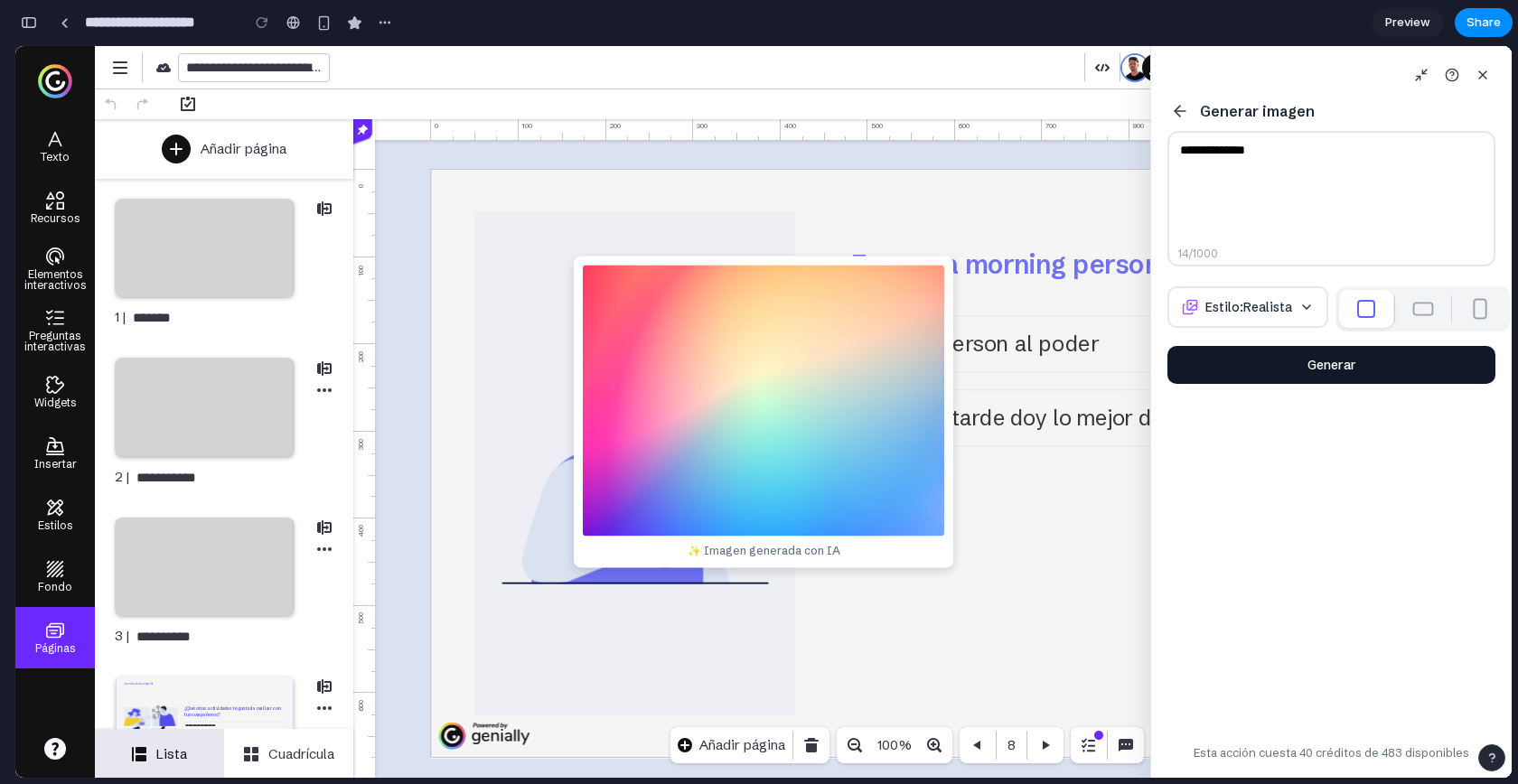
click at [1290, 358] on button "Generar" at bounding box center [1331, 364] width 328 height 38
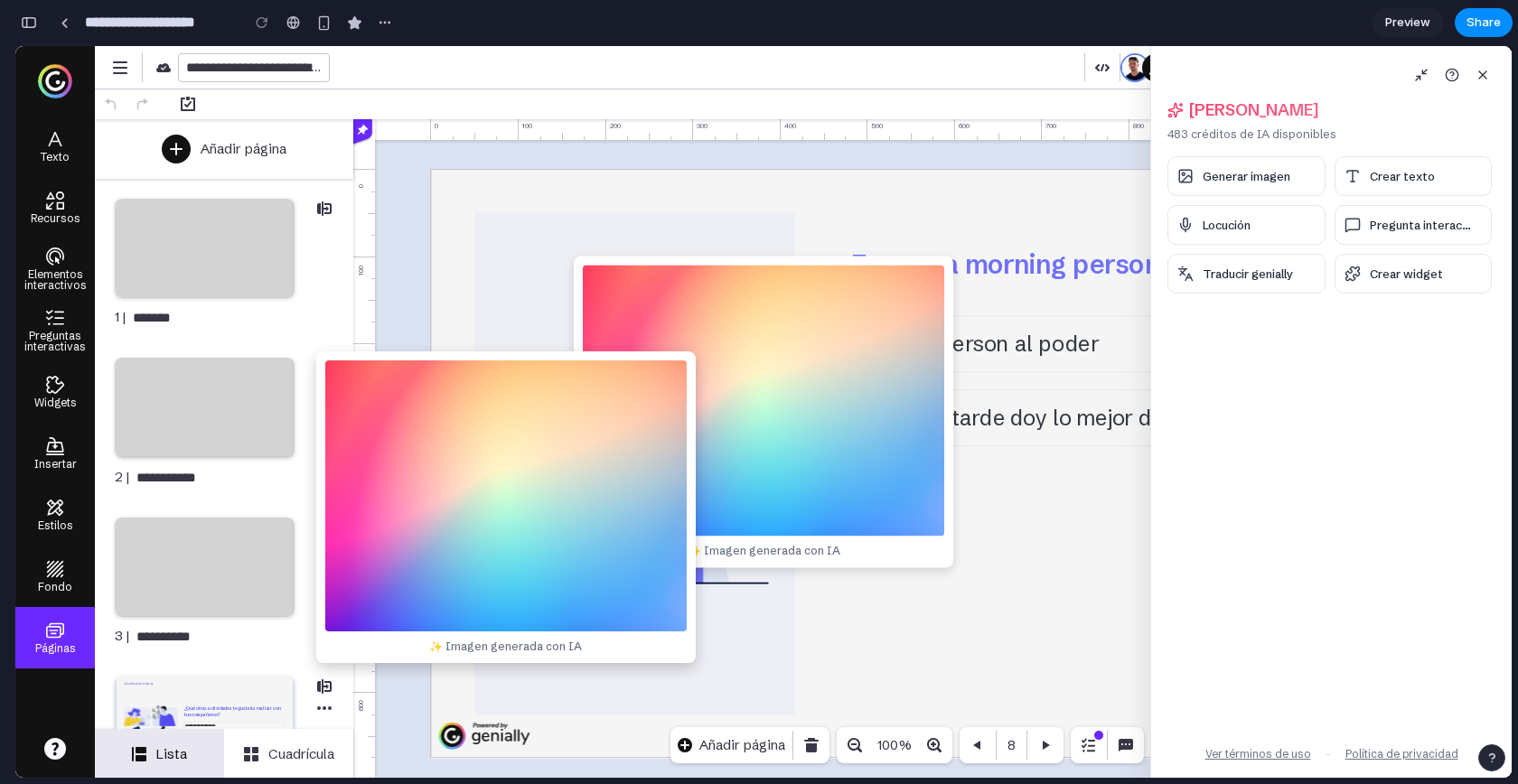
drag, startPoint x: 771, startPoint y: 429, endPoint x: 512, endPoint y: 526, distance: 276.6
click at [512, 526] on div "✨ Imagen generada con IA" at bounding box center [506, 507] width 380 height 311
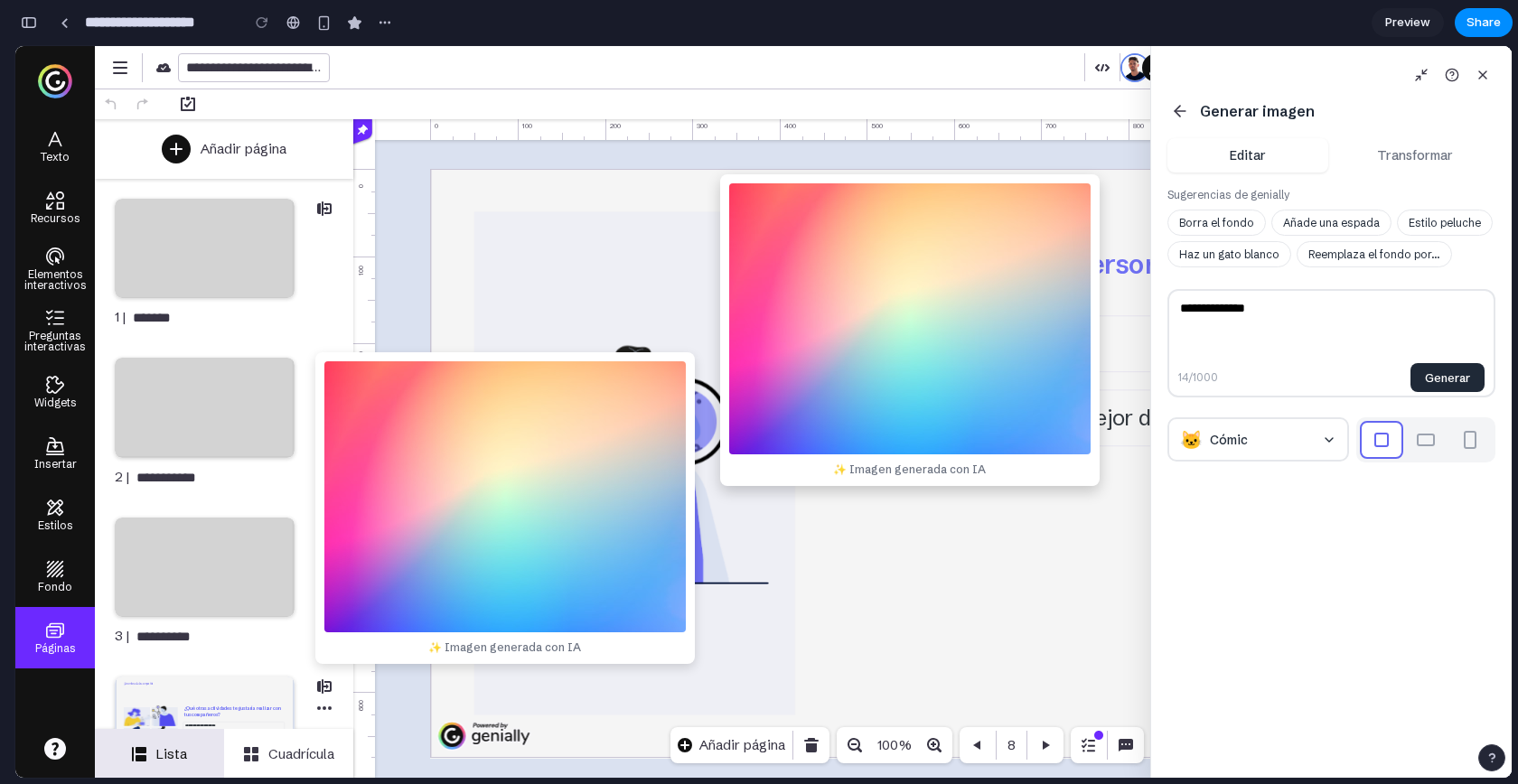
drag, startPoint x: 886, startPoint y: 425, endPoint x: 1128, endPoint y: 382, distance: 245.8
click at [1100, 382] on div "✨ Imagen generada con IA" at bounding box center [910, 330] width 380 height 311
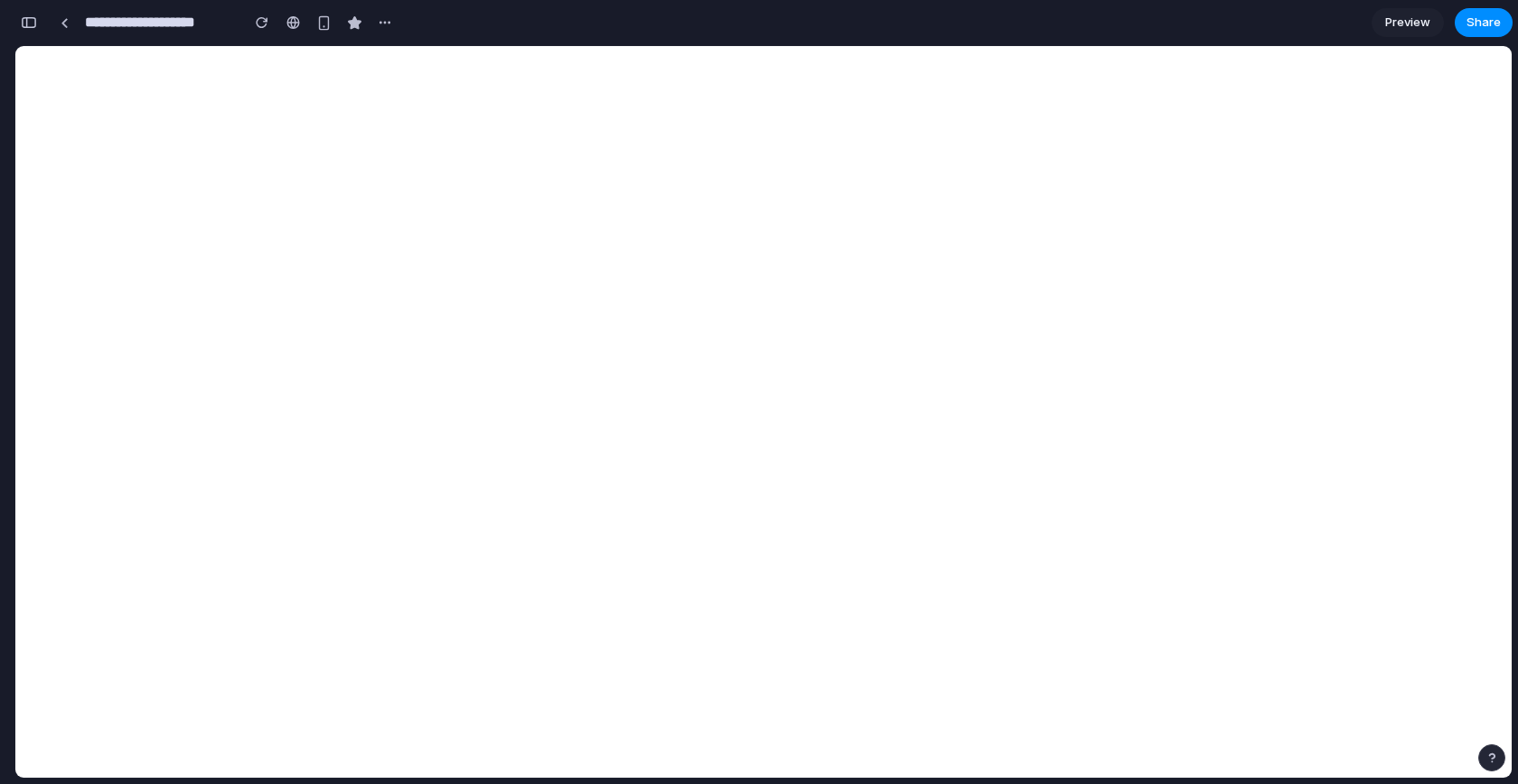
scroll to position [0, 0]
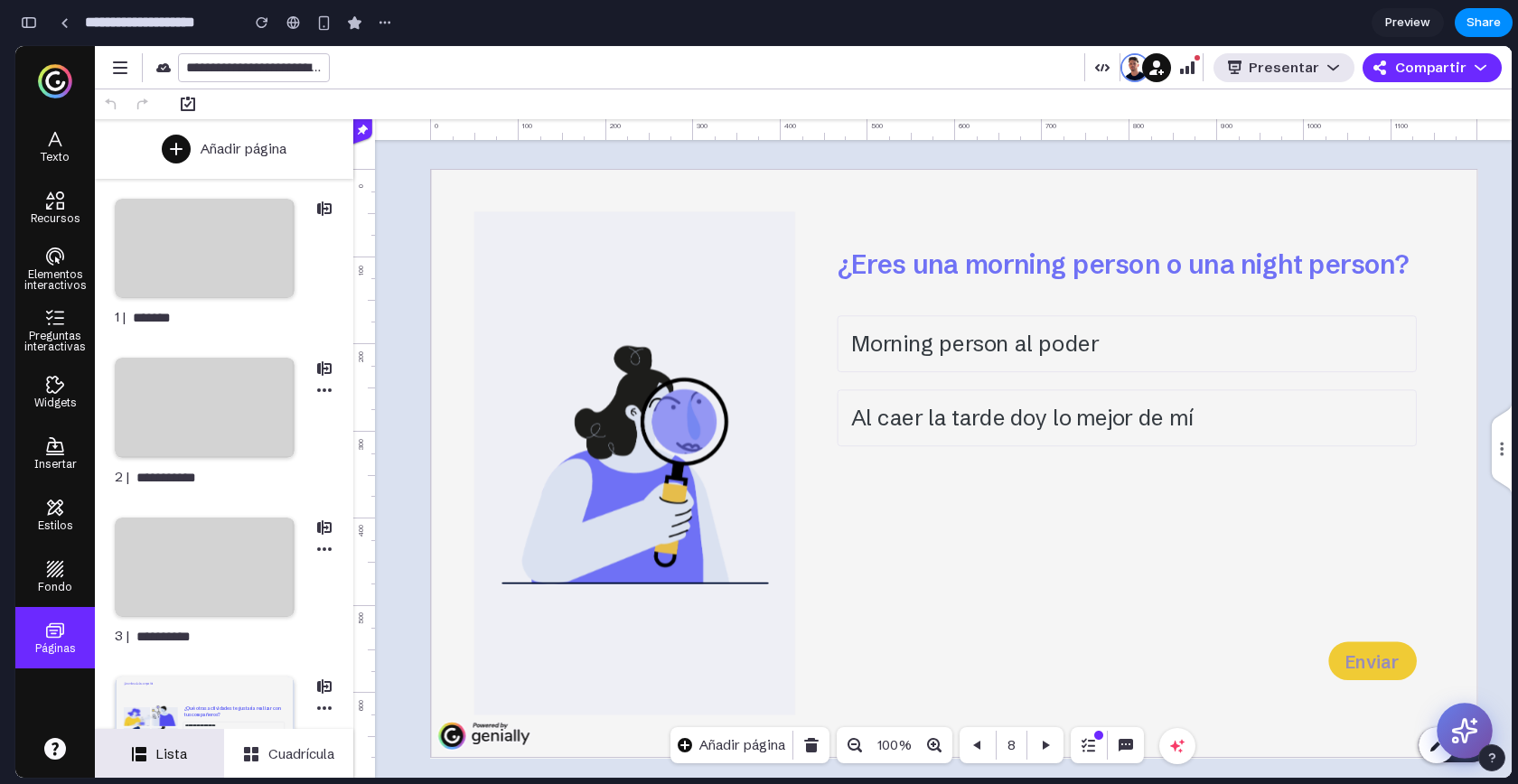
click at [1480, 735] on button at bounding box center [1464, 730] width 56 height 56
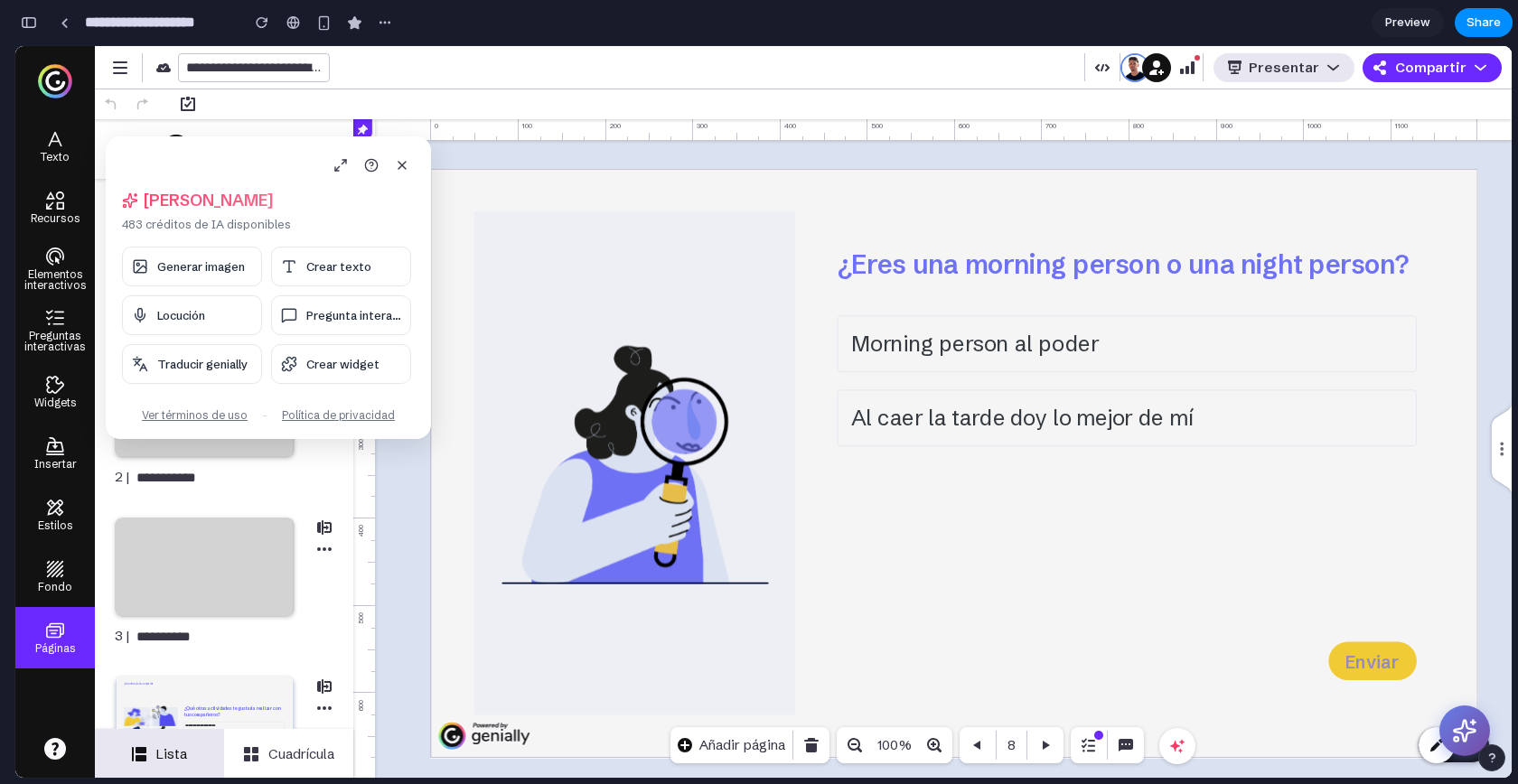
click at [210, 287] on div "Generar imagen Crear texto Locución Pregunta interac... Traducir genially Crear…" at bounding box center [266, 315] width 289 height 137
click at [203, 277] on button "Generar imagen" at bounding box center [192, 266] width 140 height 40
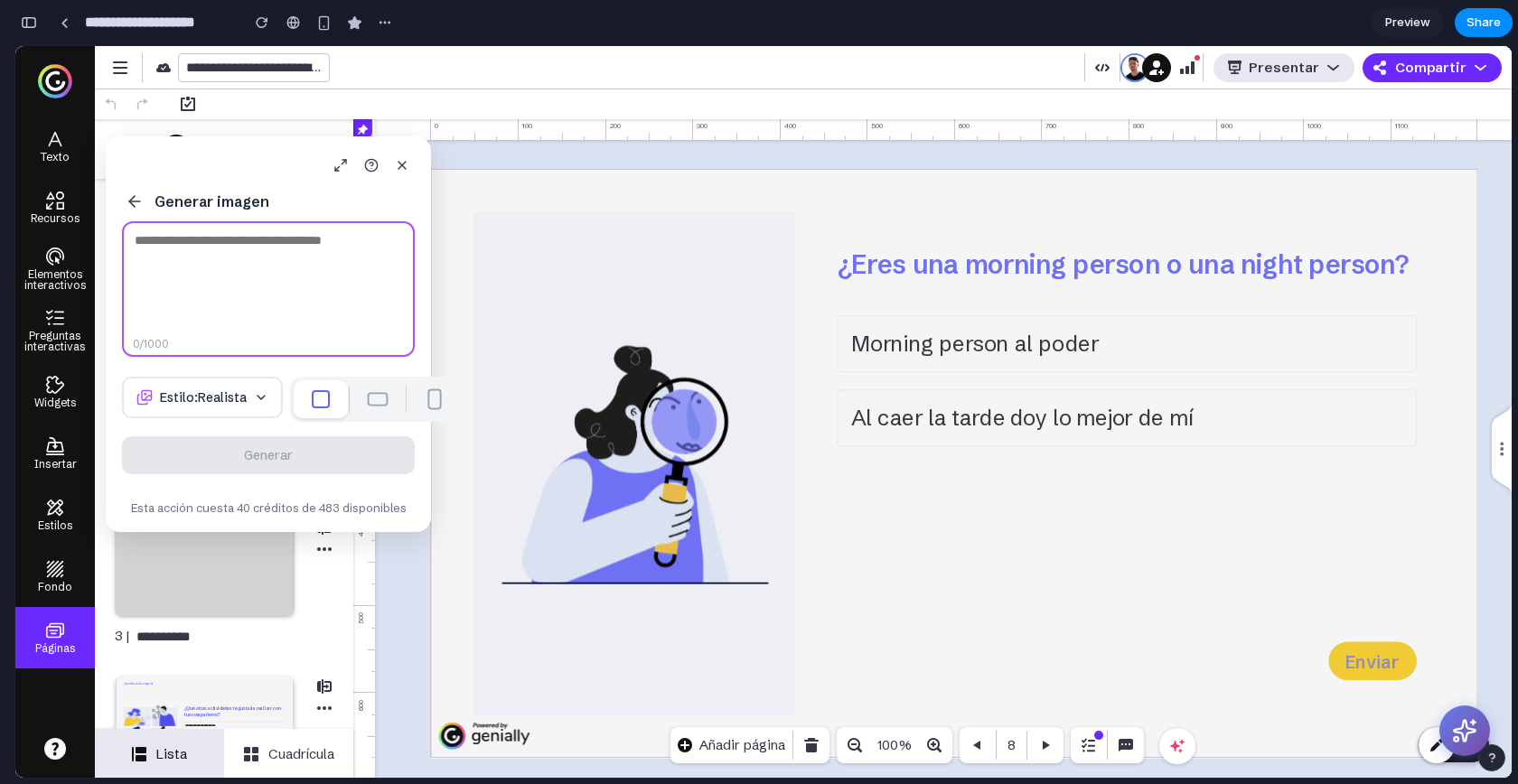
click at [261, 346] on textarea at bounding box center [268, 289] width 293 height 135
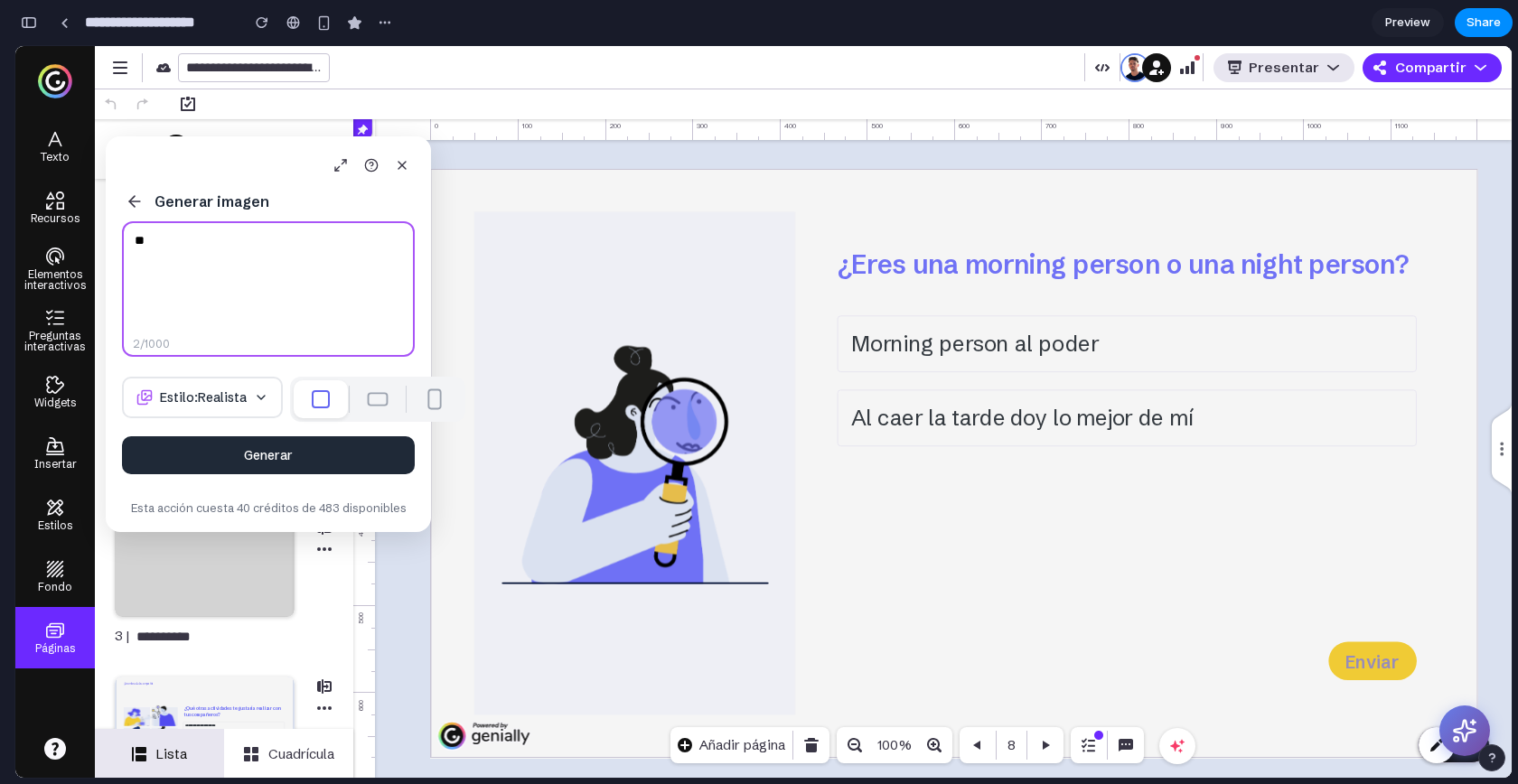
type textarea "**"
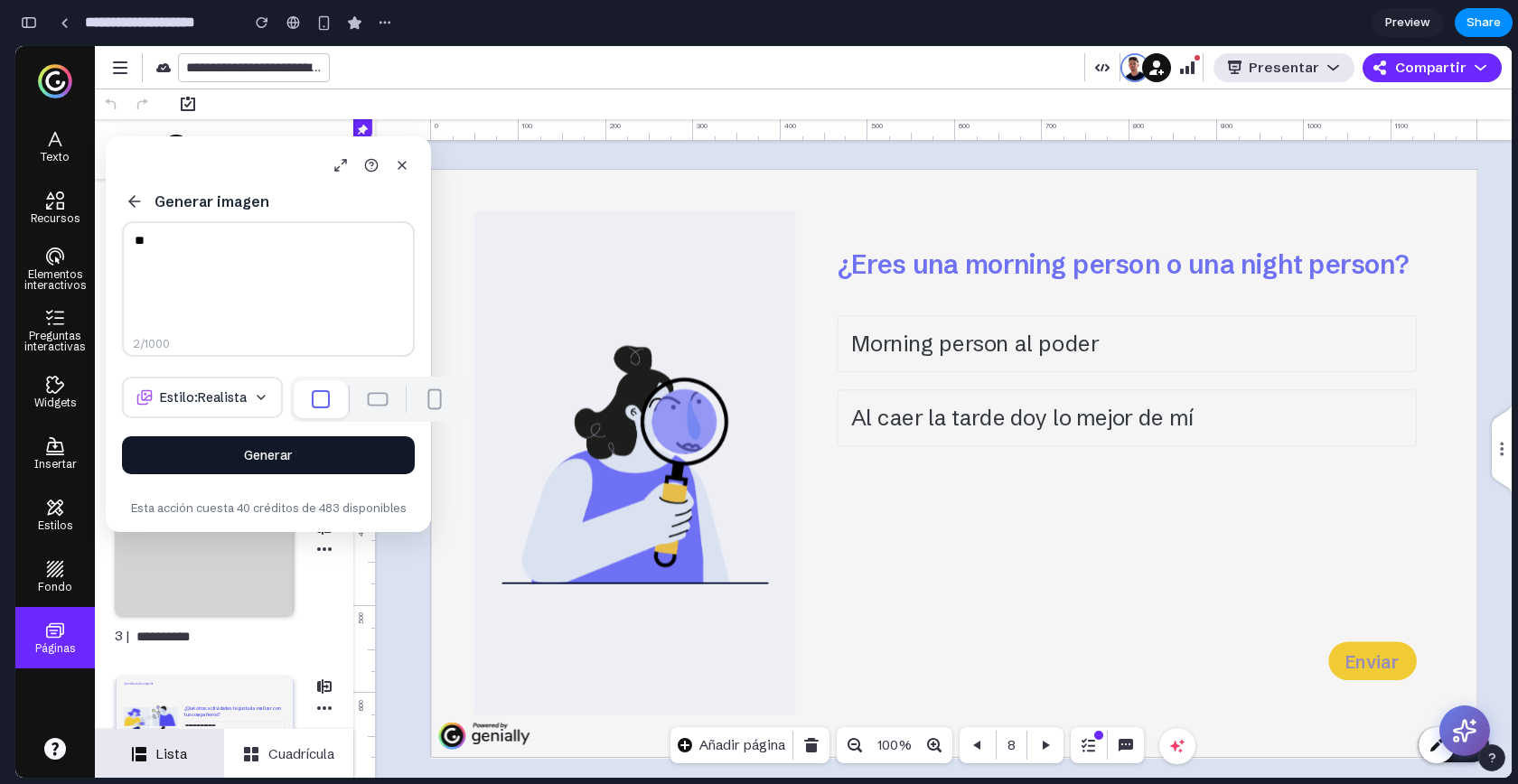
click at [315, 474] on button "Generar" at bounding box center [268, 455] width 293 height 38
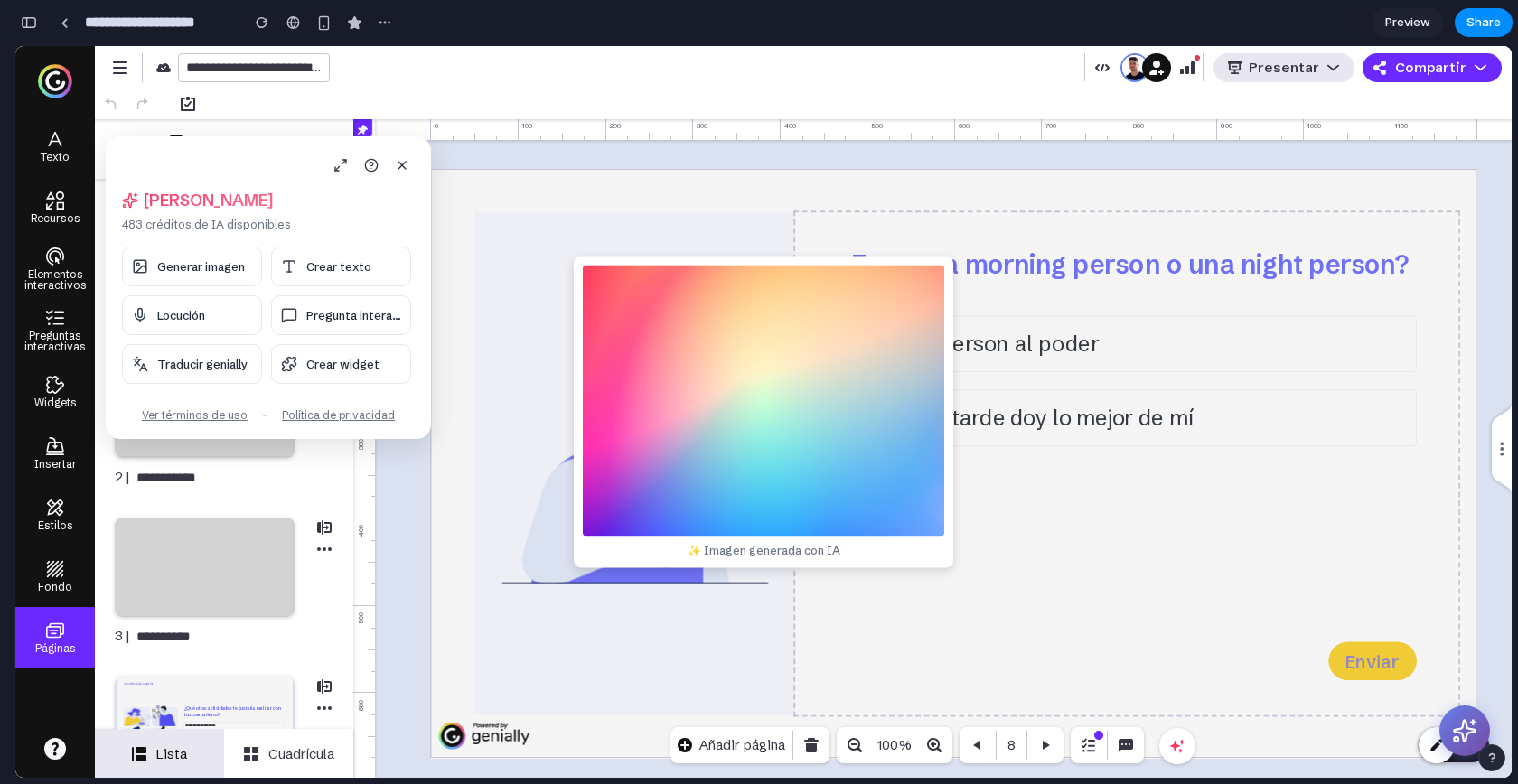
click at [806, 569] on div "¿Eres una morning person o una night person? Morning person al poder Al caer la…" at bounding box center [1126, 464] width 663 height 503
click at [722, 450] on div "✨ Imagen generada con IA" at bounding box center [764, 411] width 380 height 311
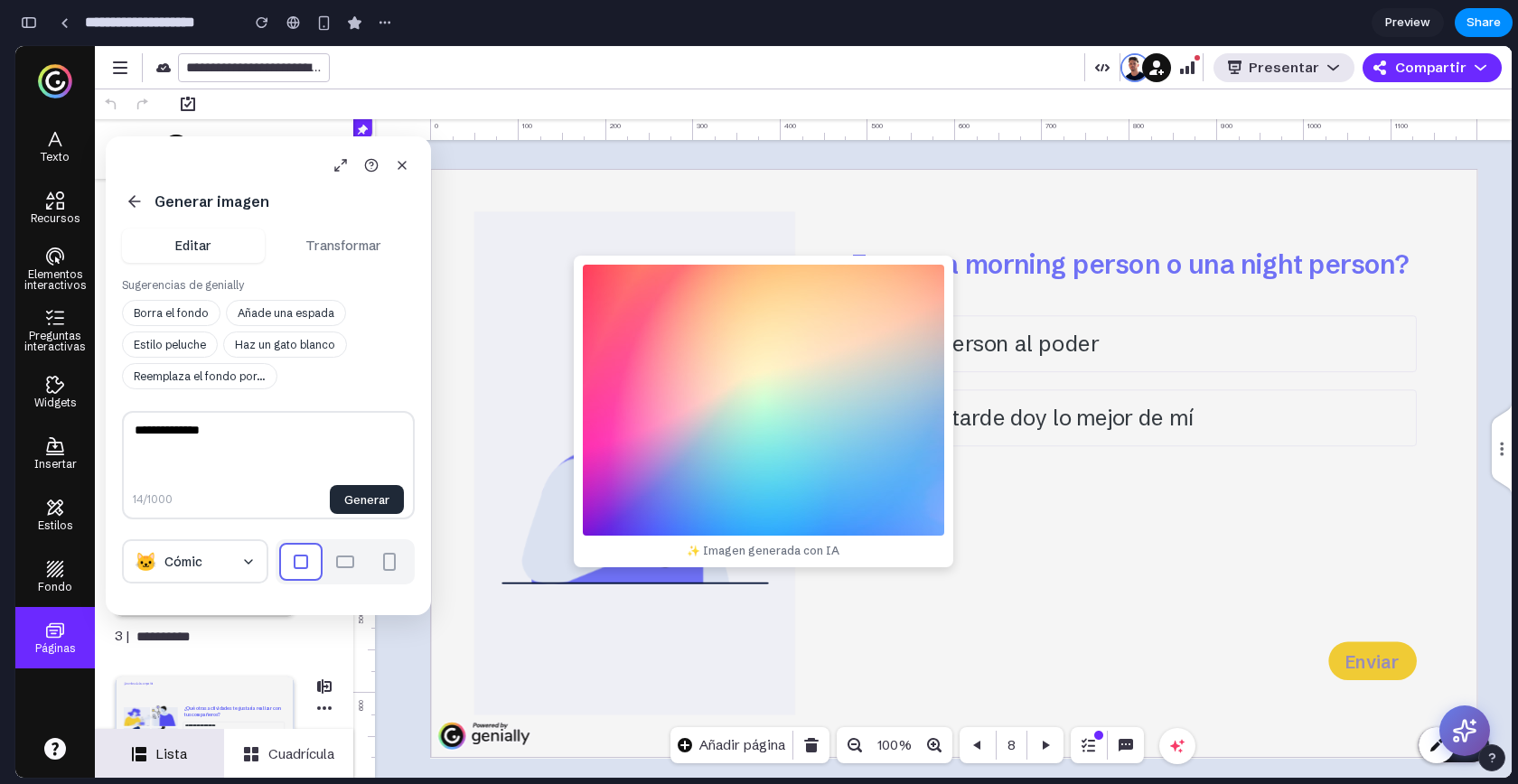
click at [308, 242] on button "Transformar" at bounding box center [344, 245] width 143 height 34
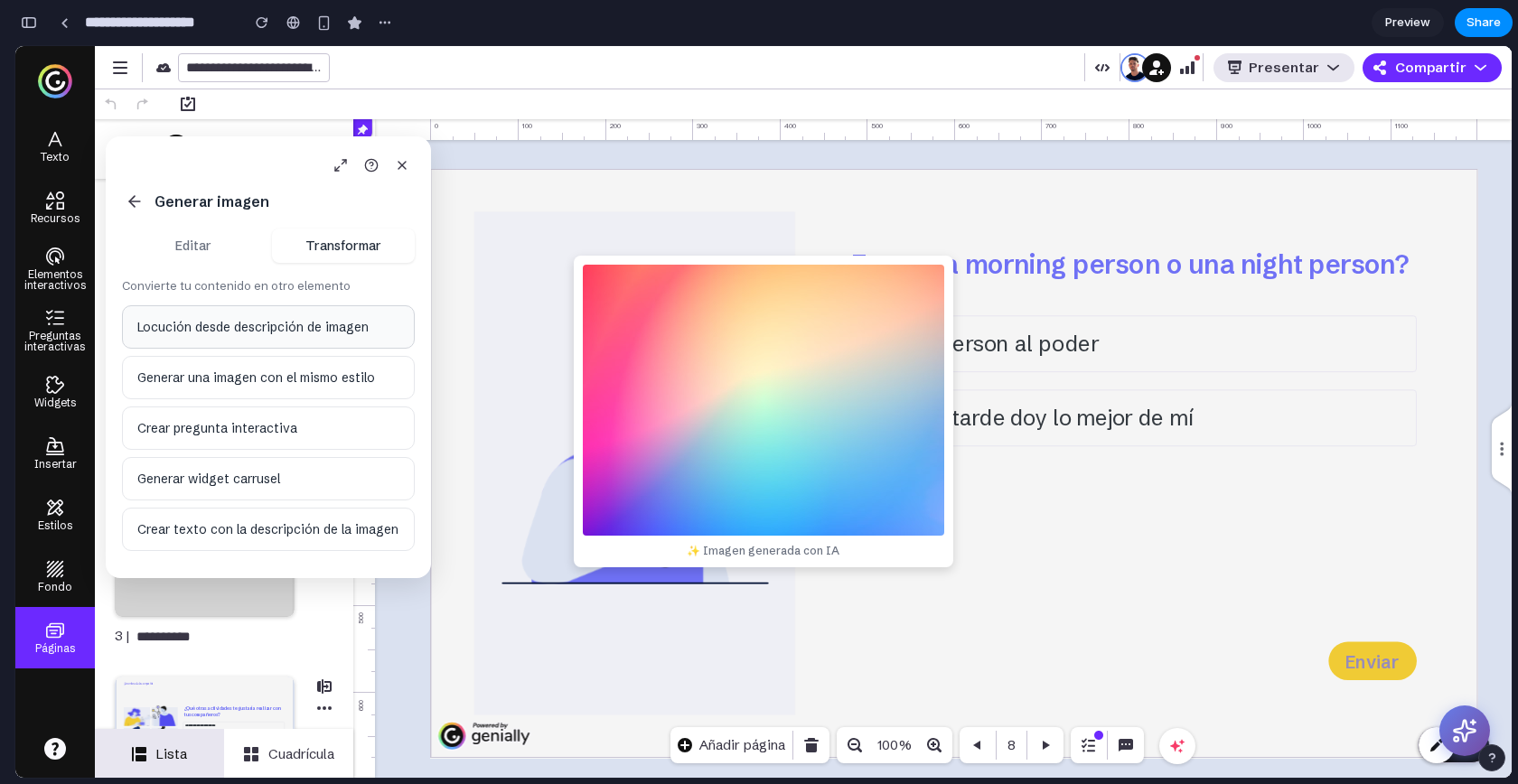
click at [246, 334] on button "Locución desde descripción de imagen" at bounding box center [268, 327] width 293 height 43
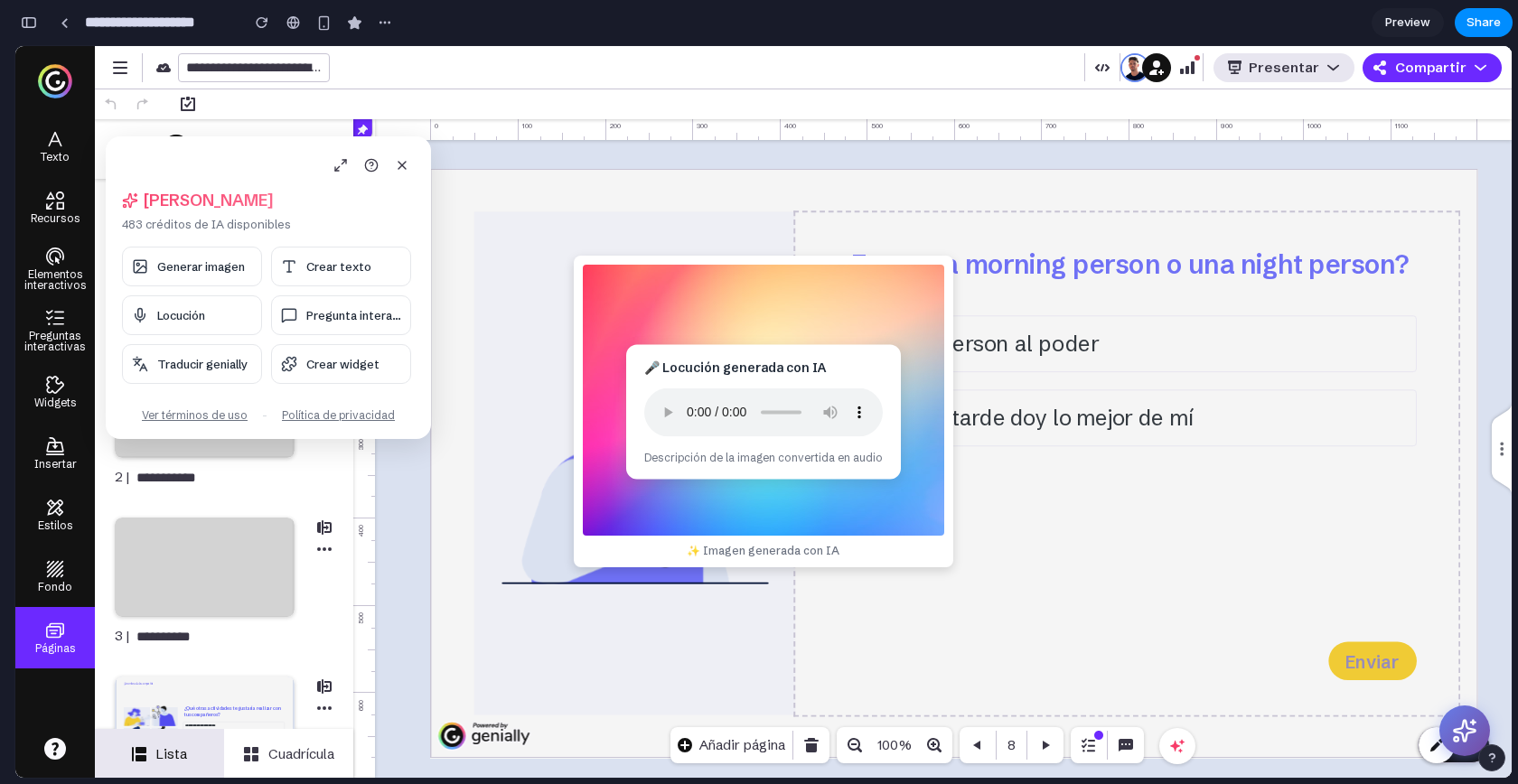
drag, startPoint x: 688, startPoint y: 376, endPoint x: 1174, endPoint y: 415, distance: 487.6
click at [1174, 415] on body "**********" at bounding box center [764, 411] width 1496 height 731
click at [848, 432] on div "🎤 Locución generada con IA Descripción de la imagen convertida en audio" at bounding box center [764, 412] width 275 height 134
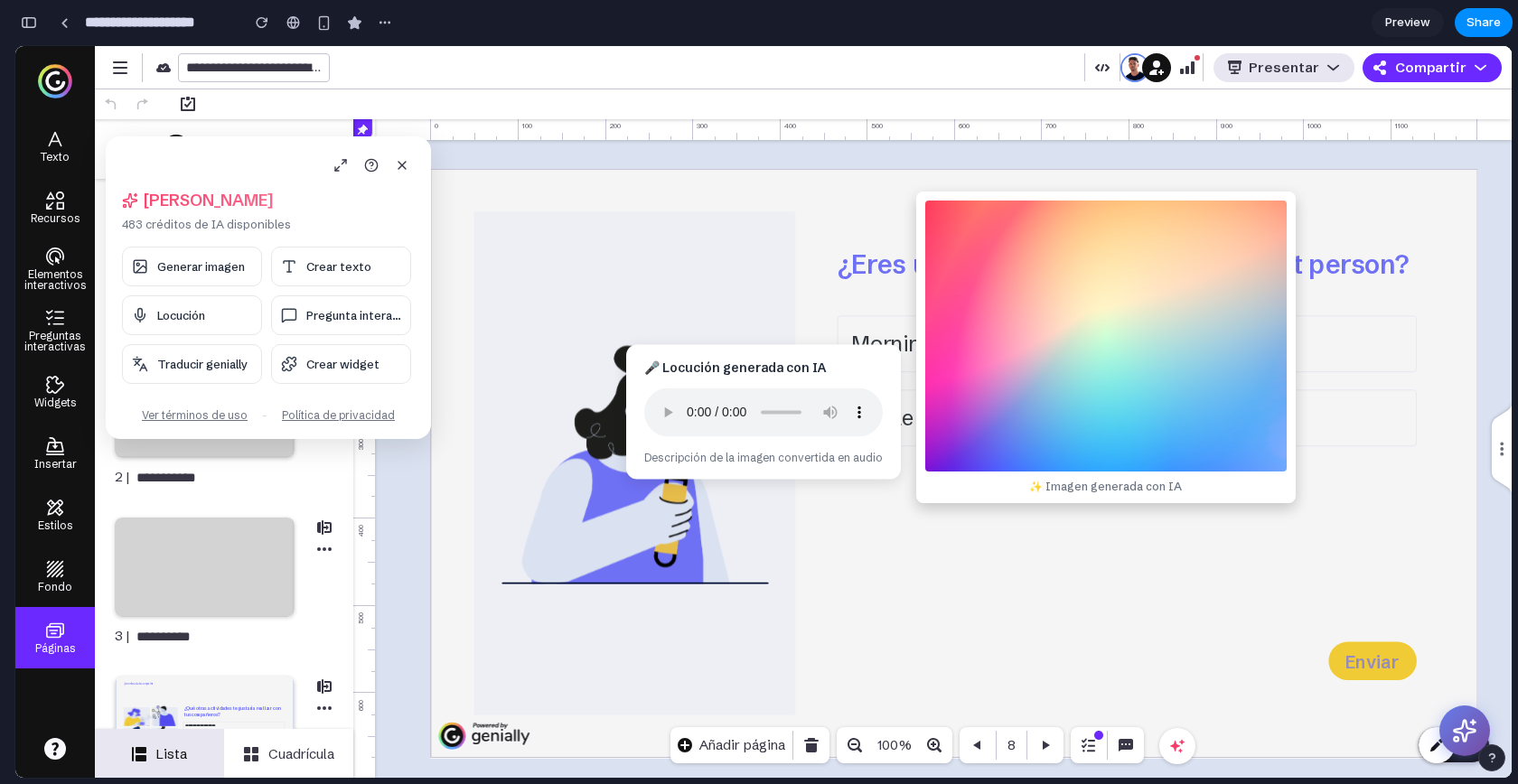
drag, startPoint x: 796, startPoint y: 341, endPoint x: 1162, endPoint y: 279, distance: 371.2
click at [1162, 280] on div "✨ Imagen generada con IA" at bounding box center [1107, 347] width 380 height 311
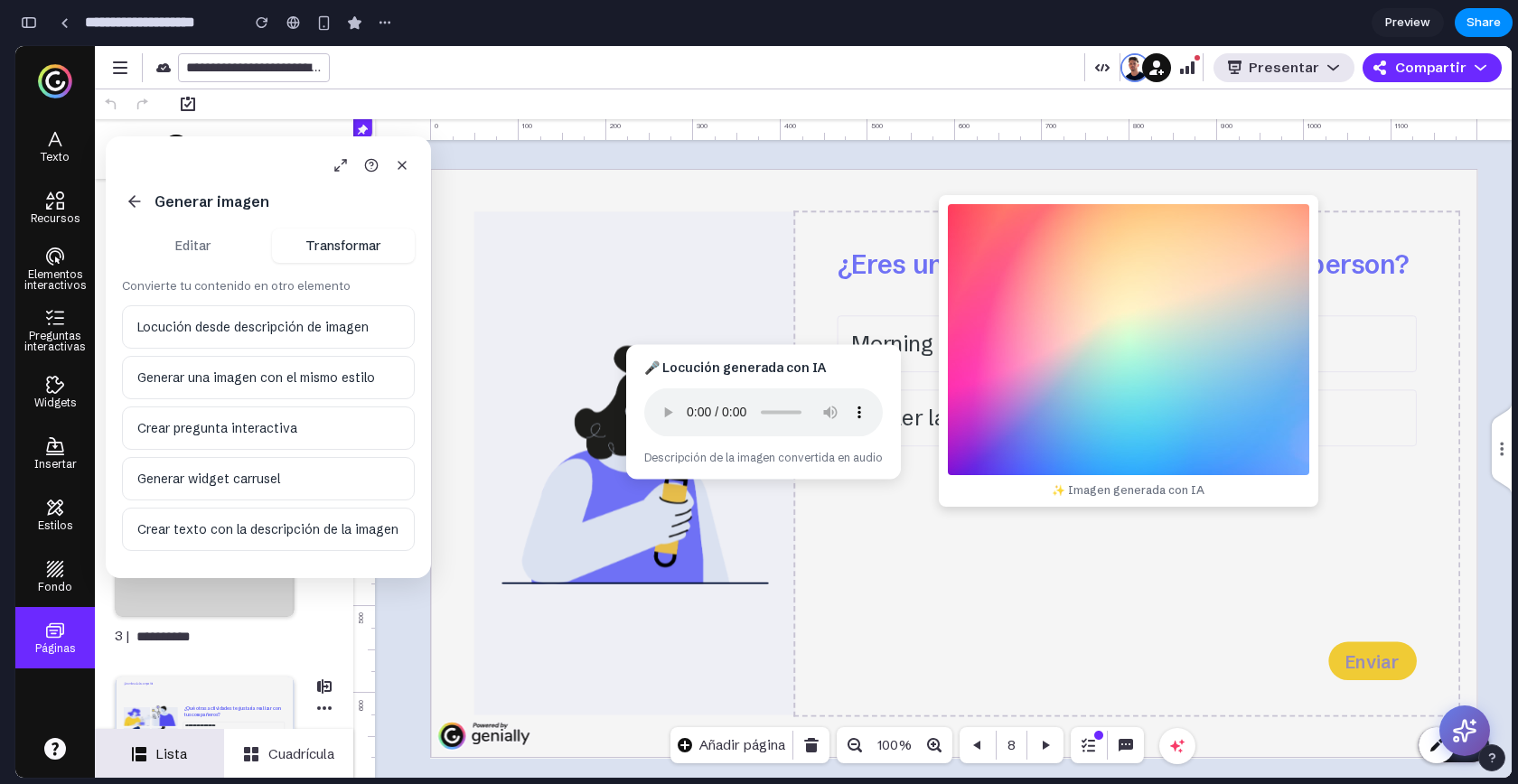
click at [826, 334] on div "¿Eres una morning person o una night person? Morning person al poder Al caer la…" at bounding box center [1126, 464] width 663 height 503
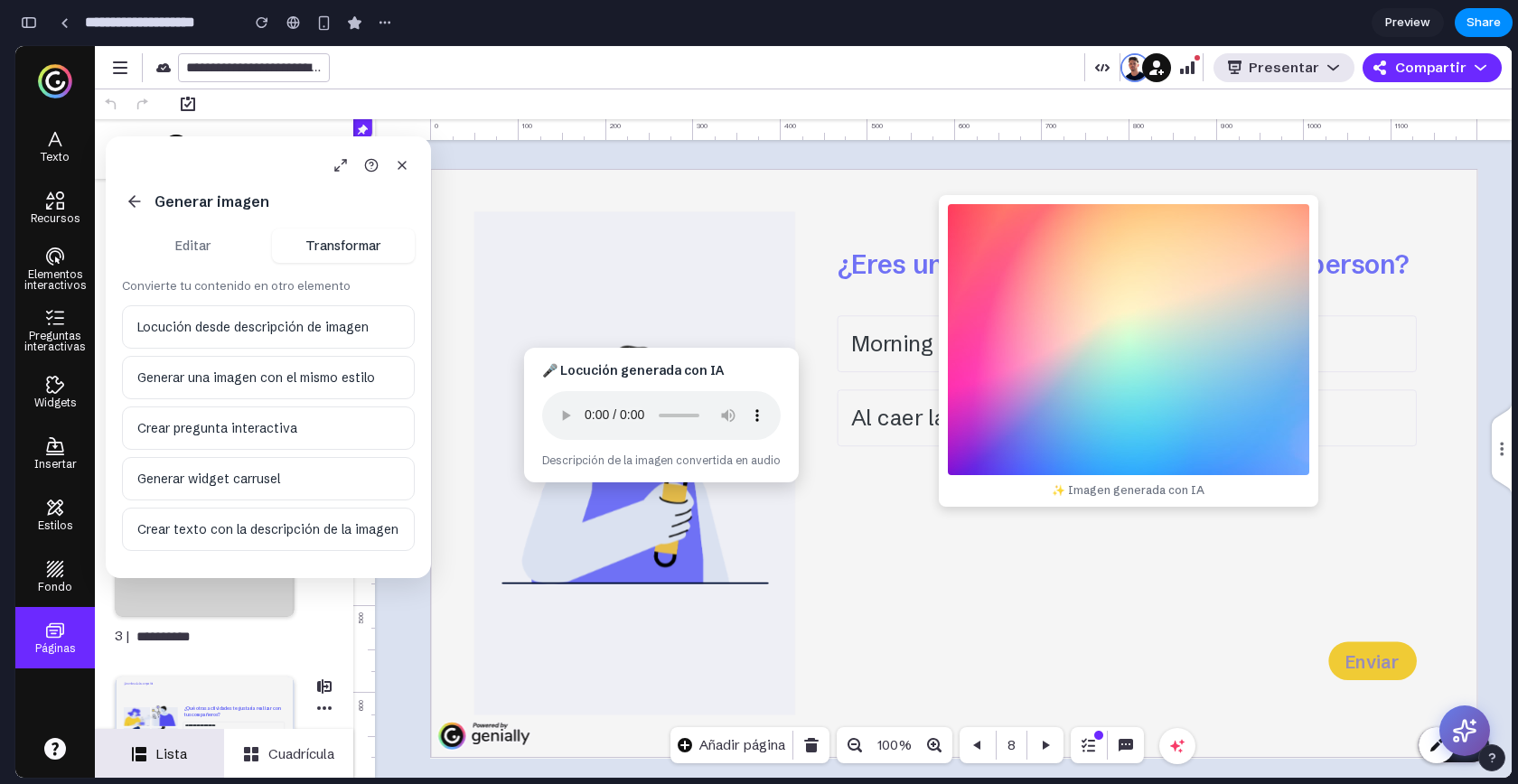
drag, startPoint x: 795, startPoint y: 377, endPoint x: 505, endPoint y: 415, distance: 292.5
click at [524, 415] on div "🎤 Locución generada con IA Descripción de la imagen convertida en audio" at bounding box center [661, 414] width 275 height 134
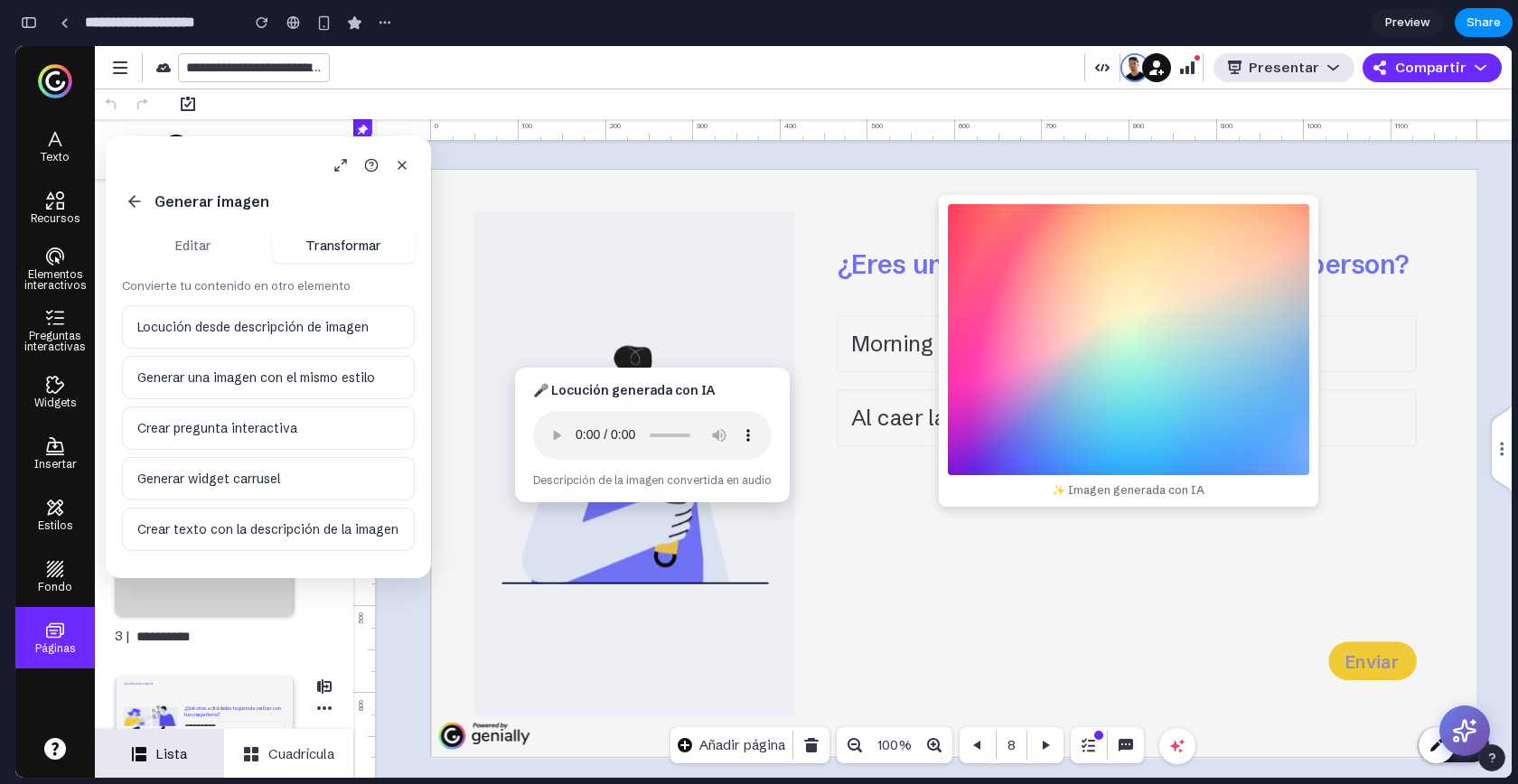
drag, startPoint x: 505, startPoint y: 415, endPoint x: 683, endPoint y: 401, distance: 178.5
click at [683, 401] on div "🎤 Locución generada con IA Descripción de la imagen convertida en audio" at bounding box center [652, 435] width 275 height 134
click at [406, 156] on button at bounding box center [403, 165] width 25 height 25
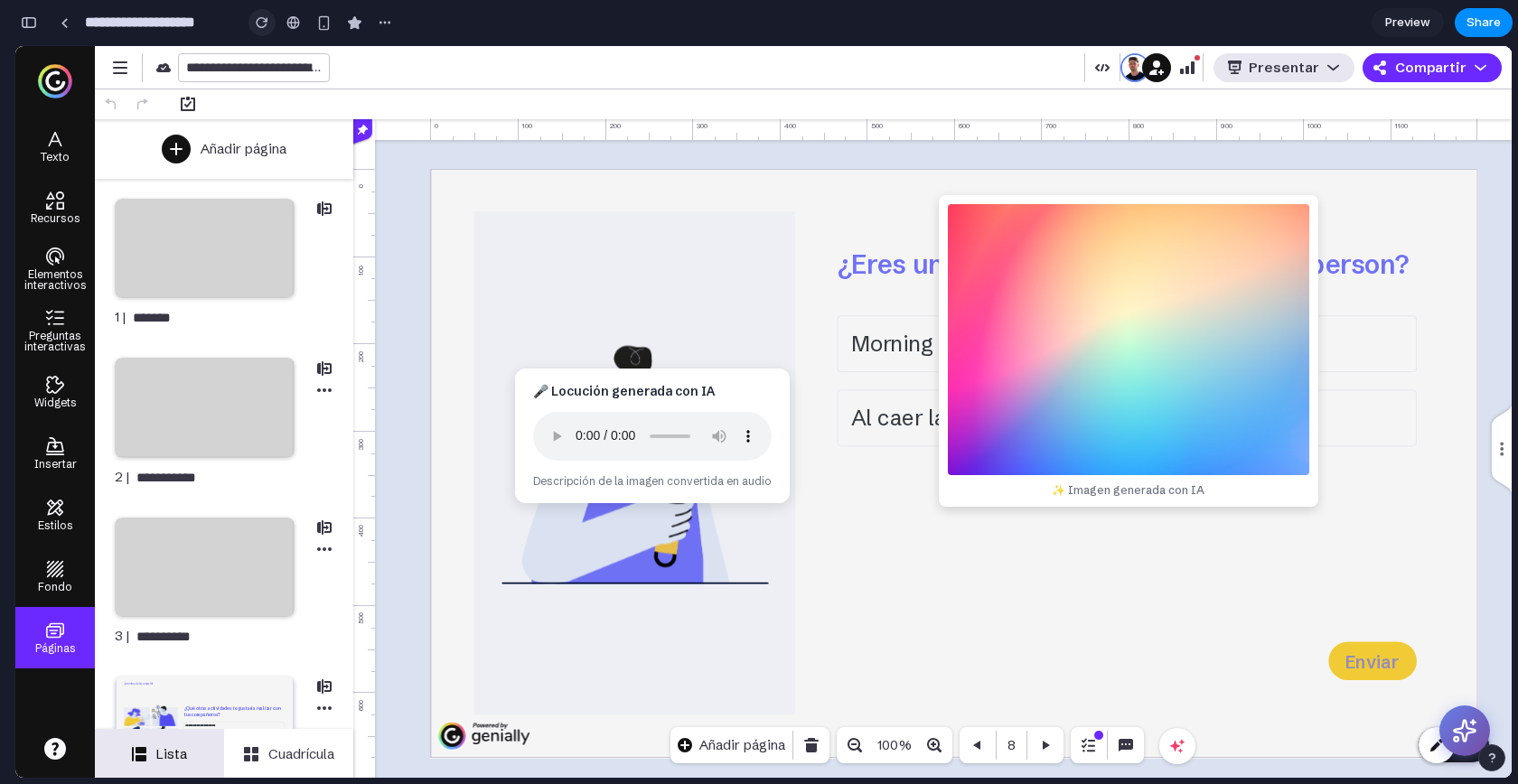
click at [268, 17] on button "button" at bounding box center [262, 23] width 27 height 27
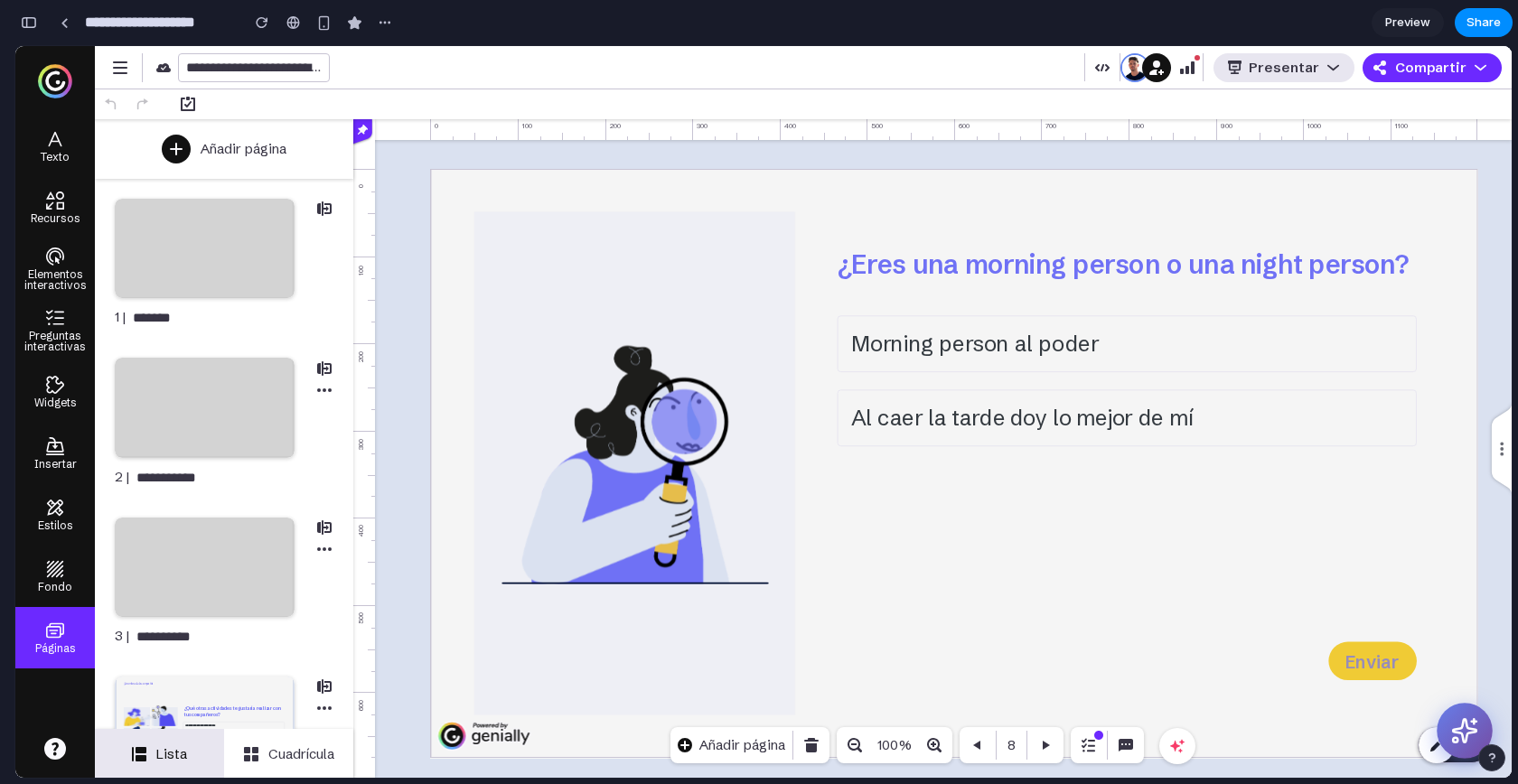
click at [1468, 727] on icon at bounding box center [1465, 731] width 24 height 23
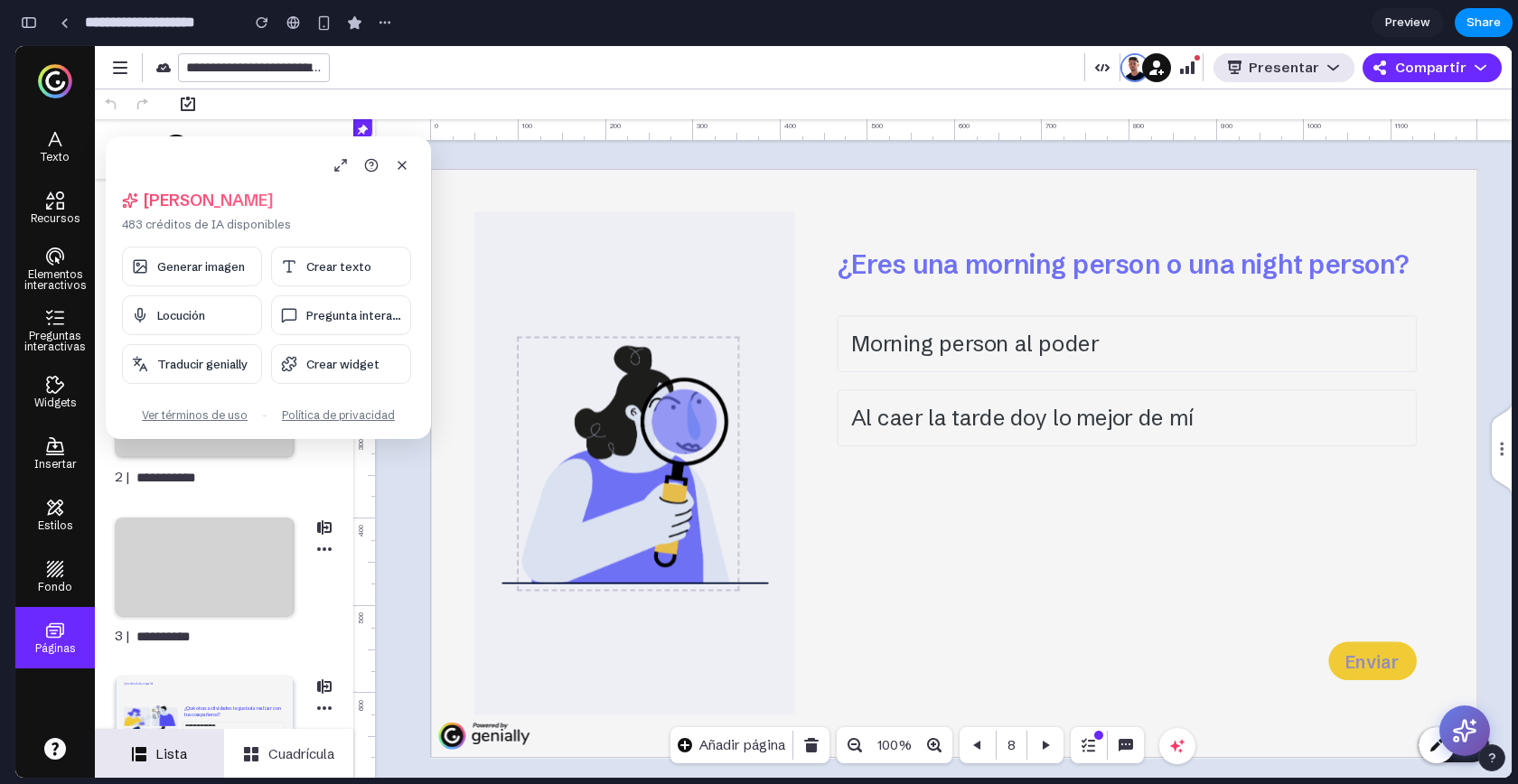
drag, startPoint x: 151, startPoint y: 163, endPoint x: 609, endPoint y: 340, distance: 491.0
click at [609, 340] on body "**********" at bounding box center [764, 411] width 1496 height 731
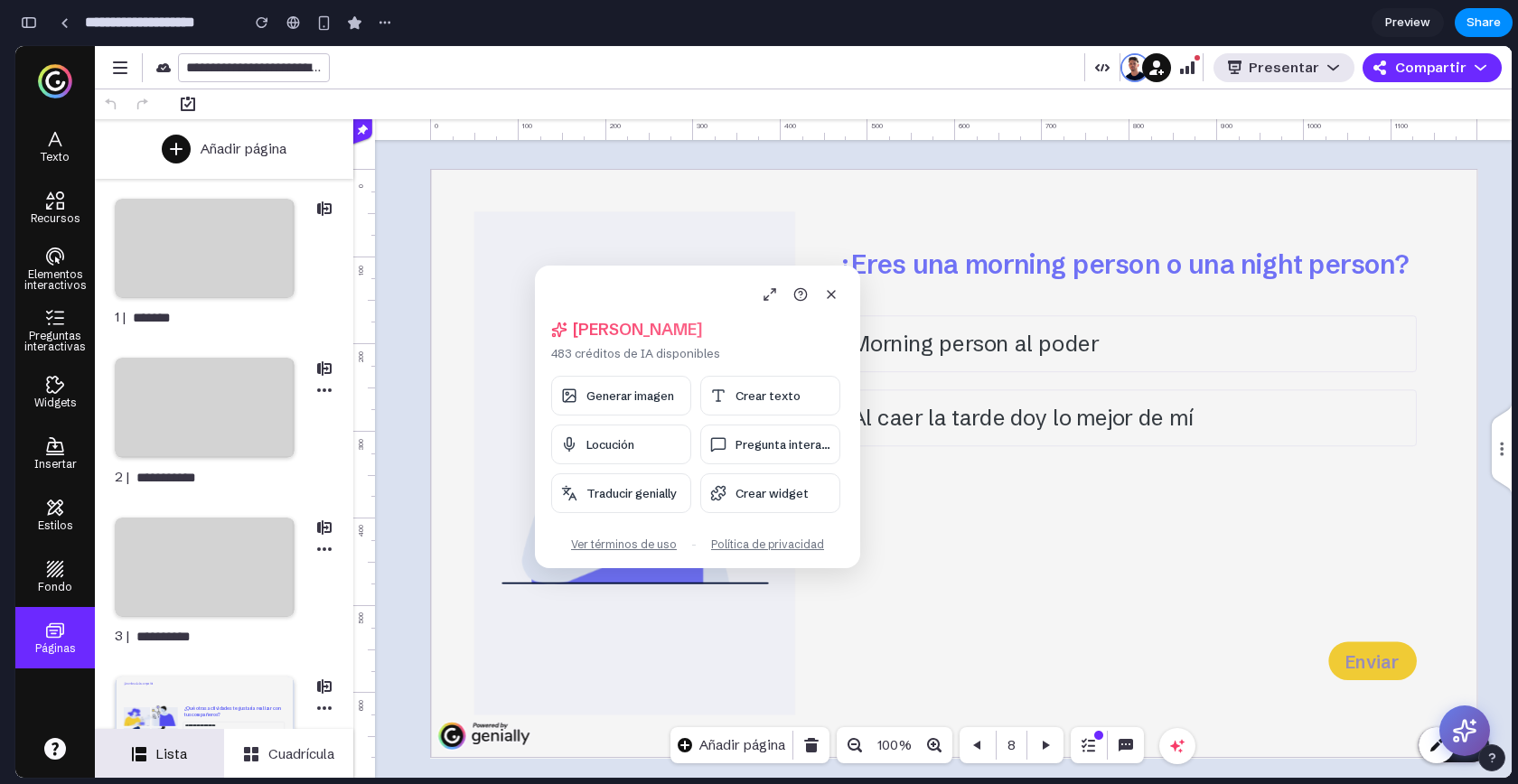
drag, startPoint x: 139, startPoint y: 150, endPoint x: 455, endPoint y: 263, distance: 335.6
click at [535, 265] on div "Hola, Alejandro 483 créditos de IA disponibles Generar imagen Crear texto Locuc…" at bounding box center [697, 416] width 325 height 302
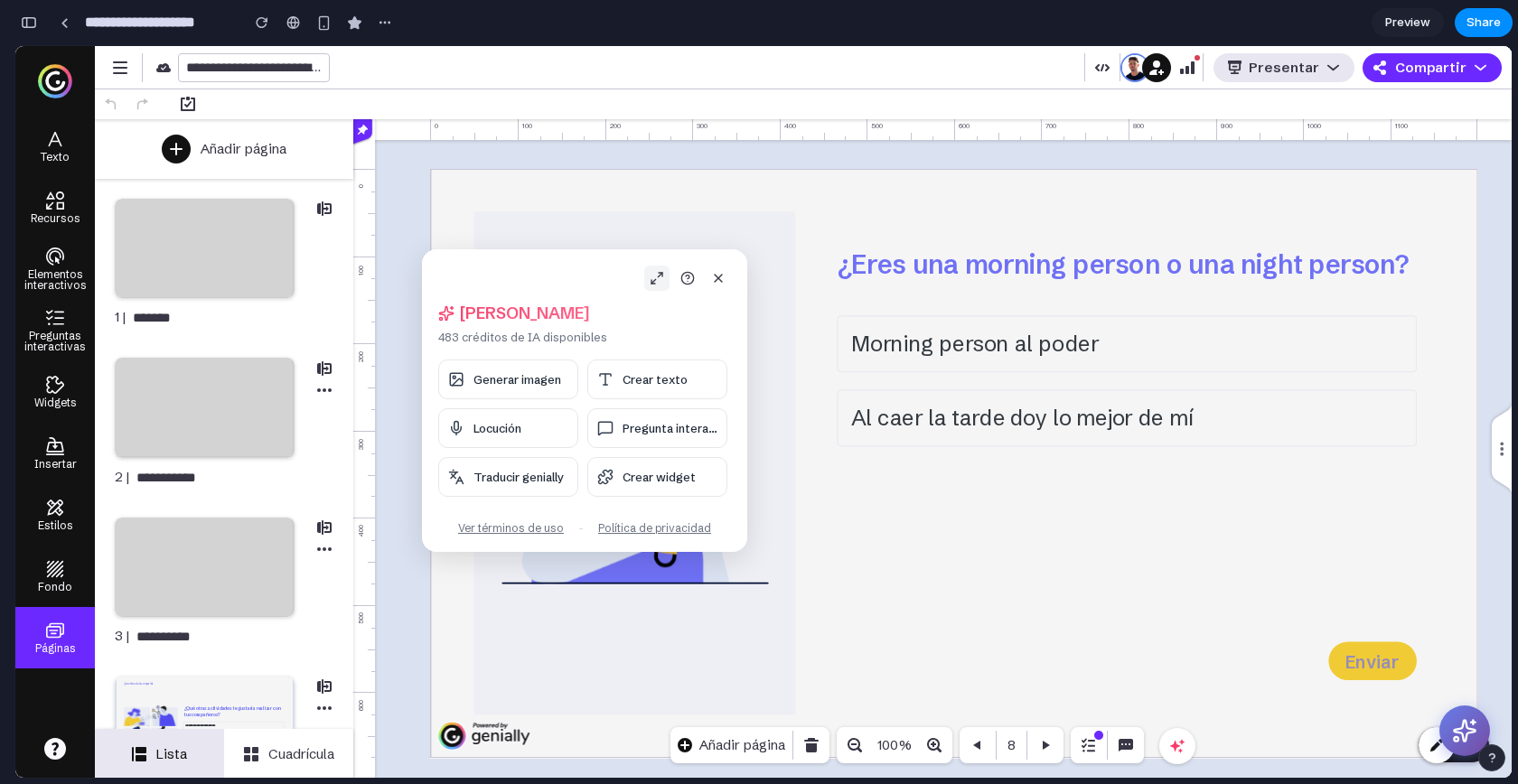
click at [659, 284] on icon at bounding box center [657, 278] width 15 height 15
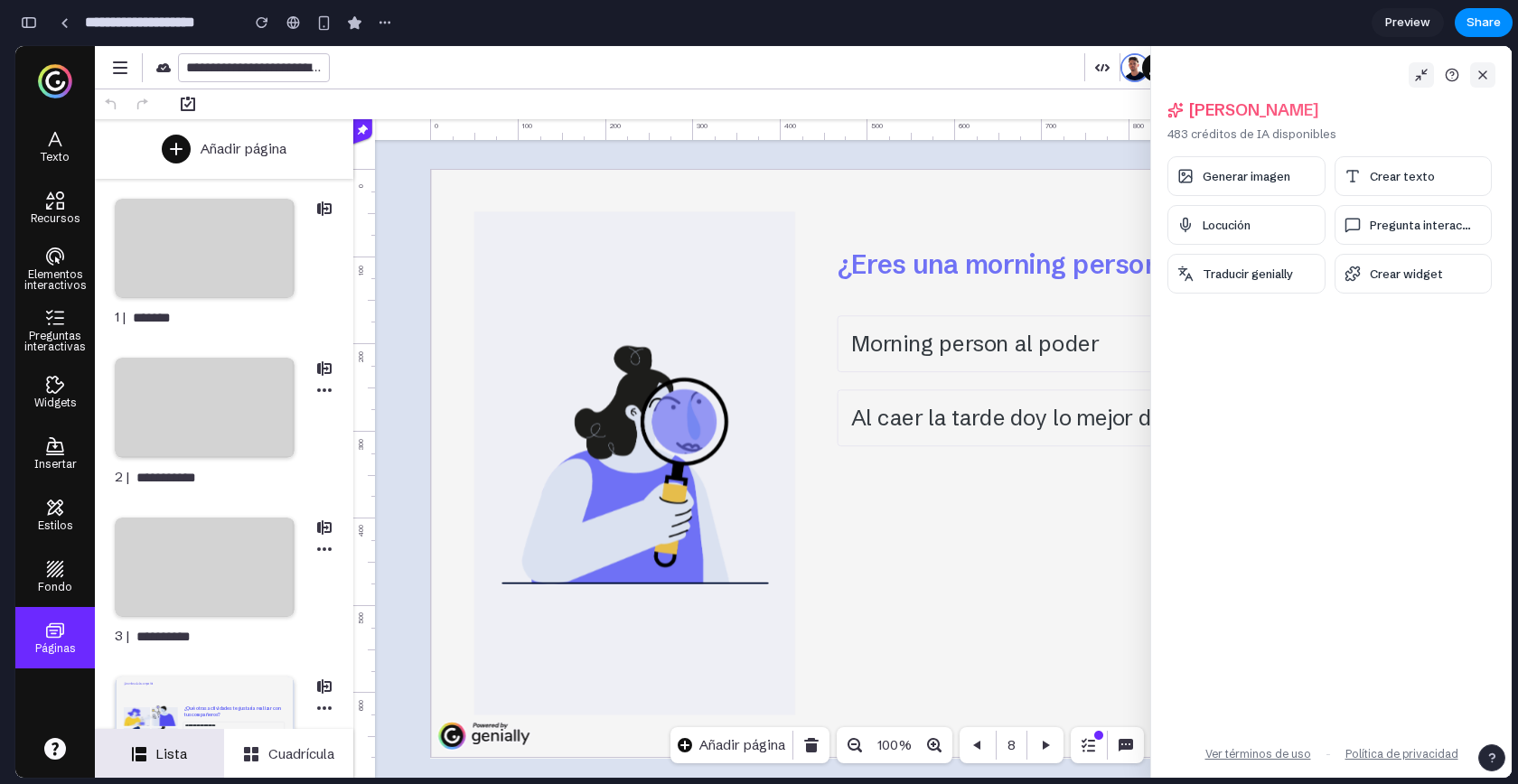
click at [1488, 75] on icon at bounding box center [1483, 74] width 15 height 15
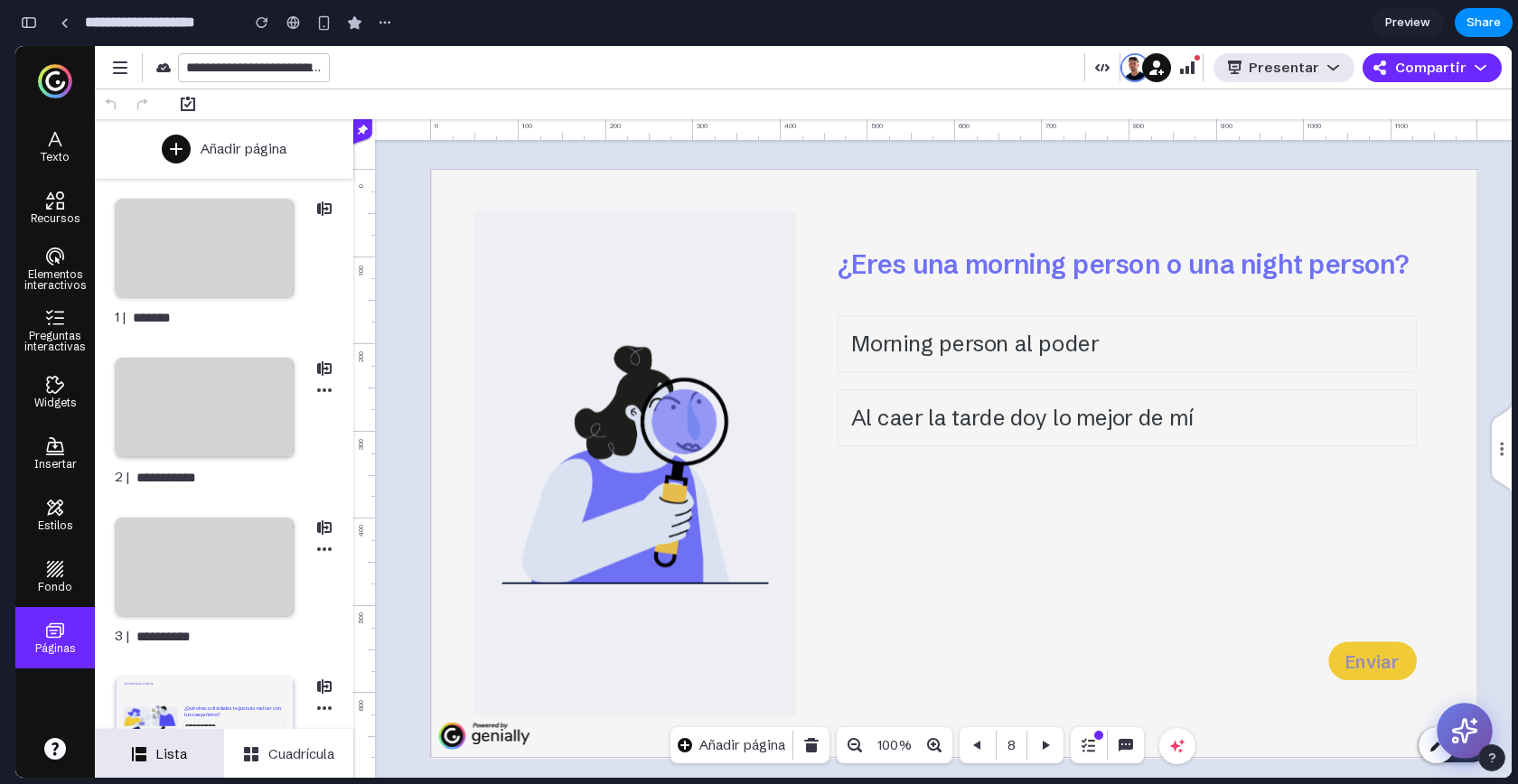
click at [1465, 725] on icon at bounding box center [1465, 731] width 28 height 28
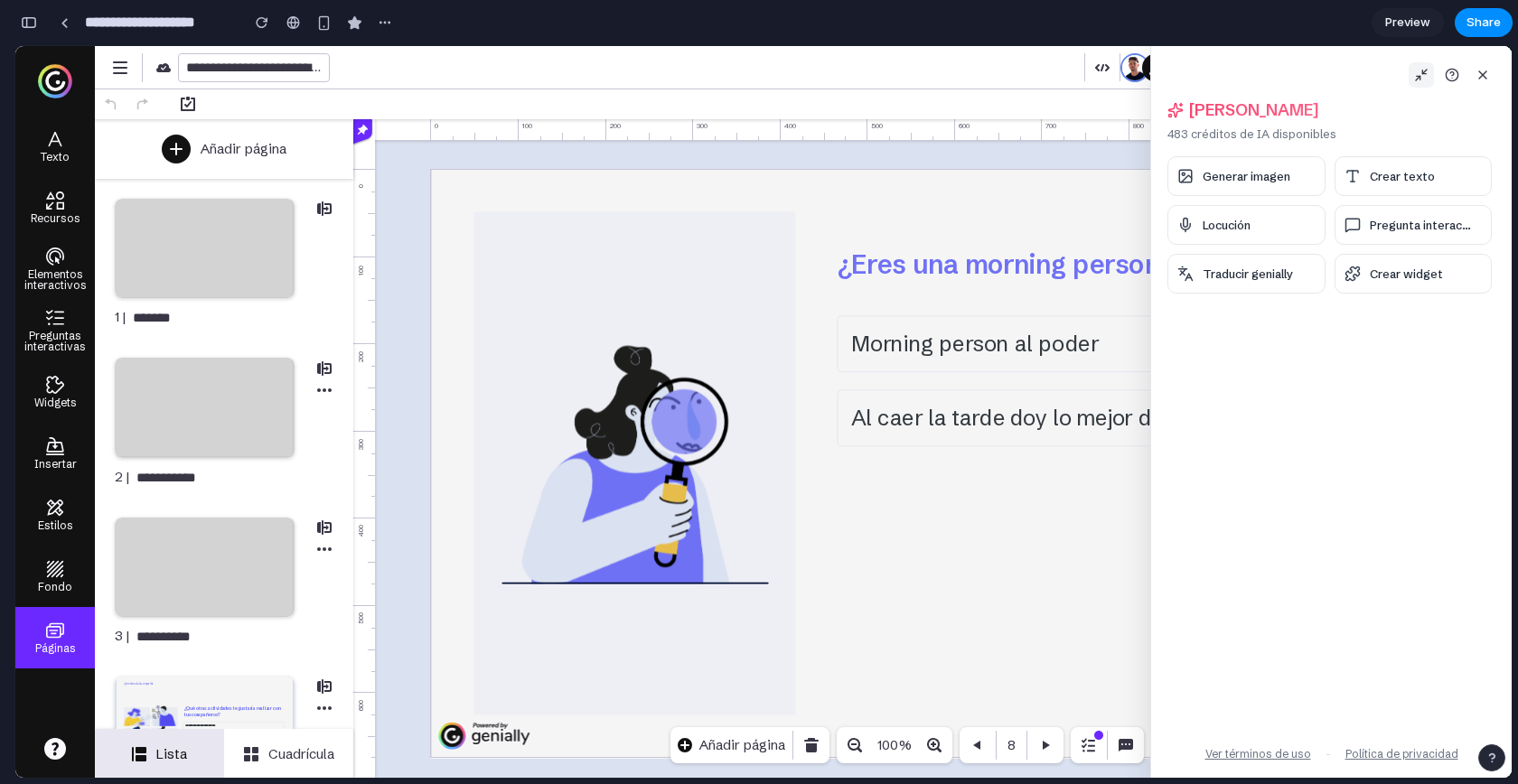
click at [1417, 73] on icon at bounding box center [1421, 74] width 15 height 15
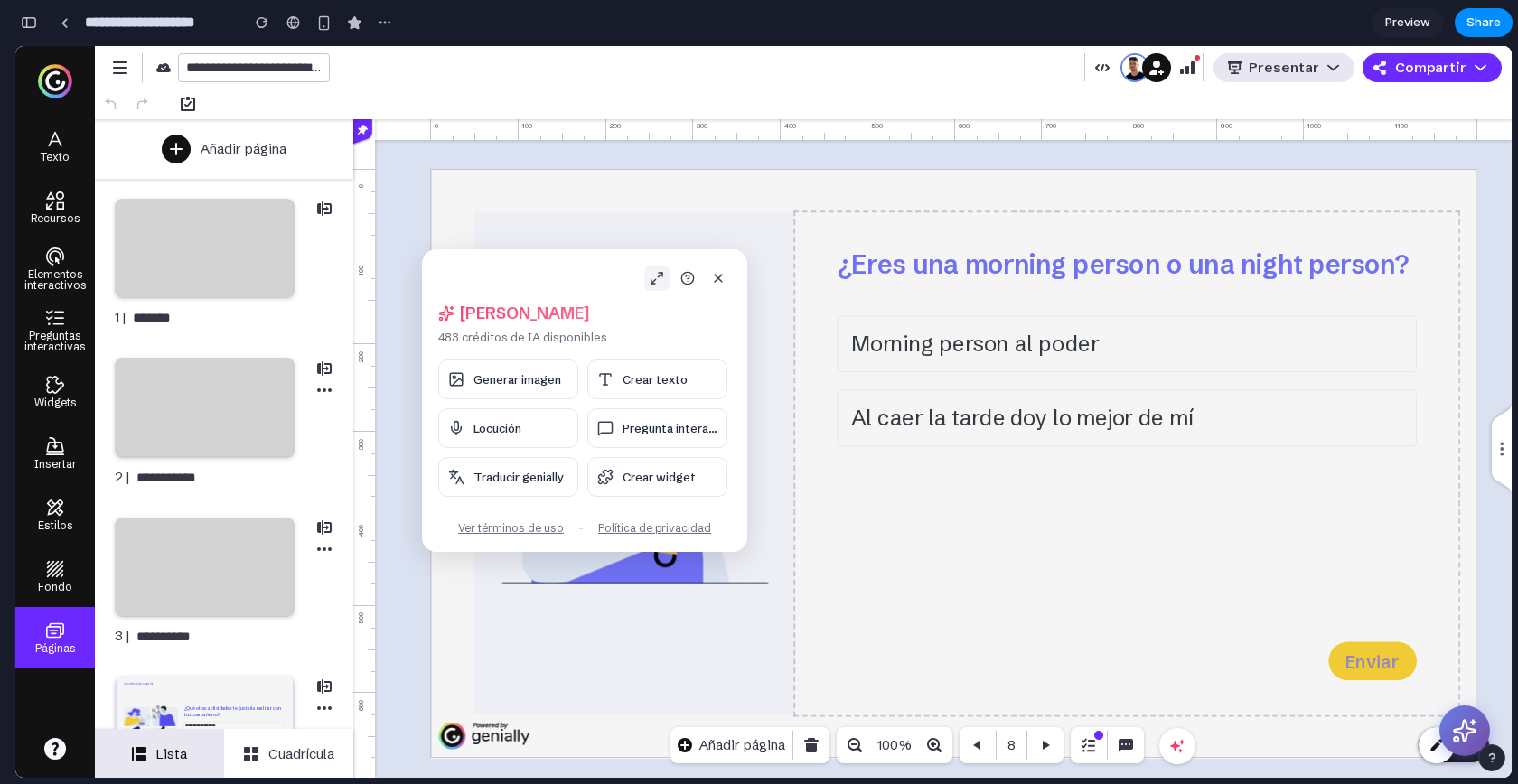
drag, startPoint x: 528, startPoint y: 271, endPoint x: 1066, endPoint y: 426, distance: 559.9
click at [1066, 426] on body "**********" at bounding box center [764, 411] width 1496 height 731
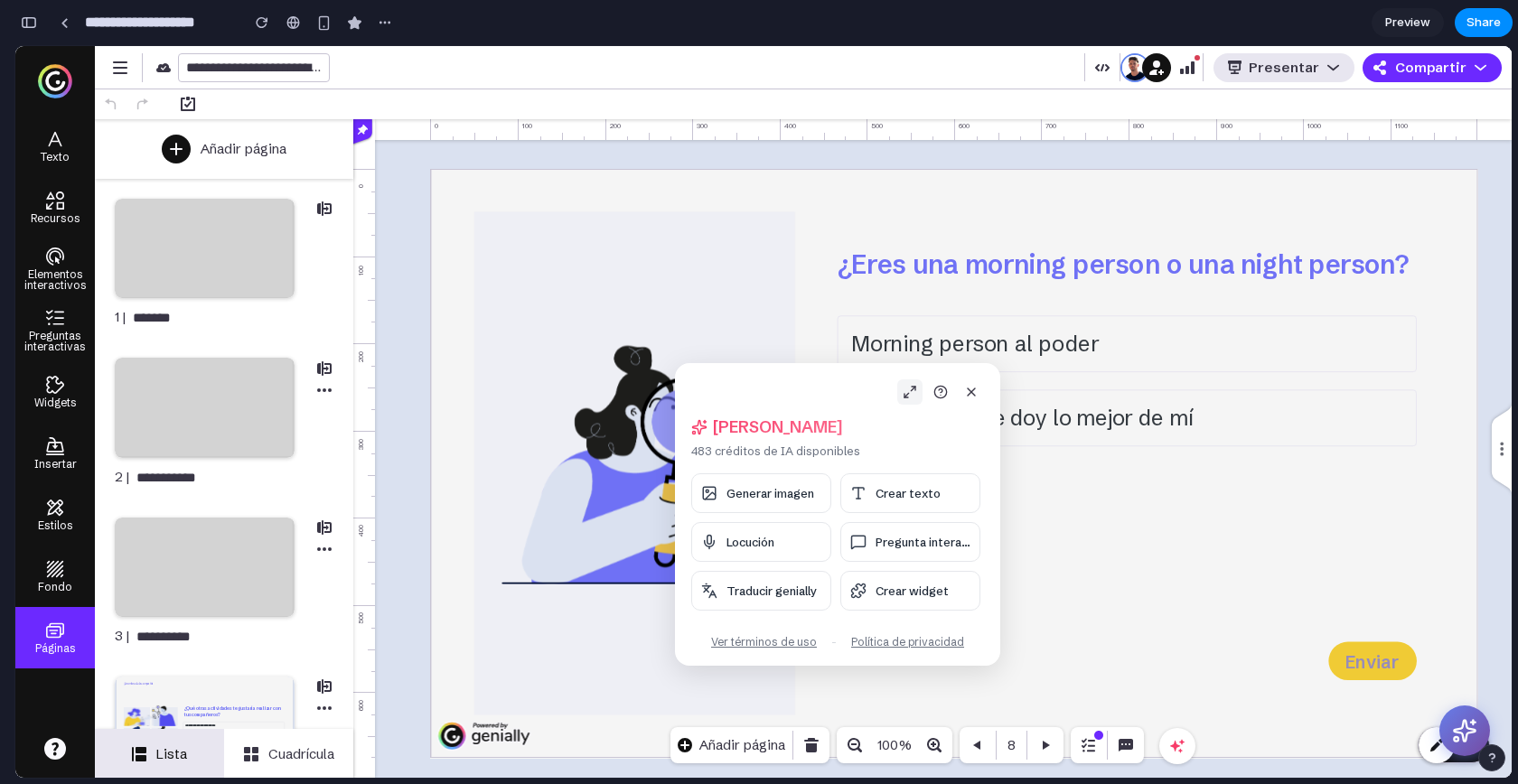
drag, startPoint x: 559, startPoint y: 254, endPoint x: 816, endPoint y: 365, distance: 279.9
click at [816, 365] on div "Hola, Alejandro 483 créditos de IA disponibles Generar imagen Crear texto Locuc…" at bounding box center [837, 514] width 325 height 302
click at [982, 392] on button at bounding box center [975, 390] width 25 height 25
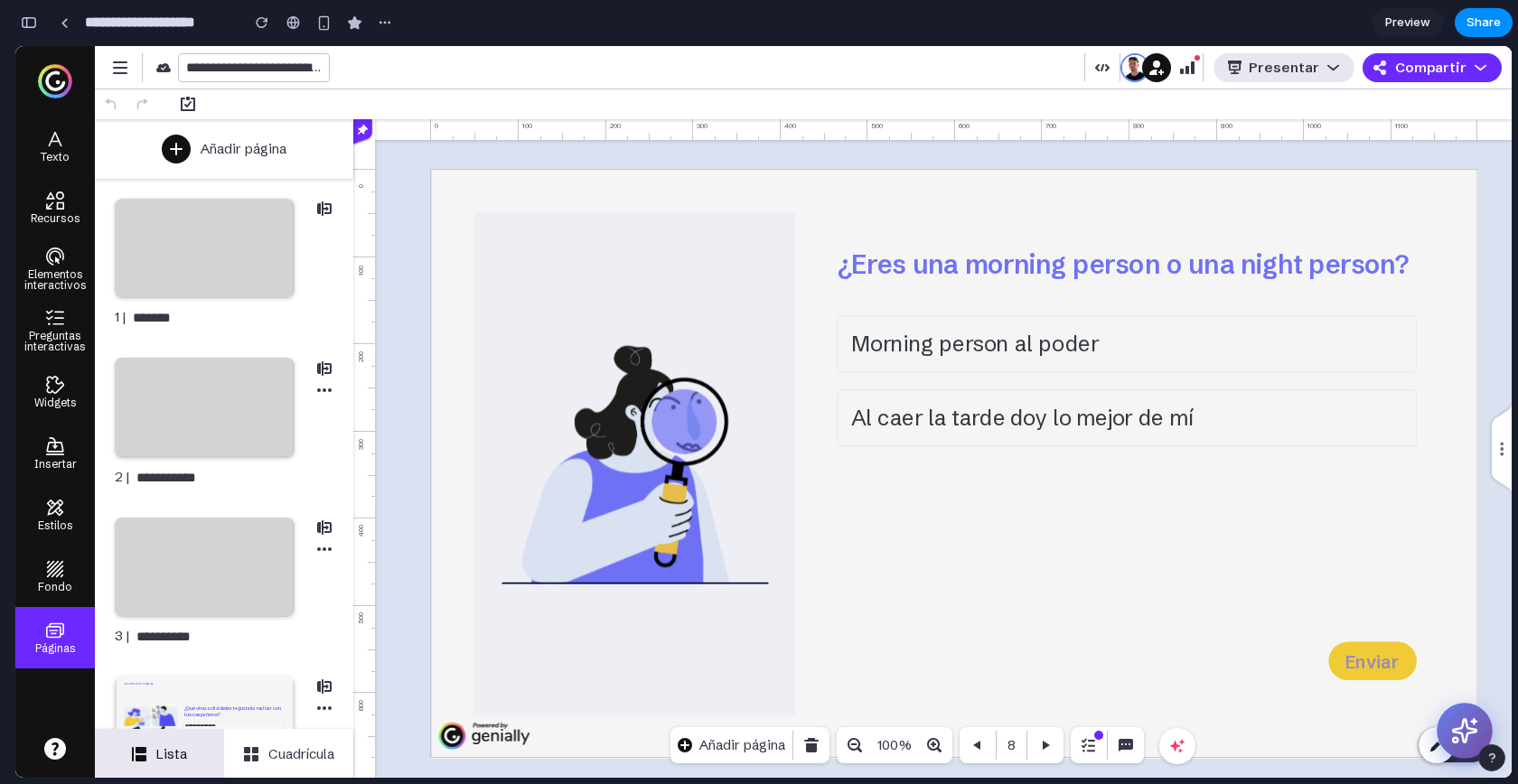
click at [1455, 731] on icon at bounding box center [1465, 731] width 24 height 23
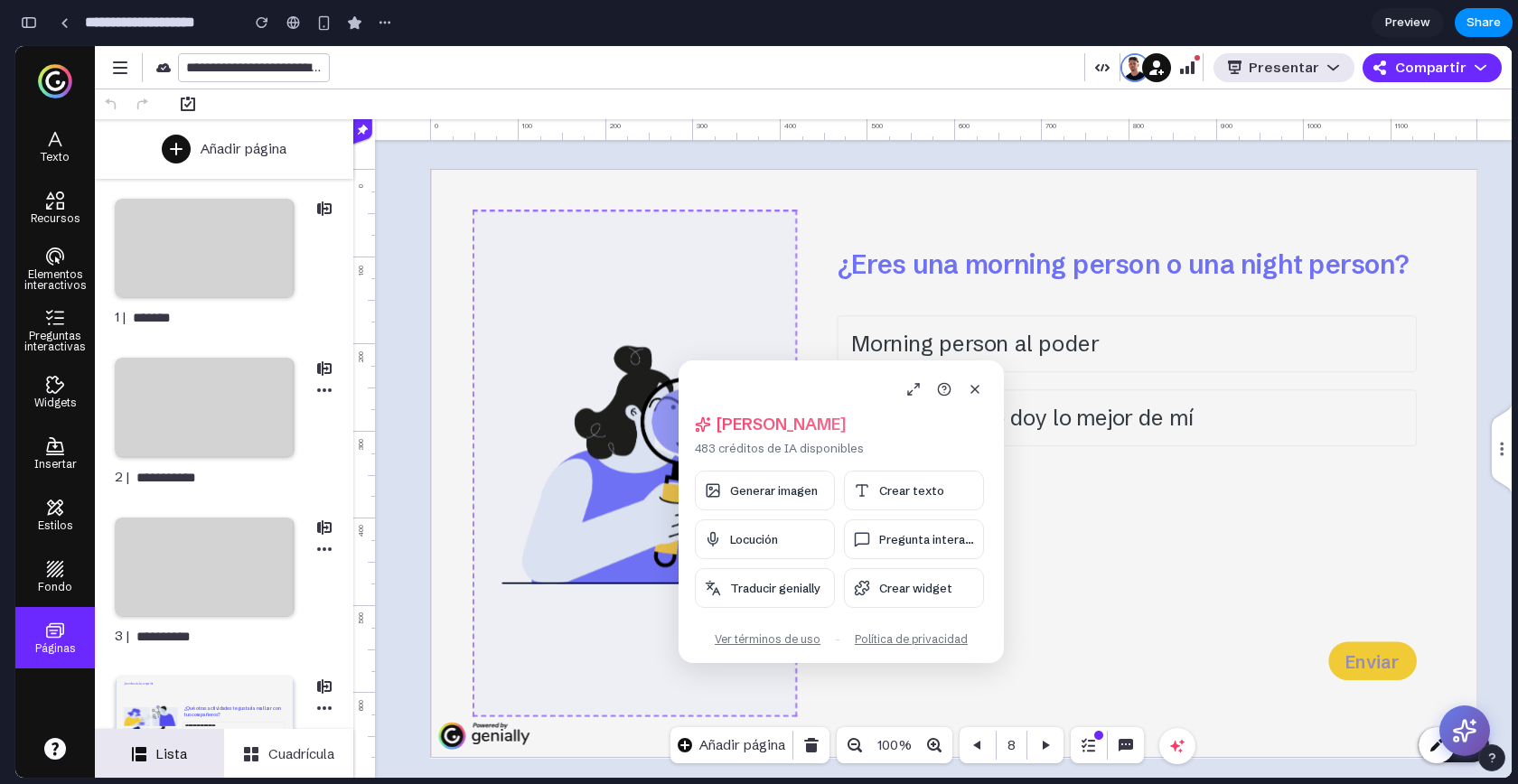
drag, startPoint x: 760, startPoint y: 391, endPoint x: 668, endPoint y: 290, distance: 136.6
click at [668, 290] on body "**********" at bounding box center [764, 411] width 1496 height 731
drag, startPoint x: 791, startPoint y: 381, endPoint x: 655, endPoint y: 233, distance: 201.0
click at [655, 233] on body "**********" at bounding box center [764, 411] width 1496 height 731
drag, startPoint x: 780, startPoint y: 386, endPoint x: 621, endPoint y: 168, distance: 269.8
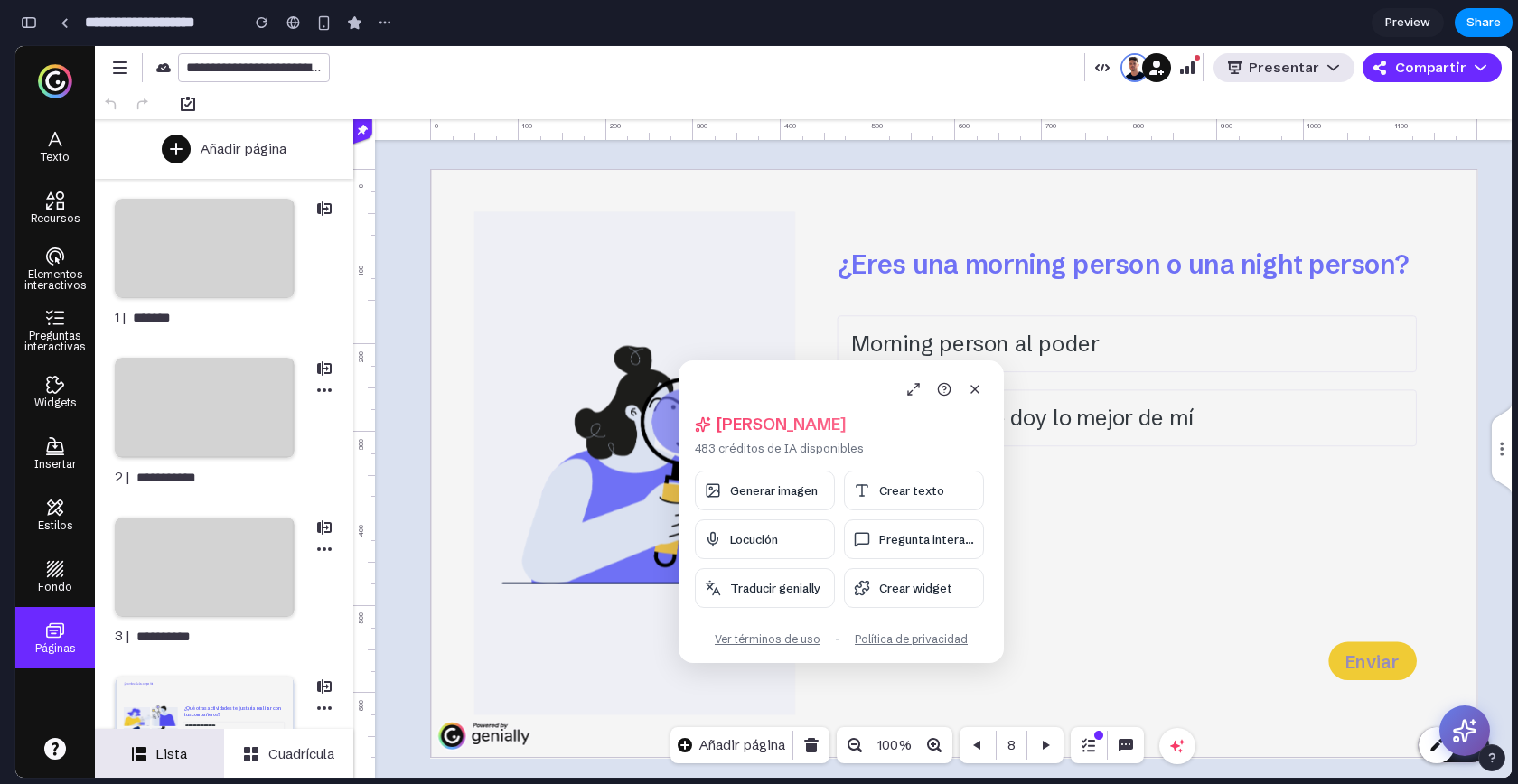
click at [621, 168] on body "**********" at bounding box center [764, 411] width 1496 height 731
click at [774, 493] on span "Generar imagen" at bounding box center [775, 490] width 88 height 15
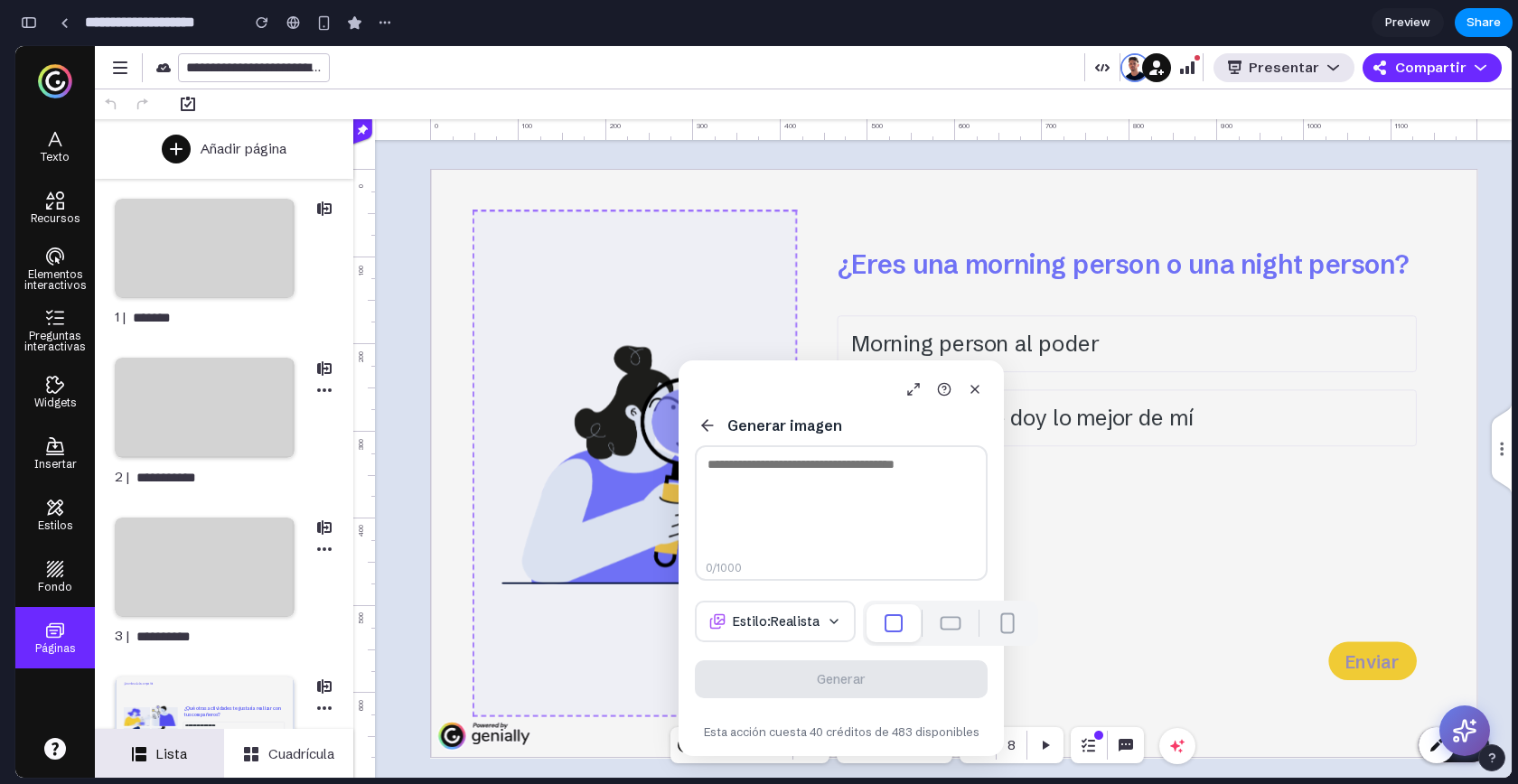
drag, startPoint x: 811, startPoint y: 399, endPoint x: 749, endPoint y: 263, distance: 149.5
click at [749, 263] on body "**********" at bounding box center [764, 411] width 1496 height 731
drag, startPoint x: 778, startPoint y: 392, endPoint x: 579, endPoint y: 143, distance: 318.8
click at [579, 143] on body "**********" at bounding box center [764, 411] width 1496 height 731
drag, startPoint x: 717, startPoint y: 382, endPoint x: 614, endPoint y: 263, distance: 157.4
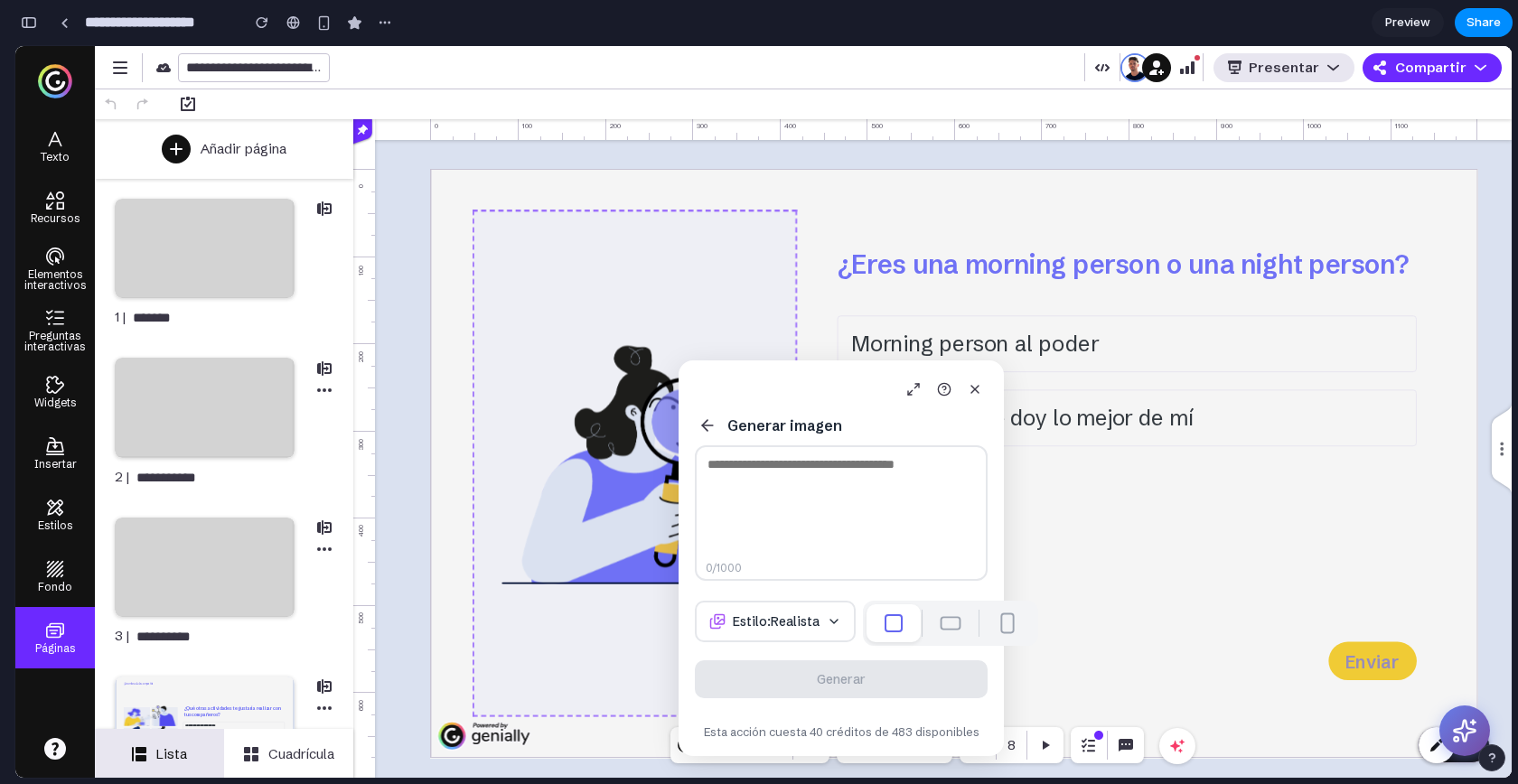
click at [614, 263] on body "**********" at bounding box center [764, 411] width 1496 height 731
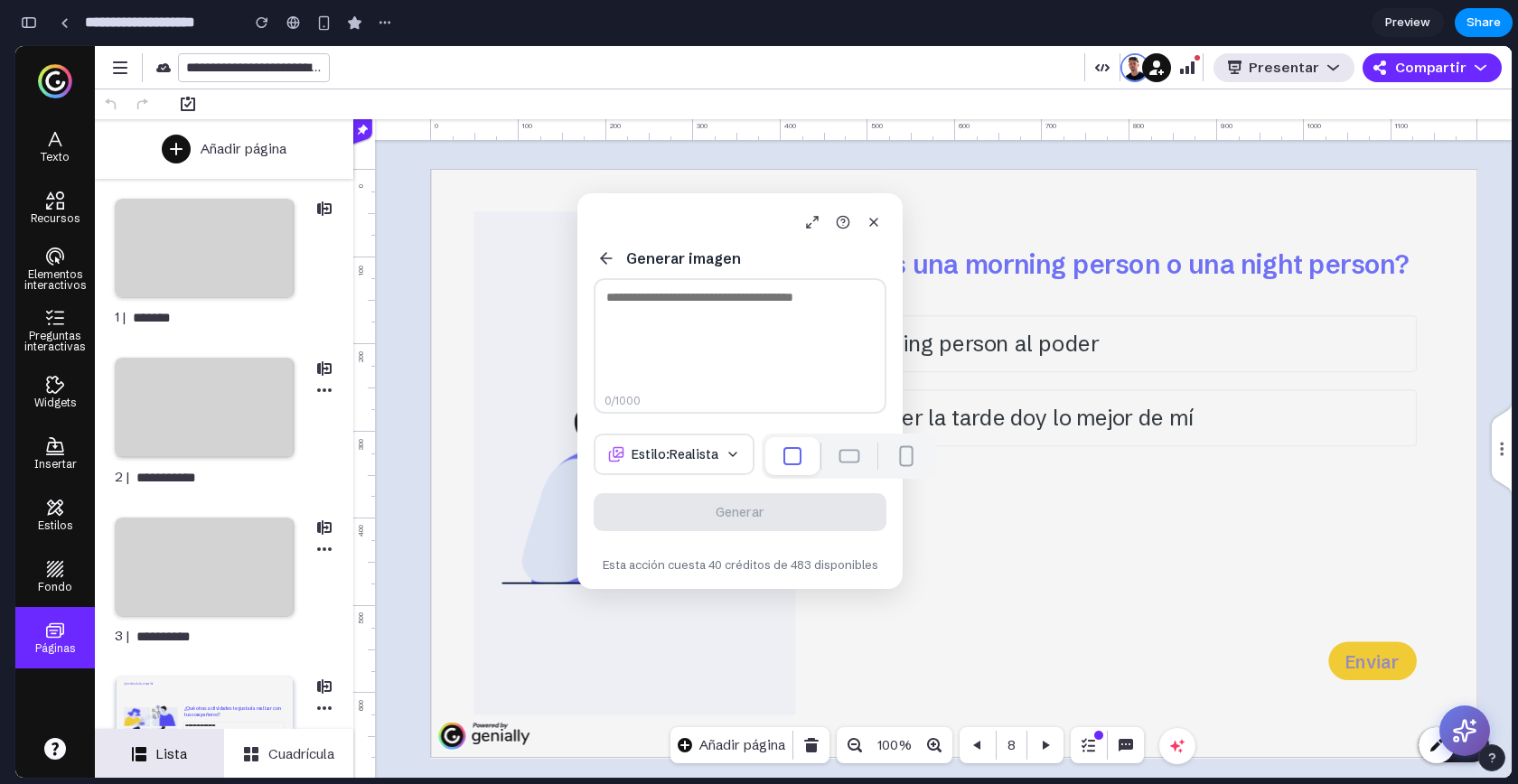
drag, startPoint x: 735, startPoint y: 374, endPoint x: 635, endPoint y: 207, distance: 194.7
click at [635, 207] on div "Generar imagen 0 /1000 Estilo: Realista Generar Esta acción cuesta 40 créditos …" at bounding box center [740, 391] width 325 height 395
click at [824, 441] on button at bounding box center [849, 456] width 52 height 36
click at [899, 455] on div at bounding box center [906, 455] width 14 height 21
click at [767, 455] on button at bounding box center [792, 456] width 52 height 36
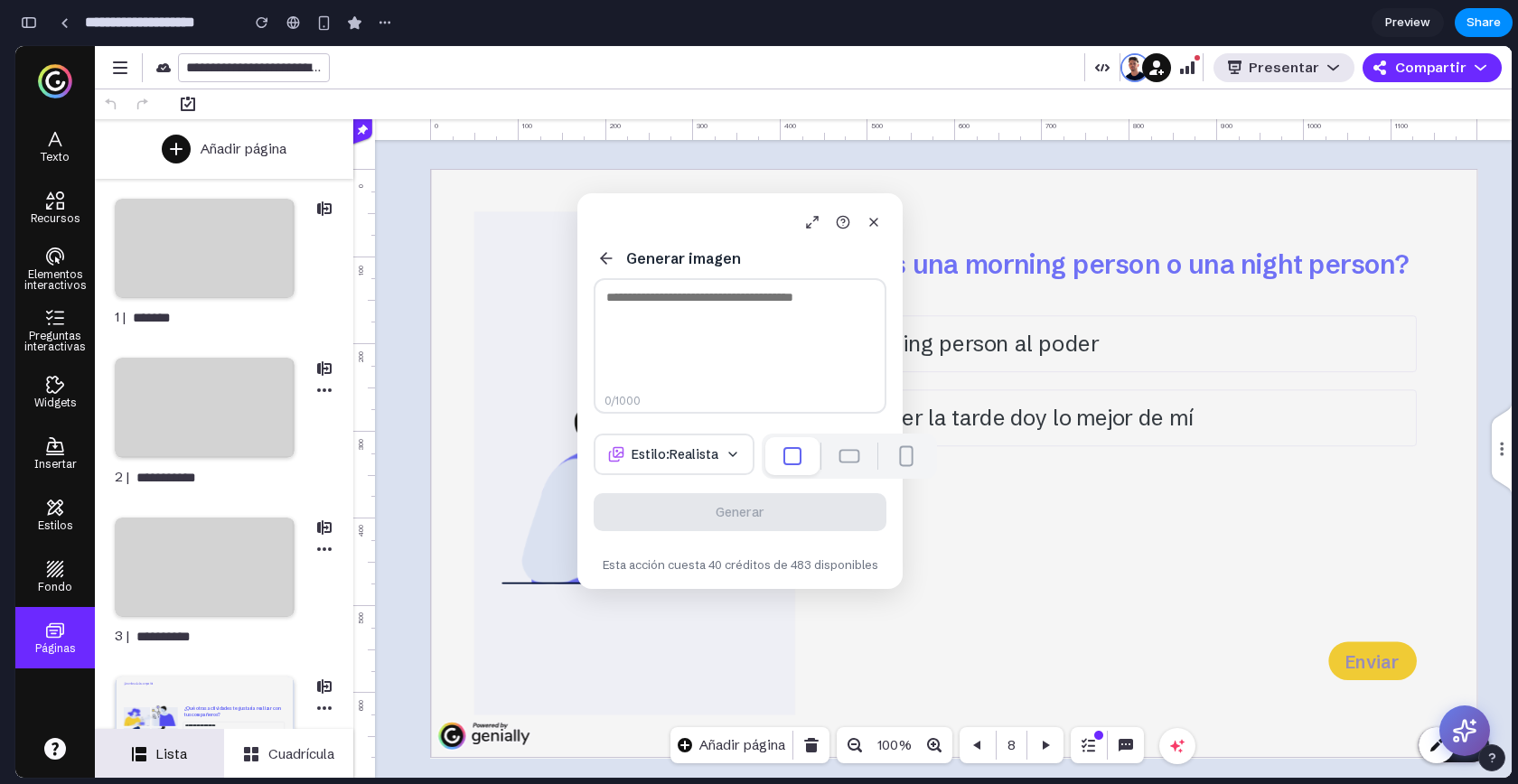
click at [664, 437] on button "Estilo: Realista" at bounding box center [674, 454] width 161 height 41
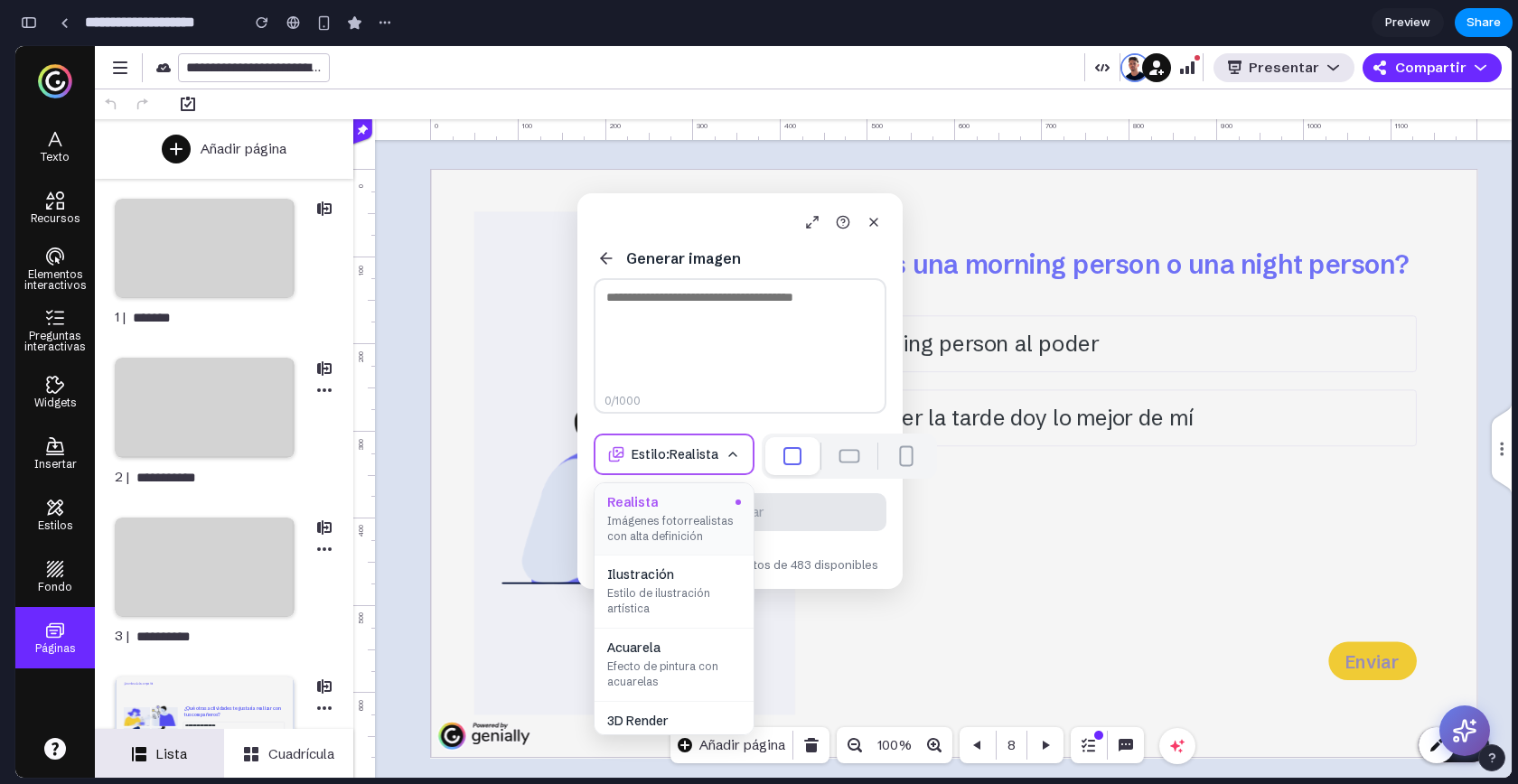
scroll to position [555, 0]
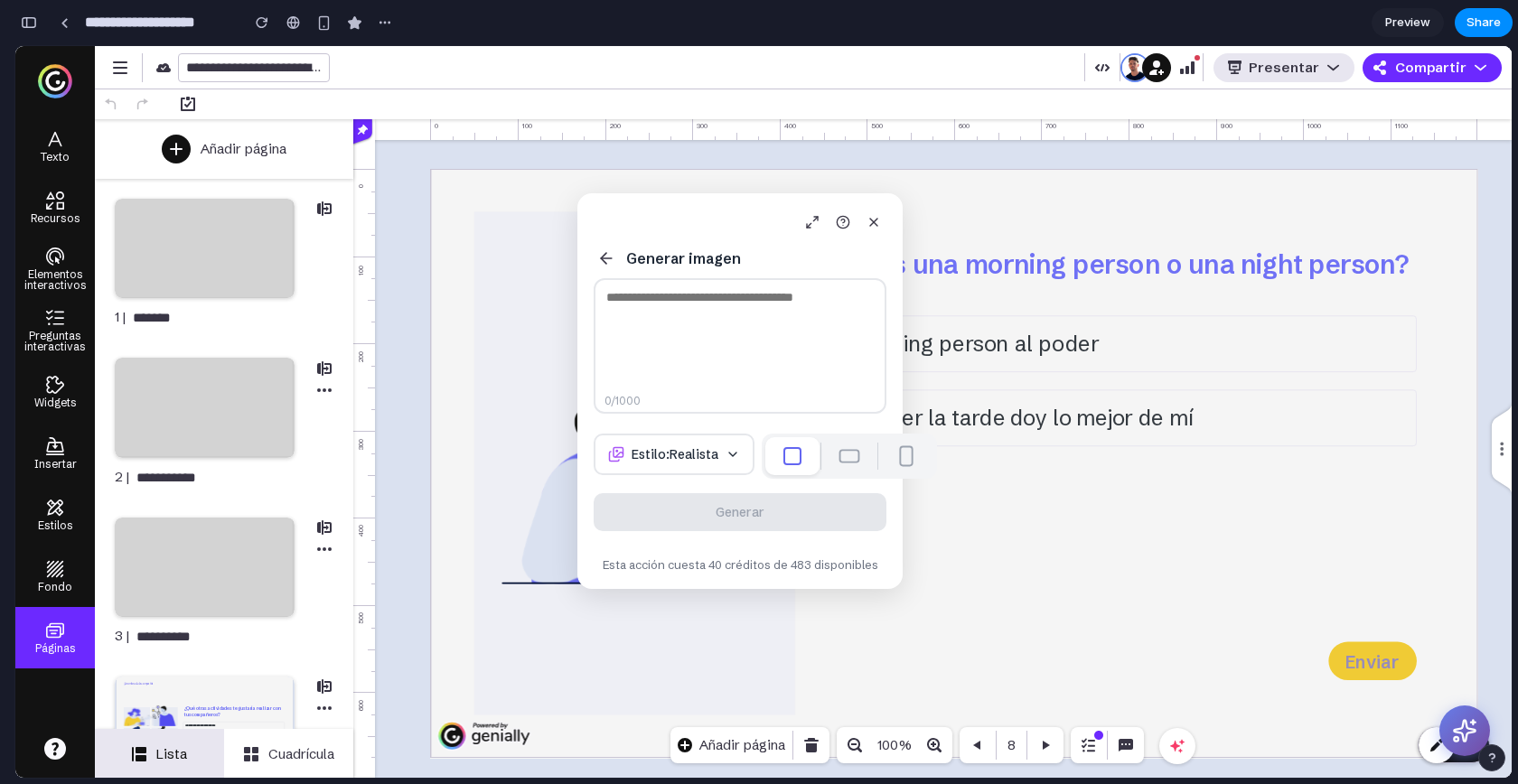
click at [622, 262] on div "Generar imagen" at bounding box center [739, 258] width 293 height 25
click at [595, 257] on button at bounding box center [606, 258] width 25 height 25
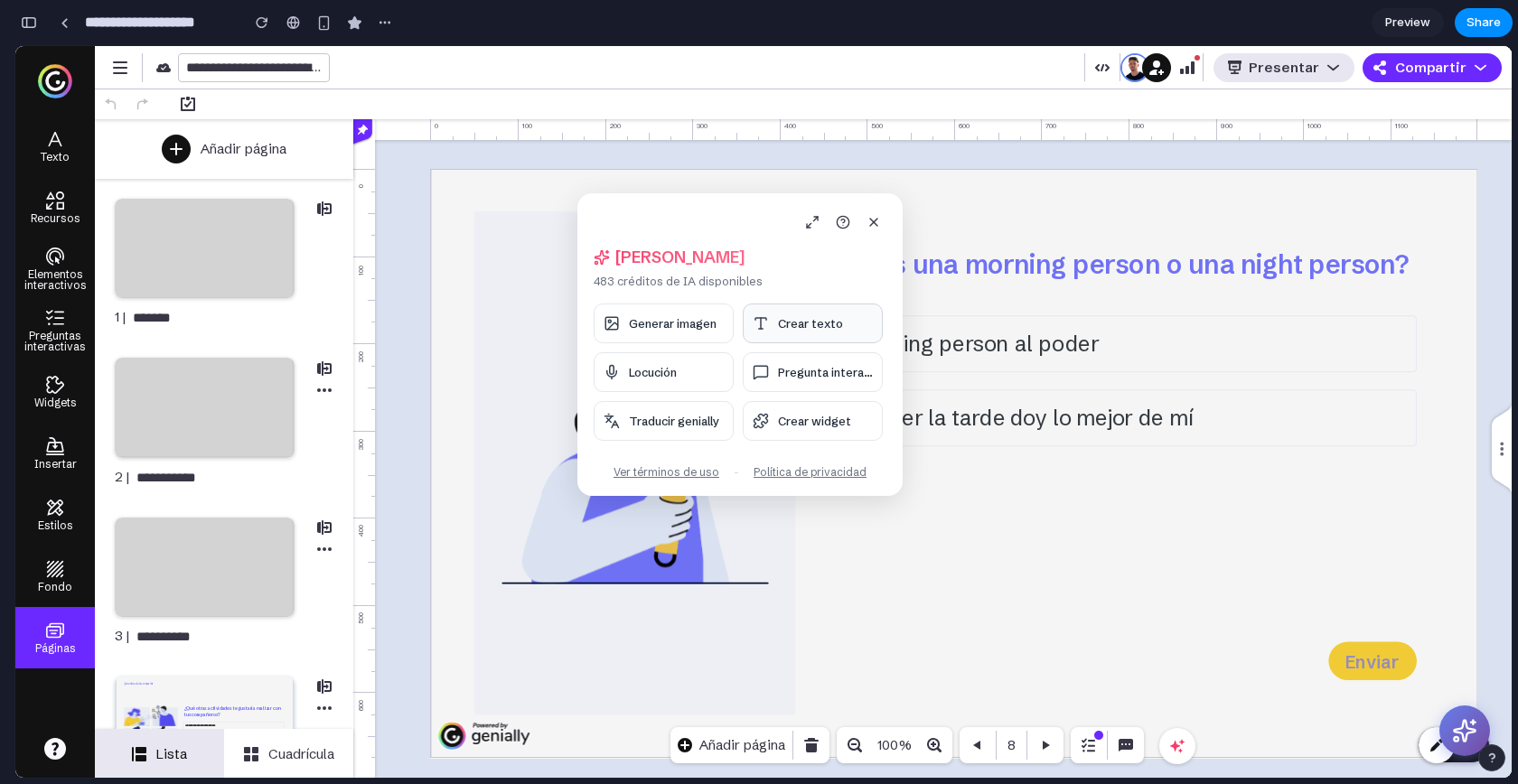
click at [807, 327] on span "Crear texto" at bounding box center [811, 323] width 65 height 15
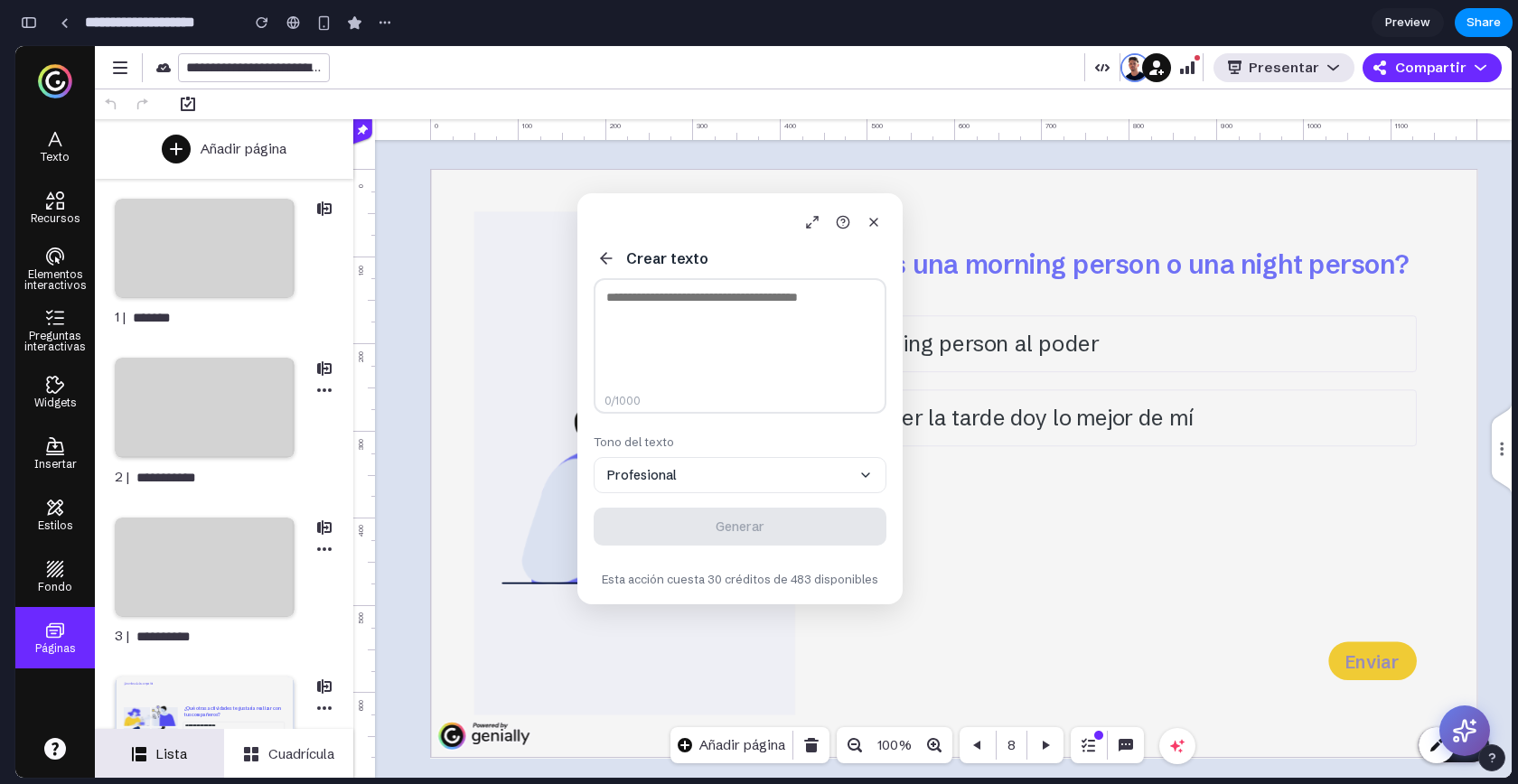
click at [609, 258] on icon at bounding box center [606, 258] width 11 height 0
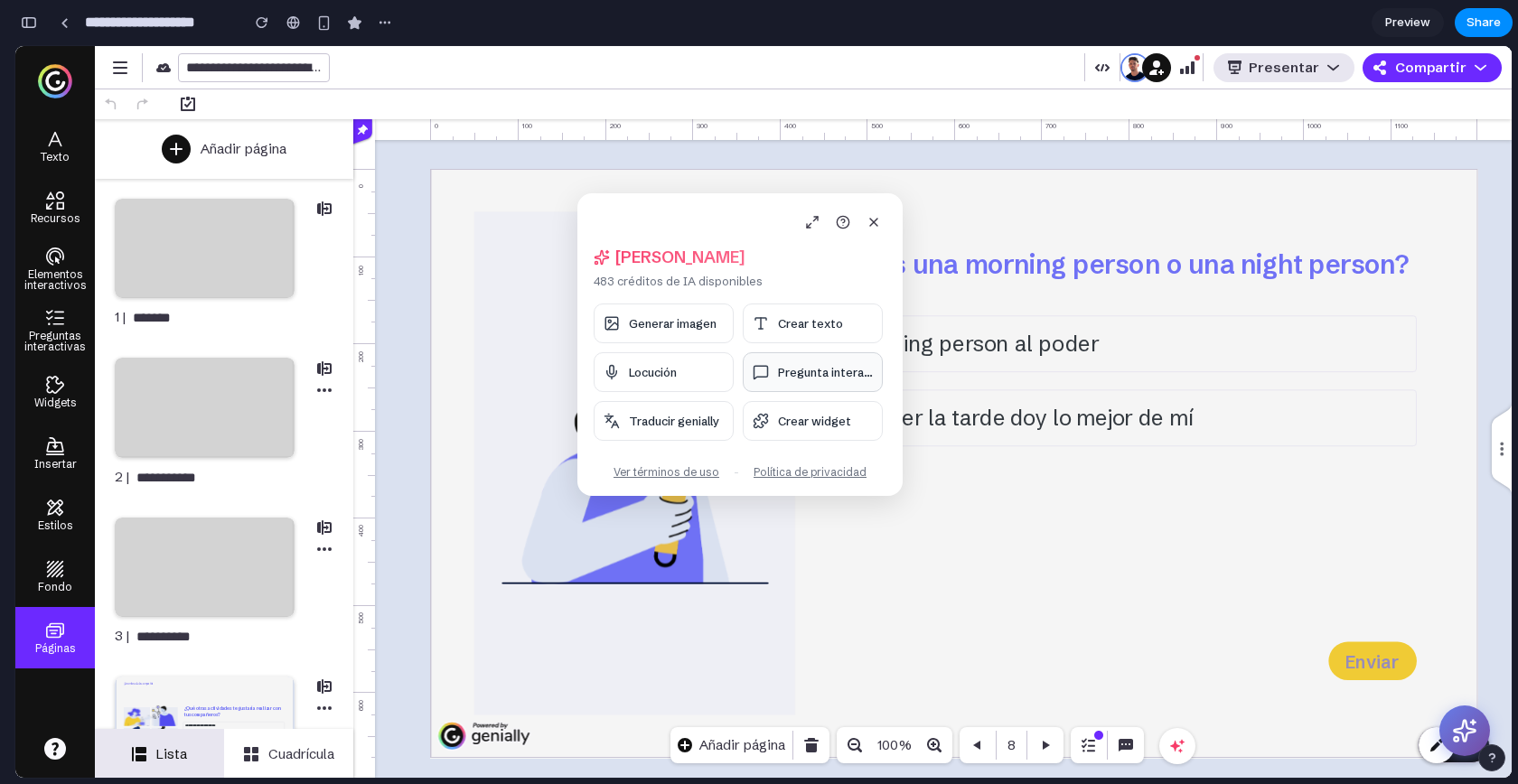
click at [808, 377] on span "Pregunta interac..." at bounding box center [826, 372] width 95 height 15
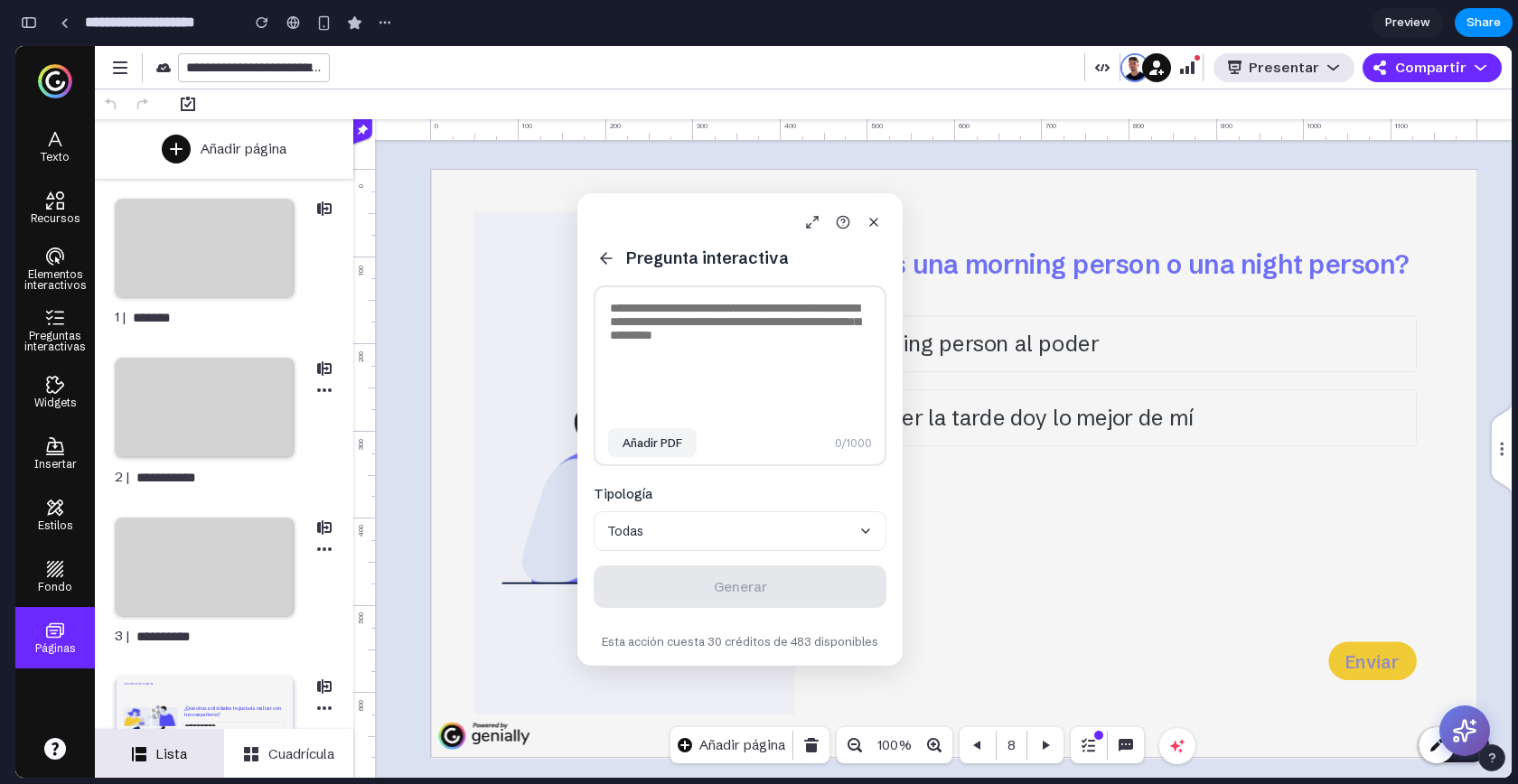
click at [603, 252] on icon at bounding box center [606, 258] width 18 height 18
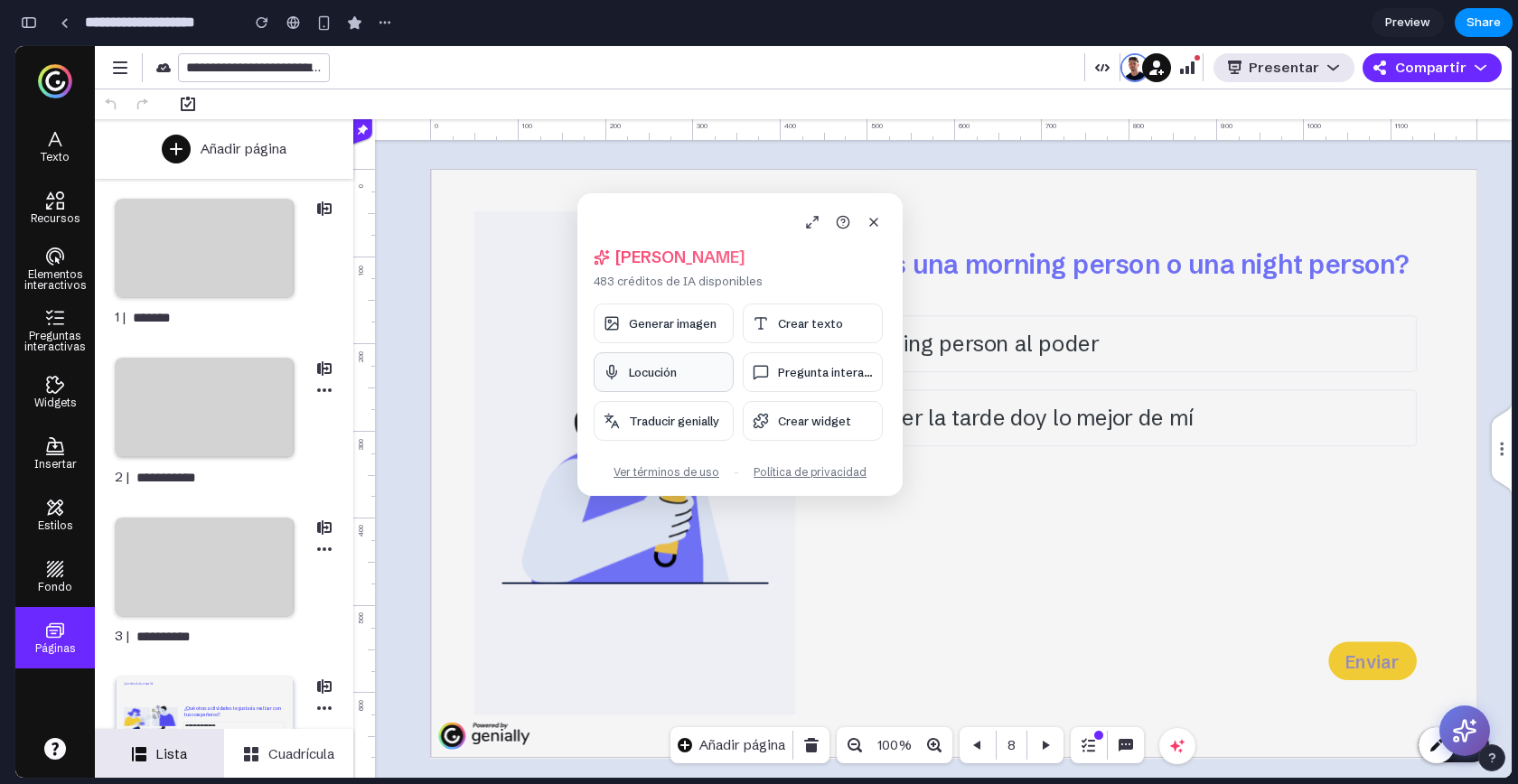
click at [647, 373] on span "Locución" at bounding box center [652, 372] width 48 height 15
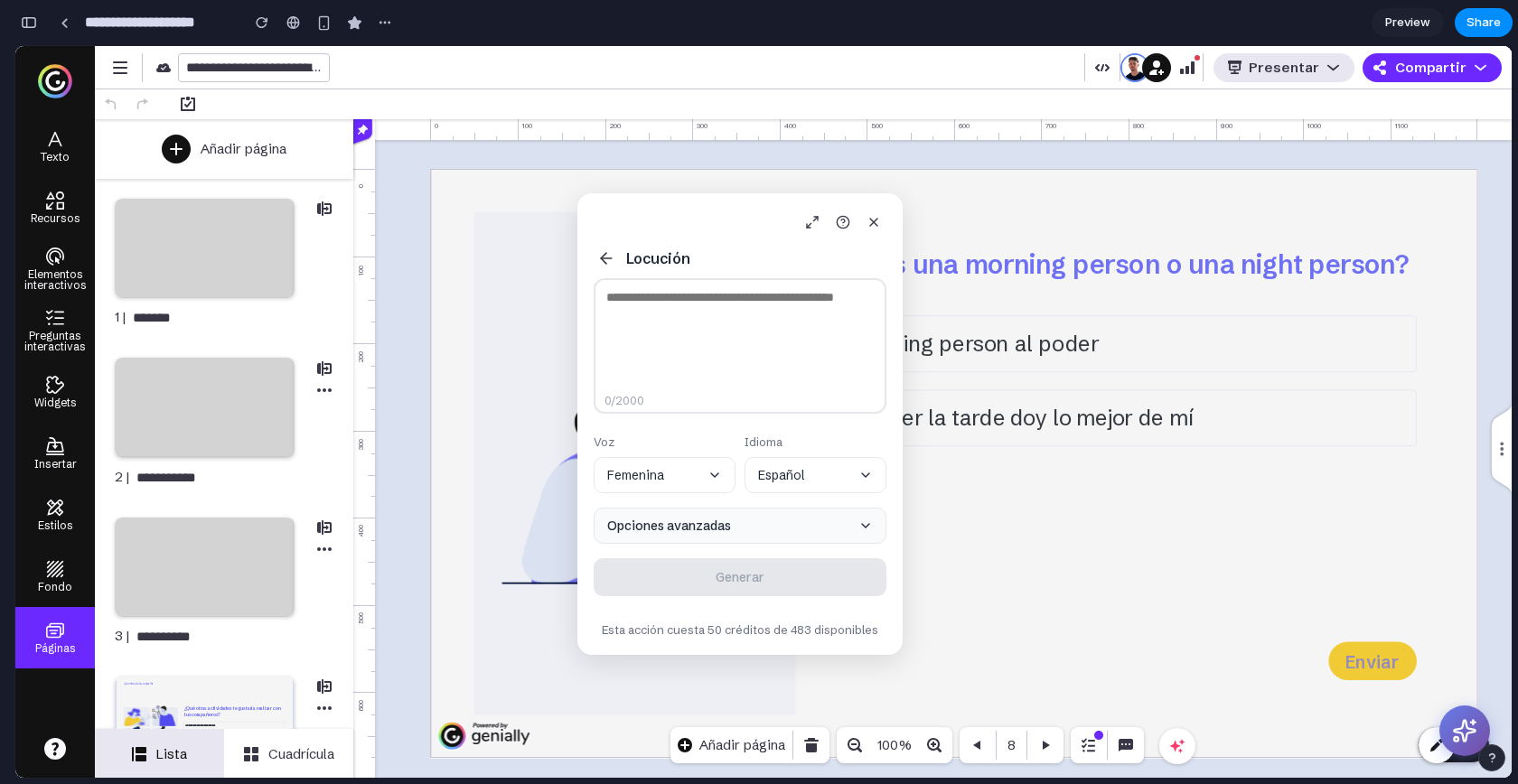
click at [719, 498] on div "Locución 0 /2000 Voz Femenina Idioma Español Opciones avanzadas Generar Esta ac…" at bounding box center [740, 424] width 325 height 462
click at [719, 510] on button "Opciones avanzadas" at bounding box center [739, 526] width 293 height 36
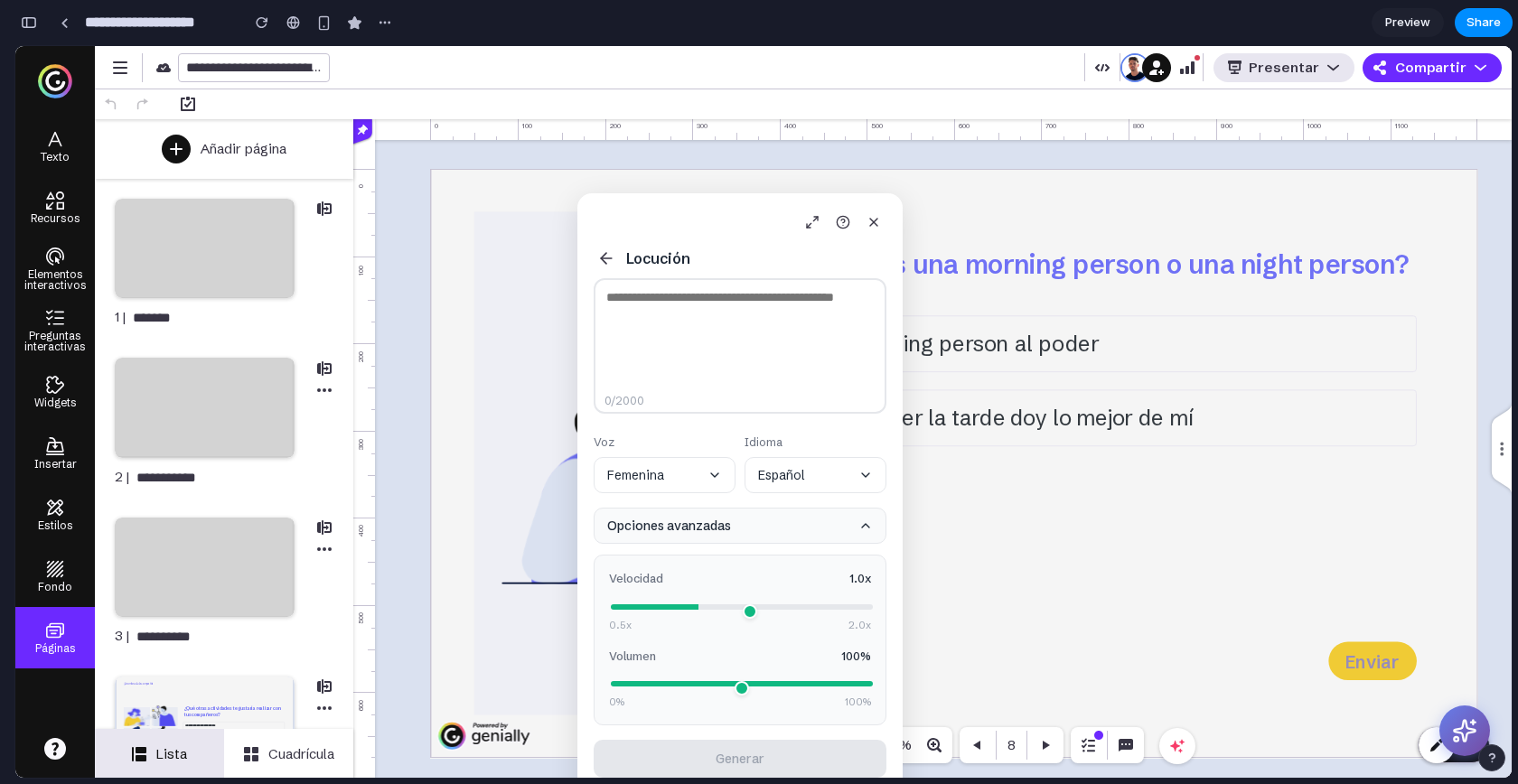
click at [719, 530] on button "Opciones avanzadas" at bounding box center [739, 526] width 293 height 36
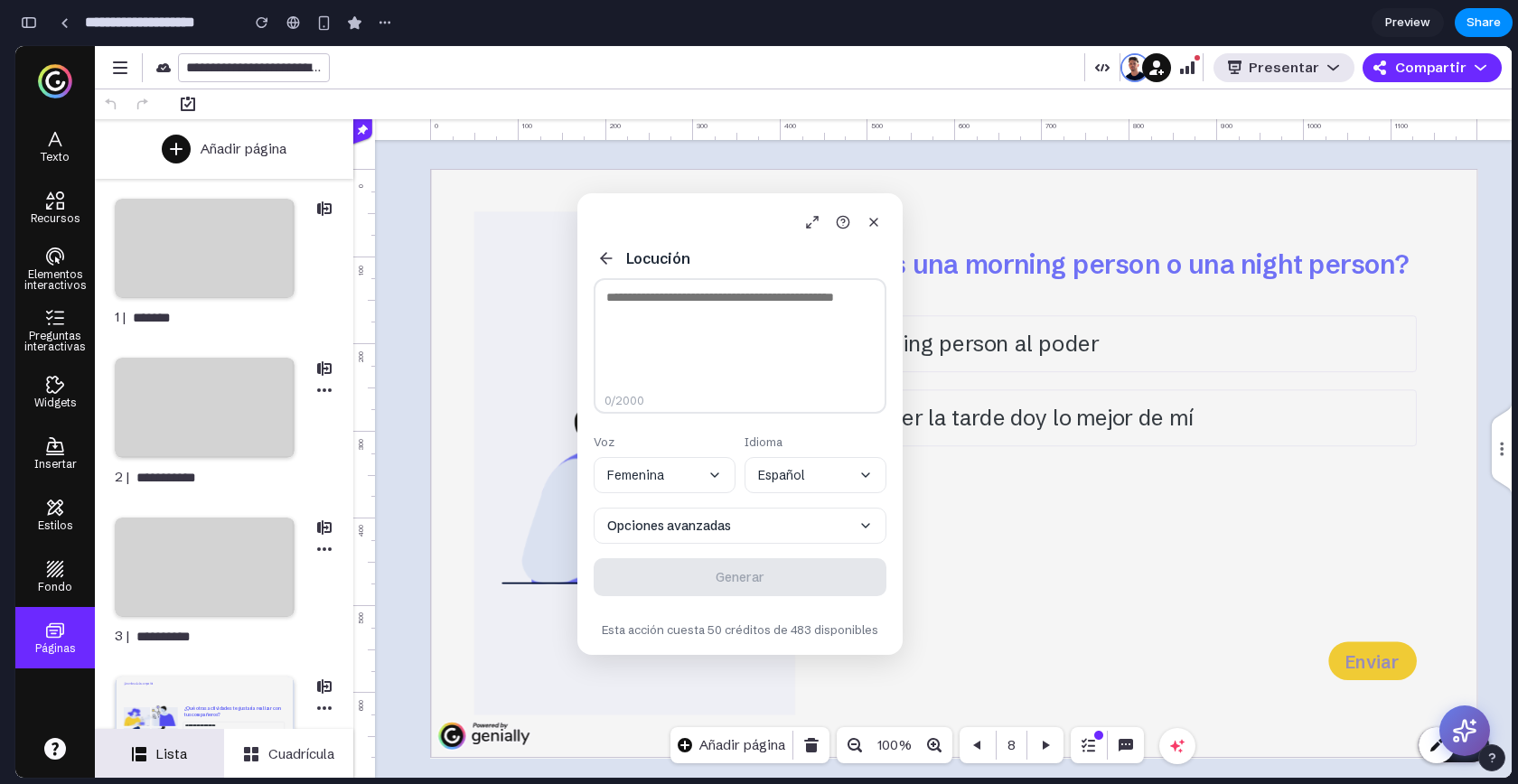
click at [611, 263] on icon at bounding box center [606, 258] width 18 height 18
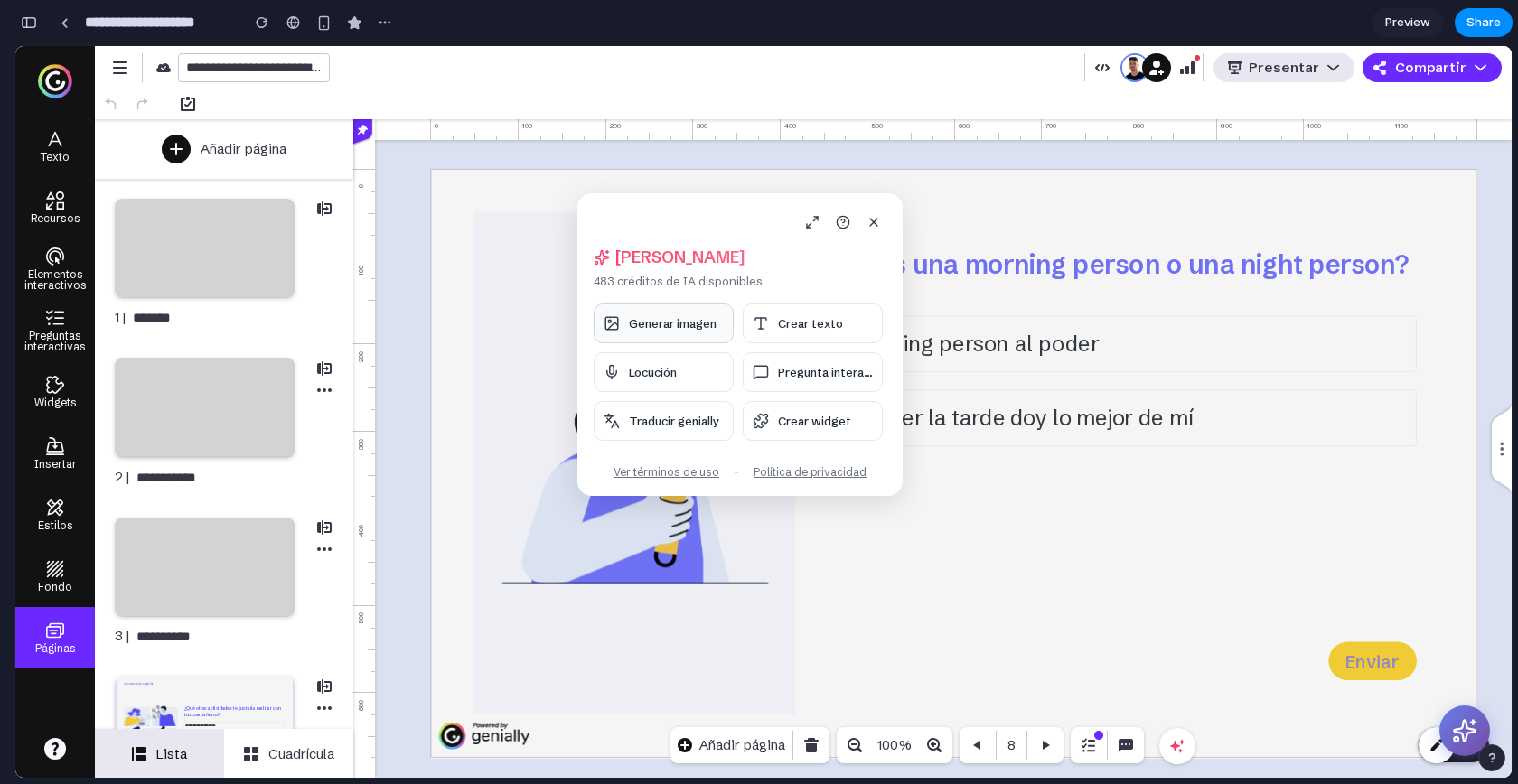
click at [687, 333] on button "Generar imagen" at bounding box center [663, 323] width 140 height 40
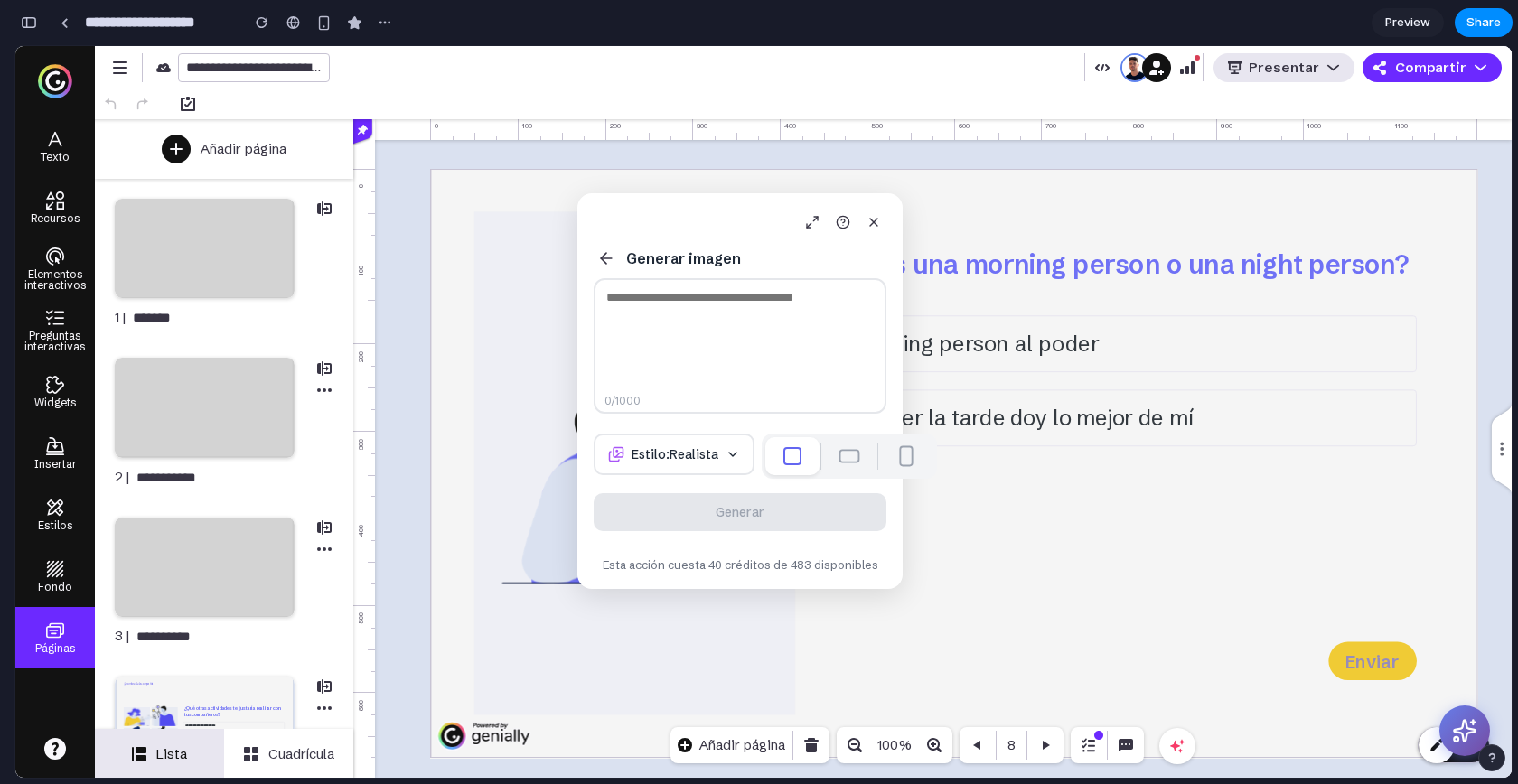
click at [674, 303] on textarea at bounding box center [739, 346] width 293 height 135
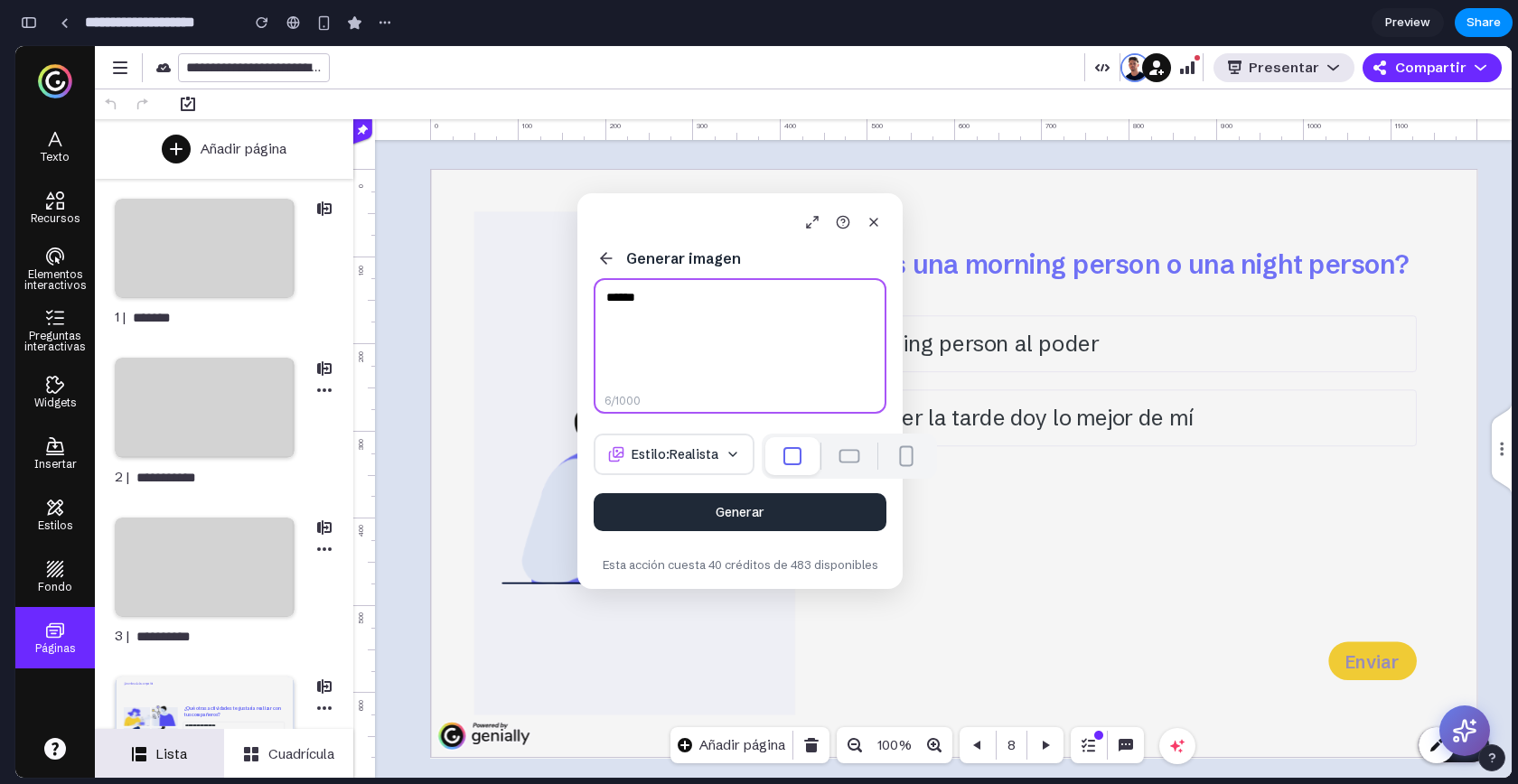
type textarea "******"
click at [790, 474] on div at bounding box center [849, 456] width 175 height 45
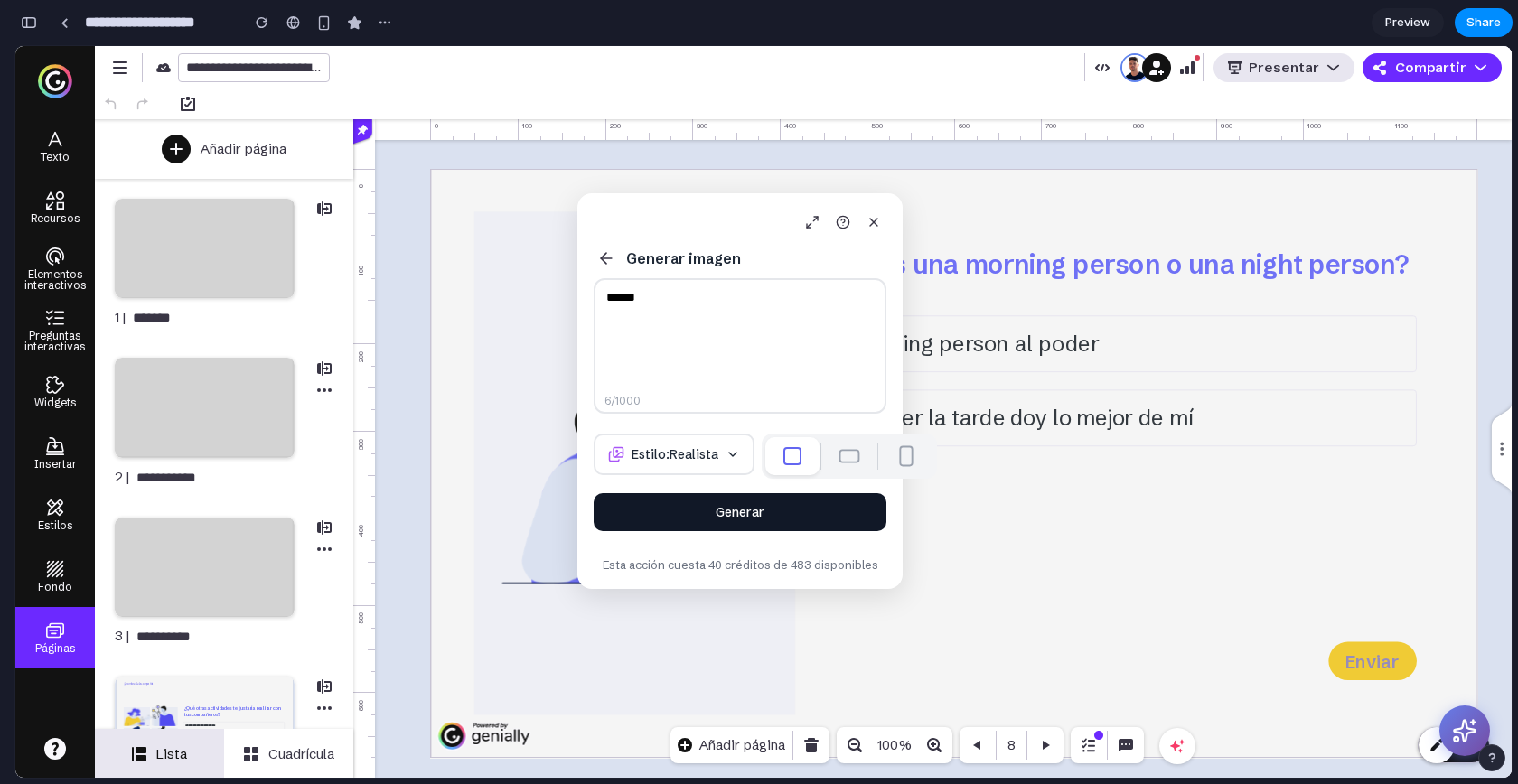
click at [732, 517] on button "Generar" at bounding box center [739, 512] width 293 height 38
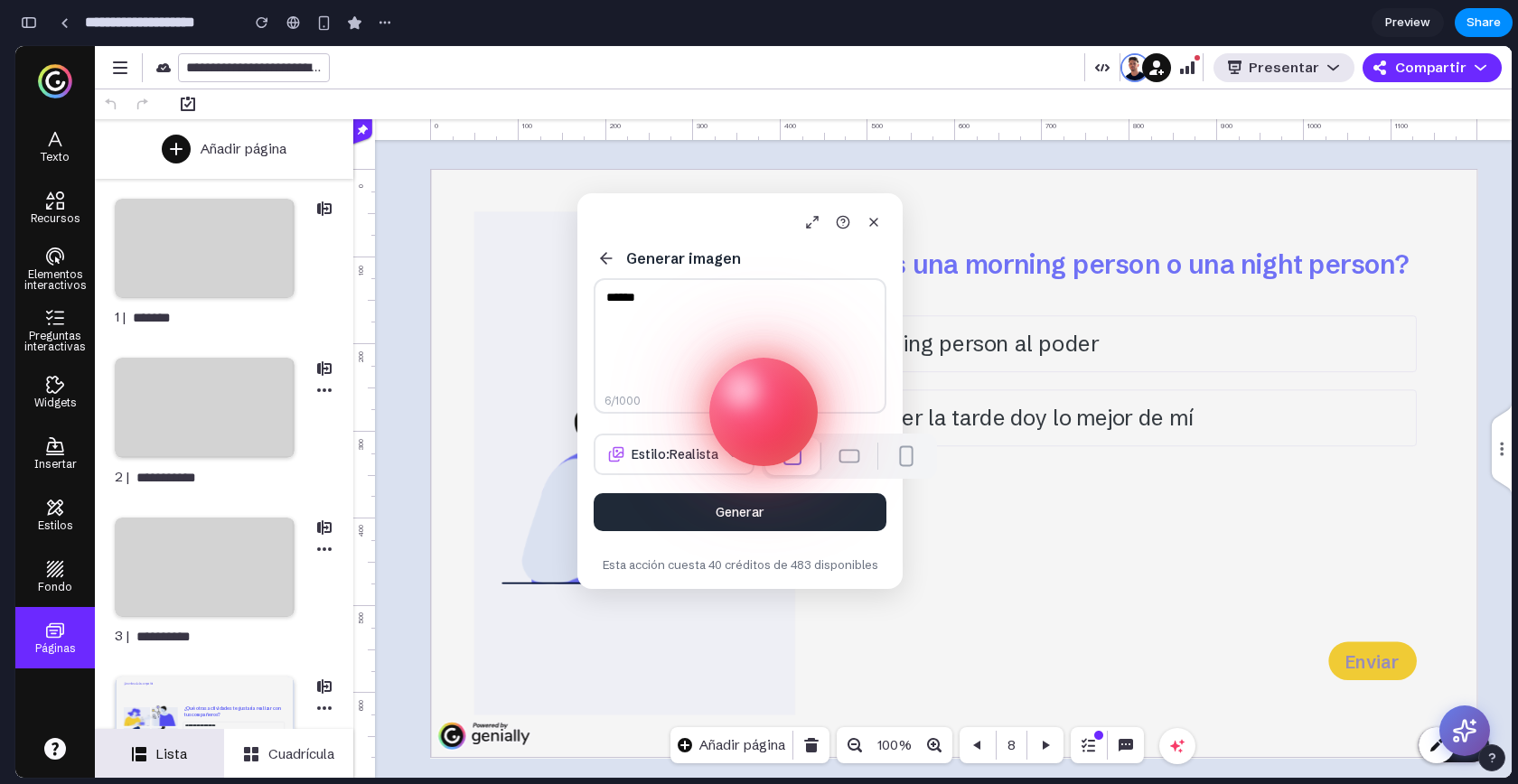
drag, startPoint x: 602, startPoint y: 225, endPoint x: 377, endPoint y: 225, distance: 225.0
click at [377, 225] on body "**********" at bounding box center [764, 411] width 1496 height 731
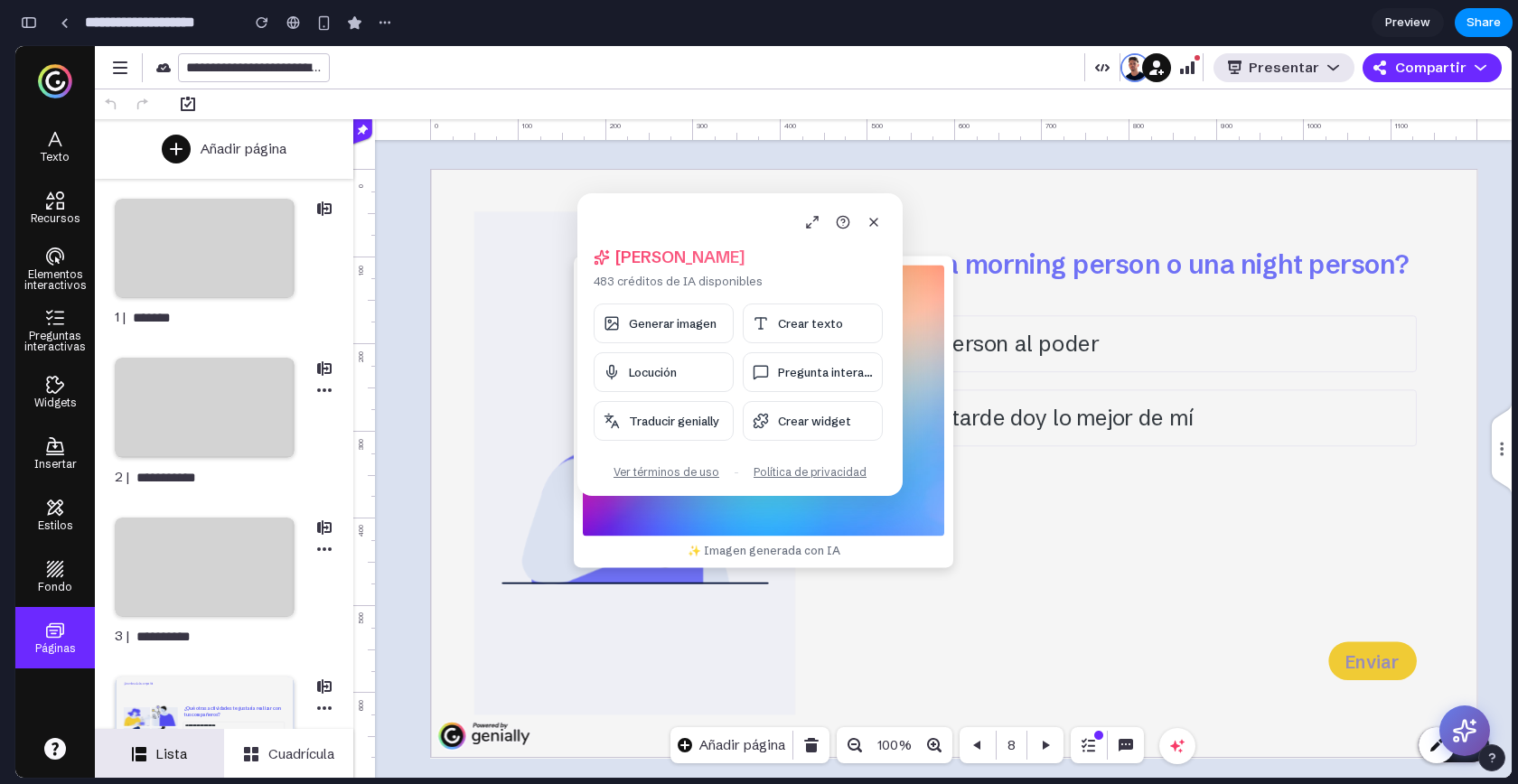
drag, startPoint x: 664, startPoint y: 216, endPoint x: 318, endPoint y: 215, distance: 346.0
click at [318, 215] on body "**********" at bounding box center [764, 411] width 1496 height 731
drag, startPoint x: 627, startPoint y: 216, endPoint x: 226, endPoint y: 216, distance: 401.0
click at [226, 216] on body "**********" at bounding box center [764, 411] width 1496 height 731
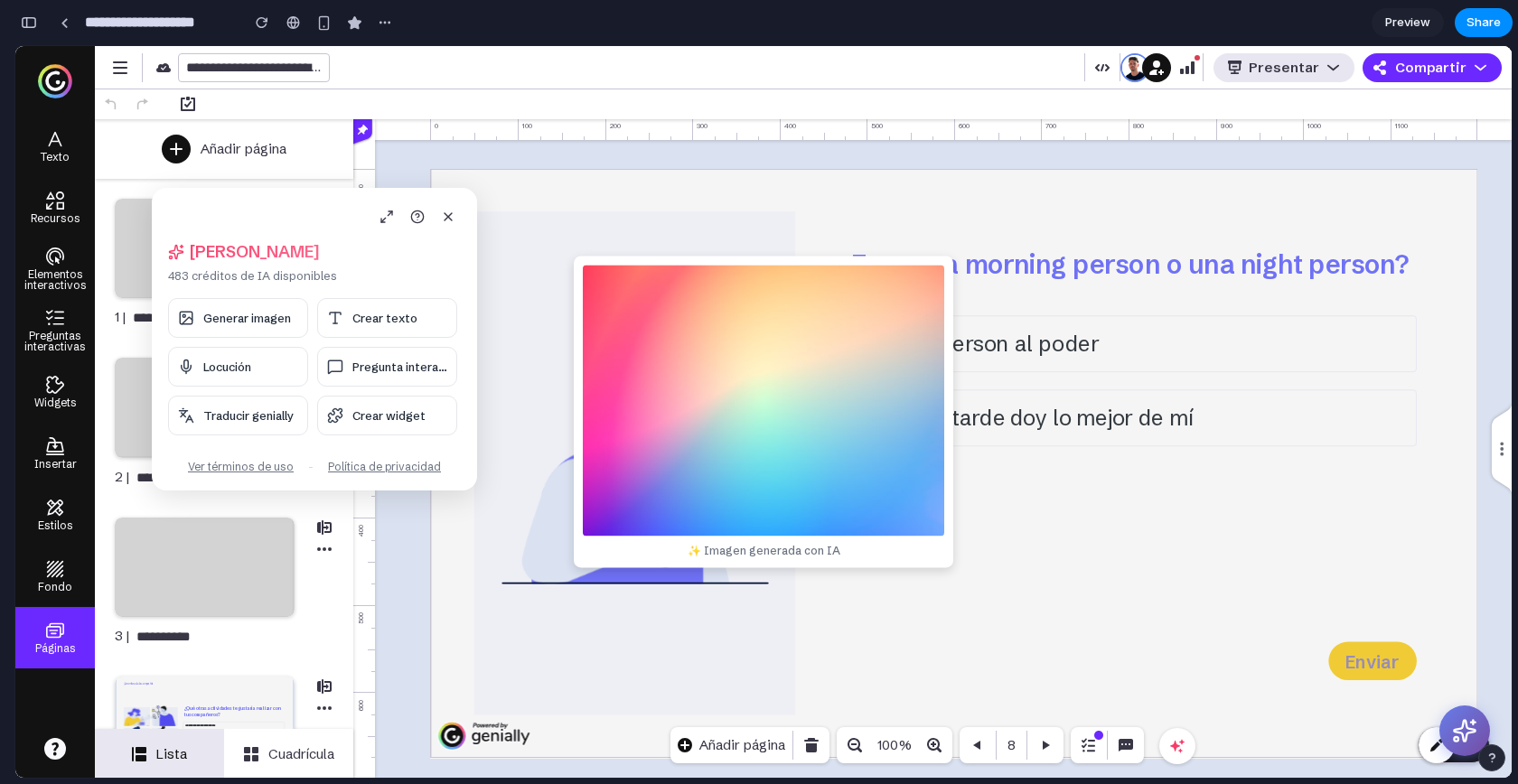
drag, startPoint x: 603, startPoint y: 204, endPoint x: 177, endPoint y: 198, distance: 426.0
click at [177, 198] on div "Hola, Alejandro 483 créditos de IA disponibles Generar imagen Crear texto Locuc…" at bounding box center [314, 339] width 325 height 302
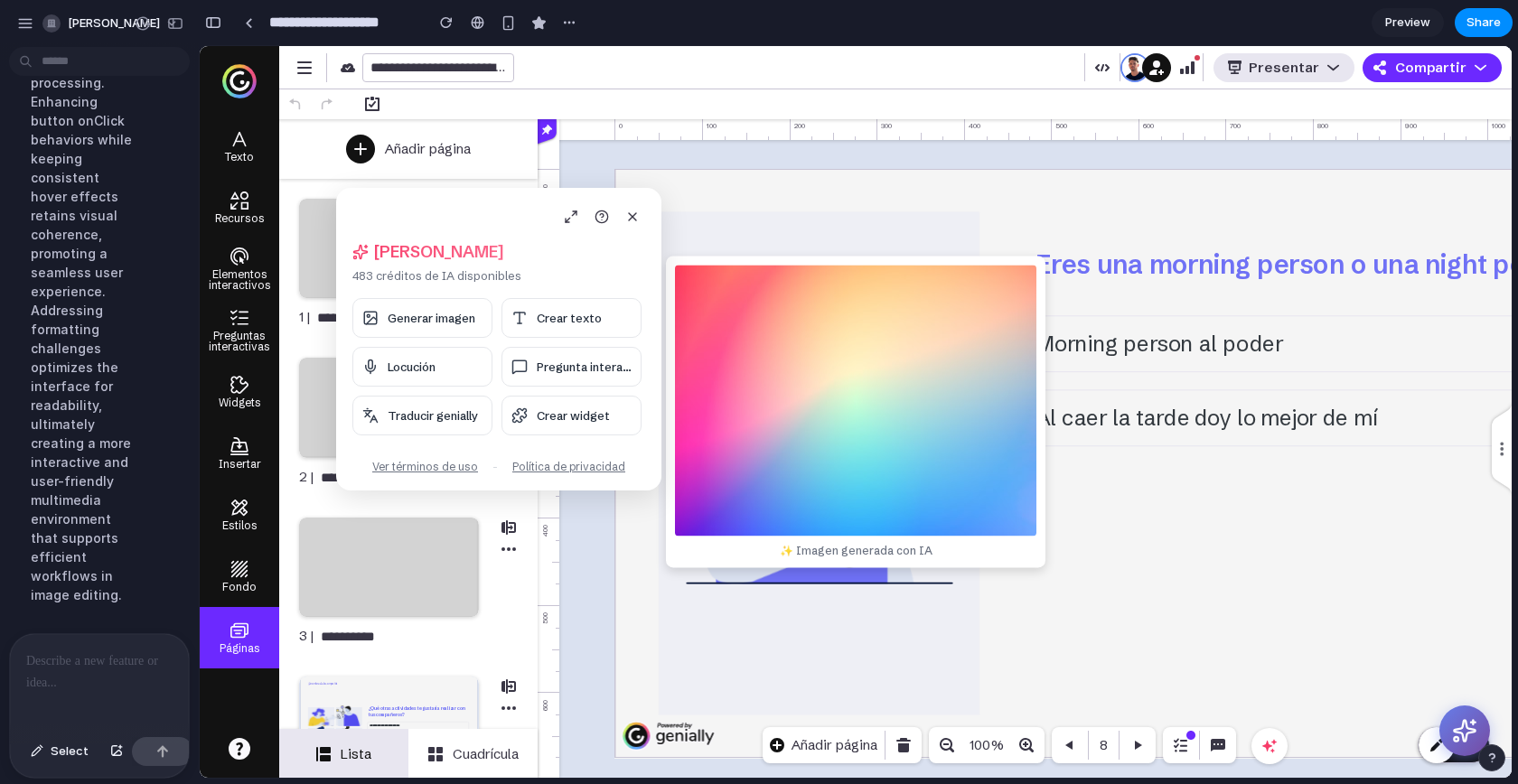
click at [76, 666] on div at bounding box center [99, 682] width 179 height 96
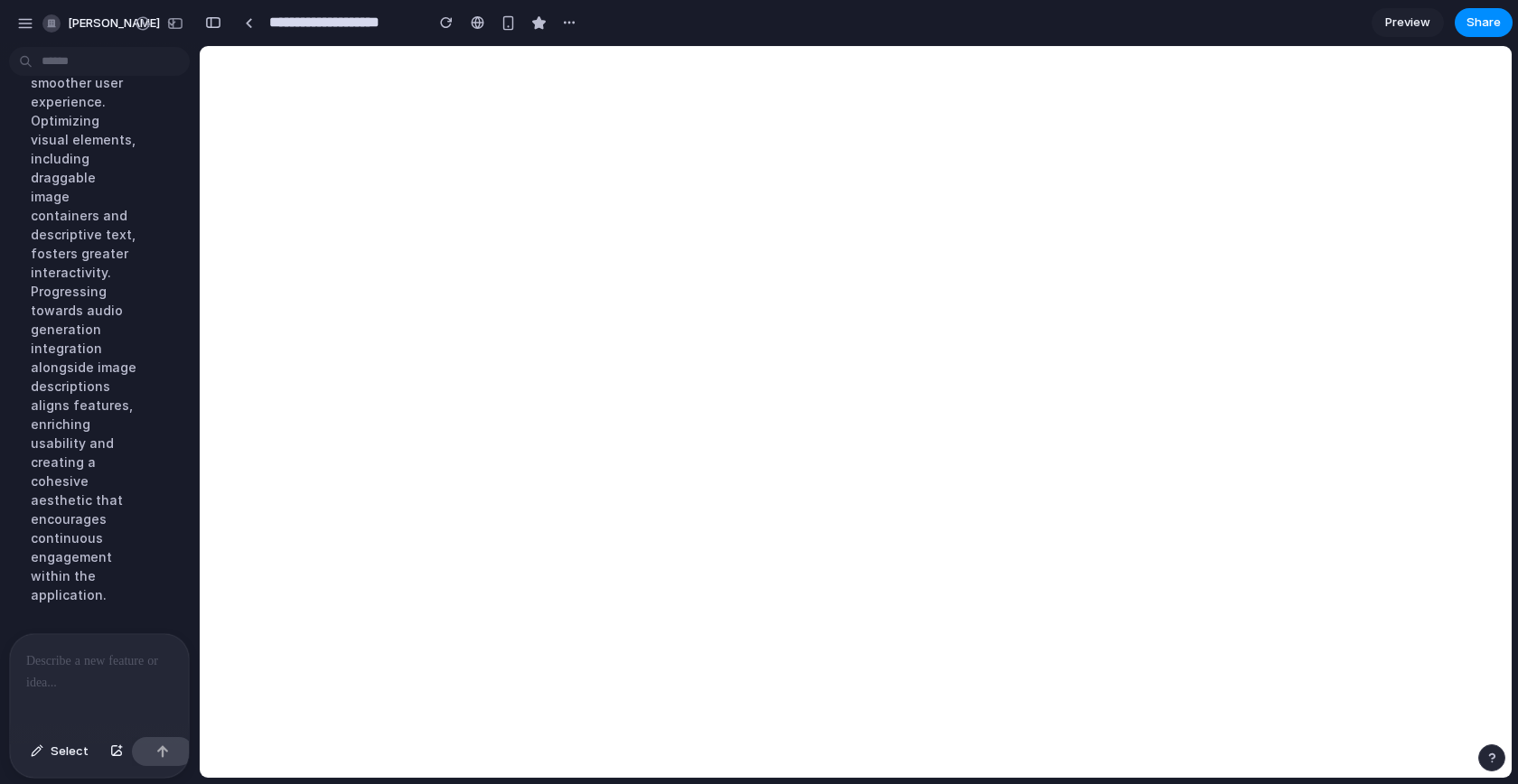
scroll to position [0, 0]
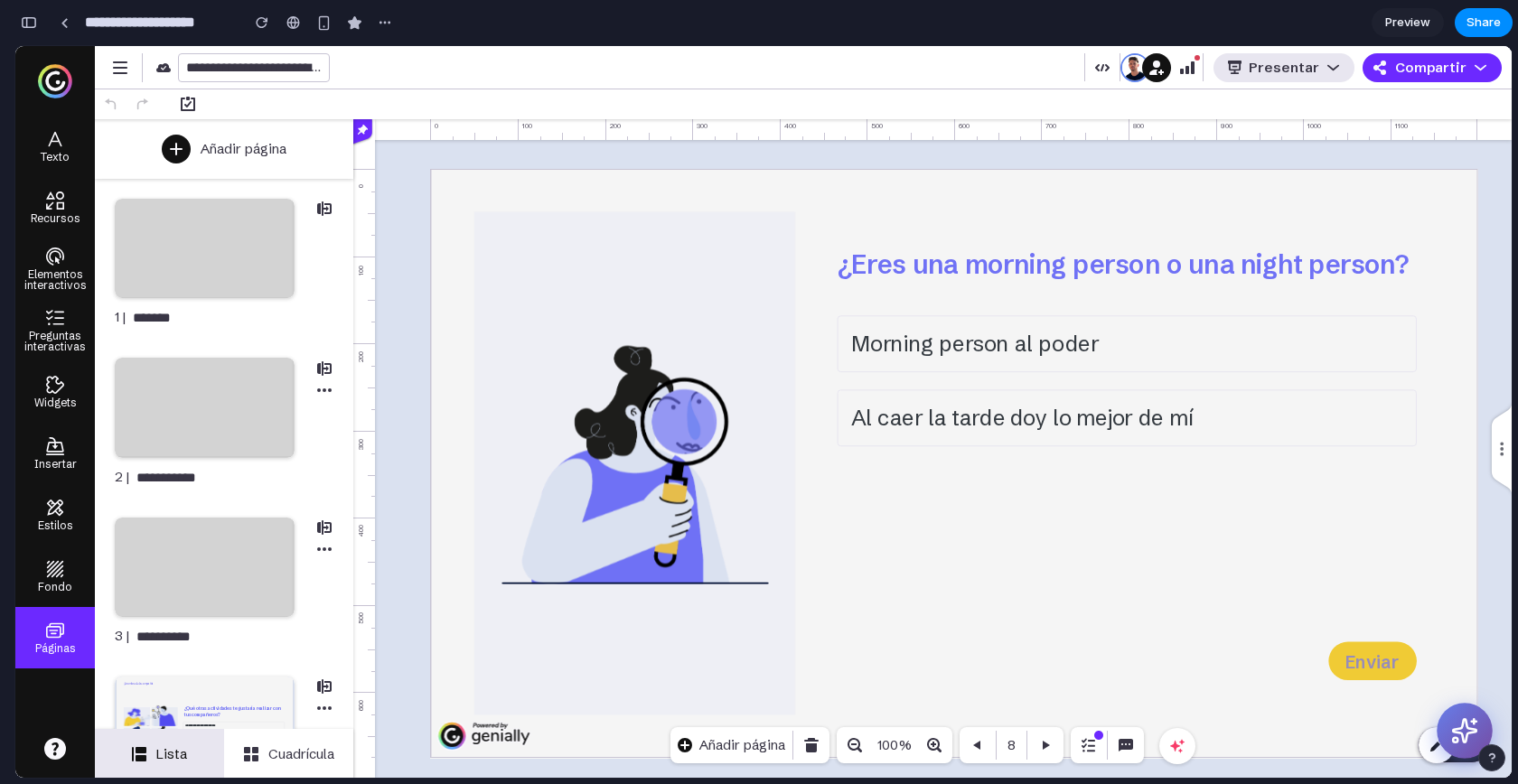
click at [1471, 728] on icon at bounding box center [1465, 731] width 24 height 23
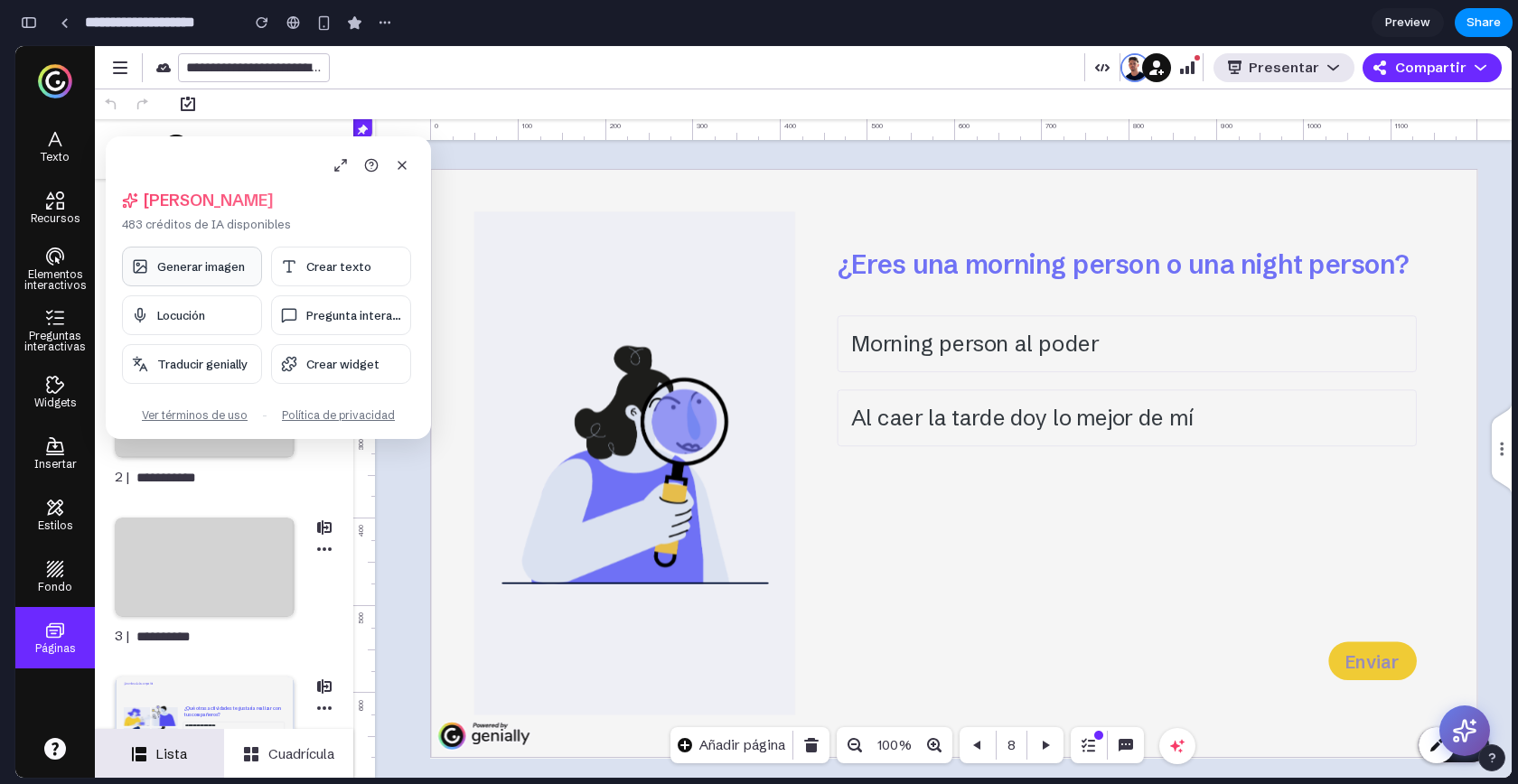
click at [234, 292] on div "Generar imagen Crear texto Locución Pregunta interac... Traducir genially Crear…" at bounding box center [266, 315] width 289 height 137
click at [217, 276] on button "Generar imagen" at bounding box center [192, 266] width 140 height 40
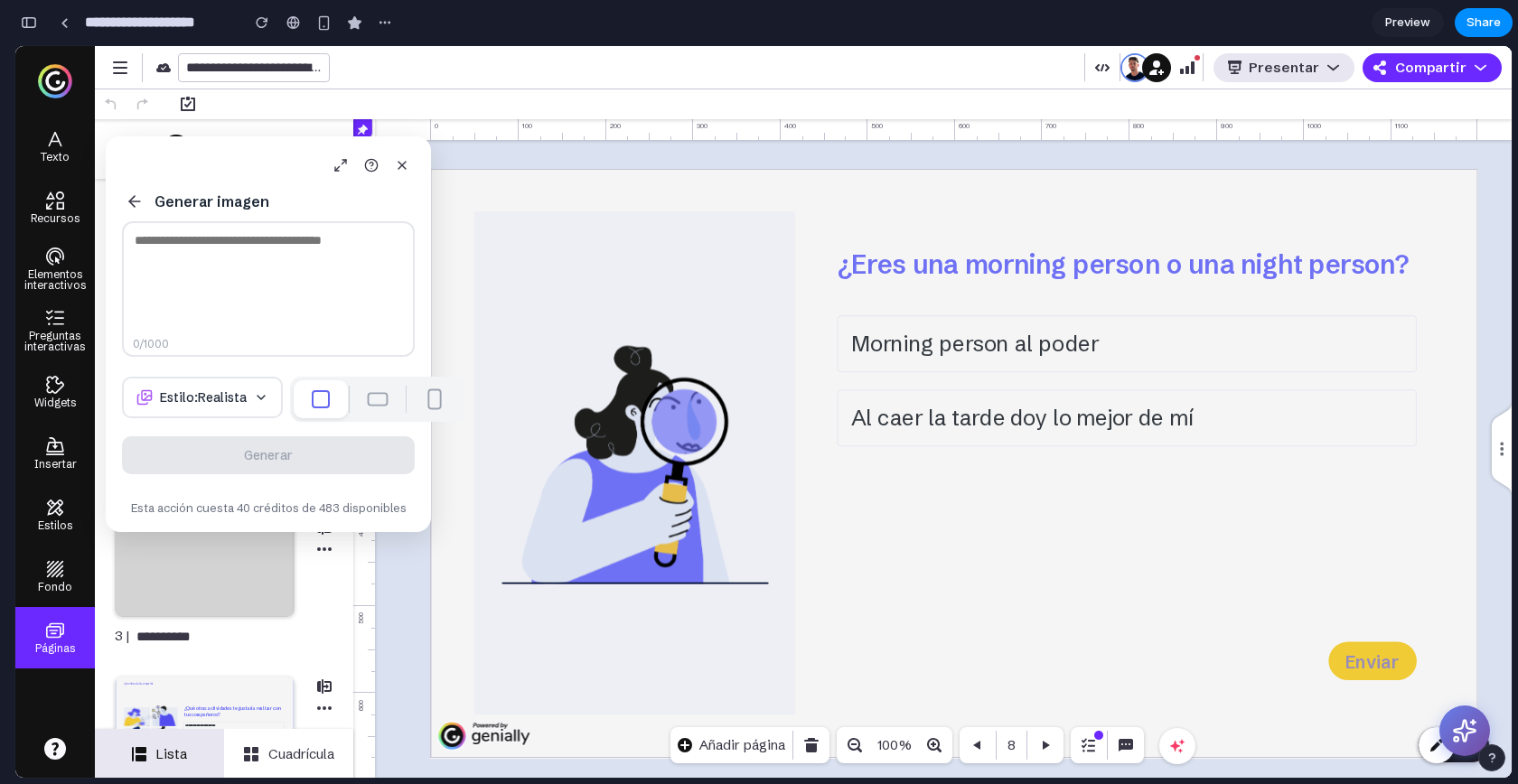
click at [205, 403] on span "Estilo: Realista" at bounding box center [203, 397] width 87 height 17
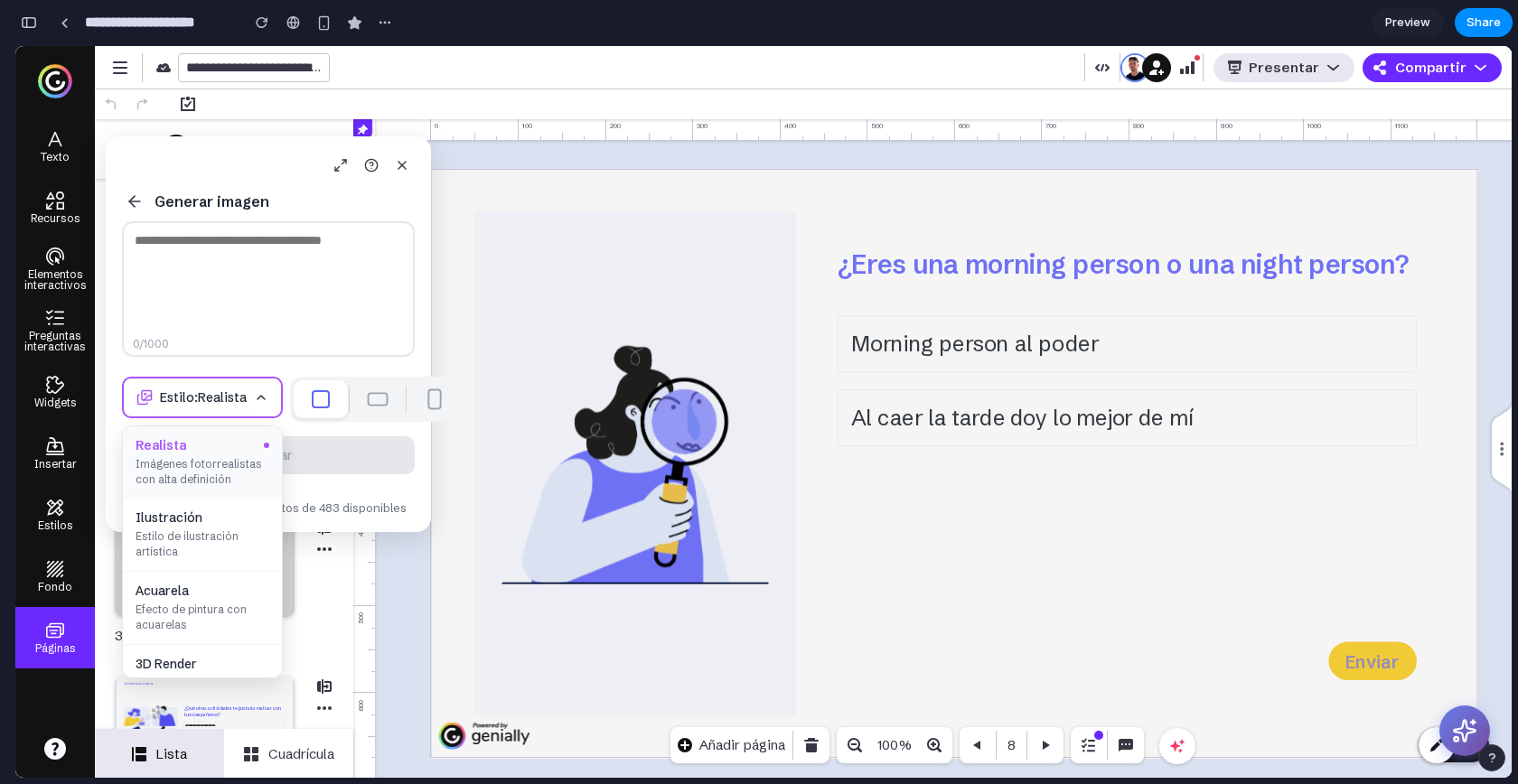
click at [192, 405] on span "Estilo: Realista" at bounding box center [203, 397] width 87 height 17
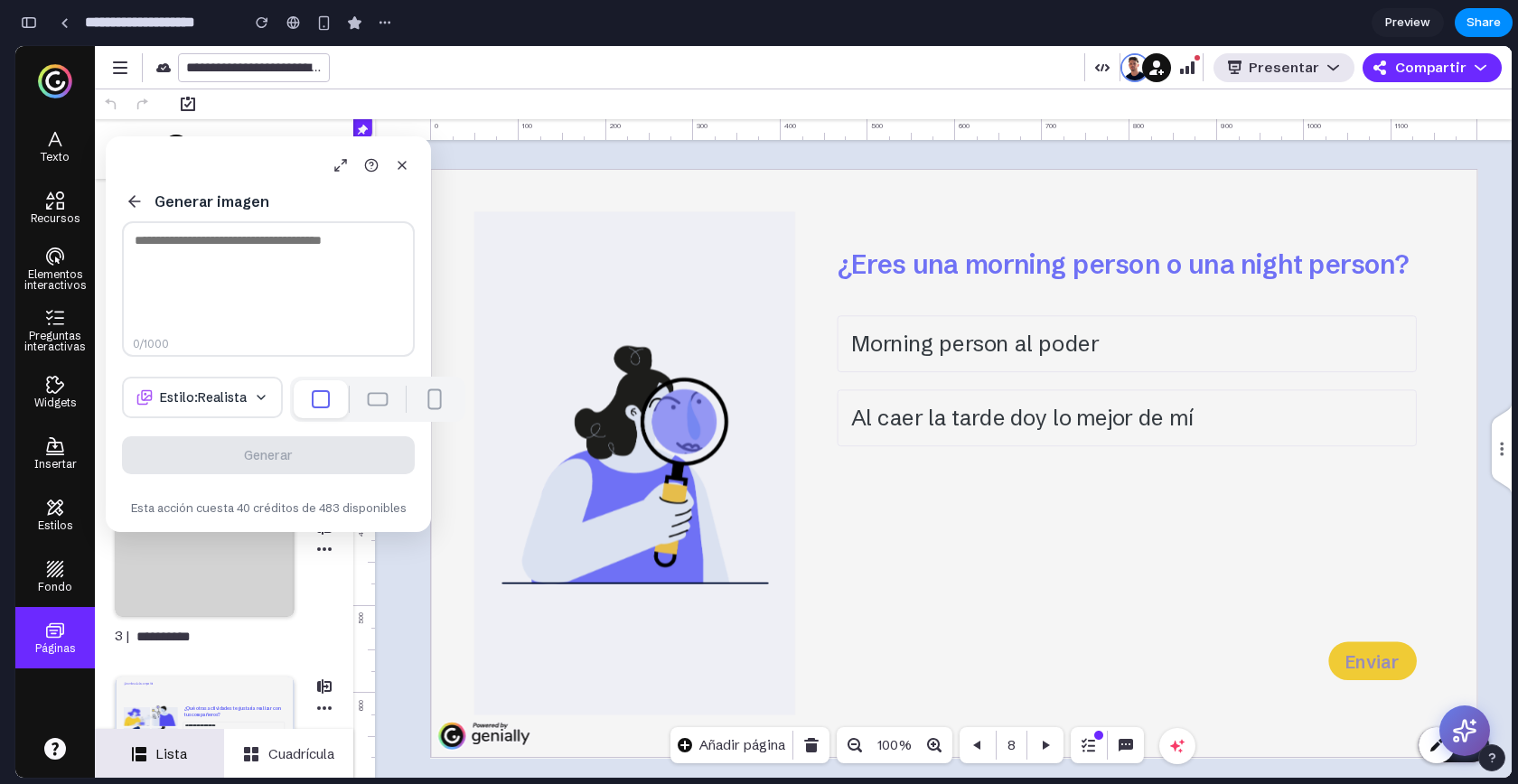
click at [255, 268] on textarea at bounding box center [268, 289] width 293 height 135
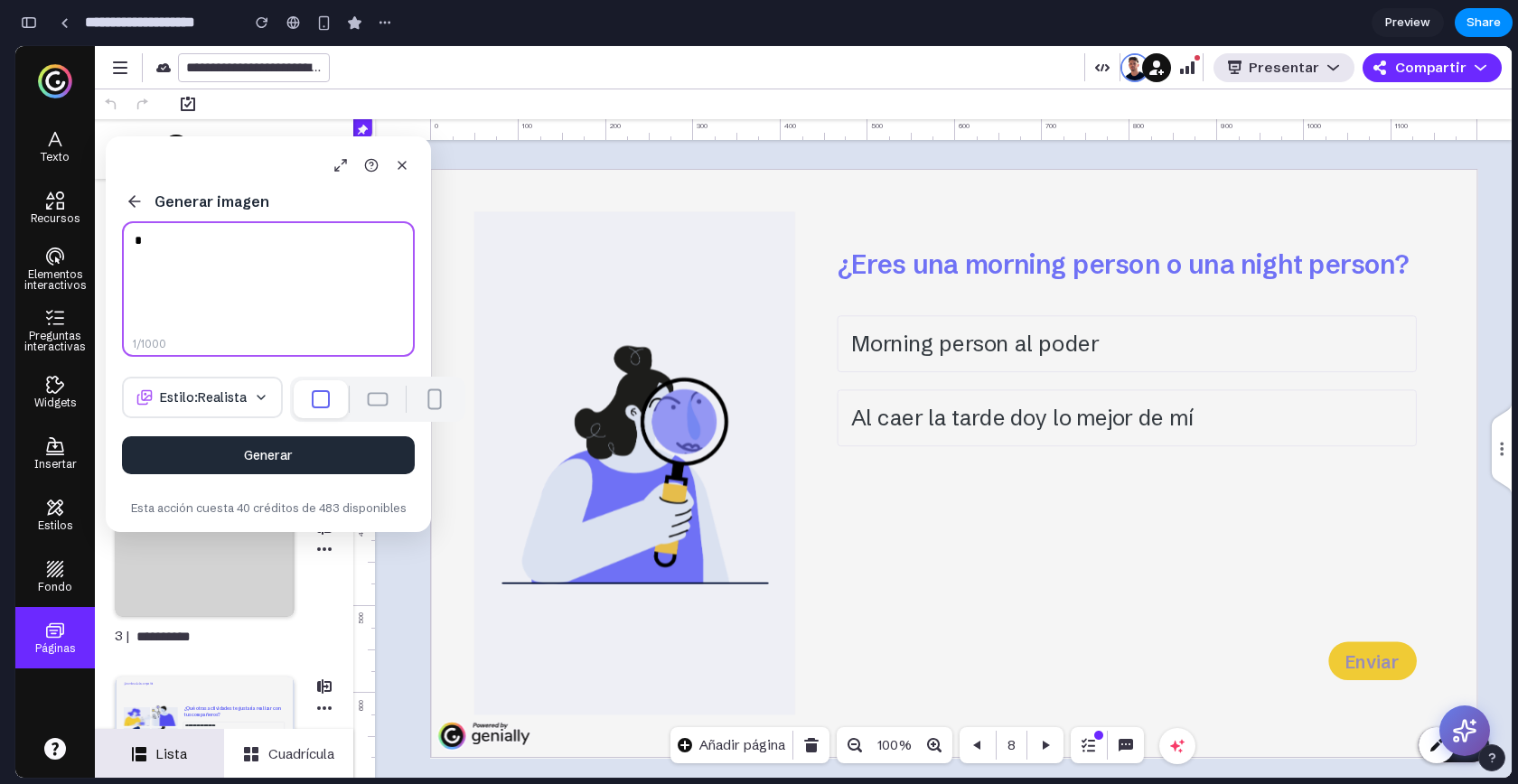
type textarea "*"
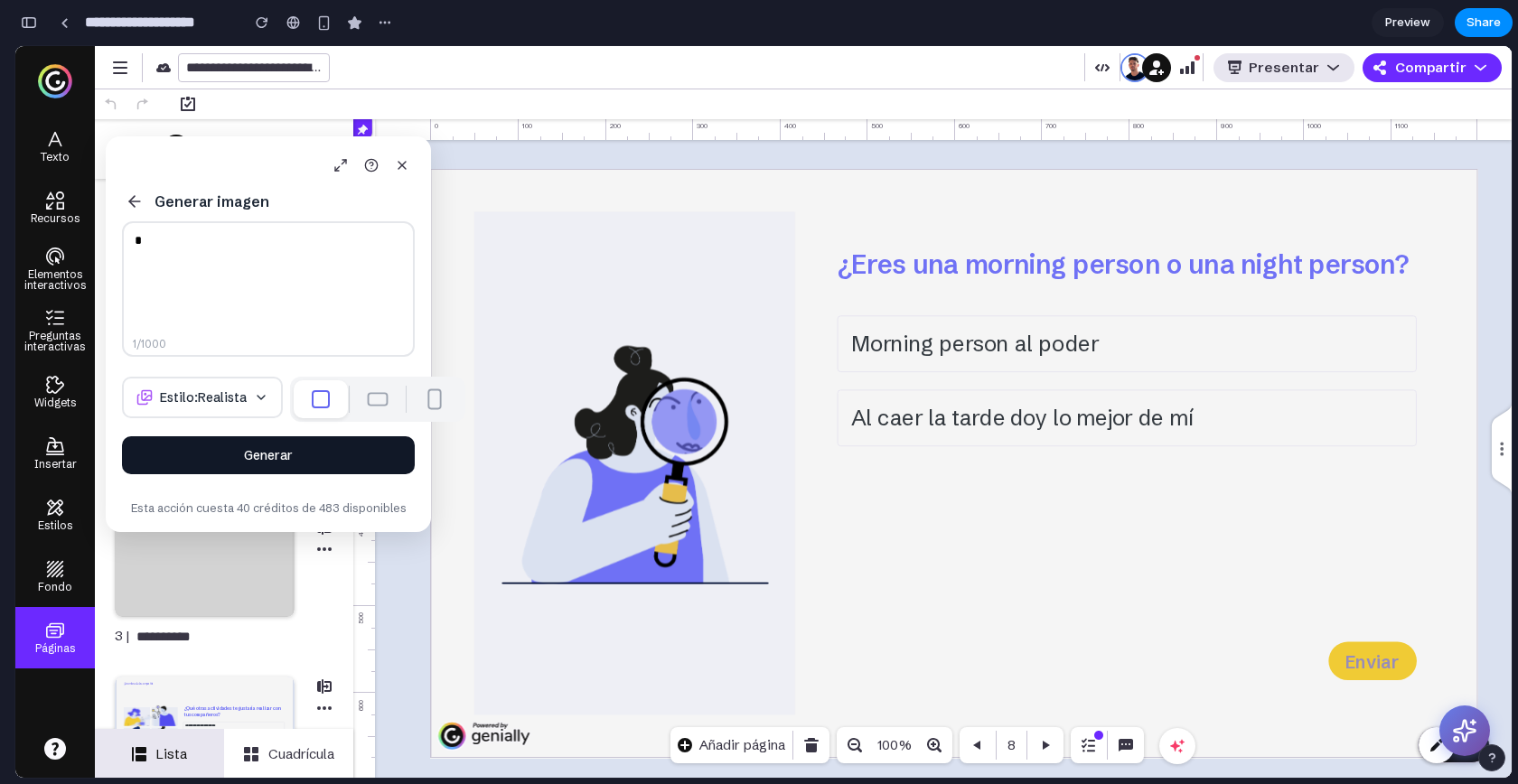
click at [304, 456] on button "Generar" at bounding box center [268, 455] width 293 height 38
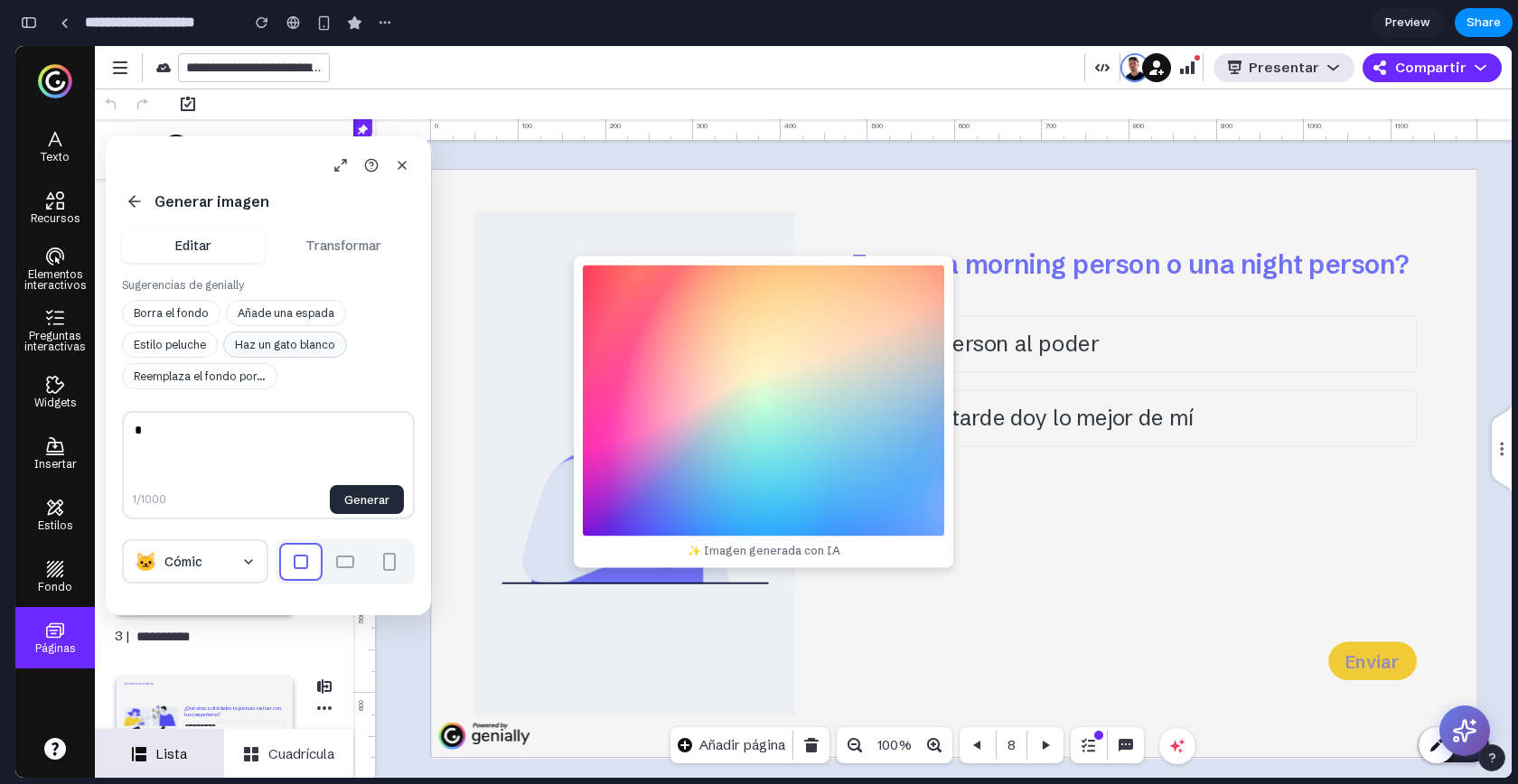
click at [252, 338] on button "Haz un gato blanco" at bounding box center [285, 345] width 123 height 26
type textarea "**********"
click at [263, 430] on textarea "**********" at bounding box center [268, 465] width 293 height 109
click at [334, 252] on button "Transformar" at bounding box center [344, 245] width 143 height 34
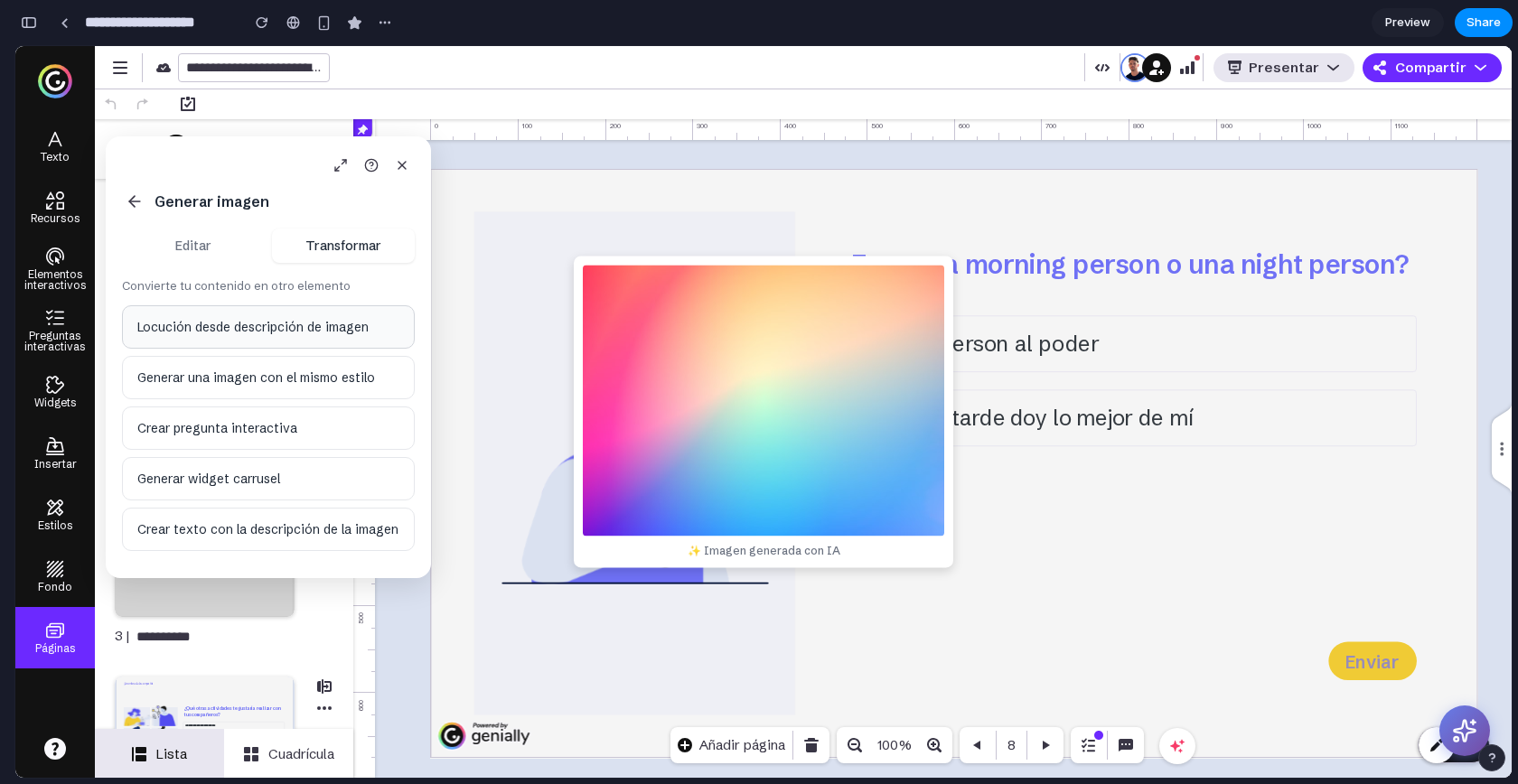
click at [251, 319] on button "Locución desde descripción de imagen" at bounding box center [268, 327] width 293 height 43
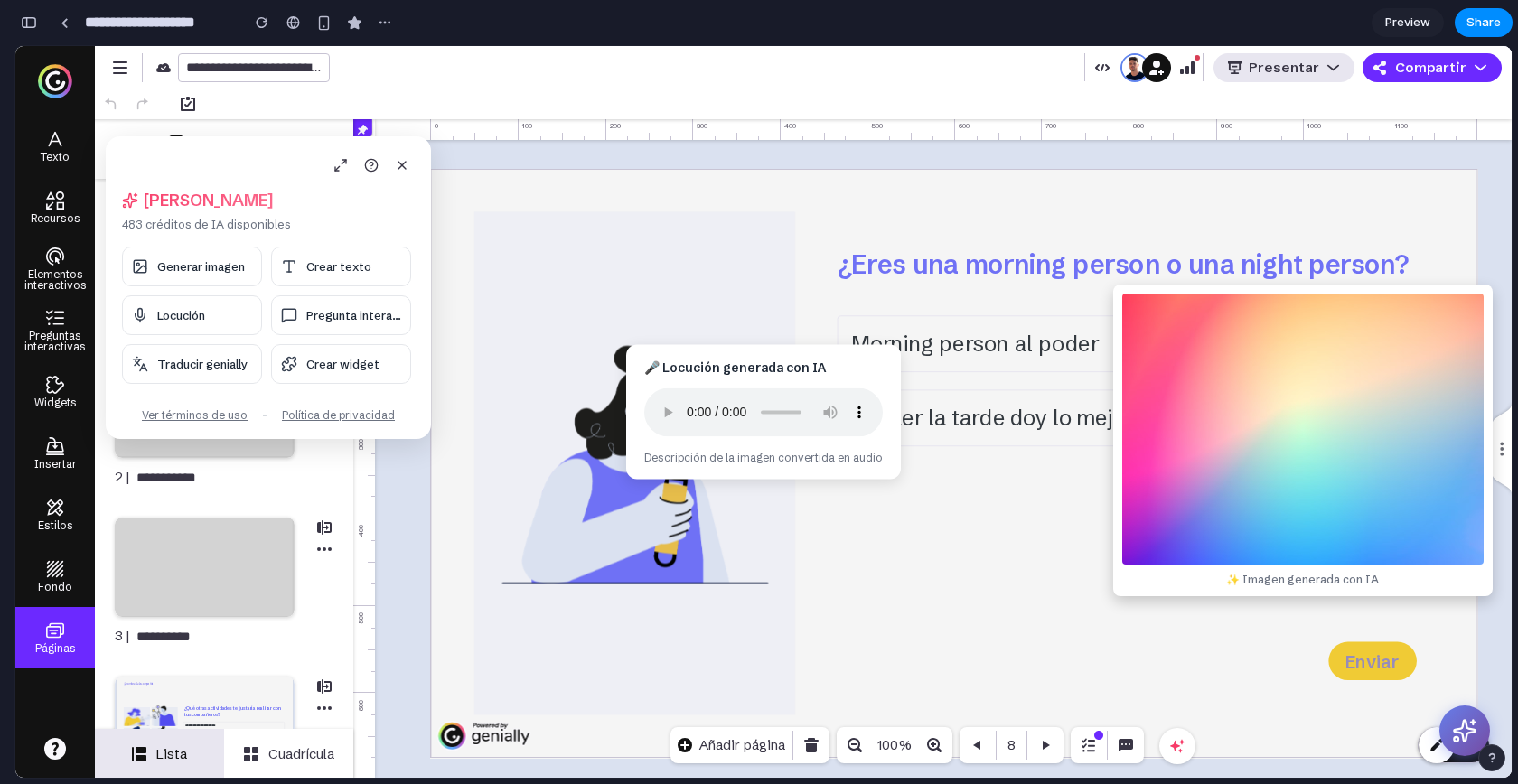
drag, startPoint x: 802, startPoint y: 334, endPoint x: 1341, endPoint y: 251, distance: 545.4
click at [1341, 285] on div "✨ Imagen generada con IA" at bounding box center [1304, 440] width 380 height 311
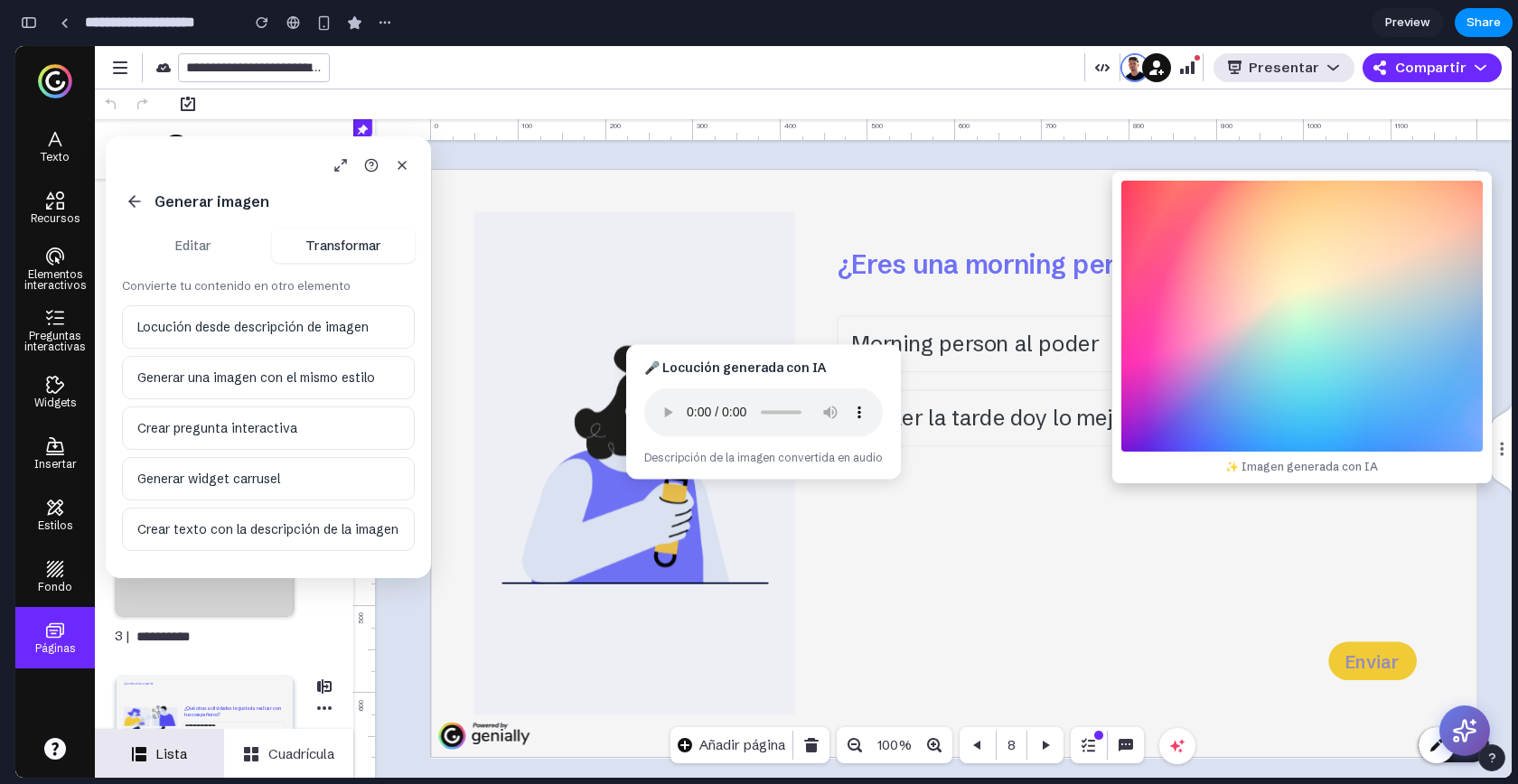
drag, startPoint x: 822, startPoint y: 368, endPoint x: 1132, endPoint y: 406, distance: 312.3
click at [1132, 406] on body "**********" at bounding box center [764, 411] width 1496 height 731
drag, startPoint x: 689, startPoint y: 361, endPoint x: 567, endPoint y: 317, distance: 129.7
click at [567, 317] on body "**********" at bounding box center [764, 411] width 1496 height 731
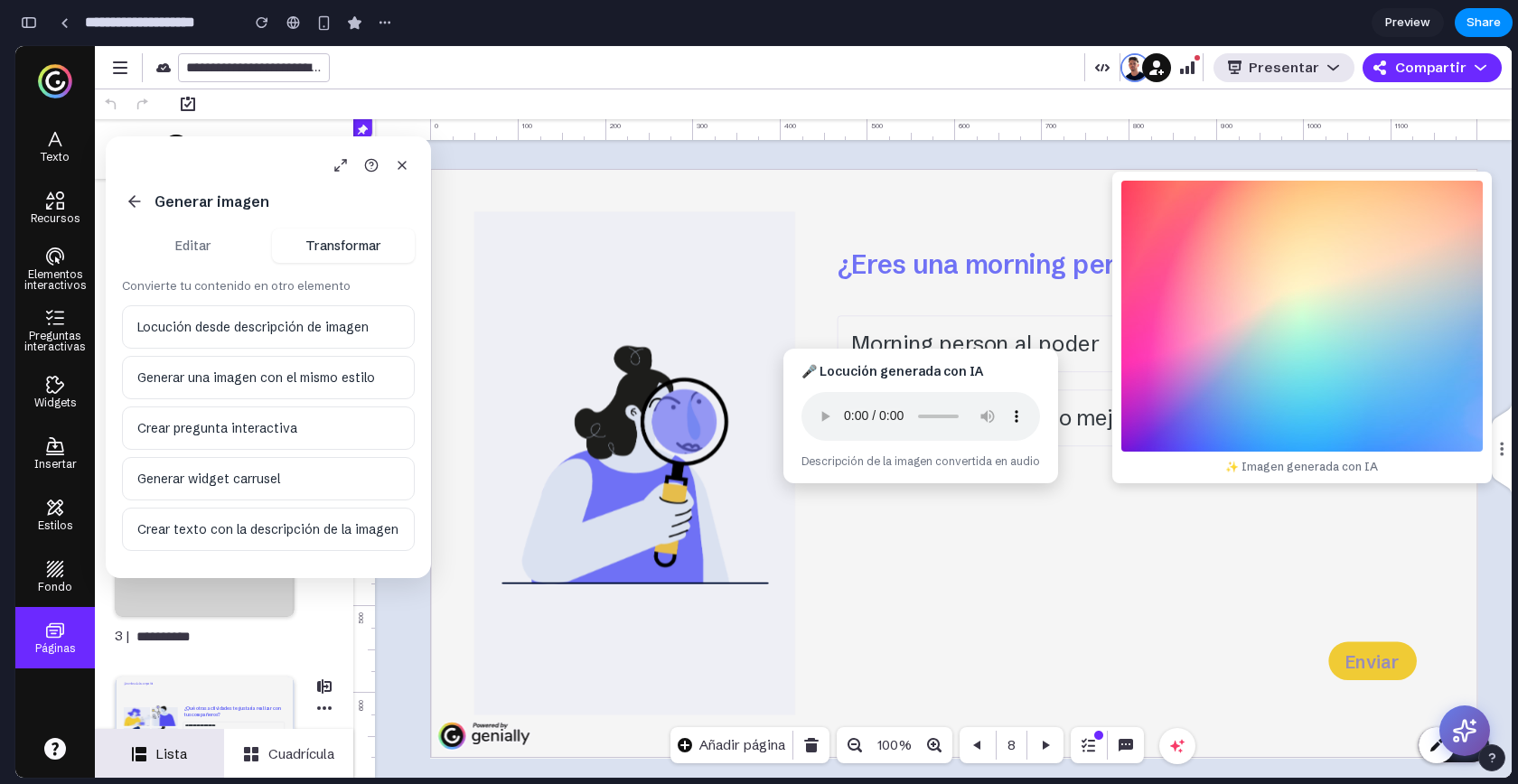
drag, startPoint x: 643, startPoint y: 348, endPoint x: 725, endPoint y: 348, distance: 82.0
click at [783, 348] on div "🎤 Locución generada con IA Descripción de la imagen convertida en audio" at bounding box center [921, 415] width 275 height 134
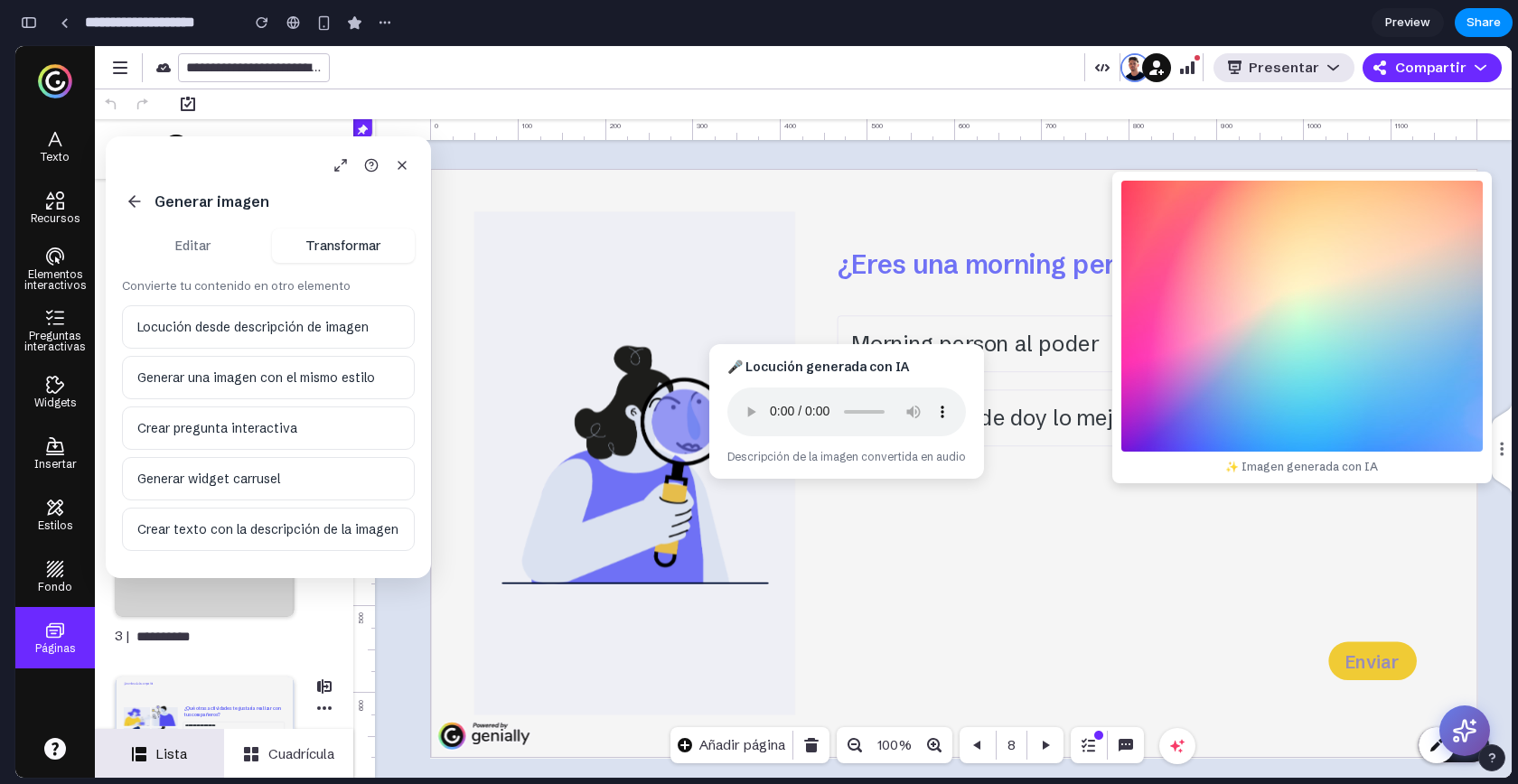
click at [165, 244] on button "Editar" at bounding box center [194, 245] width 143 height 34
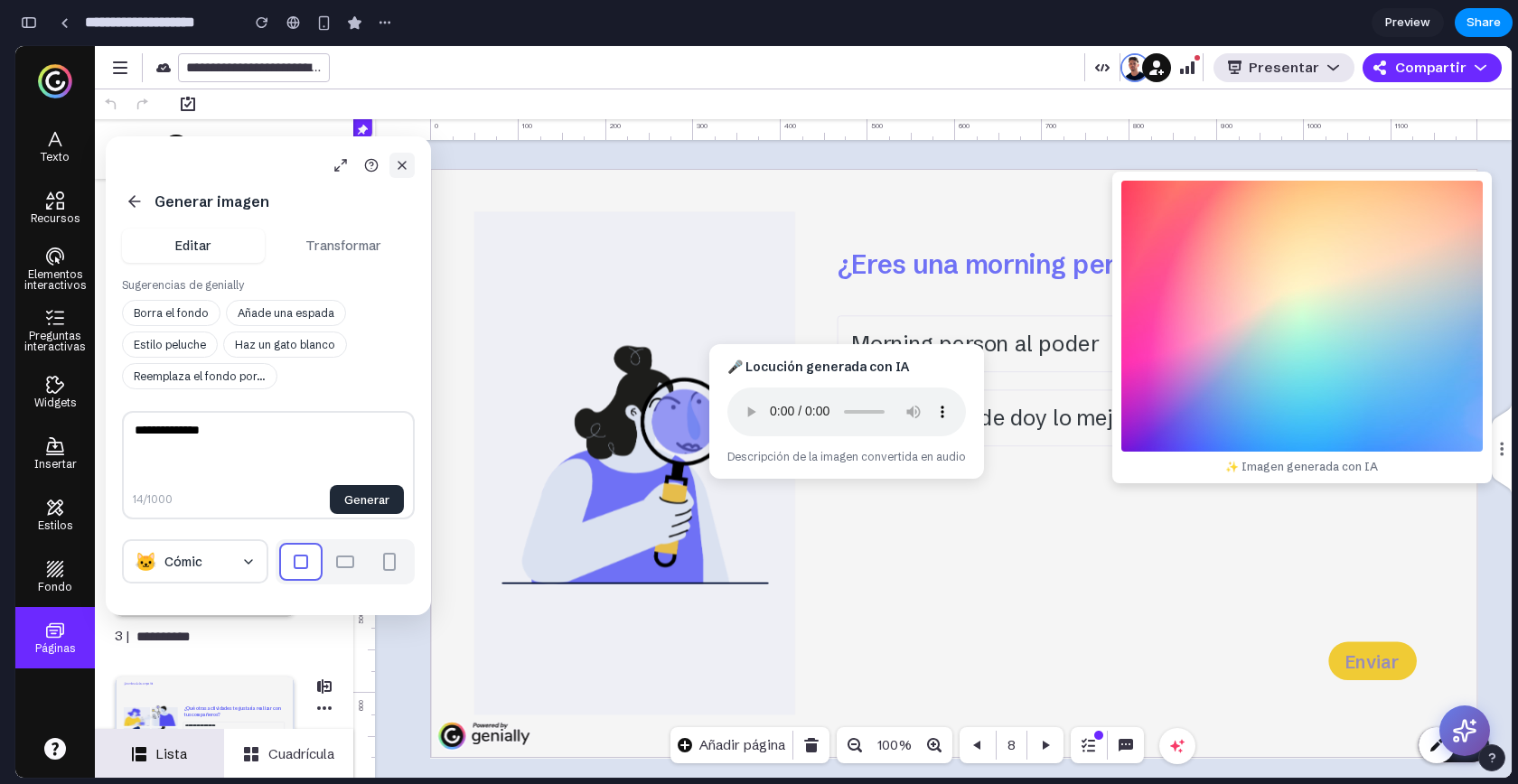
click at [415, 170] on div "**********" at bounding box center [268, 375] width 325 height 479
click at [402, 170] on icon at bounding box center [402, 164] width 15 height 15
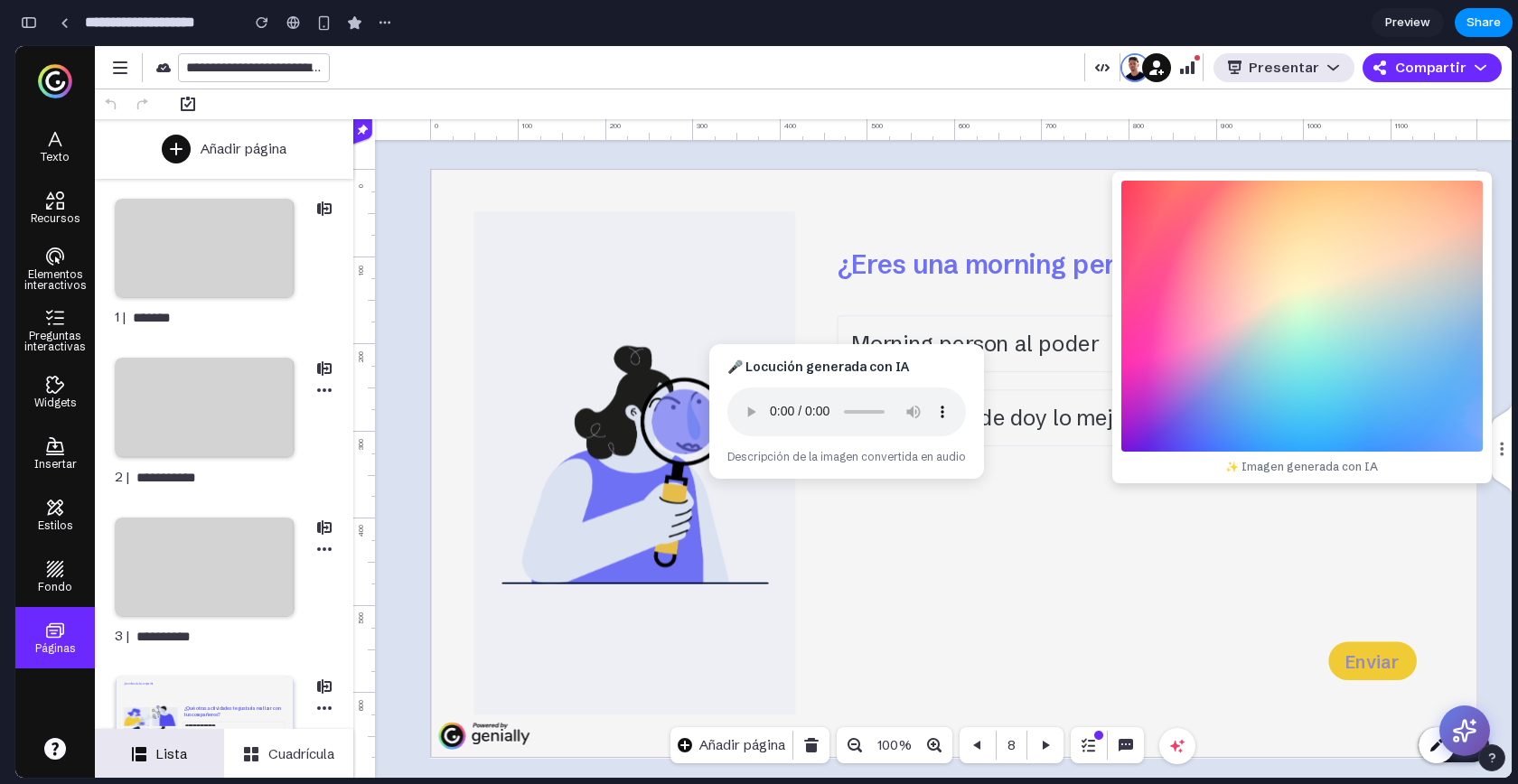
click at [426, 205] on div "¿Eres una morning person o una night person? Morning person al poder Al caer la…" at bounding box center [943, 438] width 1079 height 536
click at [1165, 754] on div at bounding box center [1177, 746] width 36 height 36
click at [1173, 746] on icon at bounding box center [1177, 746] width 15 height 14
click at [1453, 714] on button at bounding box center [1464, 730] width 56 height 56
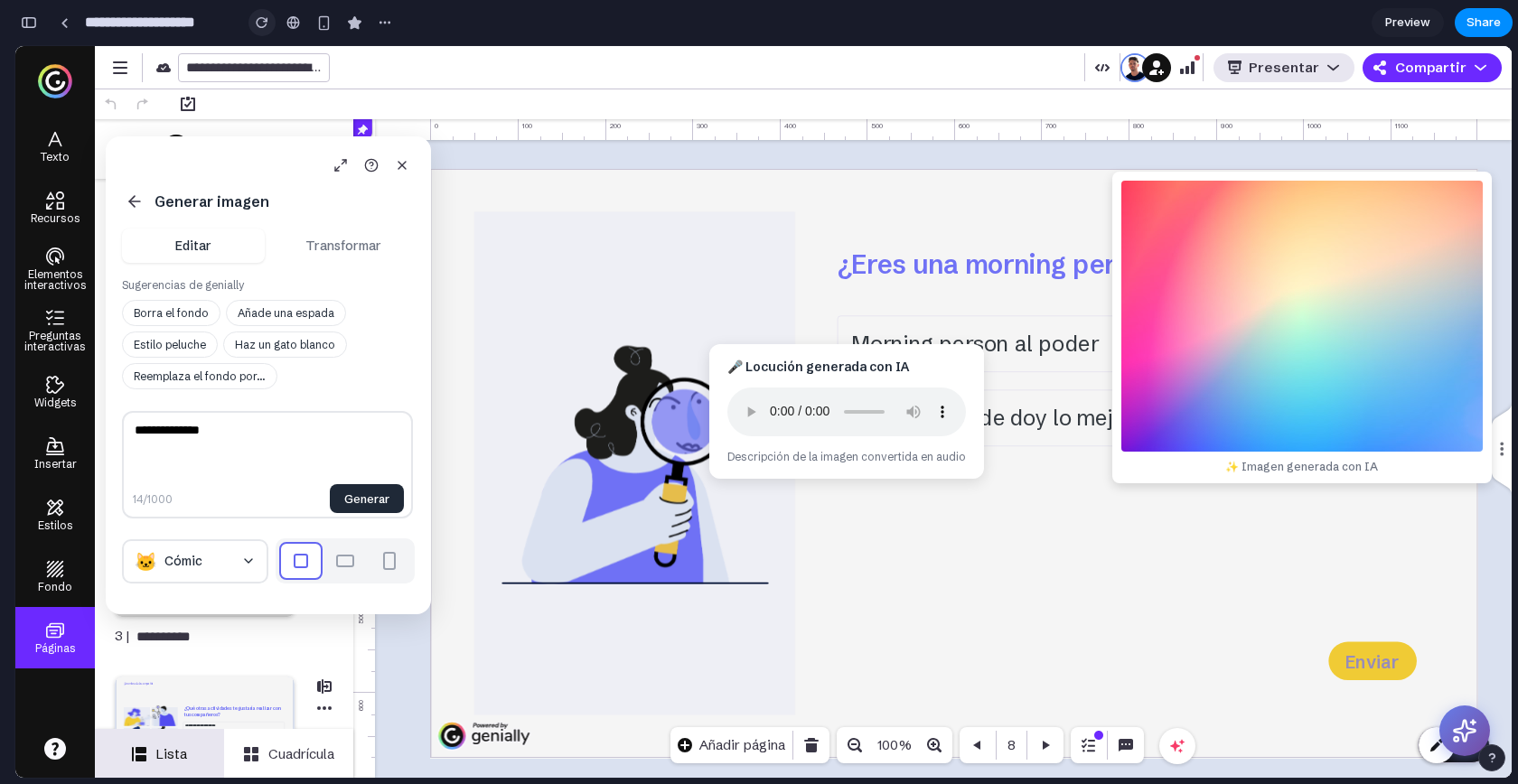
click at [256, 23] on div "button" at bounding box center [261, 23] width 13 height 13
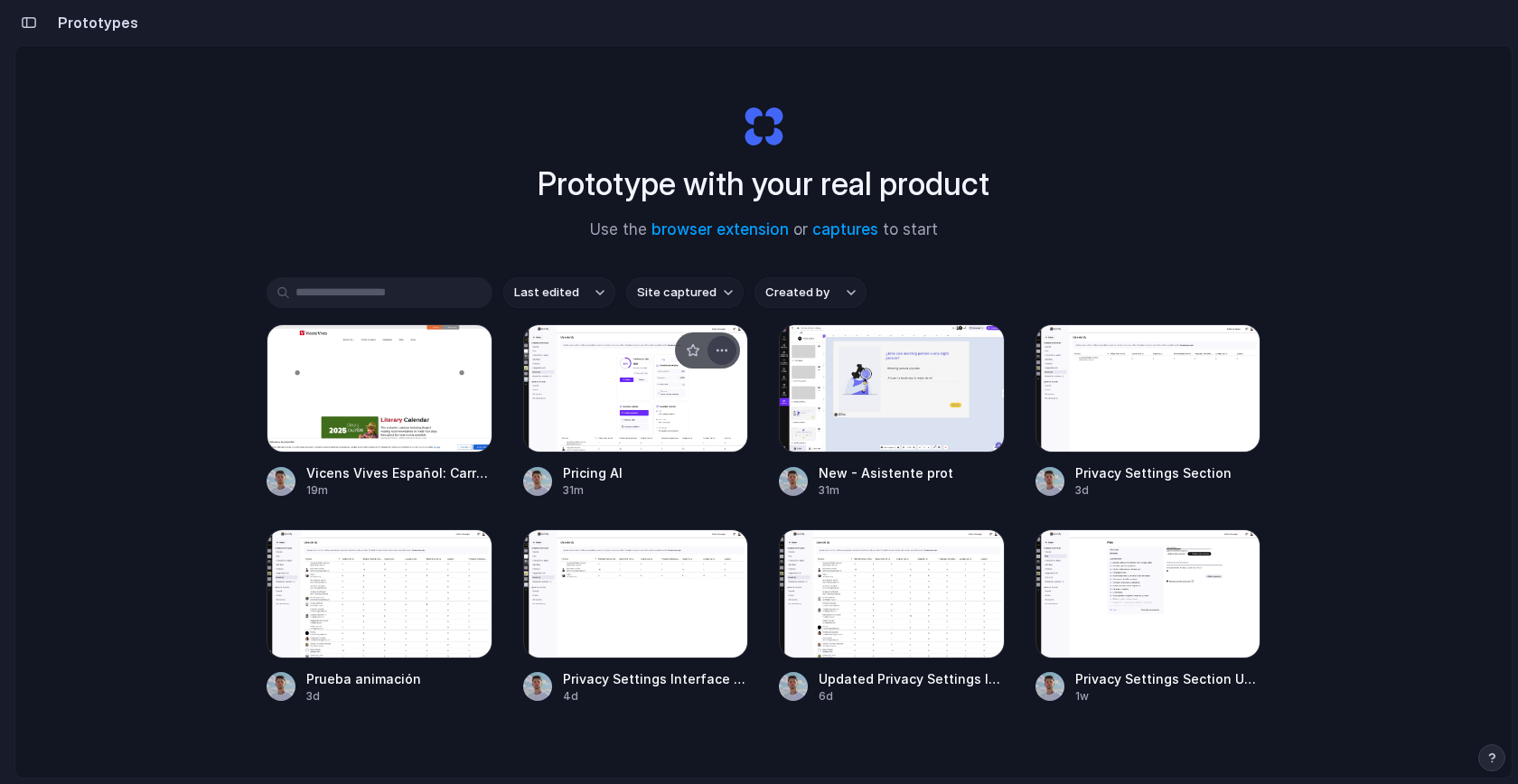
click at [720, 356] on div "button" at bounding box center [722, 350] width 15 height 15
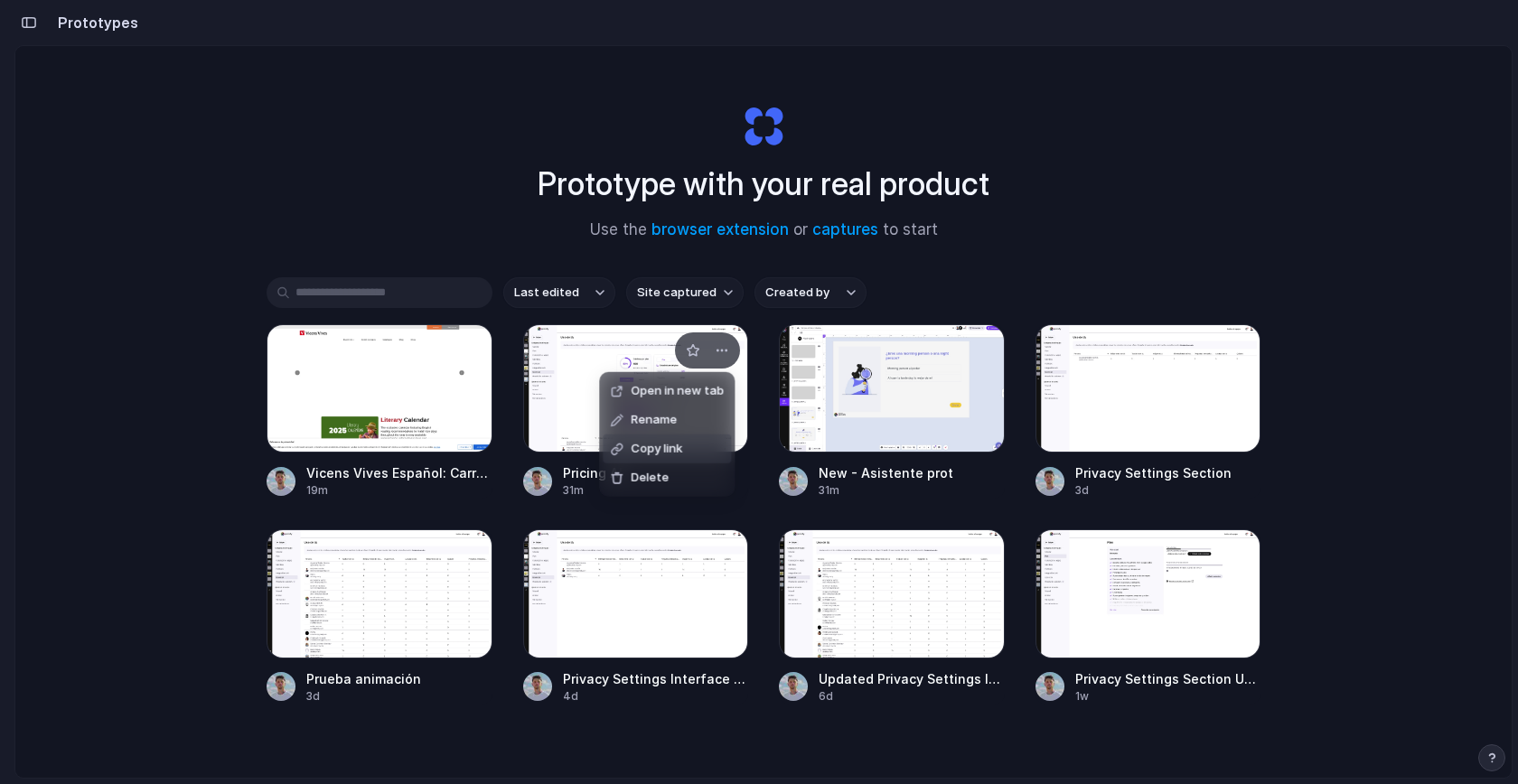
click at [249, 186] on div "Open in new tab Rename Copy link Delete" at bounding box center [759, 392] width 1518 height 784
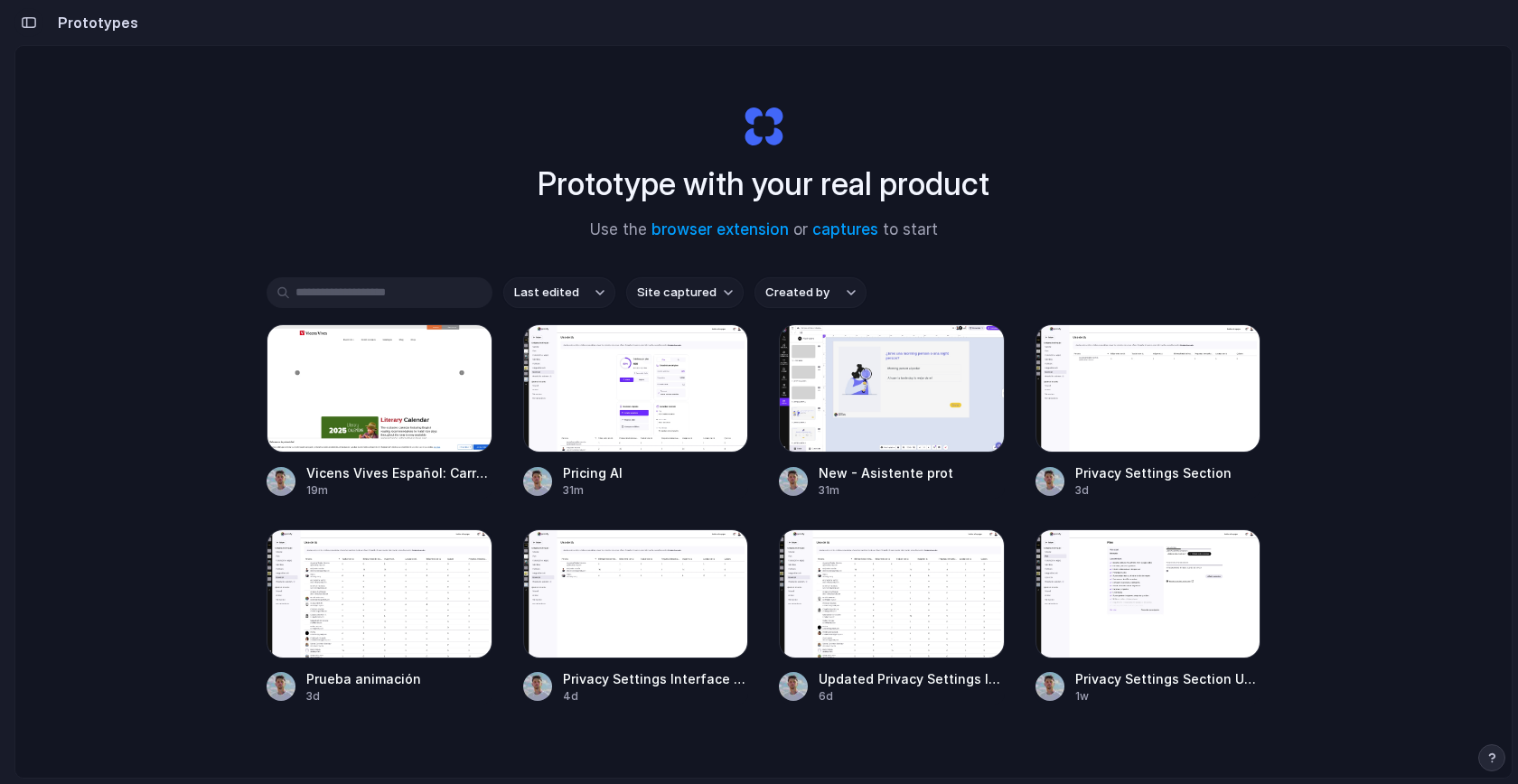
click at [30, 30] on button "button" at bounding box center [29, 23] width 29 height 29
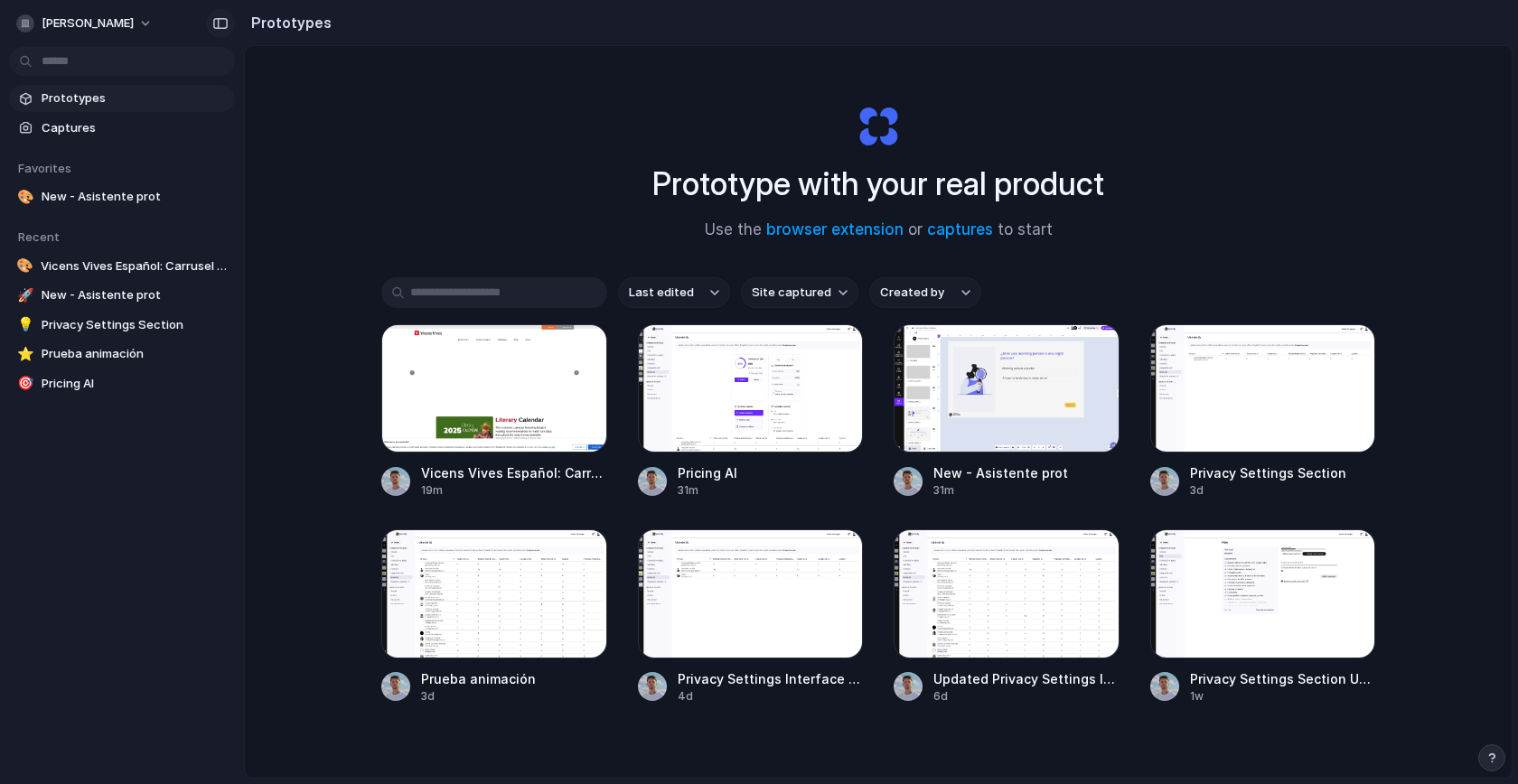
click at [222, 24] on div "button" at bounding box center [220, 23] width 17 height 13
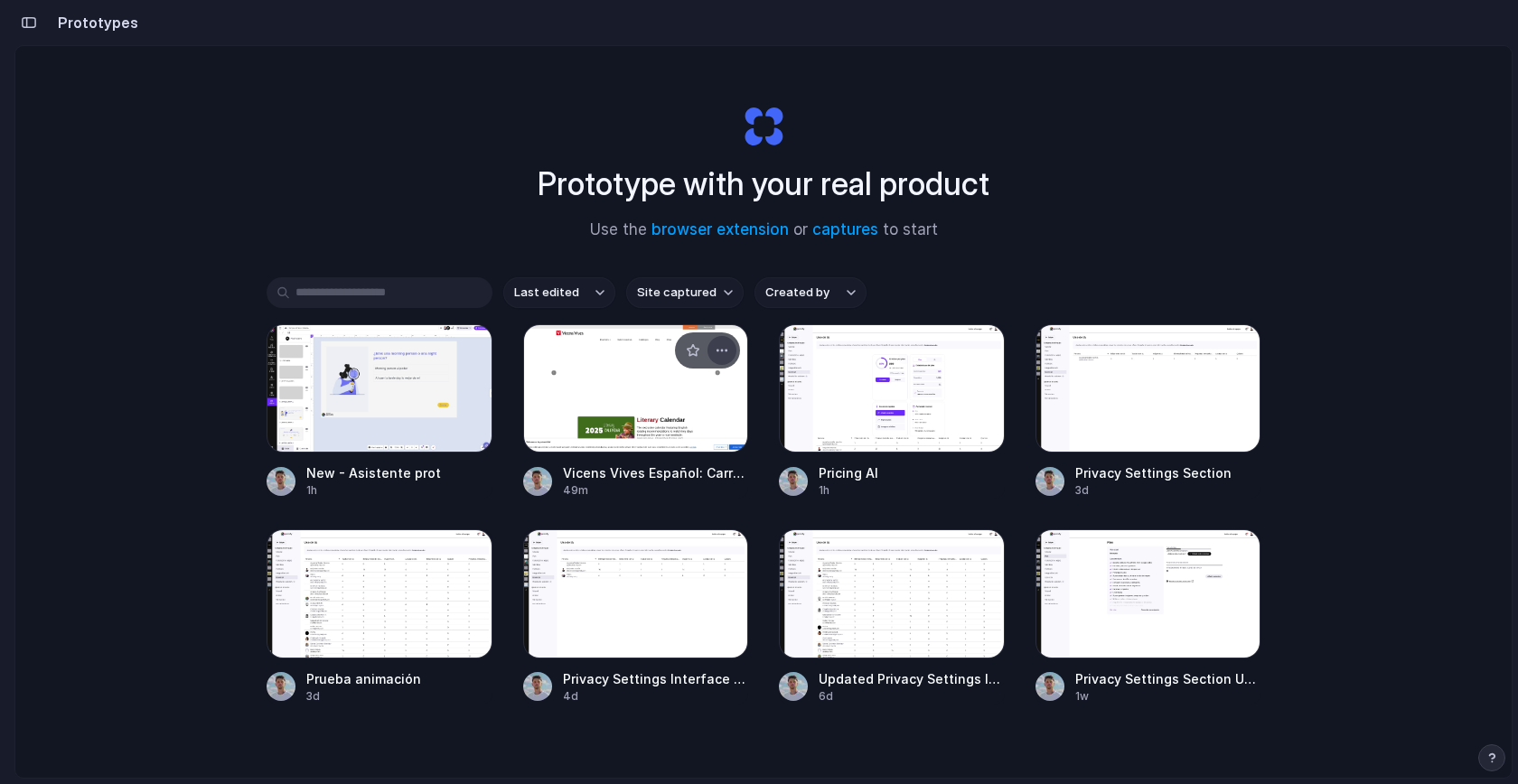
click at [715, 352] on div "button" at bounding box center [722, 350] width 15 height 15
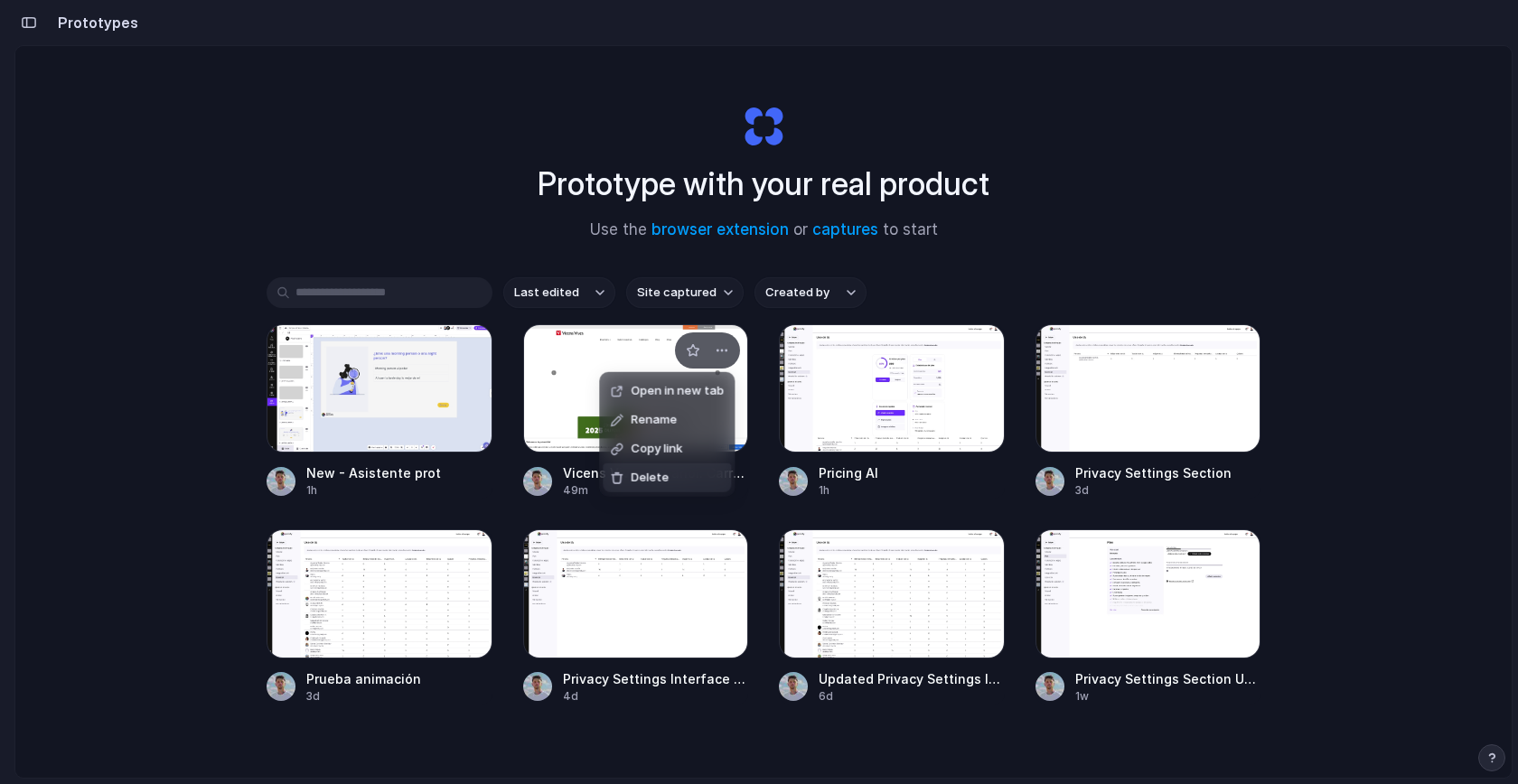
click at [665, 474] on span "Delete" at bounding box center [649, 478] width 38 height 18
